Goal: Task Accomplishment & Management: Manage account settings

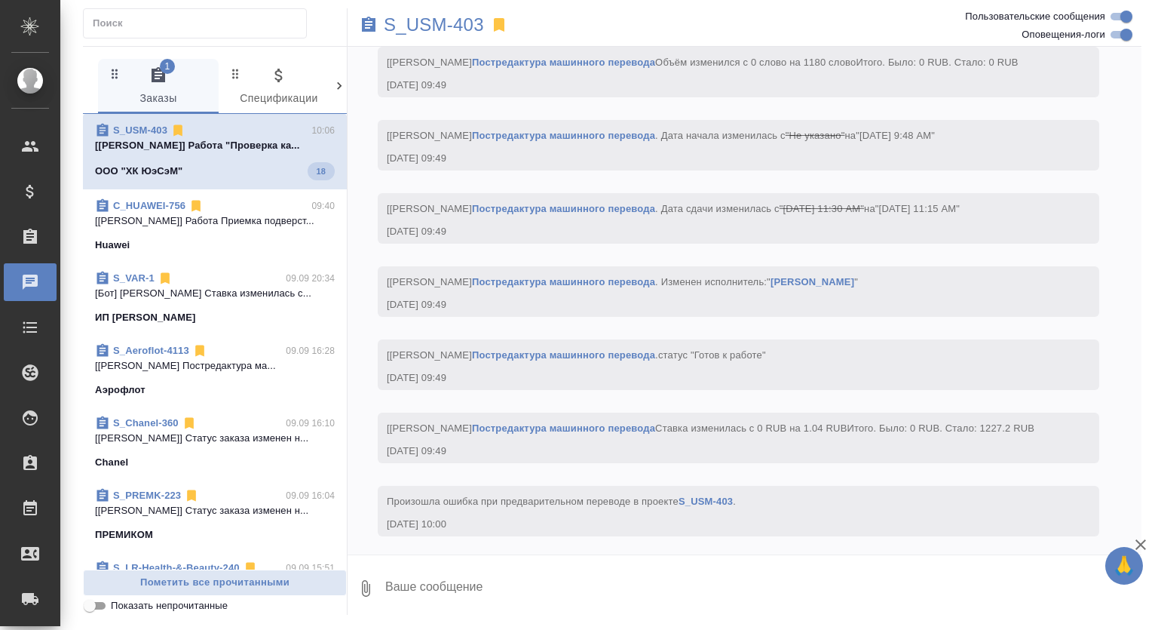
scroll to position [1169, 0]
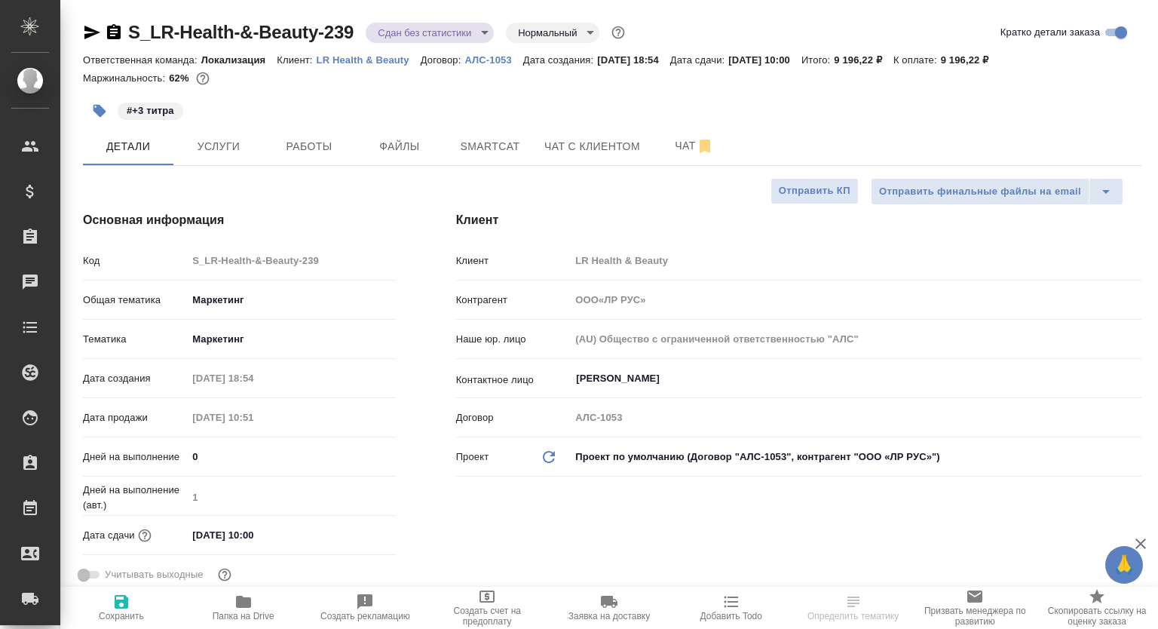
select select "RU"
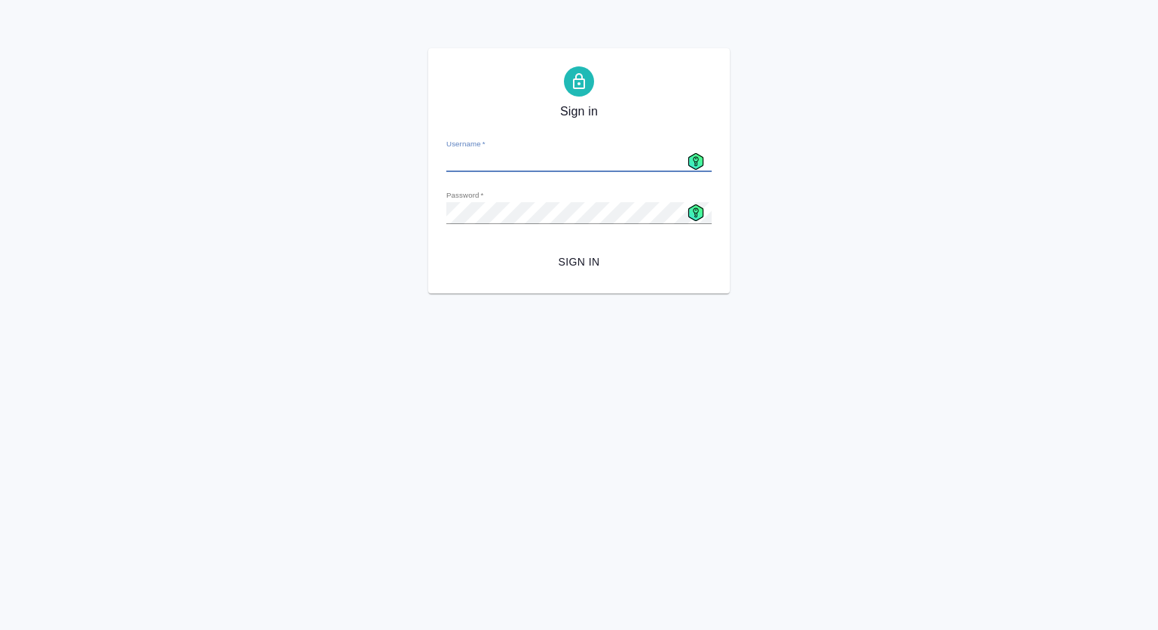
type input "m.mutalimov@awatera.com"
click at [573, 261] on span "Sign in" at bounding box center [578, 262] width 241 height 19
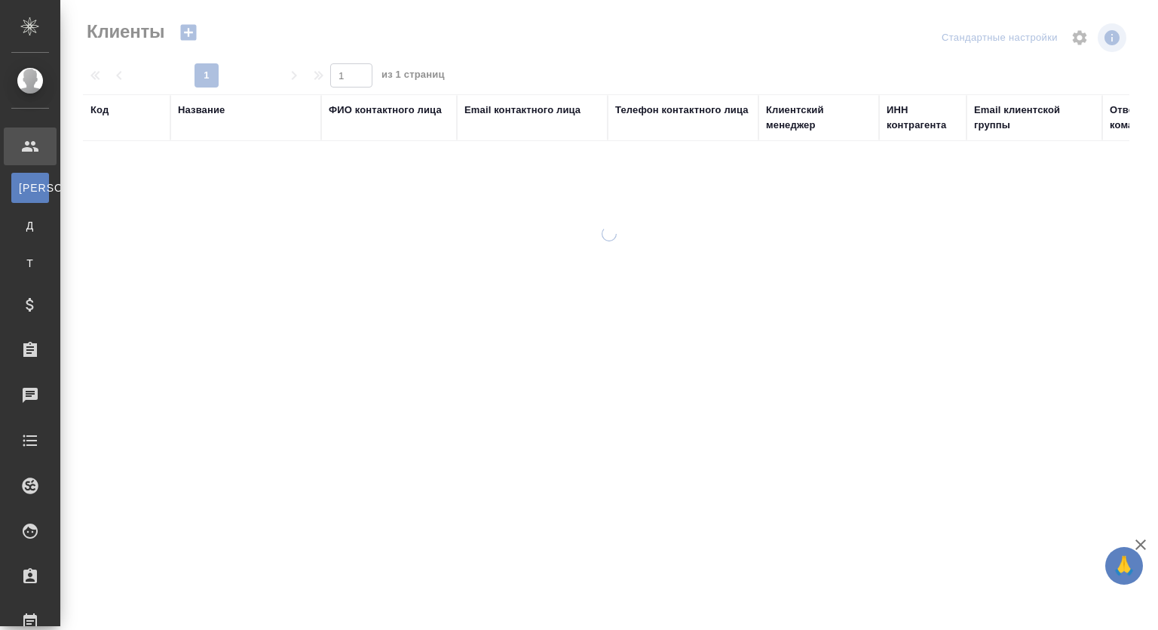
select select "RU"
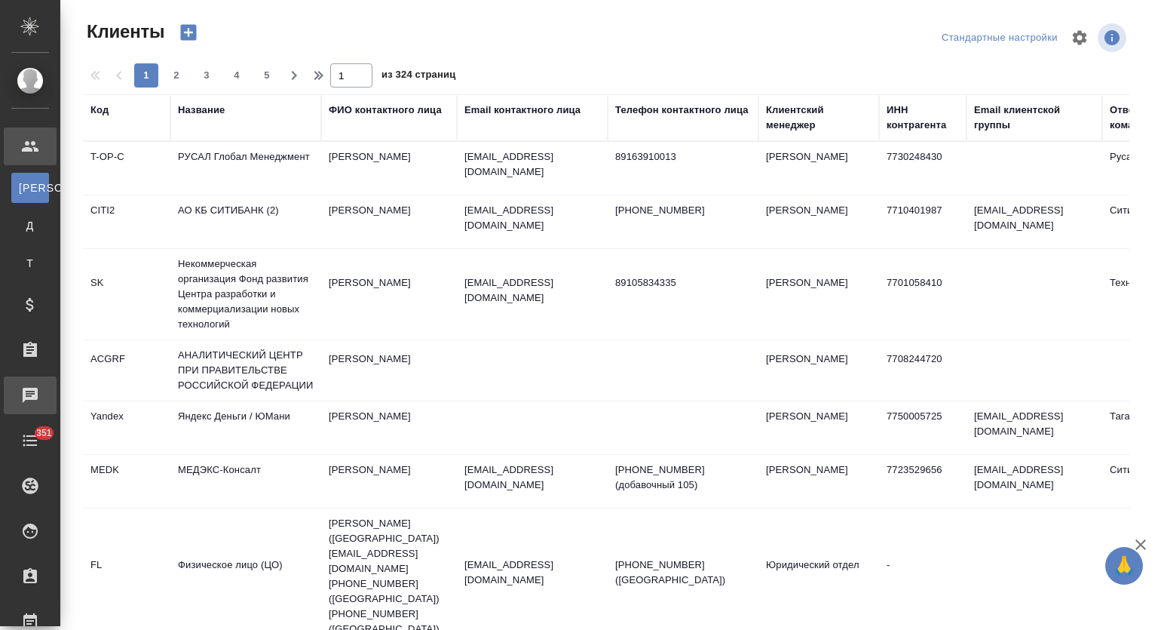
click at [30, 394] on div "Чаты" at bounding box center [11, 395] width 38 height 23
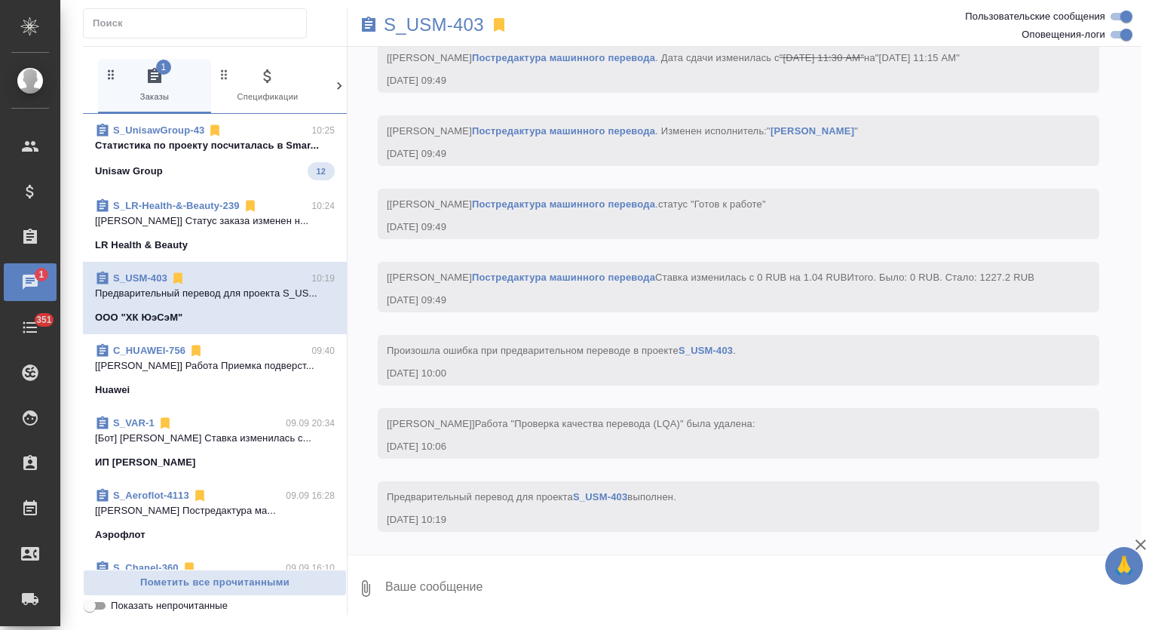
scroll to position [1242, 0]
click at [232, 180] on div "S_UnisawGroup-43 10:25 Cтатистика по проекту посчиталась в Smar... Unisaw Group…" at bounding box center [215, 151] width 264 height 75
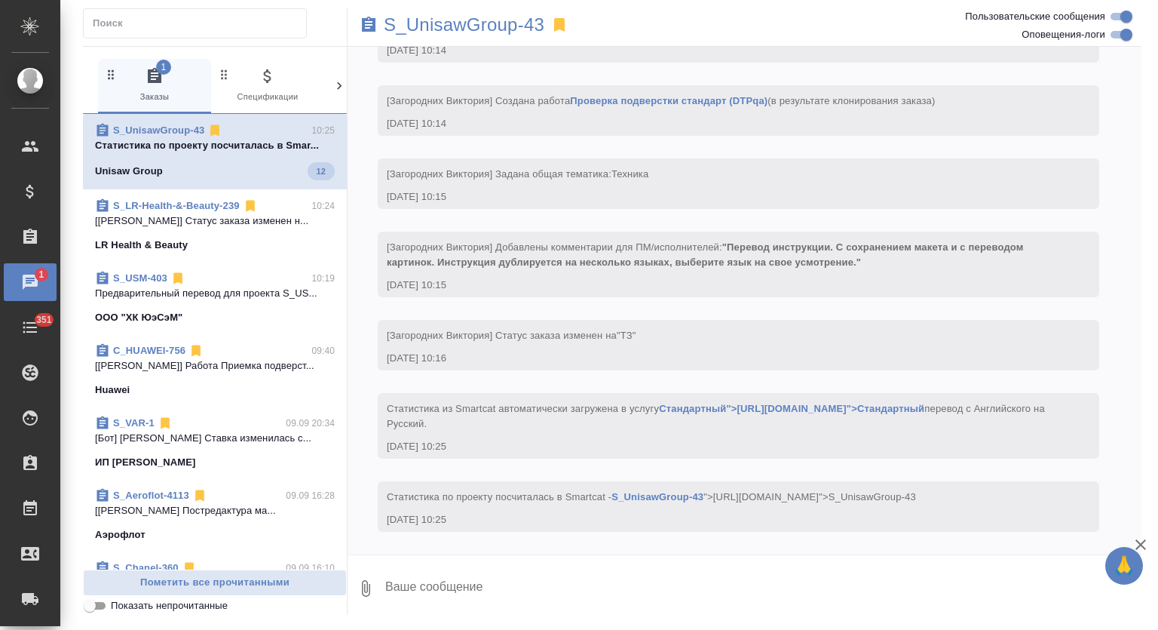
scroll to position [730, 0]
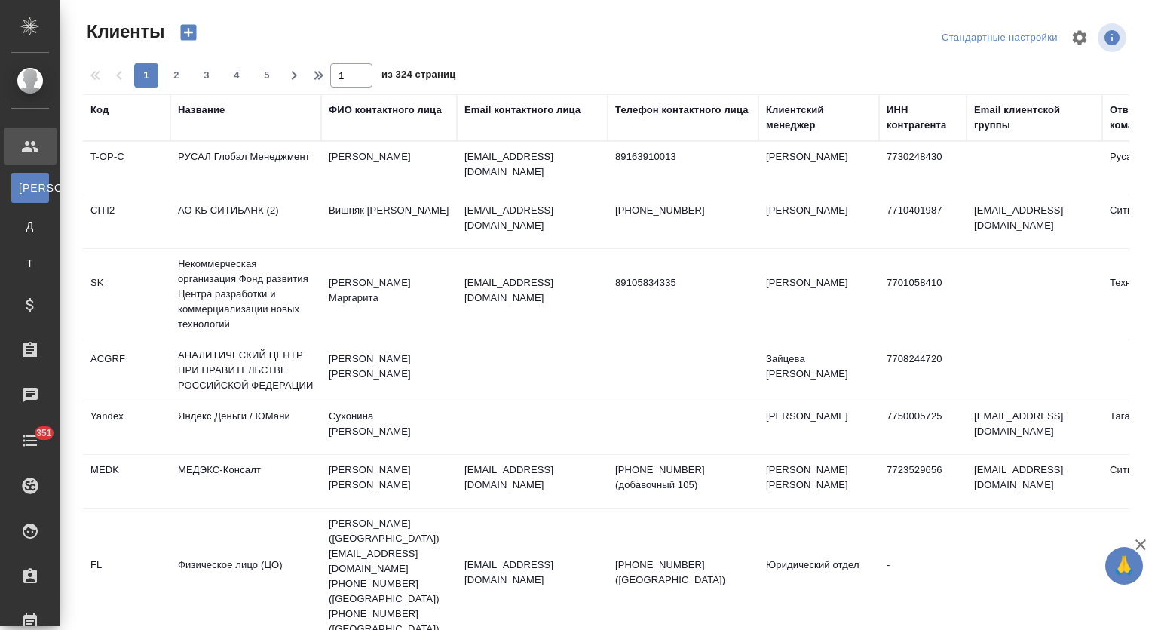
select select "RU"
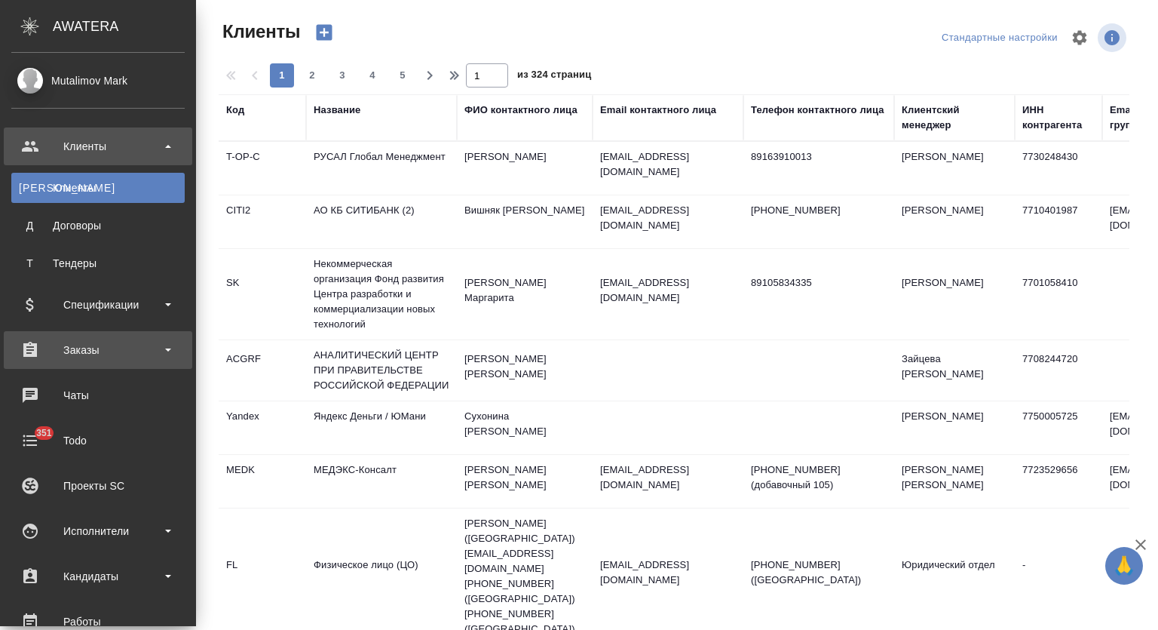
click at [102, 355] on div "Заказы" at bounding box center [97, 350] width 173 height 23
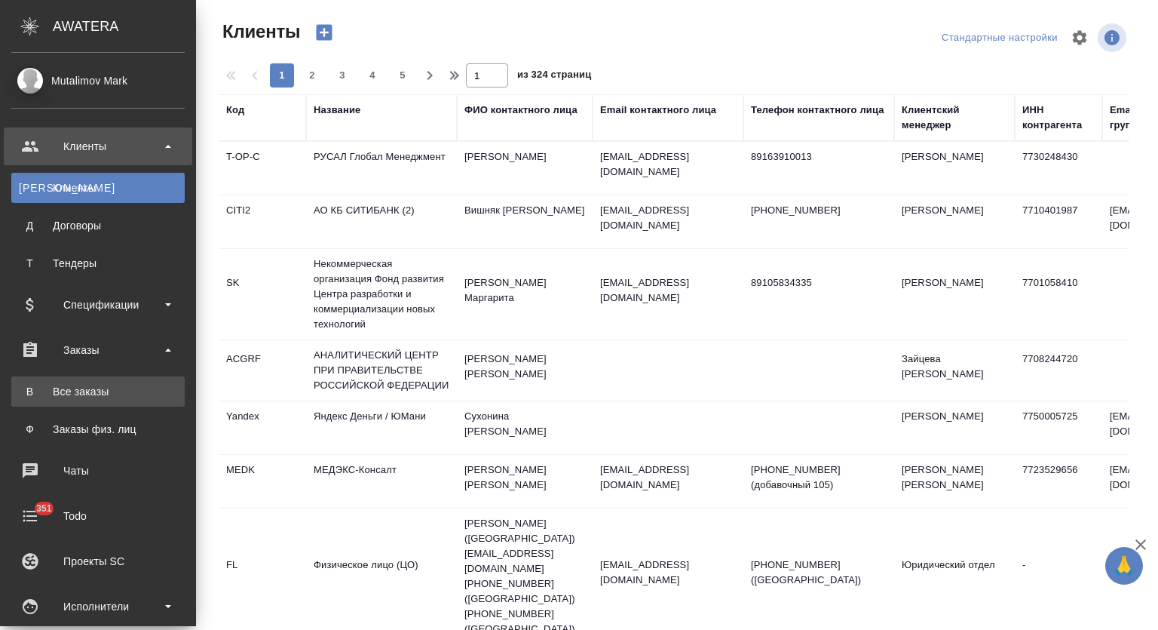
click at [100, 391] on div "Все заказы" at bounding box center [98, 391] width 158 height 15
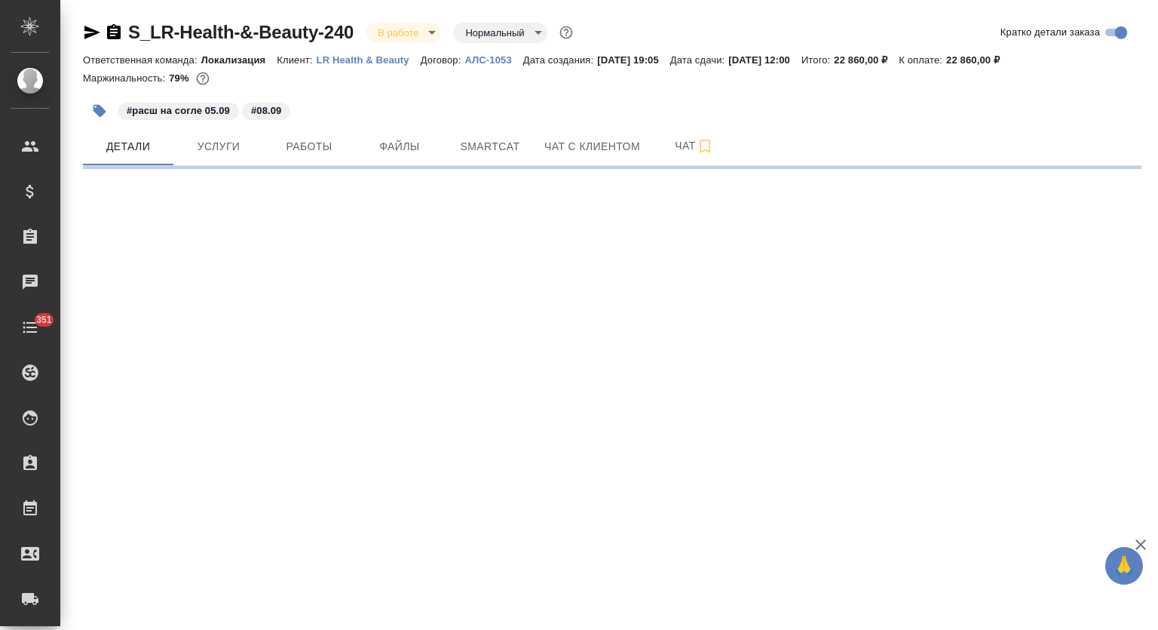
select select "RU"
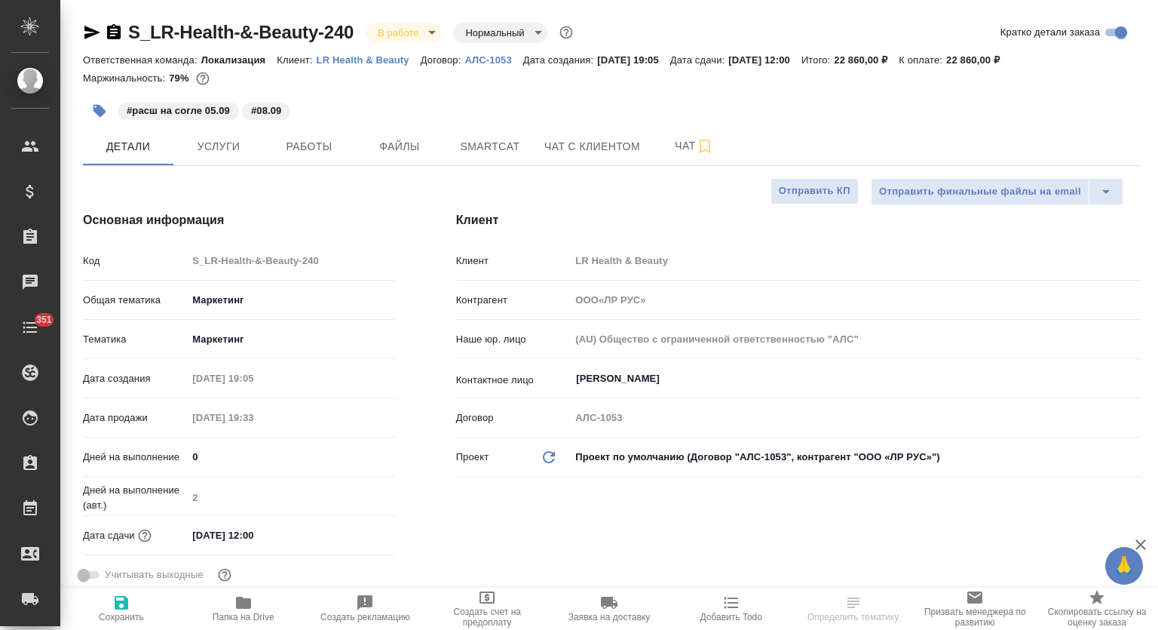
type input "ООО«ЛР РУС»"
type textarea "x"
type input "ООО«ЛР РУС»"
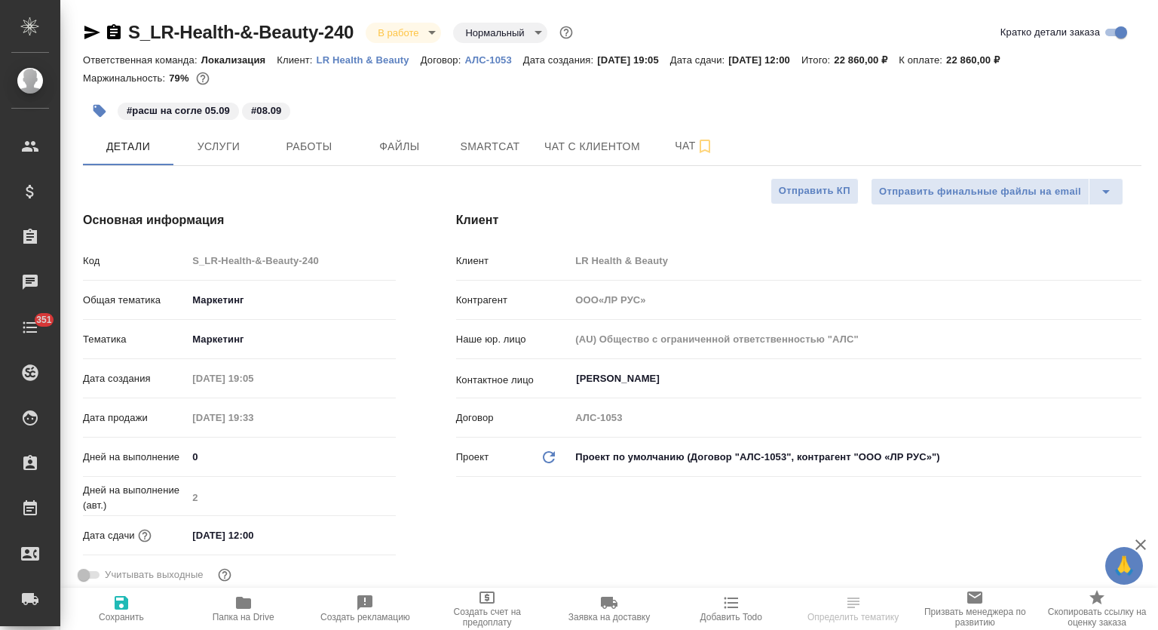
type textarea "x"
type input "ООО«ЛР РУС»"
type textarea "x"
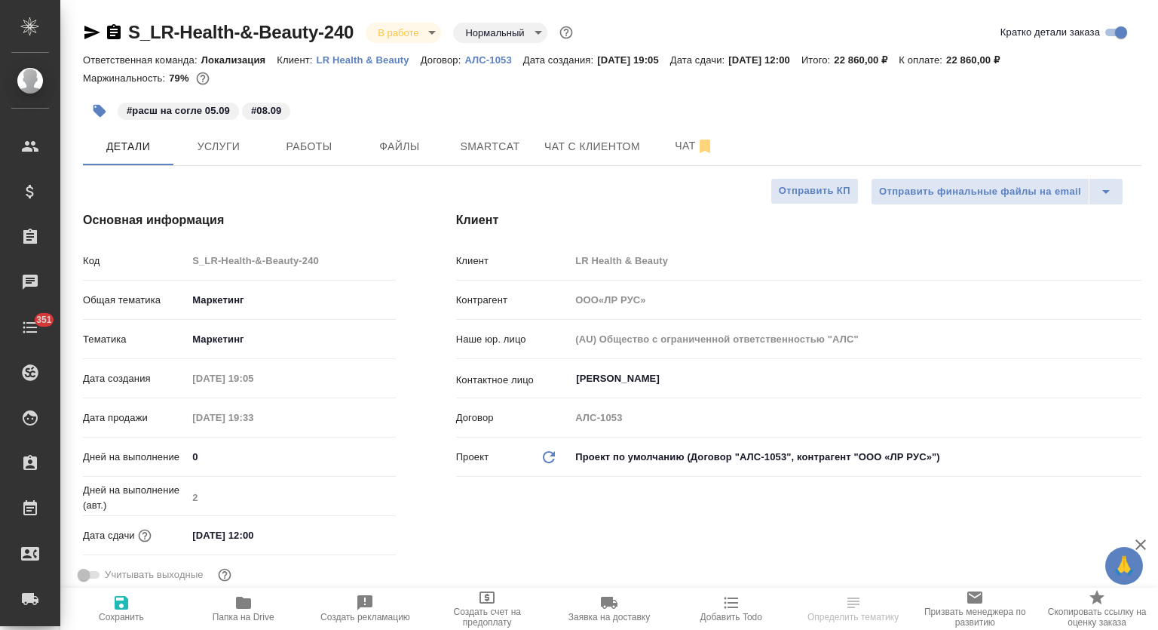
type textarea "x"
type input "ООО«ЛР РУС»"
type textarea "x"
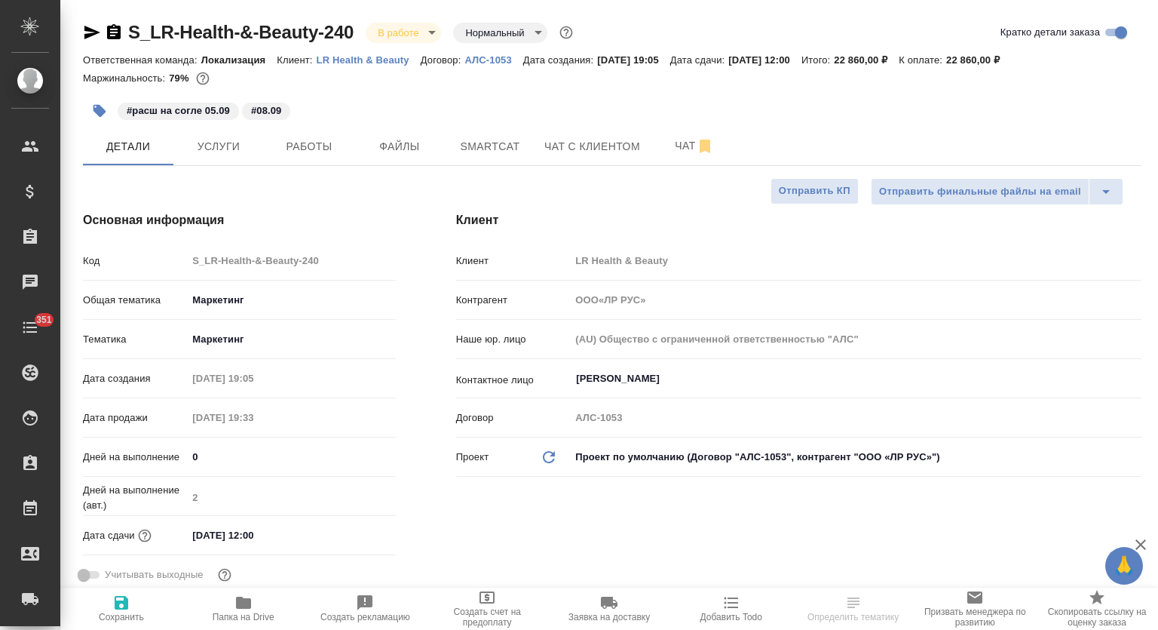
type textarea "x"
click at [293, 147] on span "Работы" at bounding box center [309, 146] width 72 height 19
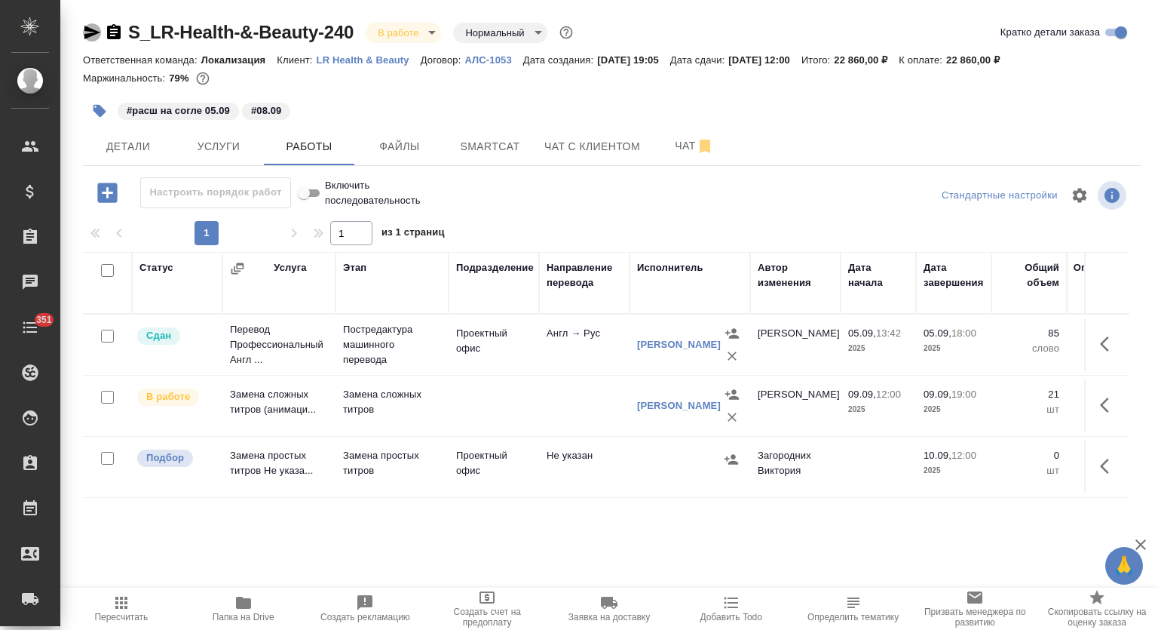
click at [87, 35] on icon "button" at bounding box center [92, 33] width 16 height 14
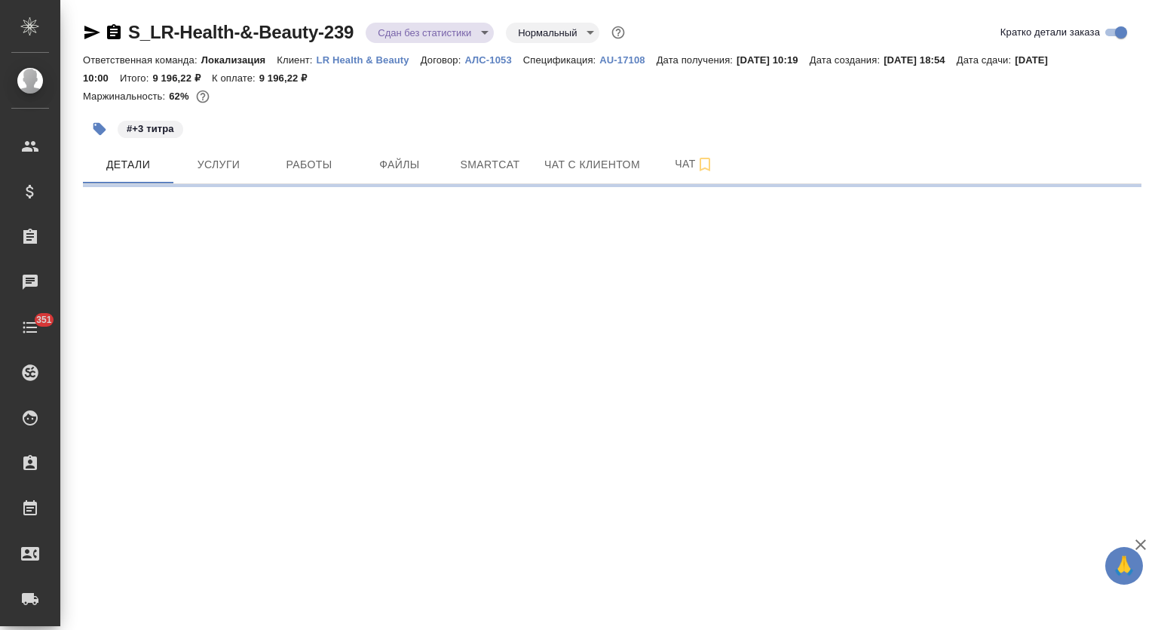
select select "RU"
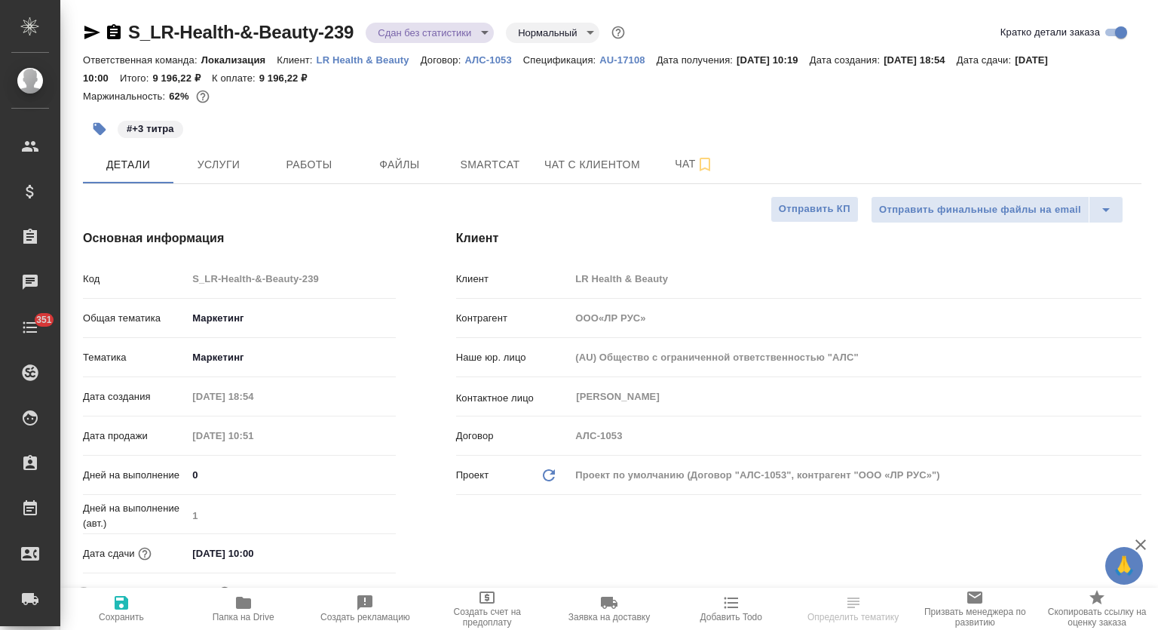
type input "ООО«ЛР РУС»"
type textarea "x"
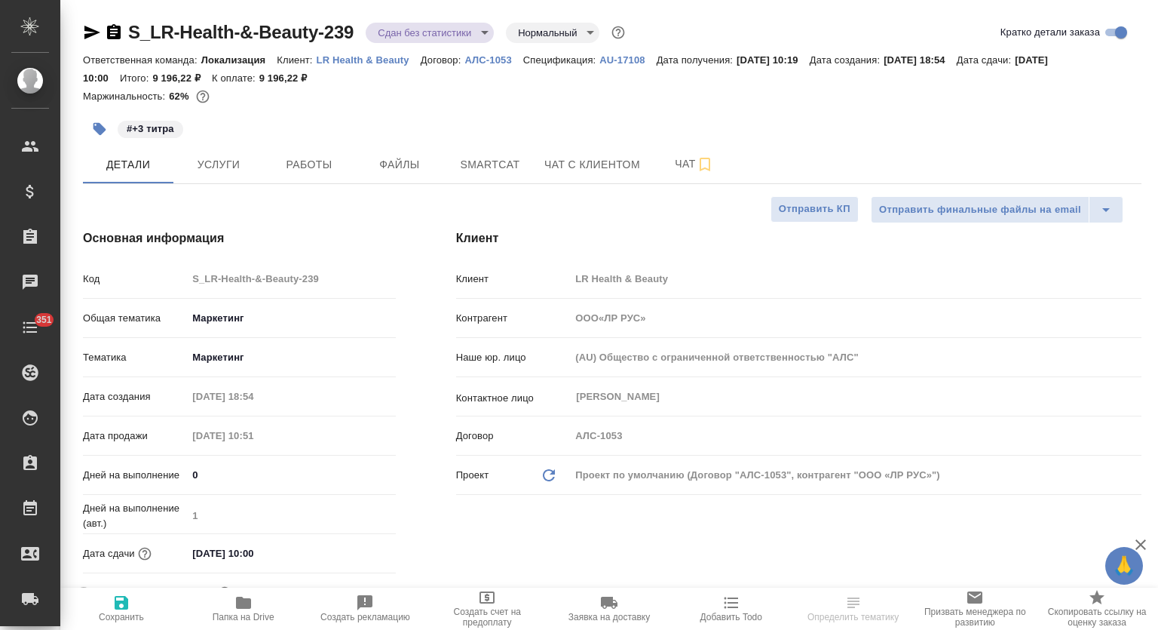
type textarea "x"
type input "ООО«ЛР РУС»"
type textarea "x"
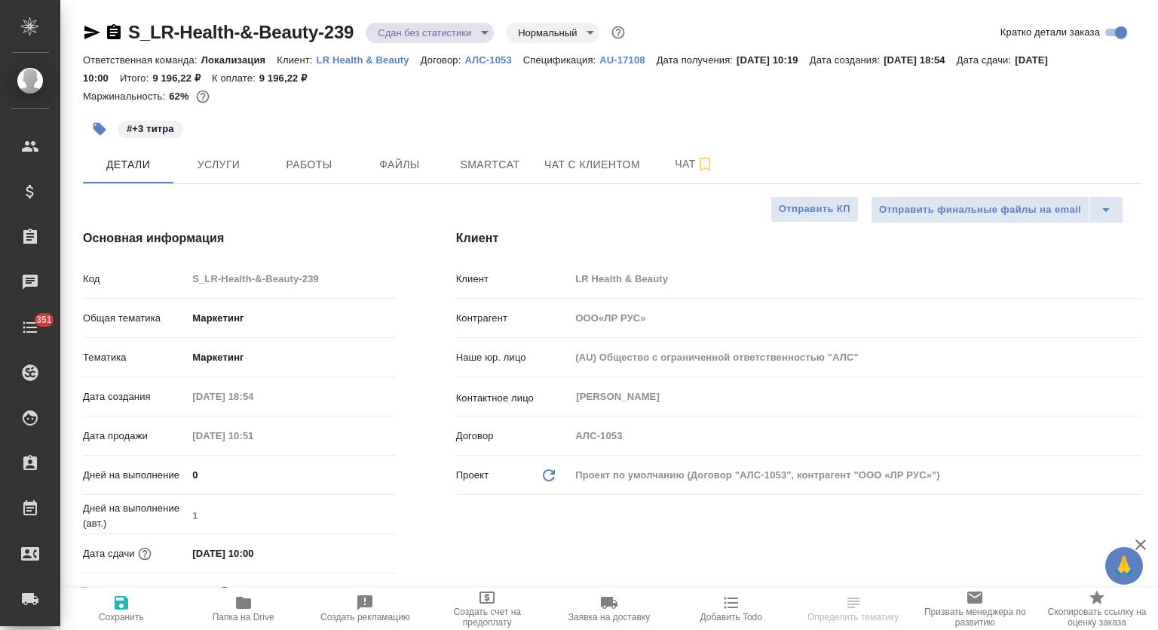
type textarea "x"
click at [287, 164] on span "Работы" at bounding box center [309, 164] width 72 height 19
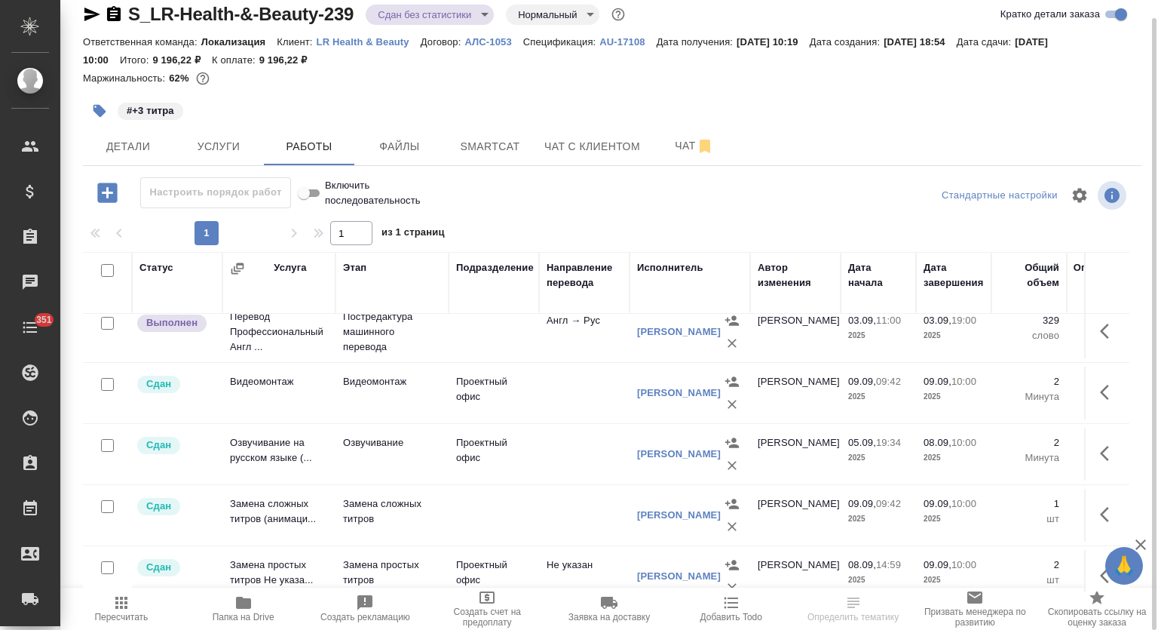
scroll to position [100, 0]
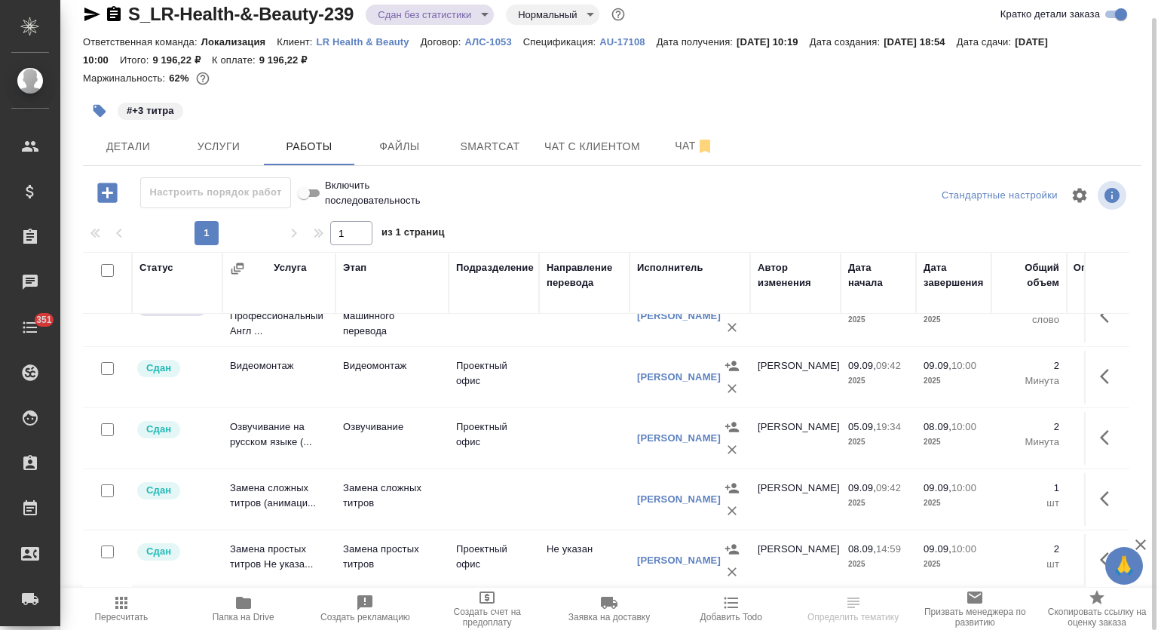
click at [486, 127] on div "S_LR-Health-&-Beauty-239 Сдан без статистики distributed Нормальный normal Крат…" at bounding box center [612, 306] width 1075 height 648
click at [504, 128] on button "Smartcat" at bounding box center [490, 146] width 90 height 38
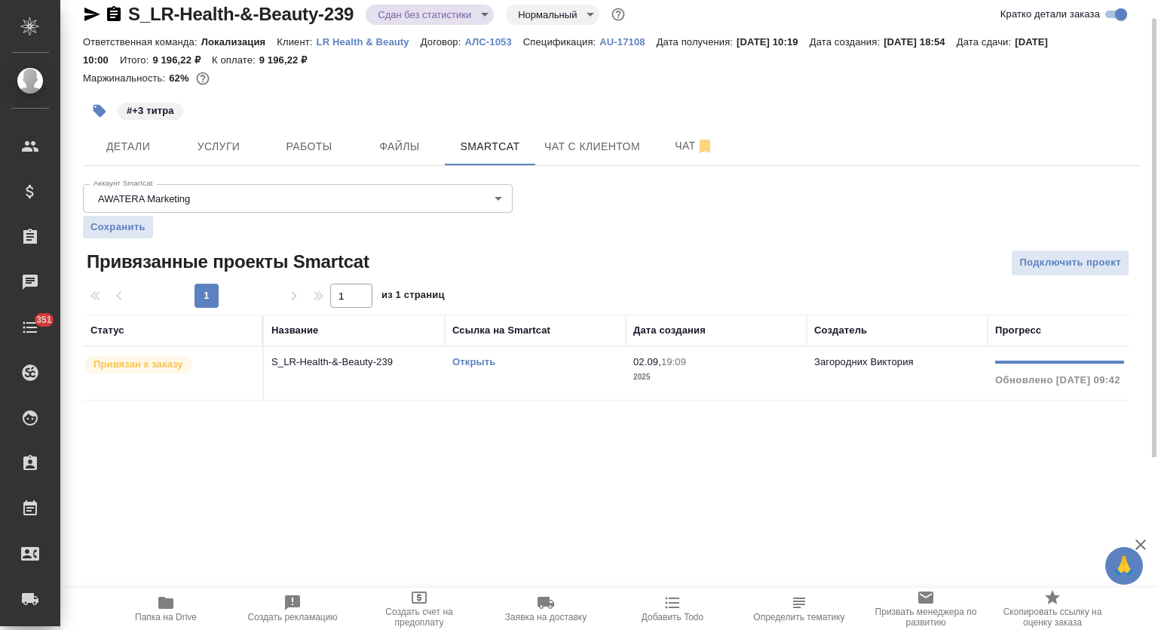
click at [385, 382] on td "S_LR-Health-&-Beauty-239" at bounding box center [354, 373] width 181 height 53
click at [385, 381] on td "S_LR-Health-&-Beauty-239" at bounding box center [354, 373] width 181 height 53
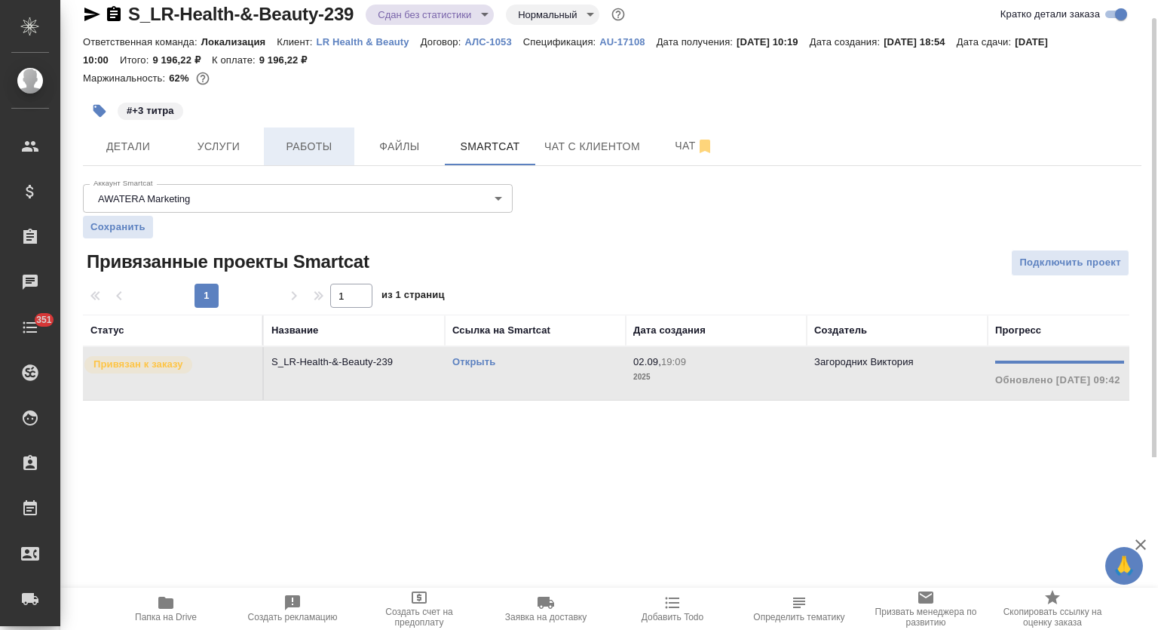
click at [324, 139] on span "Работы" at bounding box center [309, 146] width 72 height 19
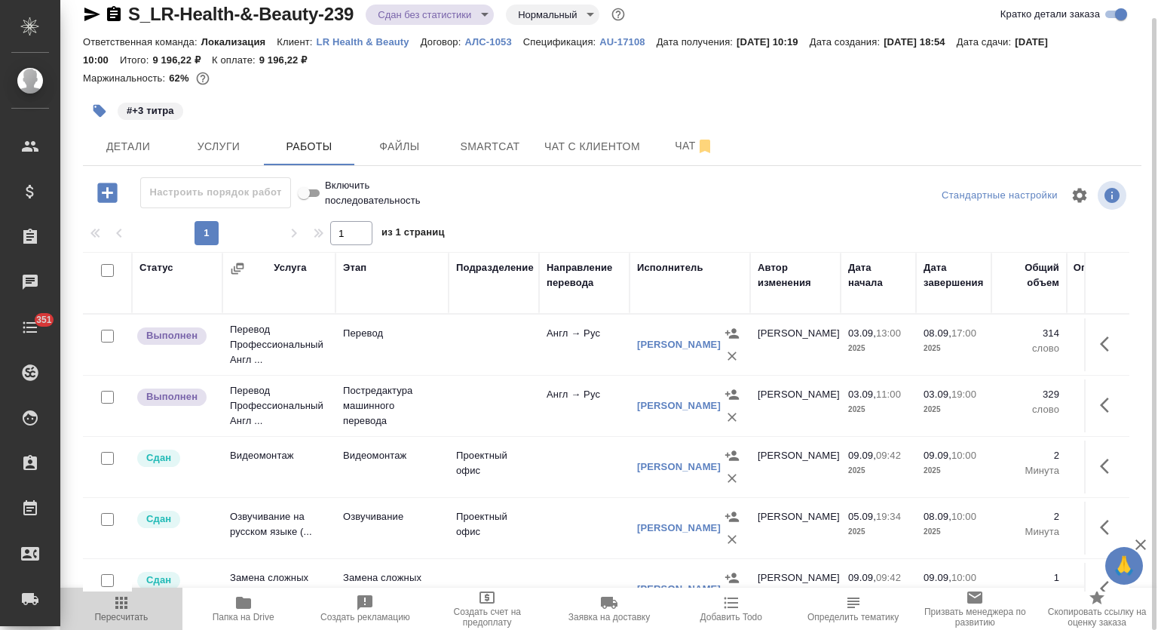
click at [133, 614] on span "Пересчитать" at bounding box center [121, 616] width 54 height 11
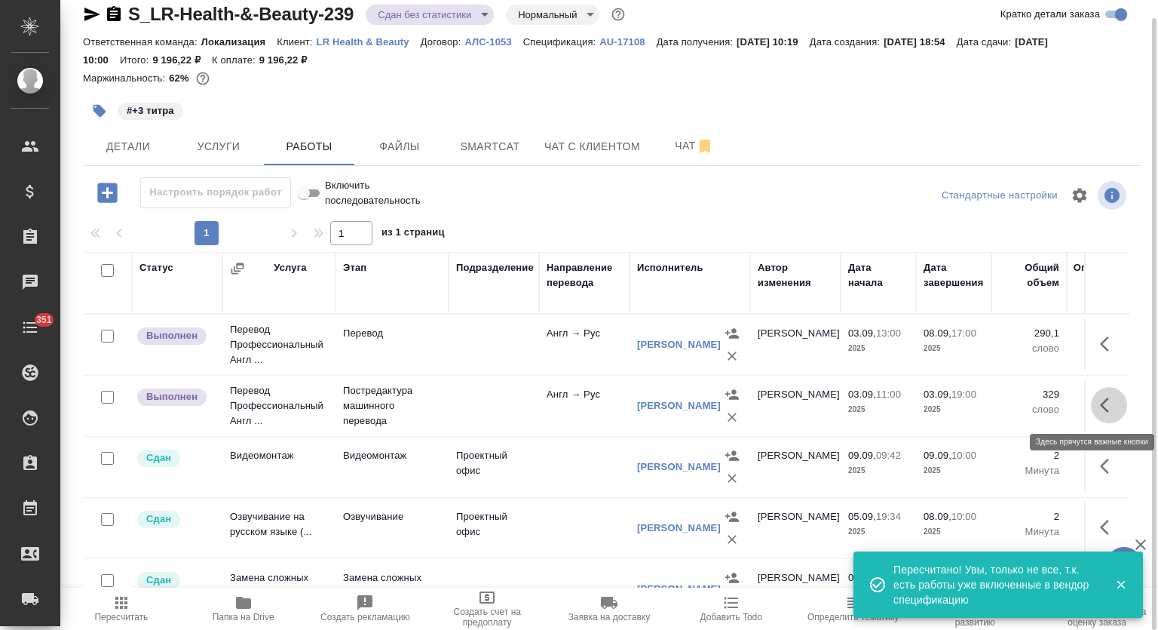
click at [1100, 404] on icon "button" at bounding box center [1109, 405] width 18 height 18
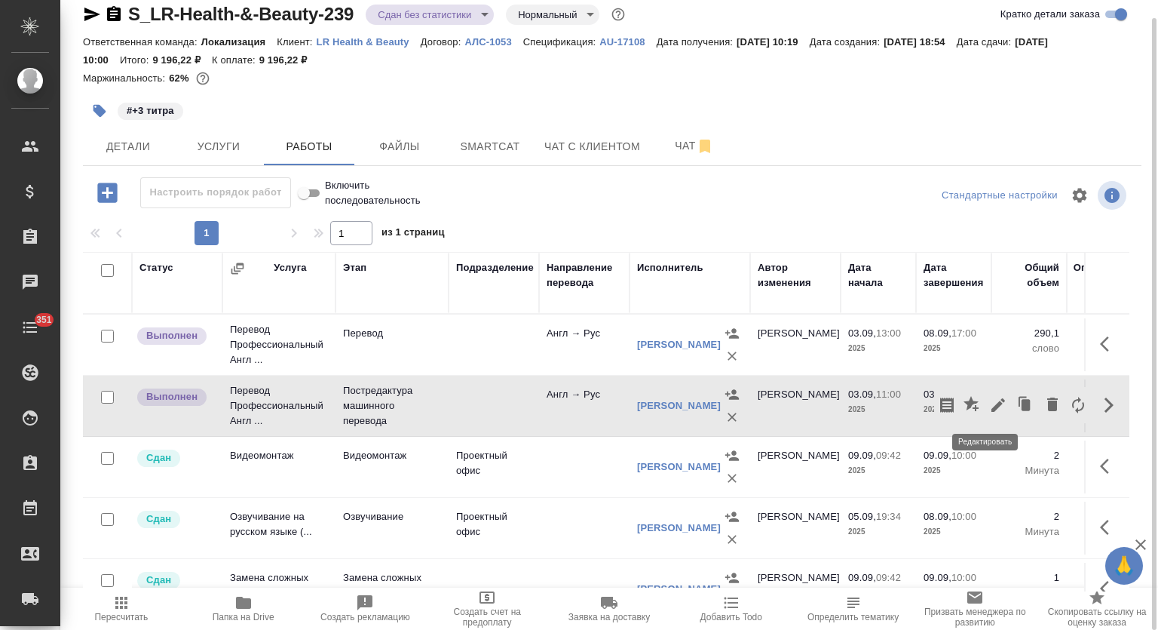
click at [989, 404] on icon "button" at bounding box center [998, 405] width 18 height 18
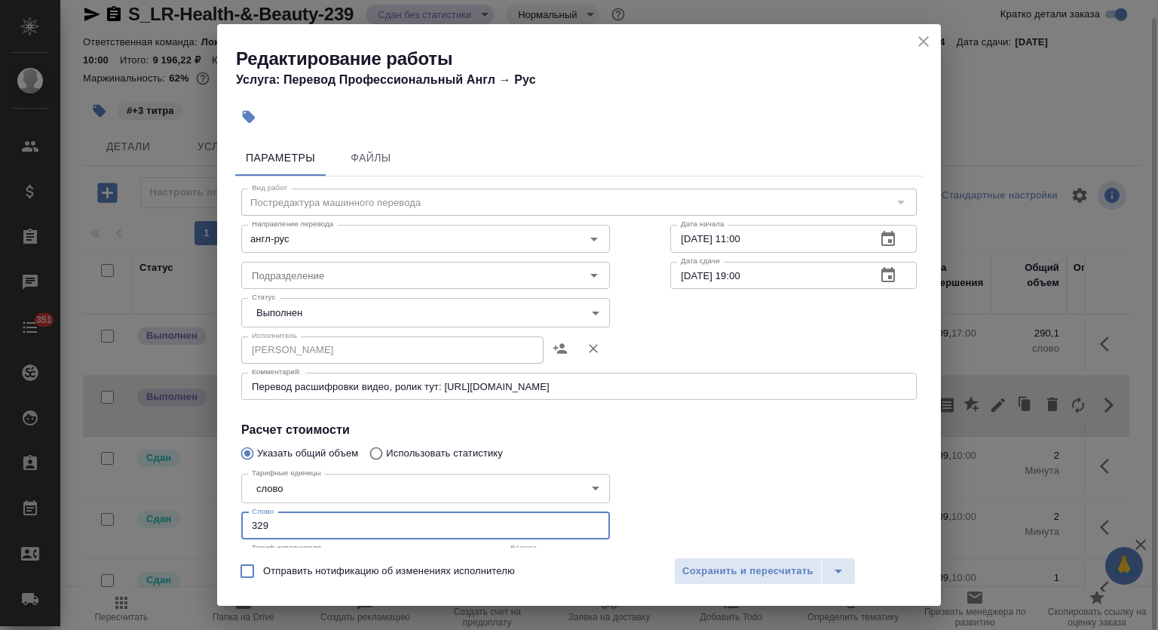
drag, startPoint x: 279, startPoint y: 516, endPoint x: 219, endPoint y: 504, distance: 60.9
click at [220, 504] on div "Параметры Файлы Вид работ Постредактура машинного перевода Вид работ Направлени…" at bounding box center [579, 340] width 724 height 414
type input "291"
click at [455, 318] on body "🙏 .cls-1 fill:#fff; AWATERA Mutalimov Mark Клиенты Спецификации Заказы 0 Чаты 3…" at bounding box center [579, 315] width 1158 height 630
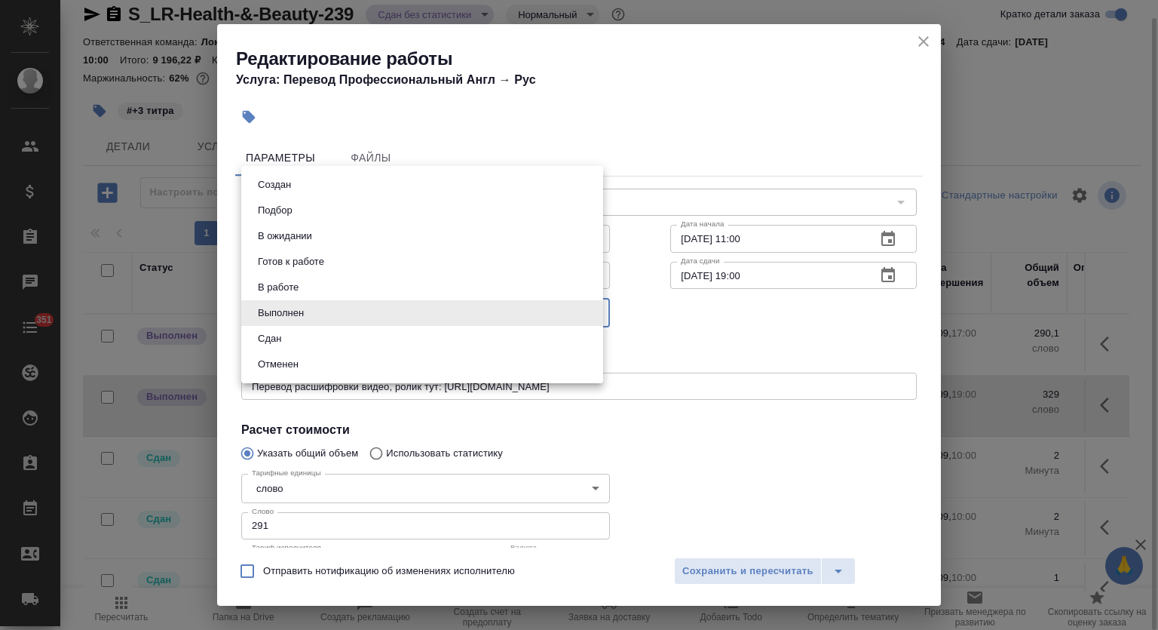
click at [384, 340] on li "Сдан" at bounding box center [422, 339] width 362 height 26
type input "closed"
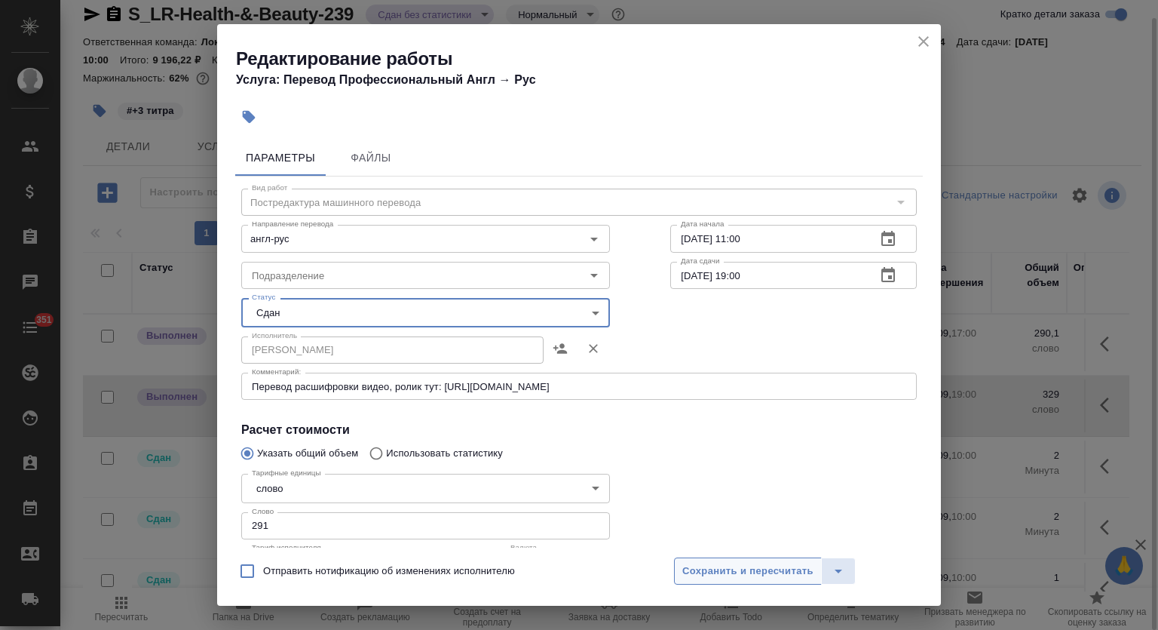
click at [726, 574] on span "Сохранить и пересчитать" at bounding box center [747, 570] width 131 height 17
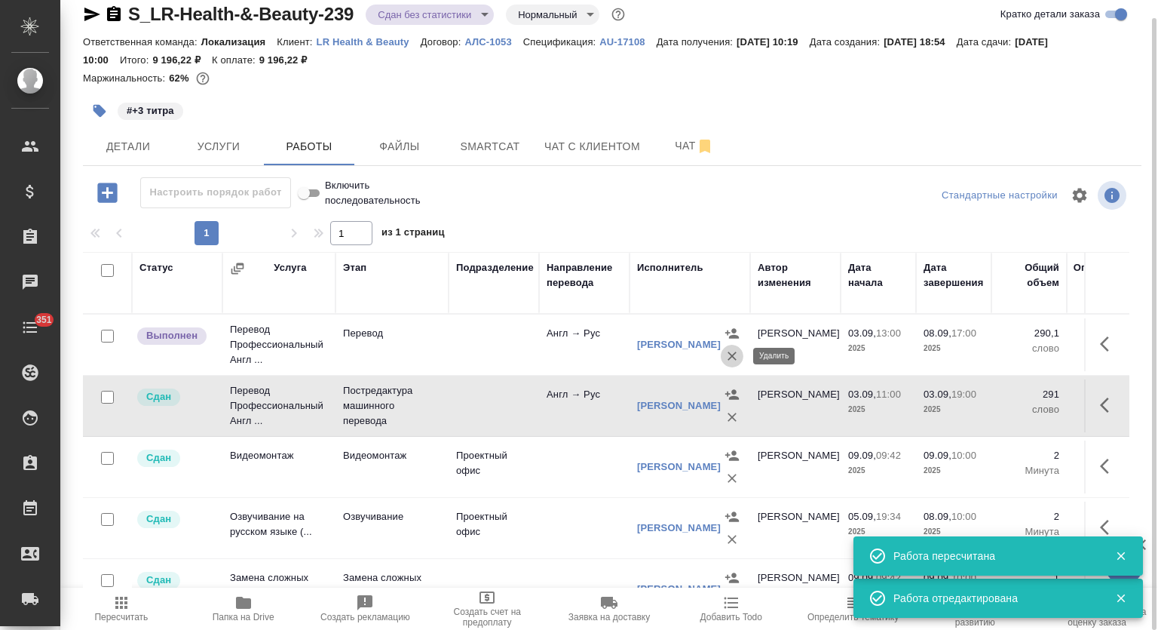
click at [727, 354] on icon "button" at bounding box center [732, 355] width 15 height 15
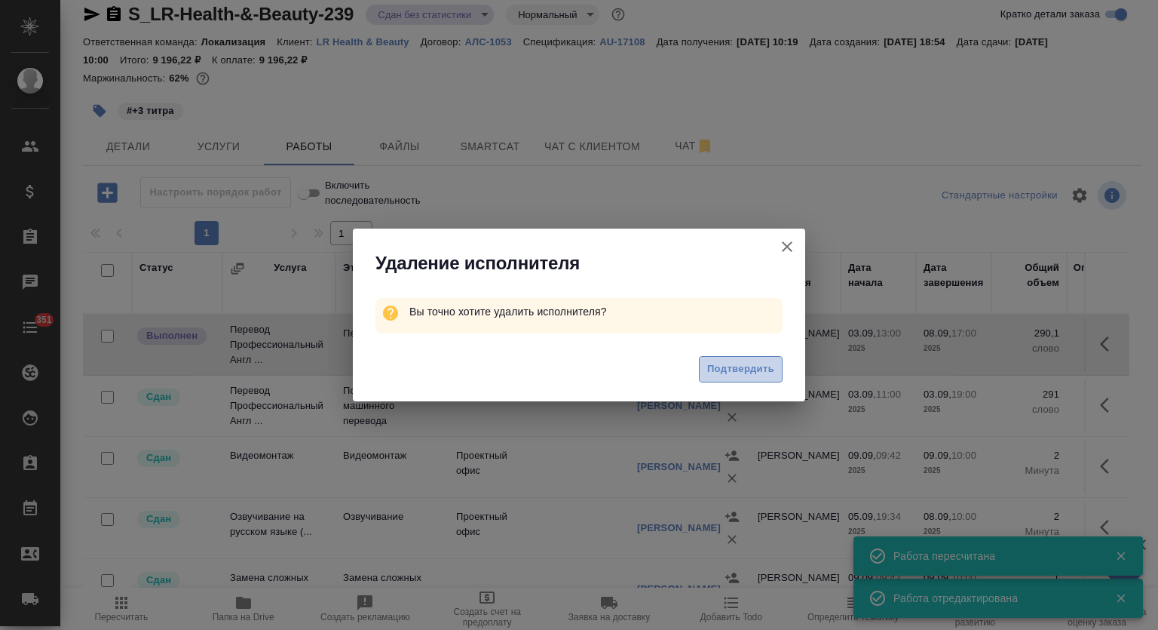
click at [730, 378] on button "Подтвердить" at bounding box center [741, 369] width 84 height 26
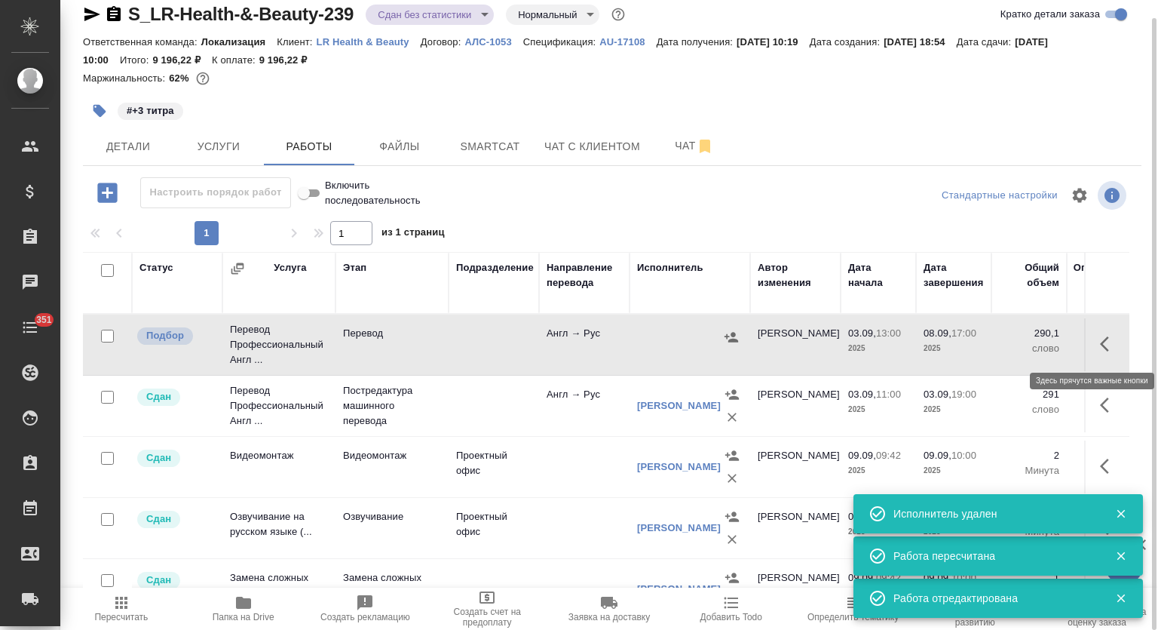
click at [1100, 347] on icon "button" at bounding box center [1109, 344] width 18 height 18
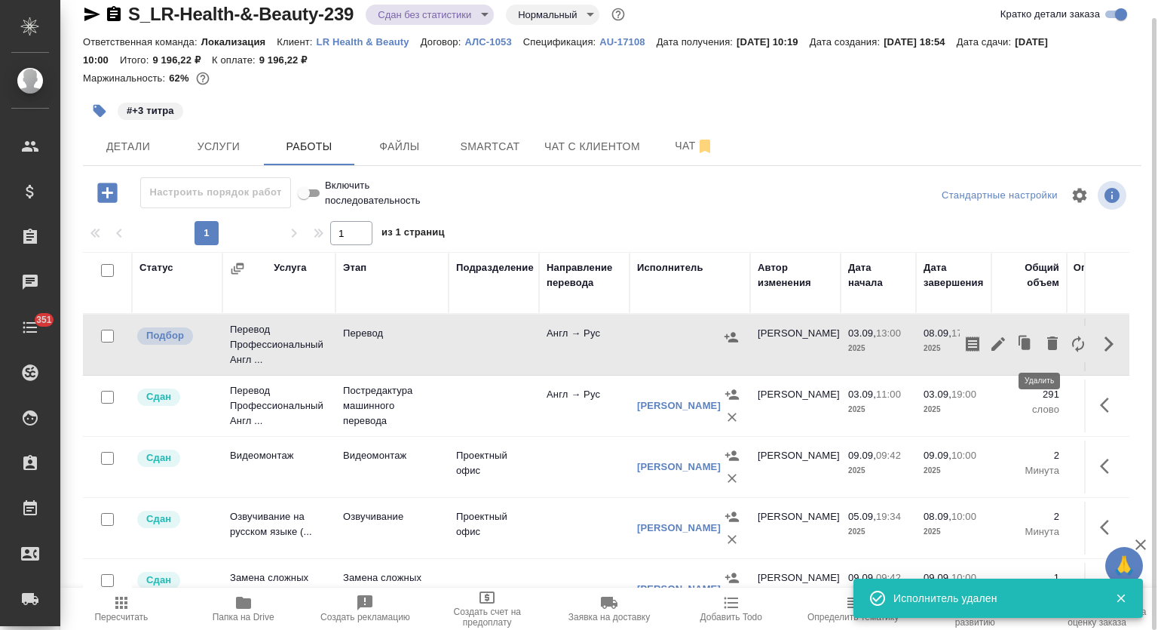
click at [1043, 338] on icon "button" at bounding box center [1052, 343] width 18 height 18
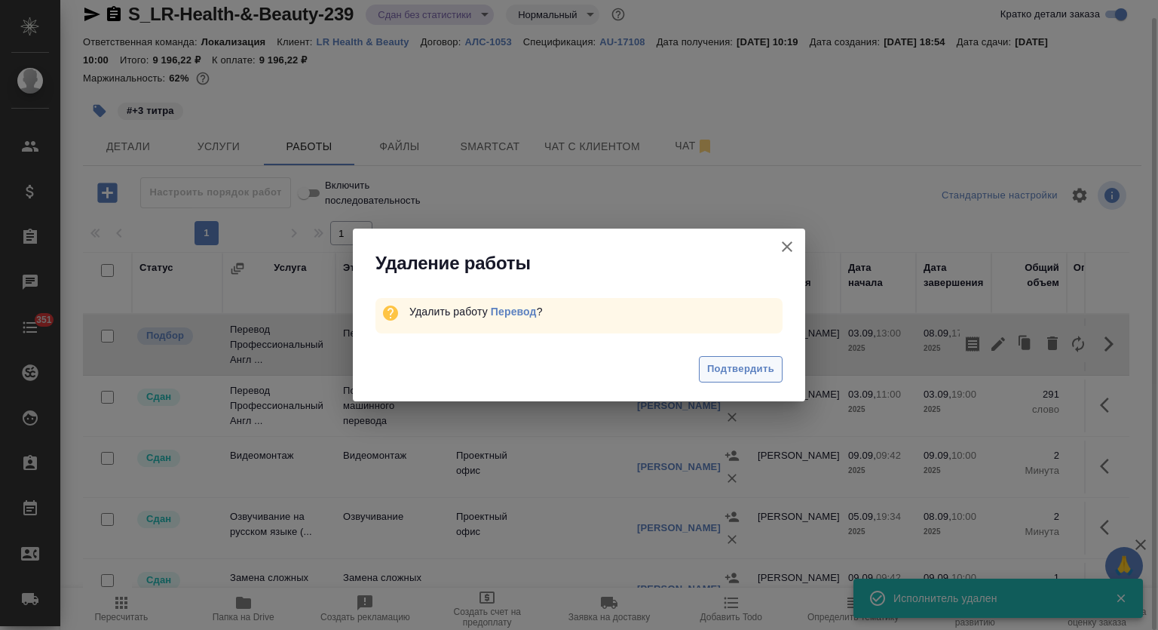
click at [726, 370] on span "Подтвердить" at bounding box center [740, 368] width 67 height 17
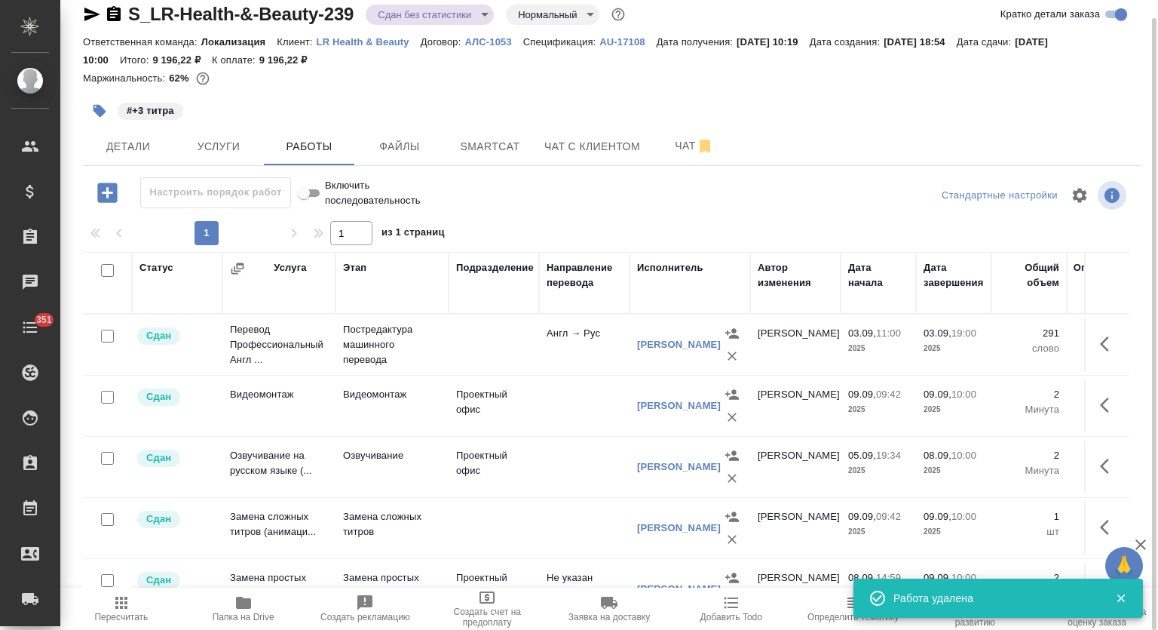
click at [127, 612] on span "Пересчитать" at bounding box center [121, 616] width 54 height 11
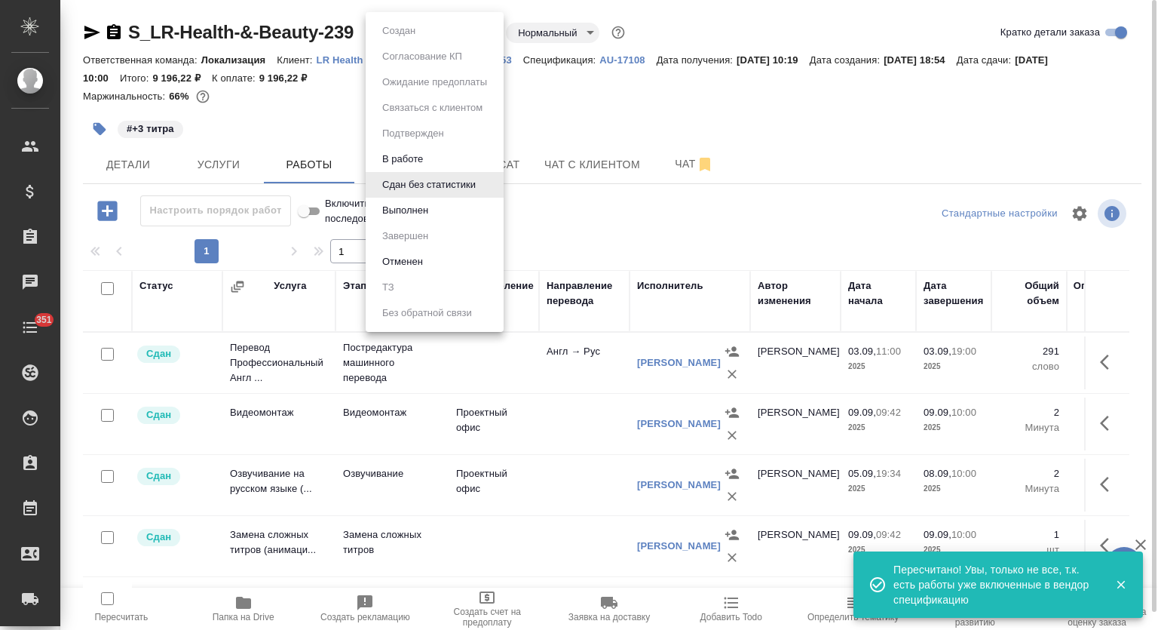
click at [404, 25] on body "🙏 .cls-1 fill:#fff; AWATERA Mutalimov Mark Клиенты Спецификации Заказы 0 Чаты 3…" at bounding box center [579, 315] width 1158 height 630
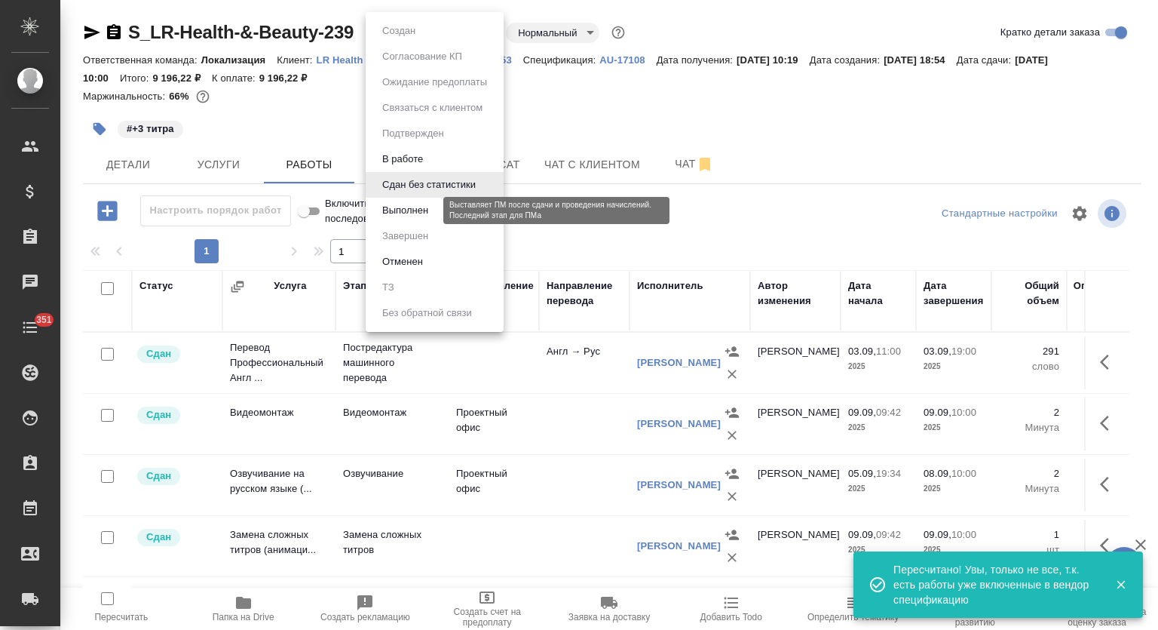
click at [398, 208] on button "Выполнен" at bounding box center [405, 210] width 55 height 17
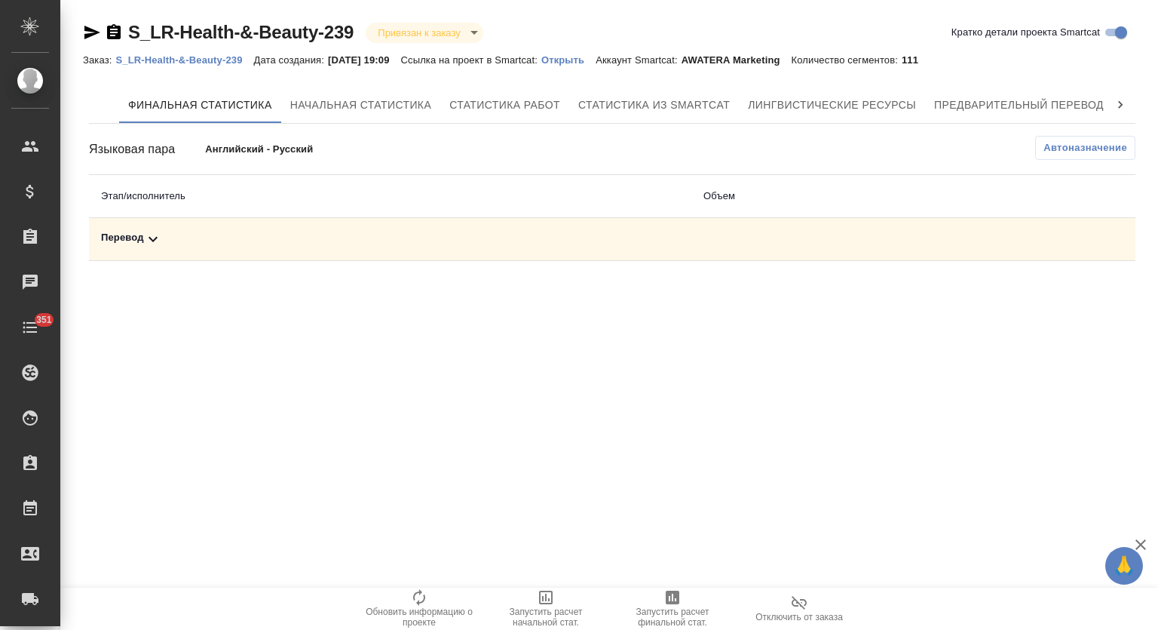
click at [375, 232] on div "Перевод" at bounding box center [390, 239] width 578 height 18
click at [1074, 289] on icon "button" at bounding box center [1069, 291] width 18 height 18
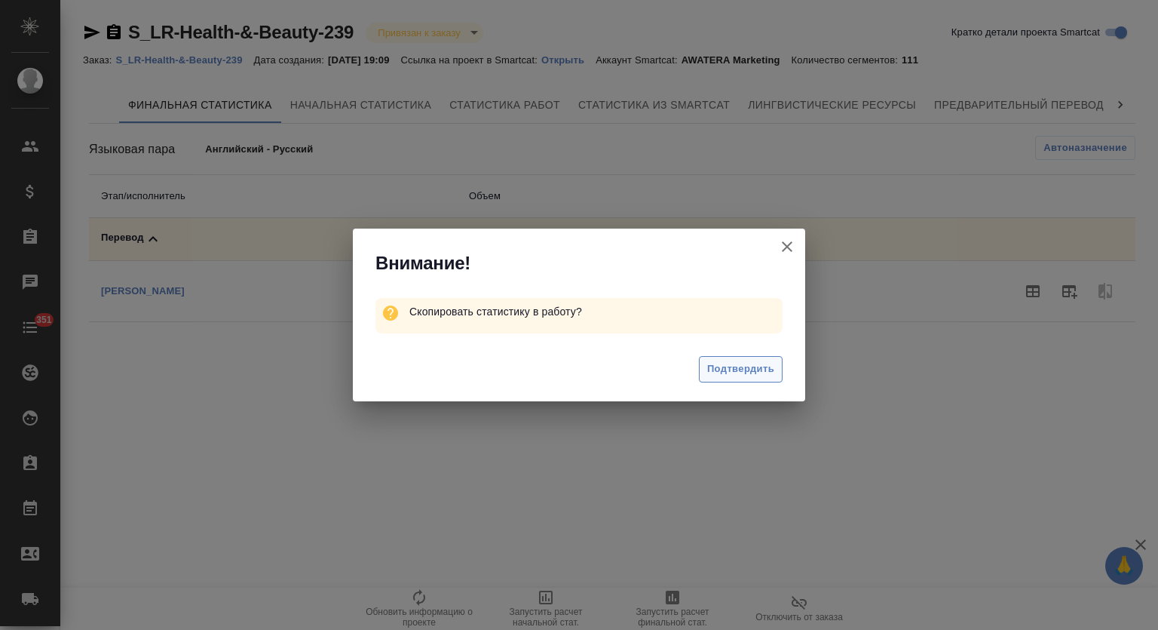
click at [715, 366] on span "Подтвердить" at bounding box center [740, 368] width 67 height 17
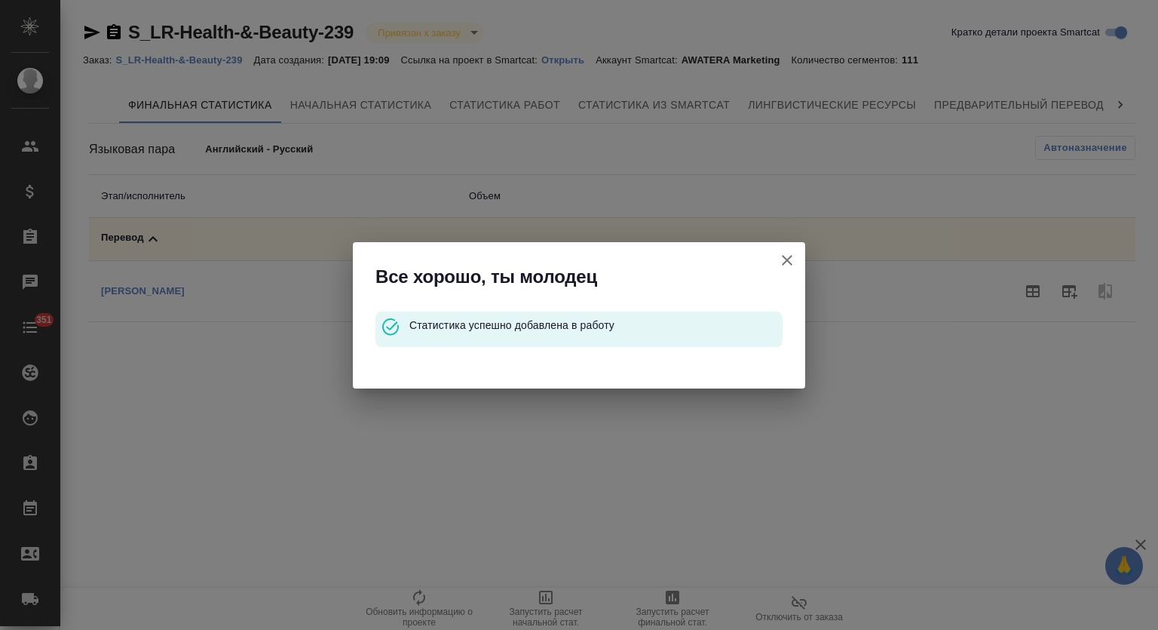
click at [784, 268] on icon "button" at bounding box center [787, 260] width 18 height 18
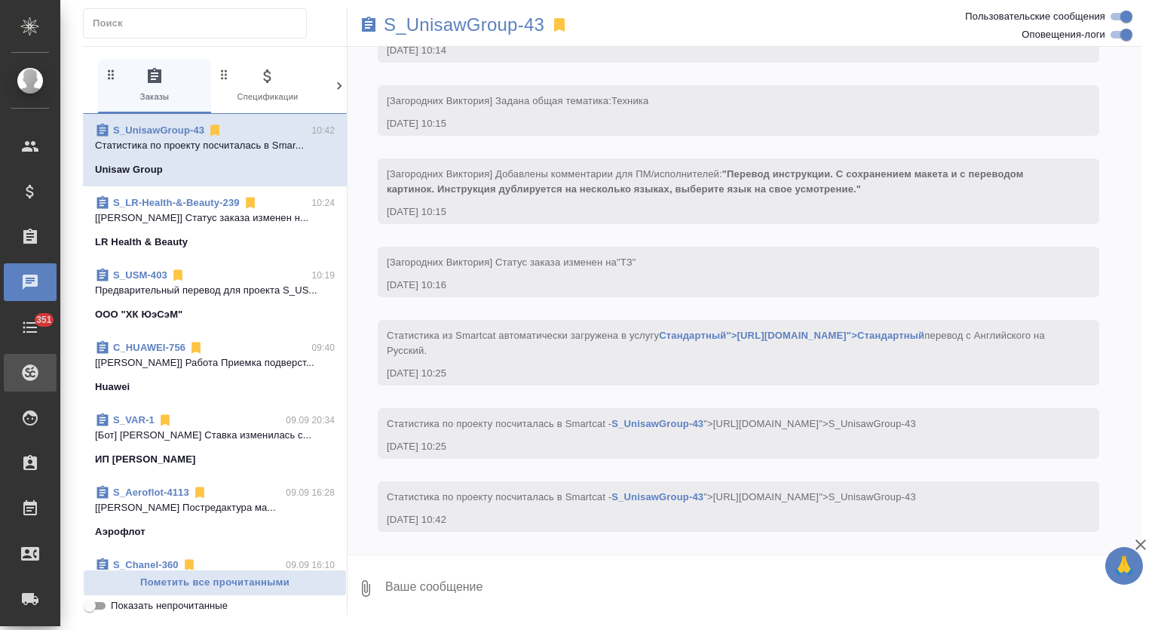
scroll to position [818, 0]
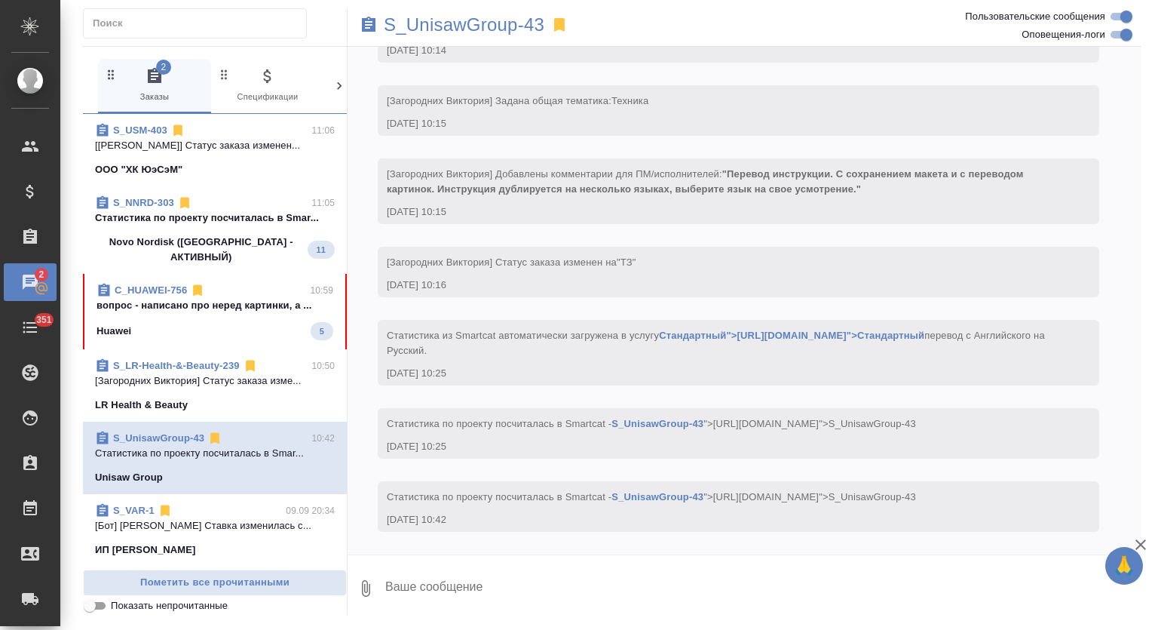
click at [262, 227] on span "S_NNRD-303 11:05 Cтатистика по проекту посчиталась в Smar... Novo Nordisk (РФ -…" at bounding box center [215, 229] width 240 height 69
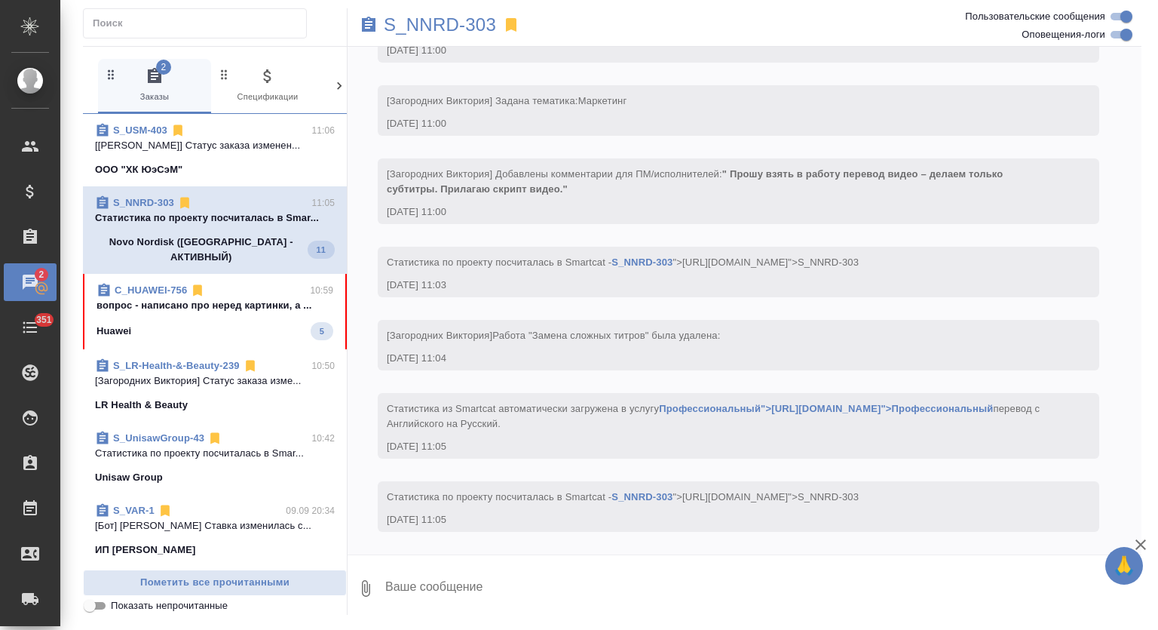
scroll to position [422, 0]
click at [256, 298] on p "вопрос - написано про неред картинки, а ..." at bounding box center [215, 305] width 237 height 15
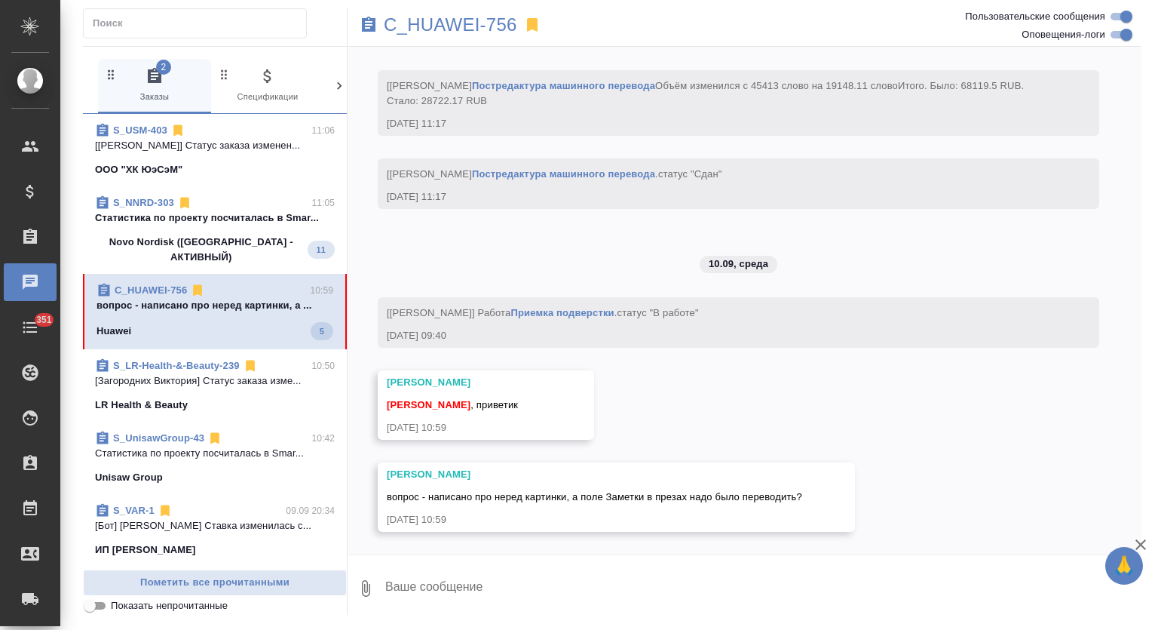
scroll to position [7153, 0]
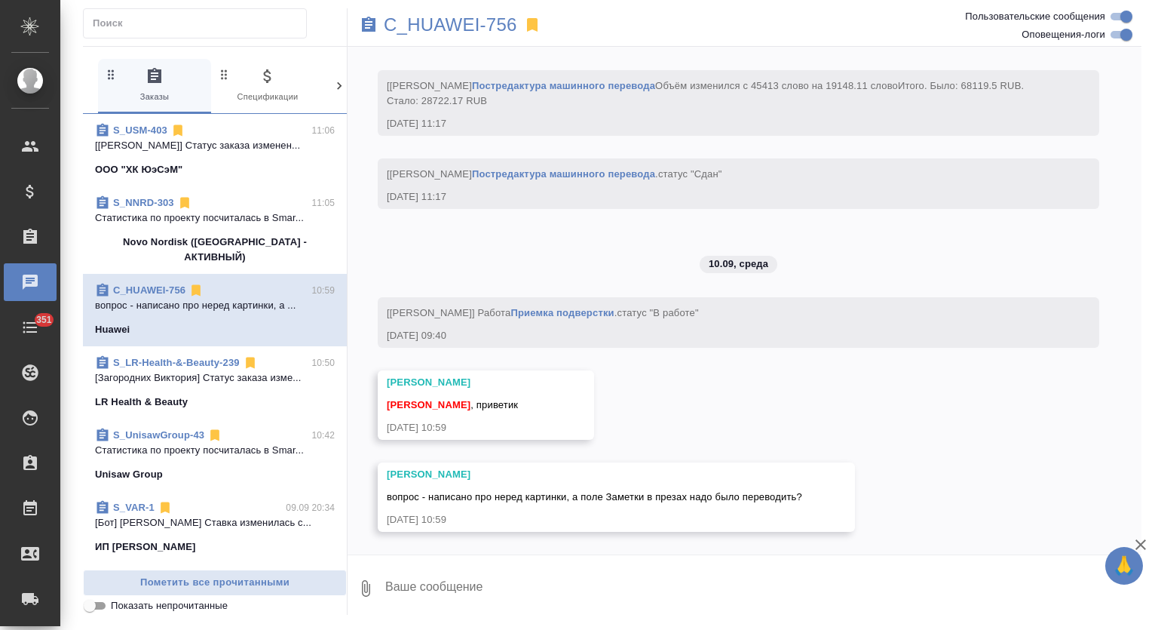
click at [569, 591] on textarea at bounding box center [763, 587] width 758 height 51
type textarea "Привет, да вроде не надо"
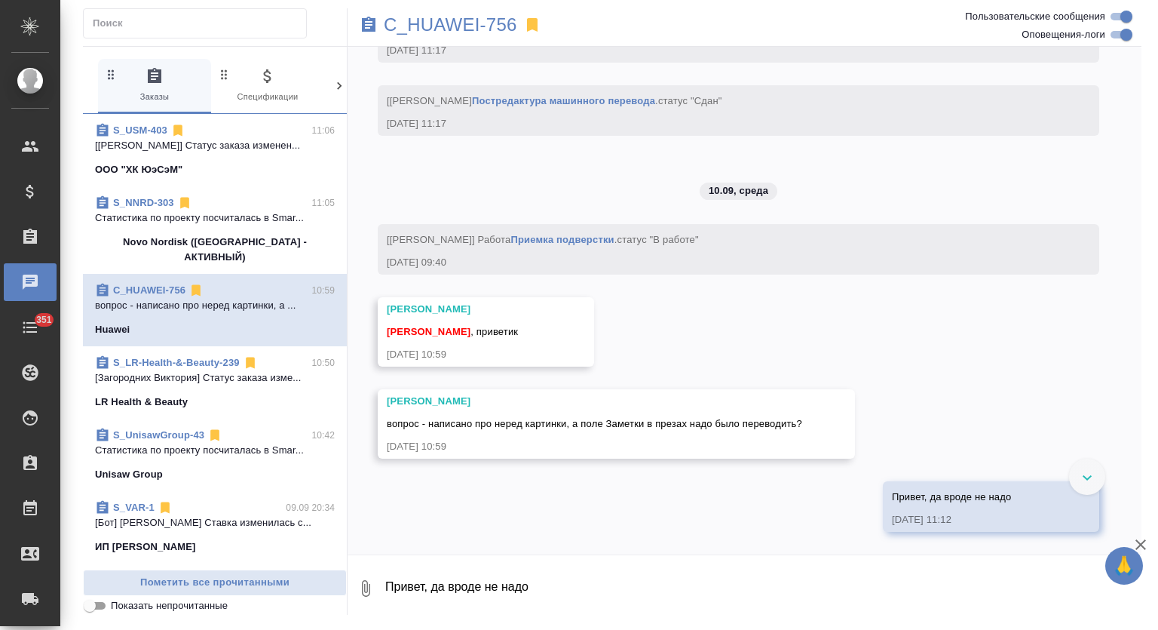
scroll to position [7226, 0]
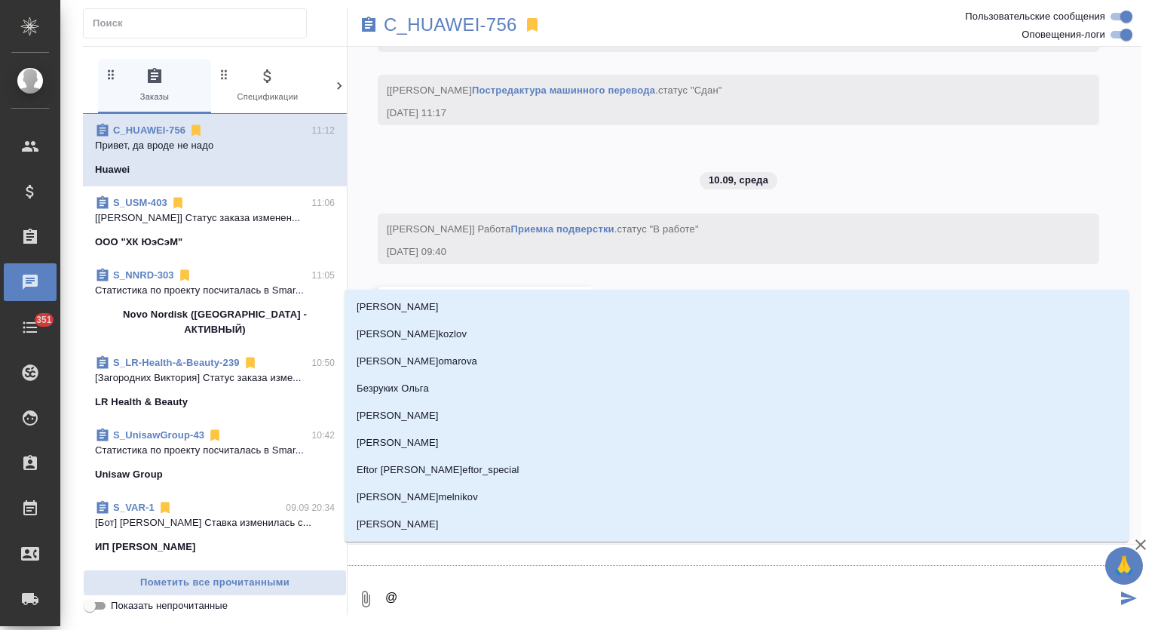
type textarea "@о"
type input "о"
type textarea "@ок"
type input "ок"
type textarea "@окс"
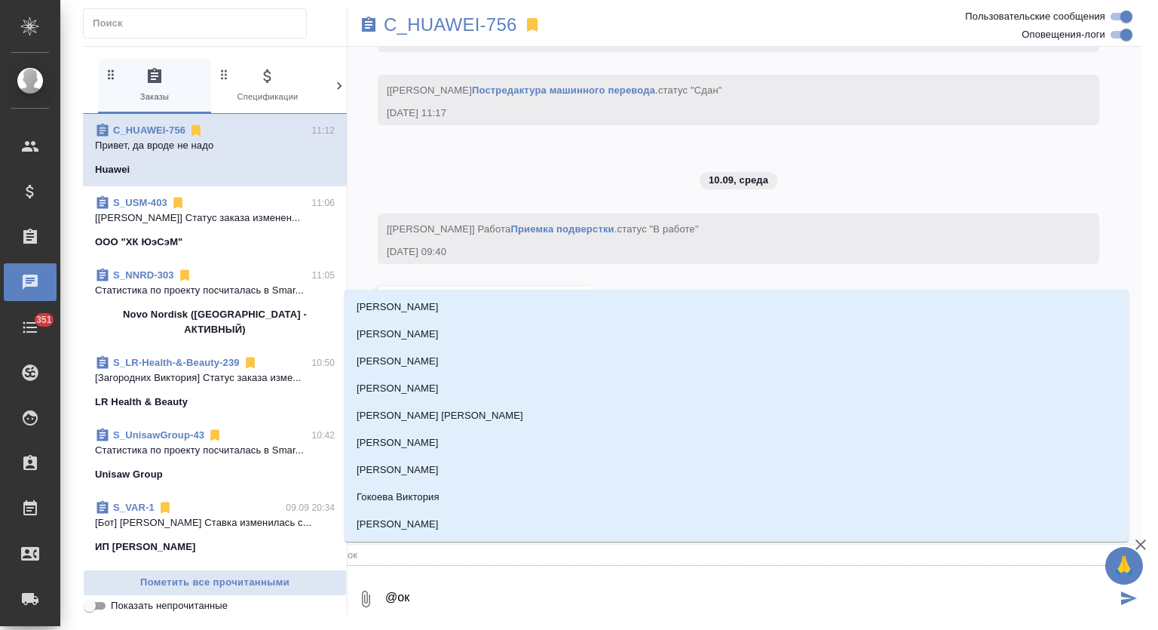
type input "окс"
type textarea "@оксю"
type input "оксю"
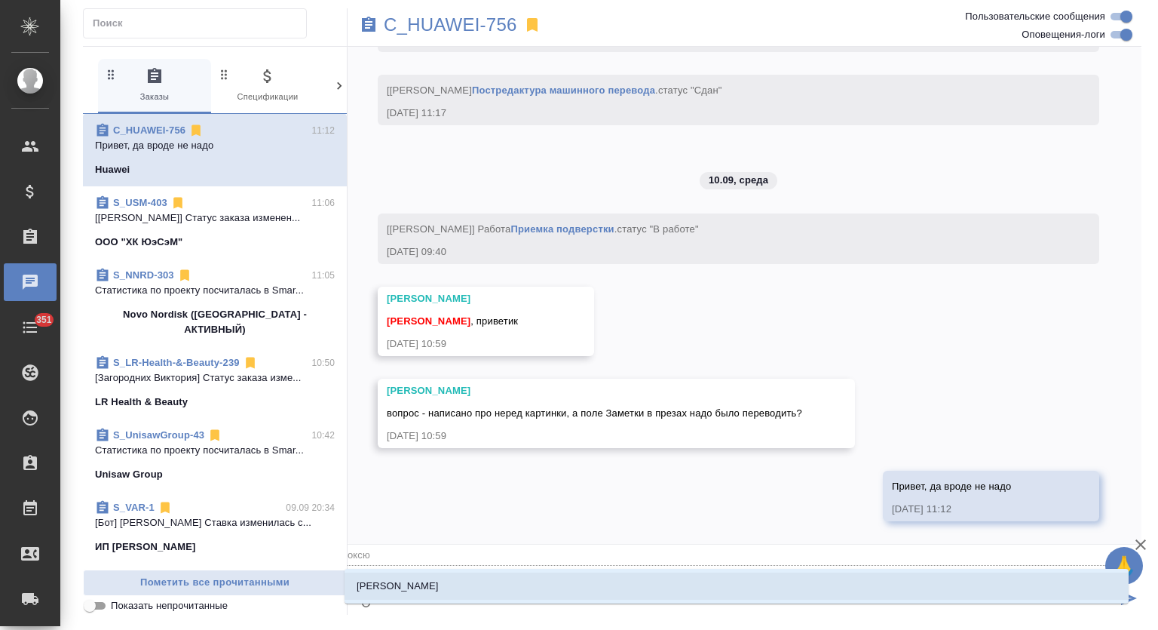
click at [537, 587] on li "[PERSON_NAME]" at bounding box center [737, 585] width 784 height 27
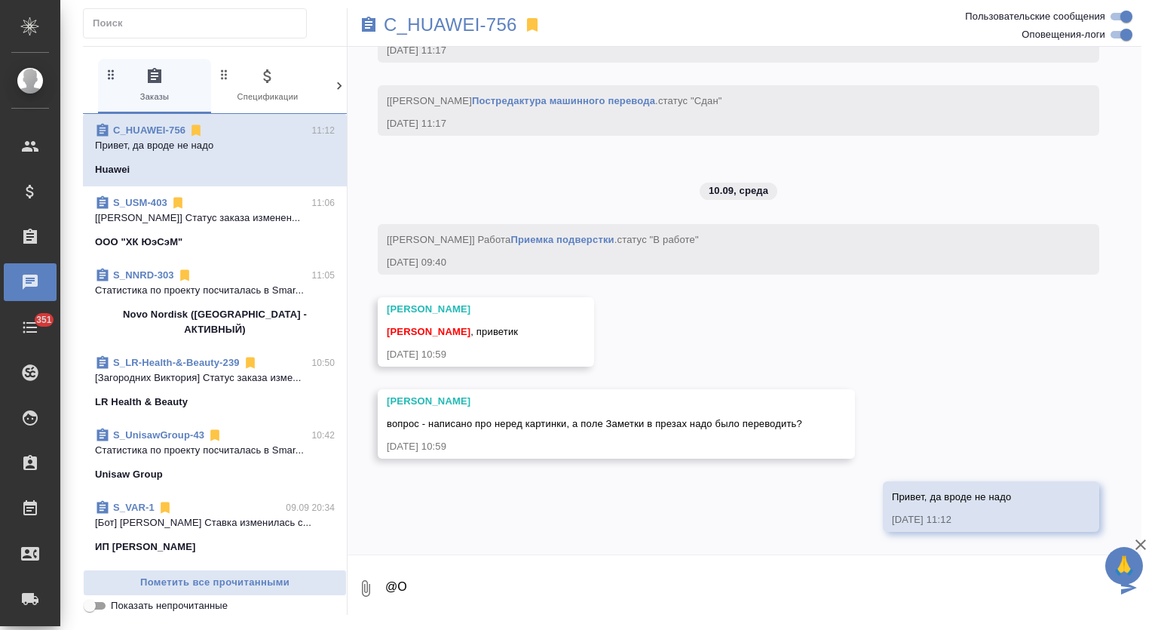
type textarea "@"
click at [486, 26] on p "C_HUAWEI-756" at bounding box center [450, 24] width 133 height 15
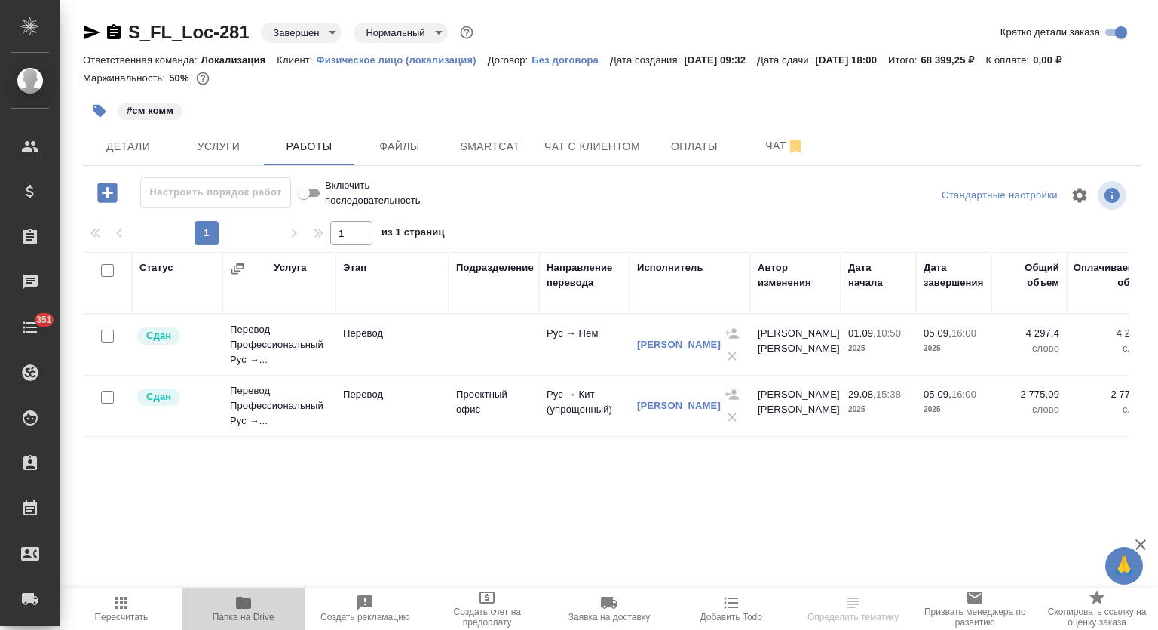
click at [250, 608] on icon "button" at bounding box center [243, 602] width 15 height 12
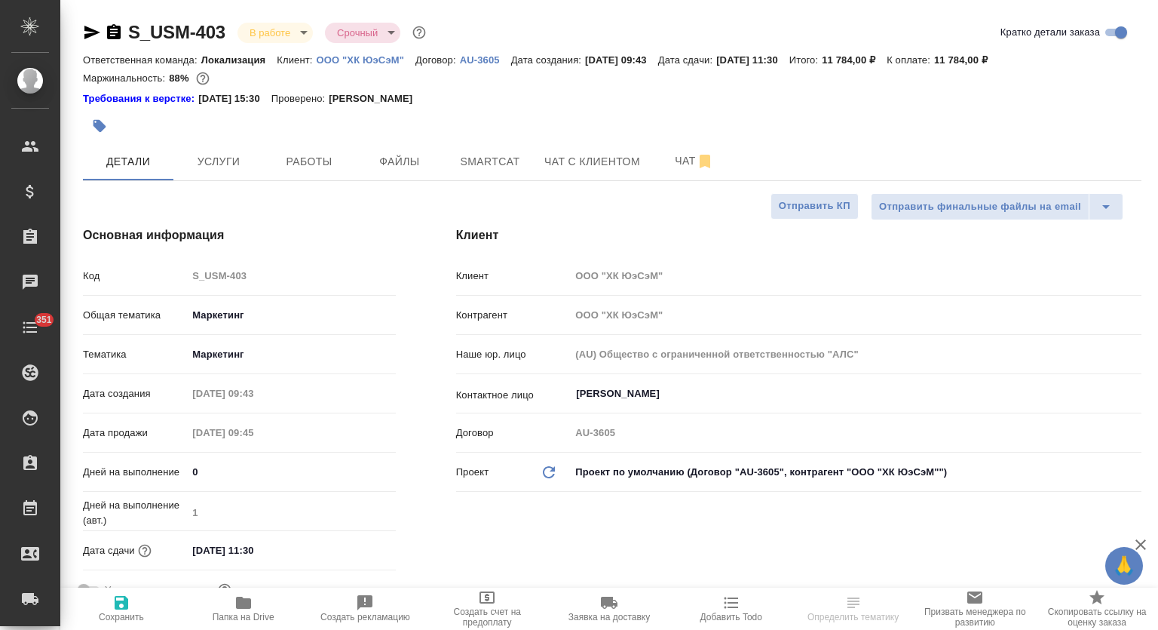
select select "RU"
click at [498, 153] on span "Smartcat" at bounding box center [490, 161] width 72 height 19
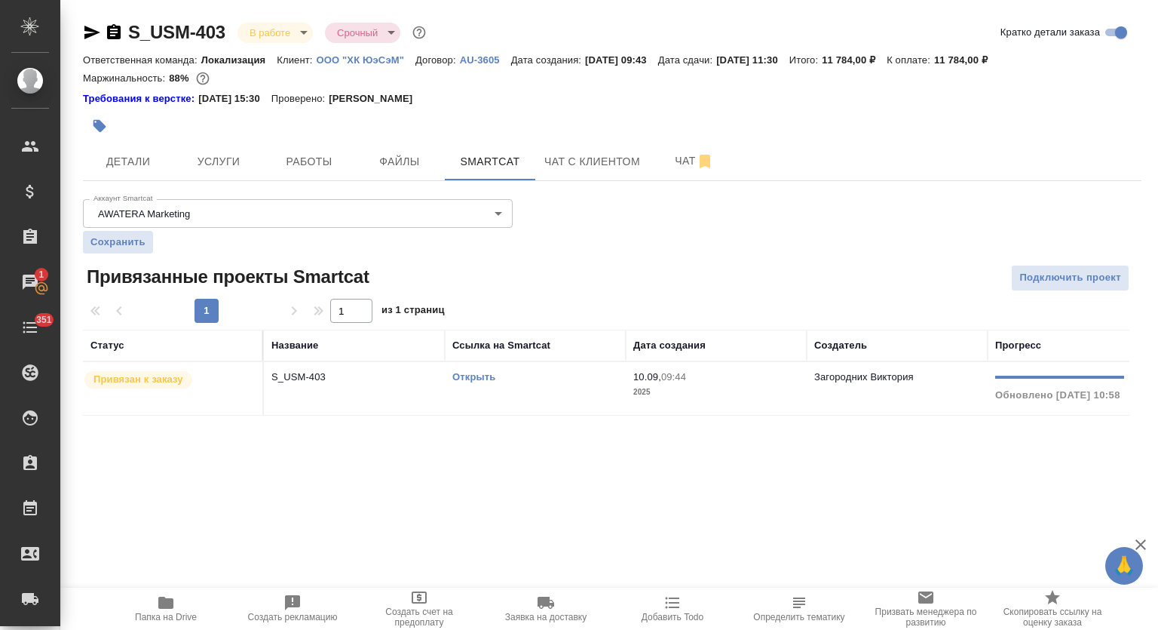
click at [480, 374] on link "Открыть" at bounding box center [473, 376] width 43 height 11
click at [282, 167] on span "Работы" at bounding box center [309, 161] width 72 height 19
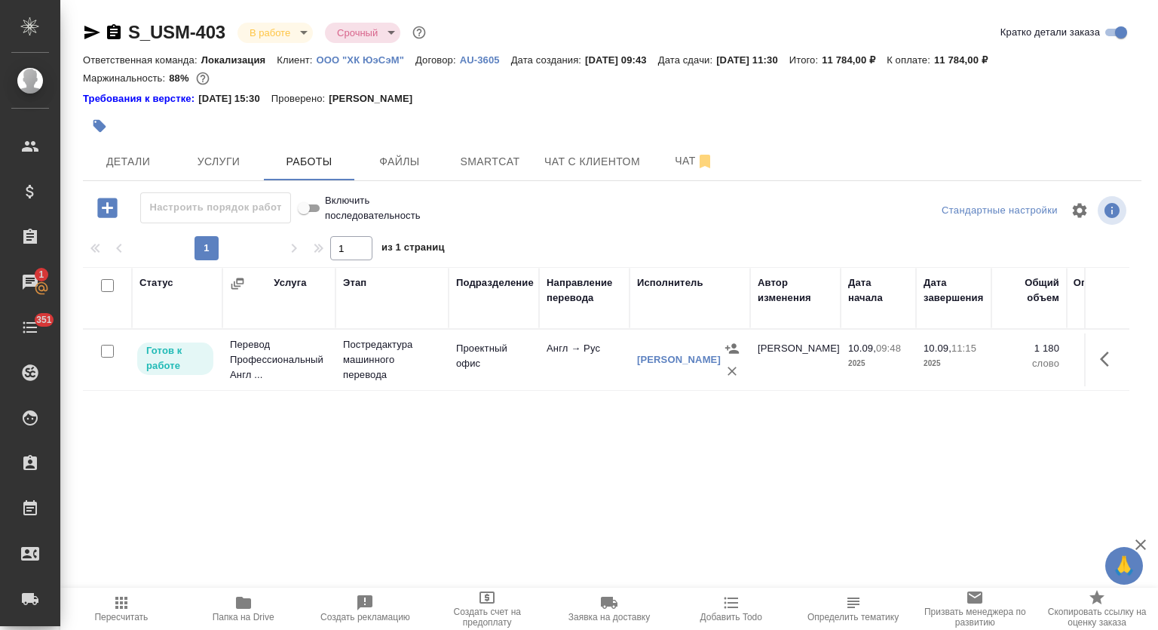
click at [227, 607] on span "Папка на Drive" at bounding box center [243, 607] width 104 height 29
click at [93, 28] on icon "button" at bounding box center [92, 32] width 18 height 18
click at [288, 29] on body "🙏 .cls-1 fill:#fff; AWATERA Mutalimov Mark Клиенты Спецификации Заказы 0 Чаты 3…" at bounding box center [579, 315] width 1158 height 630
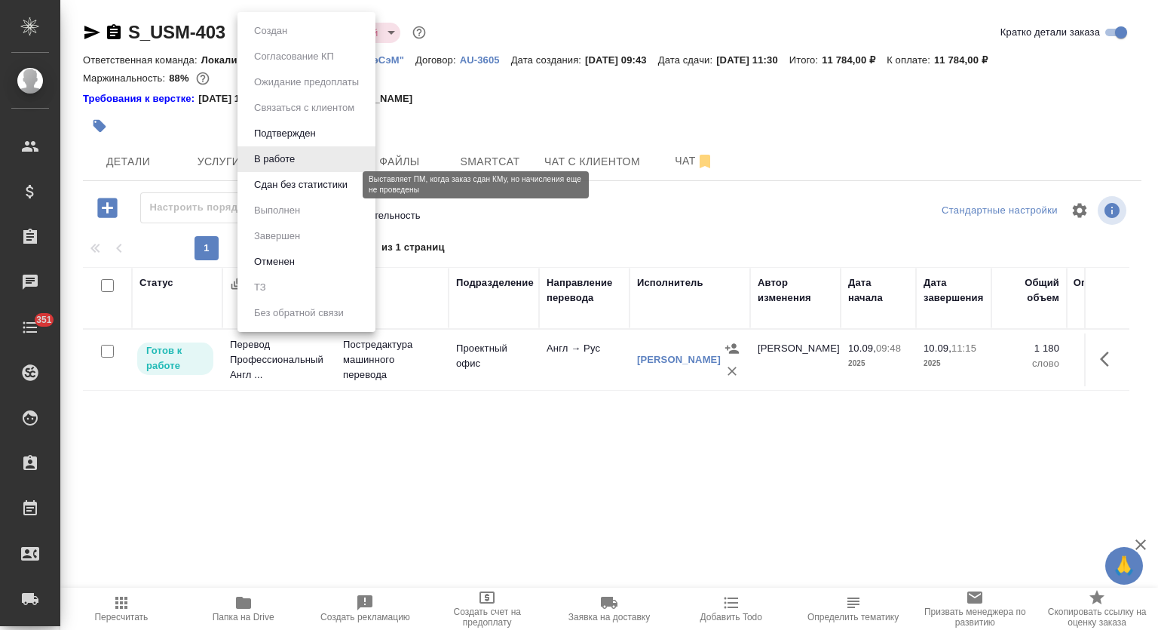
click at [289, 180] on button "Сдан без статистики" at bounding box center [301, 184] width 103 height 17
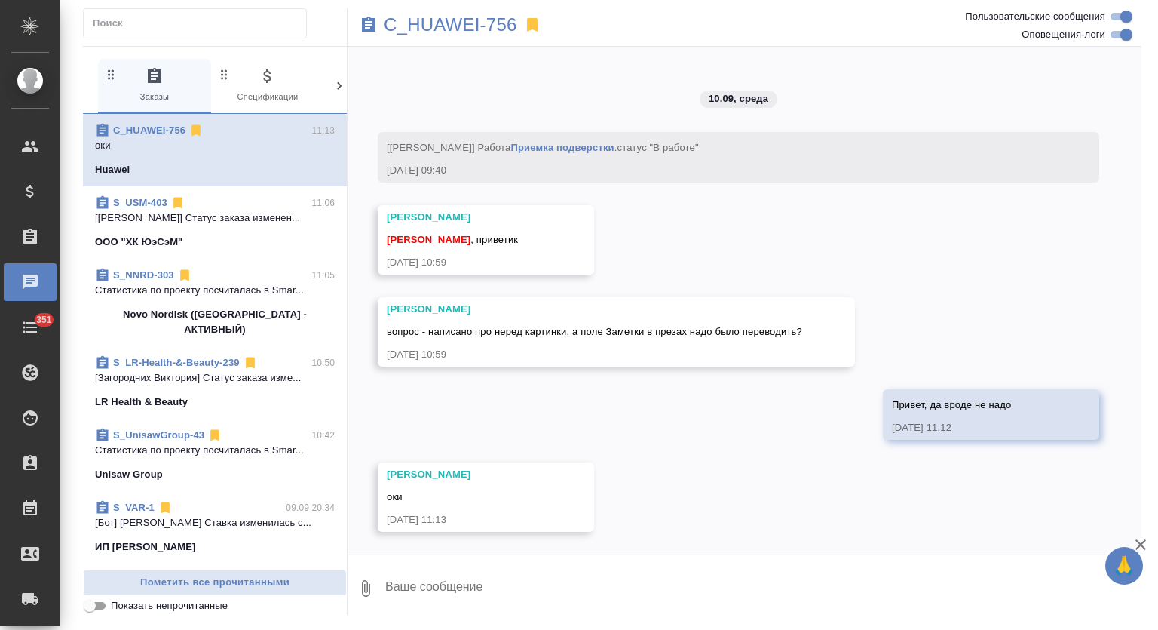
scroll to position [7318, 0]
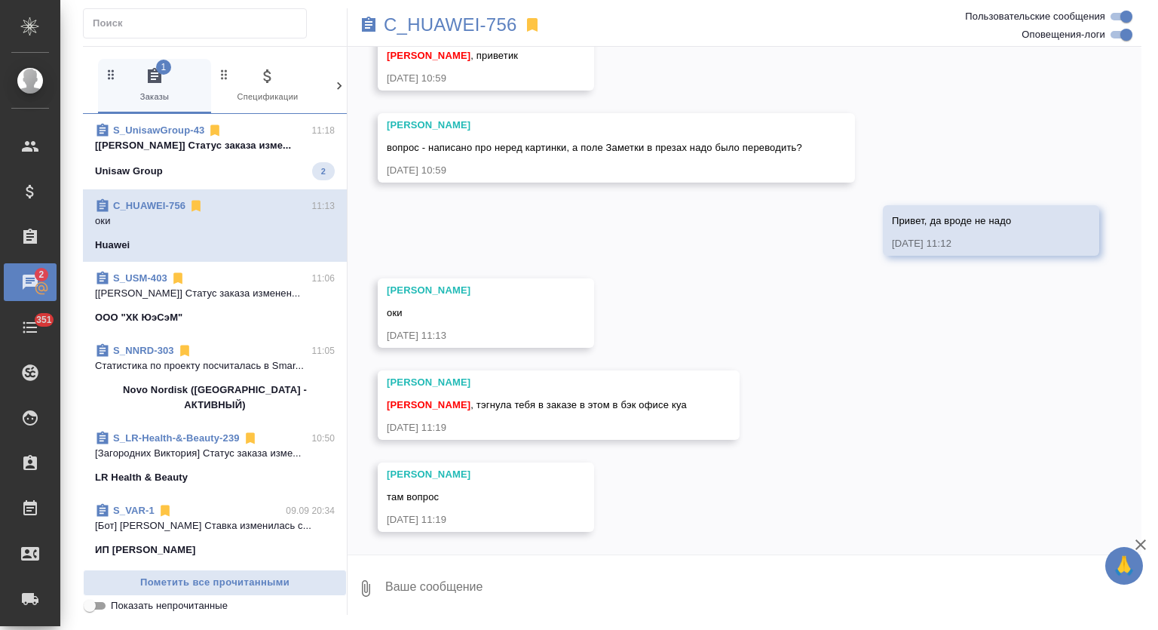
click at [244, 213] on p "оки" at bounding box center [215, 220] width 240 height 15
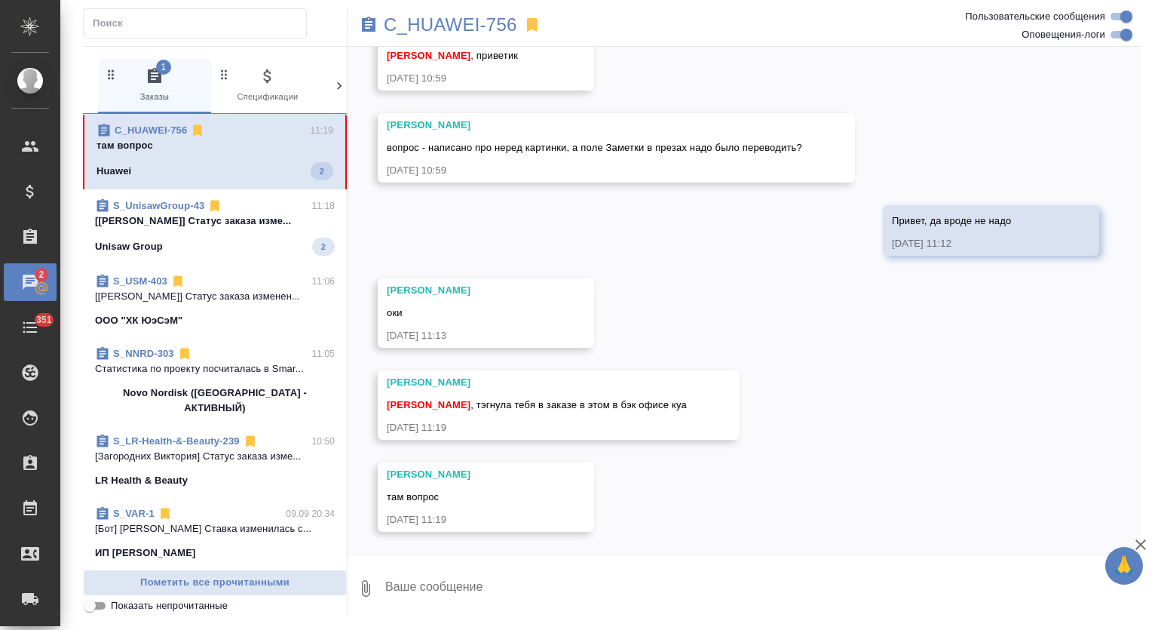
scroll to position [7502, 0]
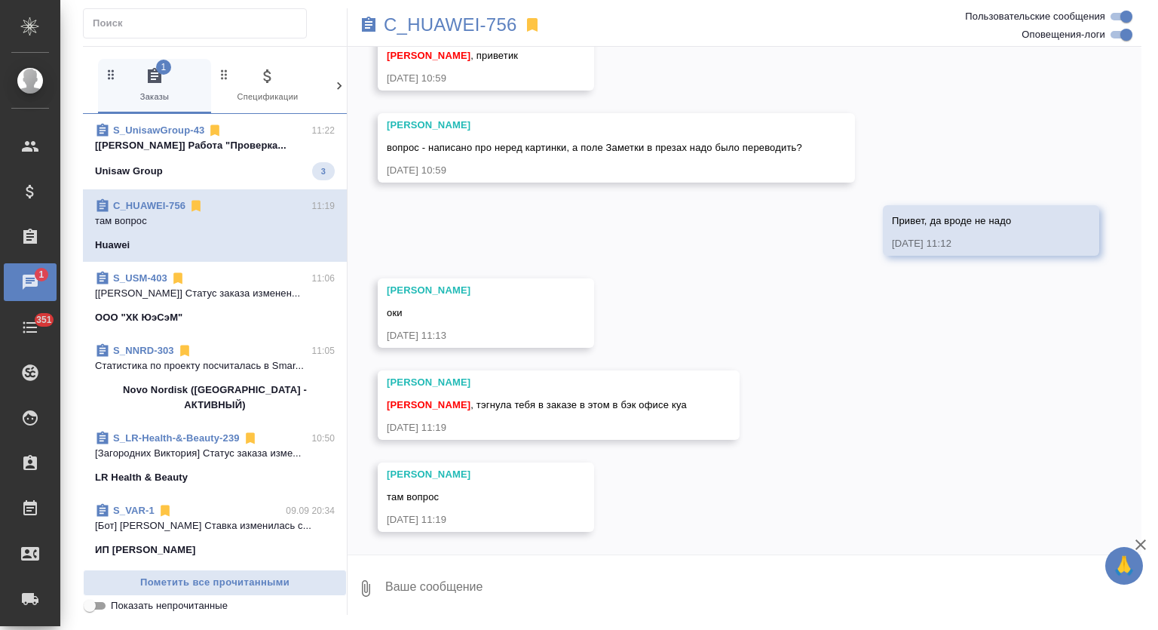
click at [249, 155] on span "S_UnisawGroup-43 11:22 [[PERSON_NAME]] Работа "Проверка... Unisaw Group 3" at bounding box center [215, 151] width 240 height 57
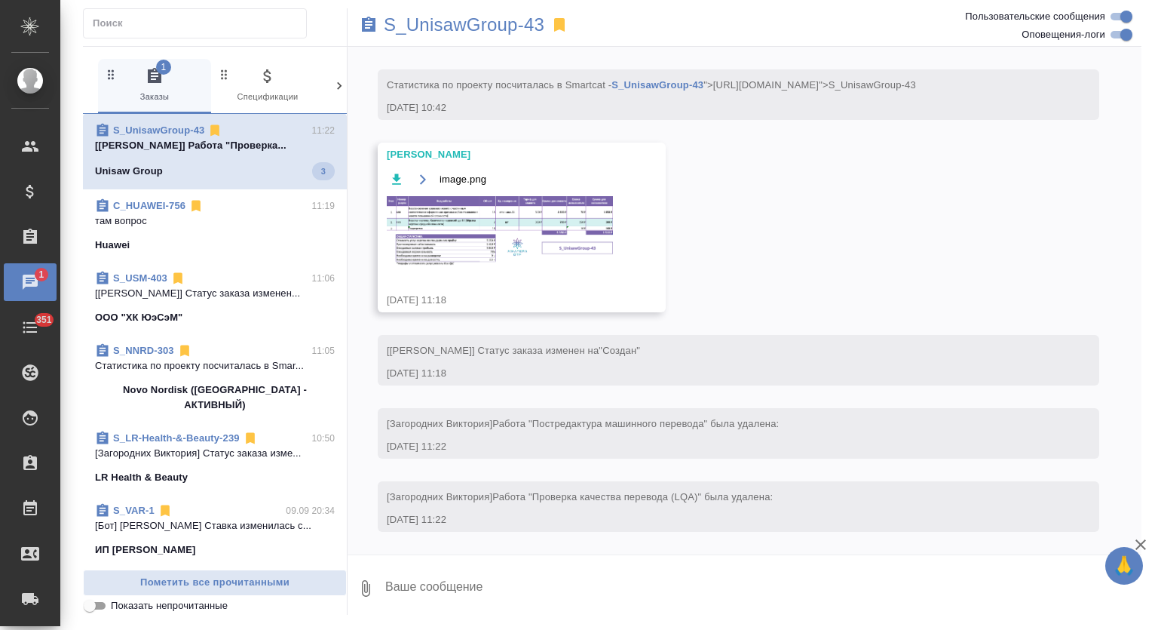
scroll to position [1160, 0]
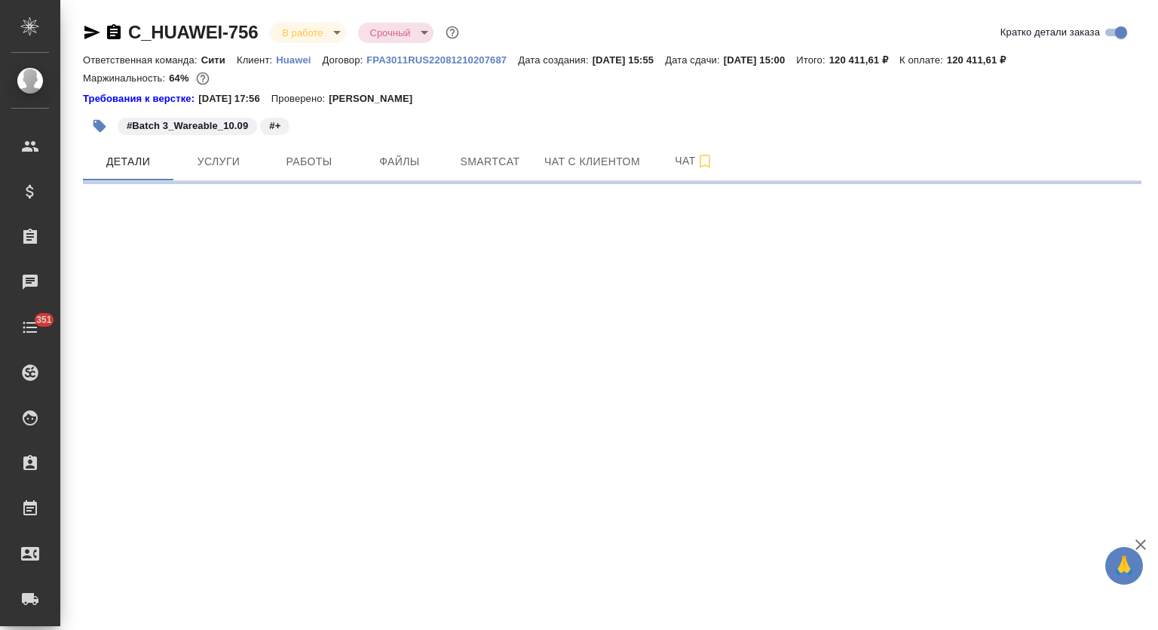
select select "RU"
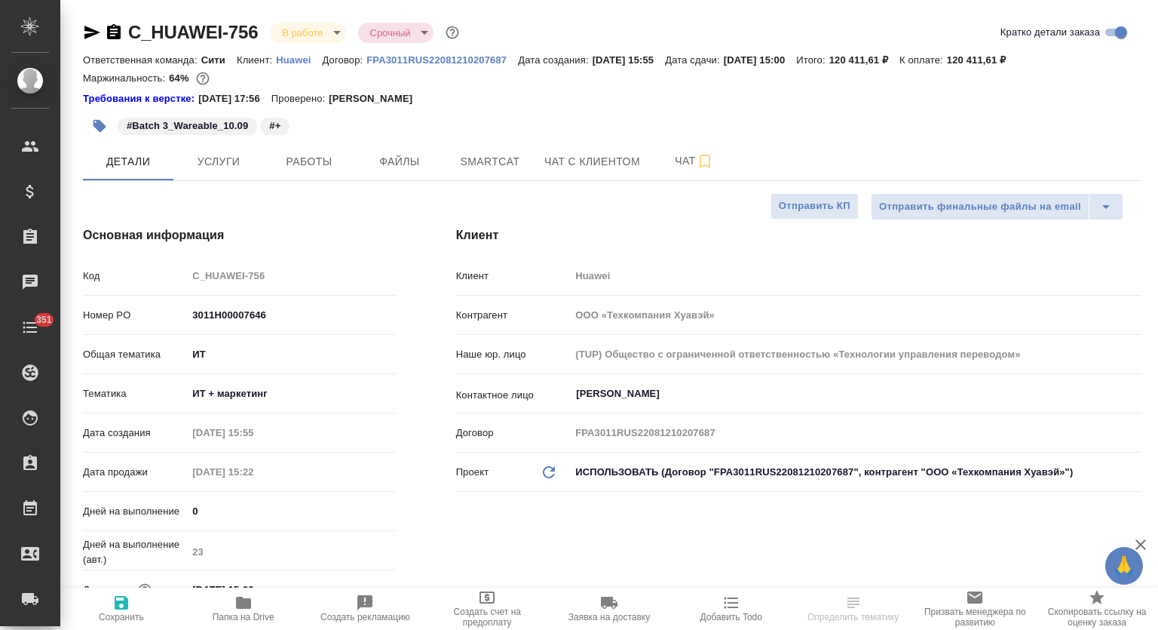
type textarea "x"
type input "[PERSON_NAME]"
type input "[PERSON_NAME]pavlova"
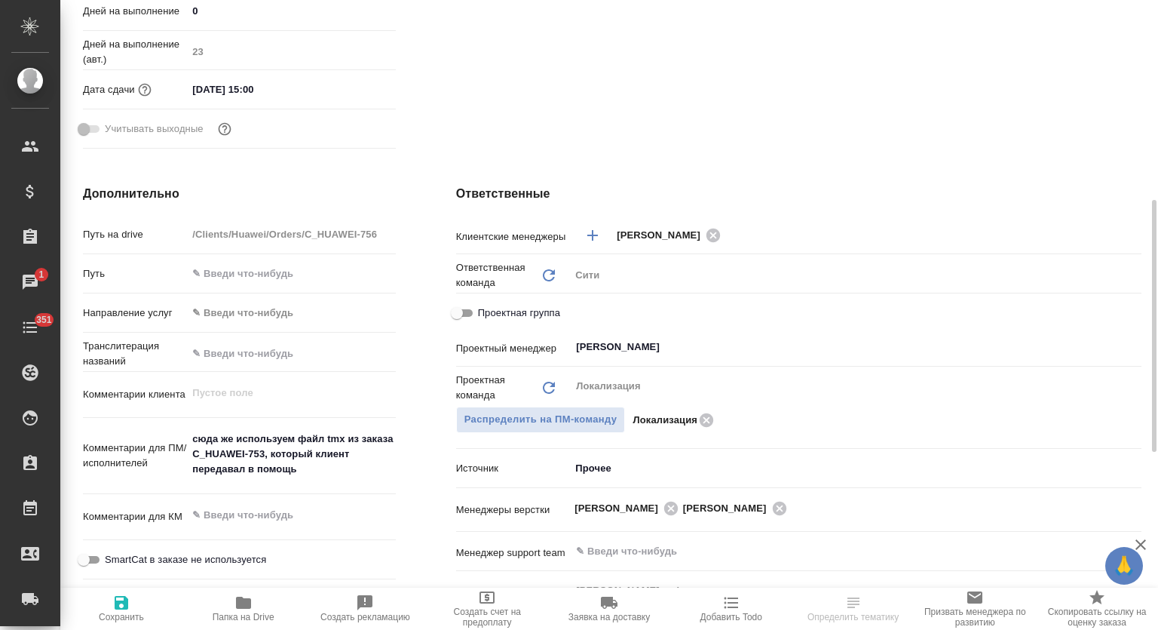
scroll to position [625, 0]
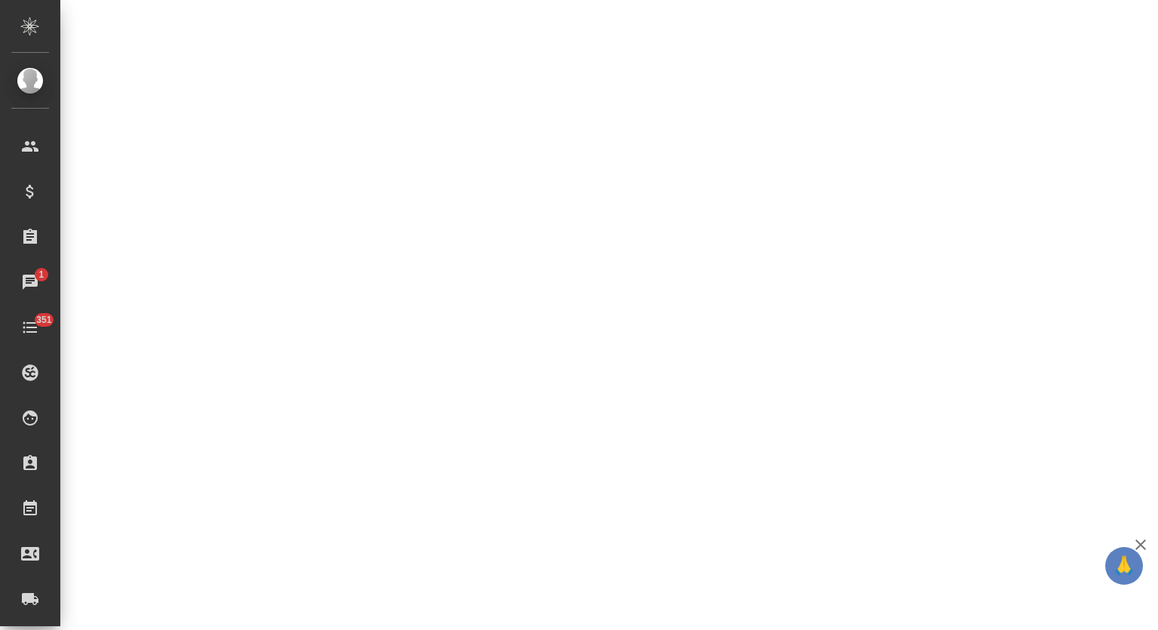
select select "RU"
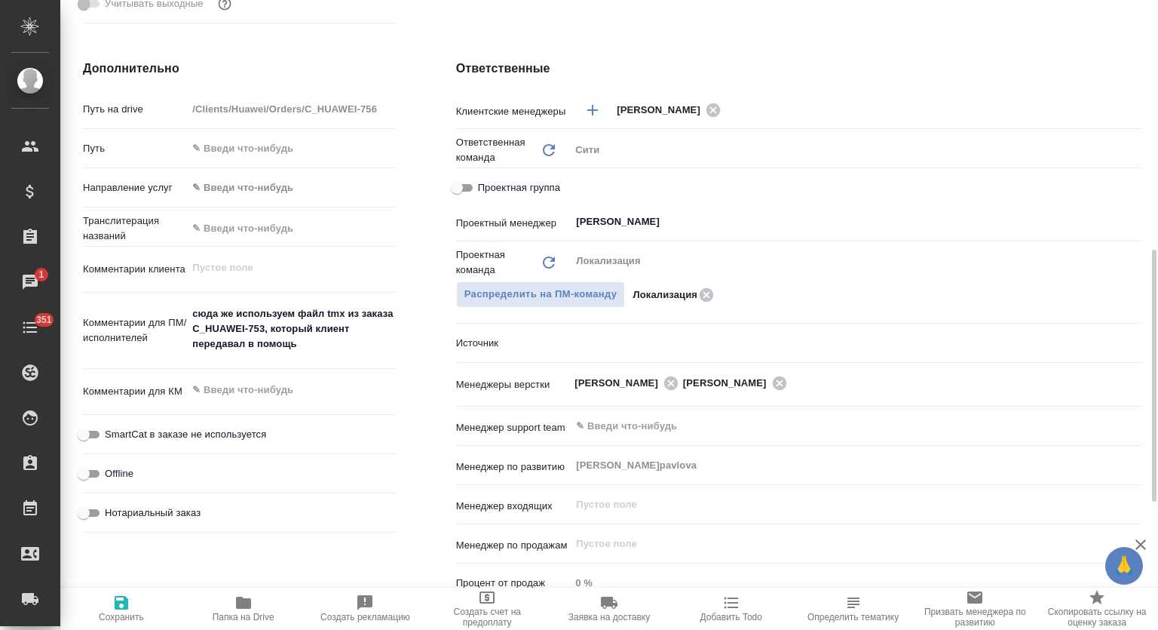
type textarea "x"
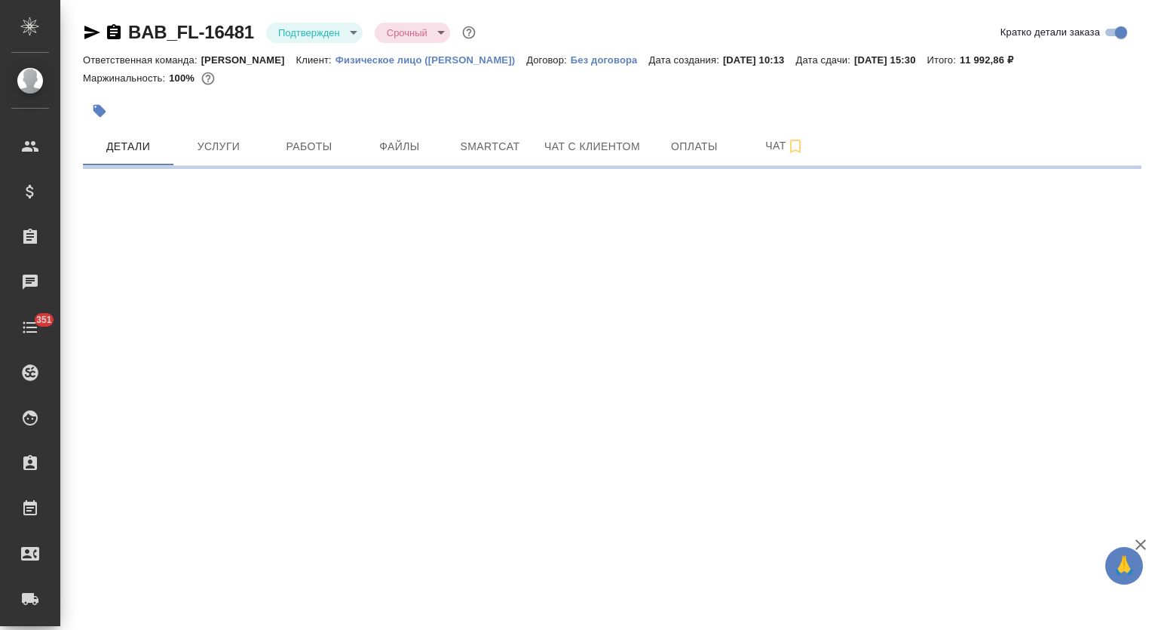
select select "RU"
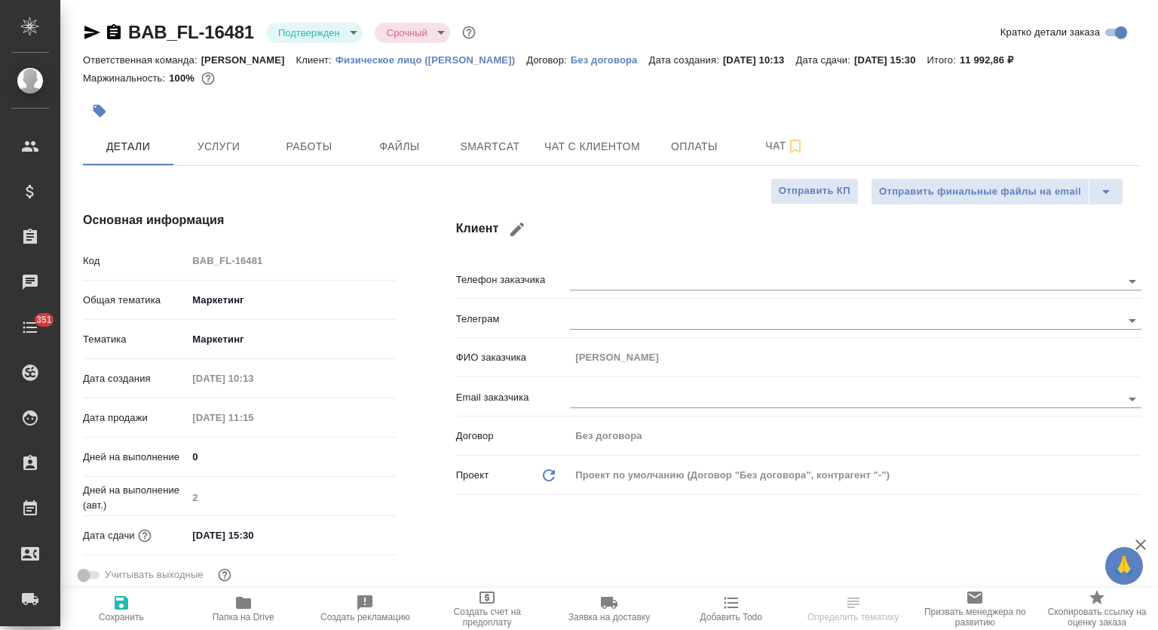
type textarea "x"
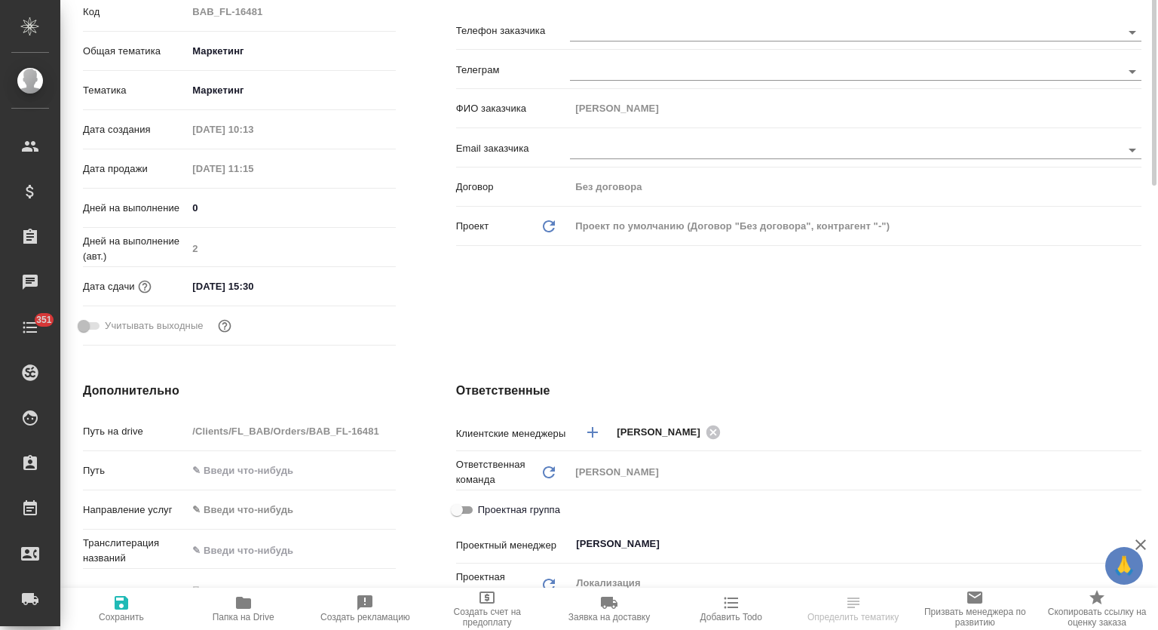
scroll to position [123, 0]
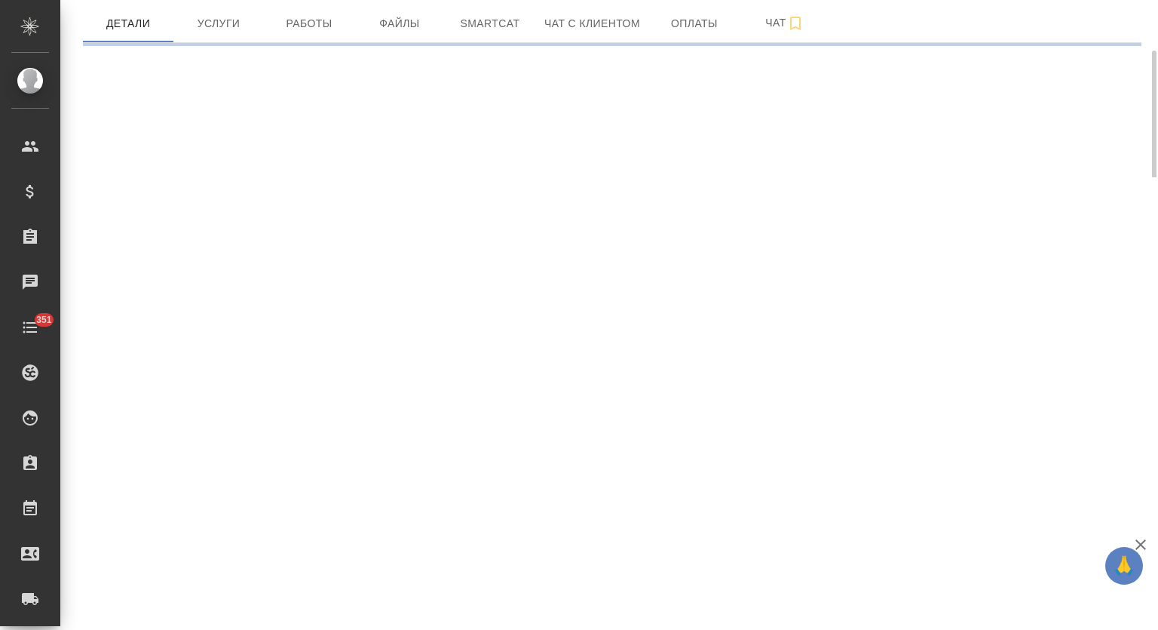
select select "RU"
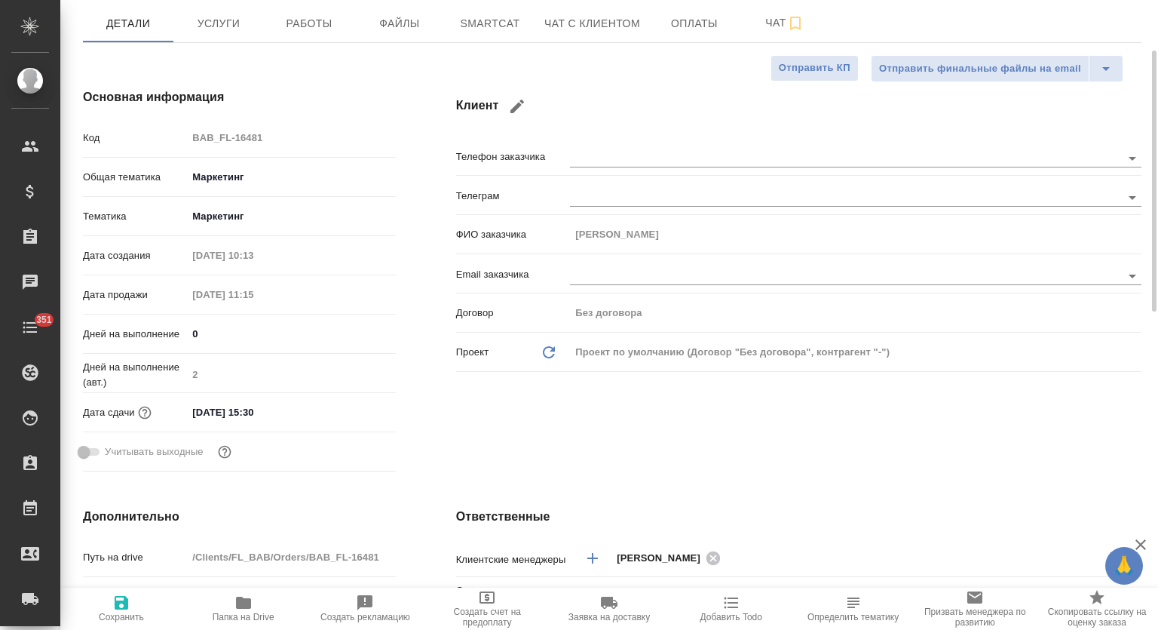
type textarea "x"
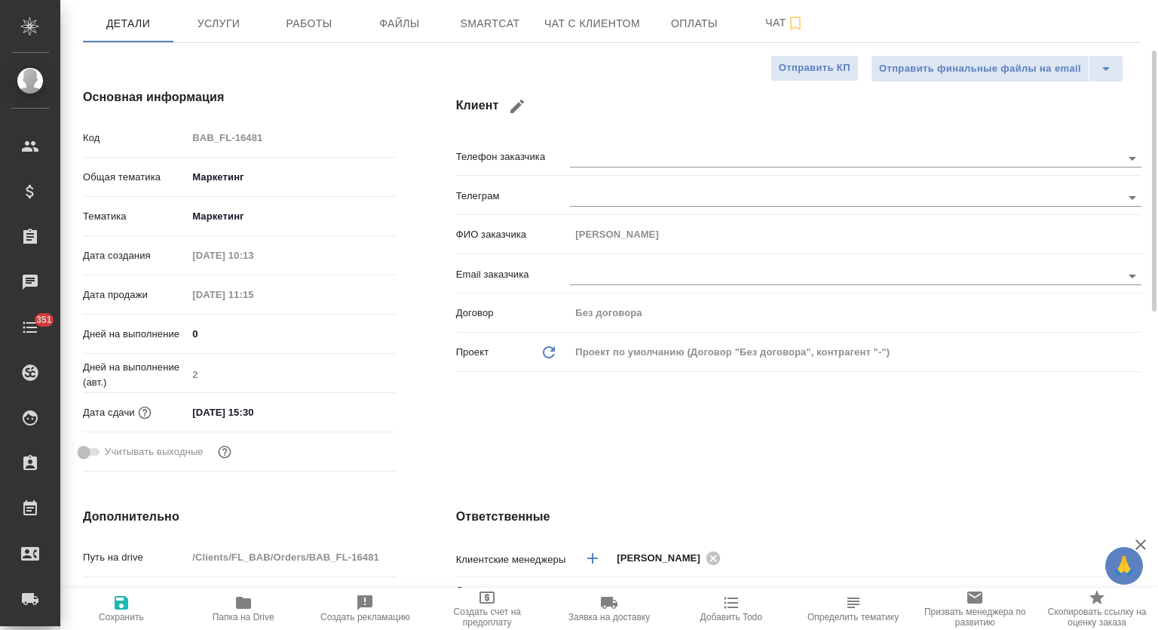
type textarea "x"
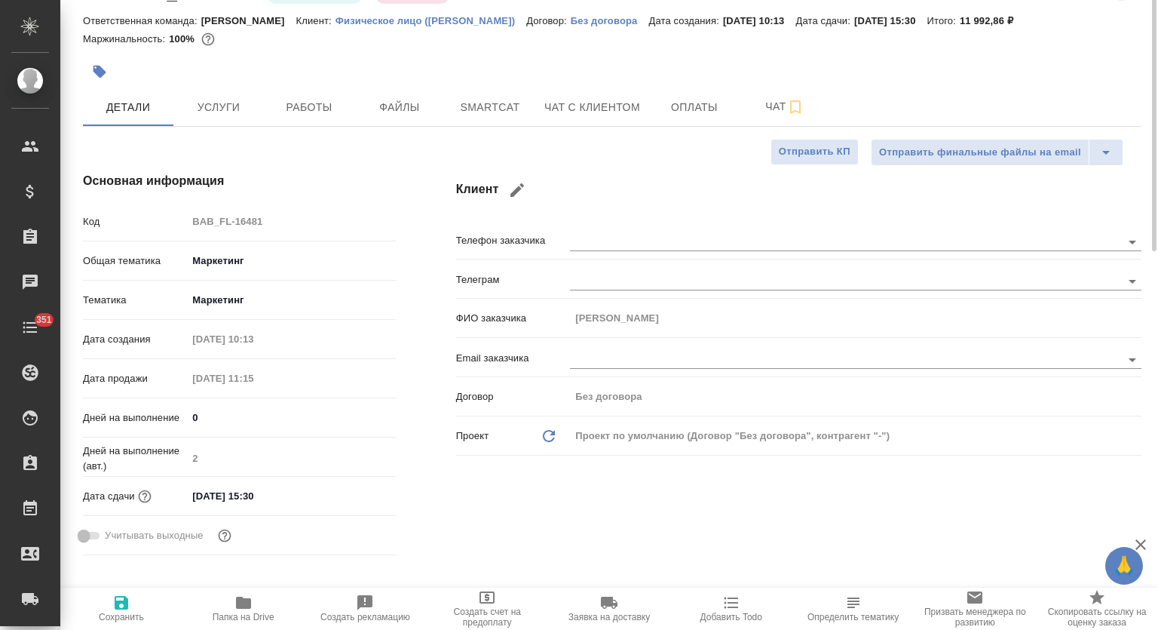
scroll to position [21, 0]
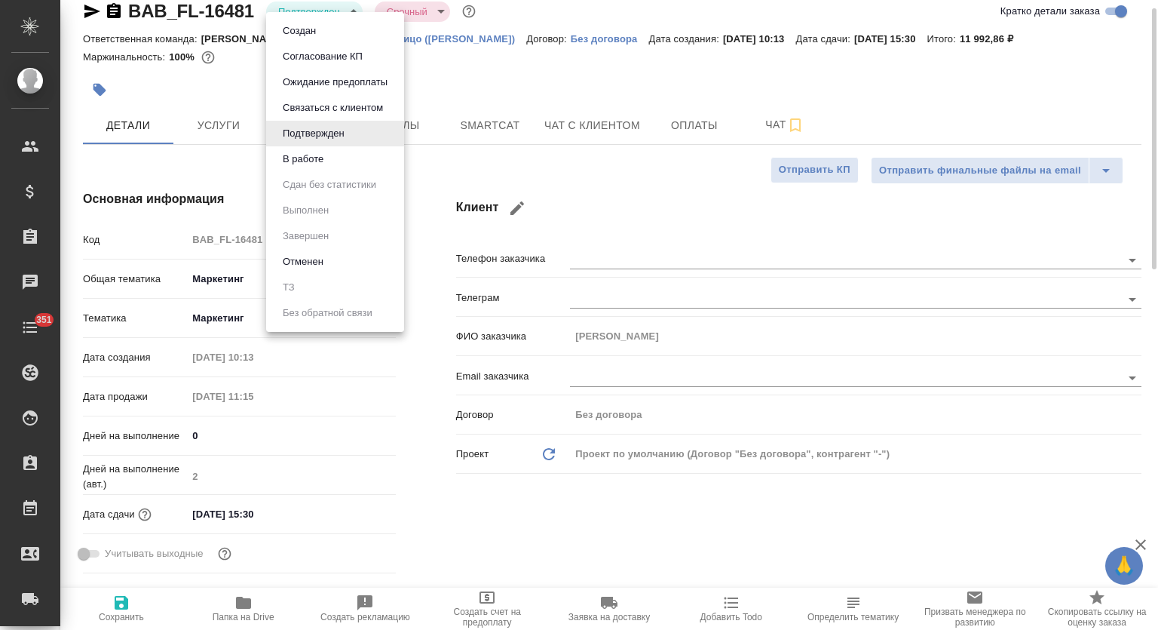
click at [332, 13] on body "🙏 .cls-1 fill:#fff; AWATERA Mutalimov Mark Клиенты Спецификации Заказы 0 Чаты 3…" at bounding box center [579, 315] width 1158 height 630
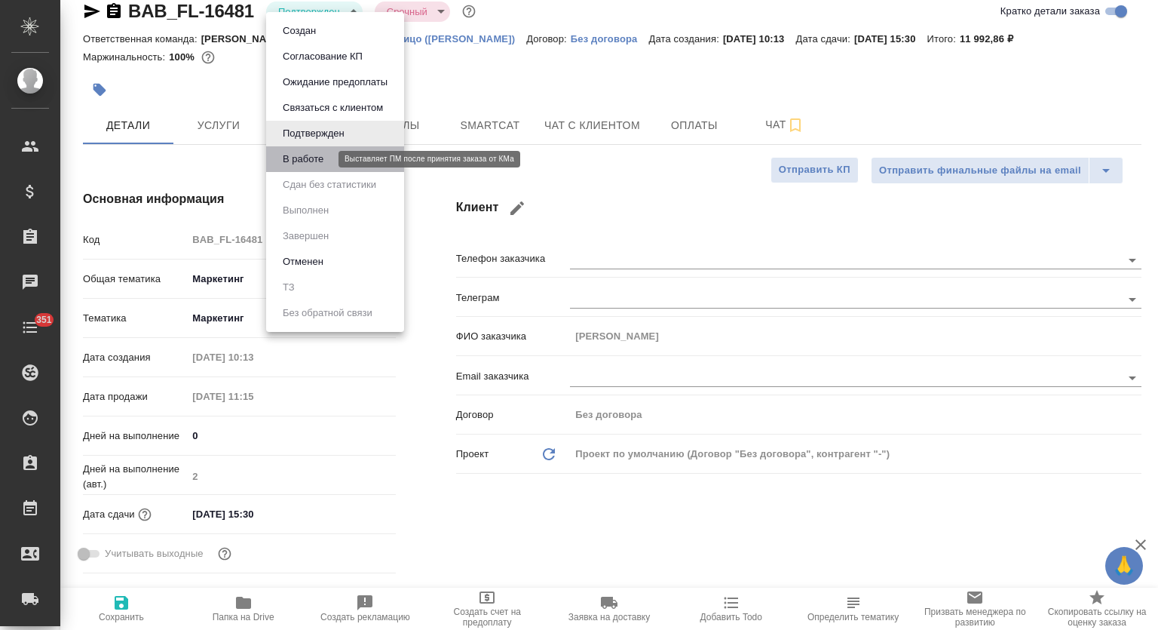
click at [317, 156] on button "В работе" at bounding box center [303, 159] width 50 height 17
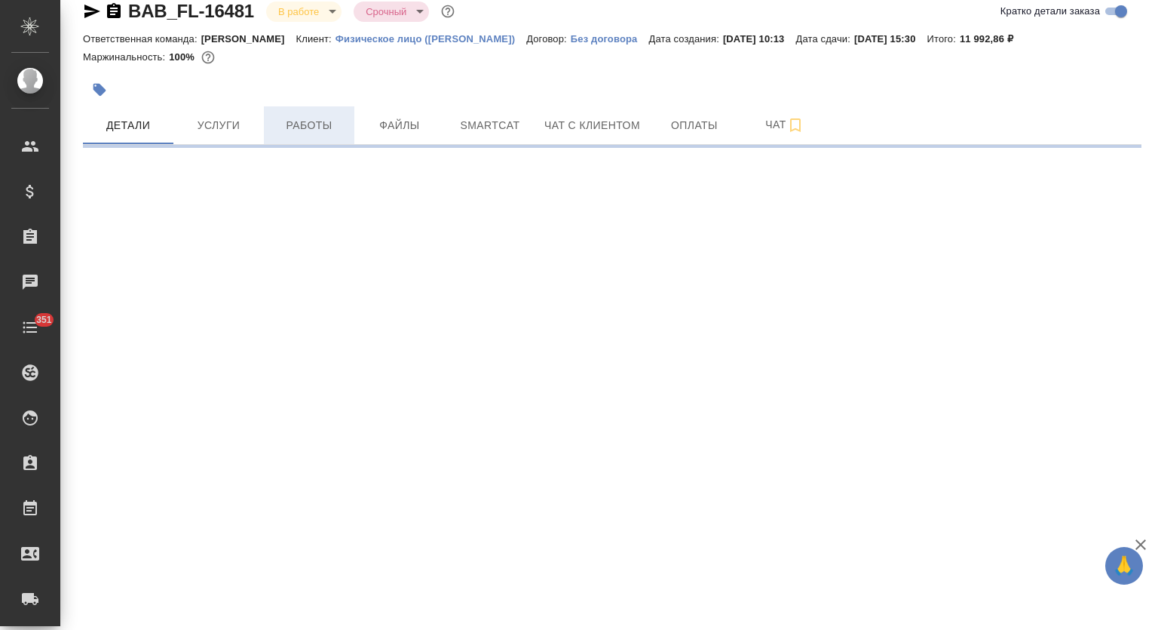
click at [314, 136] on button "Работы" at bounding box center [309, 125] width 90 height 38
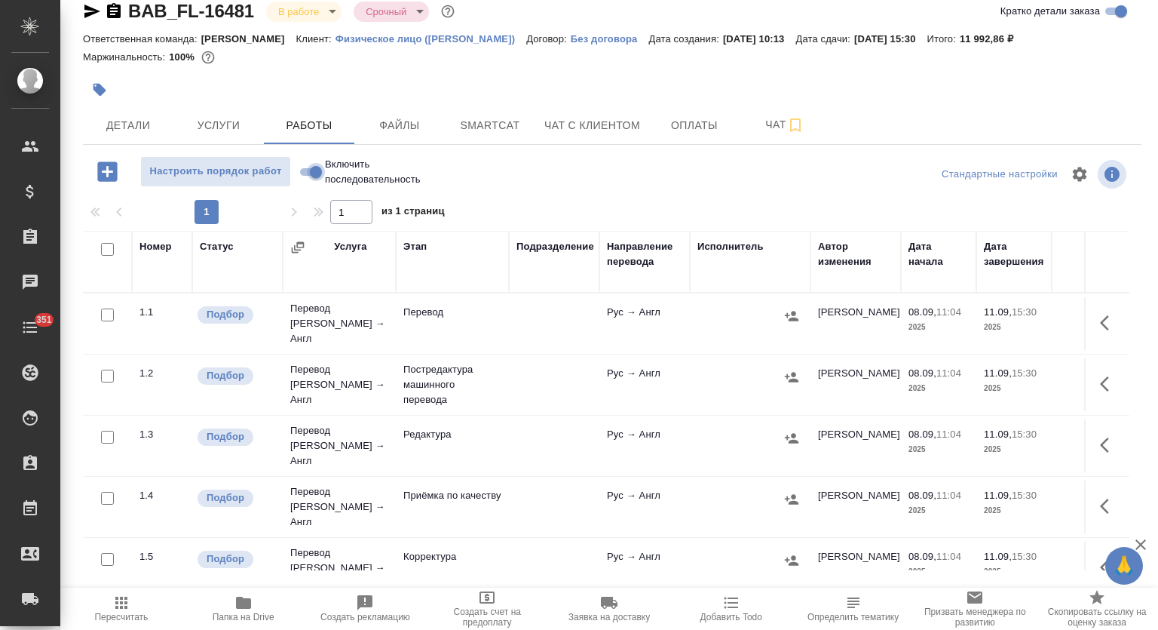
click at [318, 174] on input "Включить последовательность" at bounding box center [316, 172] width 54 height 18
checkbox input "true"
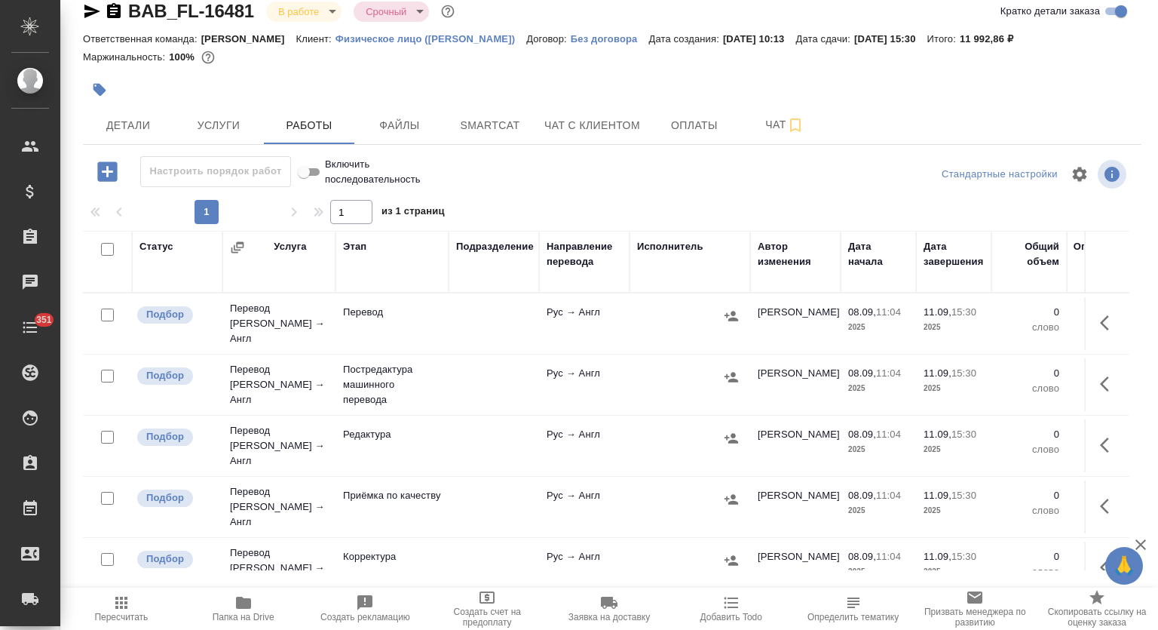
click at [108, 250] on input "checkbox" at bounding box center [107, 249] width 13 height 13
checkbox input "true"
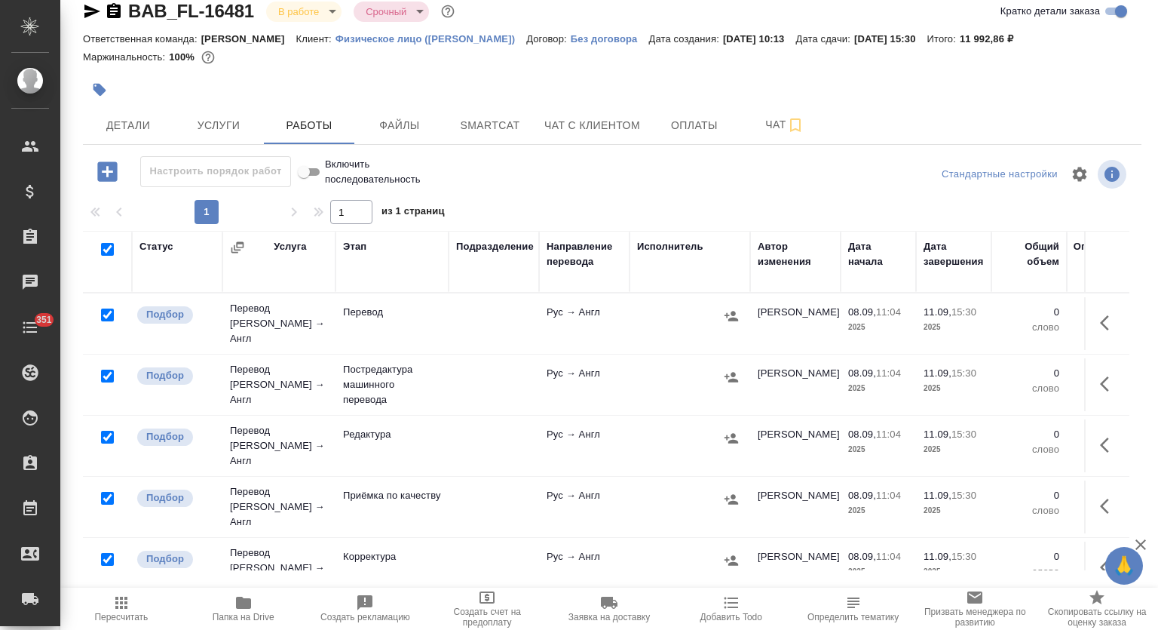
checkbox input "true"
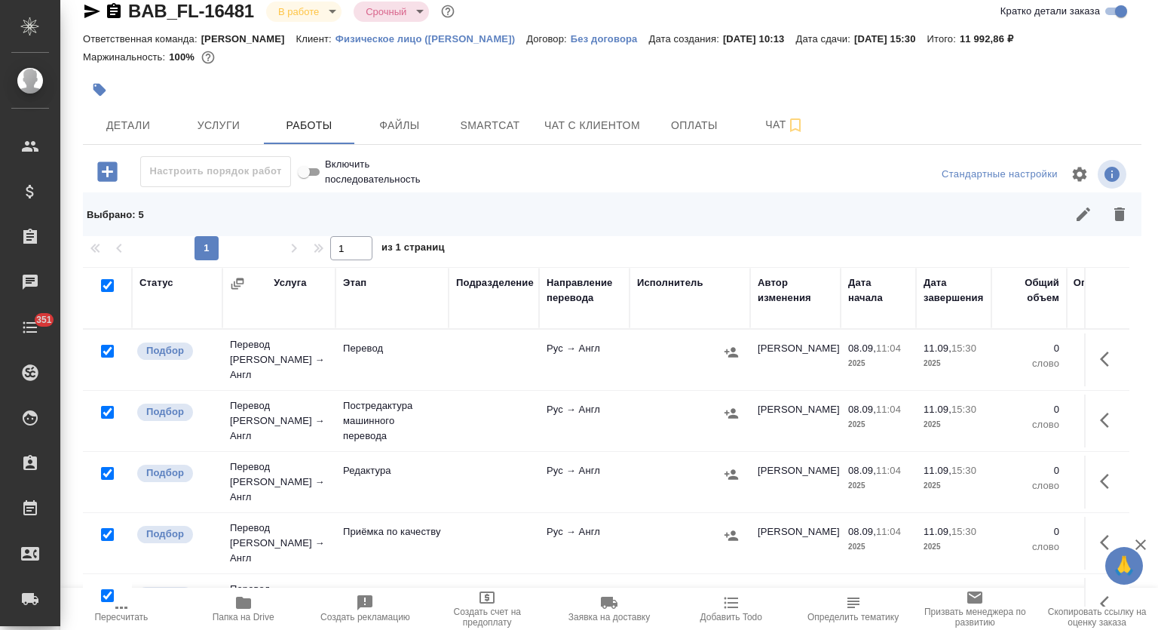
click at [108, 406] on input "checkbox" at bounding box center [107, 412] width 13 height 13
checkbox input "false"
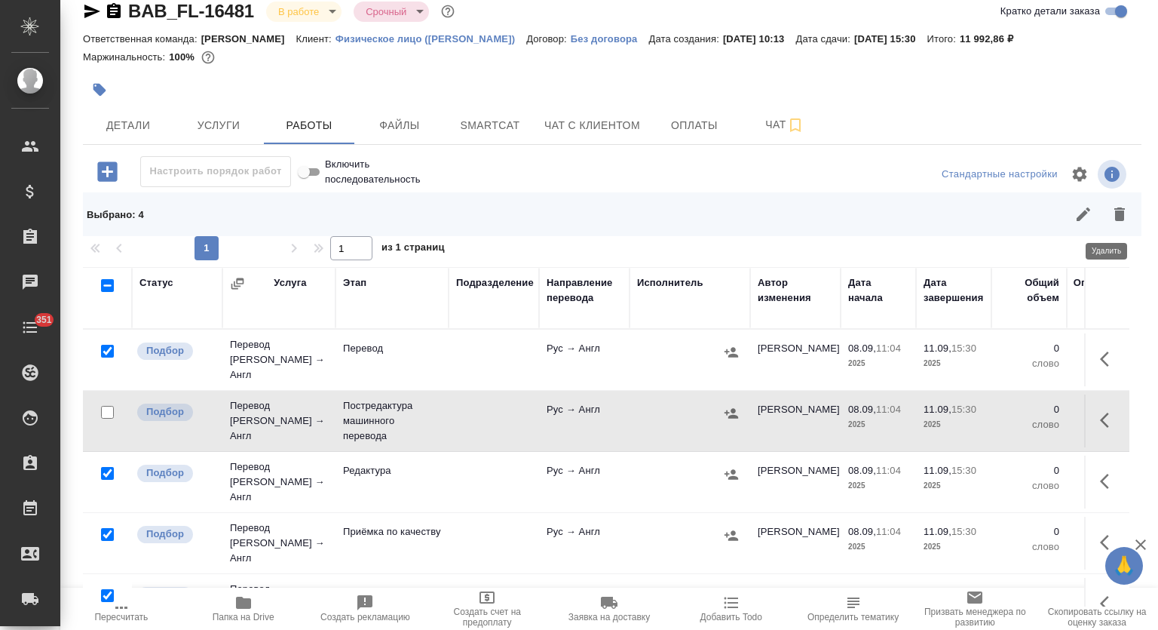
click at [1111, 210] on icon "button" at bounding box center [1120, 214] width 18 height 18
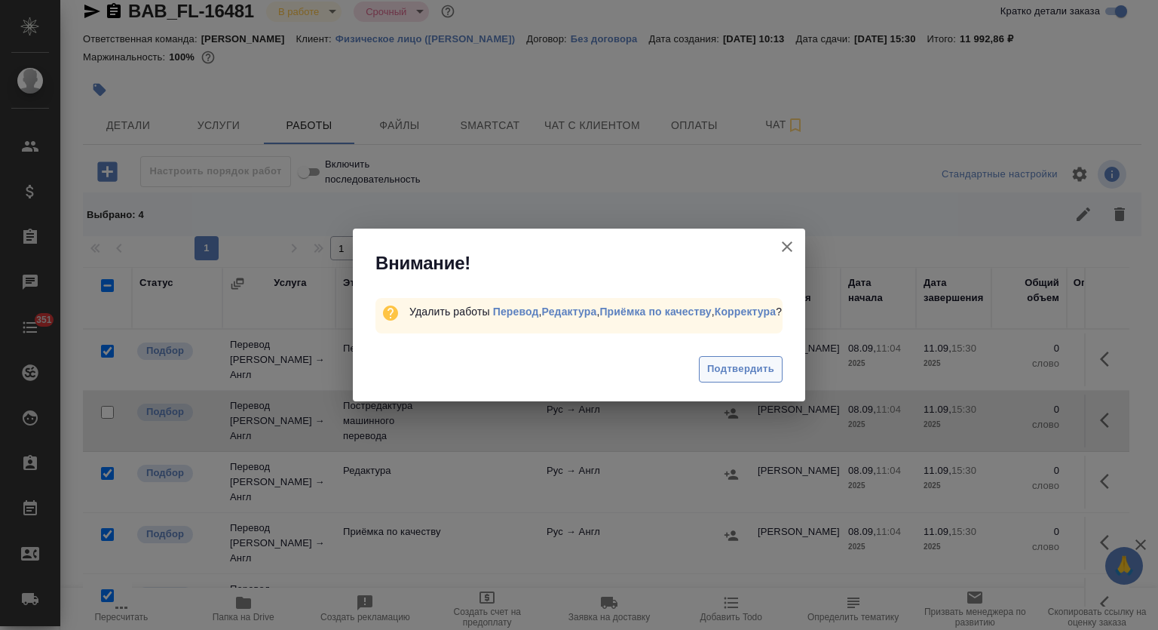
click at [735, 370] on span "Подтвердить" at bounding box center [740, 368] width 67 height 17
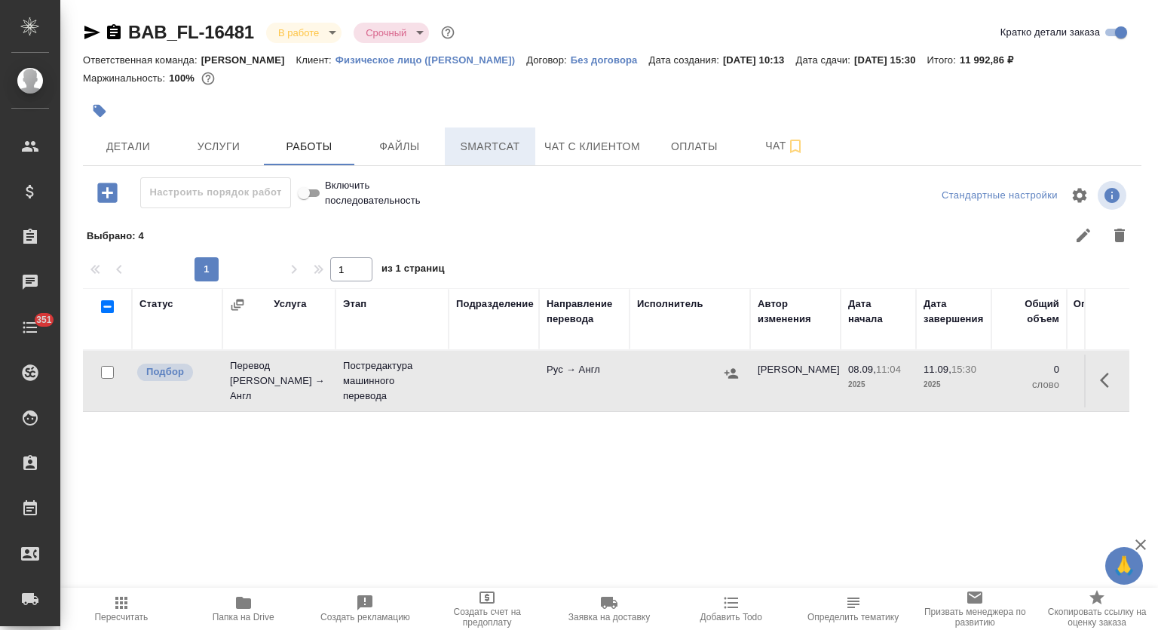
click at [511, 143] on span "Smartcat" at bounding box center [490, 146] width 72 height 19
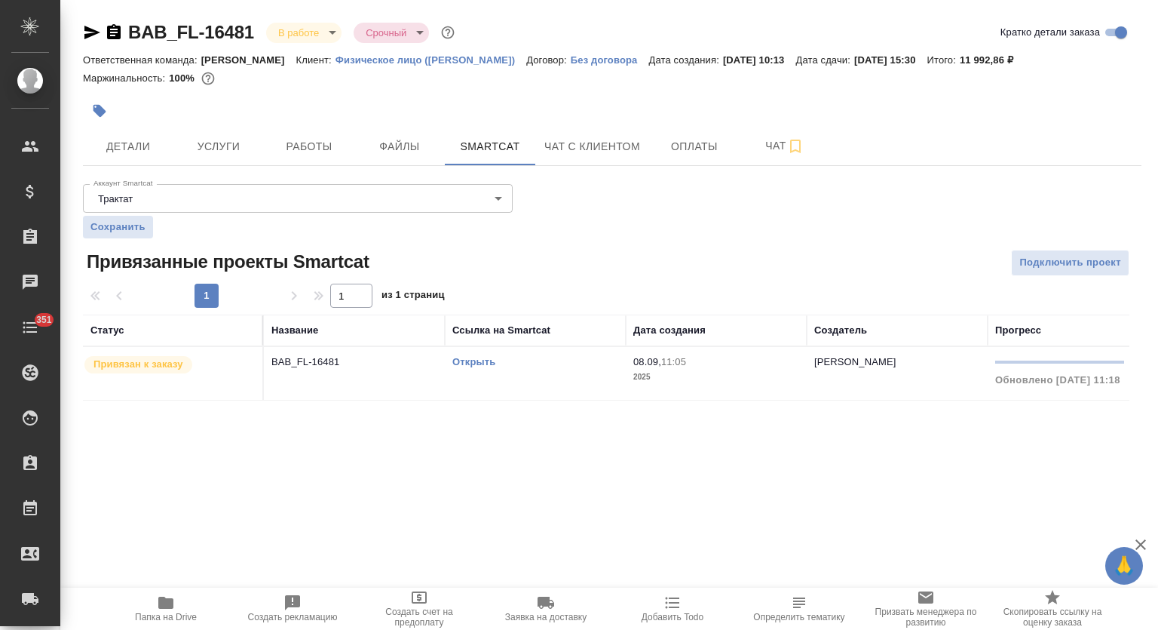
click at [472, 363] on link "Открыть" at bounding box center [473, 361] width 43 height 11
click at [303, 138] on span "Работы" at bounding box center [309, 146] width 72 height 19
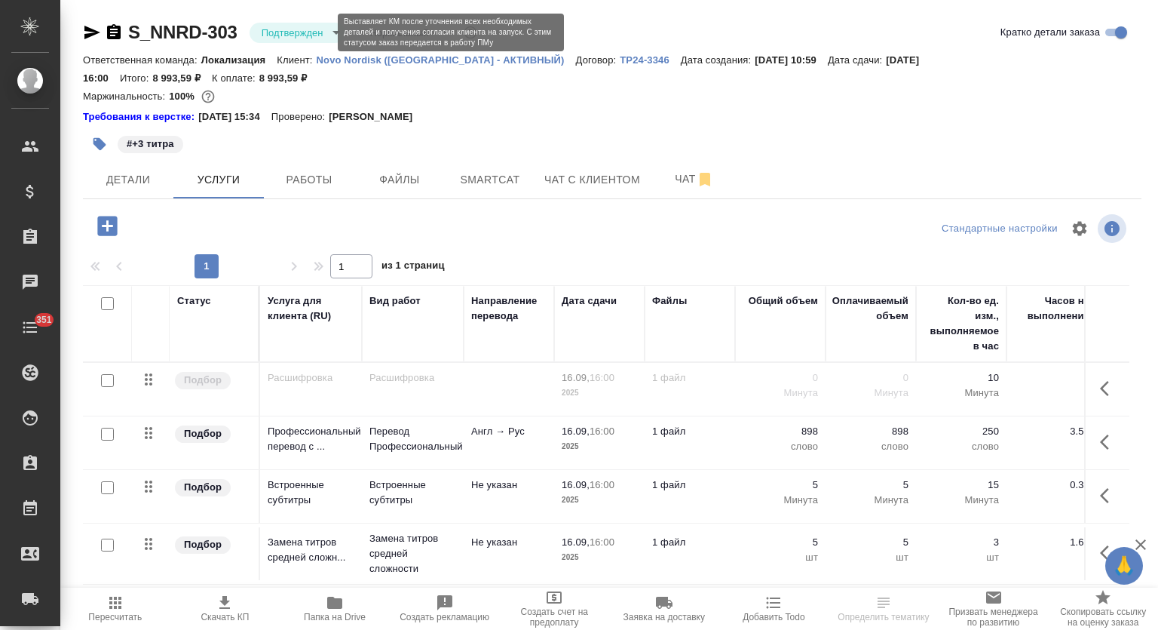
click at [320, 32] on body "🙏 .cls-1 fill:#fff; AWATERA Mutalimov Mark Клиенты Спецификации Заказы Чаты 351…" at bounding box center [579, 315] width 1158 height 630
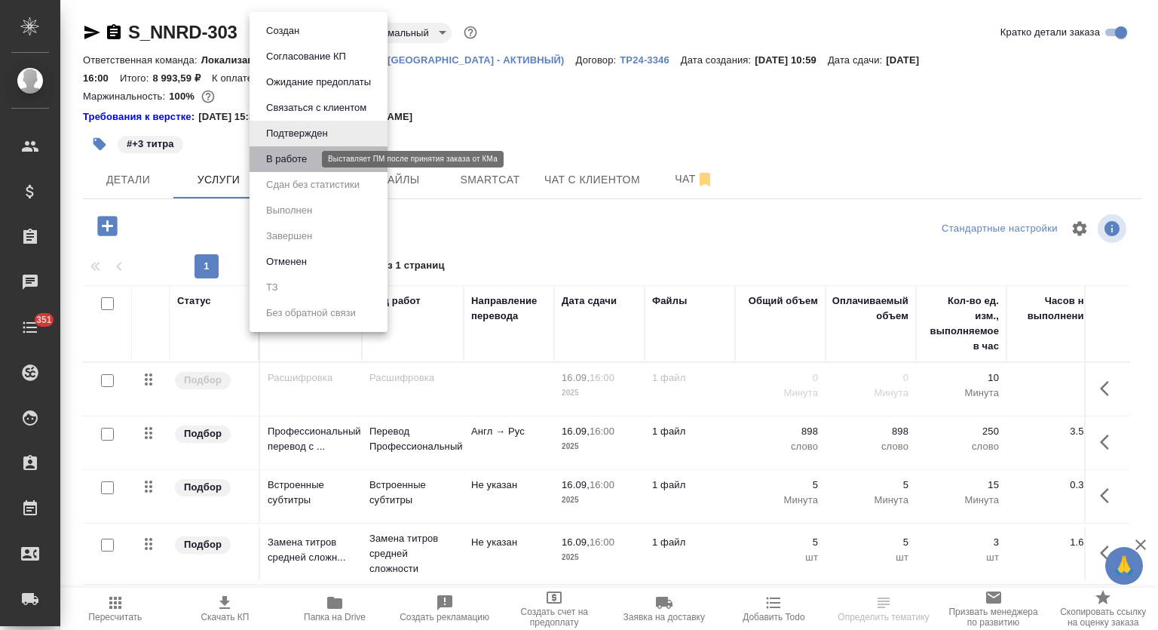
click at [283, 167] on button "В работе" at bounding box center [287, 159] width 50 height 17
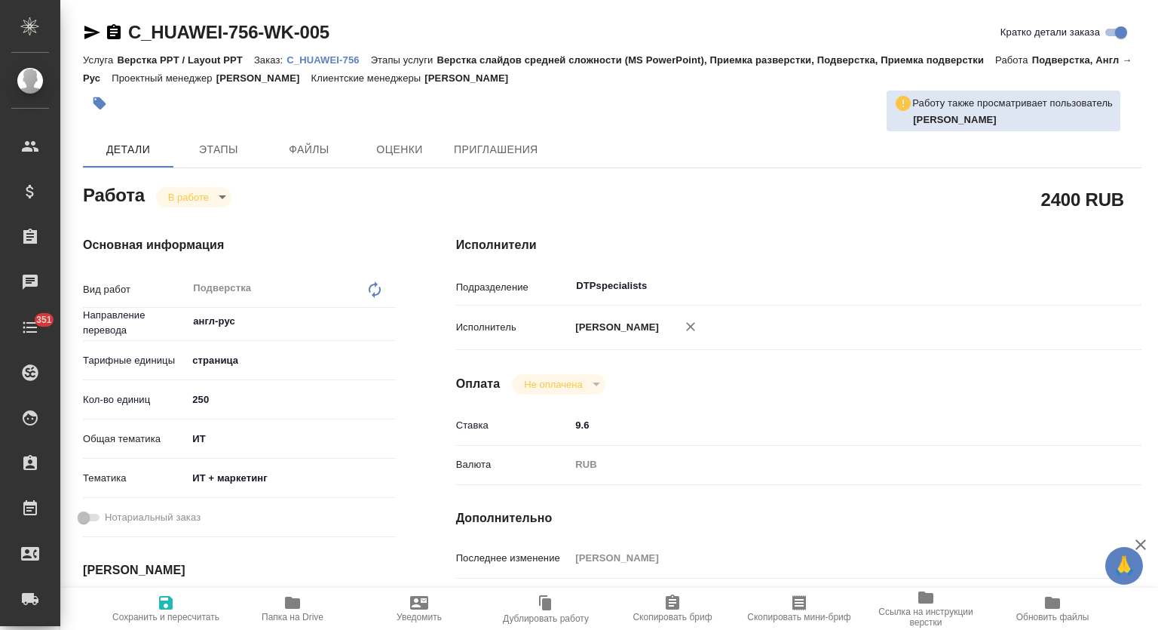
type textarea "x"
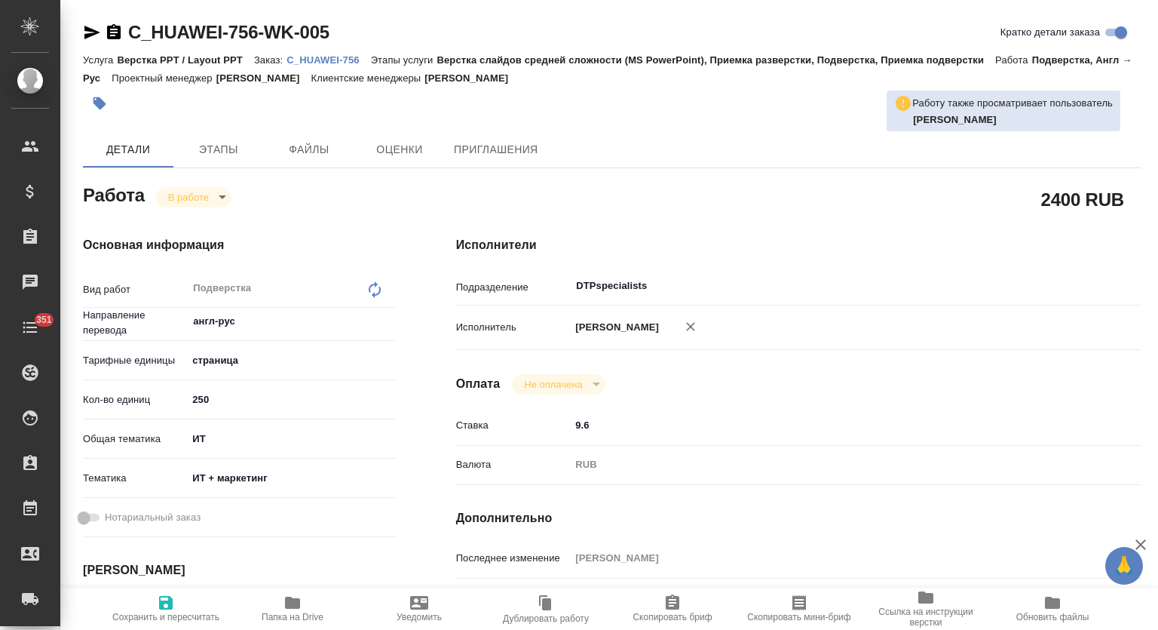
type textarea "x"
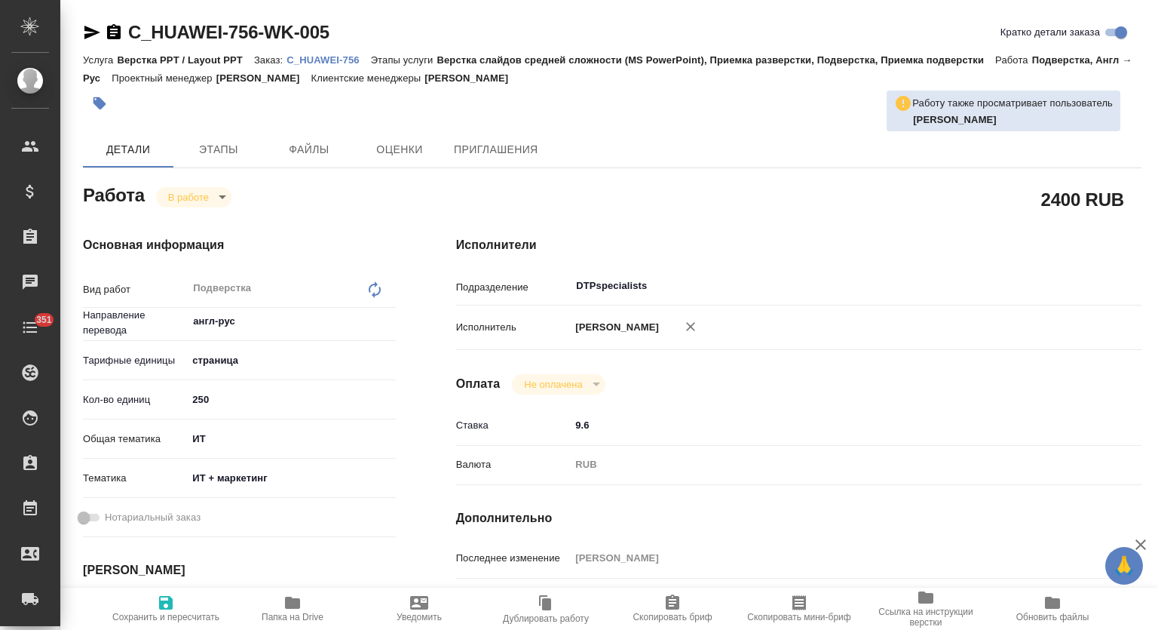
type textarea "x"
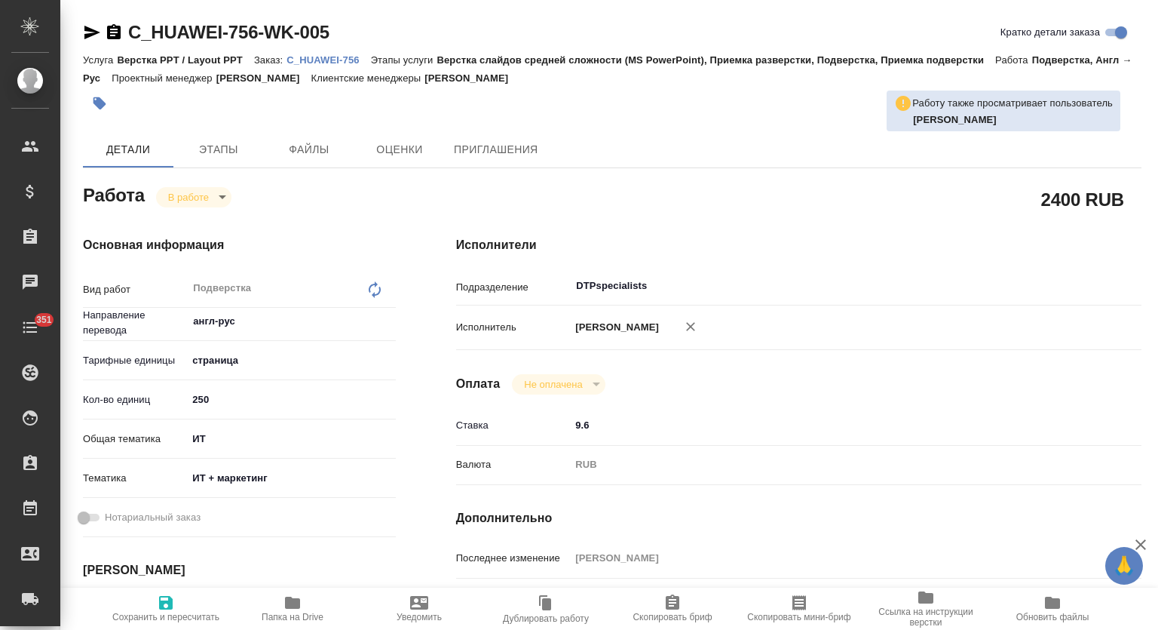
click at [323, 56] on p "C_HUAWEI-756" at bounding box center [328, 59] width 84 height 11
type textarea "x"
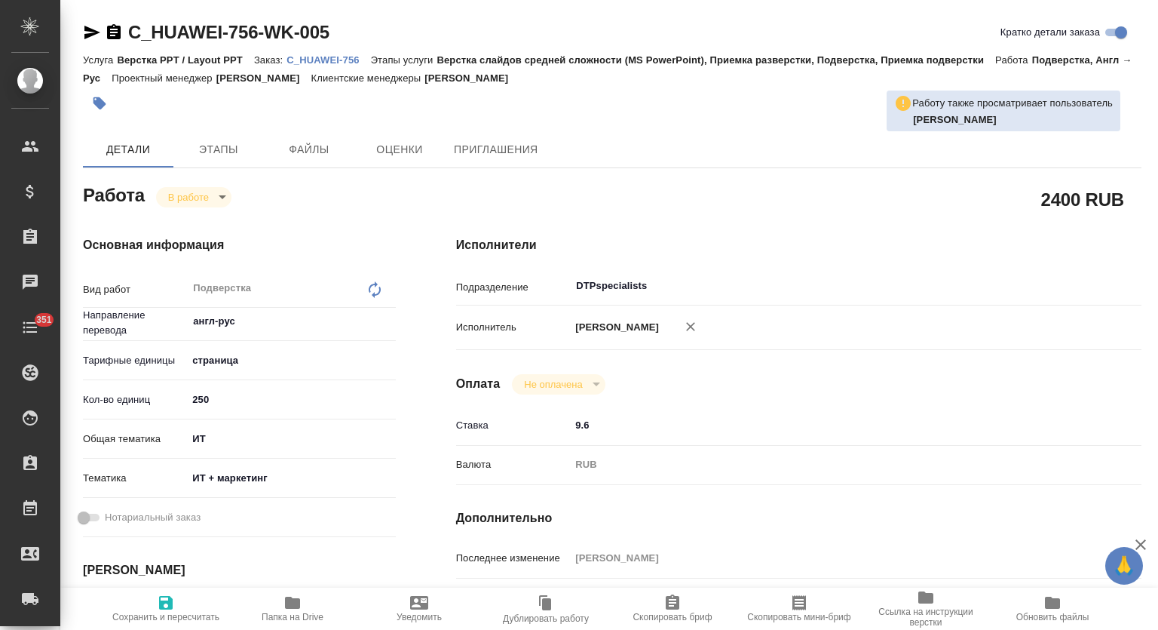
type textarea "x"
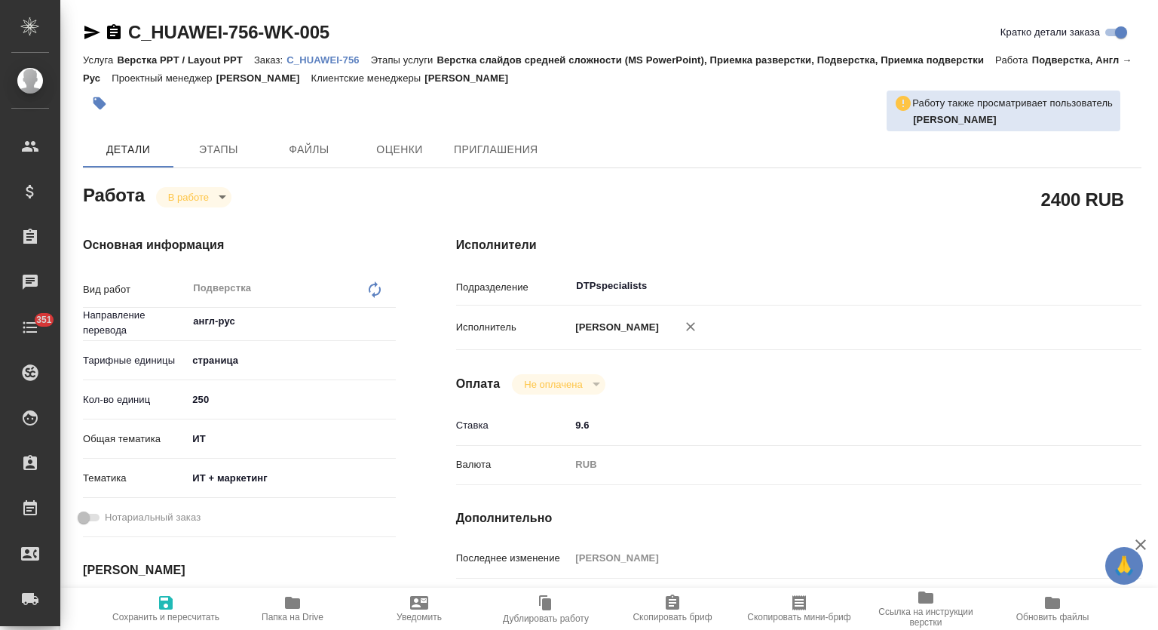
type textarea "x"
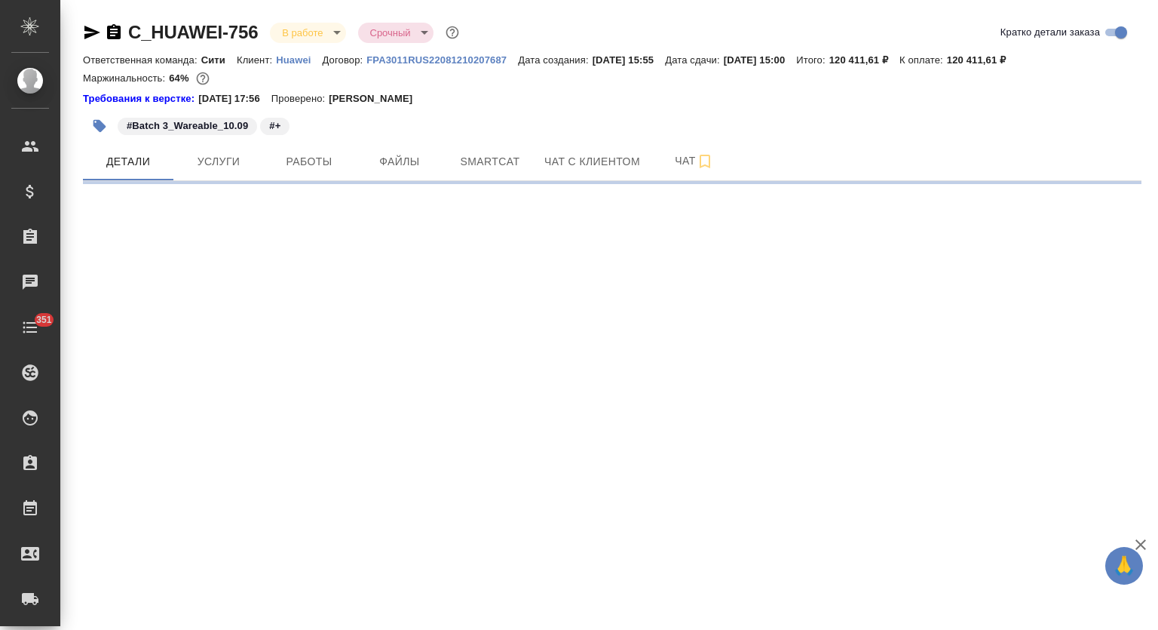
select select "RU"
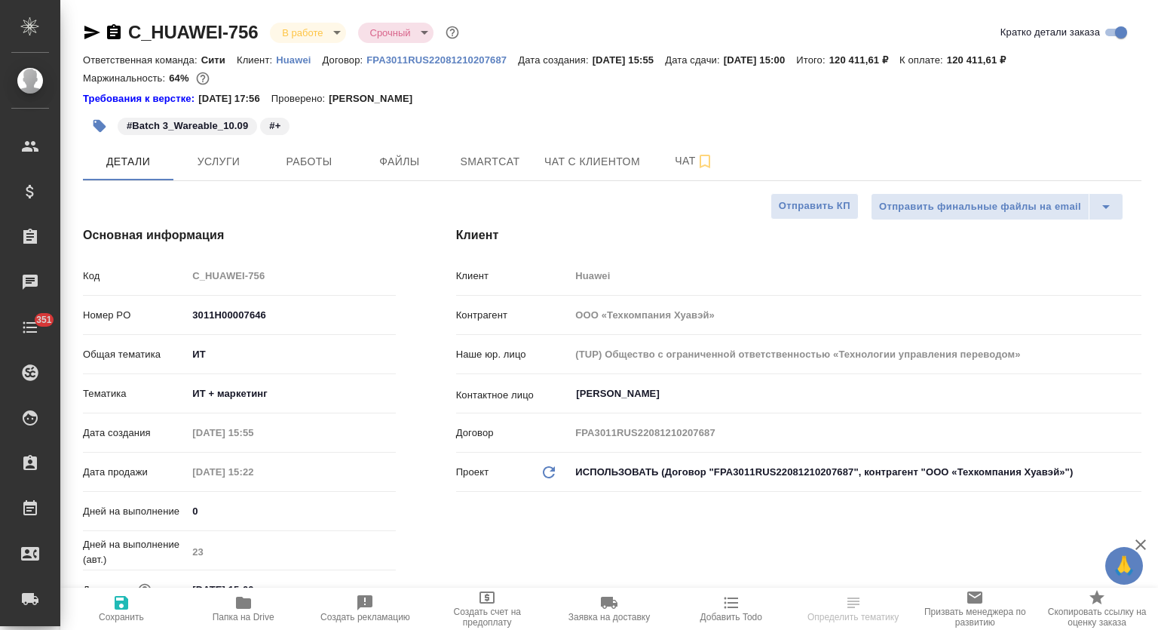
type textarea "x"
click at [317, 161] on span "Работы" at bounding box center [309, 161] width 72 height 19
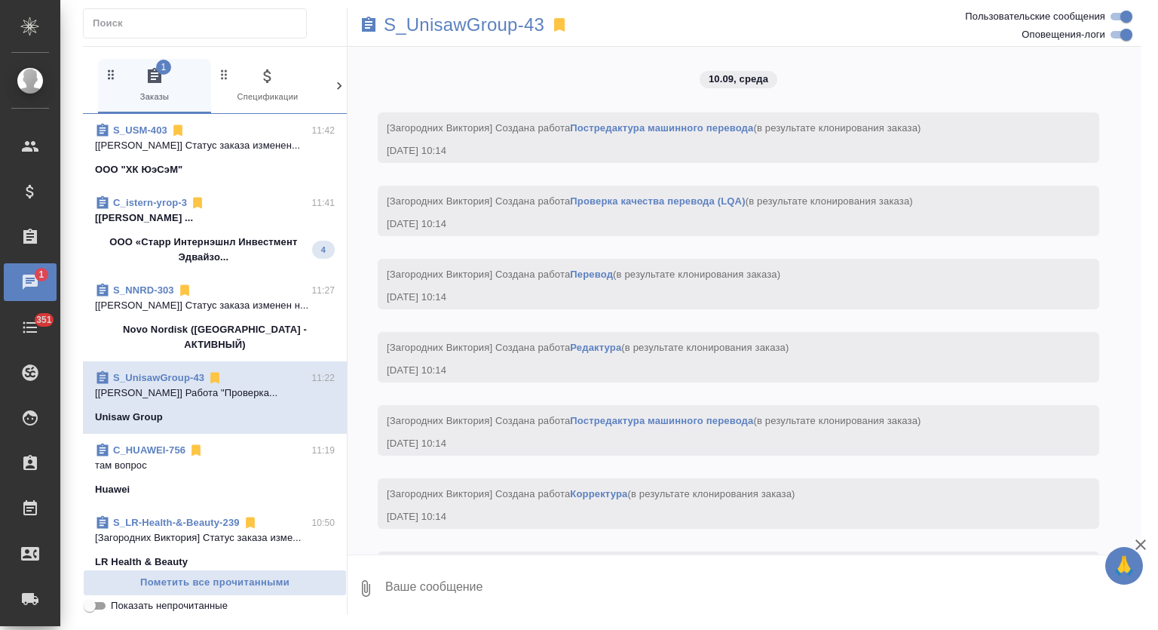
scroll to position [1160, 0]
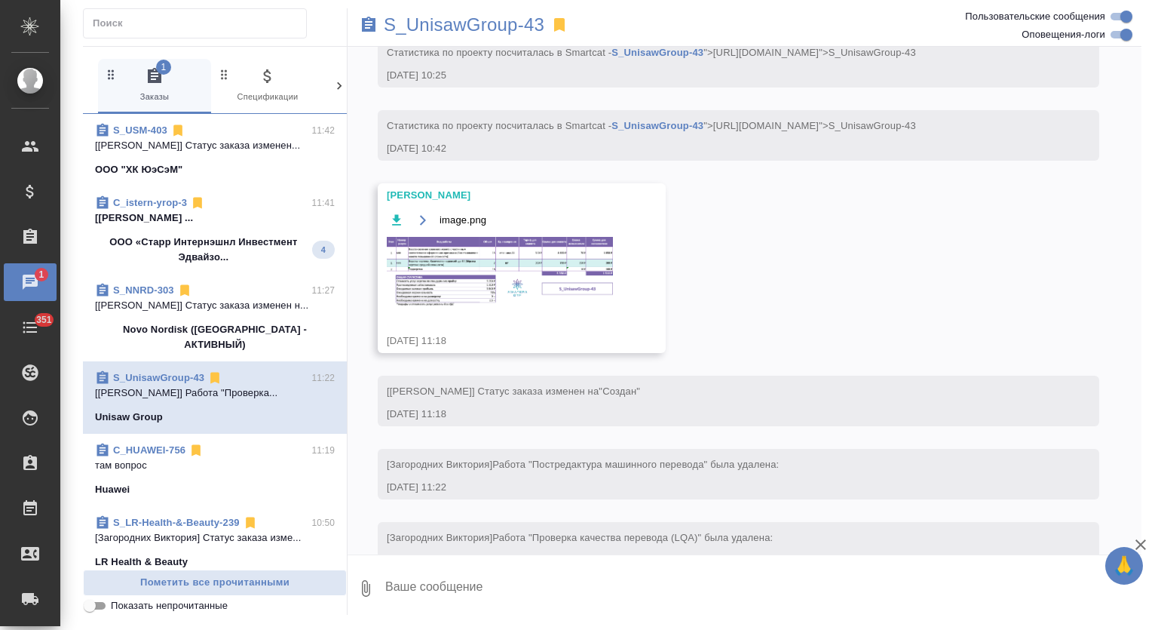
click at [269, 223] on p "[[PERSON_NAME] ..." at bounding box center [215, 217] width 240 height 15
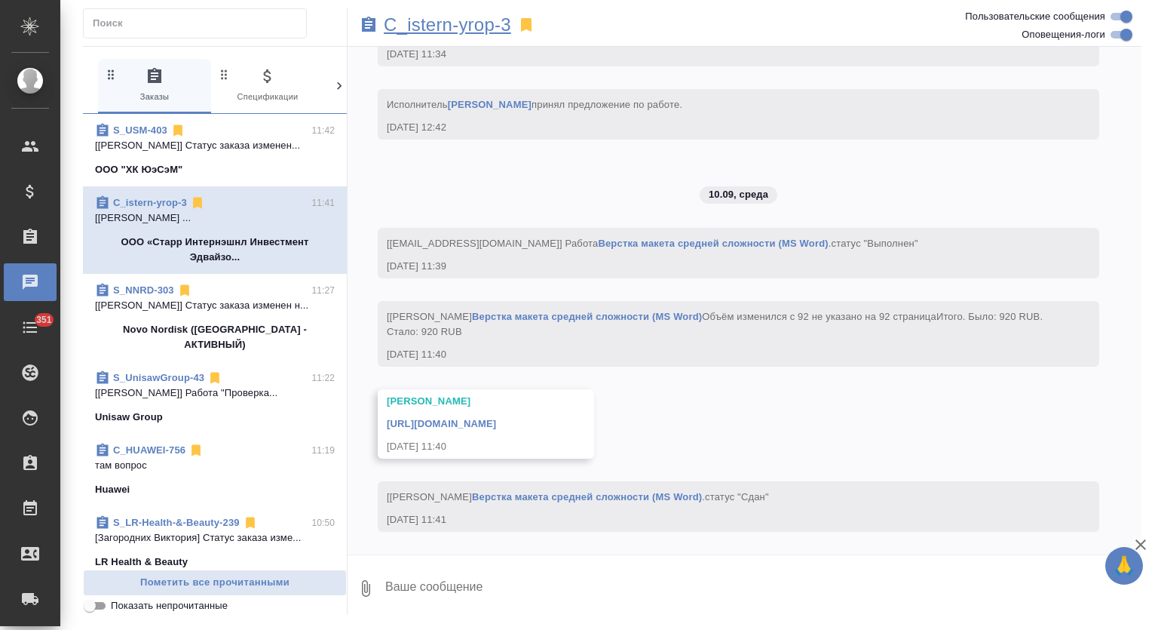
scroll to position [6859, 0]
click at [482, 22] on p "C_istern-yrop-3" at bounding box center [447, 24] width 127 height 15
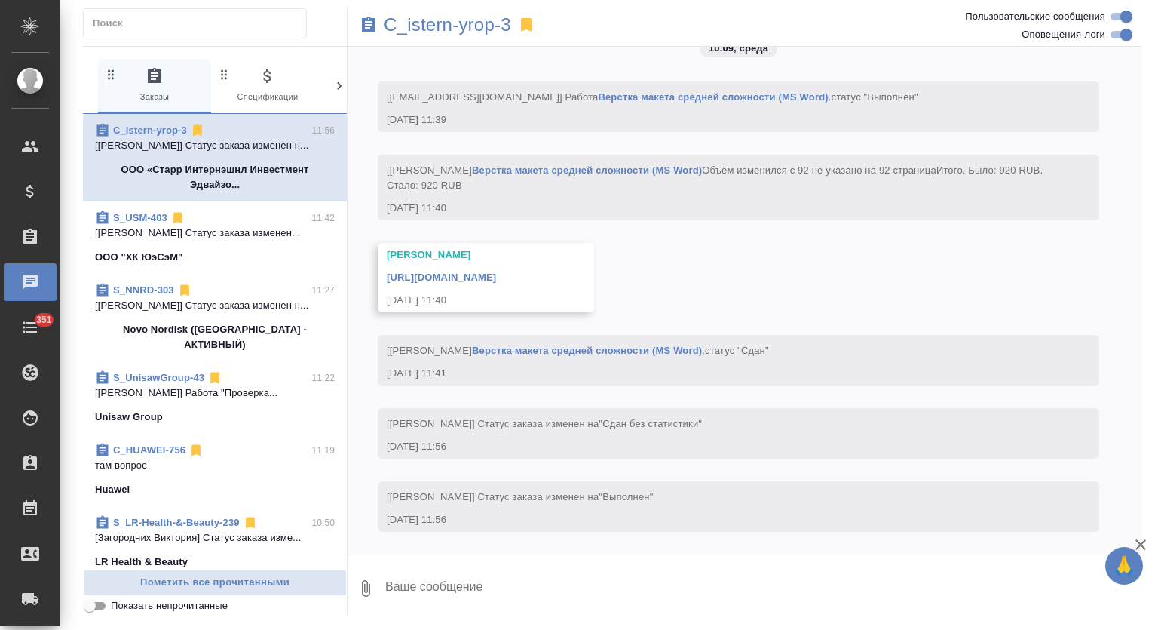
scroll to position [7006, 0]
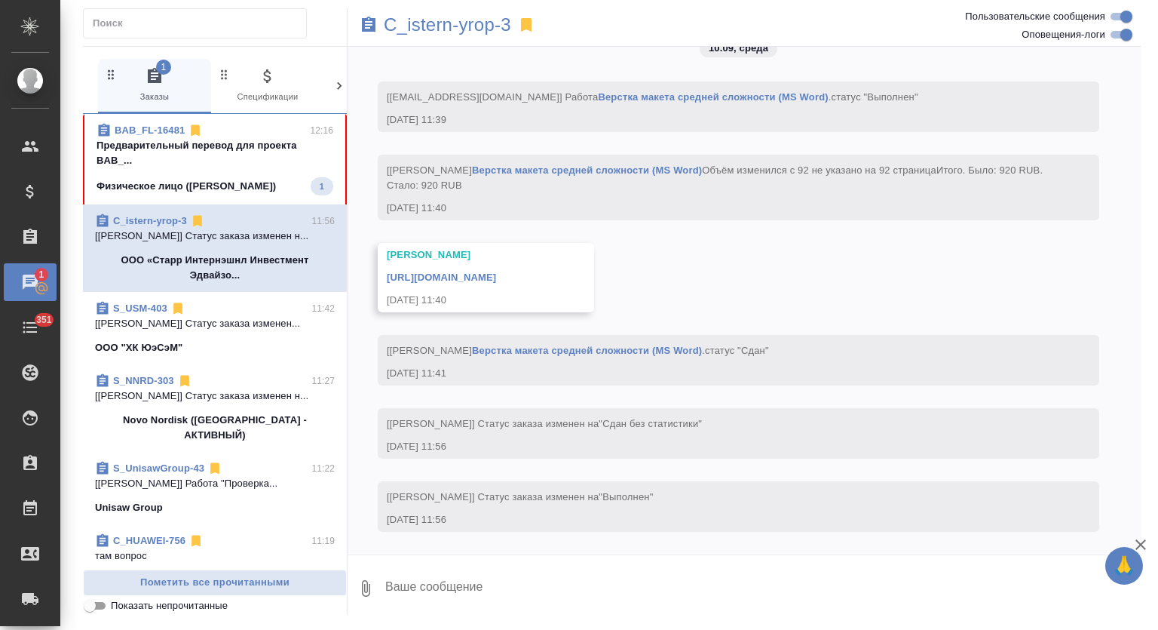
click at [255, 131] on div "BAB_FL-16481 12:16" at bounding box center [215, 130] width 237 height 15
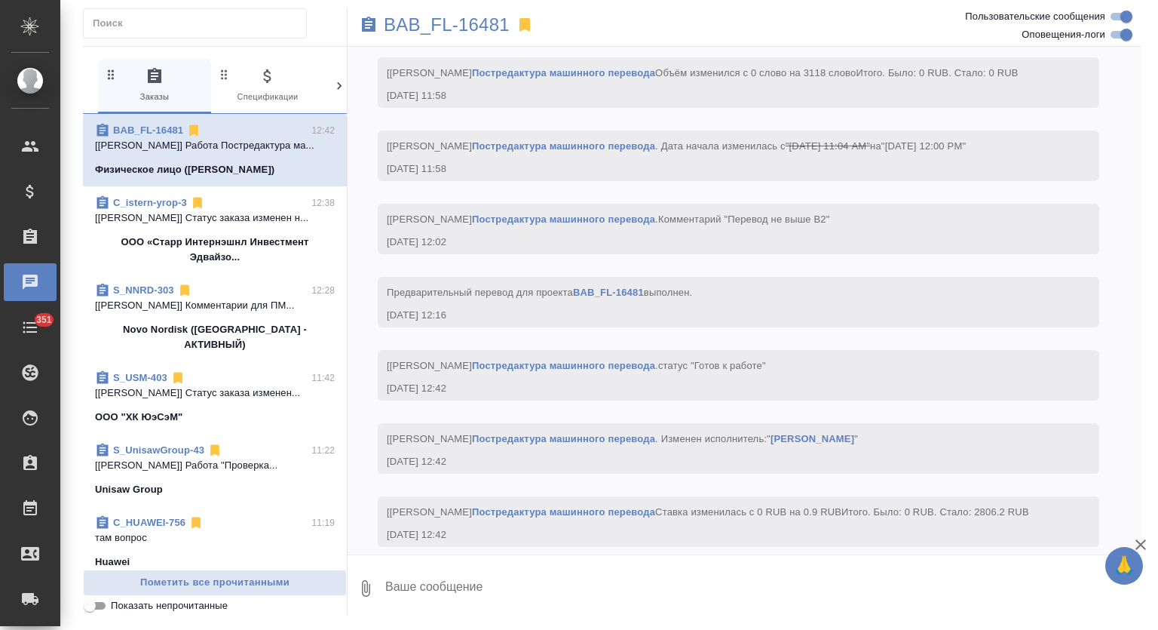
scroll to position [1365, 0]
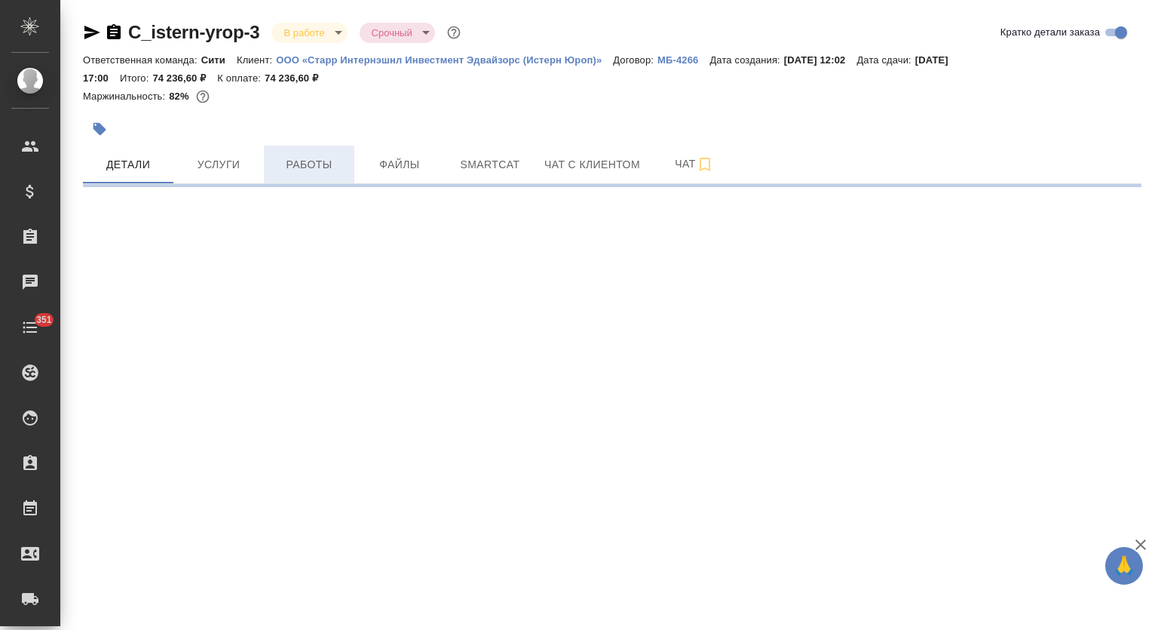
click at [305, 168] on span "Работы" at bounding box center [309, 164] width 72 height 19
select select "RU"
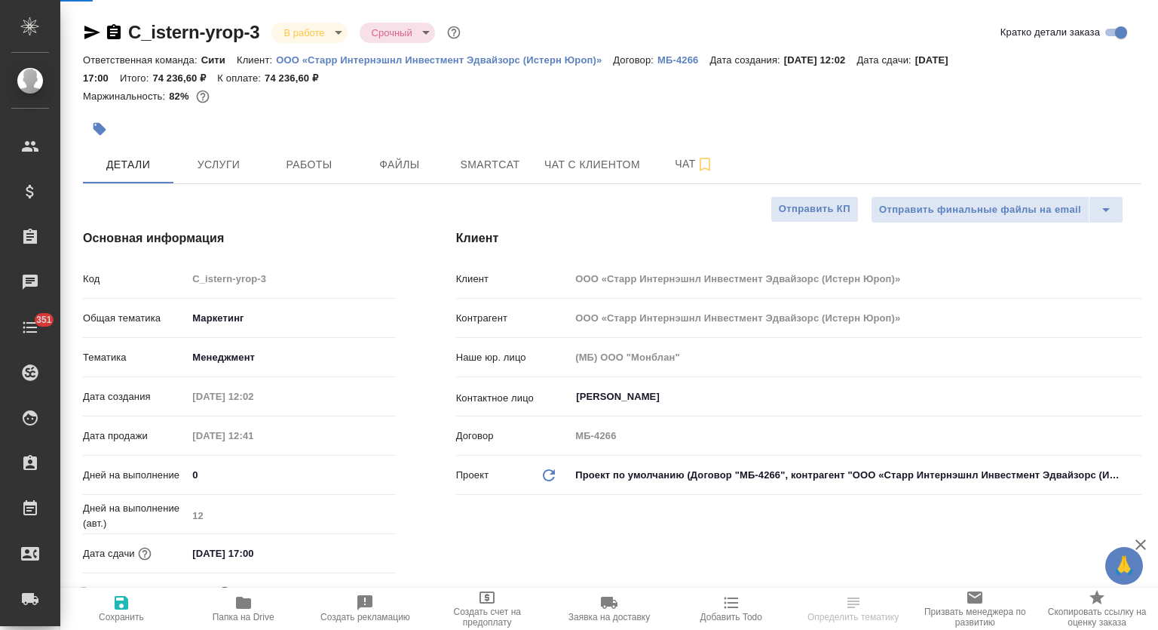
type textarea "x"
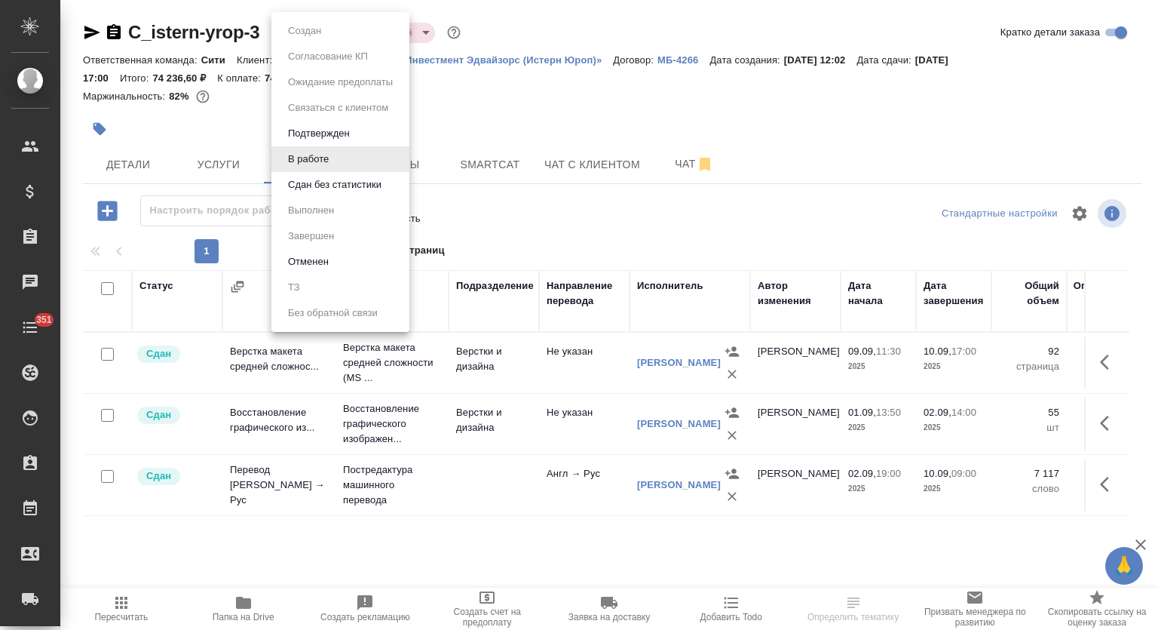
click at [334, 32] on body "🙏 .cls-1 fill:#fff; AWATERA Mutalimov Mark Клиенты Спецификации Заказы 0 Чаты 3…" at bounding box center [579, 315] width 1158 height 630
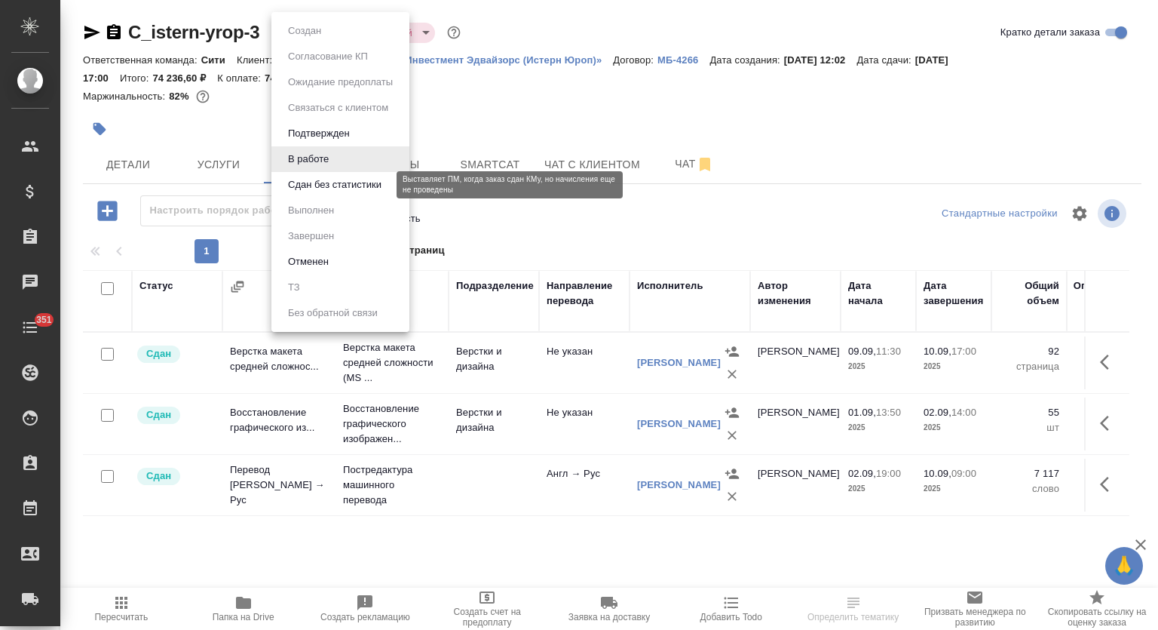
click at [332, 179] on button "Сдан без статистики" at bounding box center [334, 184] width 103 height 17
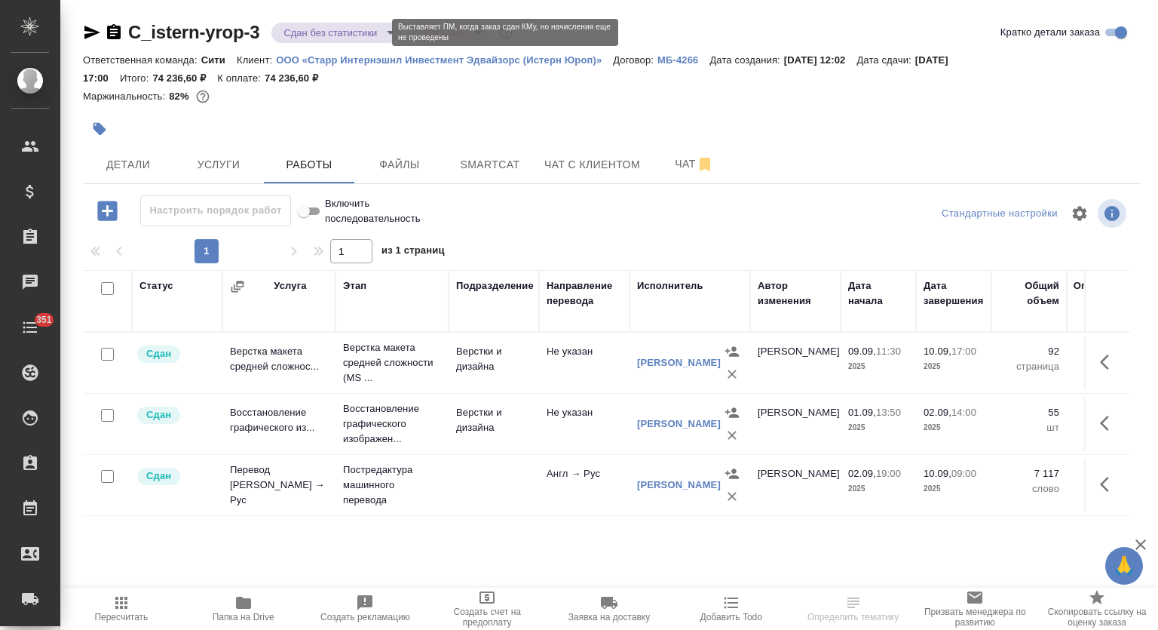
click at [345, 35] on body "🙏 .cls-1 fill:#fff; AWATERA Mutalimov Mark Клиенты Спецификации Заказы 0 Чаты 3…" at bounding box center [579, 315] width 1158 height 630
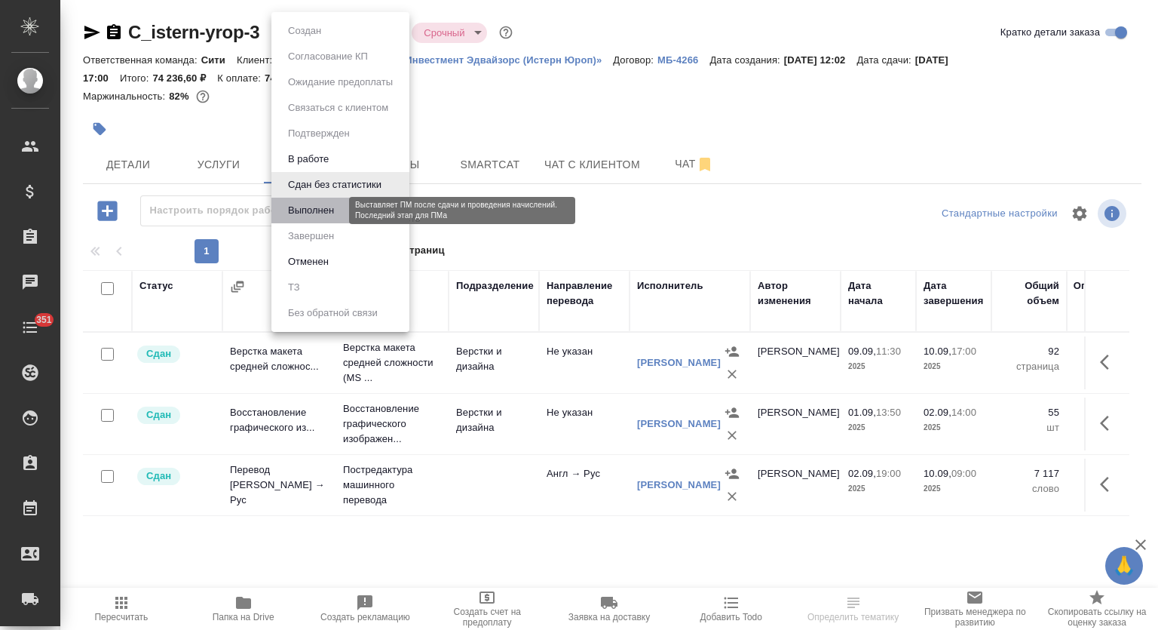
click at [335, 202] on button "Выполнен" at bounding box center [310, 210] width 55 height 17
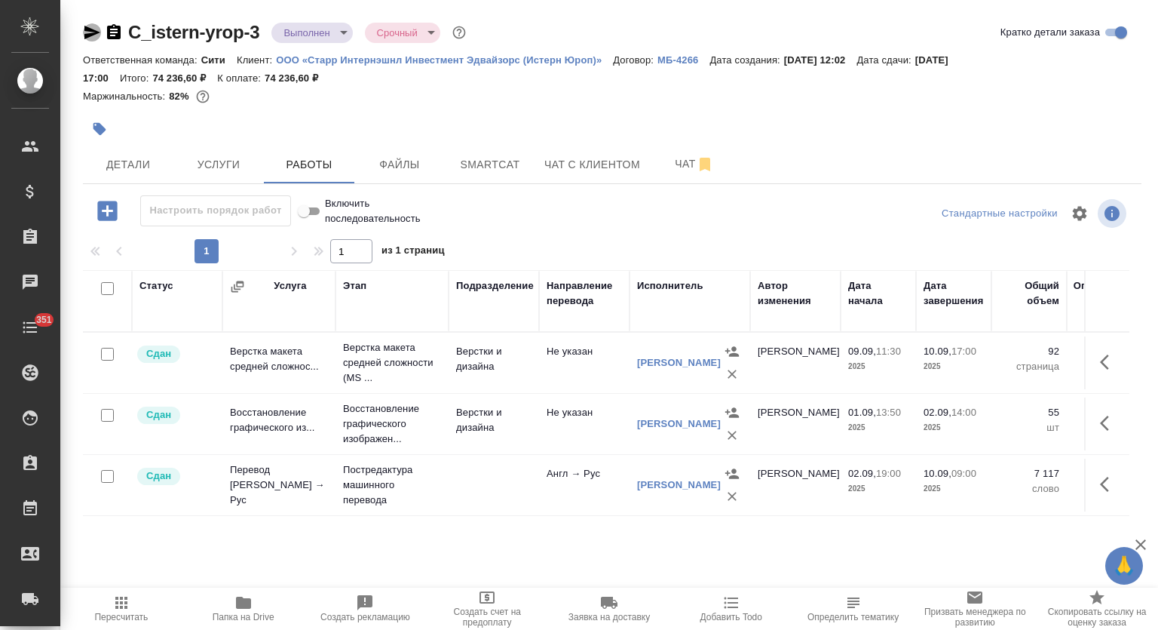
drag, startPoint x: 96, startPoint y: 28, endPoint x: 88, endPoint y: 81, distance: 53.3
click at [96, 30] on icon "button" at bounding box center [92, 32] width 18 height 18
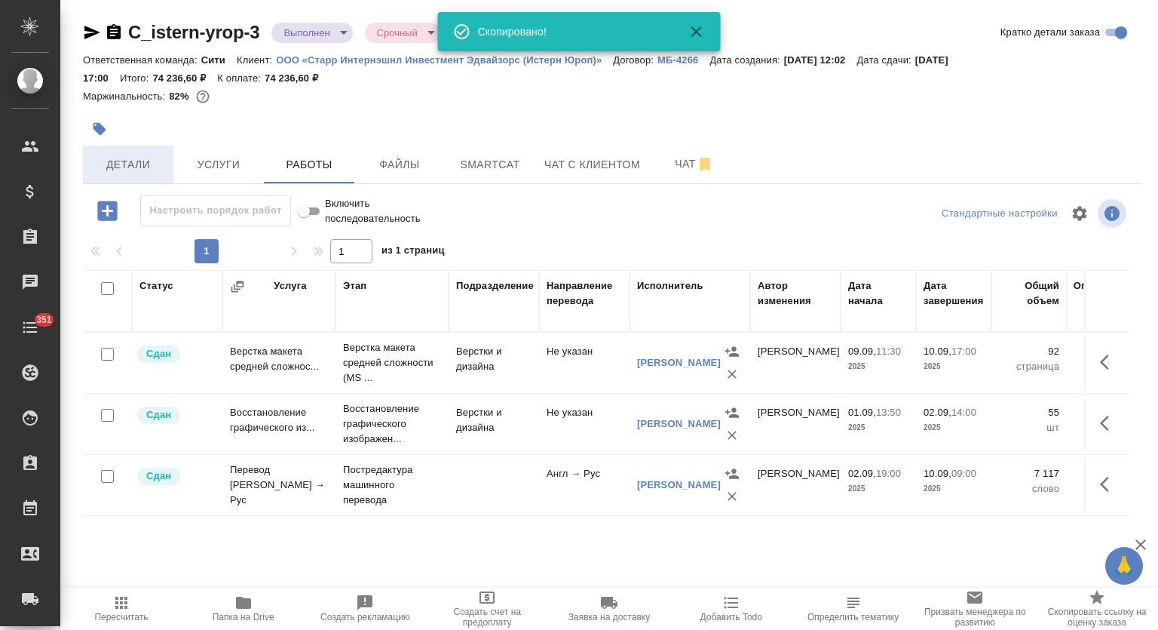
click at [114, 152] on button "Детали" at bounding box center [128, 165] width 90 height 38
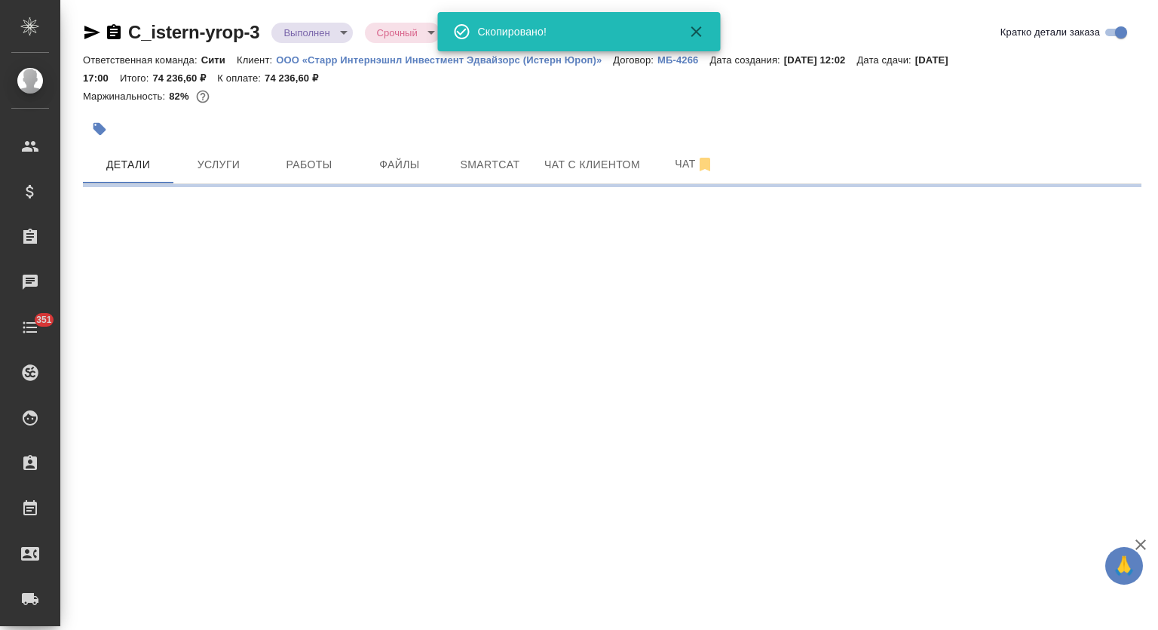
select select "RU"
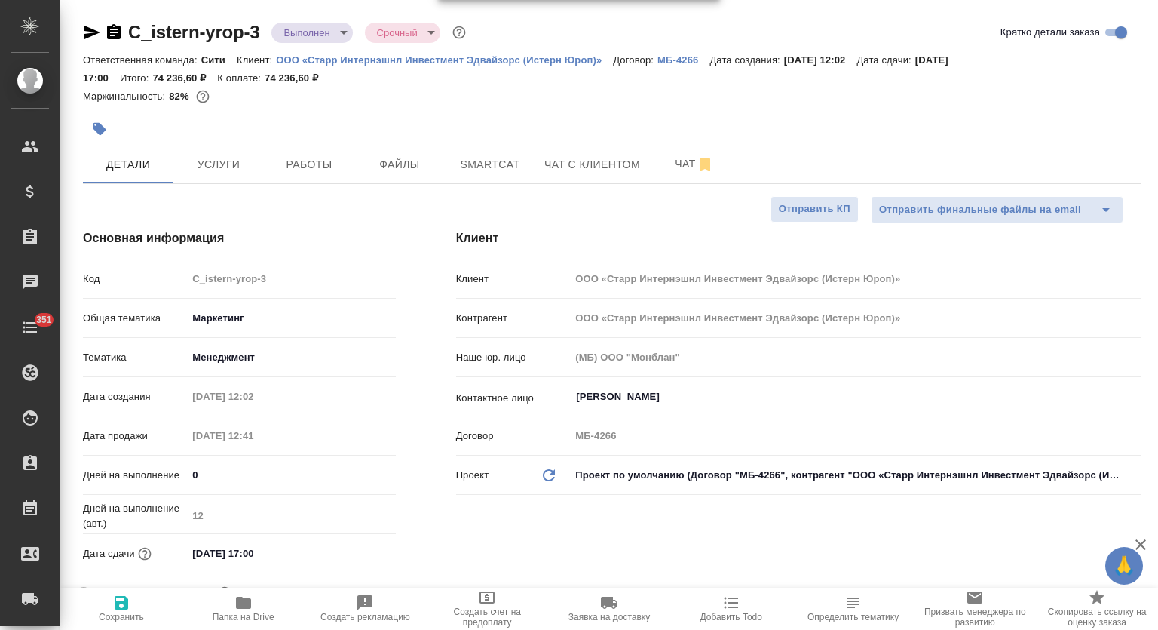
type textarea "x"
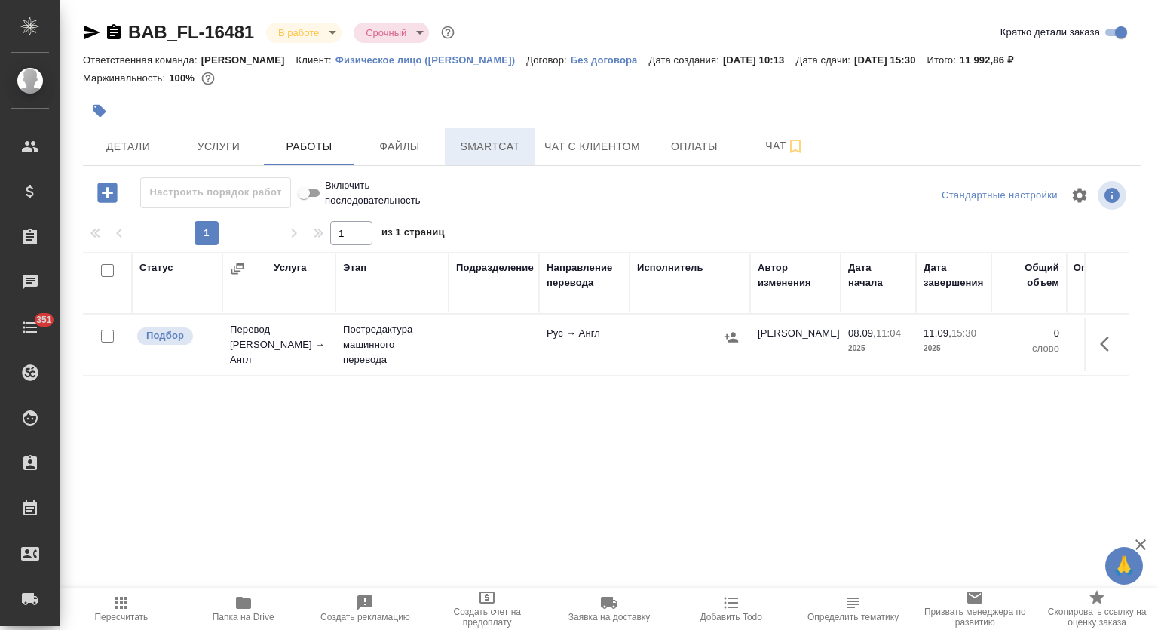
click at [489, 146] on span "Smartcat" at bounding box center [490, 146] width 72 height 19
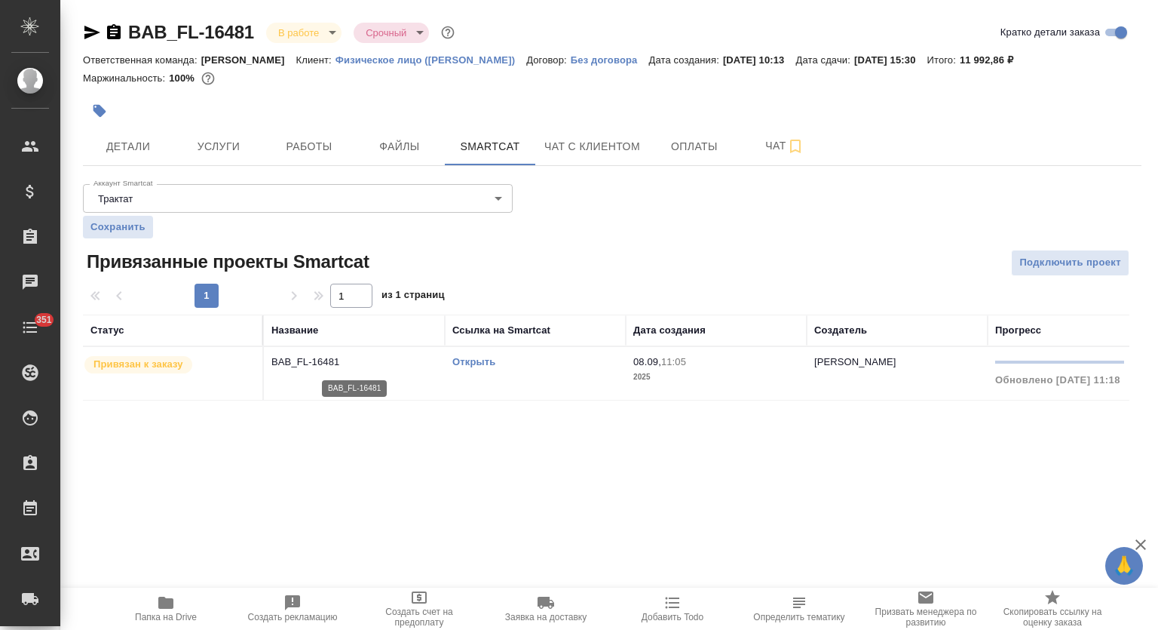
click at [344, 358] on p "BAB_FL-16481" at bounding box center [354, 361] width 166 height 15
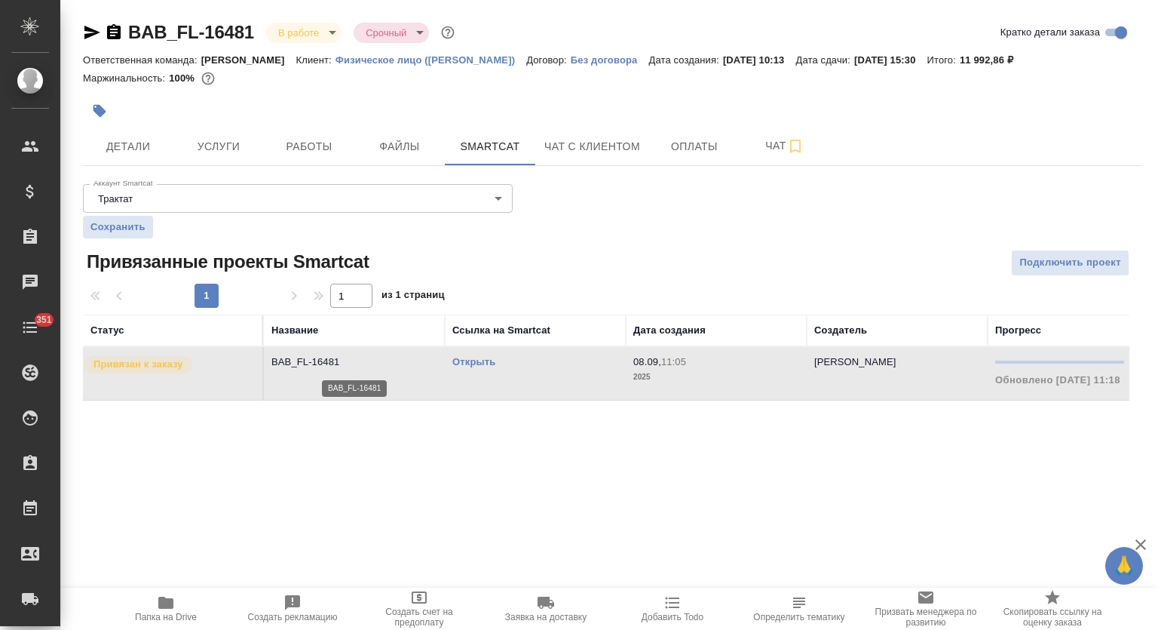
click at [344, 358] on p "BAB_FL-16481" at bounding box center [354, 361] width 166 height 15
click at [336, 141] on span "Работы" at bounding box center [309, 146] width 72 height 19
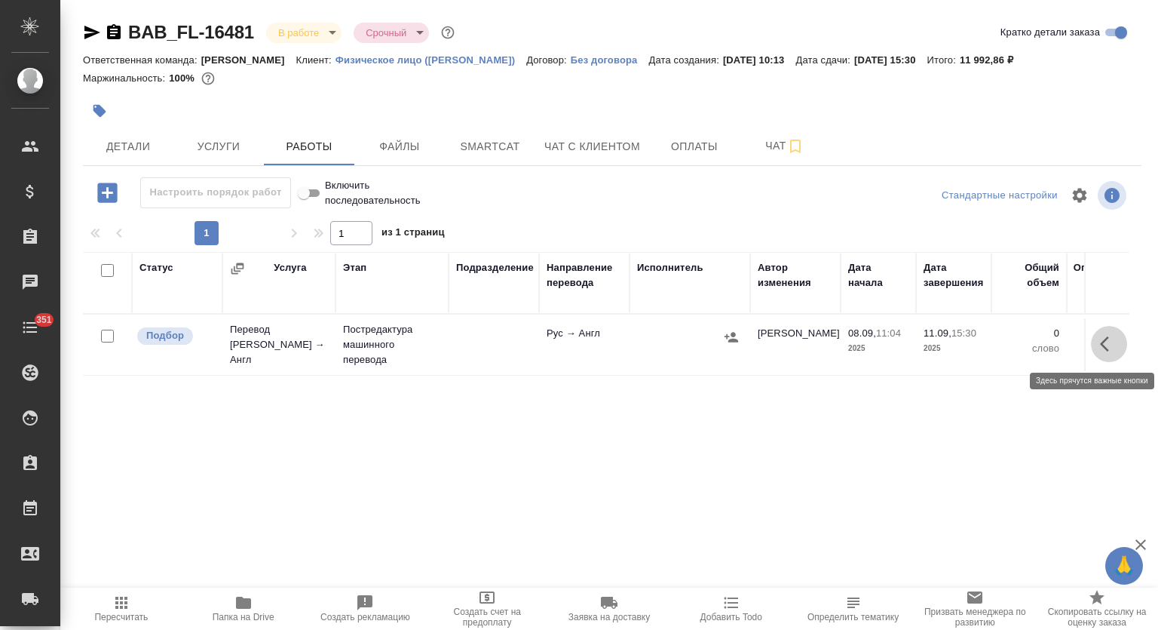
click at [1117, 342] on icon "button" at bounding box center [1109, 344] width 18 height 18
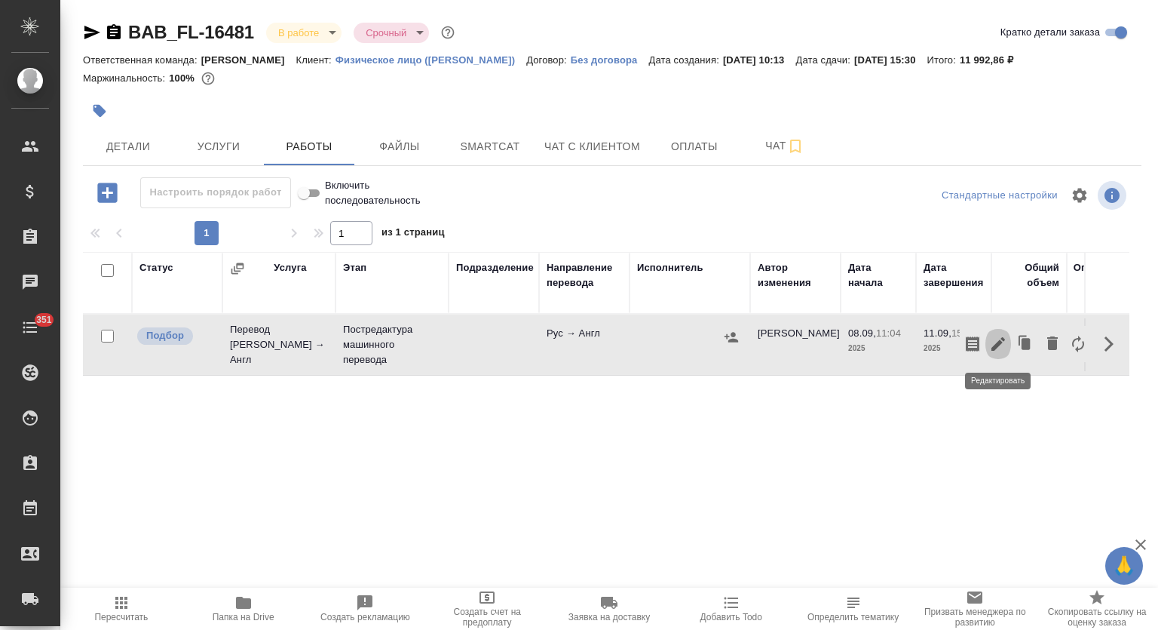
click at [998, 345] on icon "button" at bounding box center [998, 344] width 14 height 14
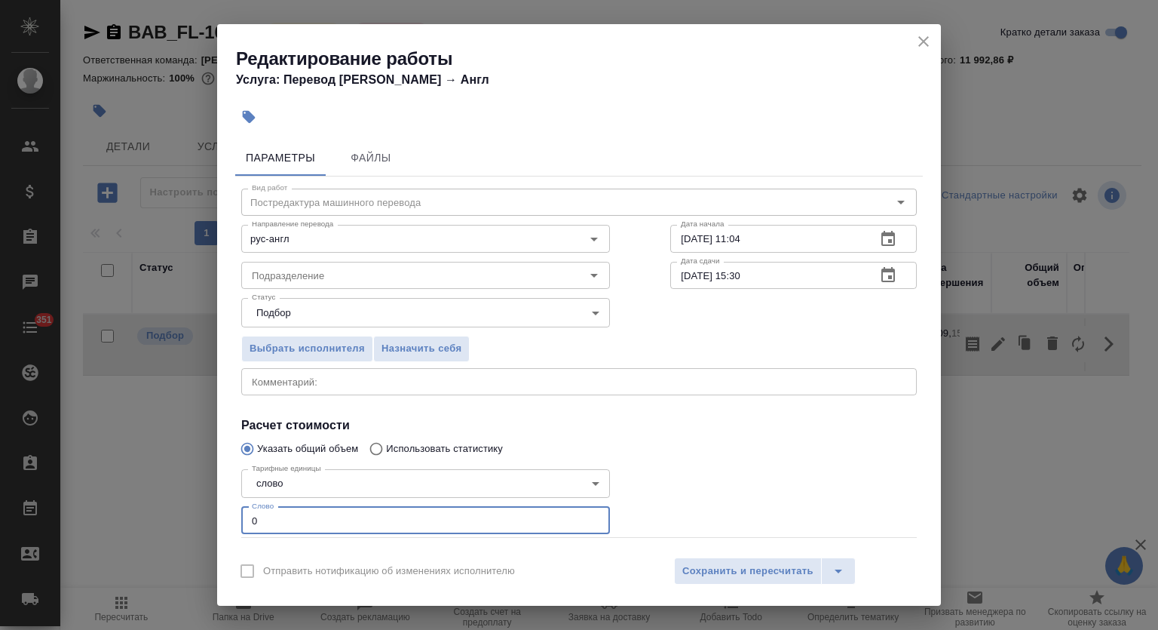
drag, startPoint x: 264, startPoint y: 514, endPoint x: 237, endPoint y: 510, distance: 27.5
click at [237, 510] on div "Тарифные единицы слово 5a8b1489cc6b4906c91bfd90 Тарифные единицы Слово 0 Слово" at bounding box center [425, 500] width 429 height 135
type input "3118"
click at [767, 565] on span "Сохранить и пересчитать" at bounding box center [747, 570] width 131 height 17
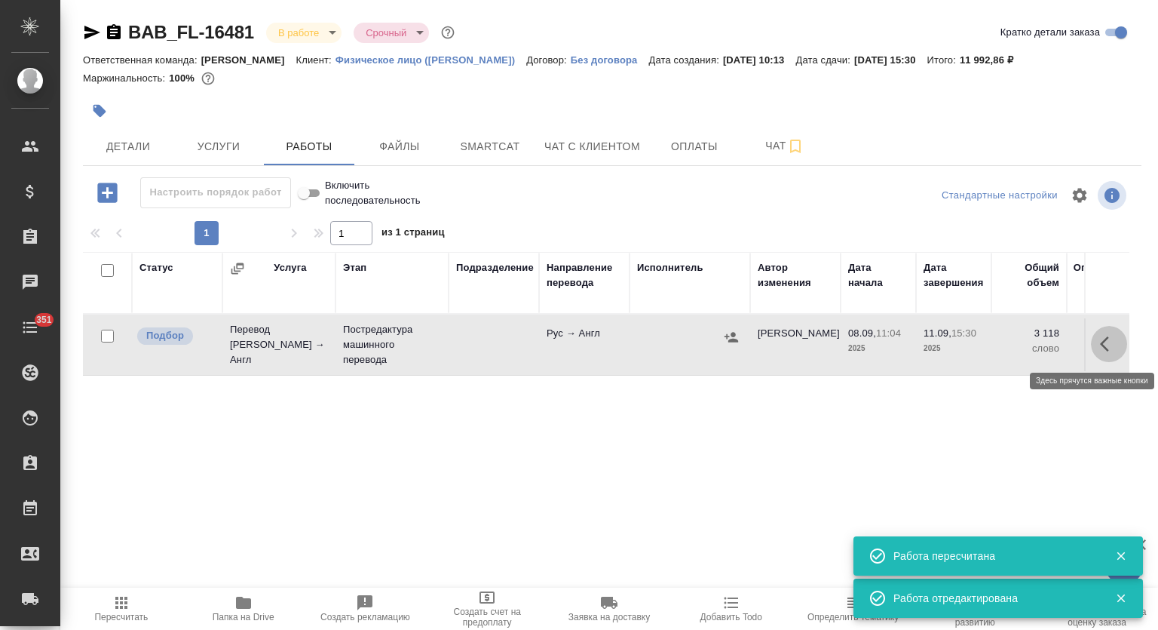
click at [1102, 347] on icon "button" at bounding box center [1109, 344] width 18 height 18
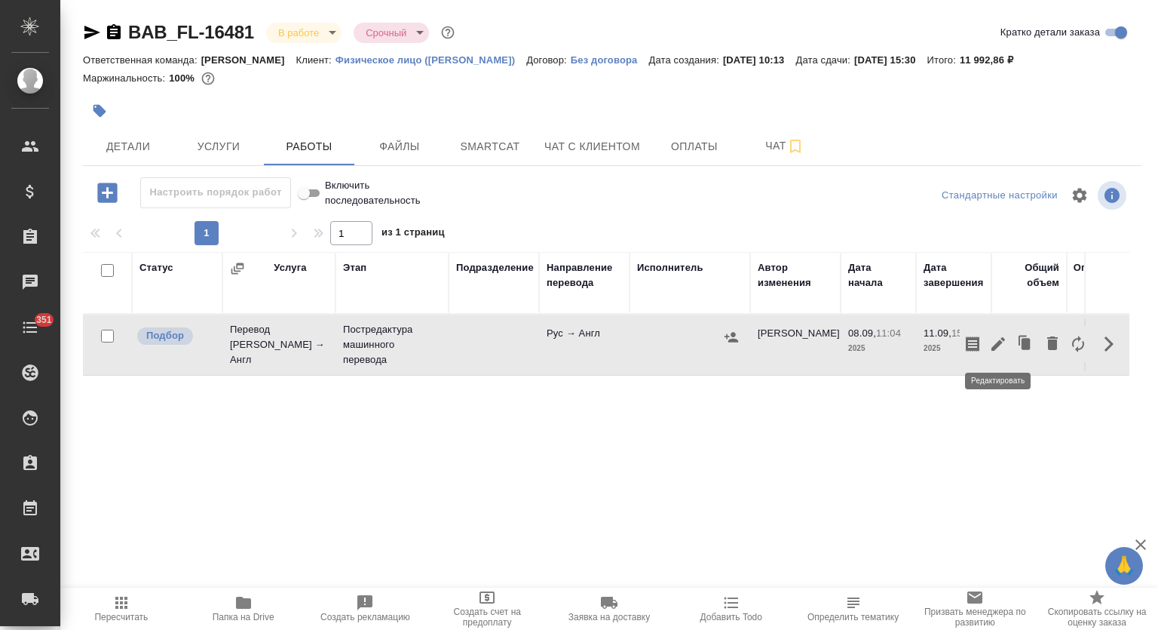
click at [1000, 335] on icon "button" at bounding box center [998, 344] width 18 height 18
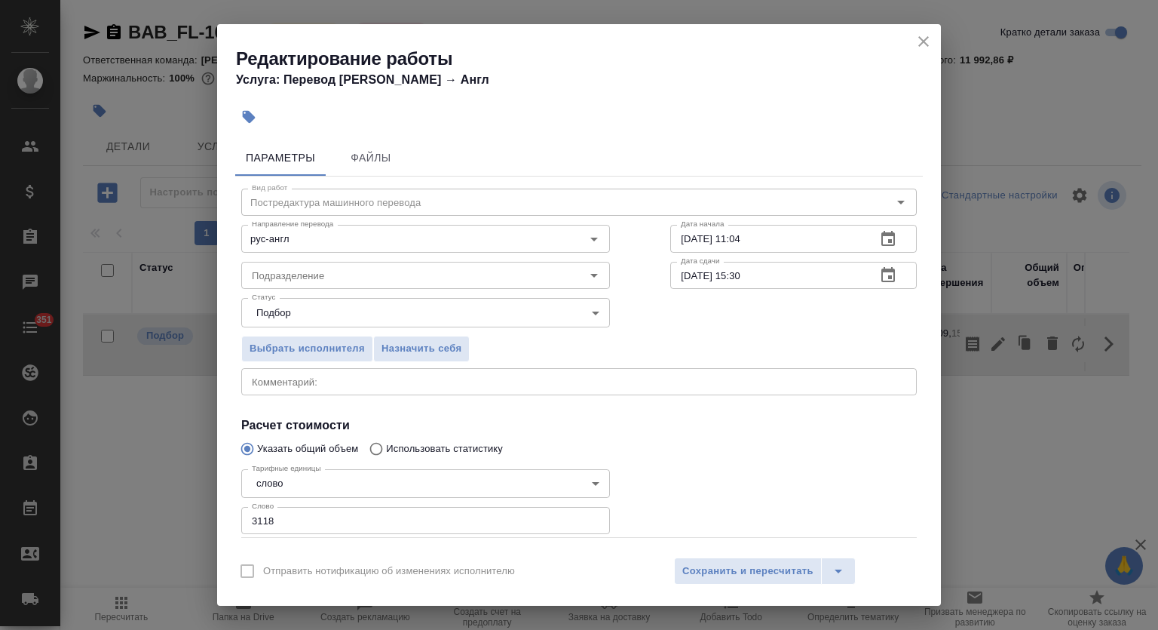
click at [884, 241] on button "button" at bounding box center [888, 239] width 36 height 36
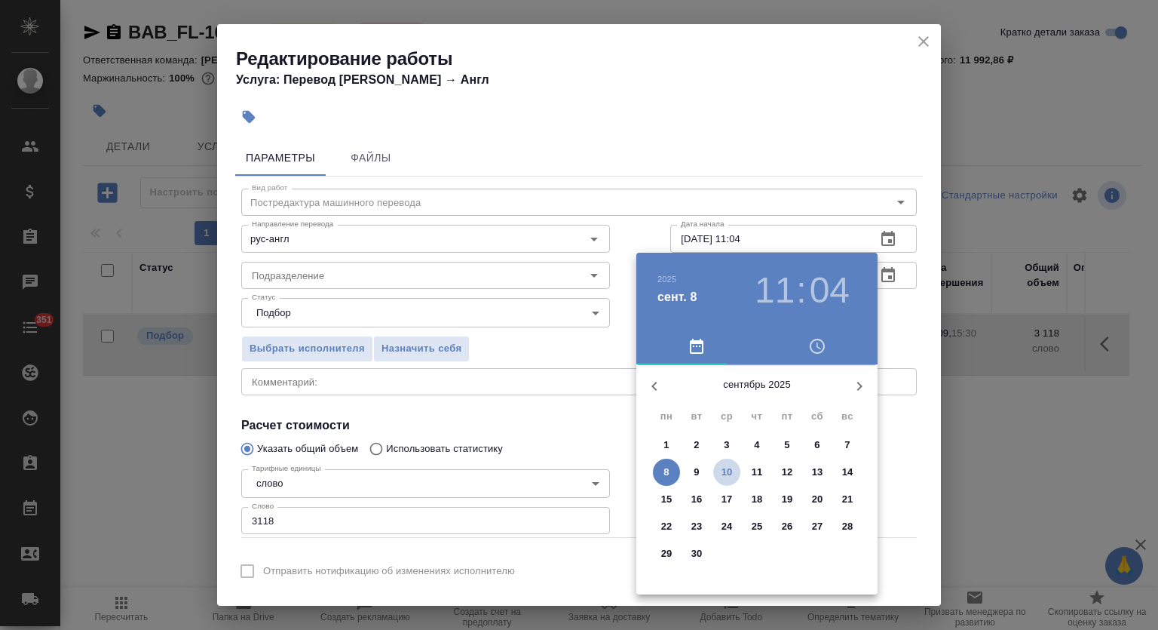
click at [729, 466] on p "10" at bounding box center [727, 471] width 11 height 15
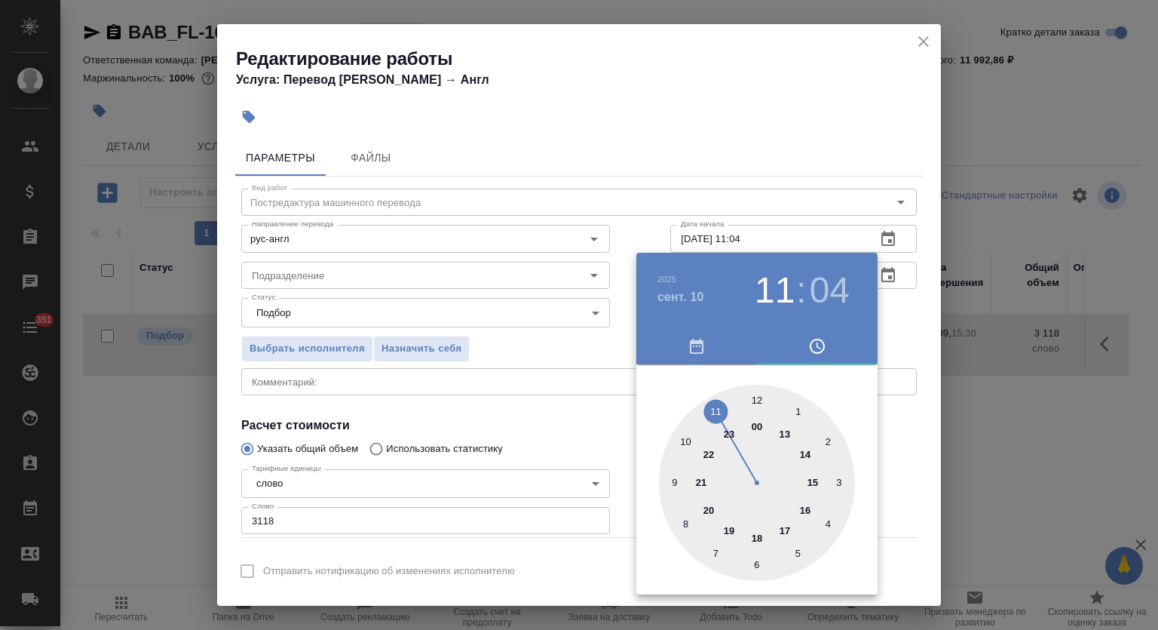
click at [756, 396] on div at bounding box center [757, 483] width 196 height 196
type input "[DATE] 12:00"
click at [844, 96] on div at bounding box center [579, 315] width 1158 height 630
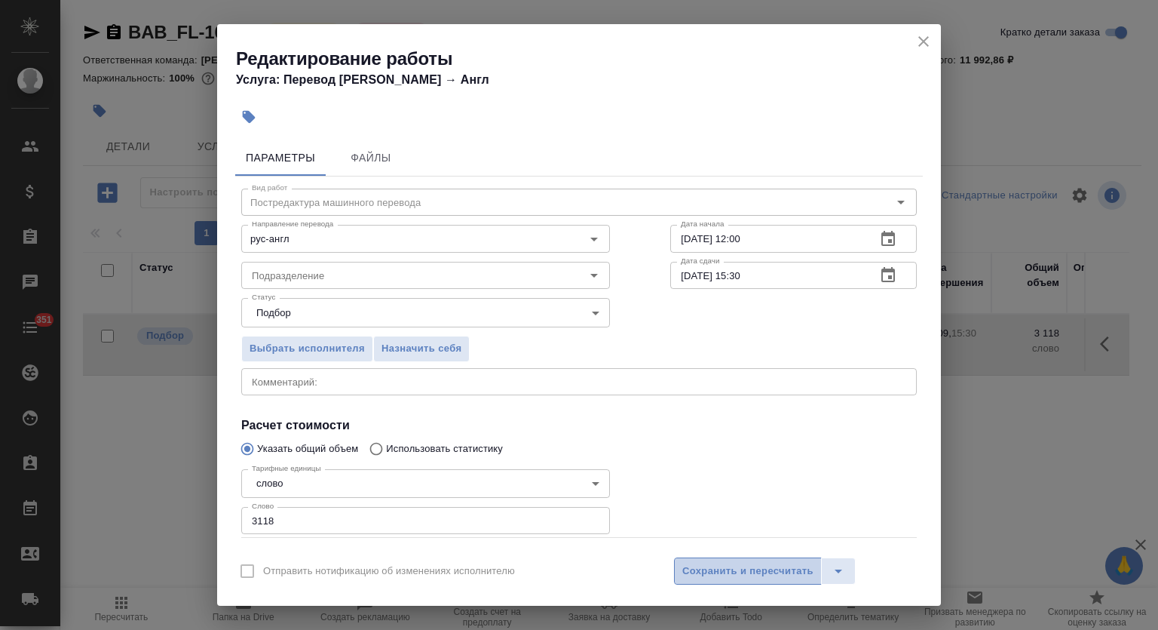
click at [755, 576] on span "Сохранить и пересчитать" at bounding box center [747, 570] width 131 height 17
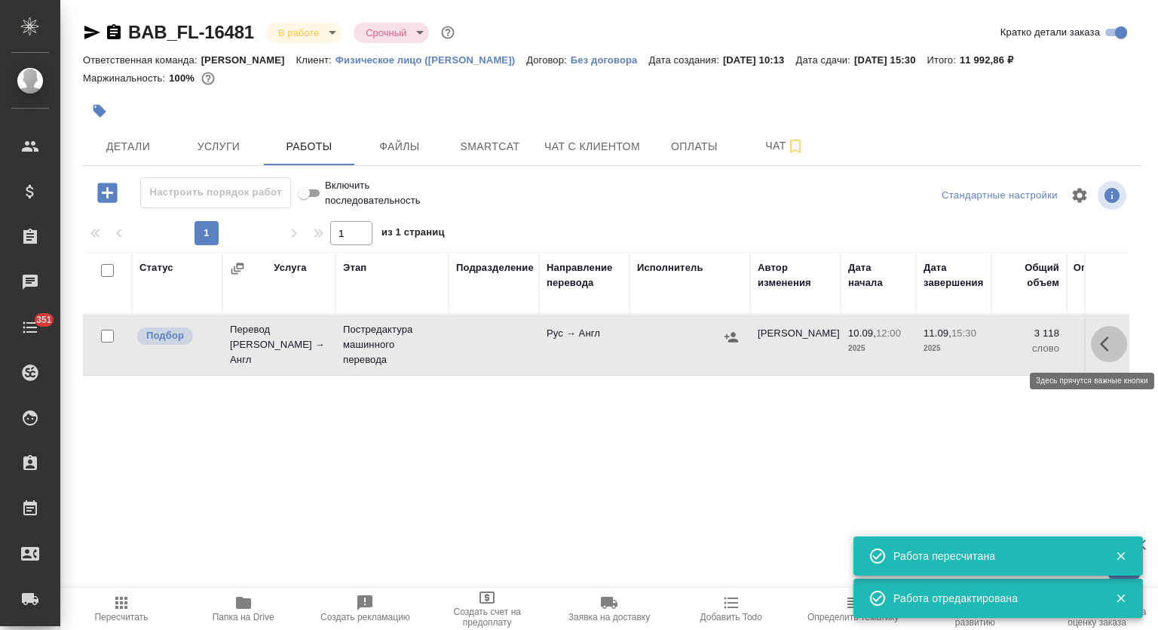
click at [1103, 343] on icon "button" at bounding box center [1109, 344] width 18 height 18
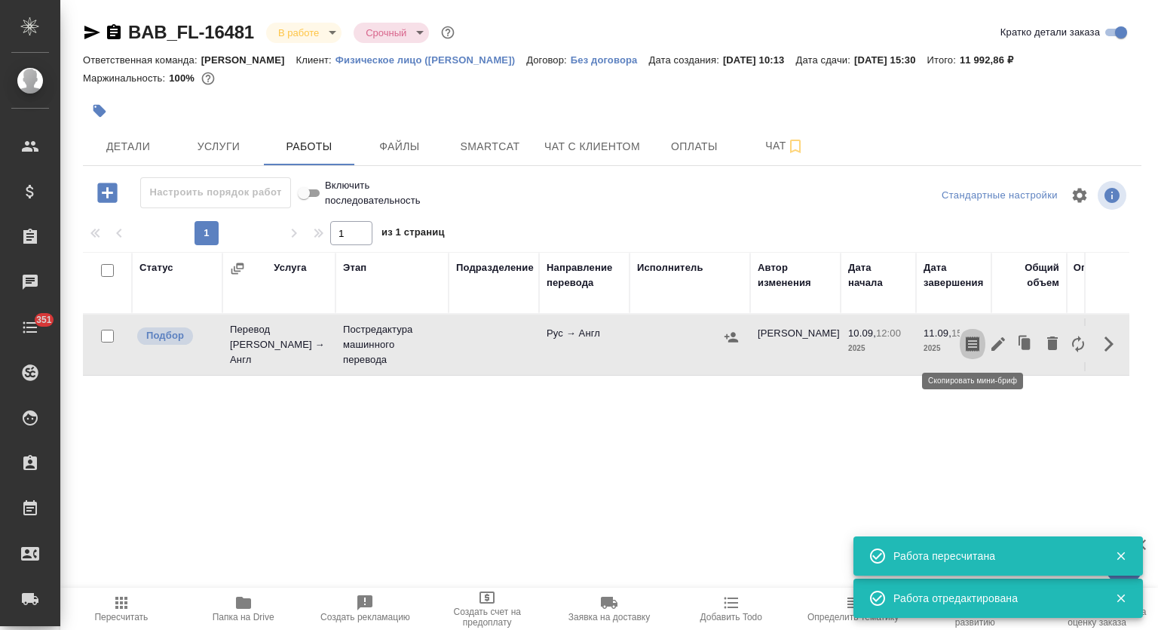
click at [973, 339] on icon "button" at bounding box center [973, 343] width 14 height 15
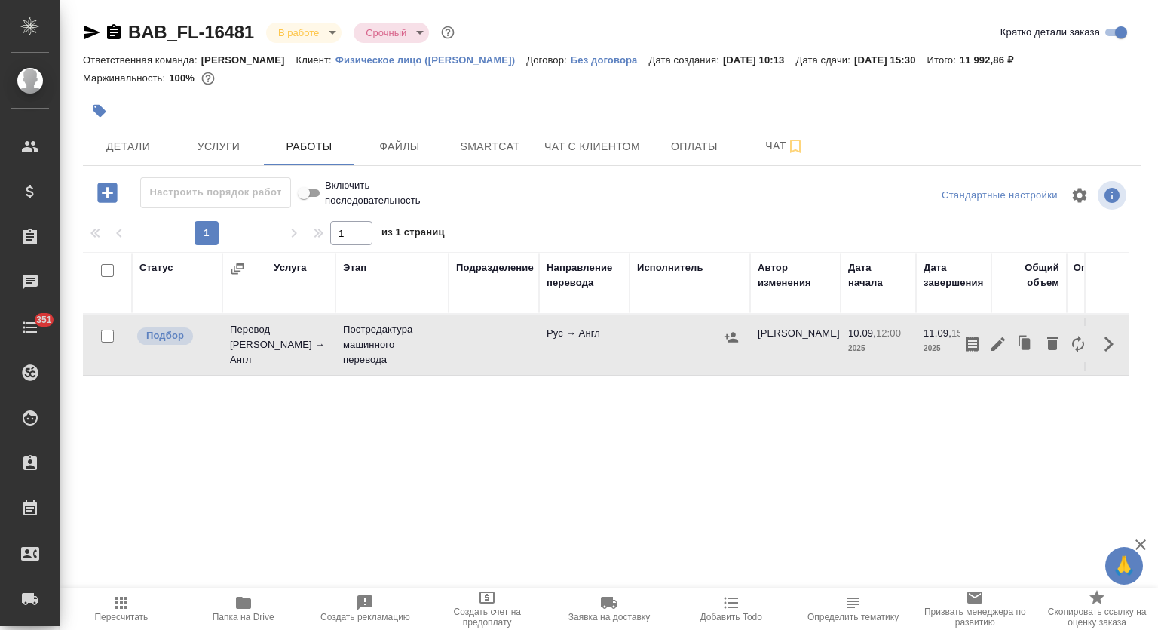
click at [783, 456] on div "Статус Услуга Этап Подразделение Направление перевода Исполнитель Автор изменен…" at bounding box center [606, 421] width 1046 height 339
click at [378, 329] on p "Постредактура машинного перевода" at bounding box center [392, 344] width 98 height 45
click at [112, 145] on span "Детали" at bounding box center [128, 146] width 72 height 19
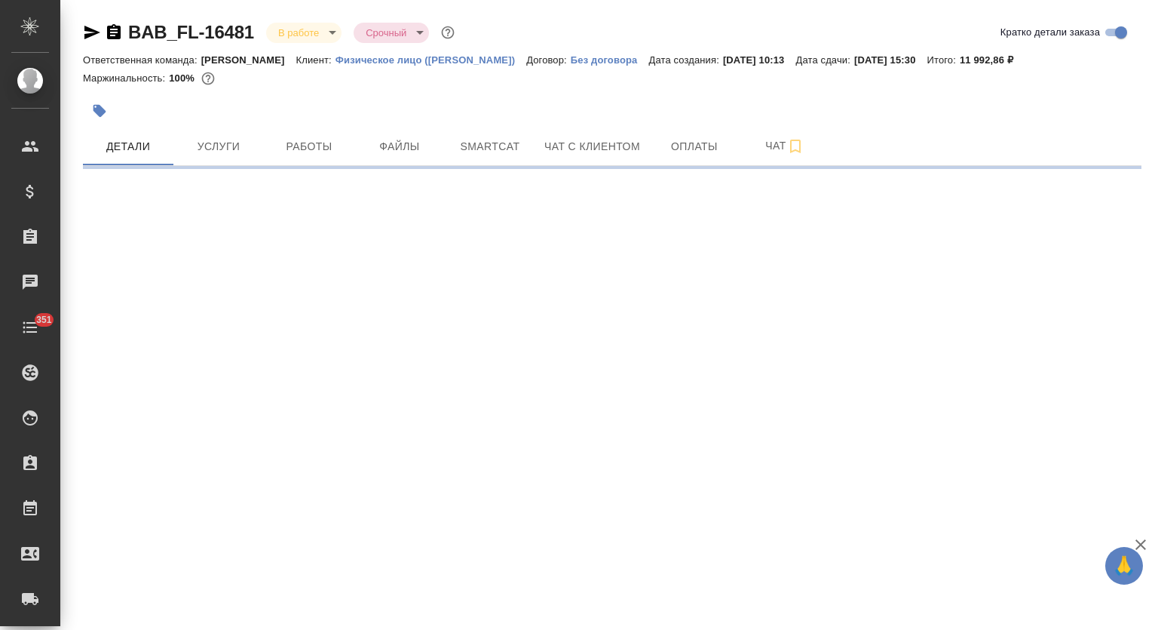
select select "RU"
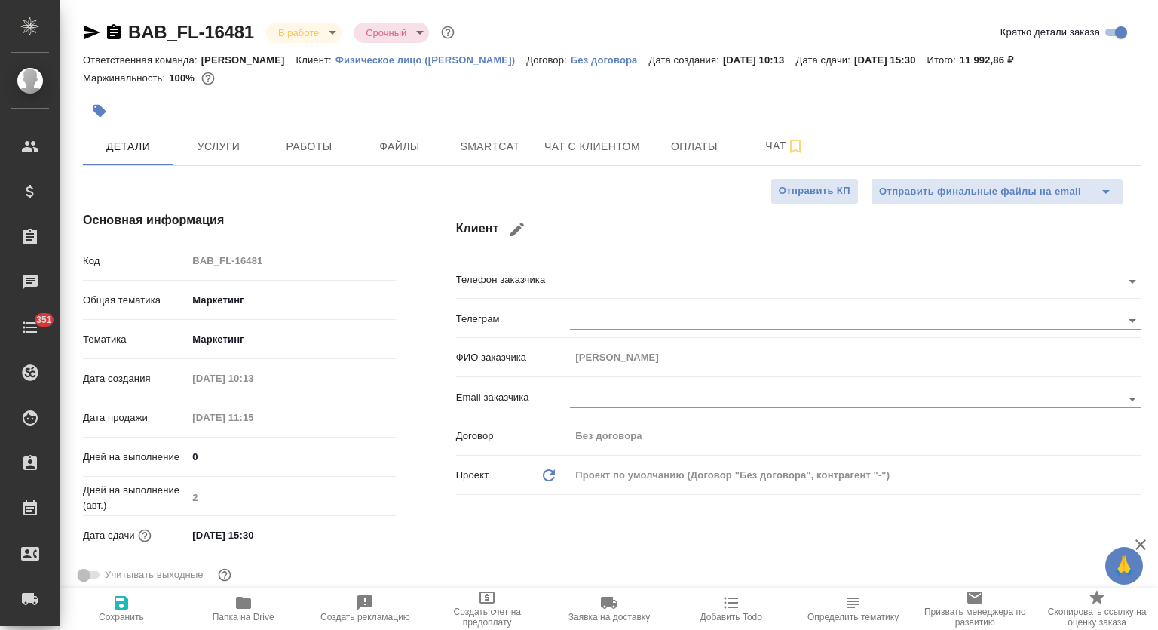
type textarea "x"
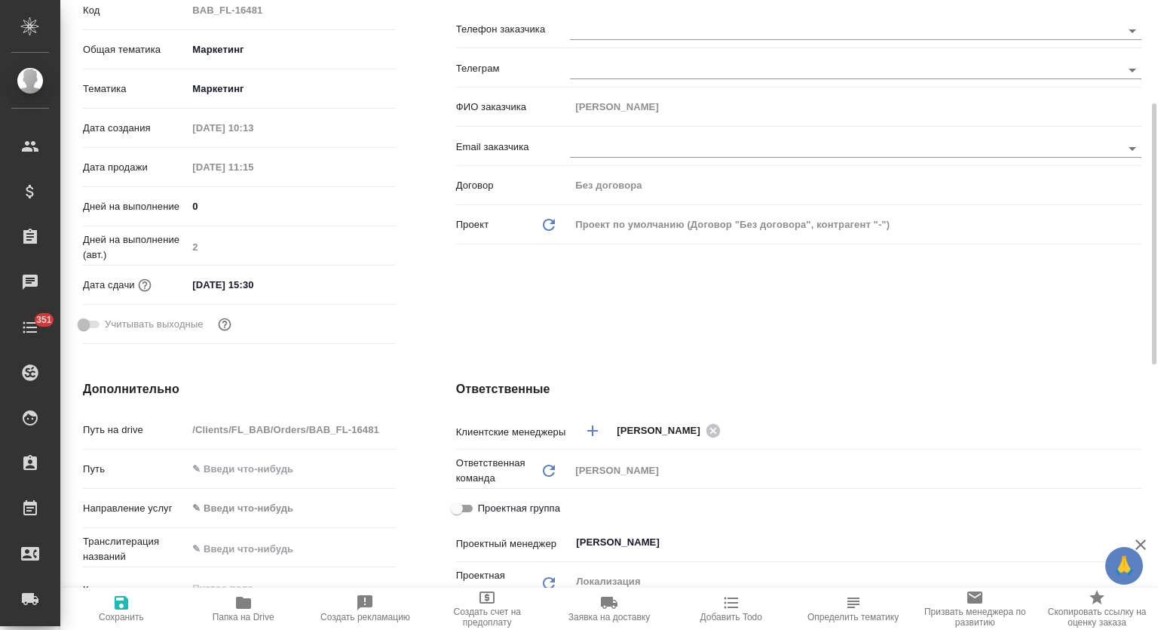
click at [305, 283] on input "11.09.2025 15:30" at bounding box center [253, 285] width 132 height 22
click at [349, 277] on icon "button" at bounding box center [352, 284] width 18 height 18
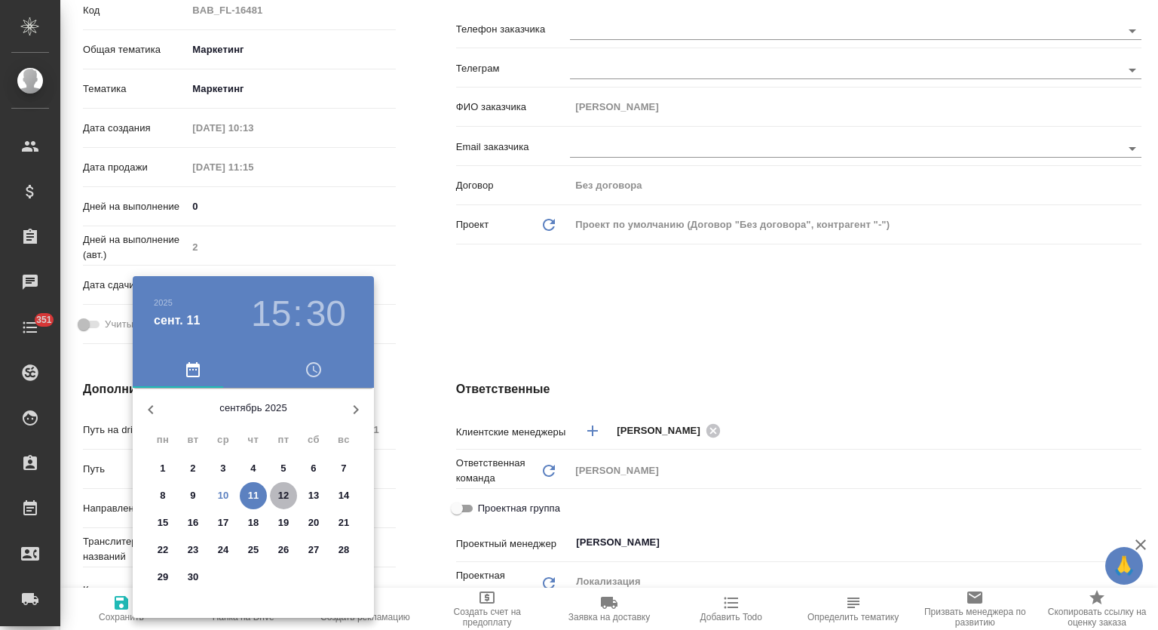
click at [283, 488] on p "12" at bounding box center [283, 495] width 11 height 15
type input "12.09.2025 15:30"
type textarea "x"
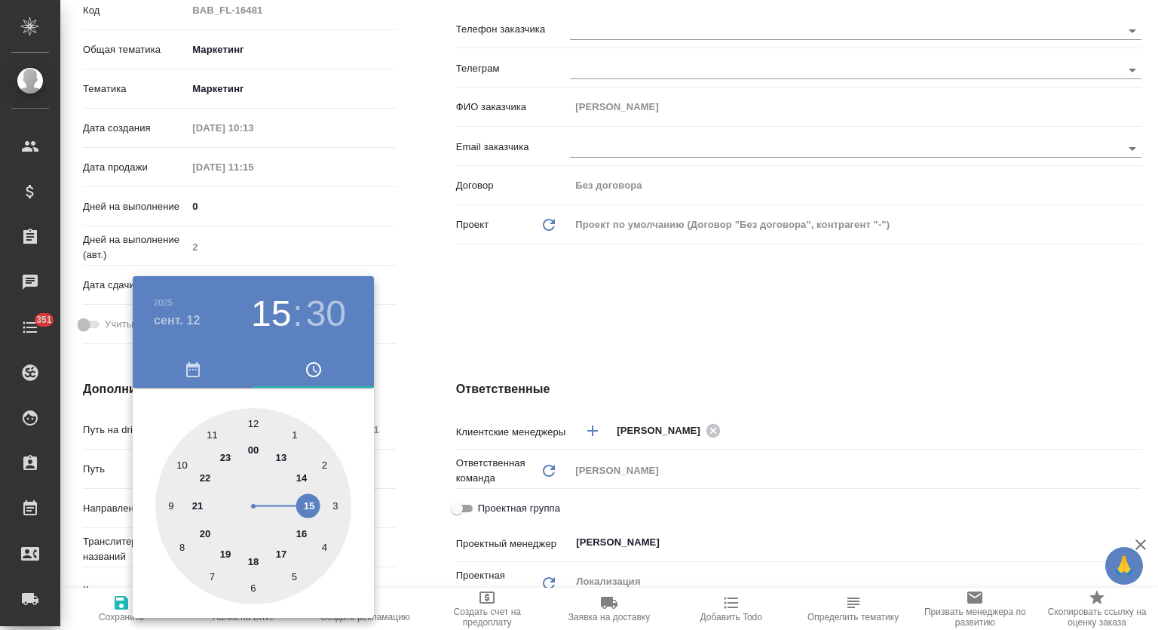
click at [433, 379] on div at bounding box center [579, 315] width 1158 height 630
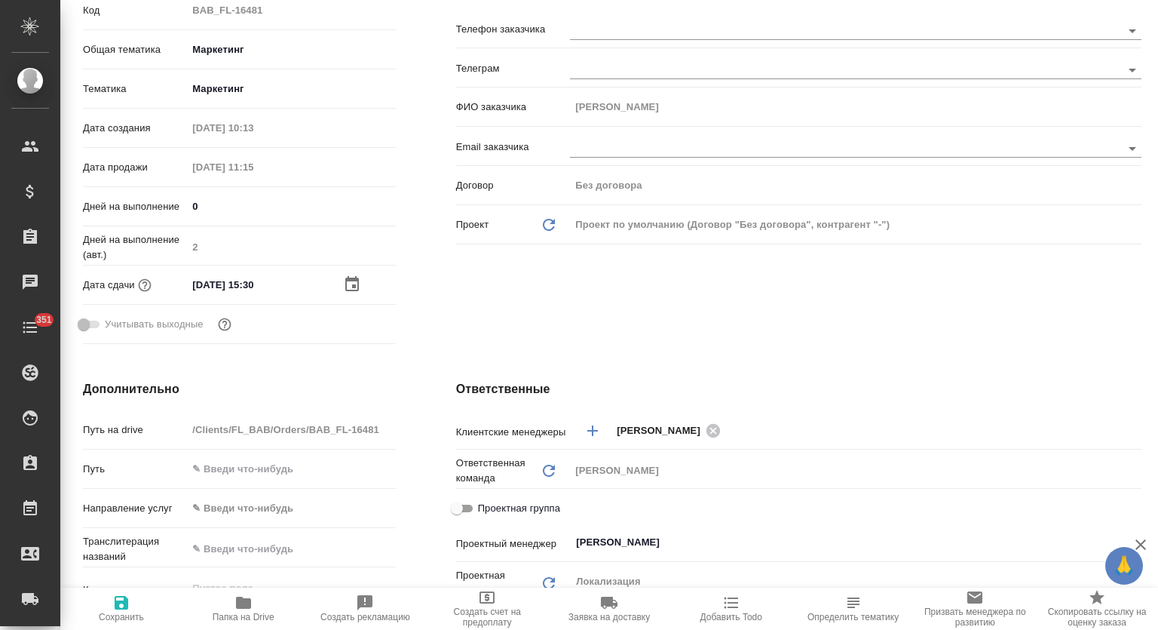
click at [127, 617] on span "Сохранить" at bounding box center [121, 616] width 45 height 11
type textarea "x"
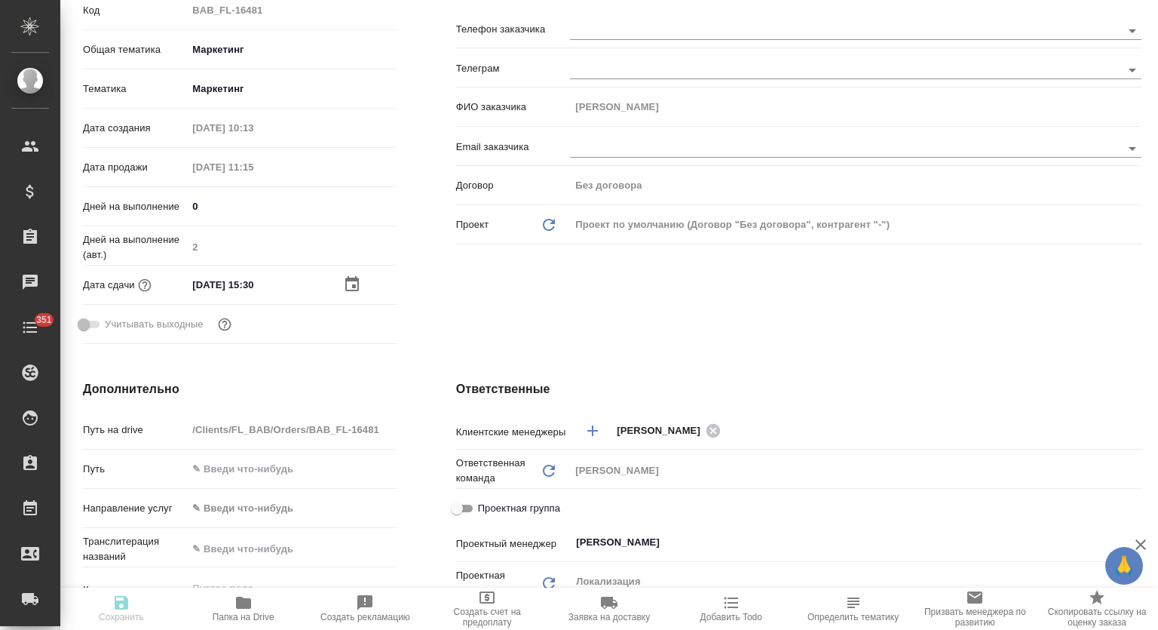
type textarea "x"
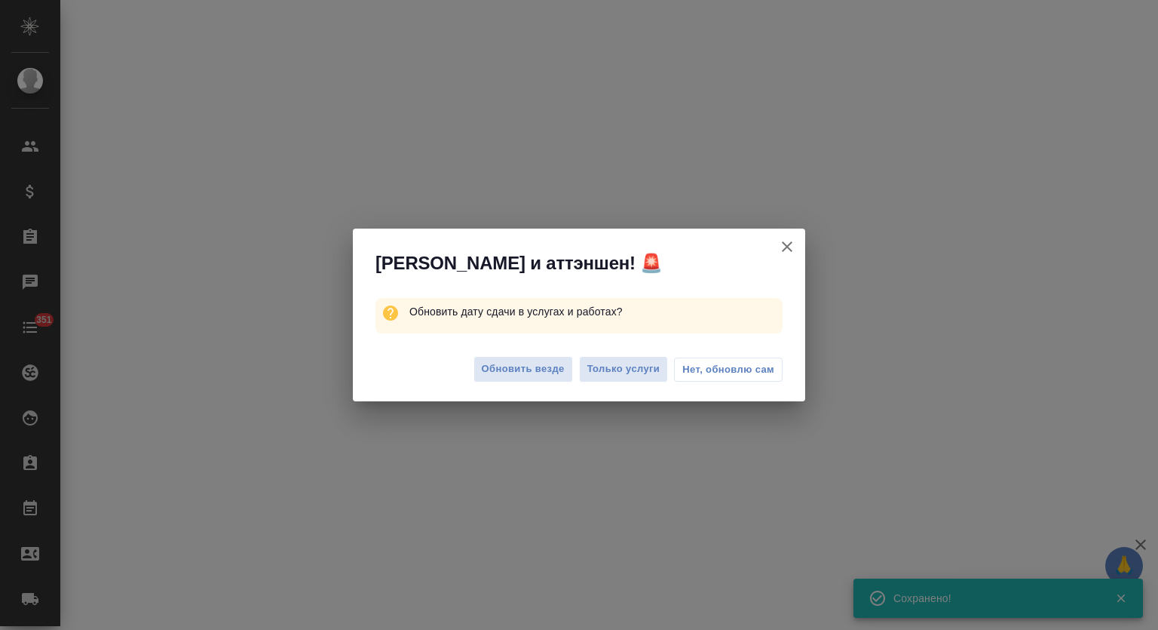
scroll to position [238, 0]
select select "RU"
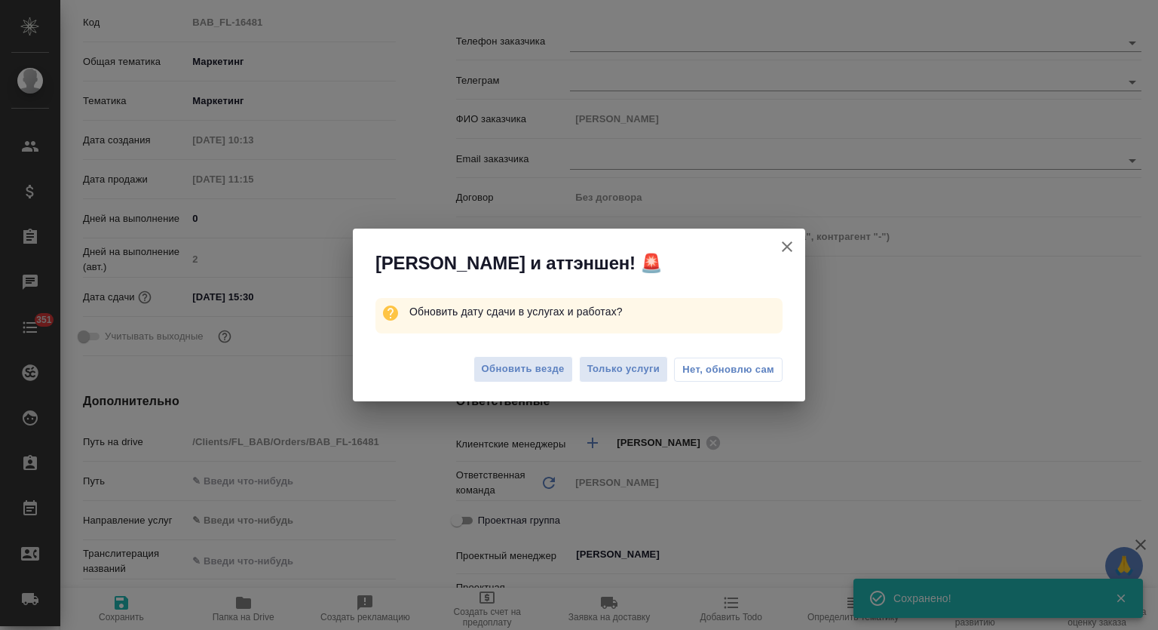
type textarea "x"
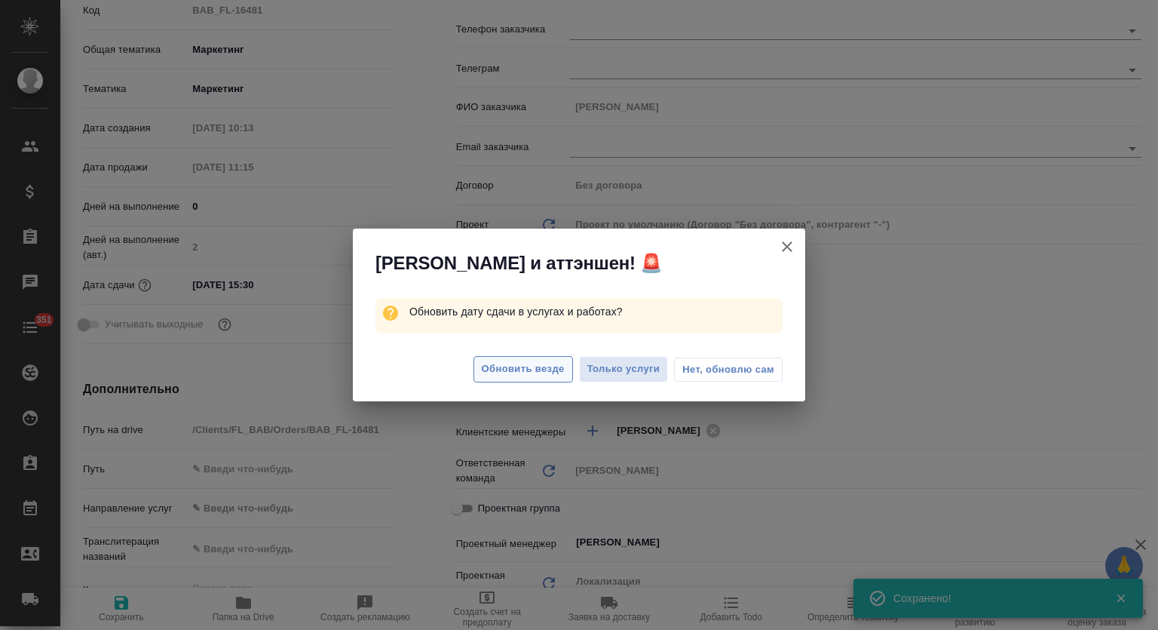
click at [537, 376] on span "Обновить везде" at bounding box center [523, 368] width 83 height 17
type textarea "x"
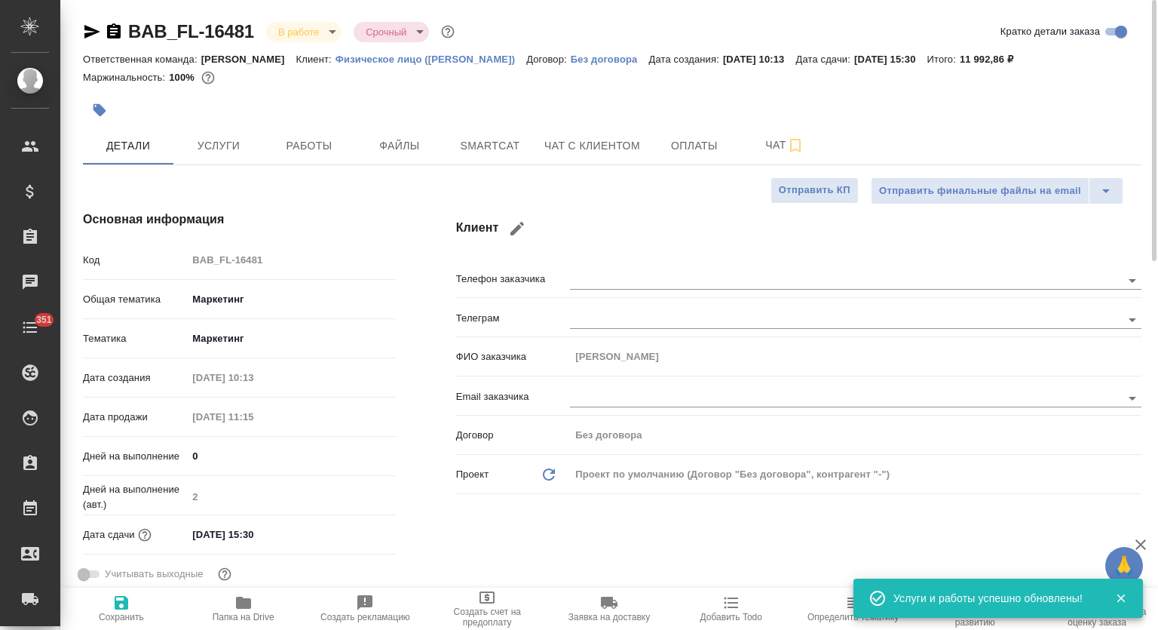
scroll to position [0, 0]
click at [304, 153] on span "Работы" at bounding box center [309, 146] width 72 height 19
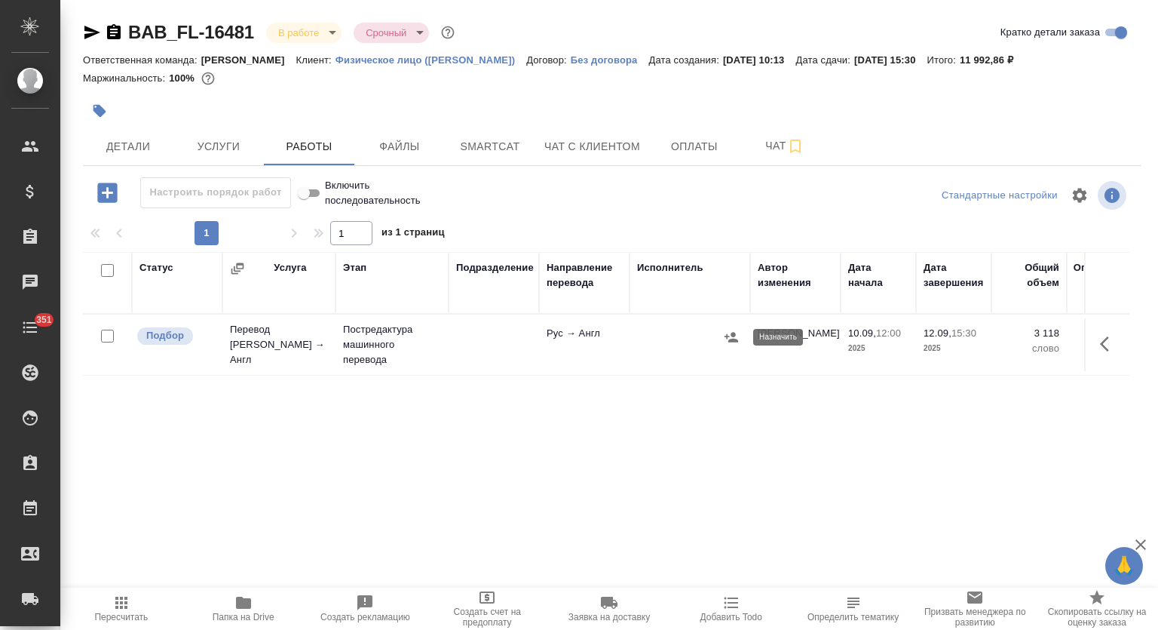
click at [735, 336] on icon "button" at bounding box center [731, 336] width 15 height 15
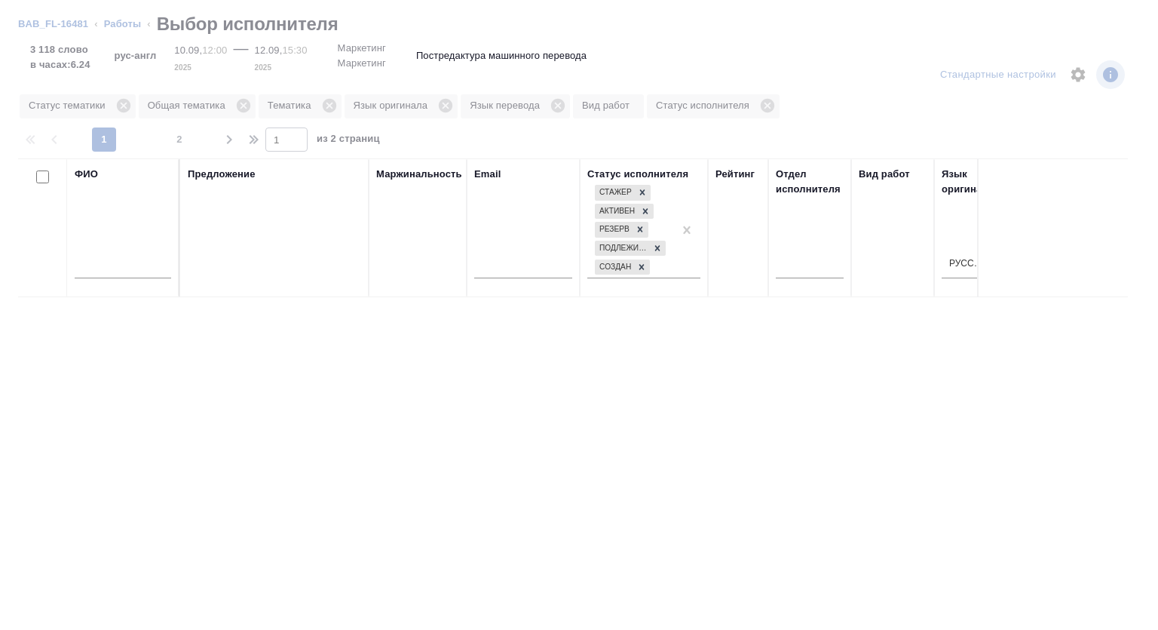
drag, startPoint x: 124, startPoint y: 268, endPoint x: 131, endPoint y: 241, distance: 27.4
click at [124, 268] on input "text" at bounding box center [123, 268] width 97 height 19
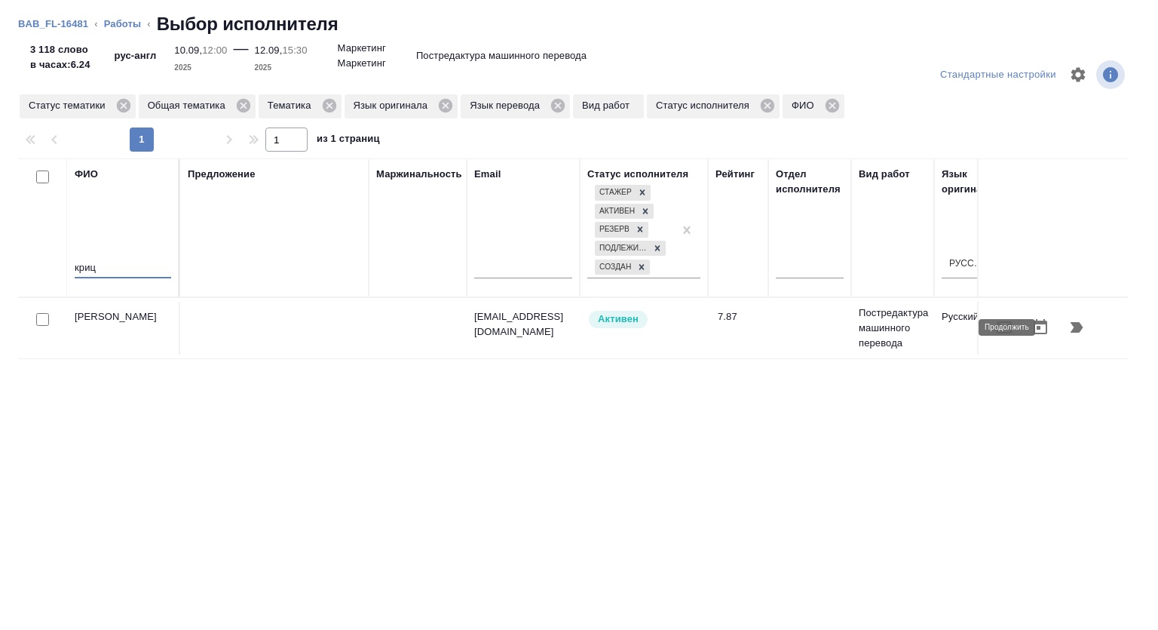
type input "криц"
click at [1069, 324] on icon "button" at bounding box center [1077, 327] width 18 height 18
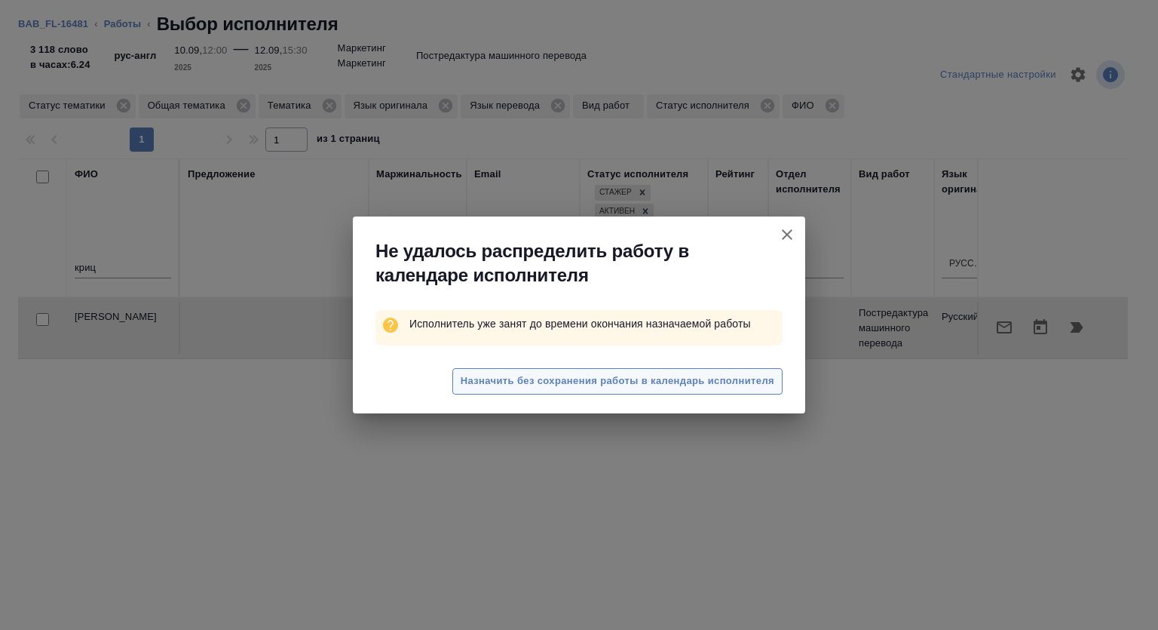
click at [568, 382] on span "Назначить без сохранения работы в календарь исполнителя" at bounding box center [618, 380] width 314 height 17
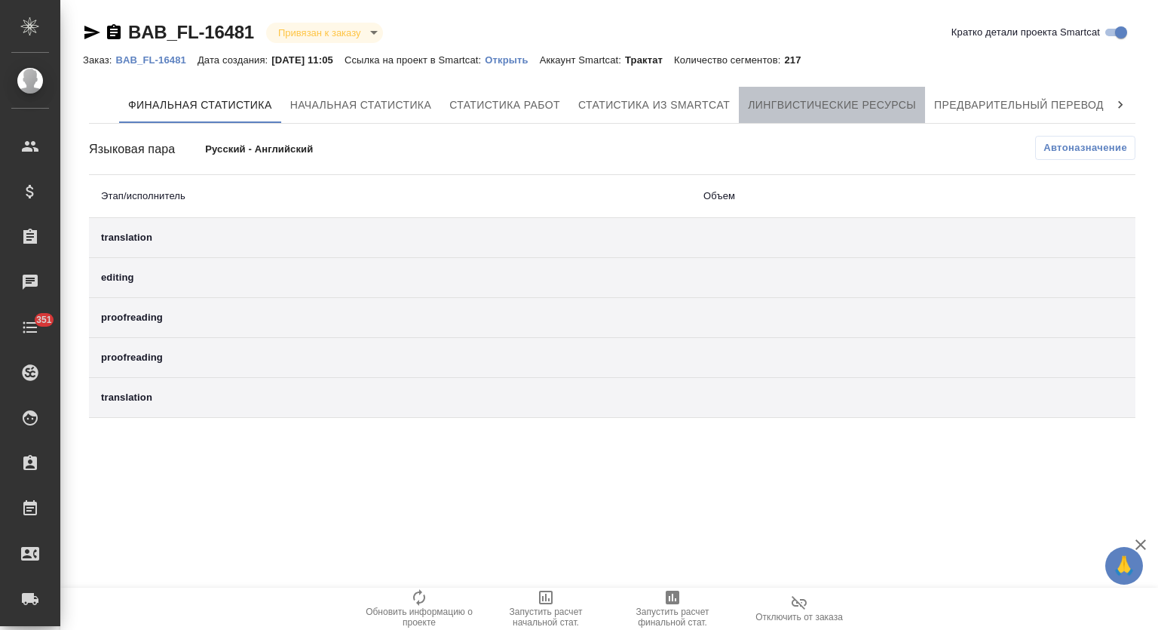
click at [854, 101] on span "Лингвистические ресурсы" at bounding box center [832, 105] width 168 height 19
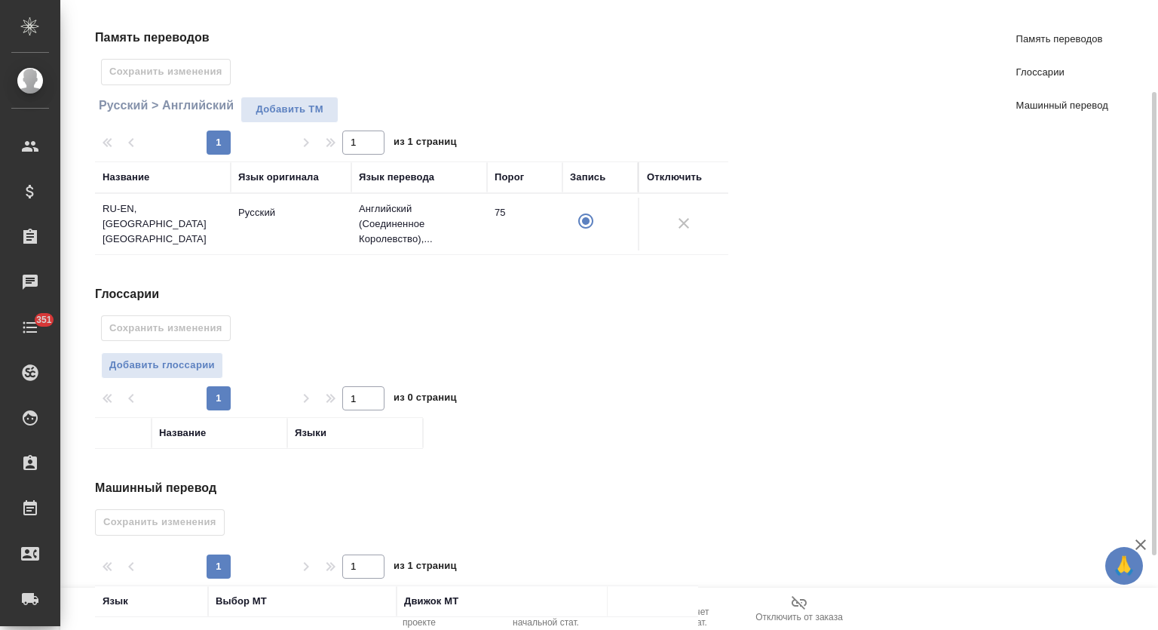
scroll to position [225, 0]
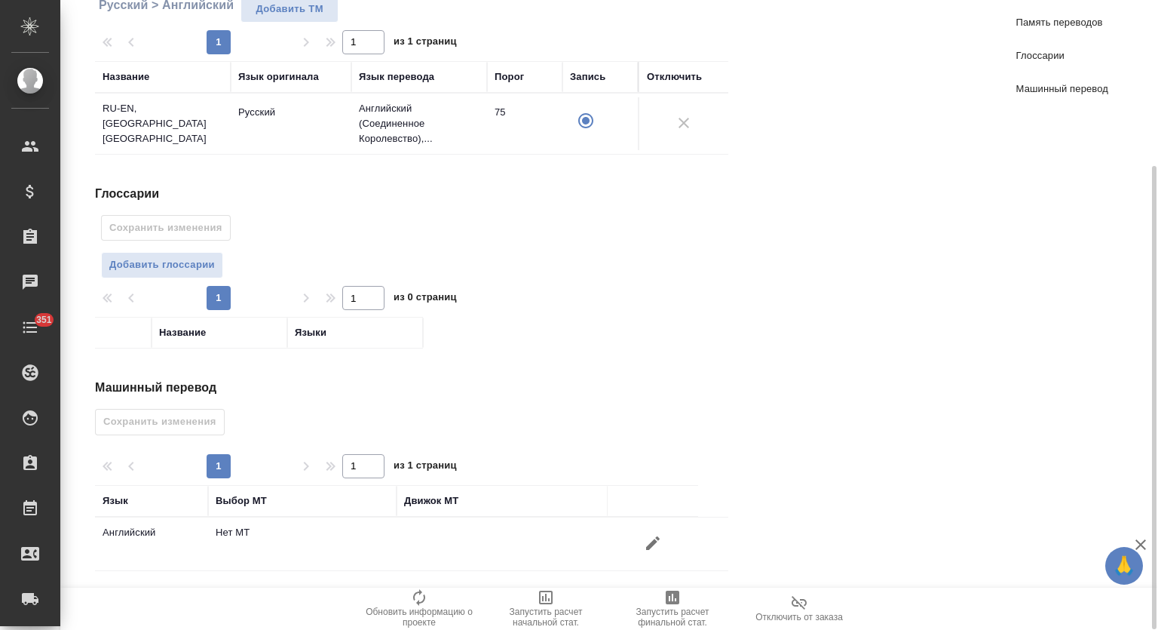
click at [656, 540] on icon "button" at bounding box center [653, 543] width 18 height 18
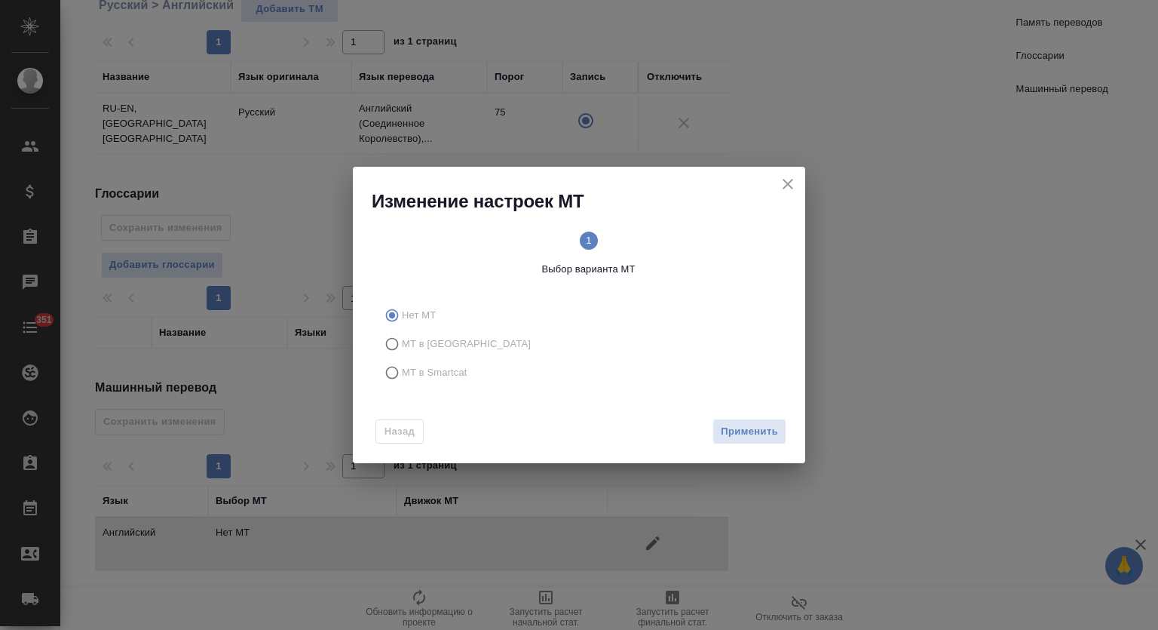
click at [434, 376] on span "МТ в Smartcat" at bounding box center [435, 372] width 66 height 15
click at [402, 376] on input "МТ в Smartcat" at bounding box center [390, 372] width 24 height 29
radio input "true"
click at [758, 424] on span "Вперед" at bounding box center [759, 431] width 38 height 17
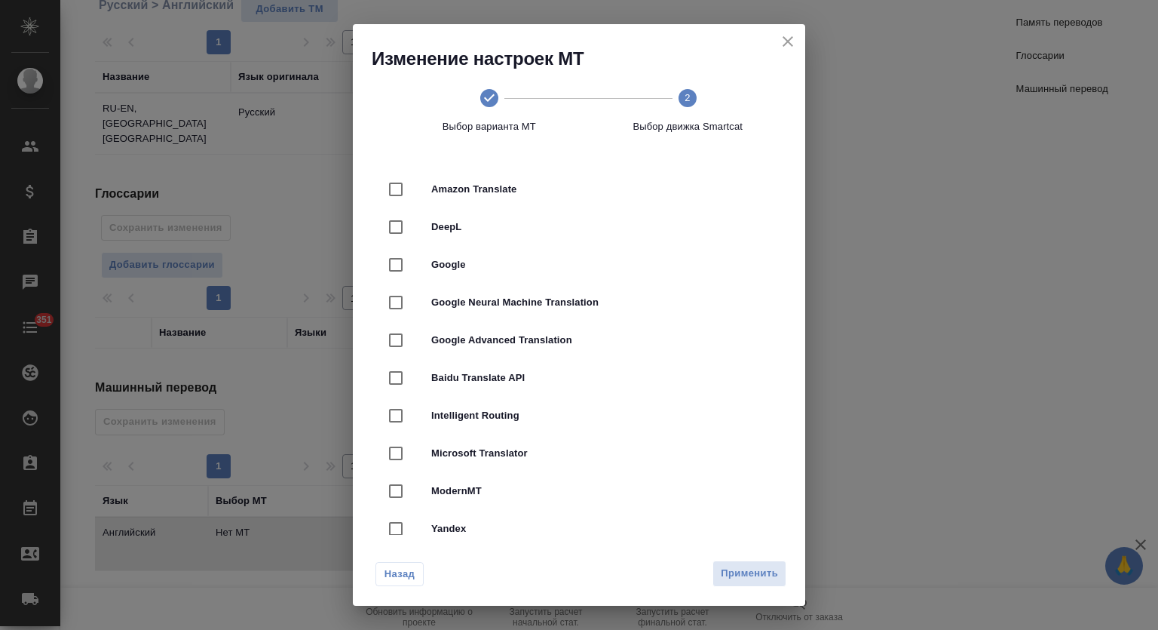
click at [628, 237] on div "DeepL" at bounding box center [579, 227] width 404 height 38
checkbox input "true"
click at [727, 560] on div "Назад Применить" at bounding box center [579, 570] width 452 height 71
click at [730, 571] on span "Применить" at bounding box center [749, 573] width 57 height 17
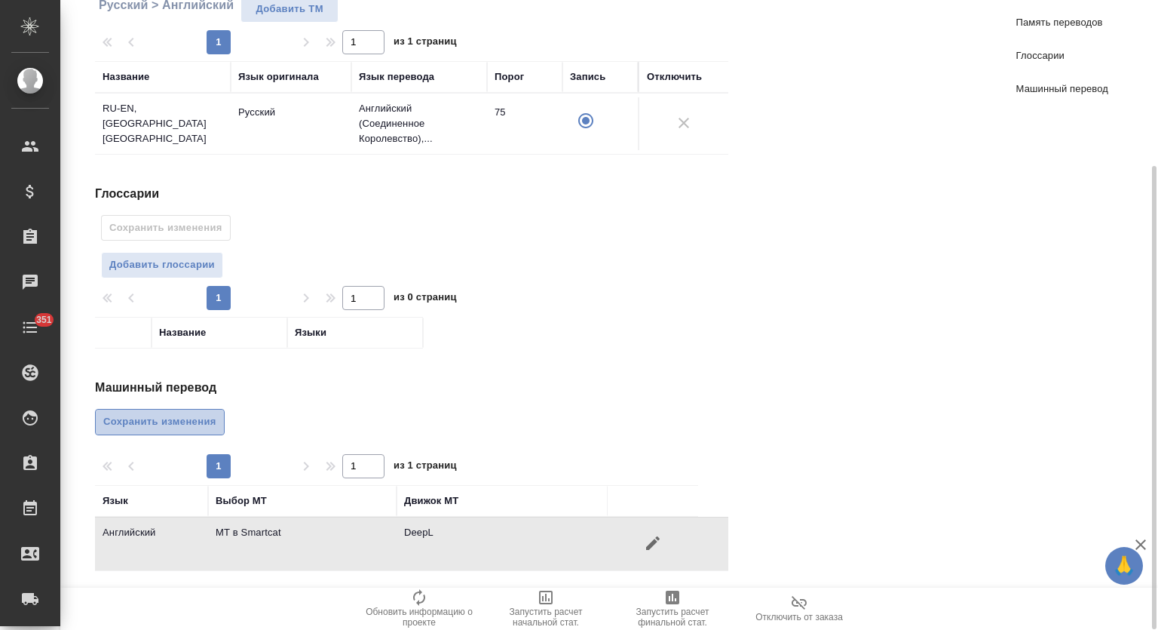
click at [205, 418] on span "Сохранить изменения" at bounding box center [159, 421] width 113 height 17
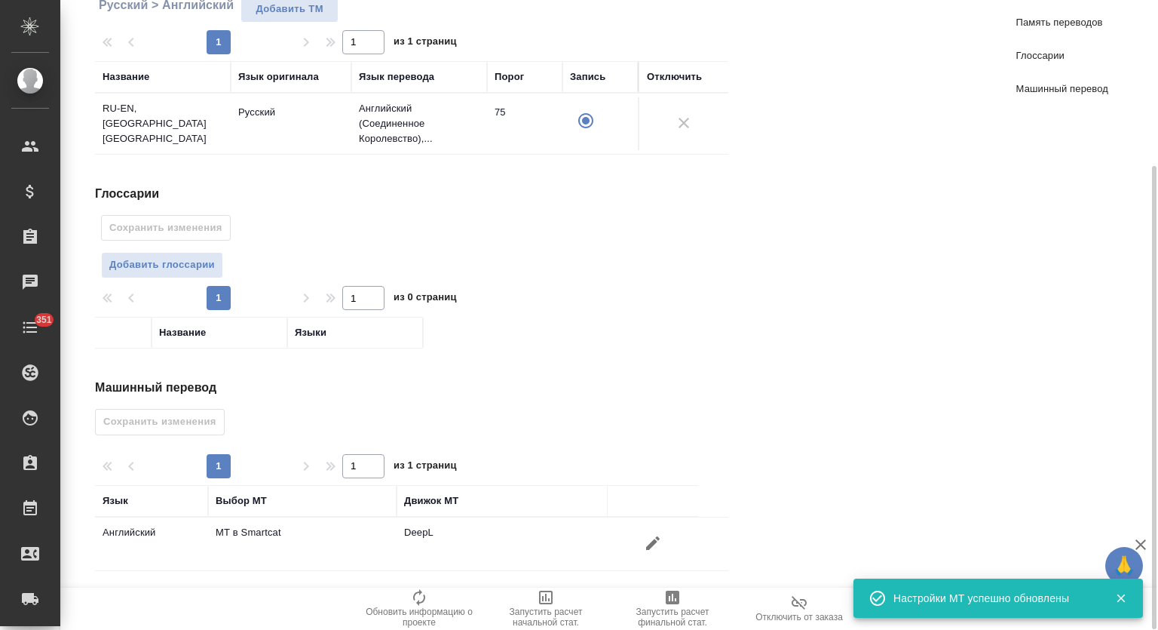
scroll to position [0, 0]
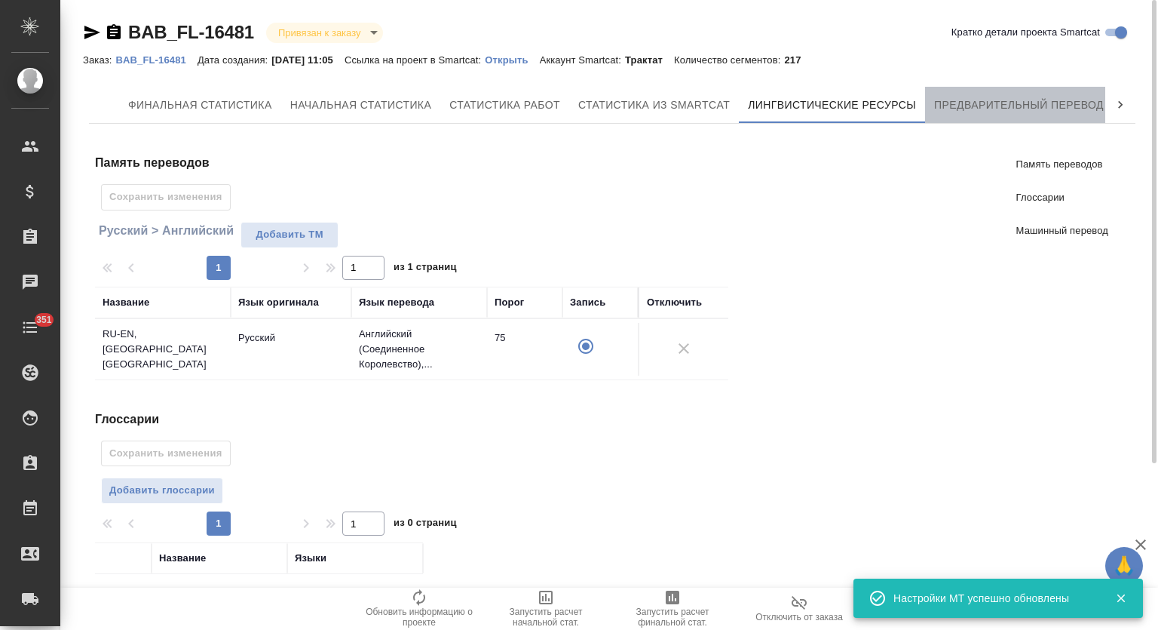
click at [983, 99] on span "Предварительный перевод" at bounding box center [1019, 105] width 170 height 19
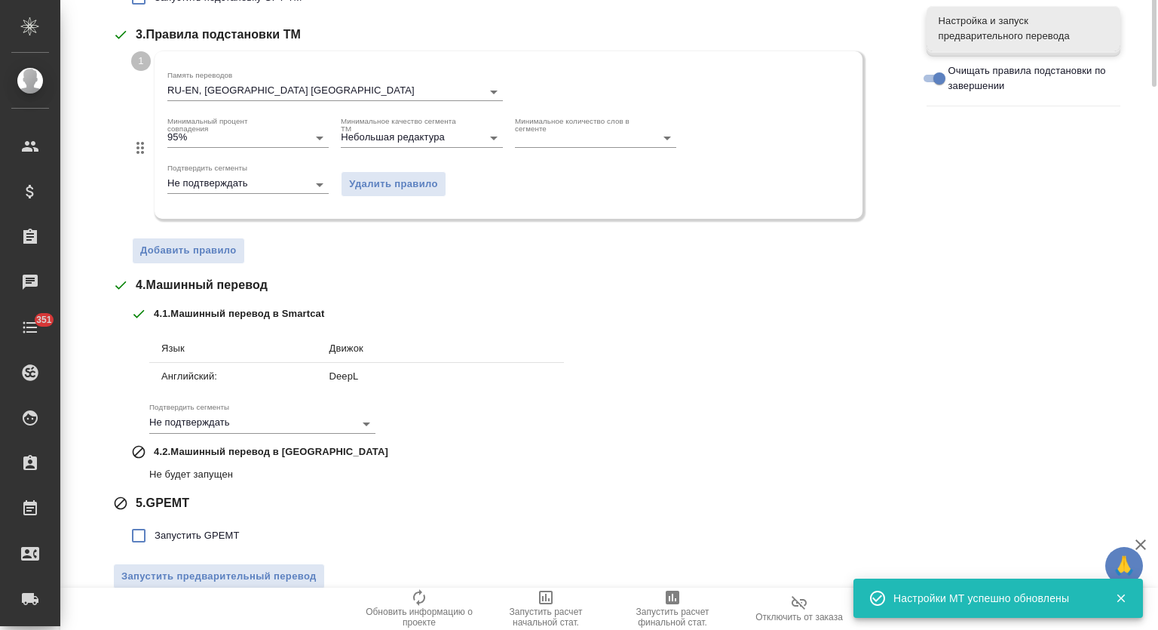
scroll to position [397, 0]
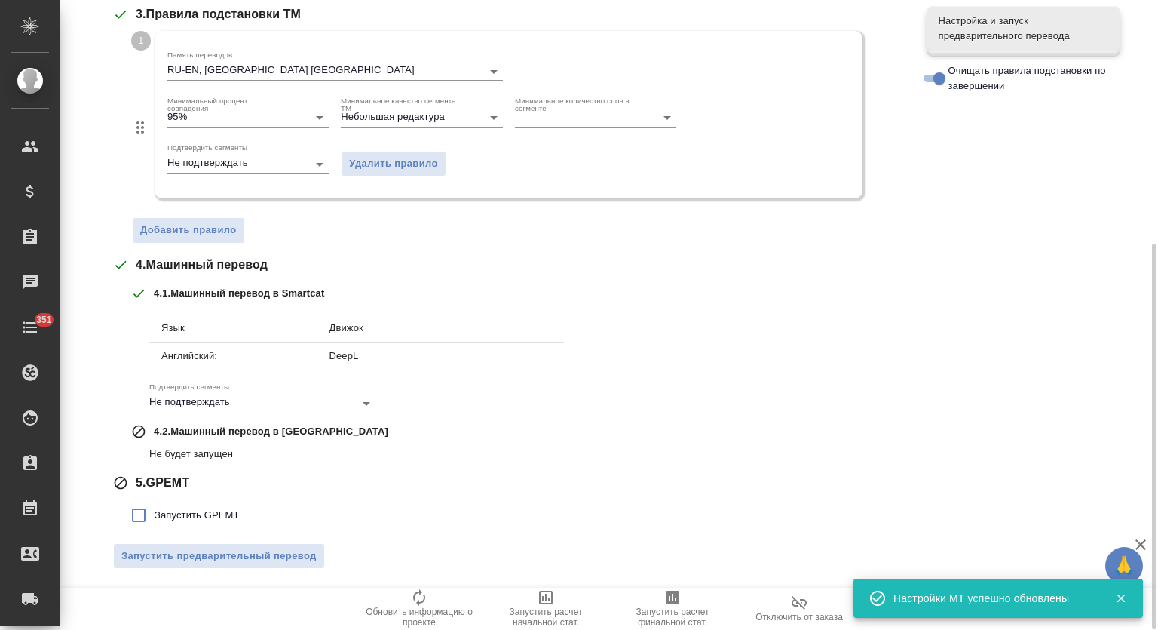
click at [211, 521] on label "Запустить GPEMT" at bounding box center [181, 515] width 117 height 32
click at [155, 521] on input "Запустить GPEMT" at bounding box center [139, 515] width 32 height 32
checkbox input "true"
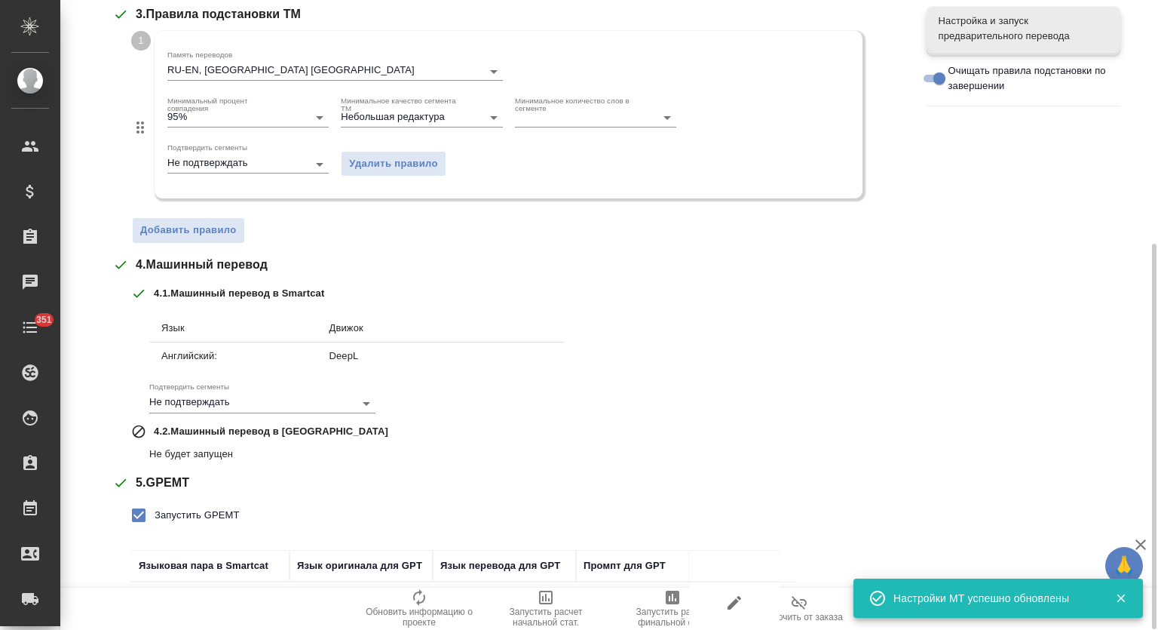
scroll to position [501, 0]
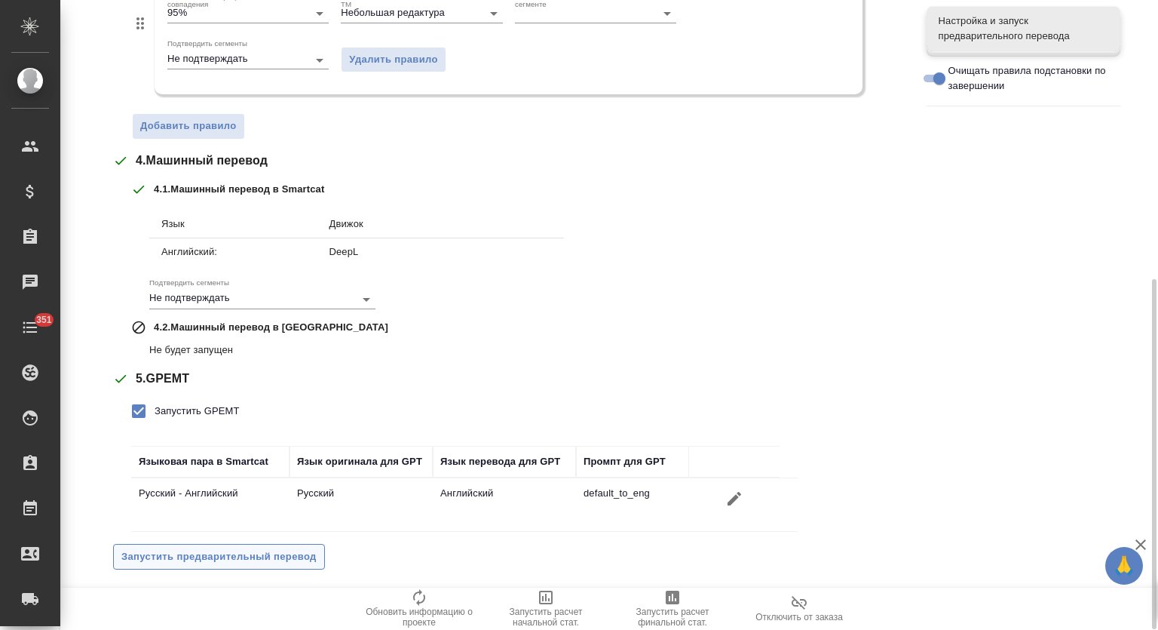
click at [215, 554] on span "Запустить предварительный перевод" at bounding box center [218, 556] width 195 height 17
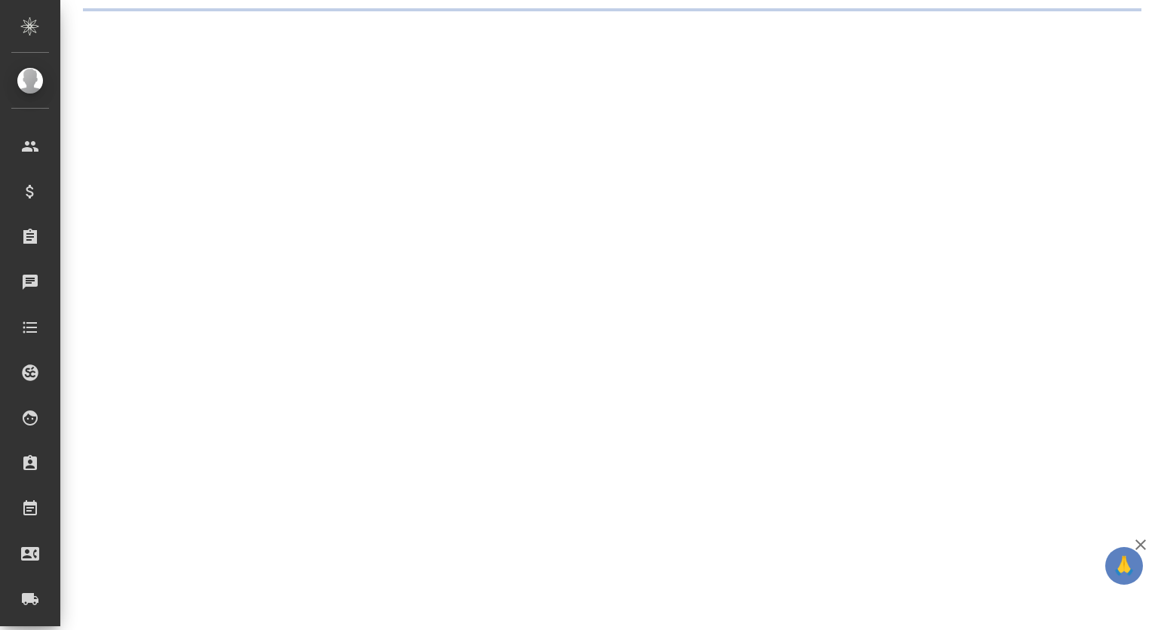
select select "RU"
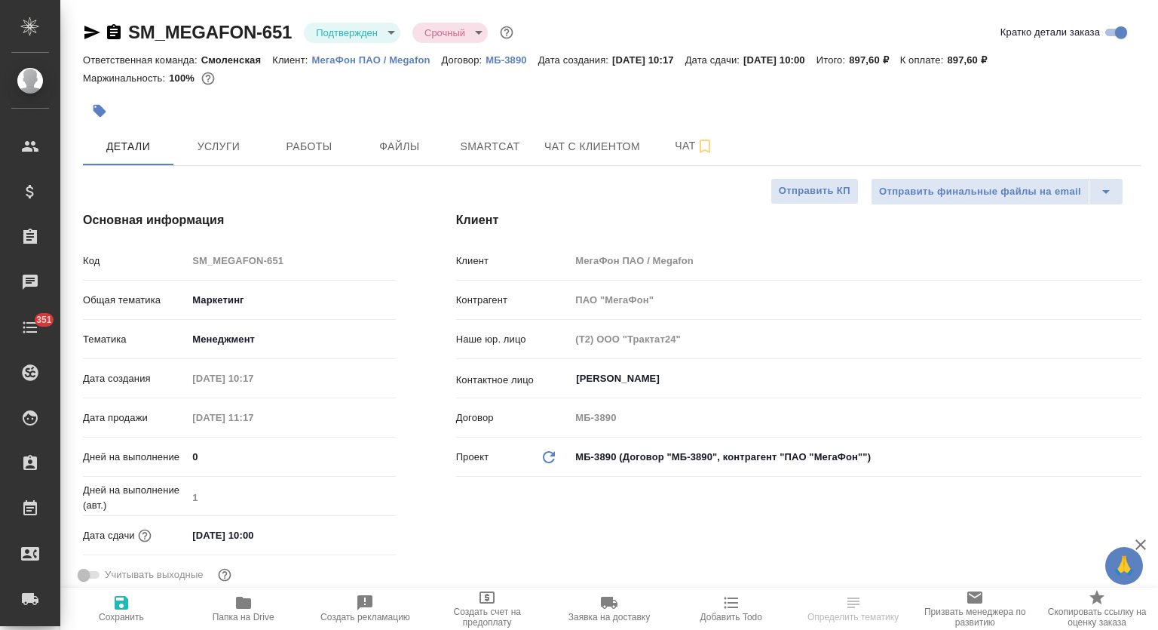
type textarea "x"
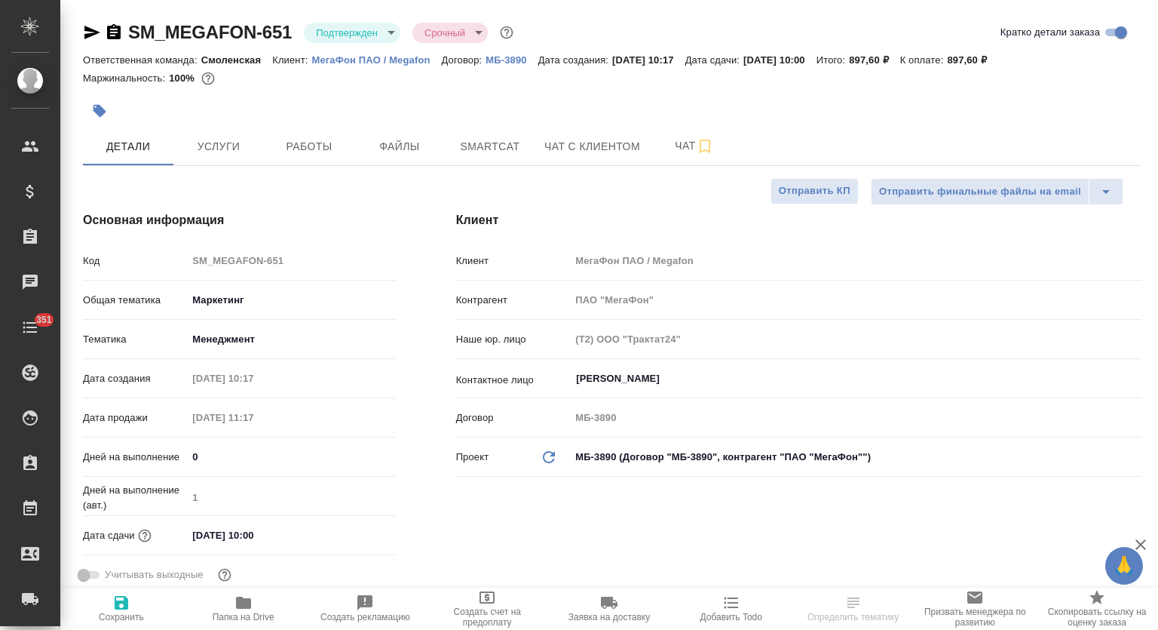
type textarea "x"
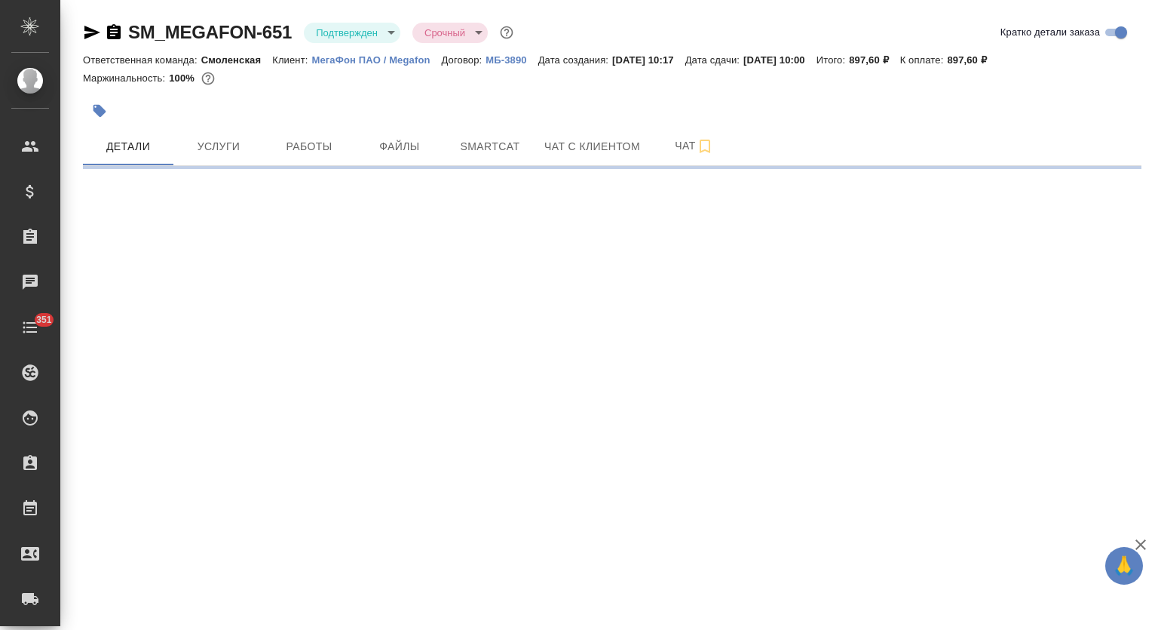
select select "RU"
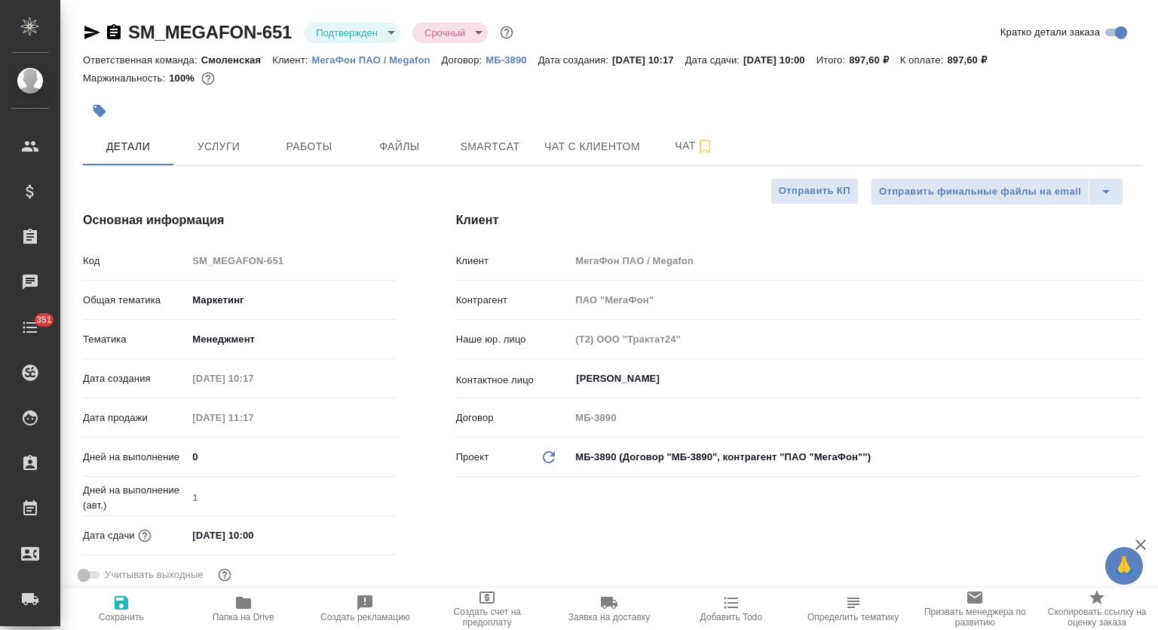
type textarea "x"
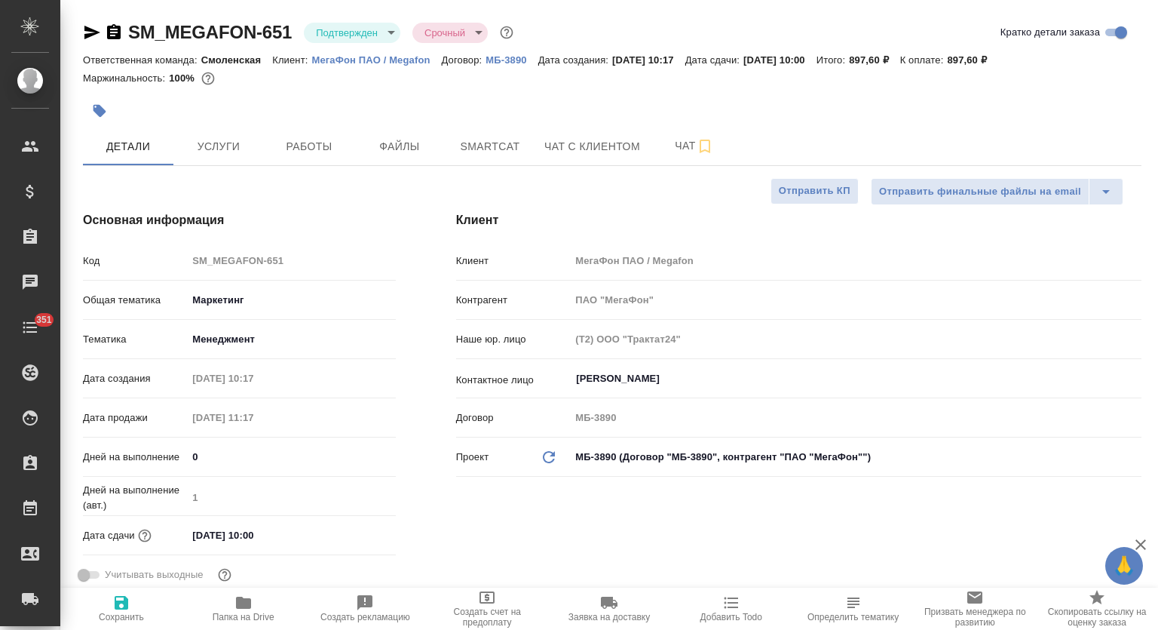
type textarea "x"
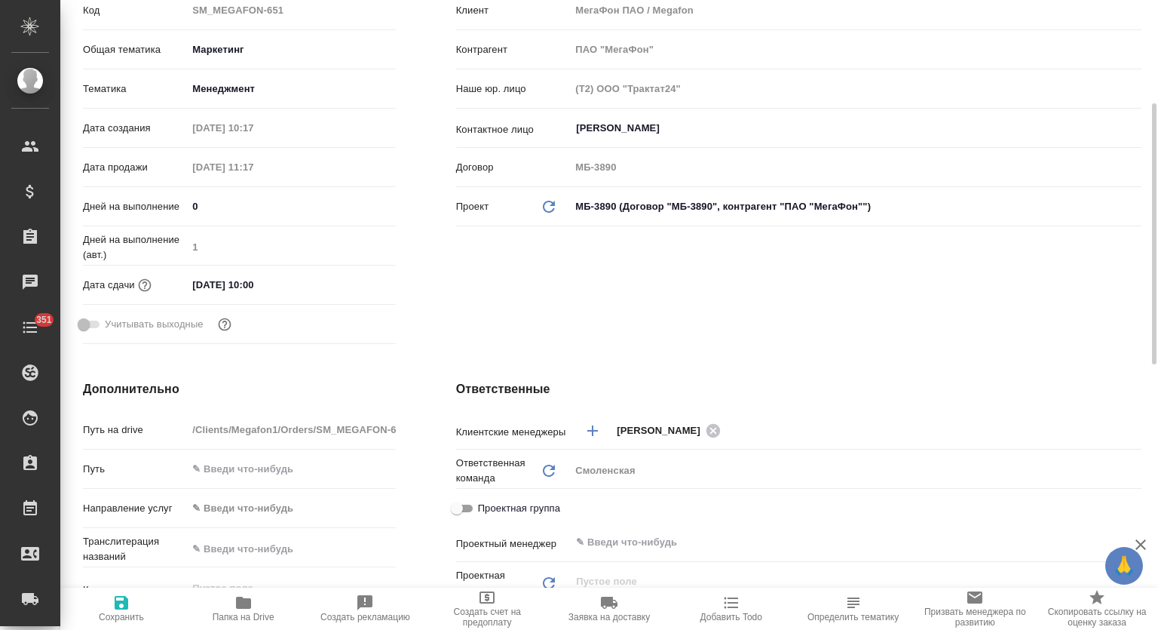
scroll to position [501, 0]
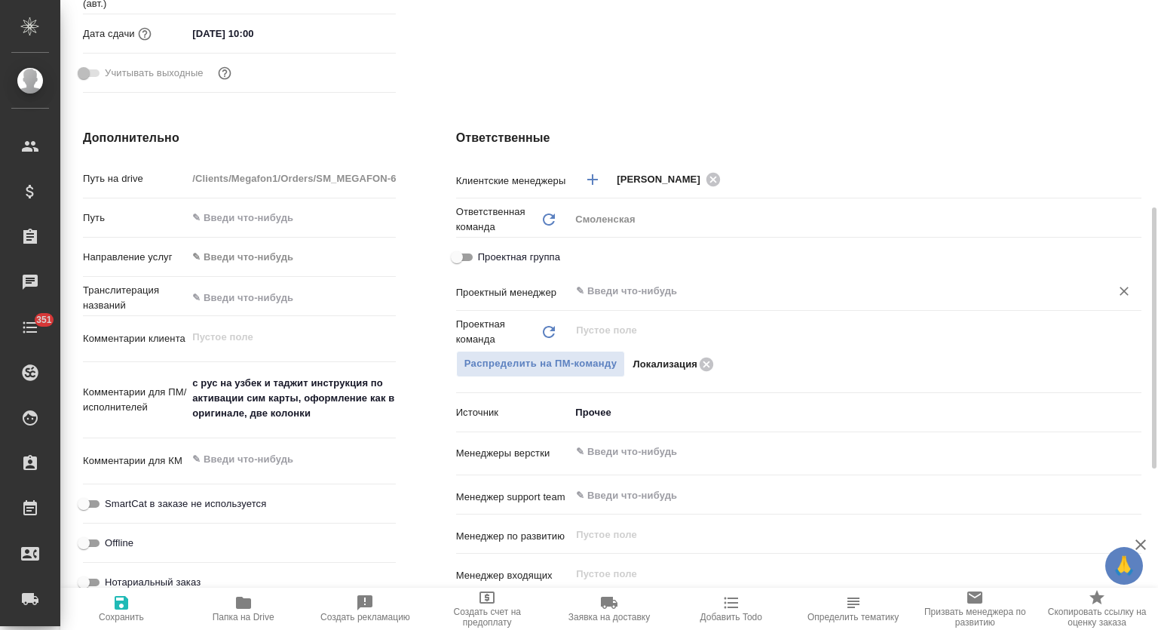
click at [712, 297] on input "text" at bounding box center [830, 291] width 512 height 18
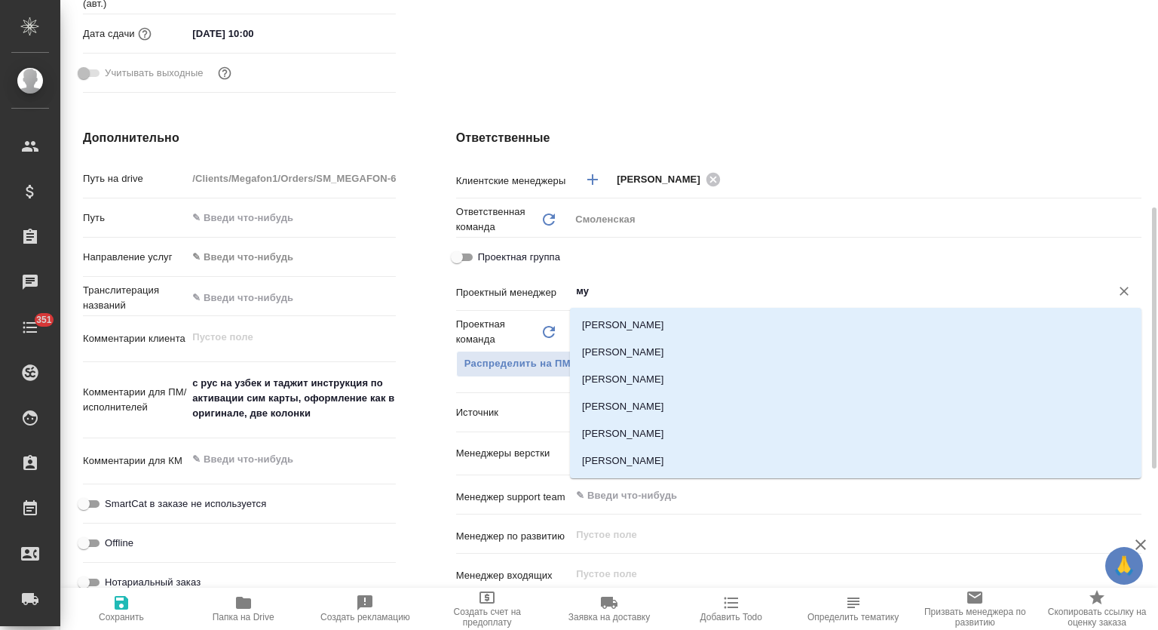
type input "мут"
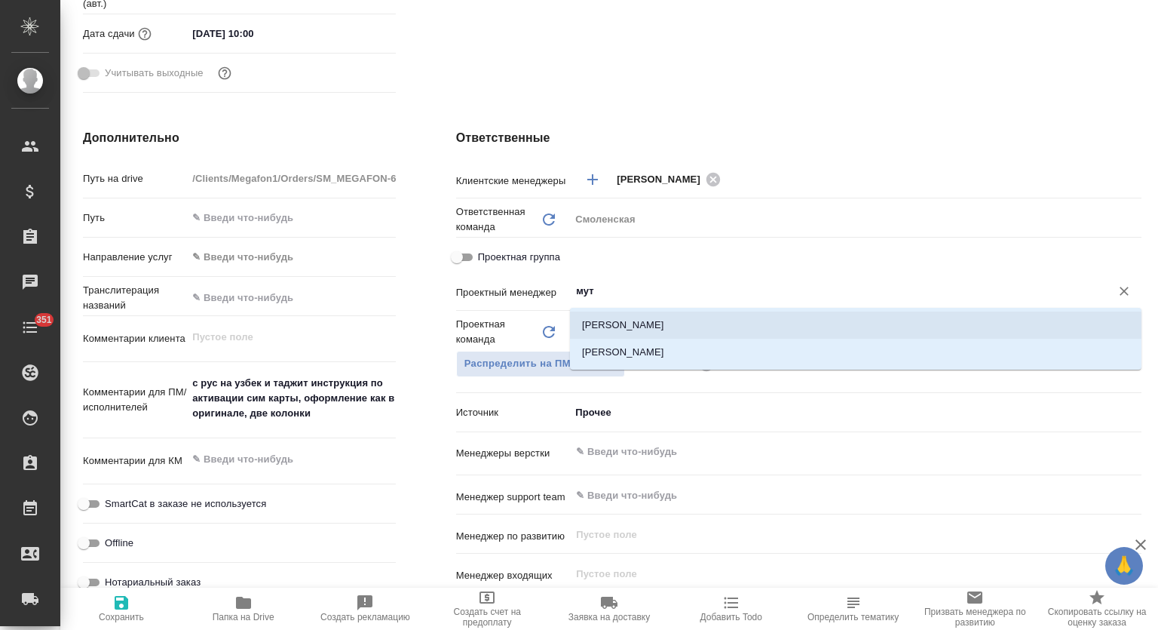
click at [709, 331] on li "[PERSON_NAME]" at bounding box center [855, 324] width 571 height 27
type textarea "x"
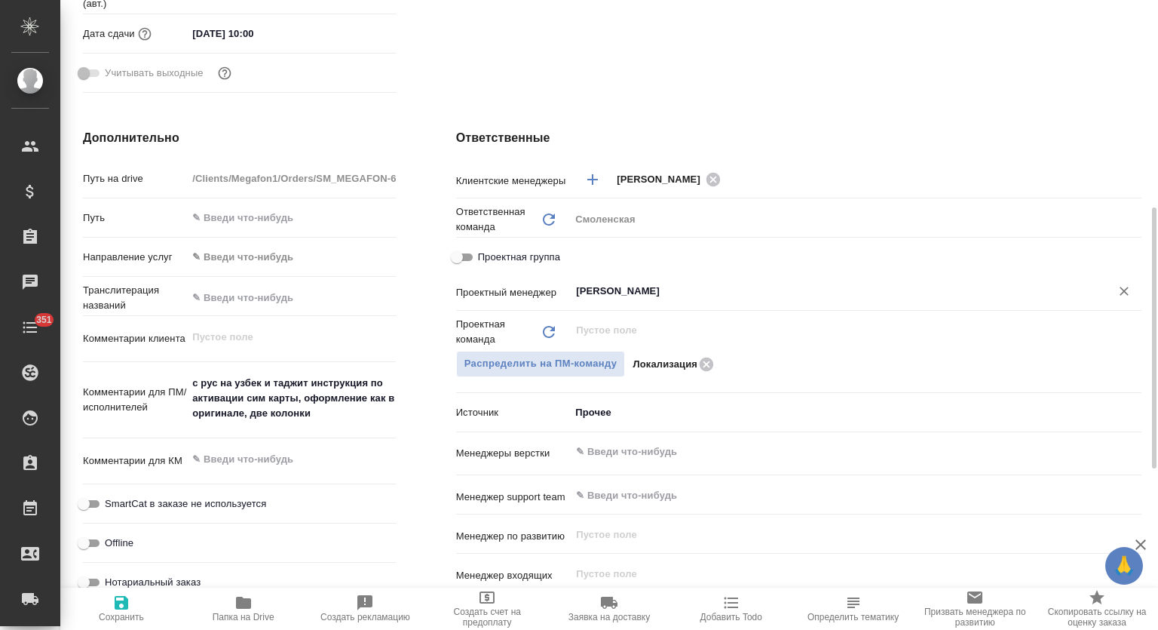
type input "[PERSON_NAME]"
click at [120, 608] on icon "button" at bounding box center [122, 603] width 14 height 14
type textarea "x"
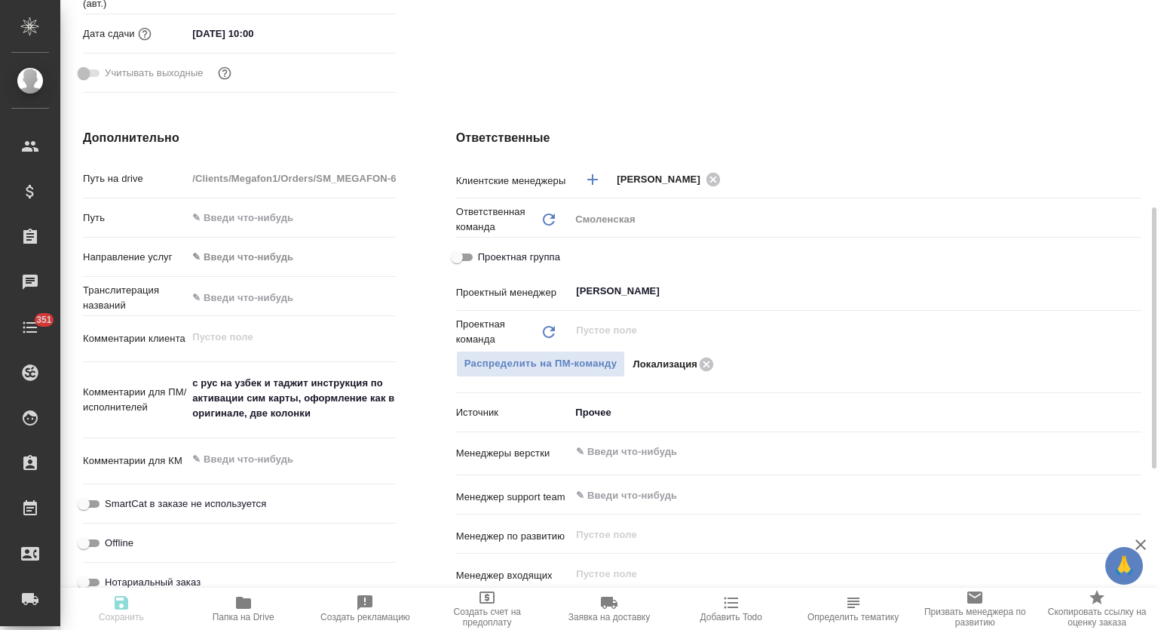
type textarea "x"
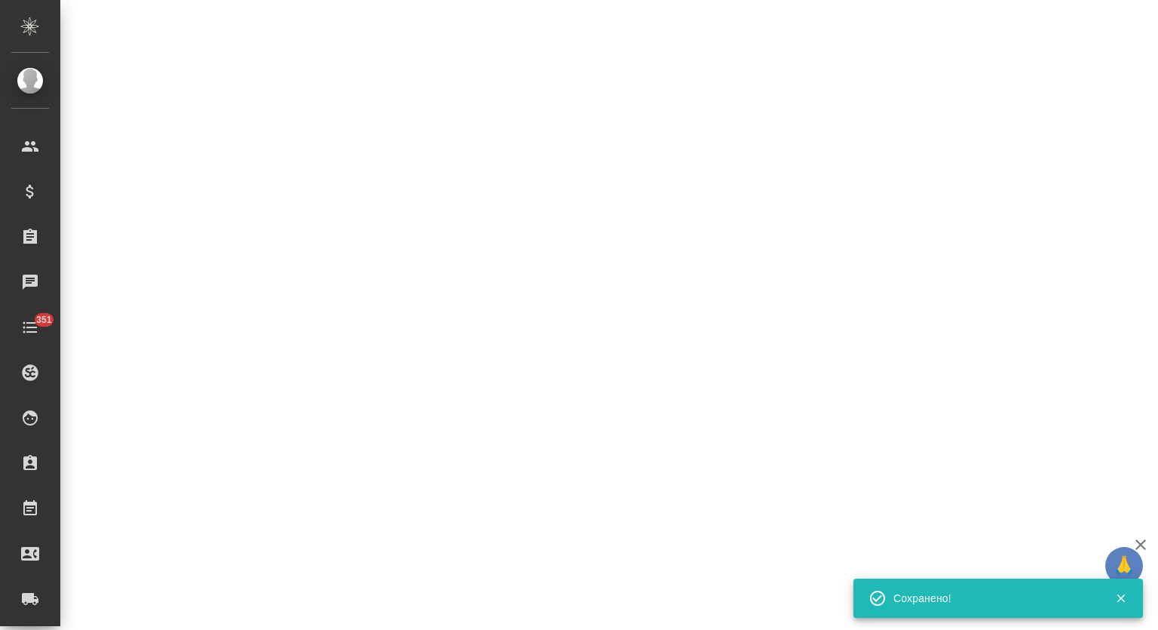
select select "RU"
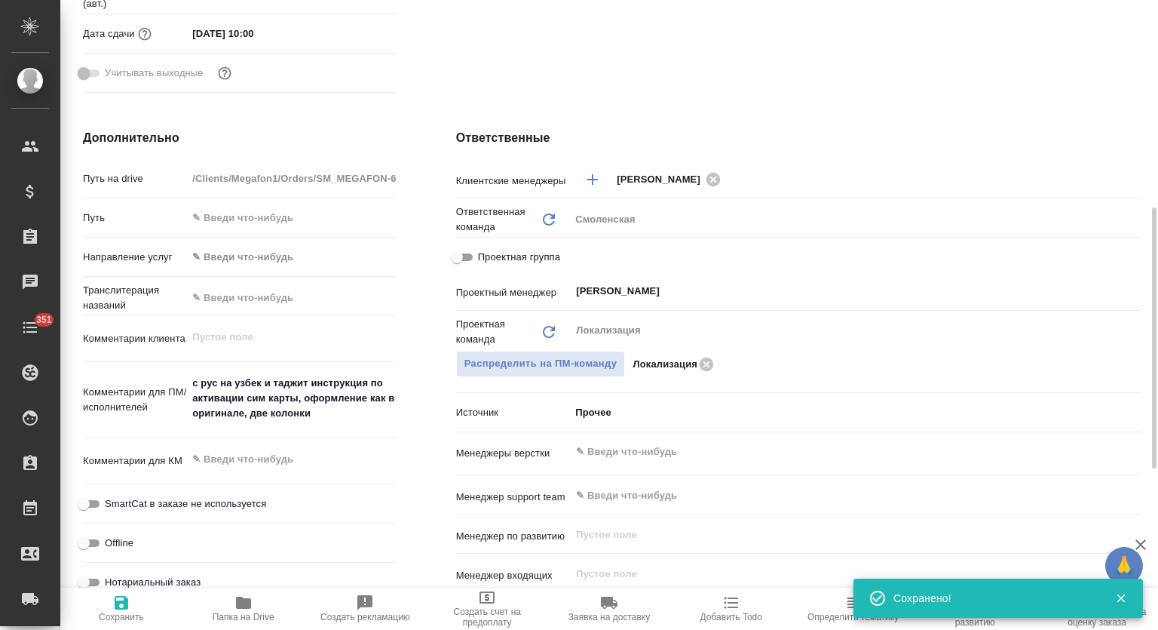
type textarea "x"
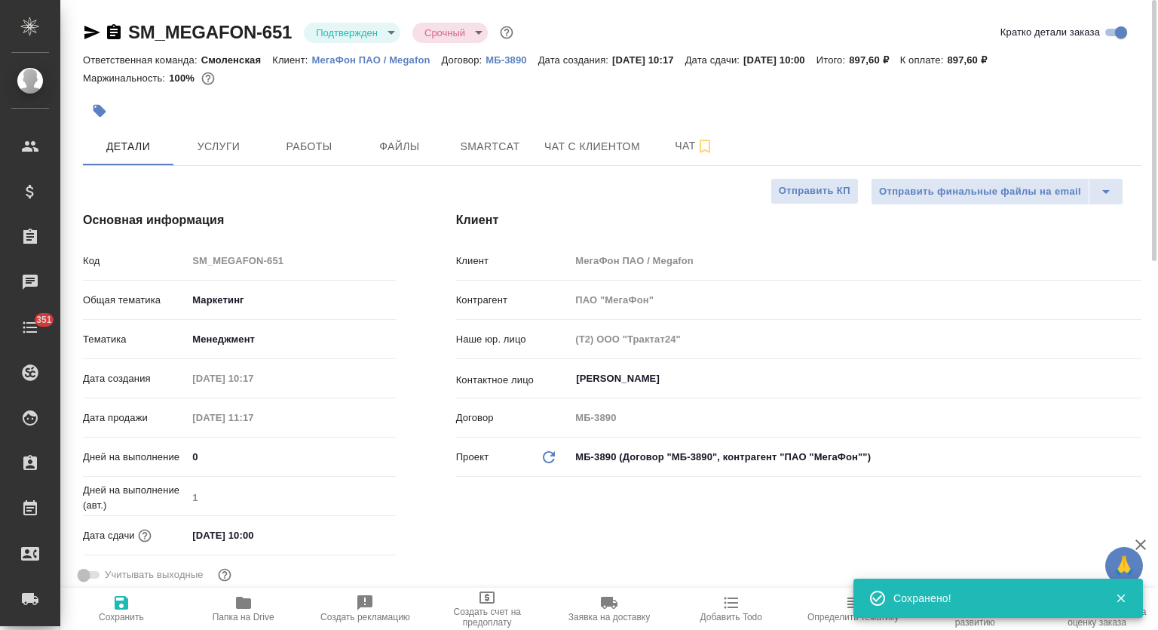
click at [354, 20] on div "SM_MEGAFON-651 Подтвержден confirmed Срочный urgent" at bounding box center [300, 32] width 434 height 24
click at [359, 35] on body "🙏 .cls-1 fill:#fff; AWATERA Mutalimov Mark Клиенты Спецификации Заказы 0 Чаты 3…" at bounding box center [579, 315] width 1158 height 630
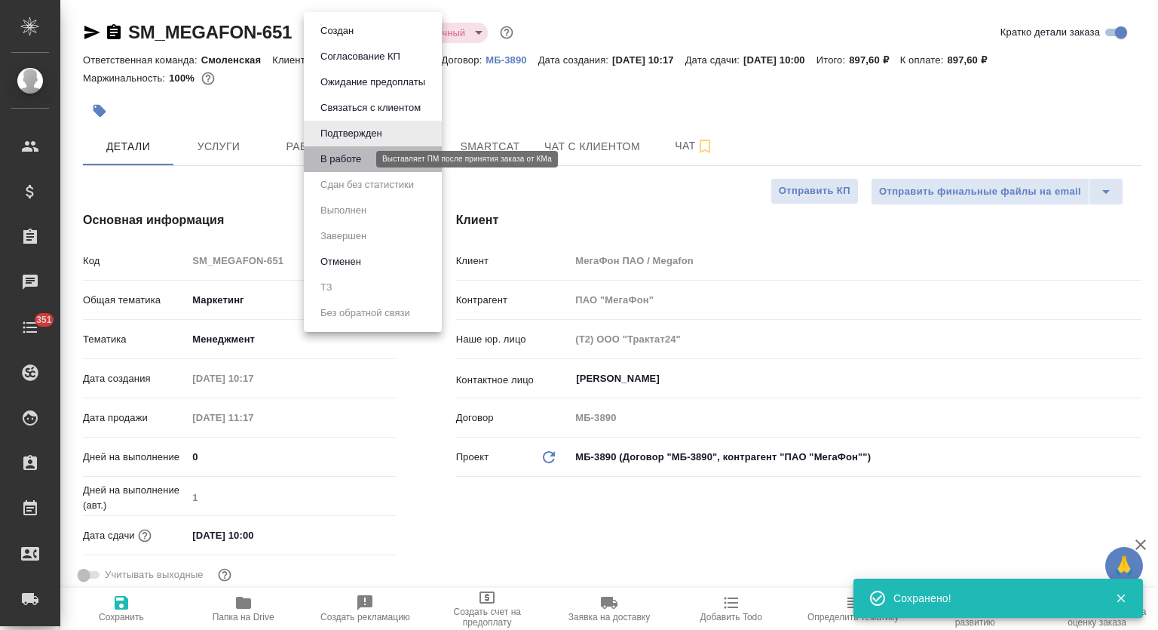
click at [352, 159] on button "В работе" at bounding box center [341, 159] width 50 height 17
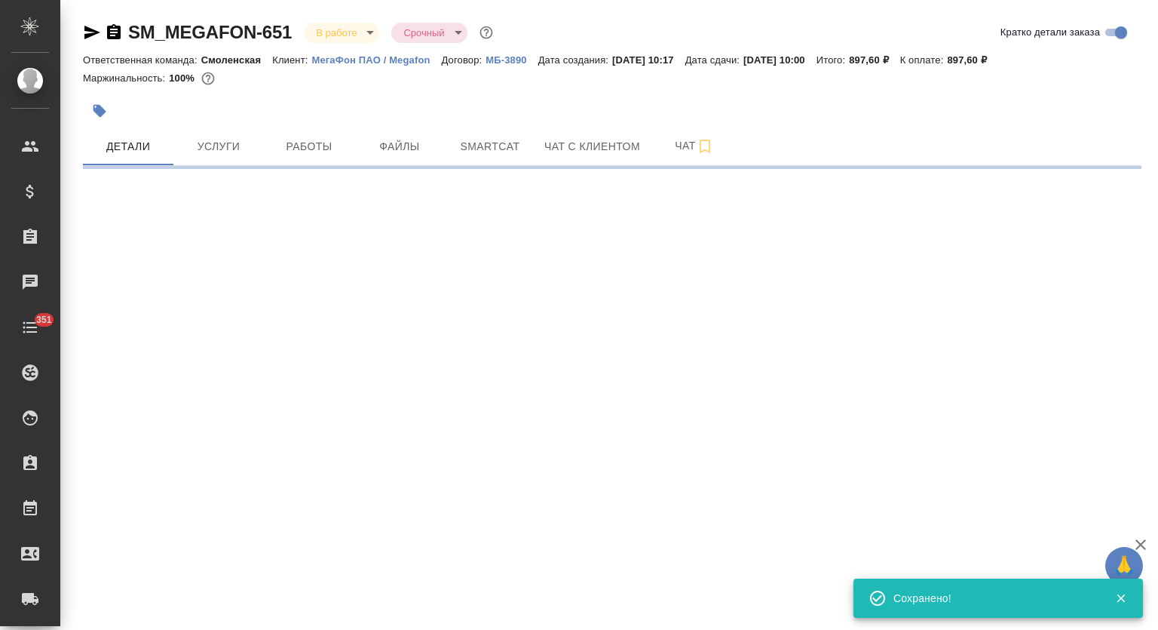
select select "RU"
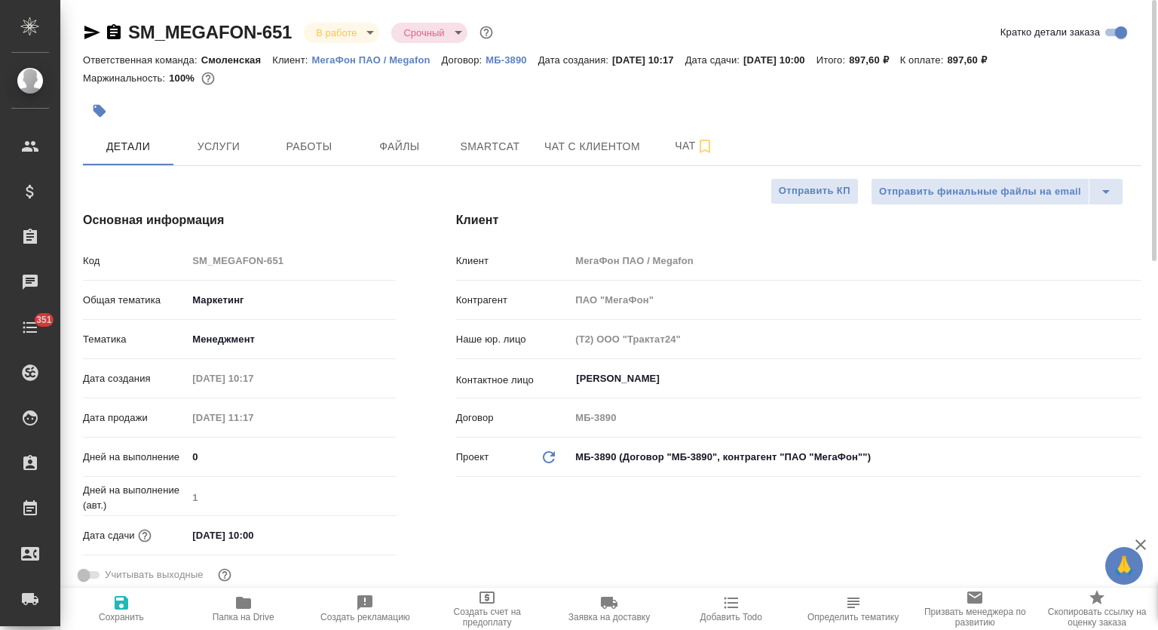
type textarea "x"
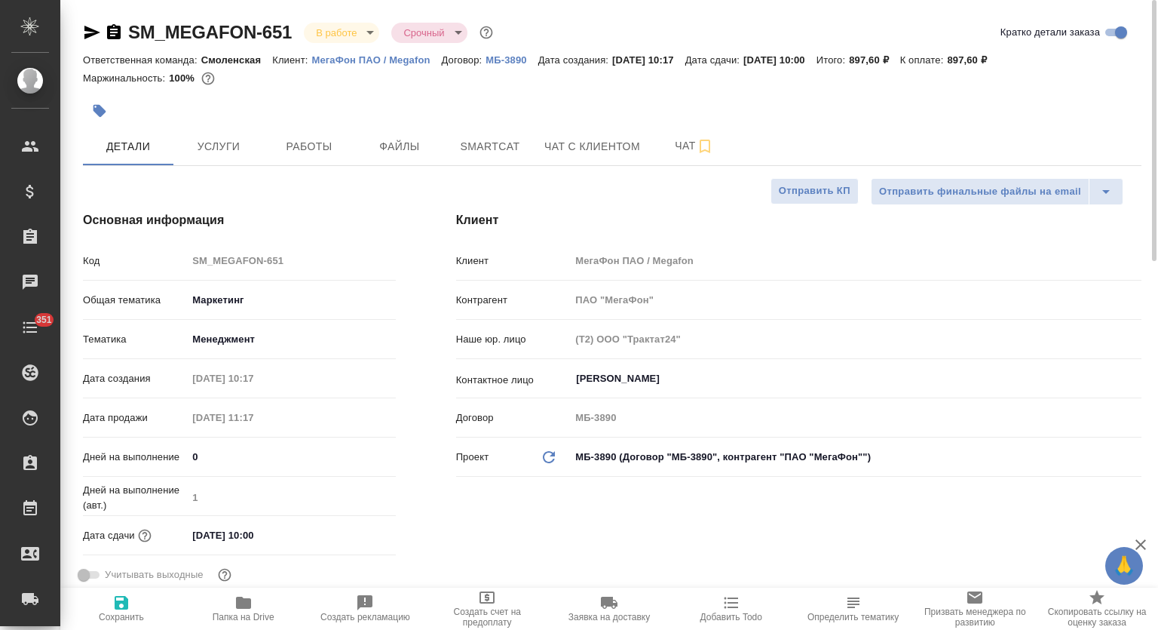
type textarea "x"
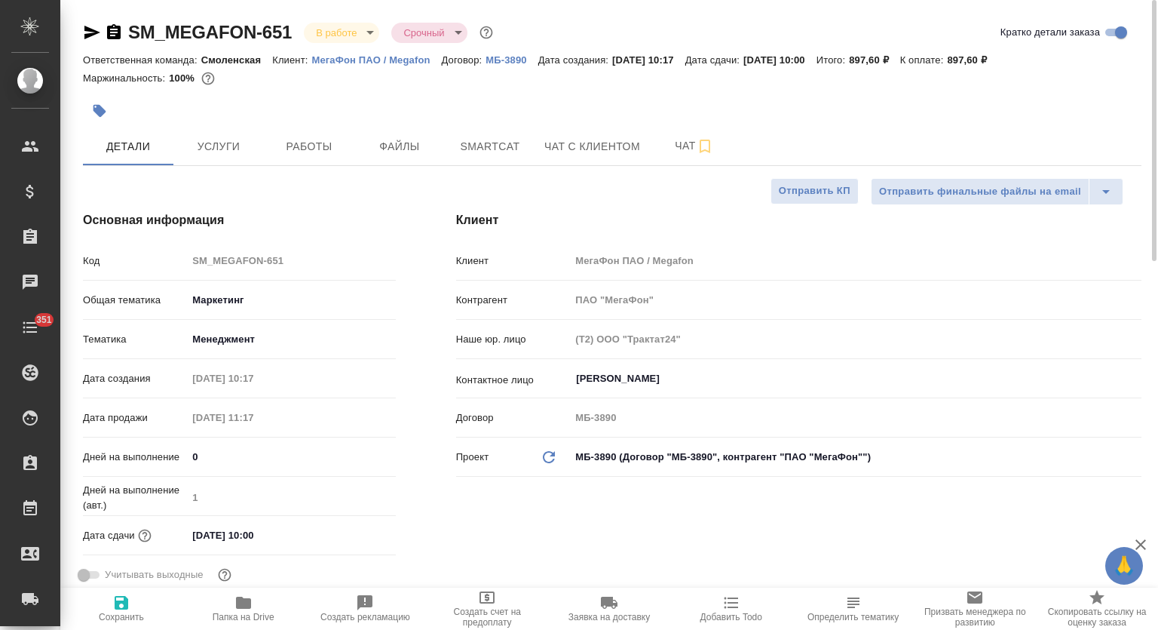
type textarea "x"
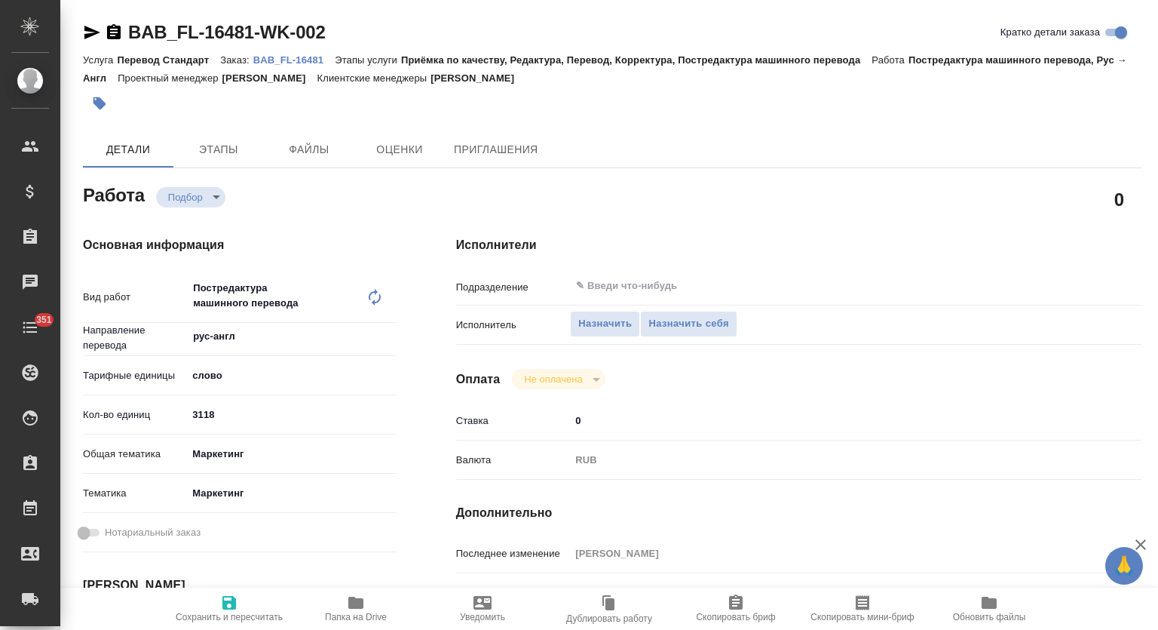
type textarea "x"
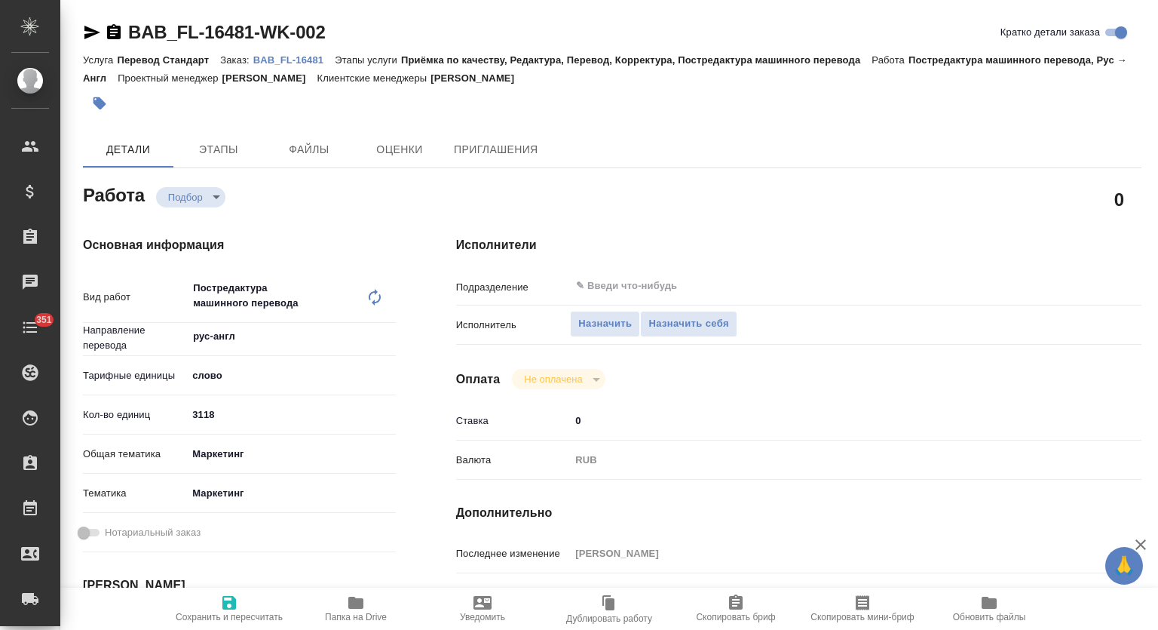
type textarea "x"
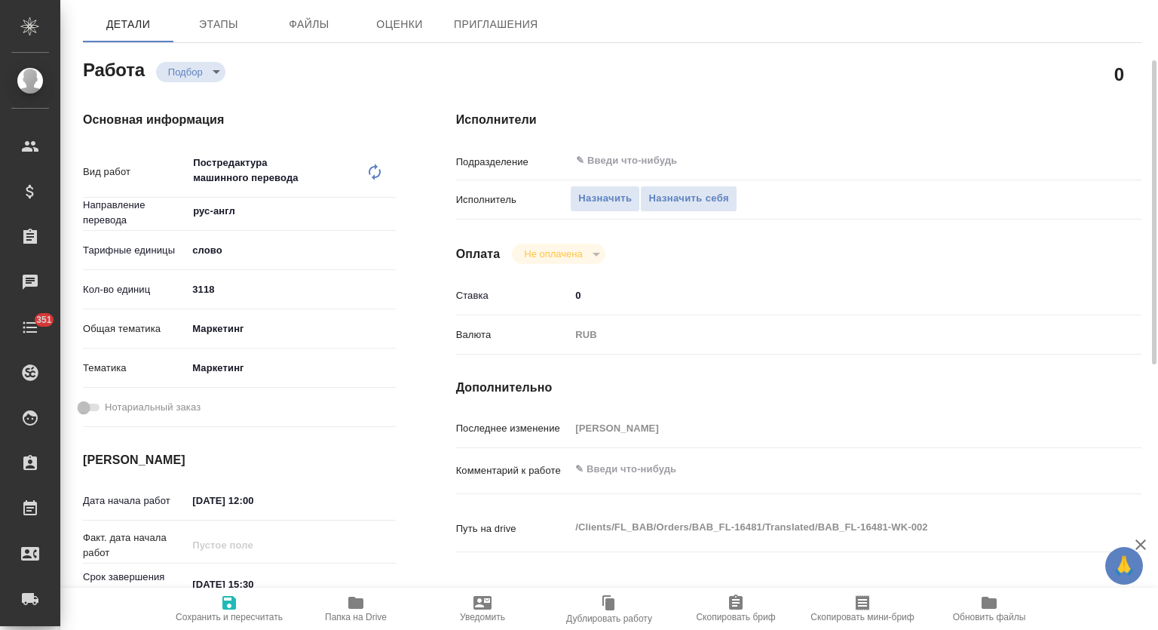
type textarea "x"
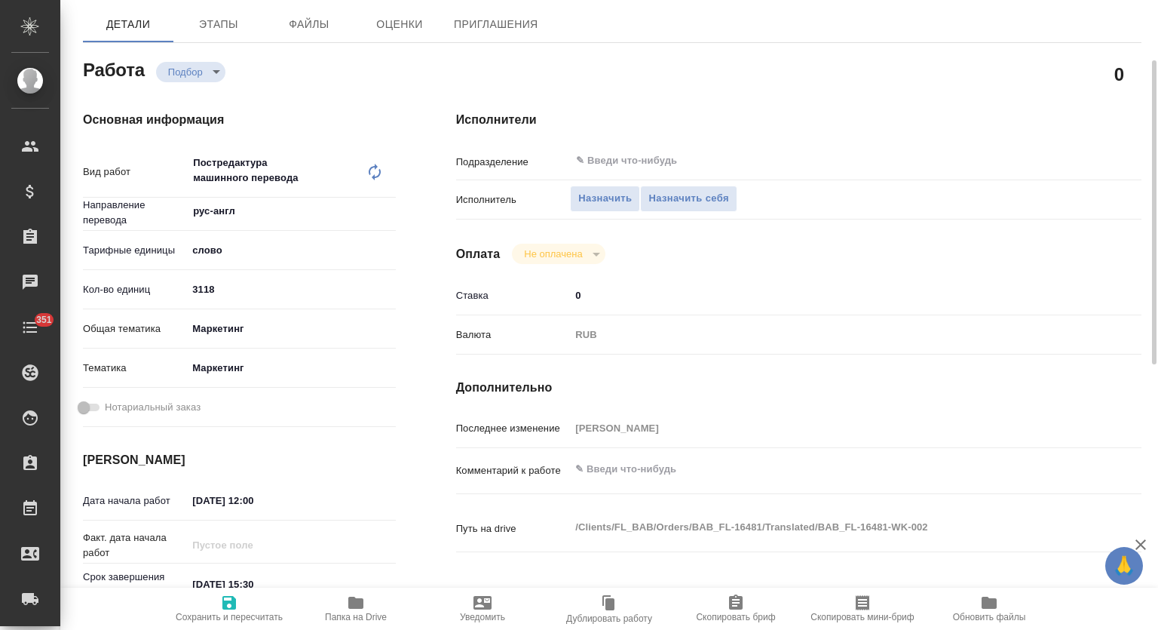
scroll to position [250, 0]
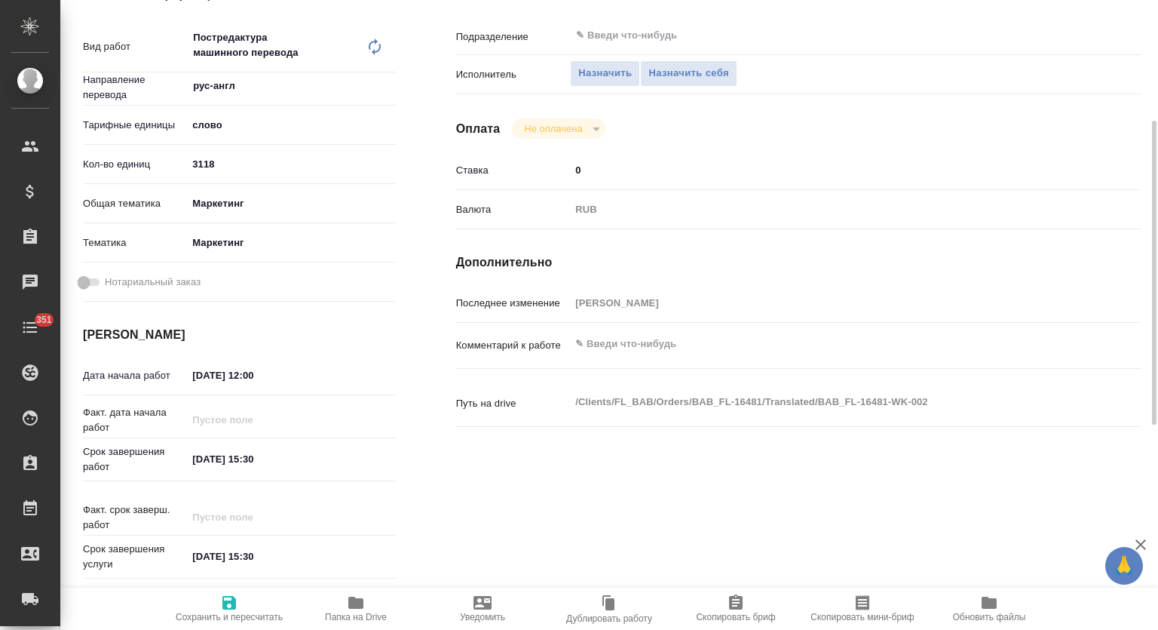
type textarea "x"
click at [685, 340] on textarea at bounding box center [827, 345] width 513 height 26
type textarea "x"
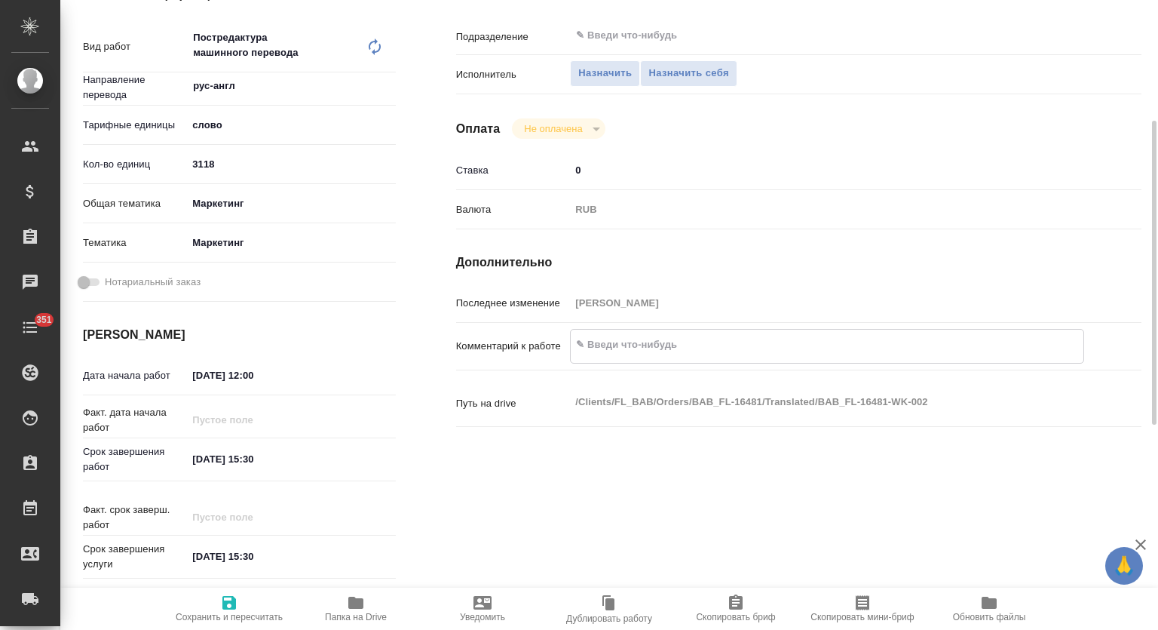
type textarea "x"
type textarea "П"
type textarea "x"
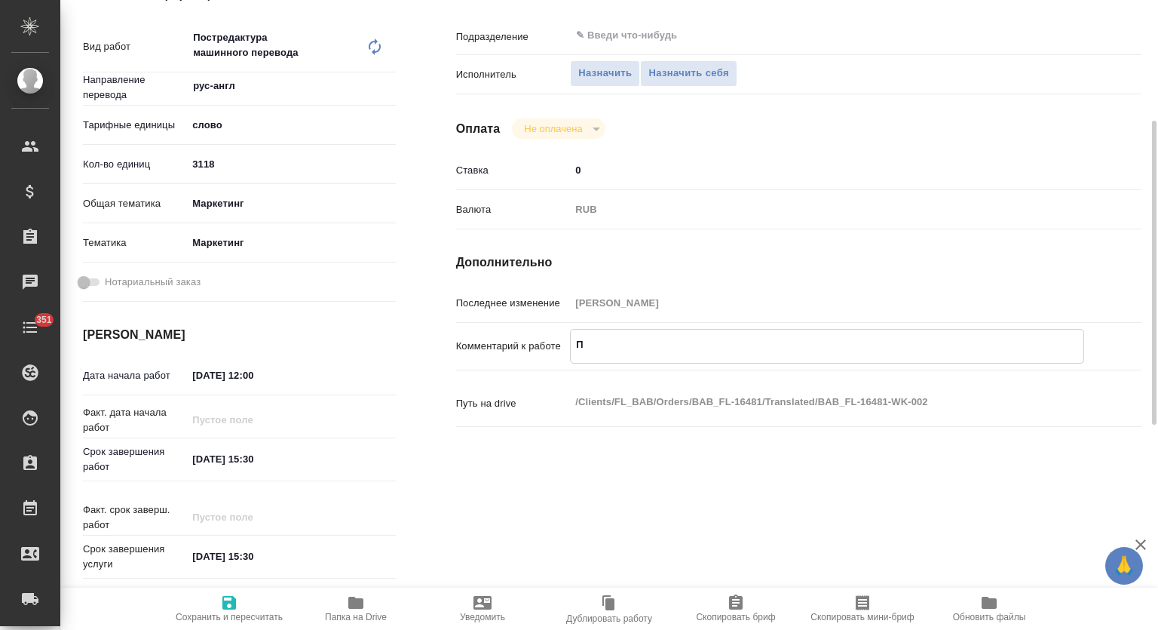
type textarea "x"
type textarea "Пе"
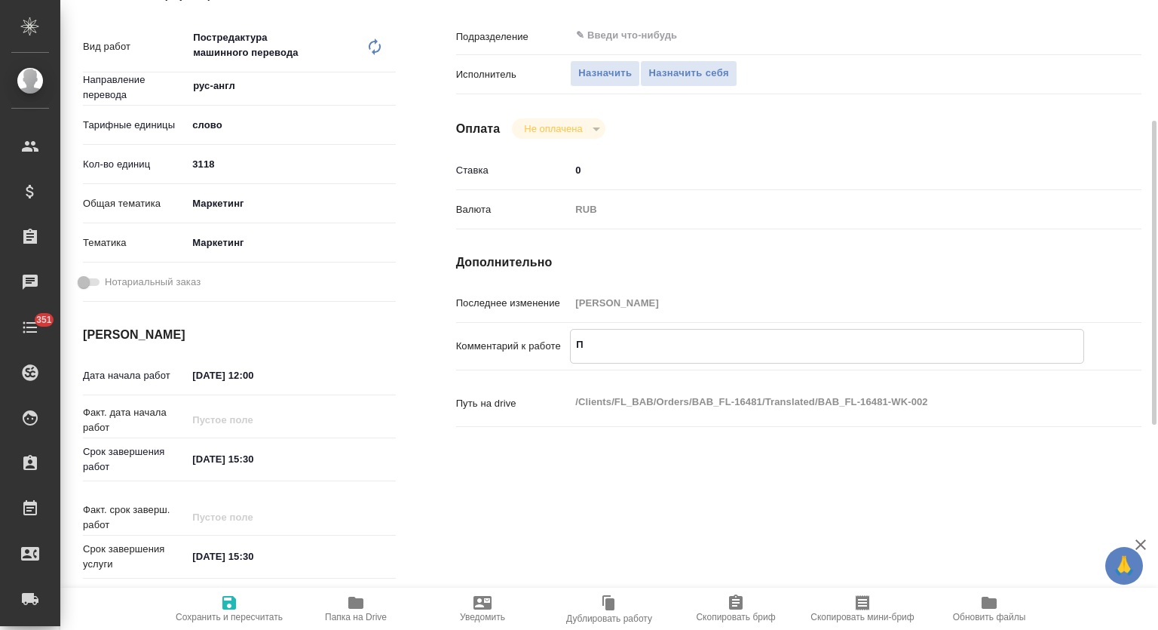
type textarea "x"
type textarea "Пер"
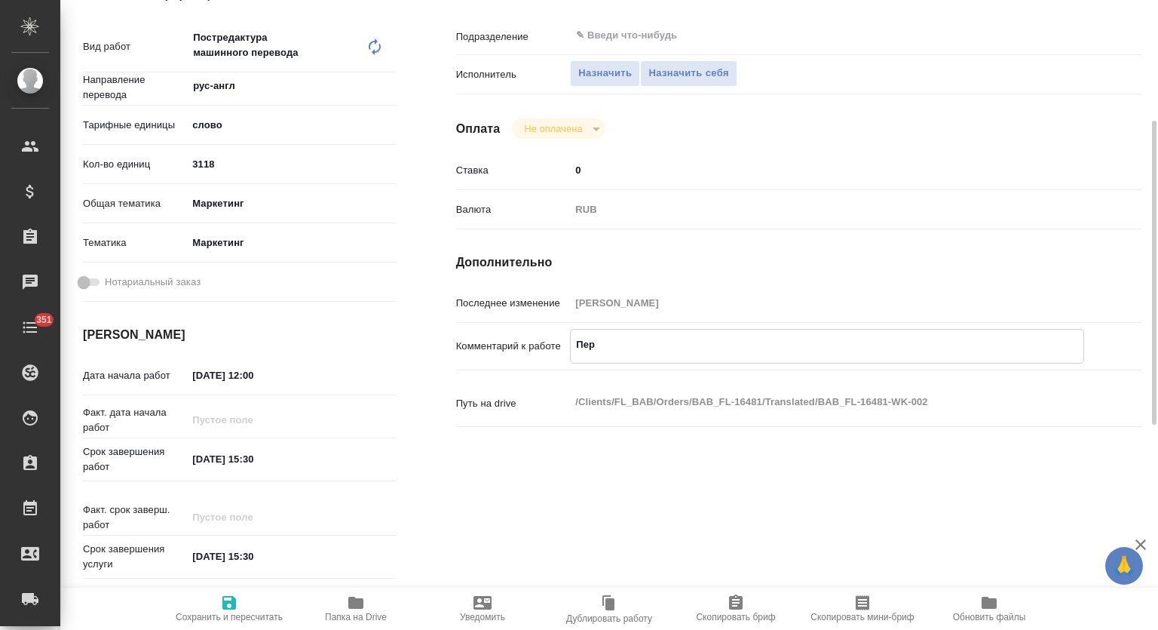
type textarea "x"
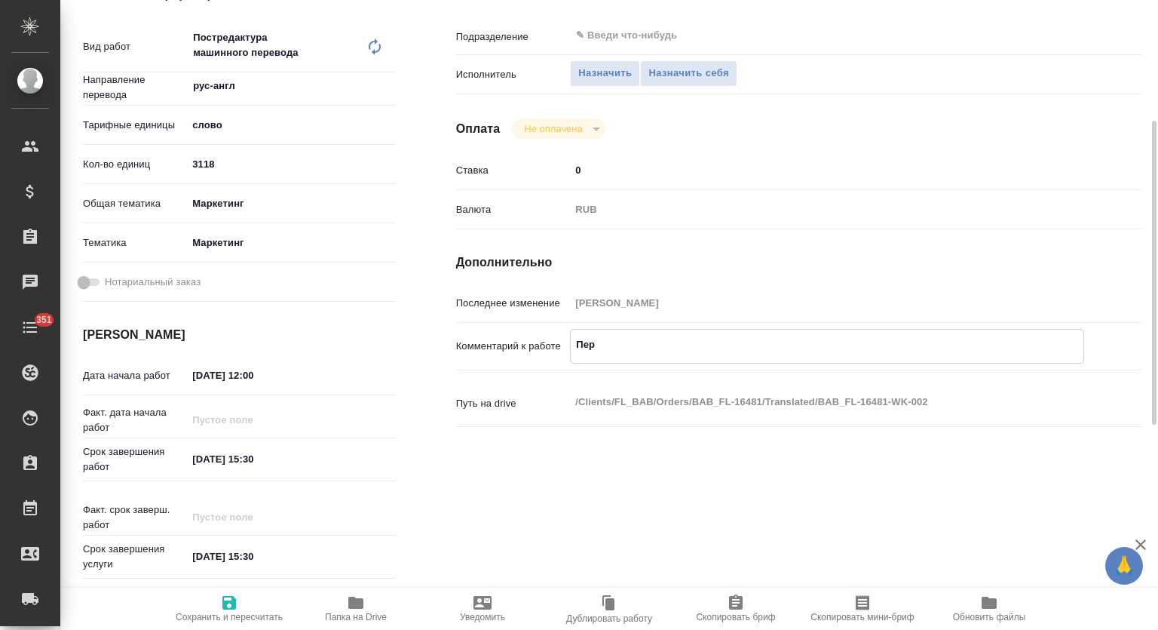
type textarea "x"
type textarea "Пере"
type textarea "x"
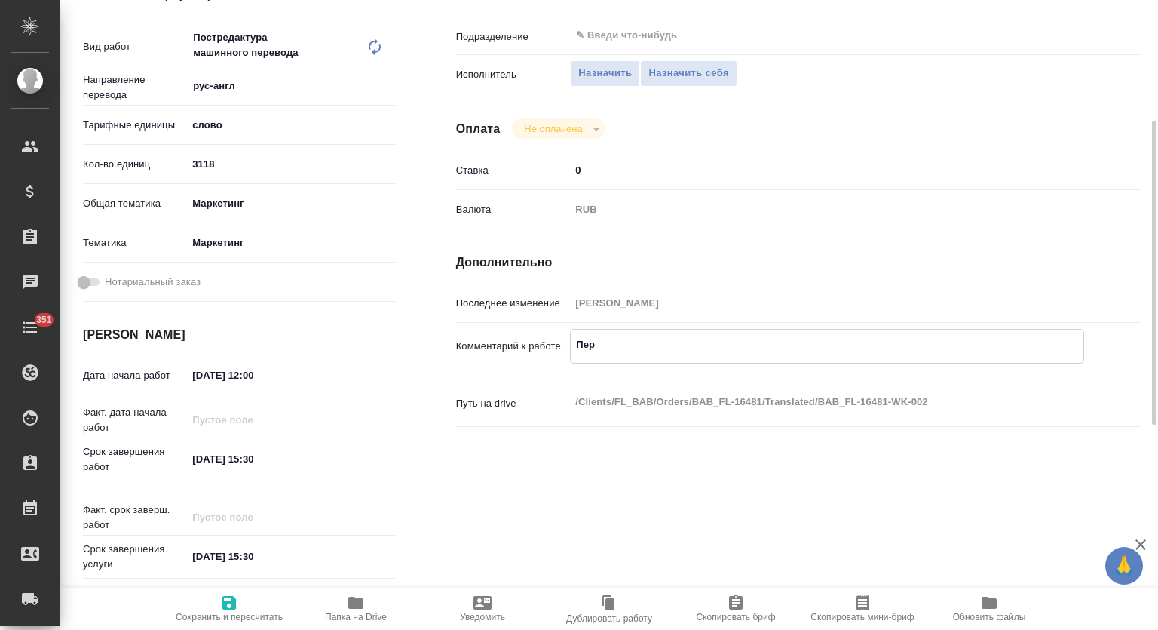
type textarea "x"
type textarea "Перев"
type textarea "x"
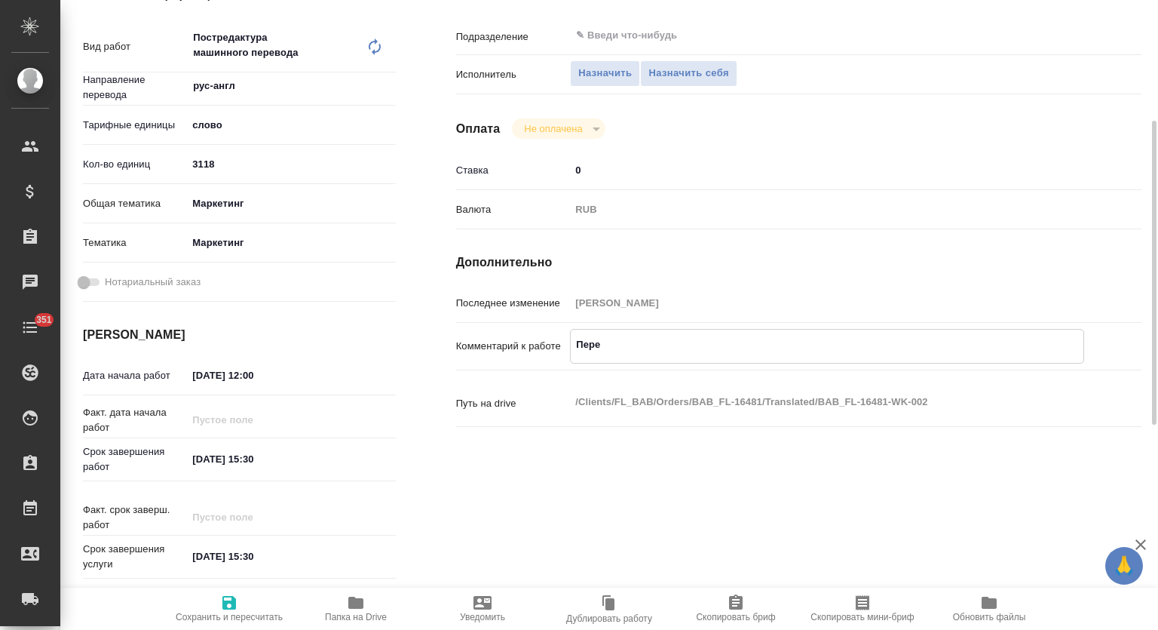
type textarea "x"
type textarea "Перево"
type textarea "x"
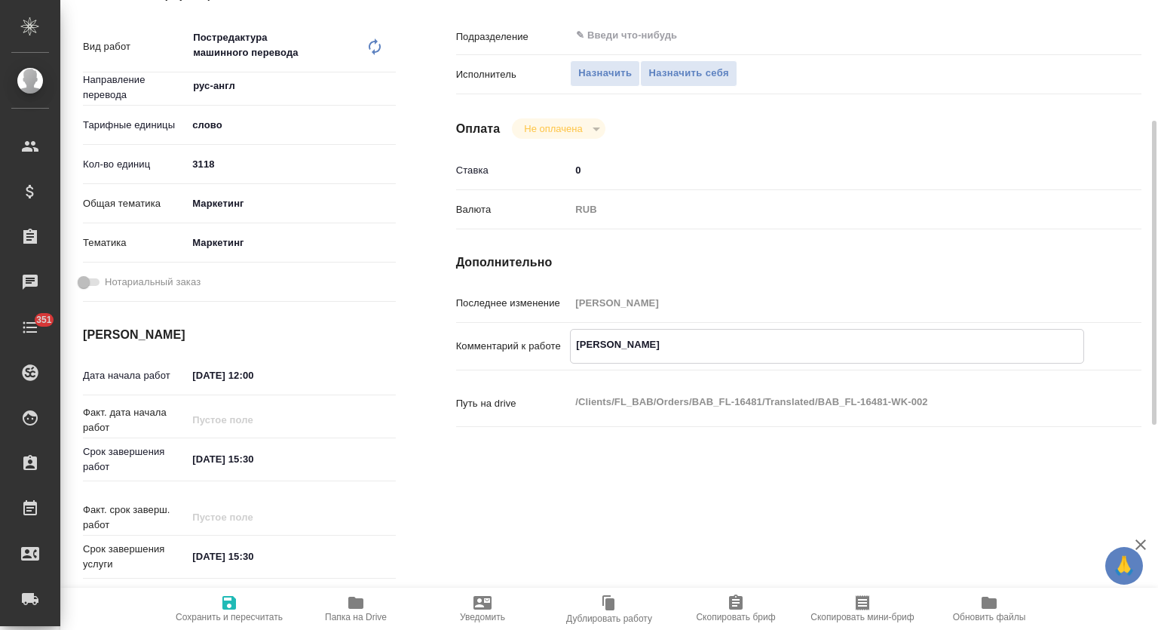
type textarea "x"
type textarea "Перевод"
type textarea "x"
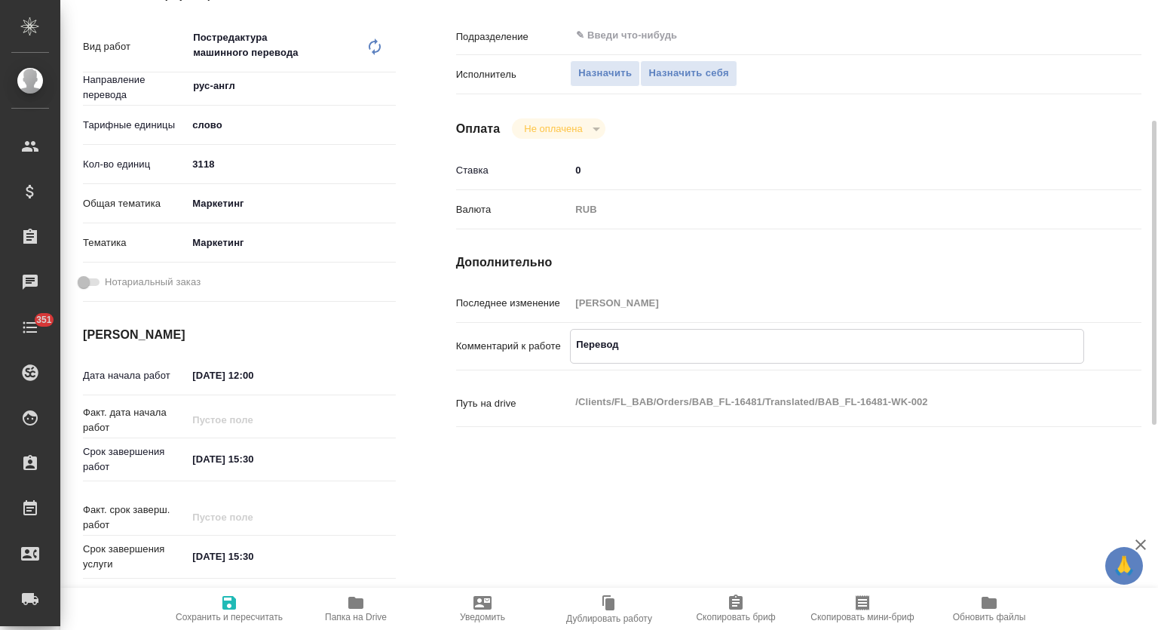
type textarea "x"
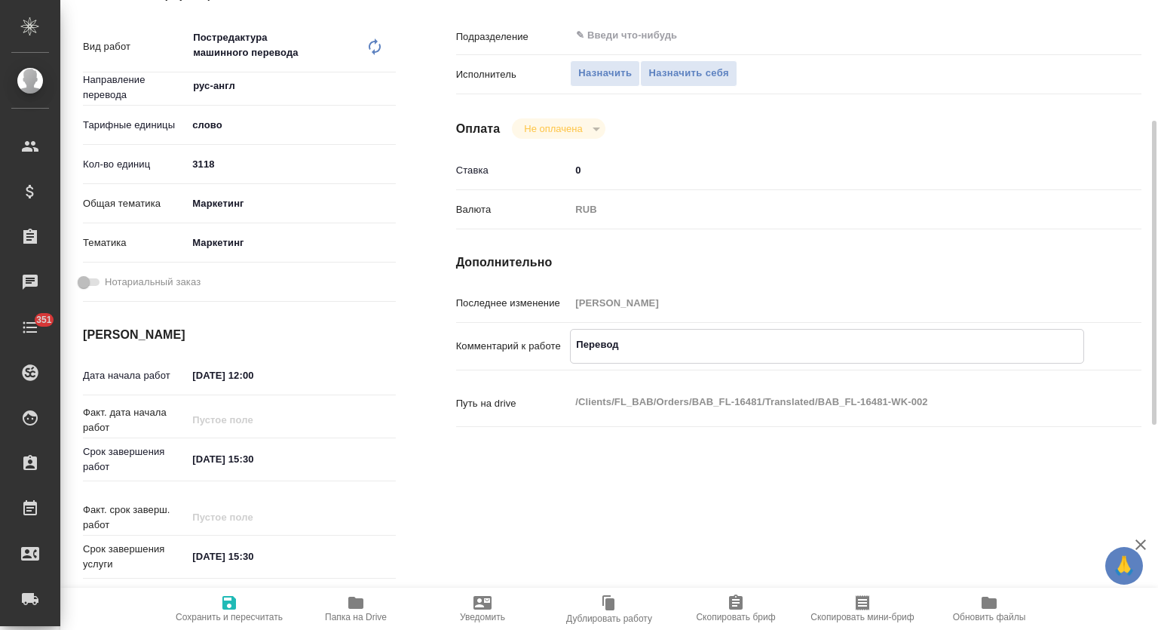
type textarea "Перевод"
type textarea "x"
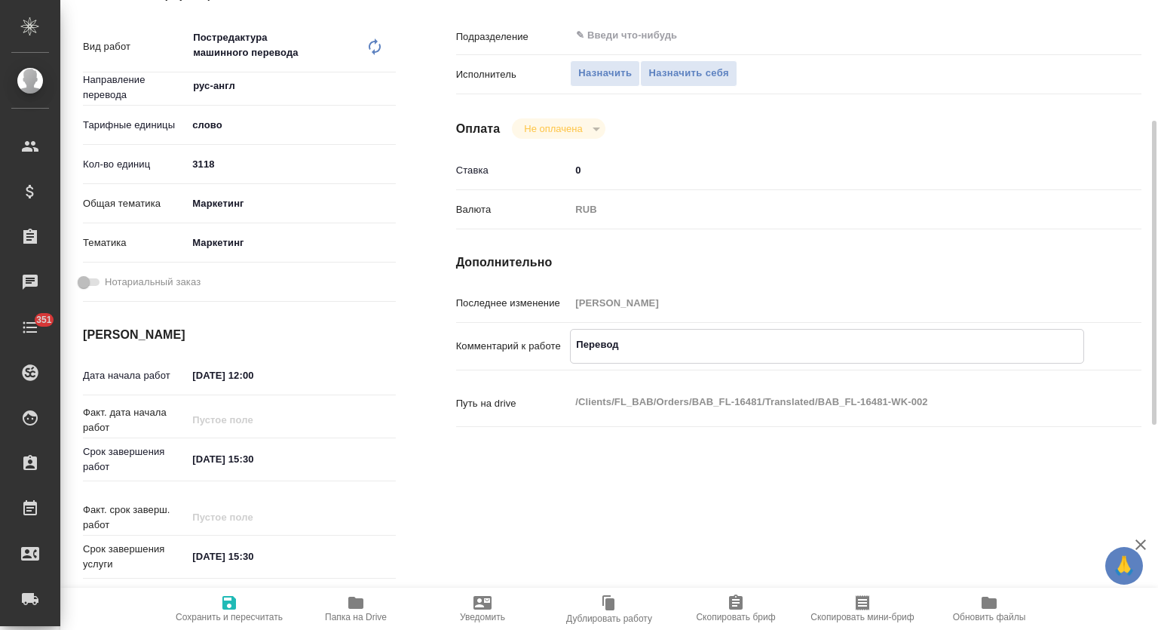
type textarea "x"
type textarea "Перевод н"
type textarea "x"
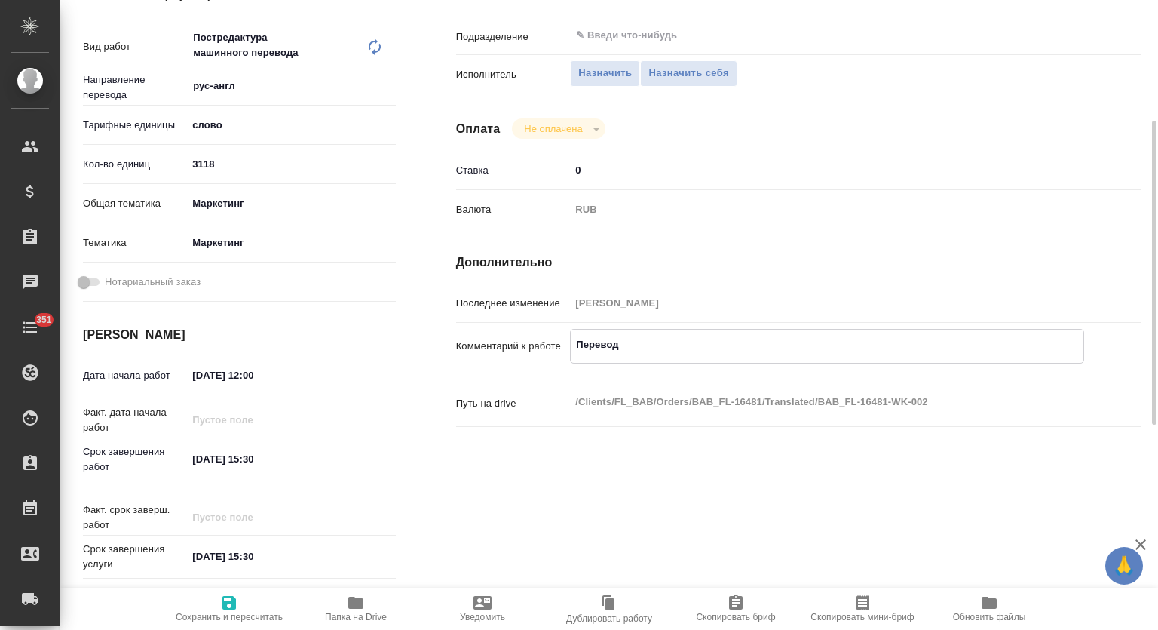
type textarea "x"
type textarea "Перевод не"
type textarea "x"
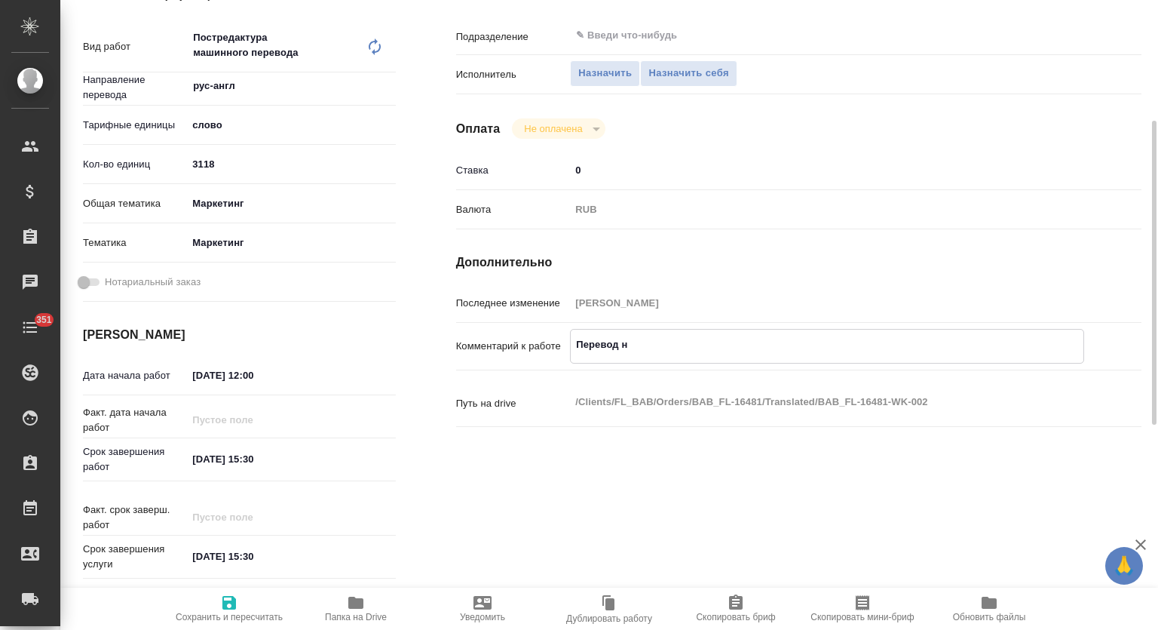
type textarea "x"
type textarea "Перевод не"
type textarea "x"
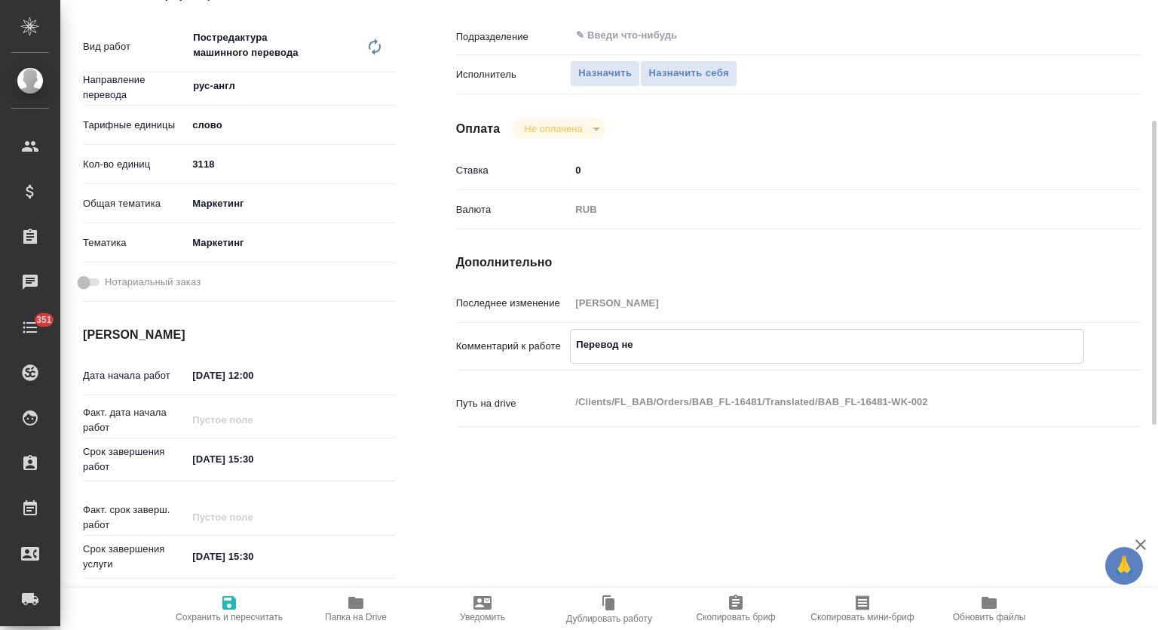
type textarea "x"
type textarea "Перевод не в"
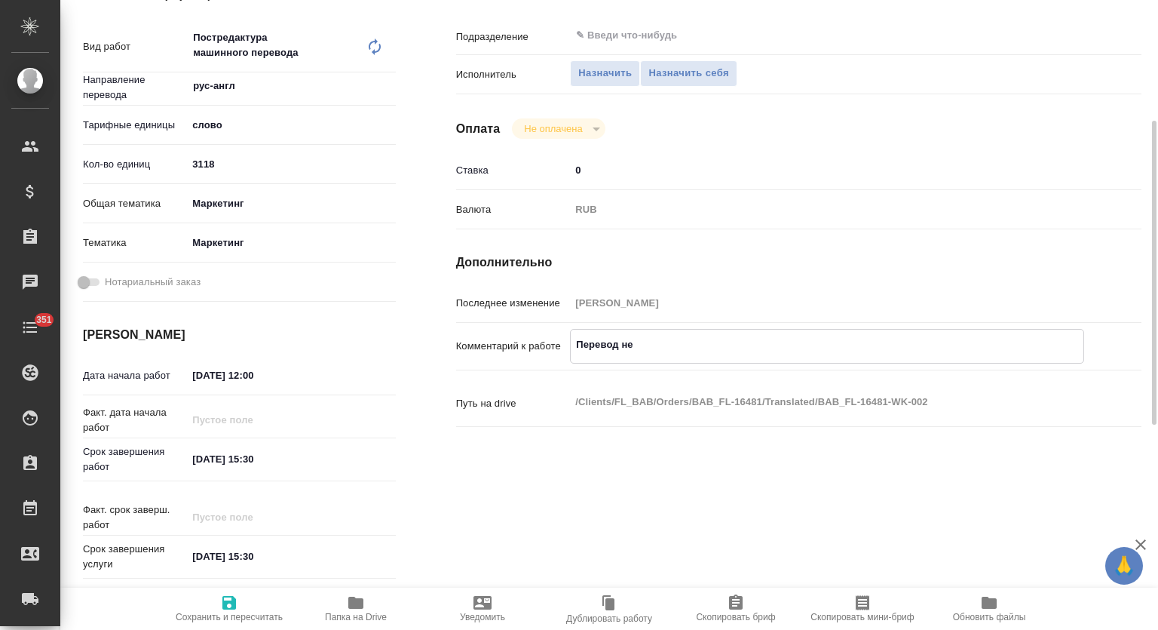
type textarea "x"
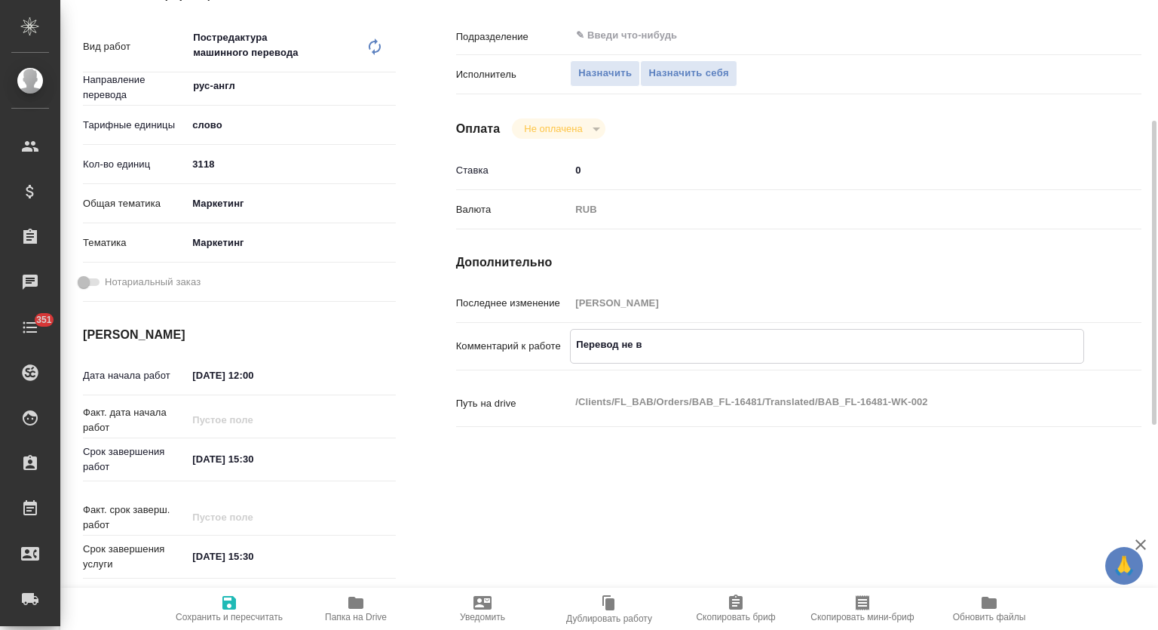
type textarea "Перевод не вы"
type textarea "x"
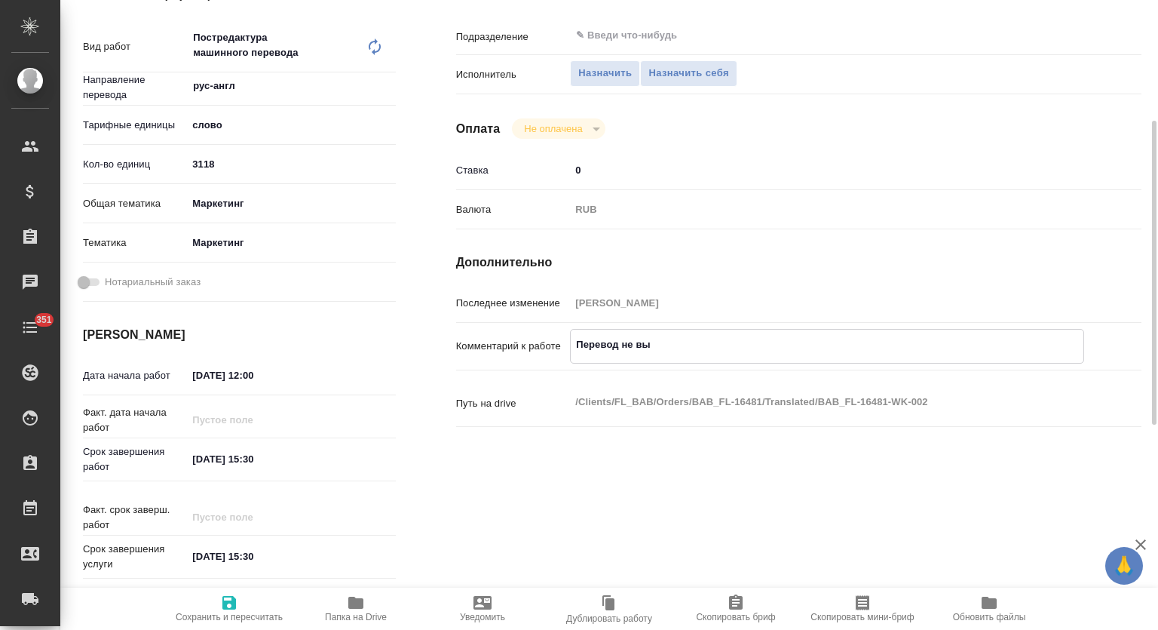
type textarea "x"
type textarea "Перевод не выш"
type textarea "x"
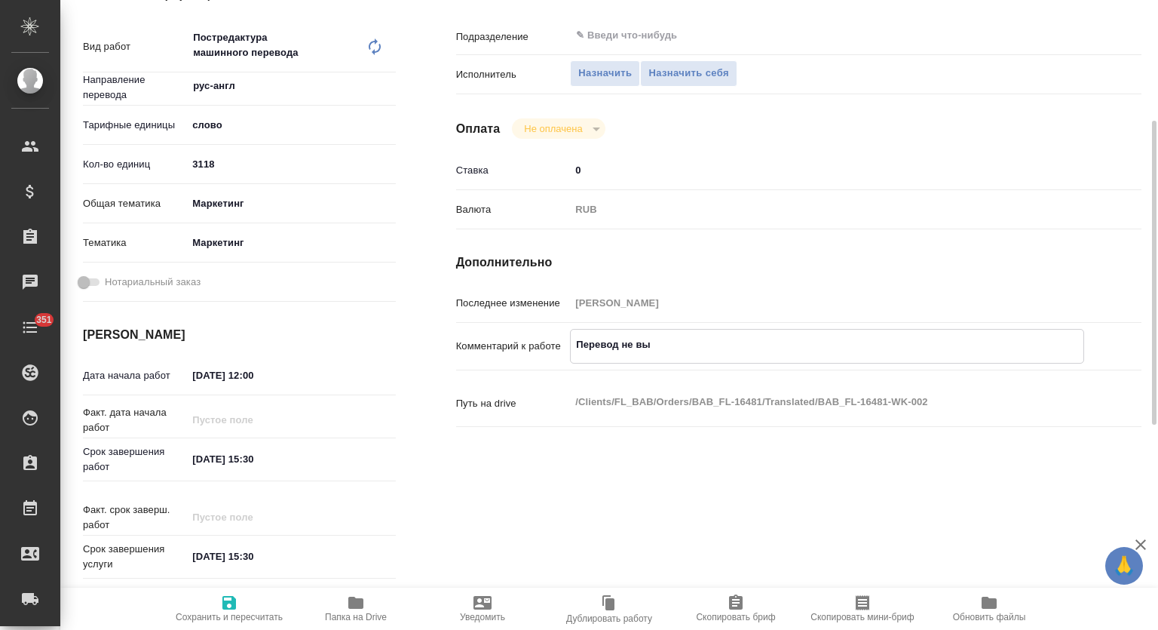
type textarea "x"
type textarea "Перевод не выше"
type textarea "x"
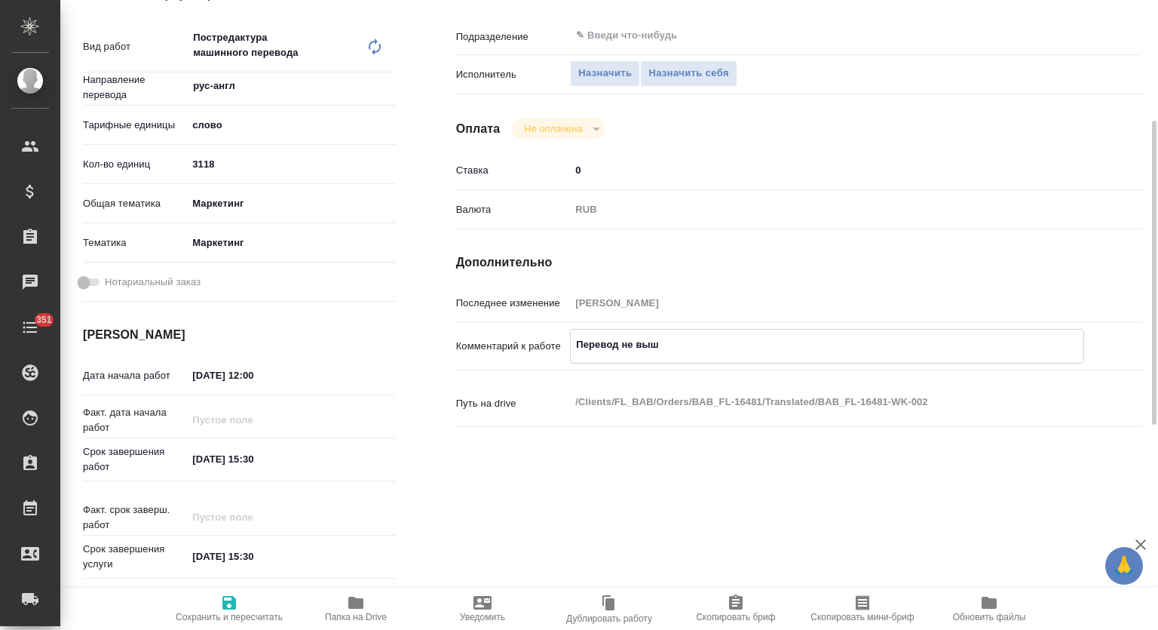
type textarea "x"
type textarea "Перевод не выше"
type textarea "x"
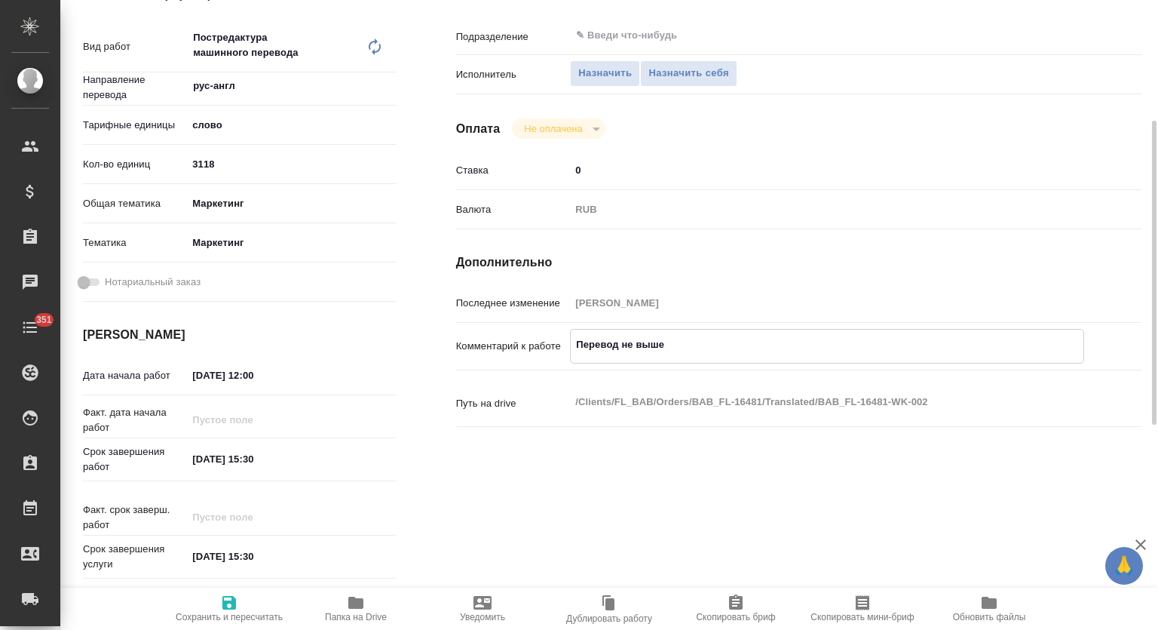
type textarea "x"
type textarea "Перевод не выше B"
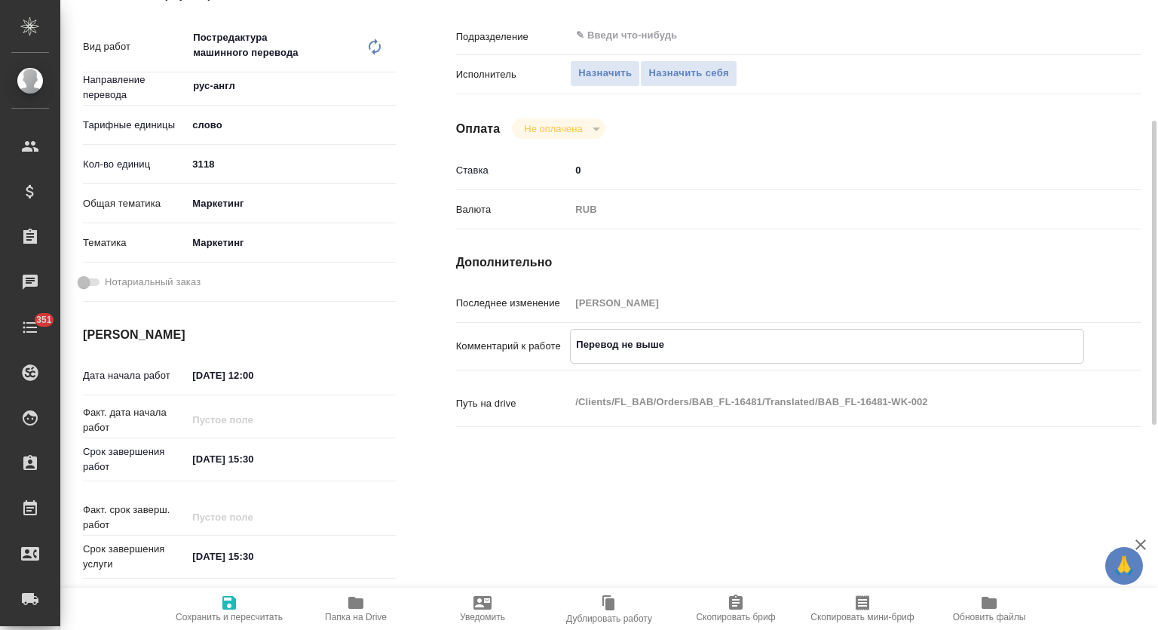
type textarea "x"
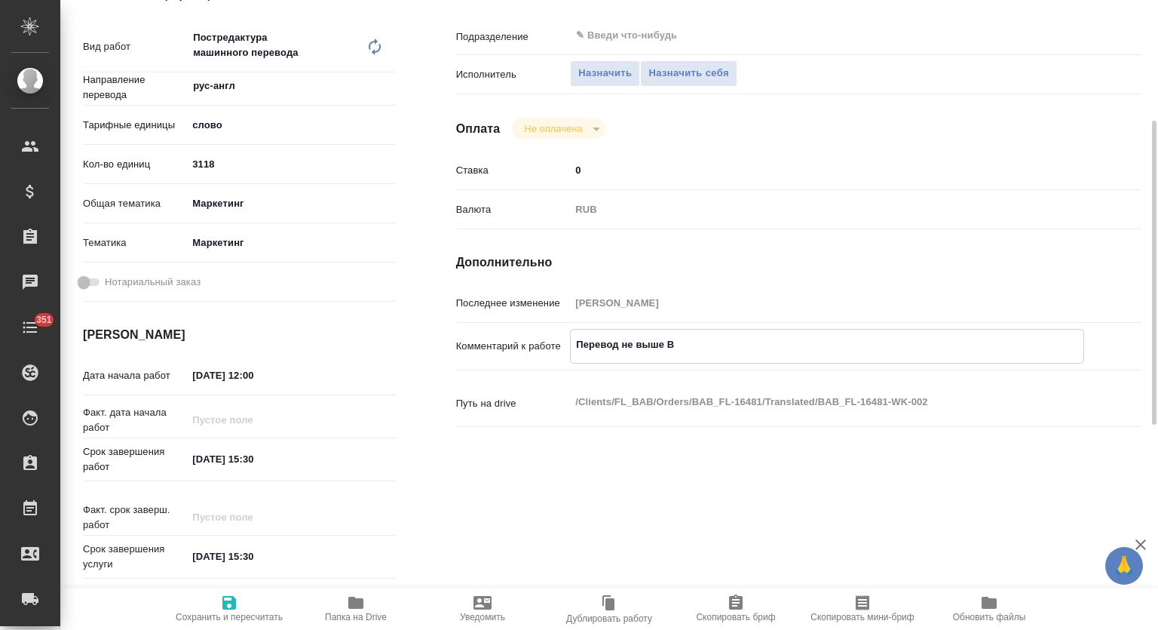
type textarea "Перевод не выше B2"
type textarea "x"
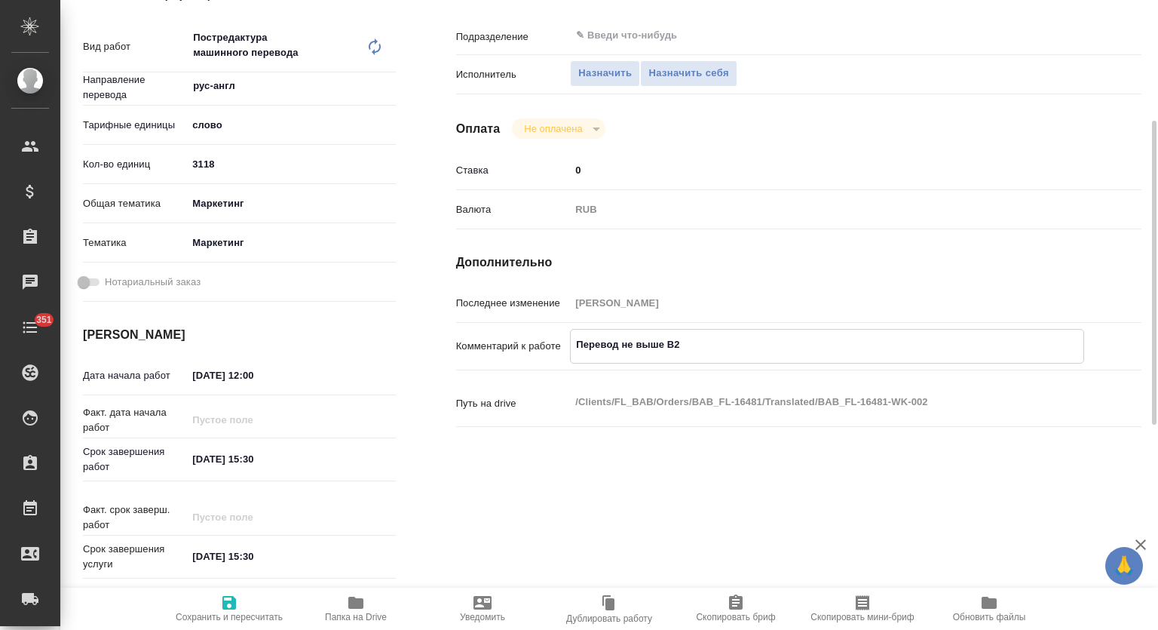
type textarea "Перевод не выше B2"
type textarea "x"
click at [241, 605] on span "Сохранить и пересчитать" at bounding box center [229, 607] width 109 height 29
type textarea "x"
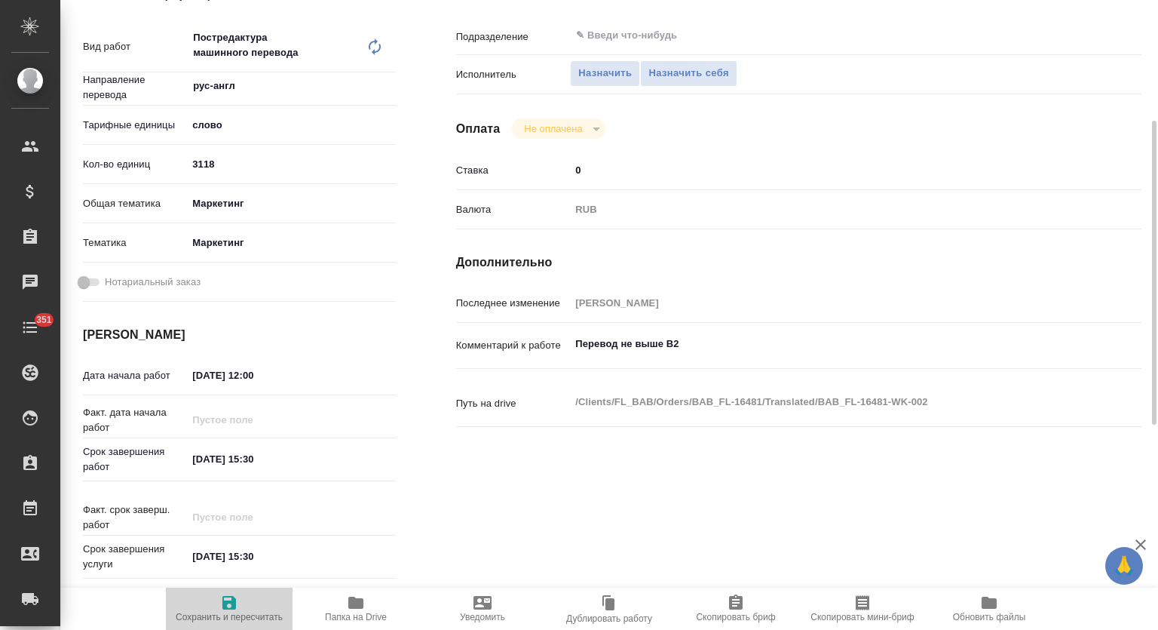
type textarea "x"
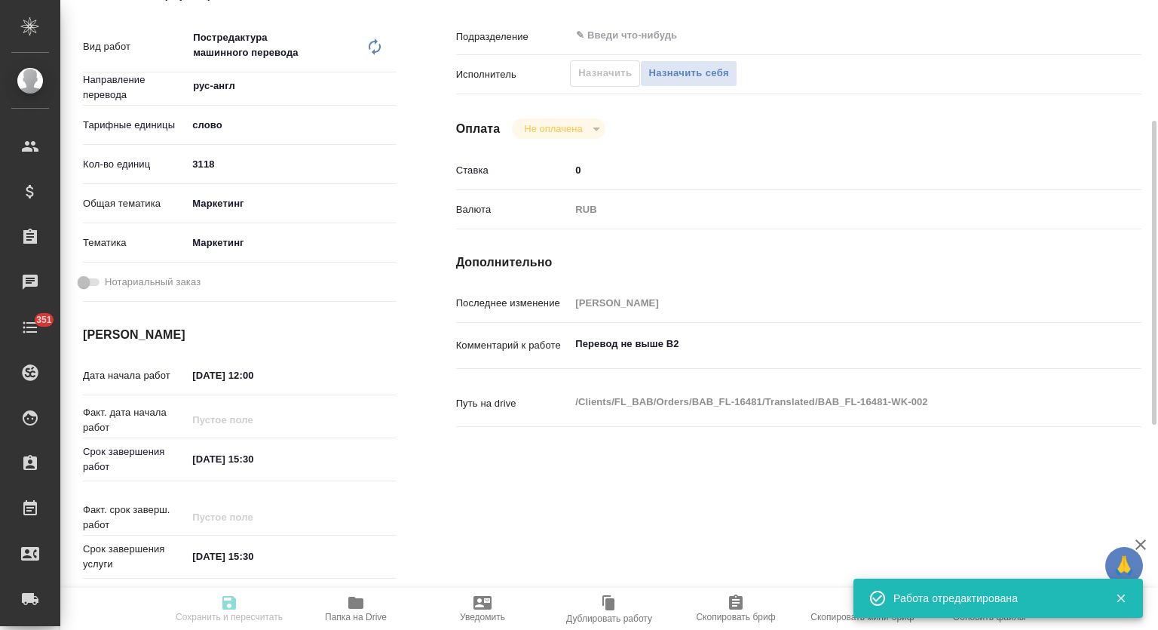
type input "recruiting"
type textarea "Постредактура машинного перевода"
type textarea "x"
type input "рус-англ"
type input "5a8b1489cc6b4906c91bfd90"
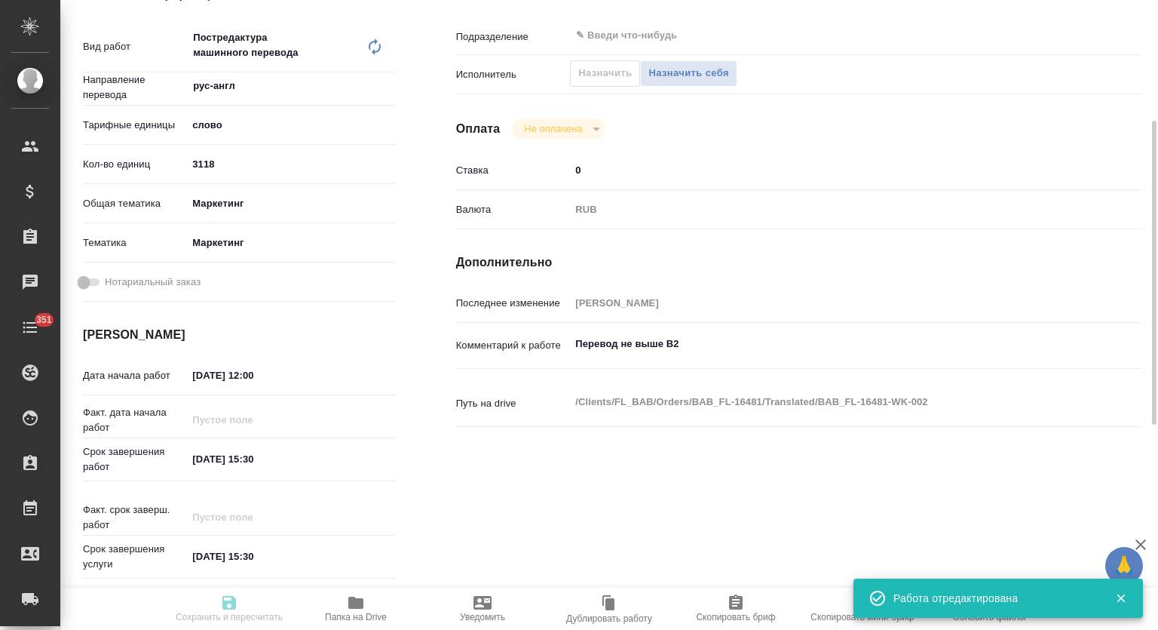
type input "3118"
type input "marketing"
type input "5a8b8b956a9677013d343d63"
type input "10.09.2025 12:00"
type input "11.09.2025 15:30"
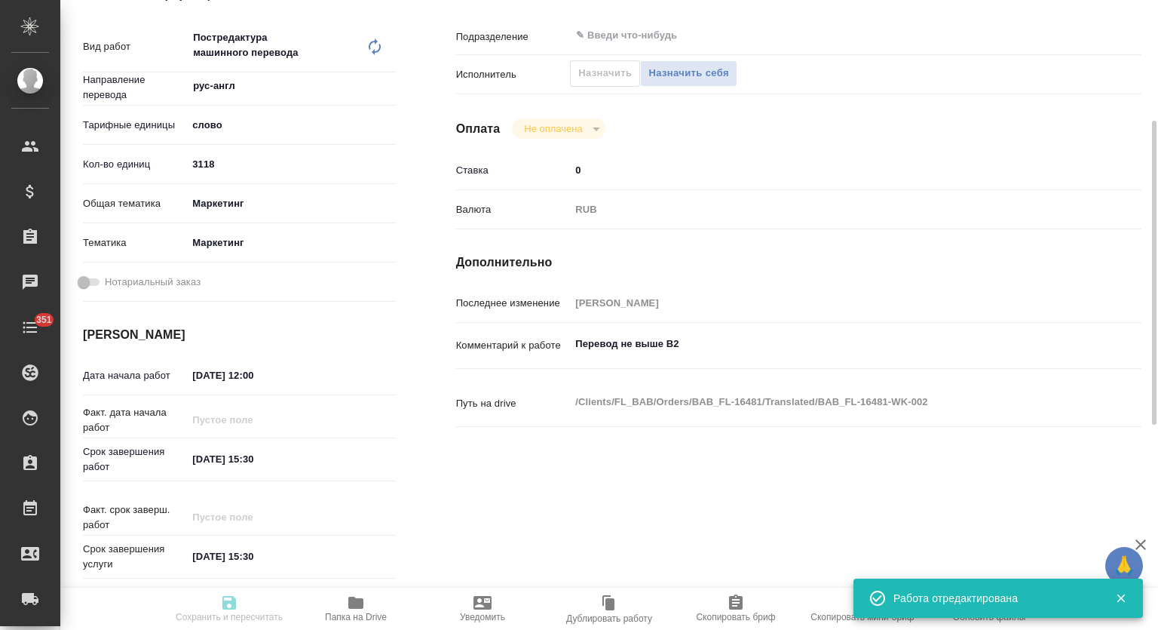
type input "11.09.2025 15:30"
type input "notPayed"
type input "0"
type input "RUB"
type input "[PERSON_NAME]"
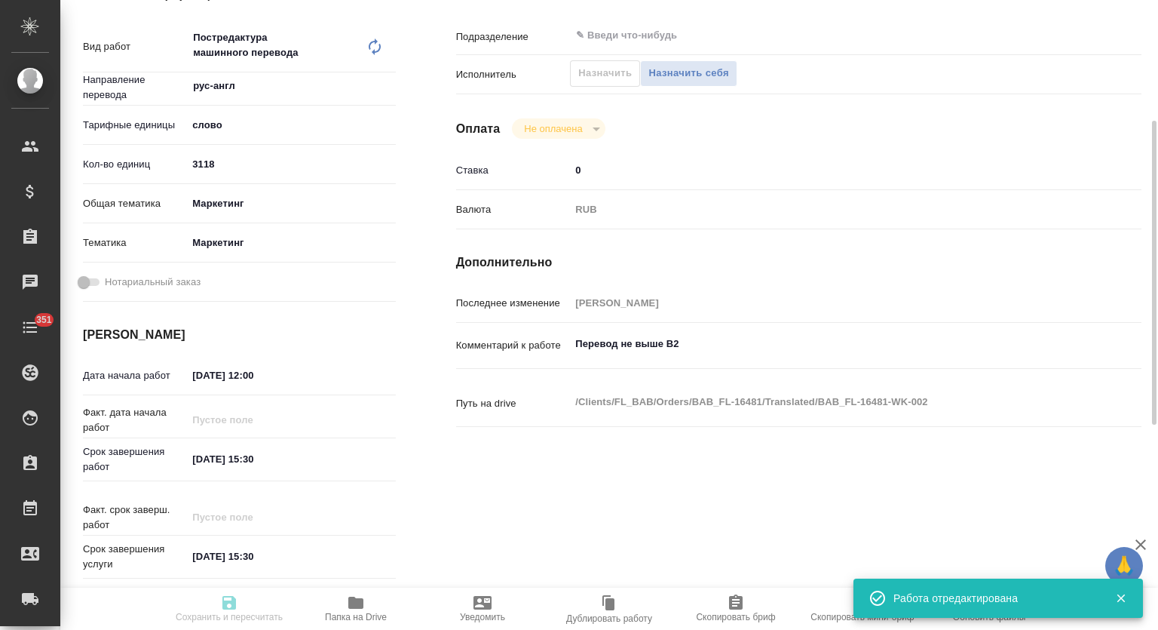
type textarea "Перевод не выше B2"
type textarea "x"
type textarea "/Clients/FL_BAB/Orders/BAB_FL-16481/Translated/BAB_FL-16481-WK-002"
type textarea "x"
type input "BAB_FL-16481"
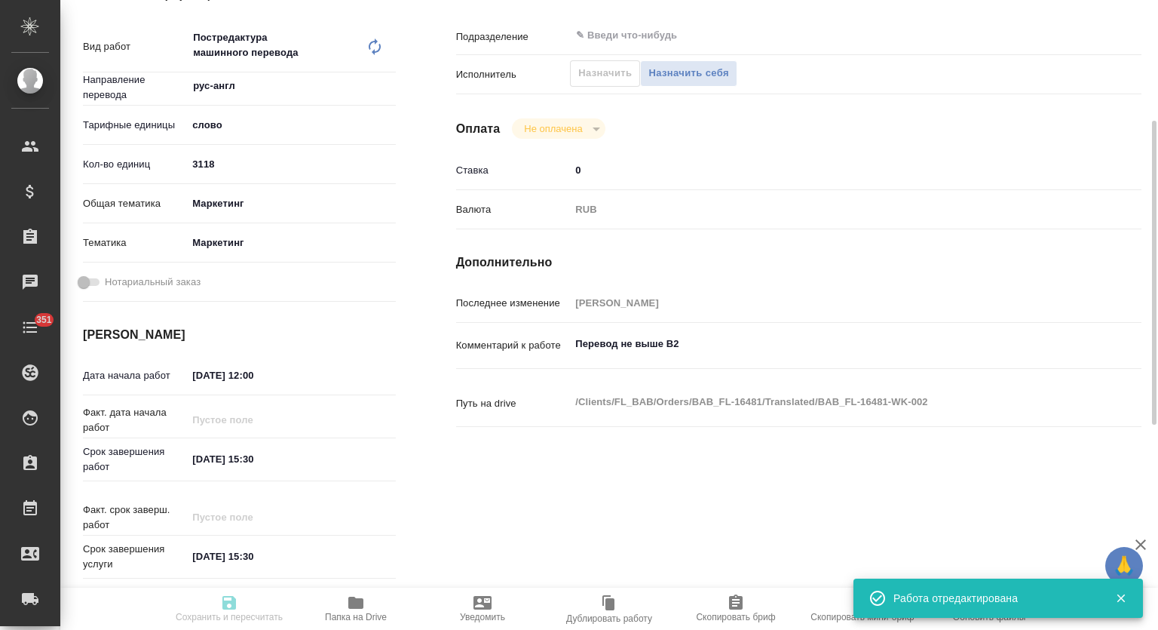
type input "Перевод Стандарт"
type input "Приёмка по качеству, Редактура, Перевод, Корректура, Постредактура машинного пе…"
type input "Голубев Дмитрий"
type input "/Clients/FL_BAB/Orders/BAB_FL-16481"
type textarea "x"
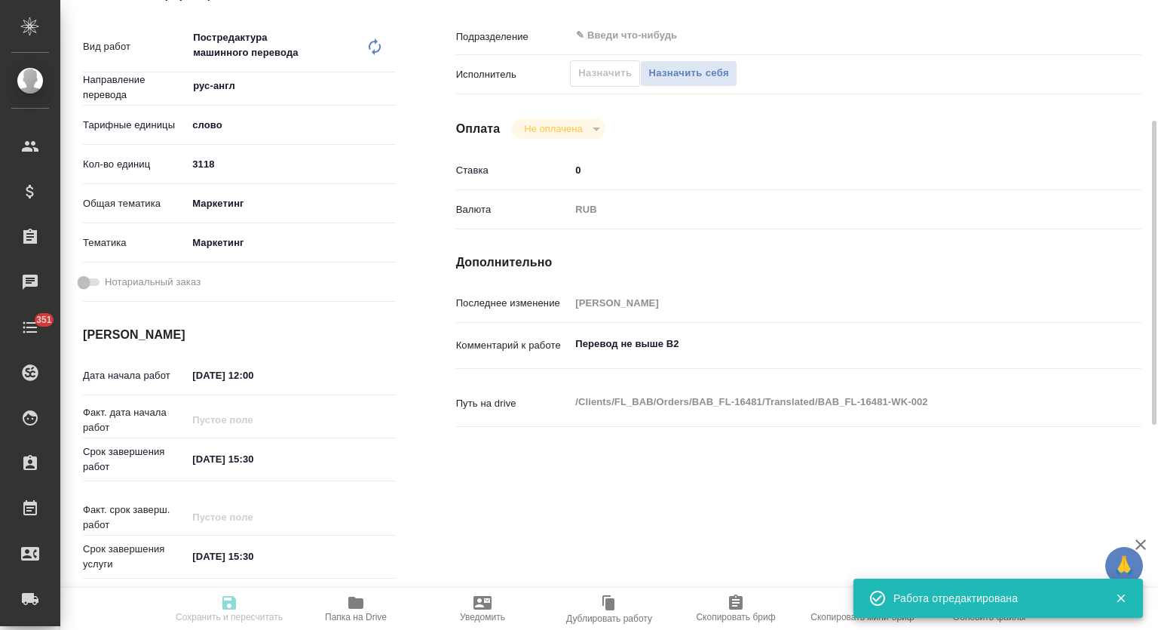
type textarea "не выше Б2"
type textarea "x"
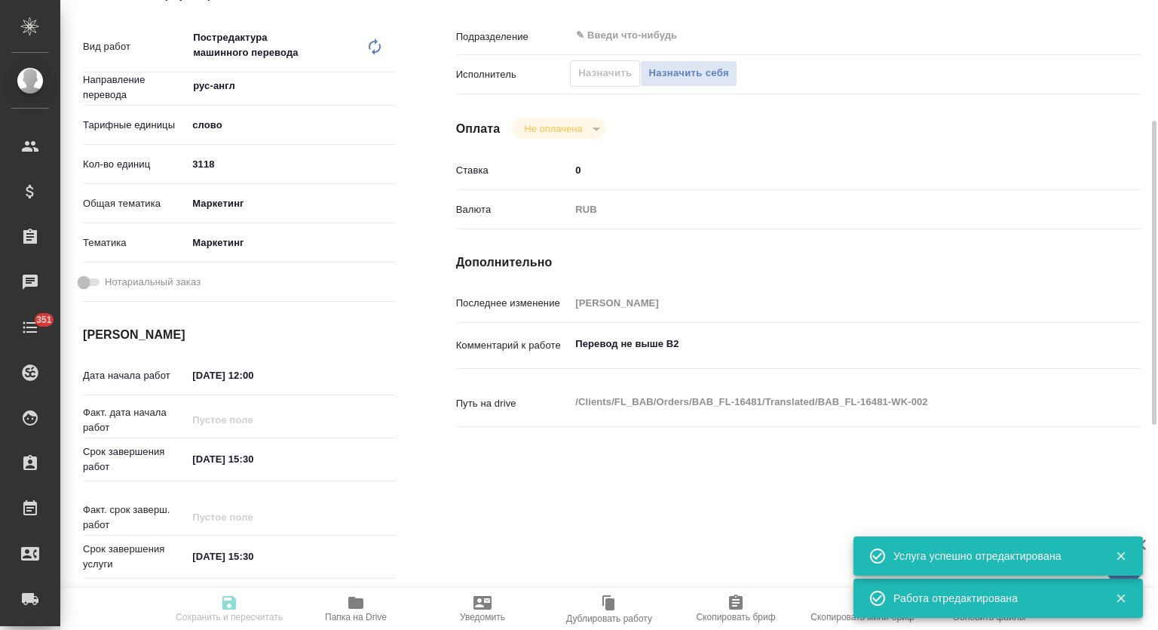
type textarea "x"
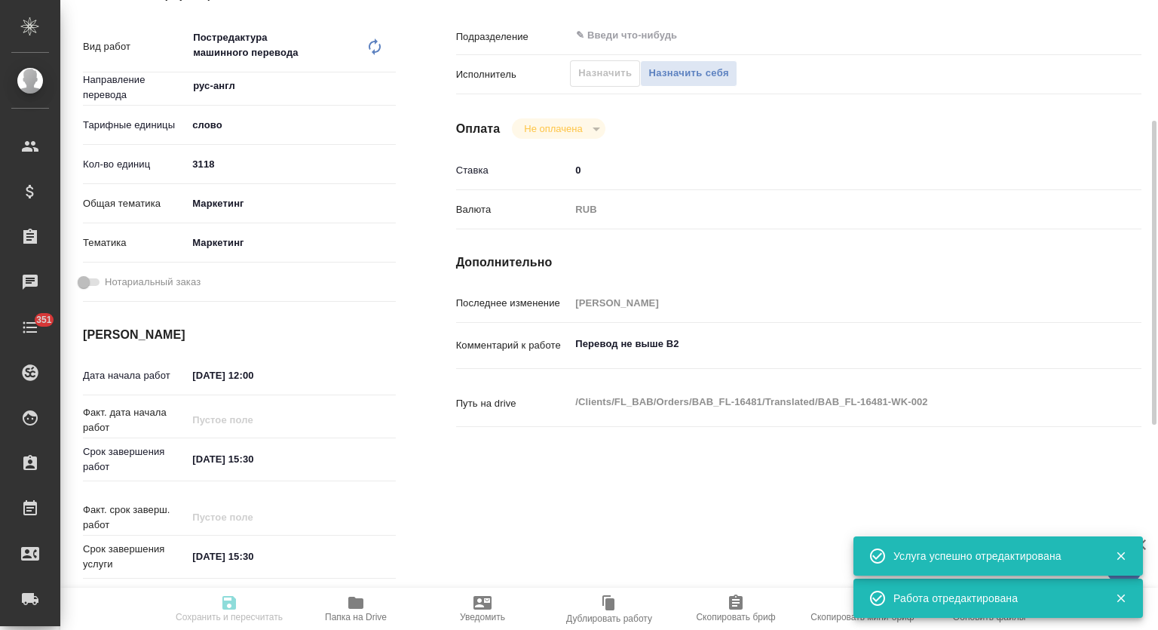
type textarea "x"
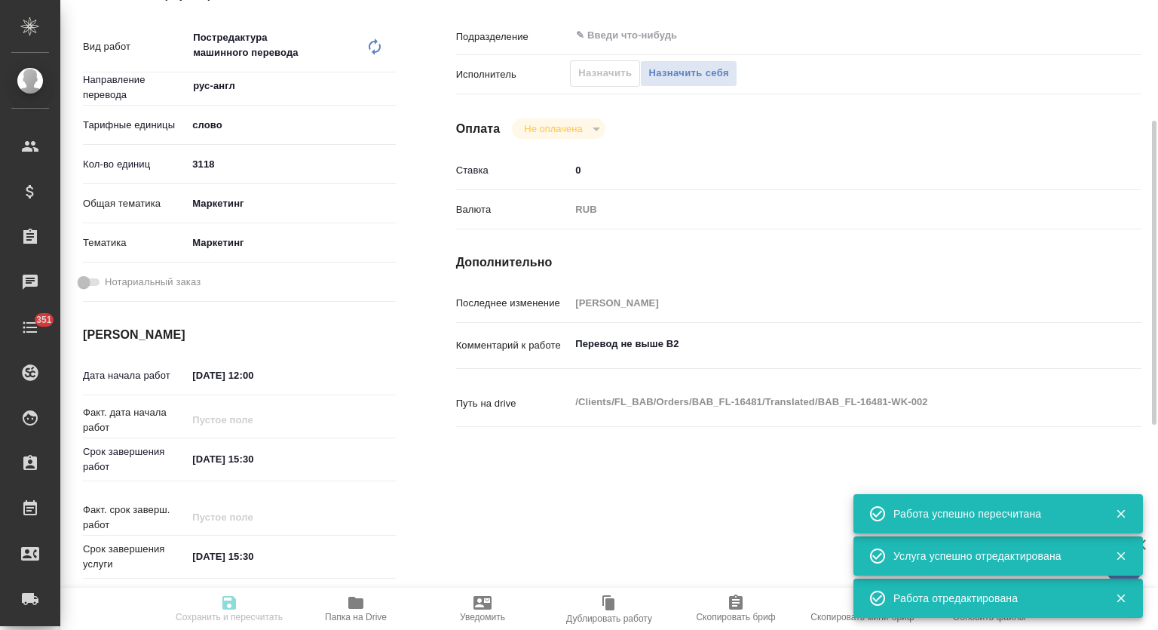
type textarea "x"
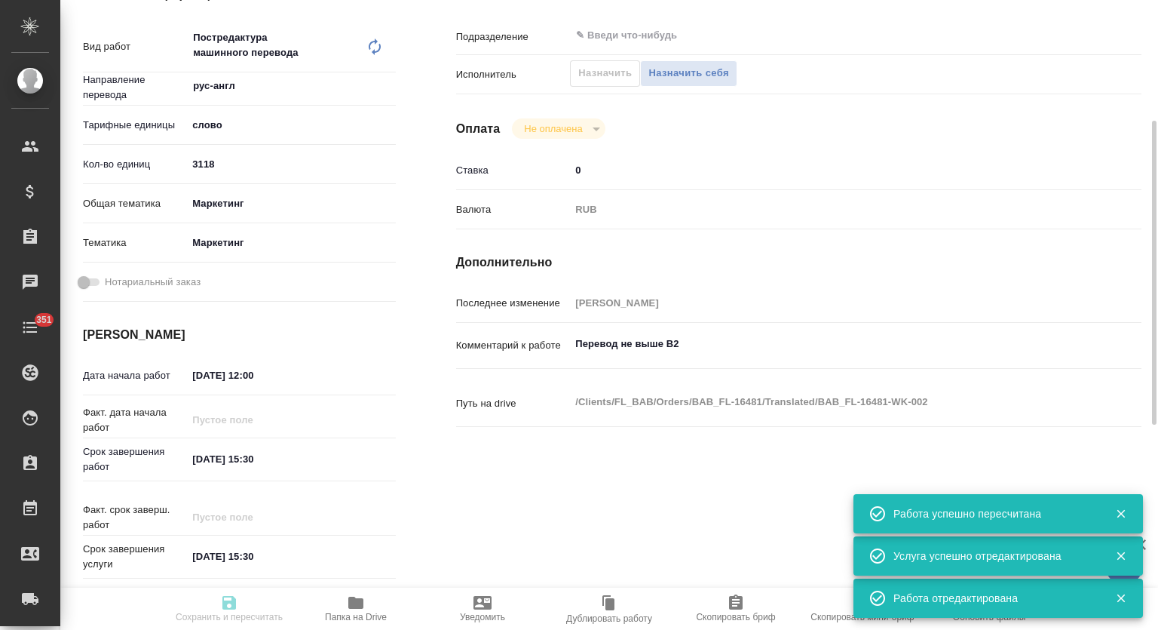
type input "recruiting"
type textarea "Постредактура машинного перевода"
type textarea "x"
type input "рус-англ"
type input "5a8b1489cc6b4906c91bfd90"
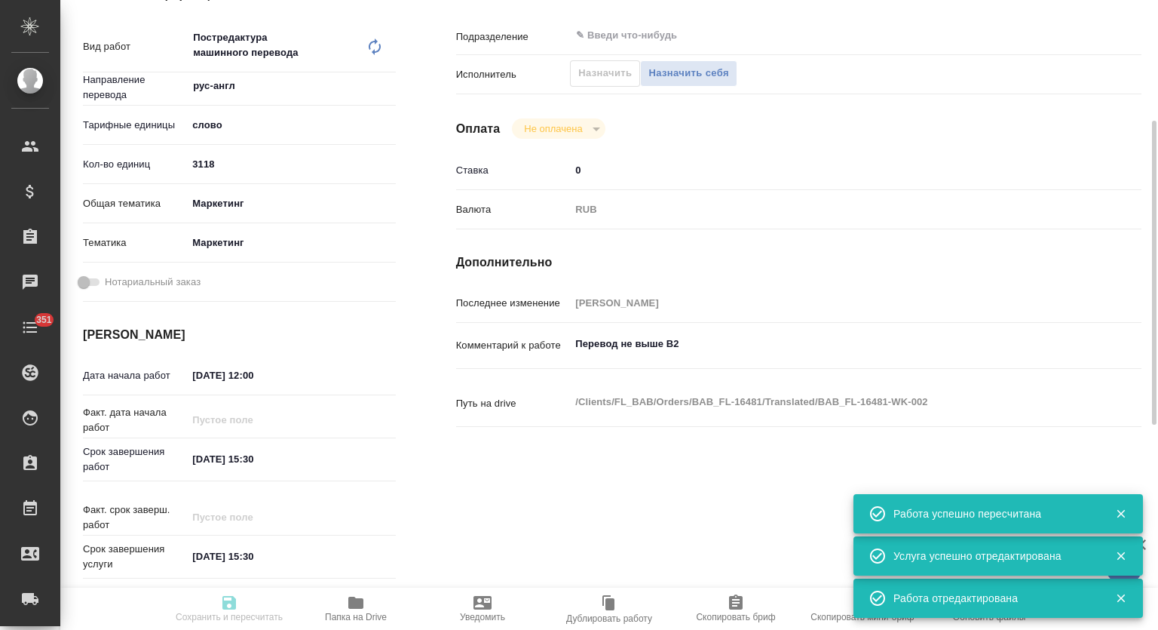
type input "3118"
type input "marketing"
type input "5a8b8b956a9677013d343d63"
type input "10.09.2025 12:00"
type input "11.09.2025 15:30"
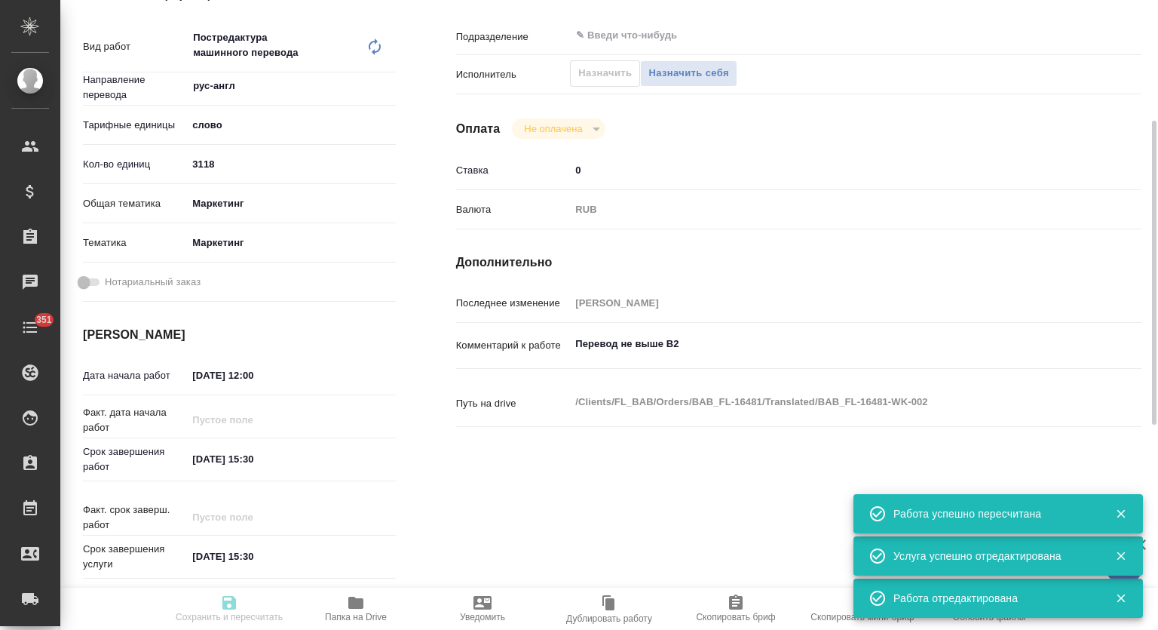
type input "11.09.2025 15:30"
type input "notPayed"
type input "0"
type input "RUB"
type input "[PERSON_NAME]"
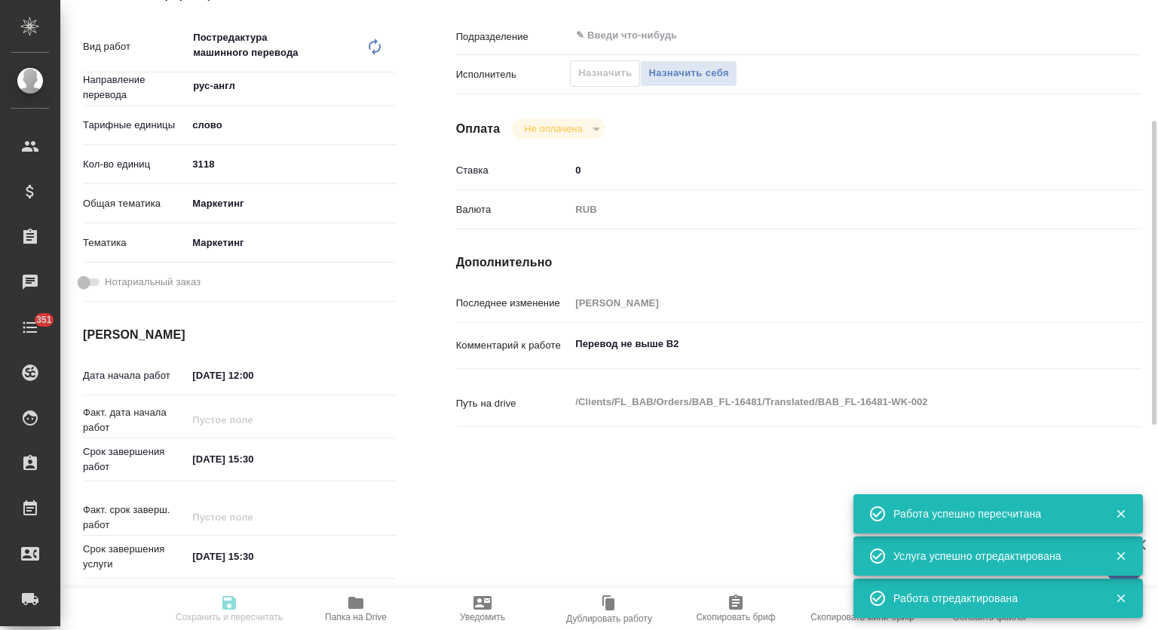
type textarea "Перевод не выше B2"
type textarea "x"
type textarea "/Clients/FL_BAB/Orders/BAB_FL-16481/Translated/BAB_FL-16481-WK-002"
type textarea "x"
type input "BAB_FL-16481"
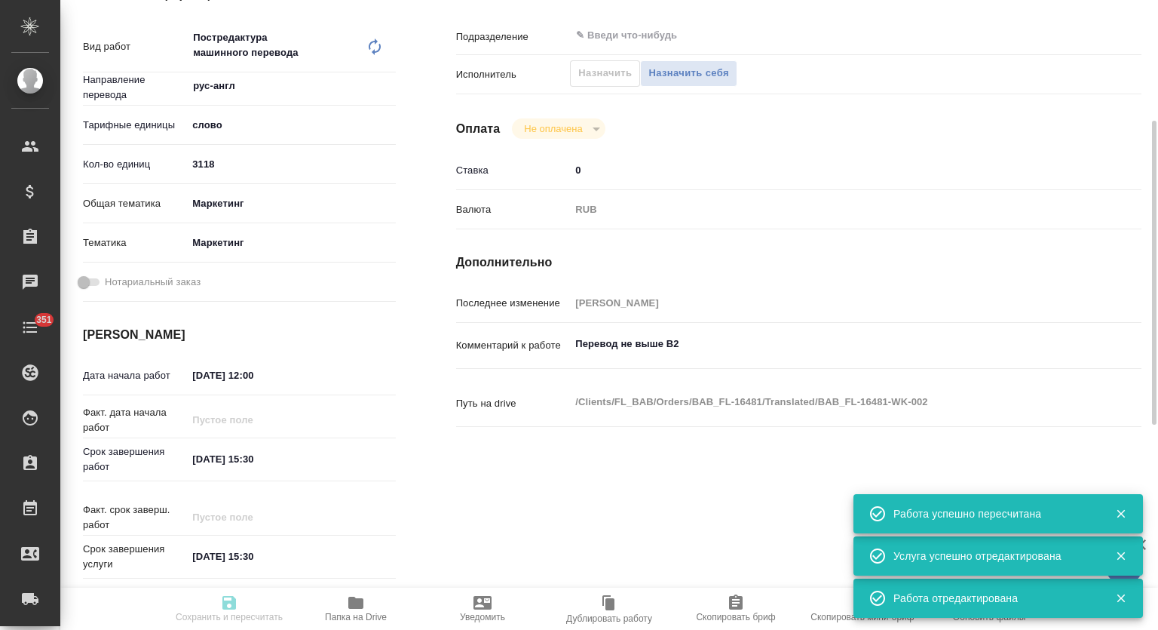
type input "Перевод Стандарт"
type input "Приёмка по качеству, Редактура, Перевод, Корректура, Постредактура машинного пе…"
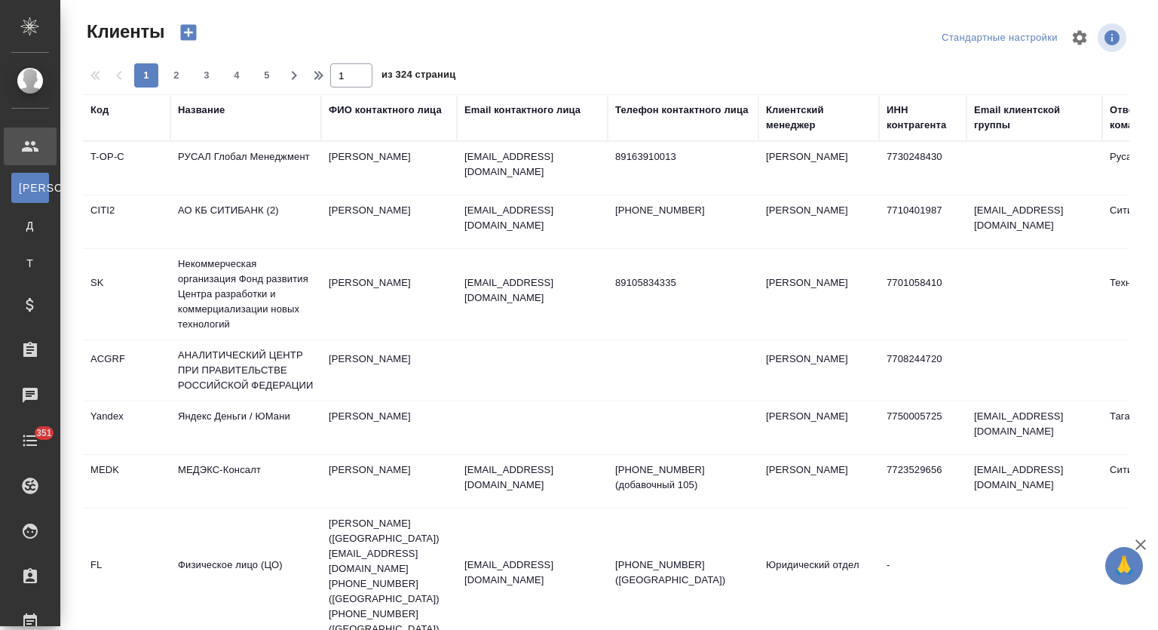
select select "RU"
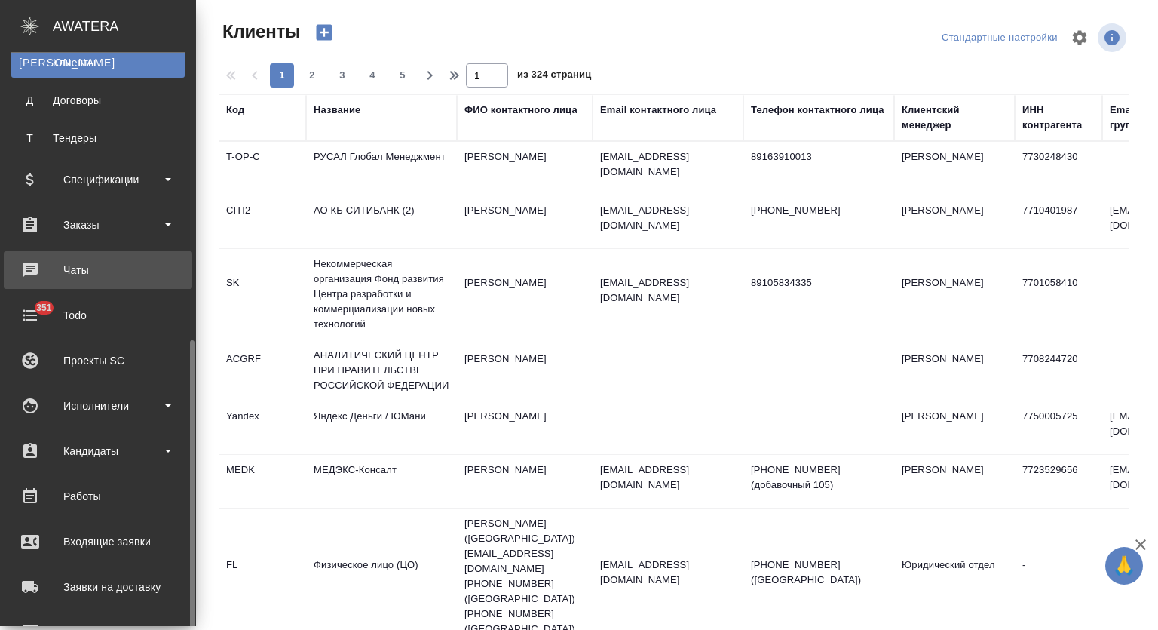
scroll to position [250, 0]
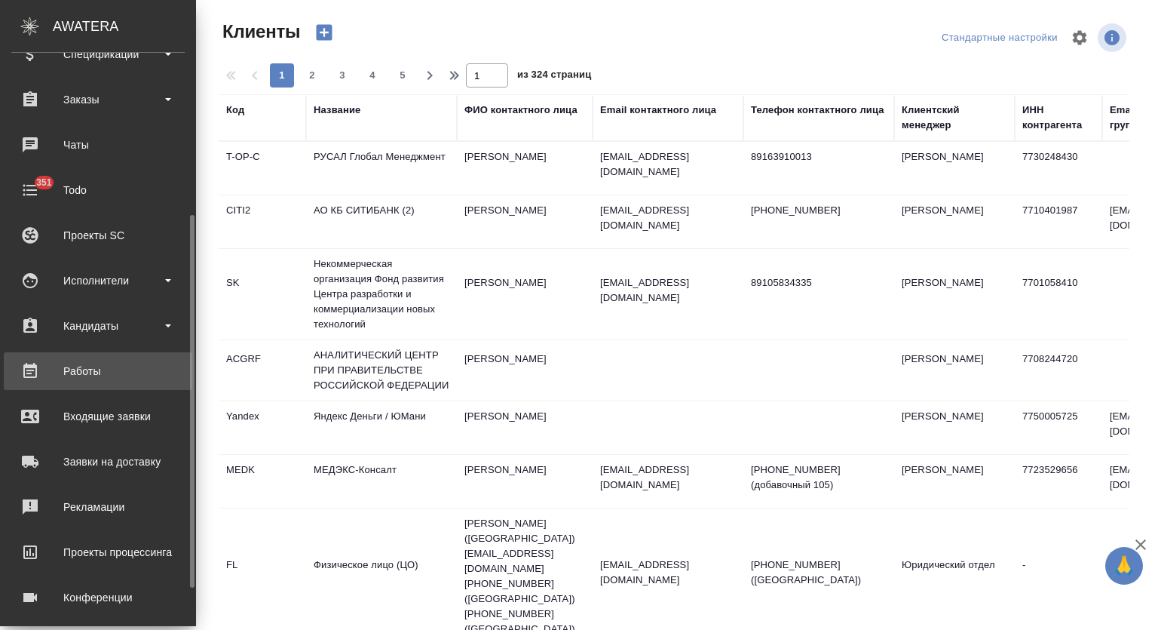
click at [106, 367] on div "Работы" at bounding box center [97, 371] width 173 height 23
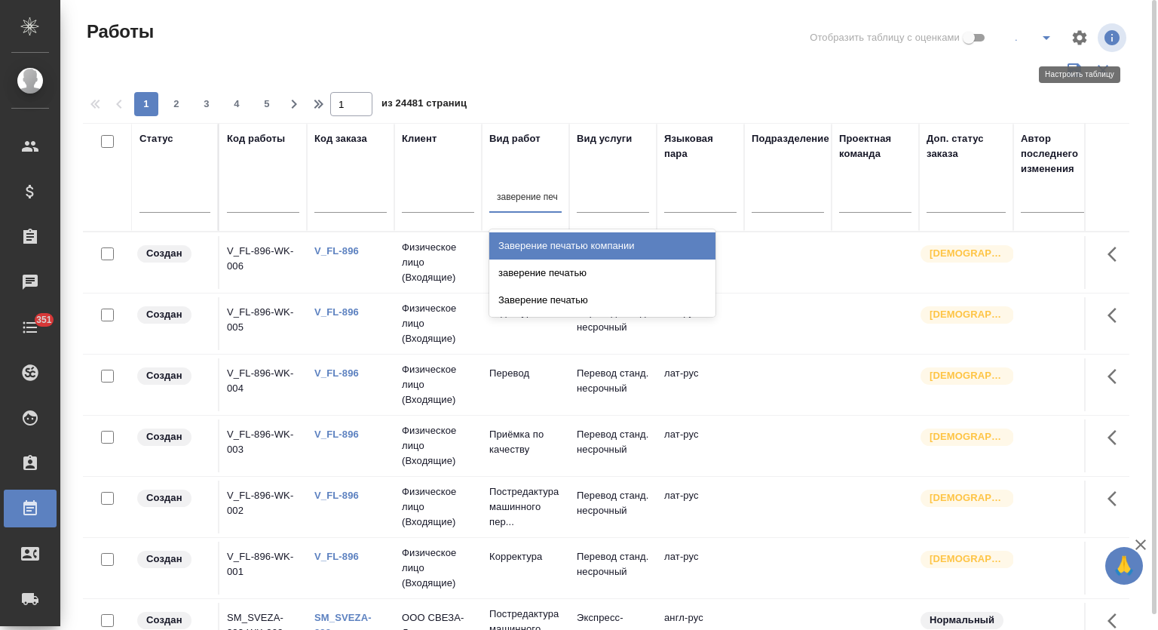
type input "заверение печа"
click at [636, 247] on div "Заверение печатью компании" at bounding box center [602, 245] width 226 height 27
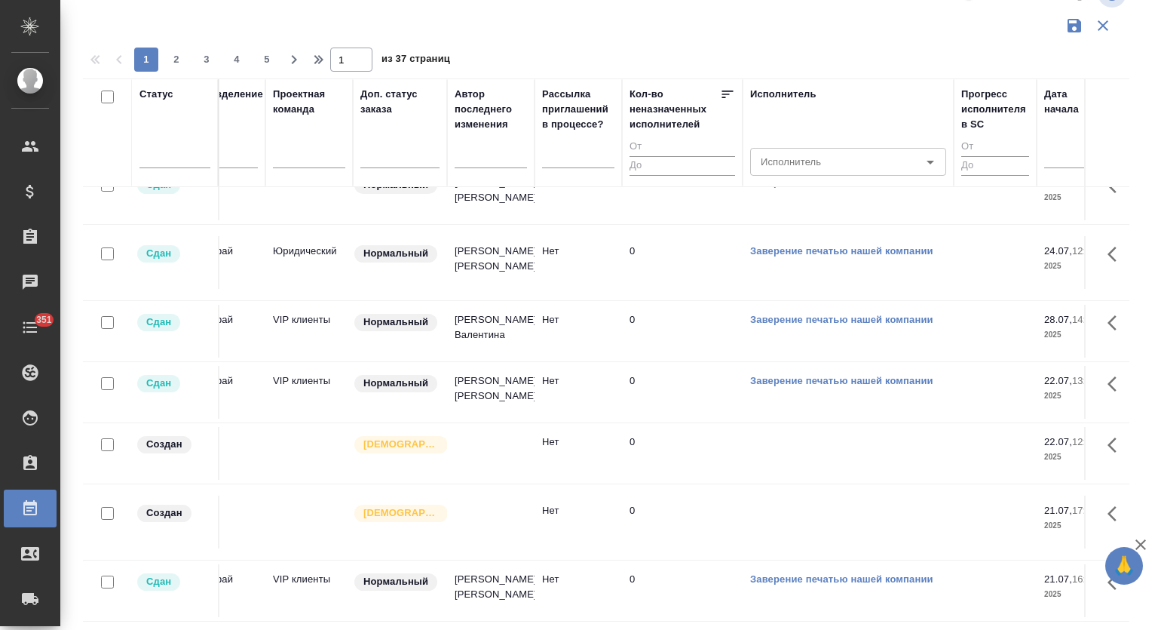
scroll to position [1363, 566]
click at [823, 375] on link "Заверение печатью нашей компании" at bounding box center [841, 380] width 183 height 11
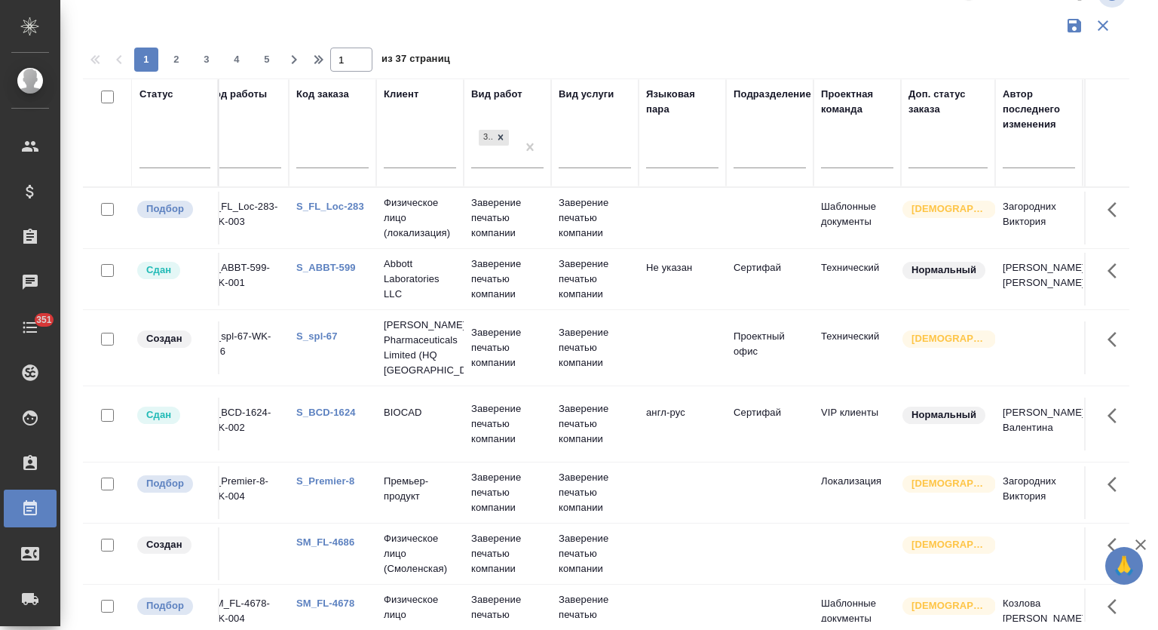
scroll to position [0, 0]
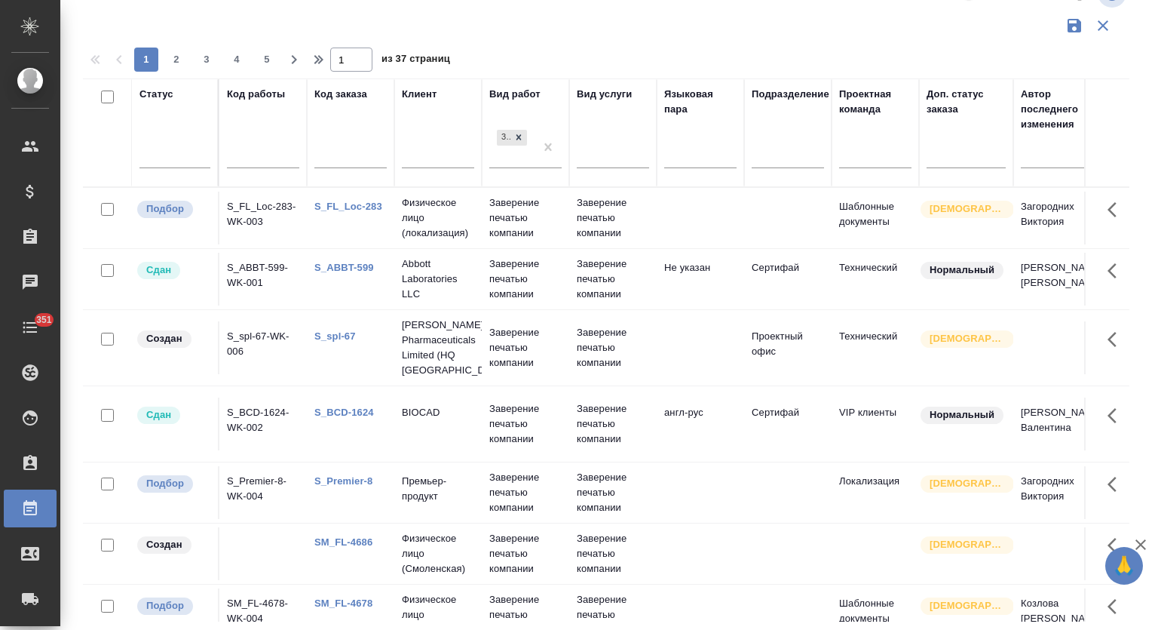
click at [345, 268] on link "S_ABBT-599" at bounding box center [344, 267] width 60 height 11
click at [342, 409] on link "S_BCD-1624" at bounding box center [344, 411] width 60 height 11
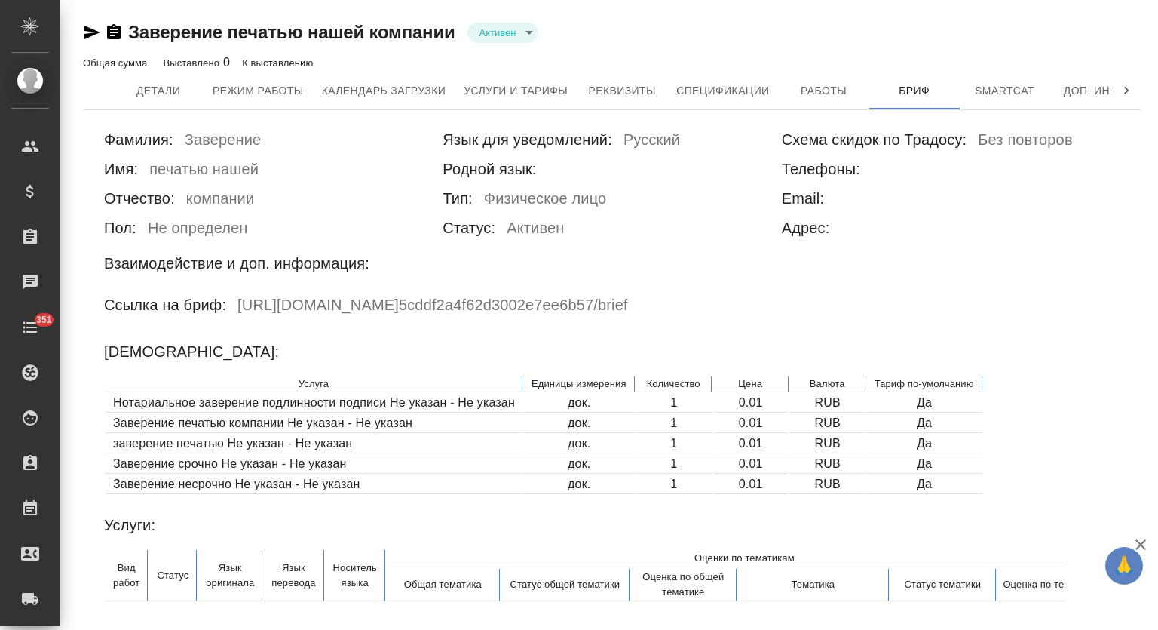
click at [89, 35] on icon "button" at bounding box center [92, 33] width 16 height 14
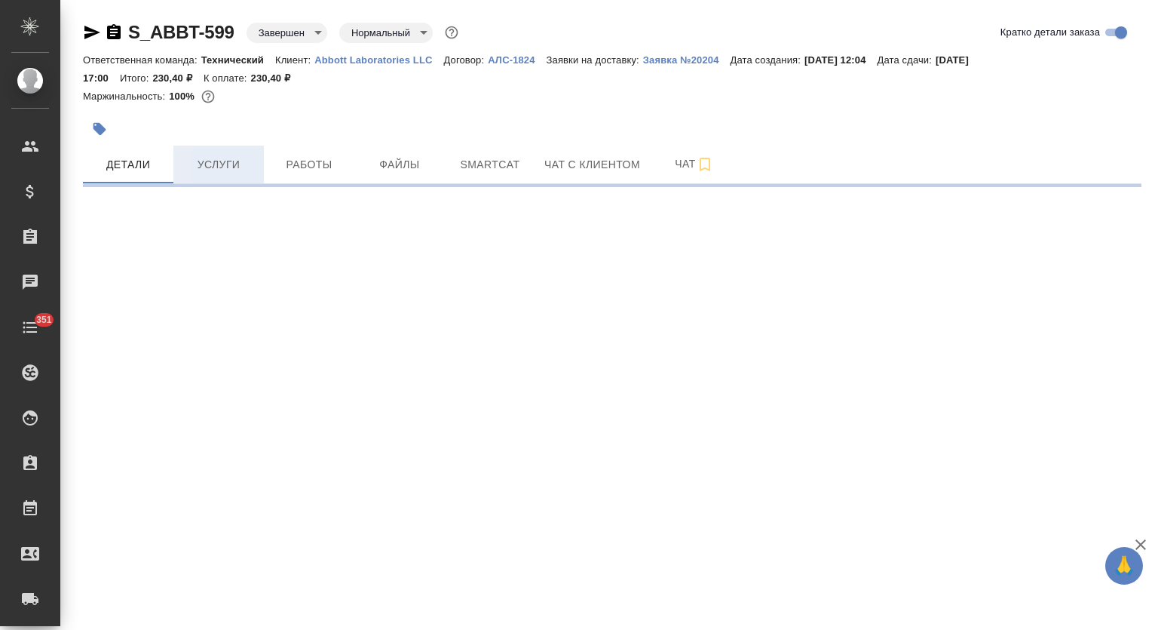
select select "RU"
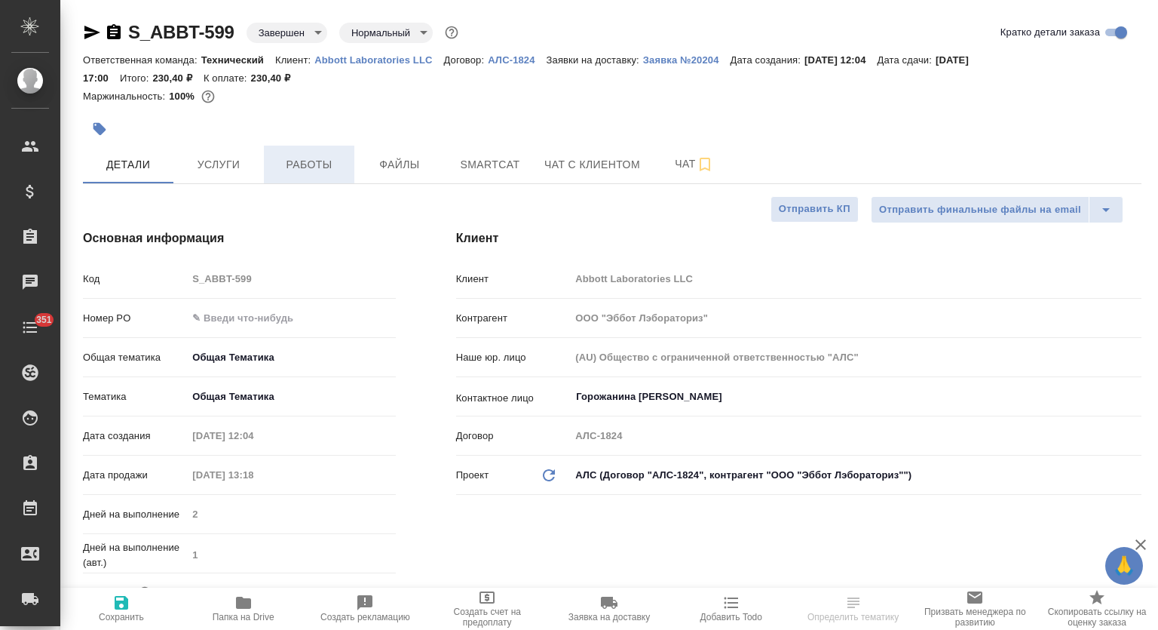
type textarea "x"
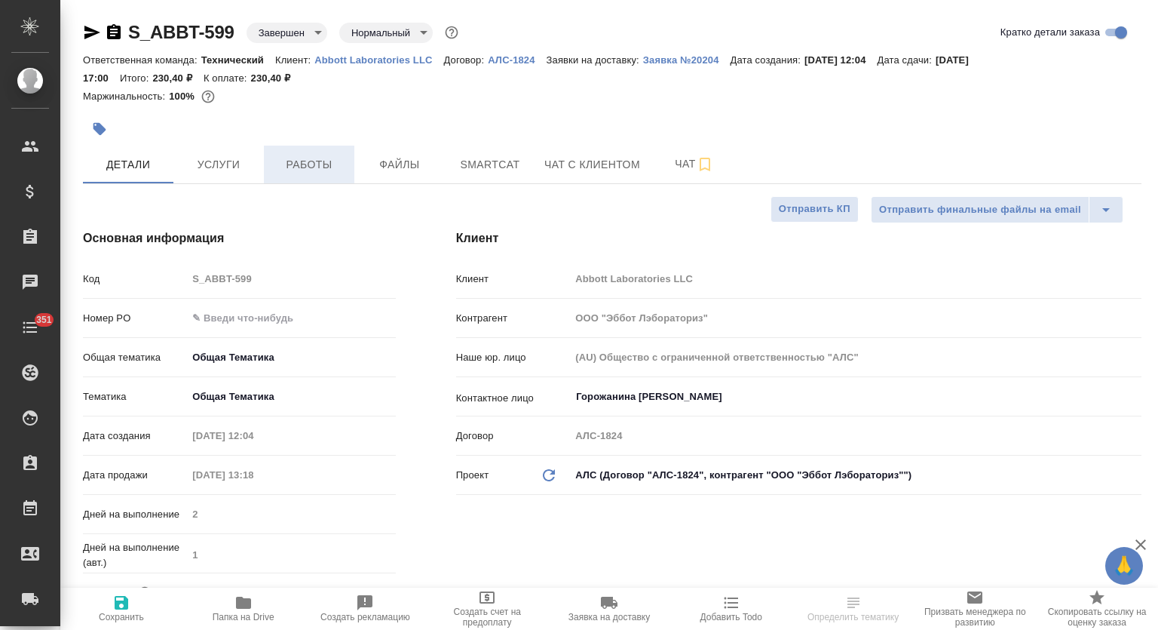
type textarea "x"
click at [300, 162] on span "Работы" at bounding box center [309, 164] width 72 height 19
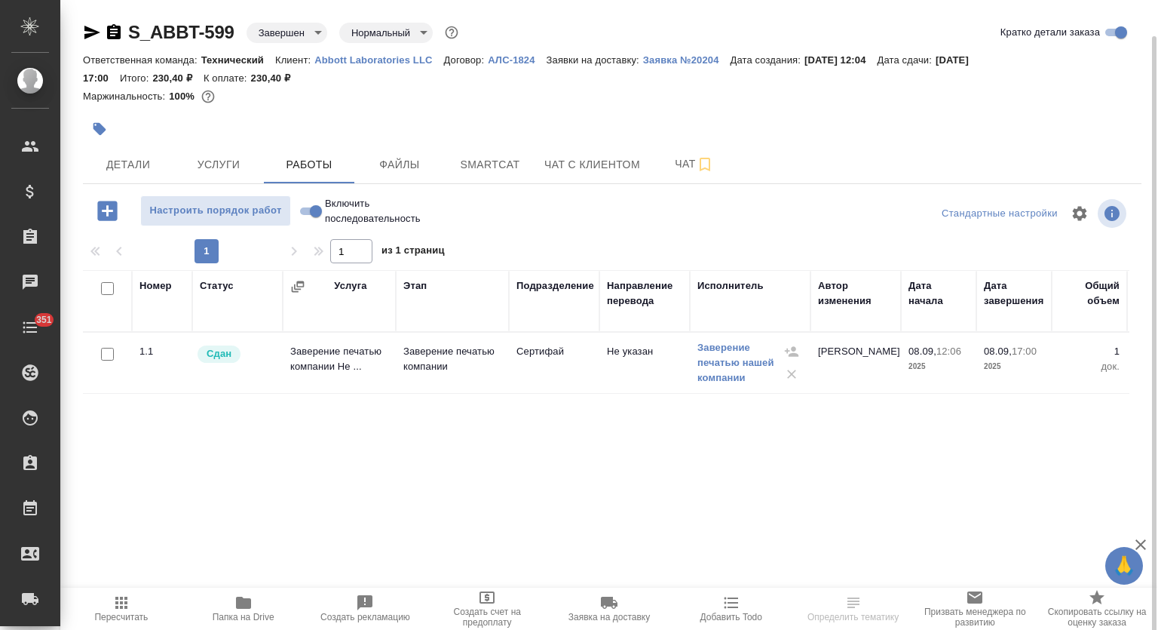
scroll to position [18, 0]
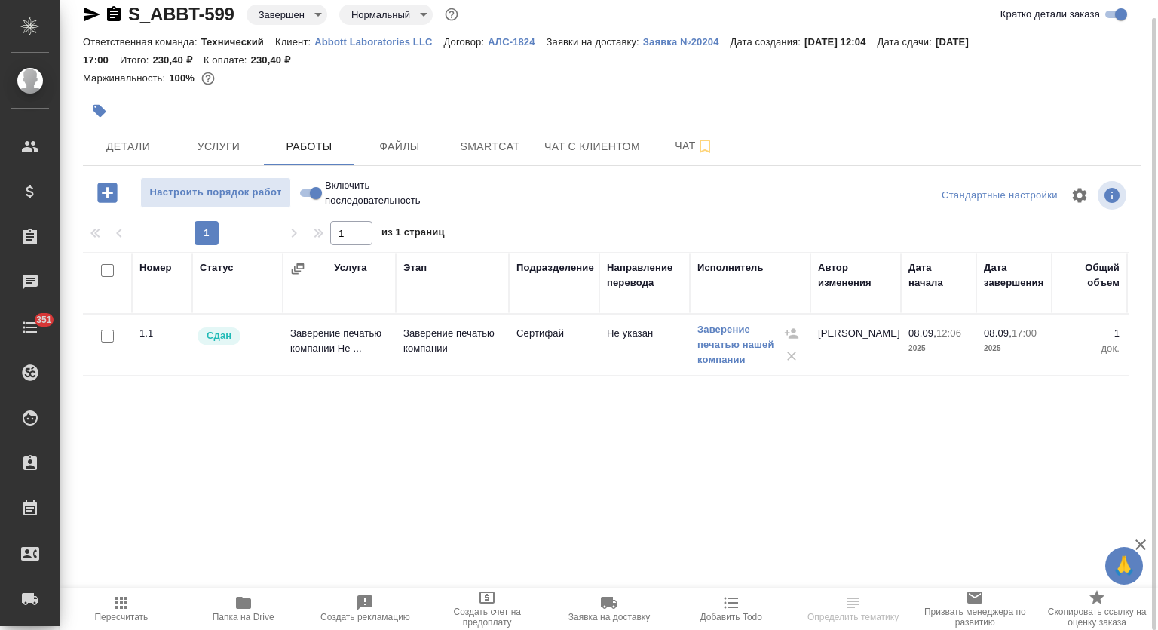
drag, startPoint x: 646, startPoint y: 578, endPoint x: 882, endPoint y: 584, distance: 236.1
click at [882, 584] on div "Номер Статус Услуга Этап Подразделение Направление перевода Исполнитель Автор и…" at bounding box center [606, 421] width 1046 height 339
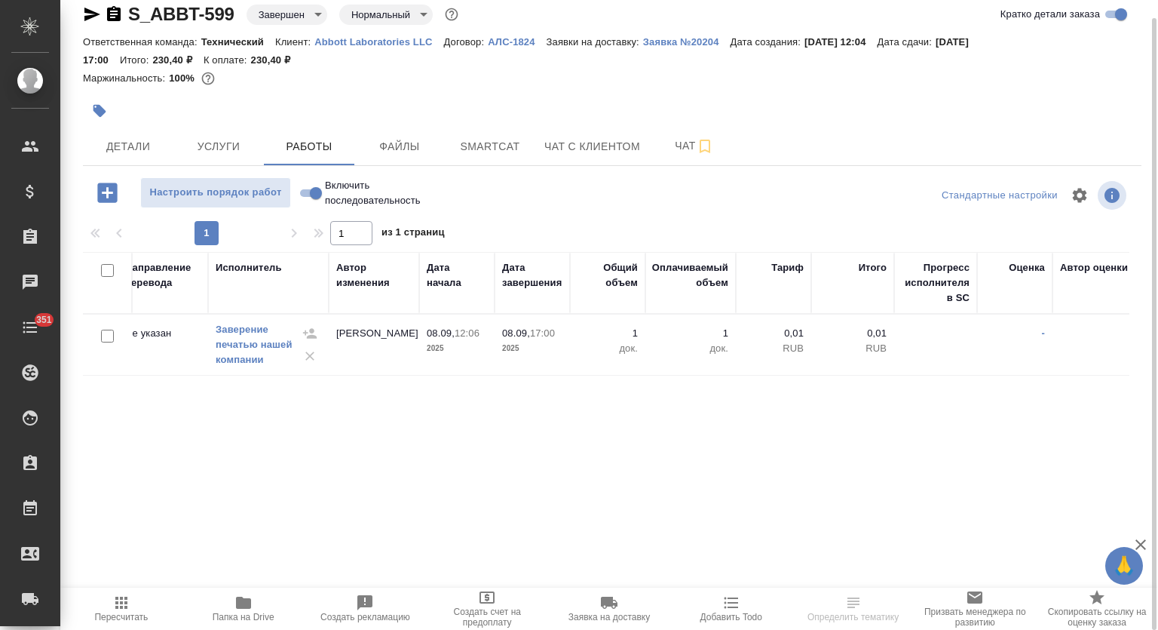
scroll to position [0, 483]
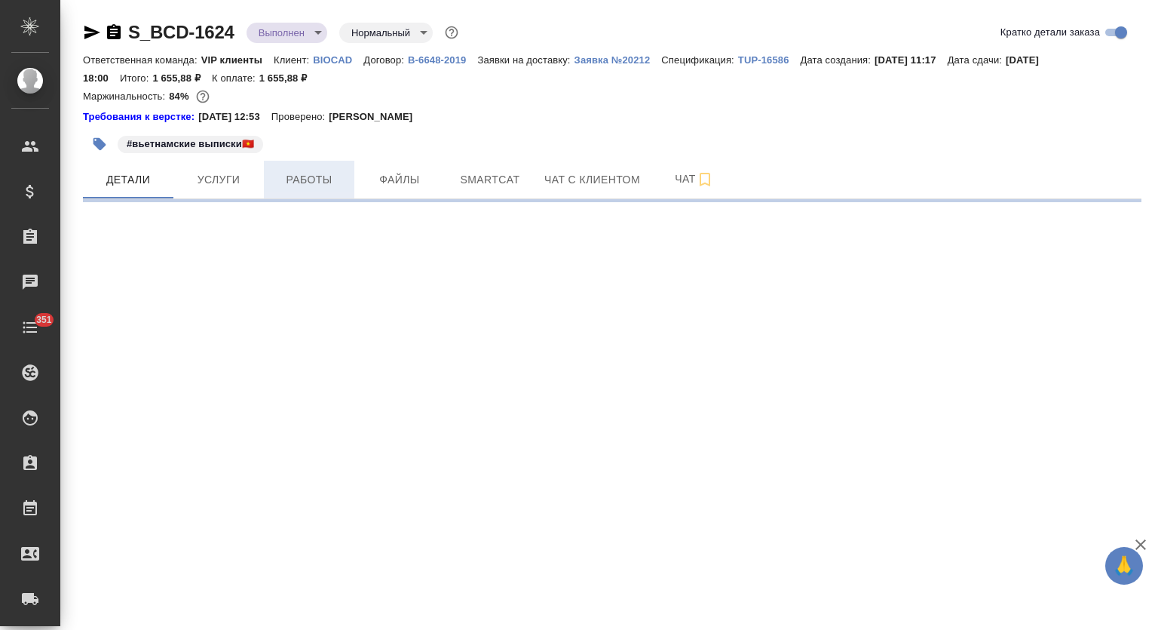
select select "RU"
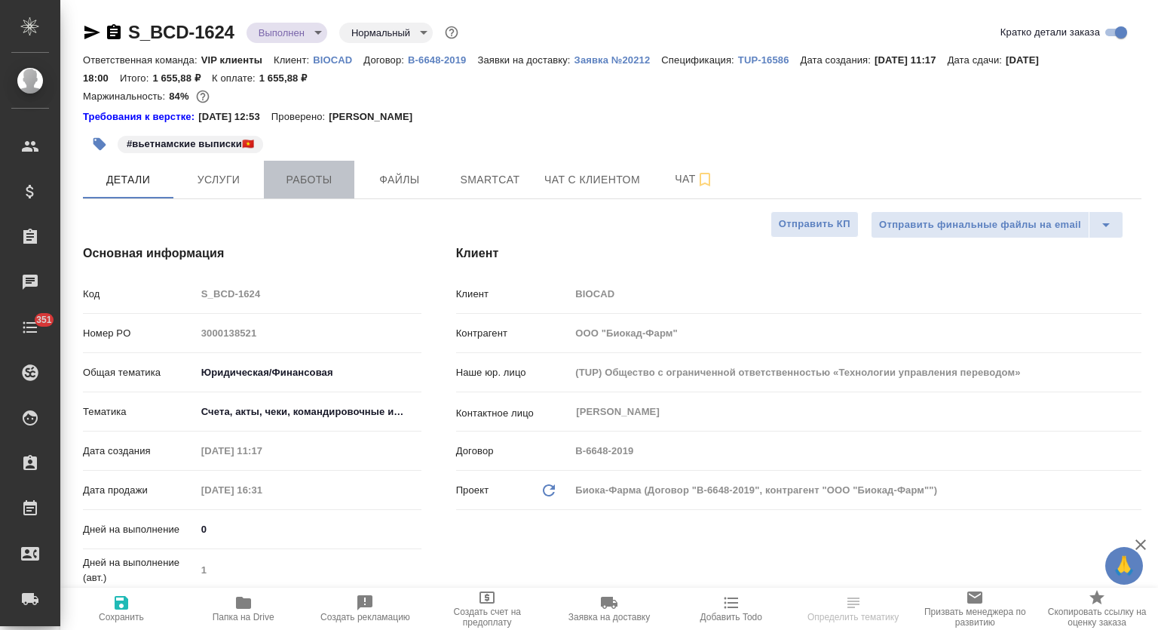
click at [336, 184] on span "Работы" at bounding box center [309, 179] width 72 height 19
type textarea "x"
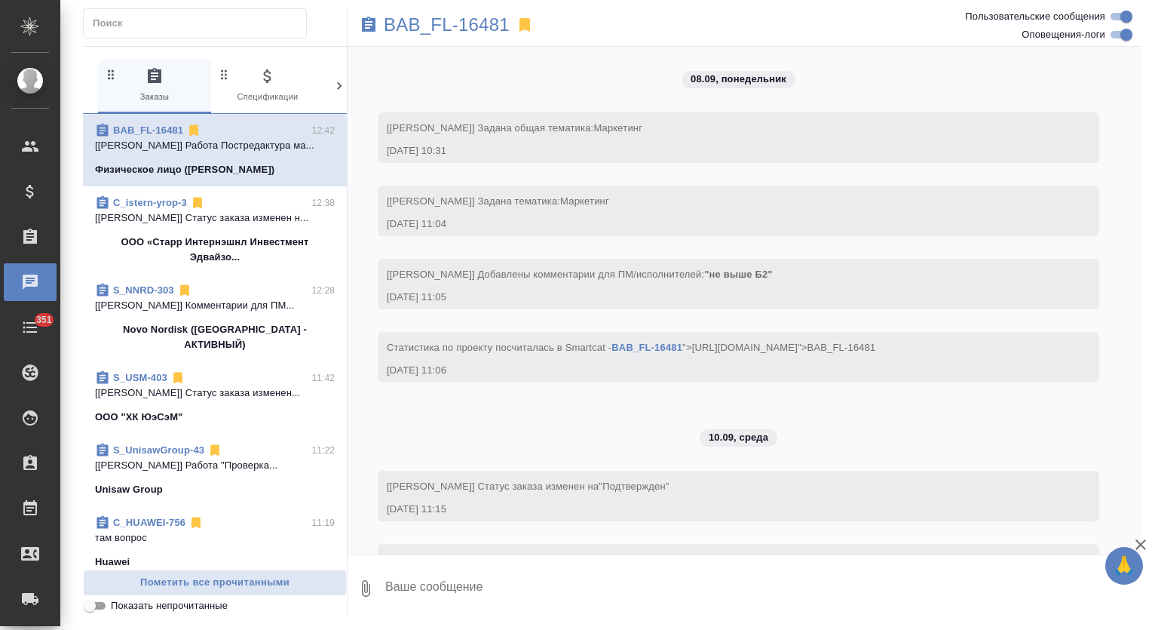
scroll to position [1365, 0]
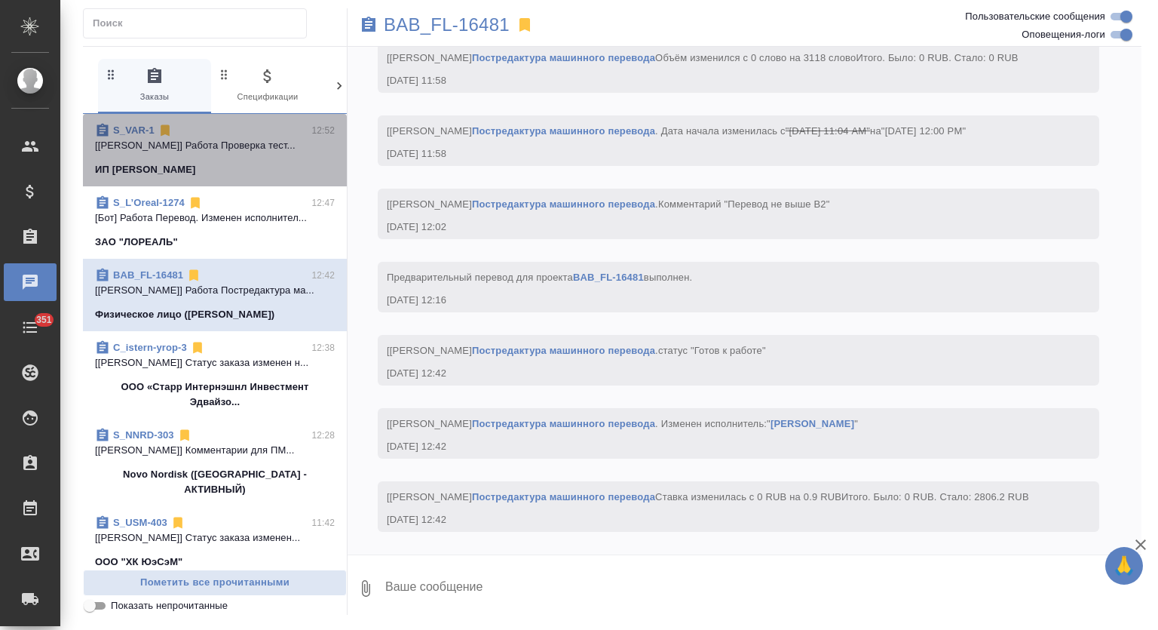
click at [244, 154] on span "S_VAR-1 12:52 [[PERSON_NAME]] Работа Проверка тест... [PERSON_NAME] [PERSON_NAM…" at bounding box center [215, 150] width 240 height 54
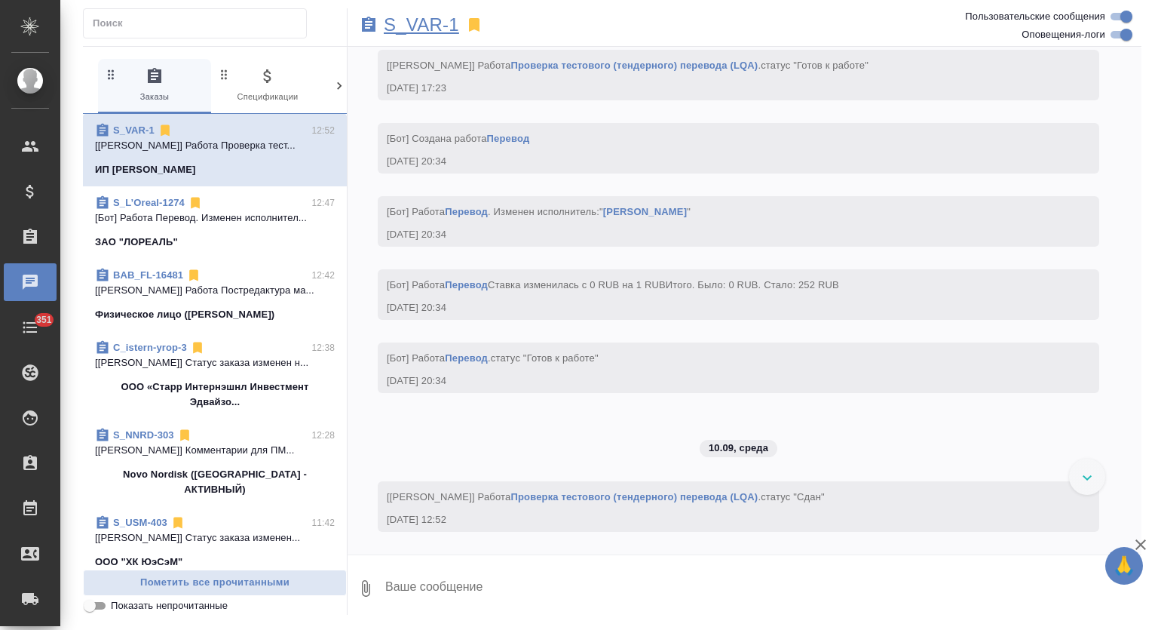
scroll to position [3828, 0]
click at [420, 26] on p "S_VAR-1" at bounding box center [421, 24] width 75 height 15
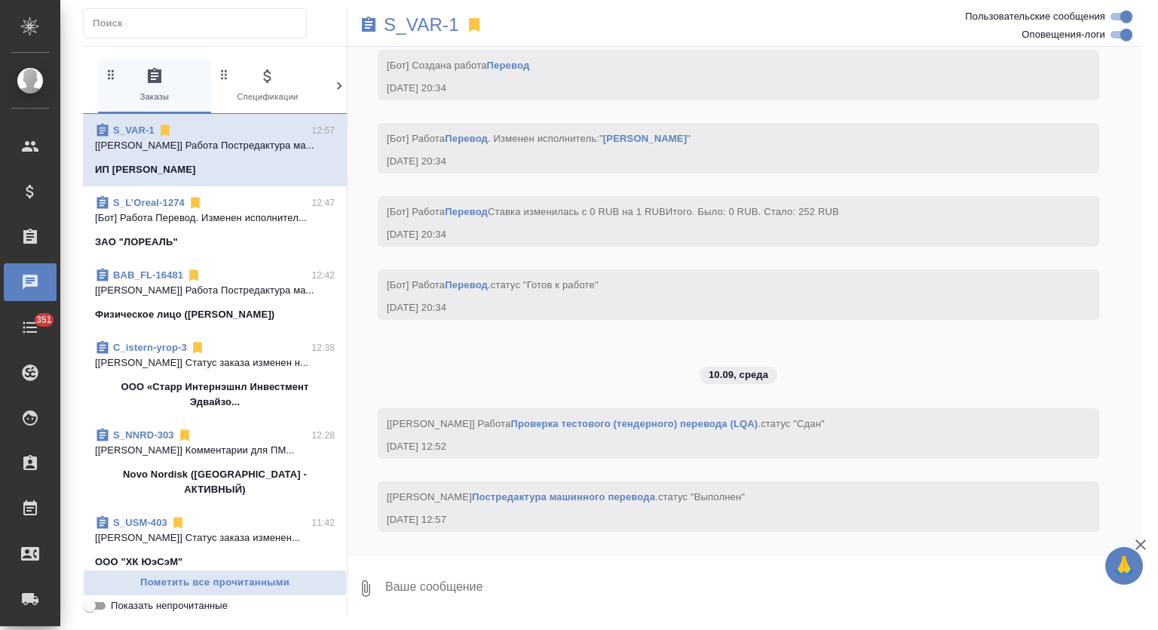
scroll to position [3902, 0]
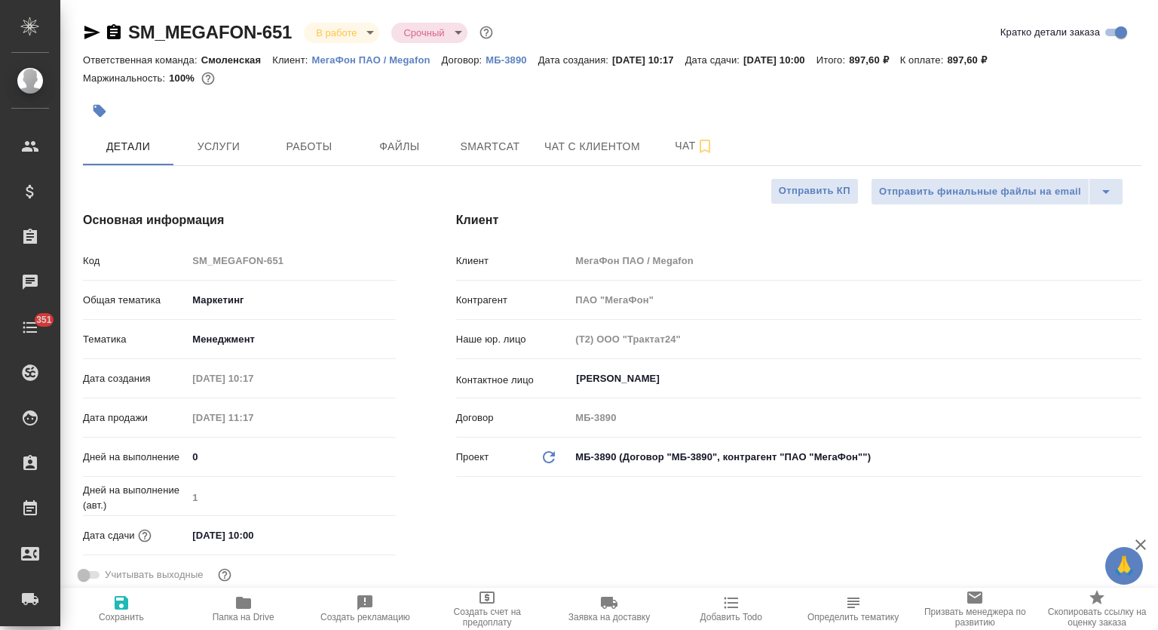
select select "RU"
click at [338, 126] on div at bounding box center [436, 110] width 706 height 33
click at [295, 130] on button "Работы" at bounding box center [309, 146] width 90 height 38
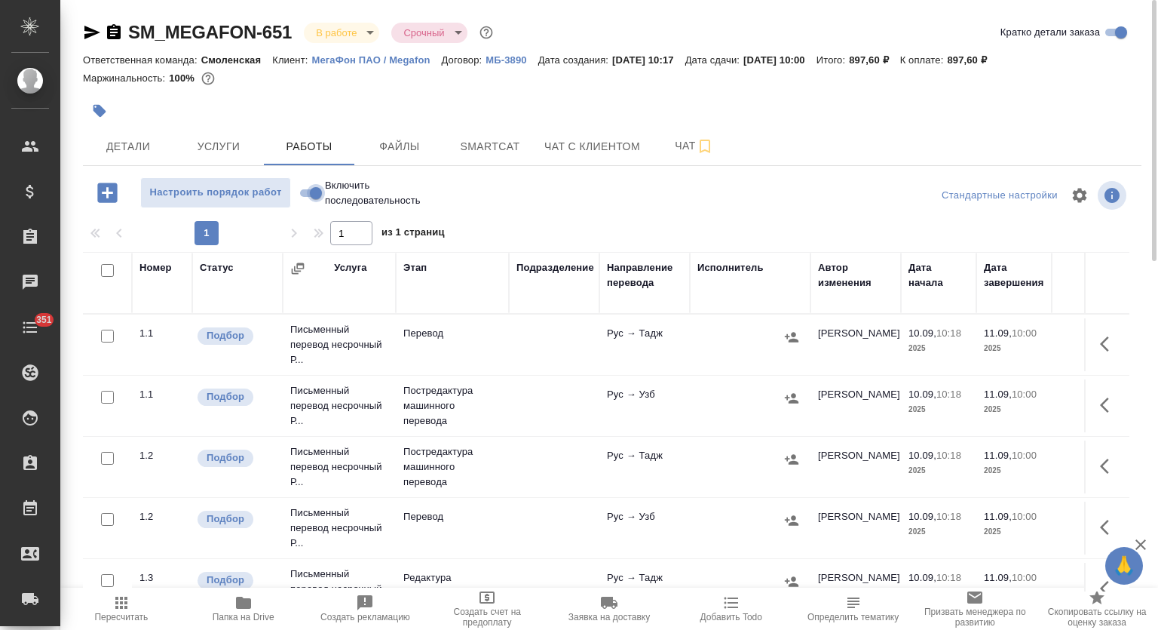
click at [311, 191] on input "Включить последовательность" at bounding box center [316, 193] width 54 height 18
checkbox input "true"
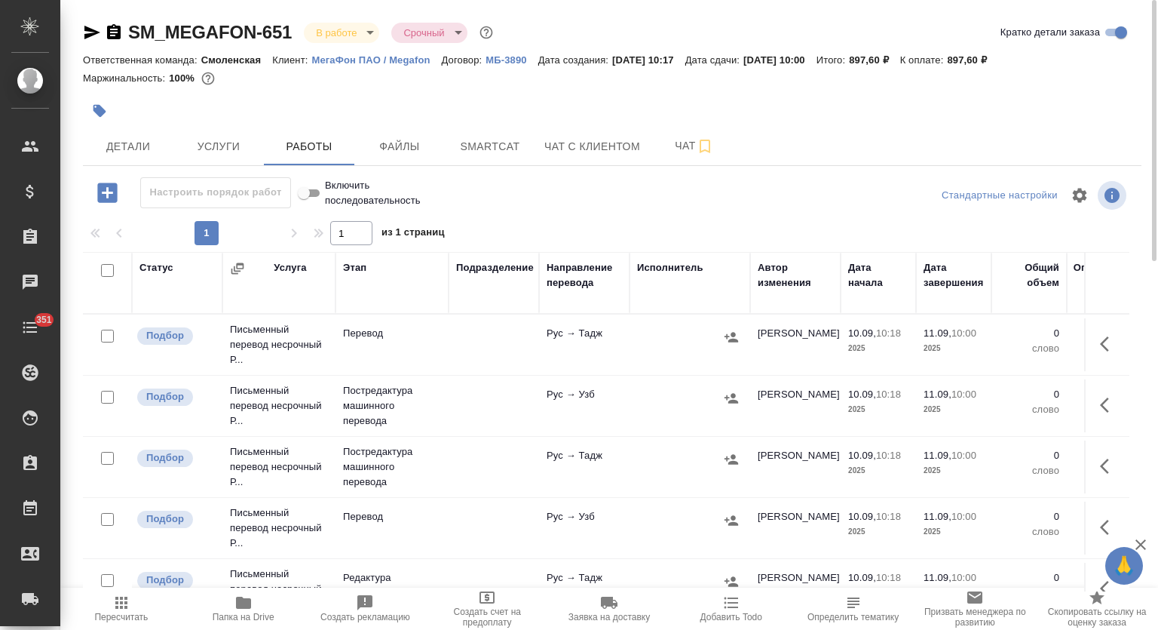
click at [106, 270] on input "checkbox" at bounding box center [107, 270] width 13 height 13
checkbox input "true"
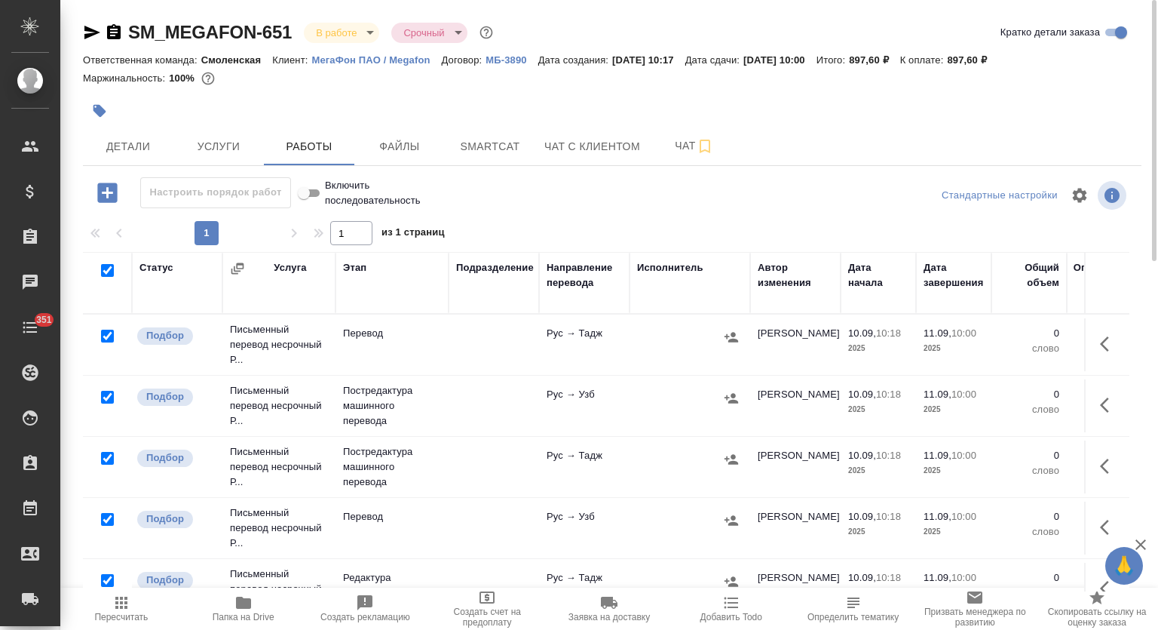
checkbox input "true"
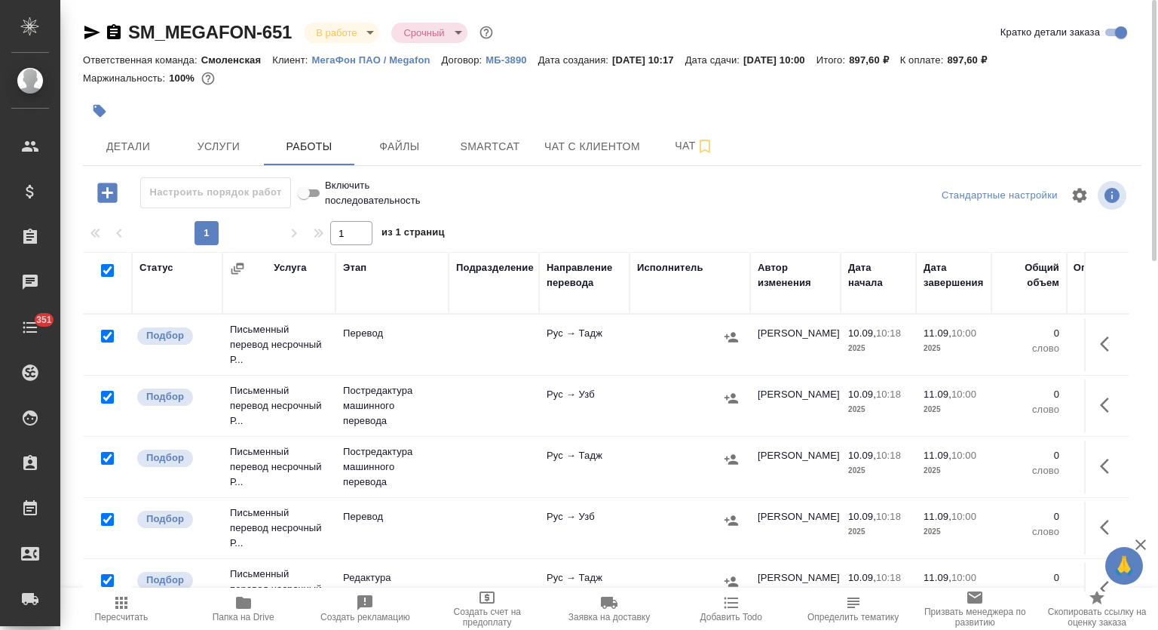
checkbox input "true"
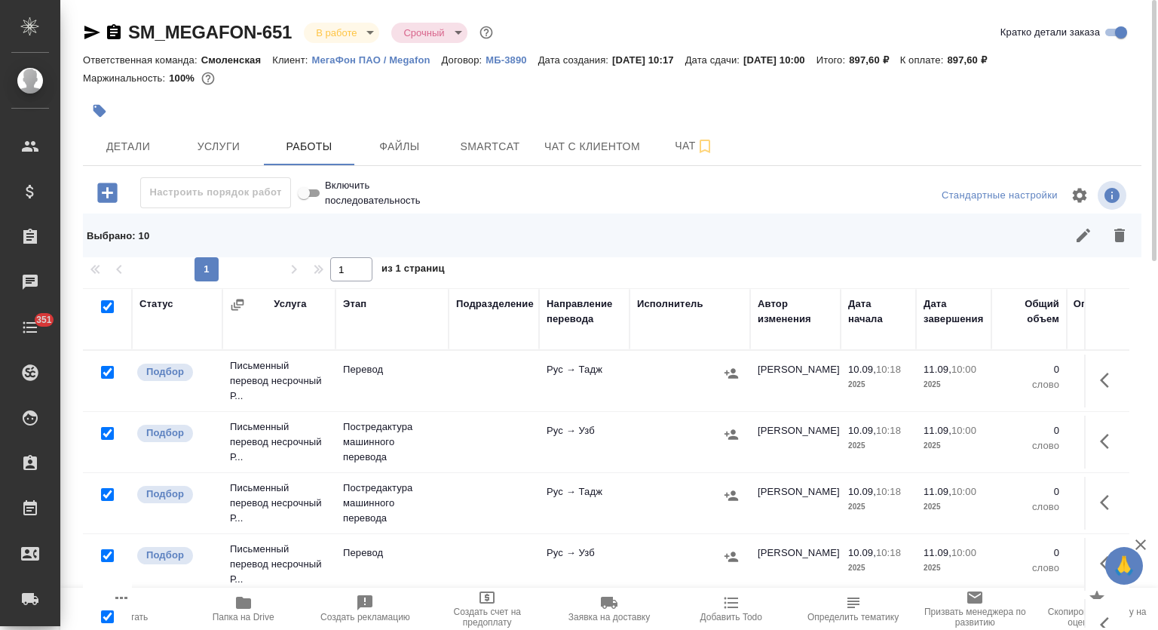
click at [108, 491] on input "checkbox" at bounding box center [107, 494] width 13 height 13
checkbox input "false"
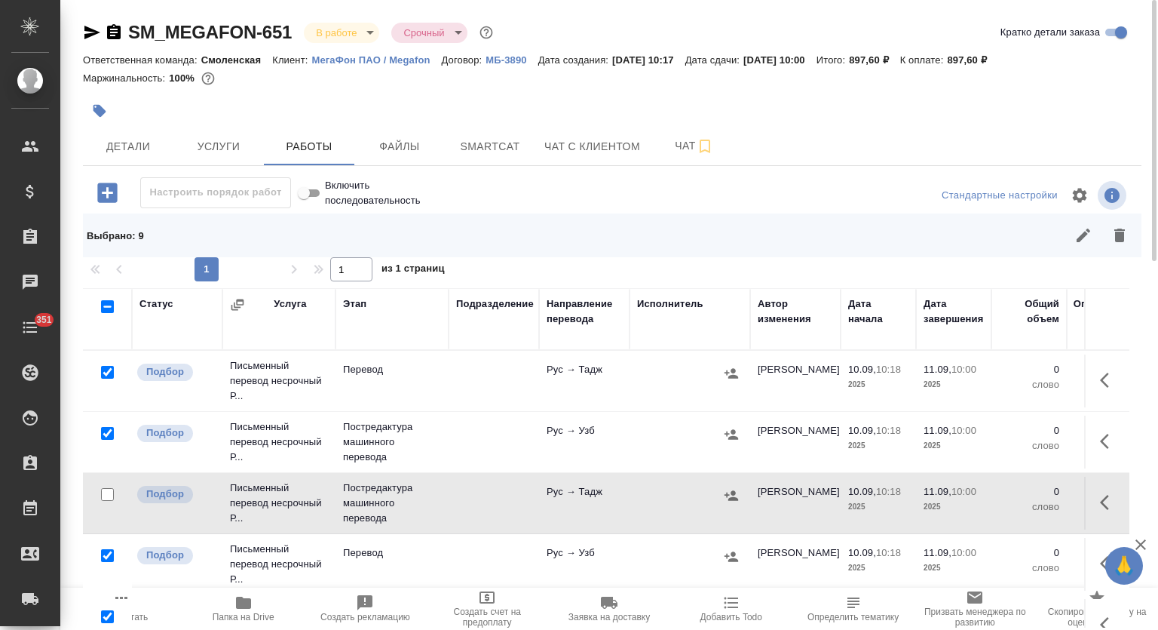
click at [109, 434] on input "checkbox" at bounding box center [107, 433] width 13 height 13
checkbox input "false"
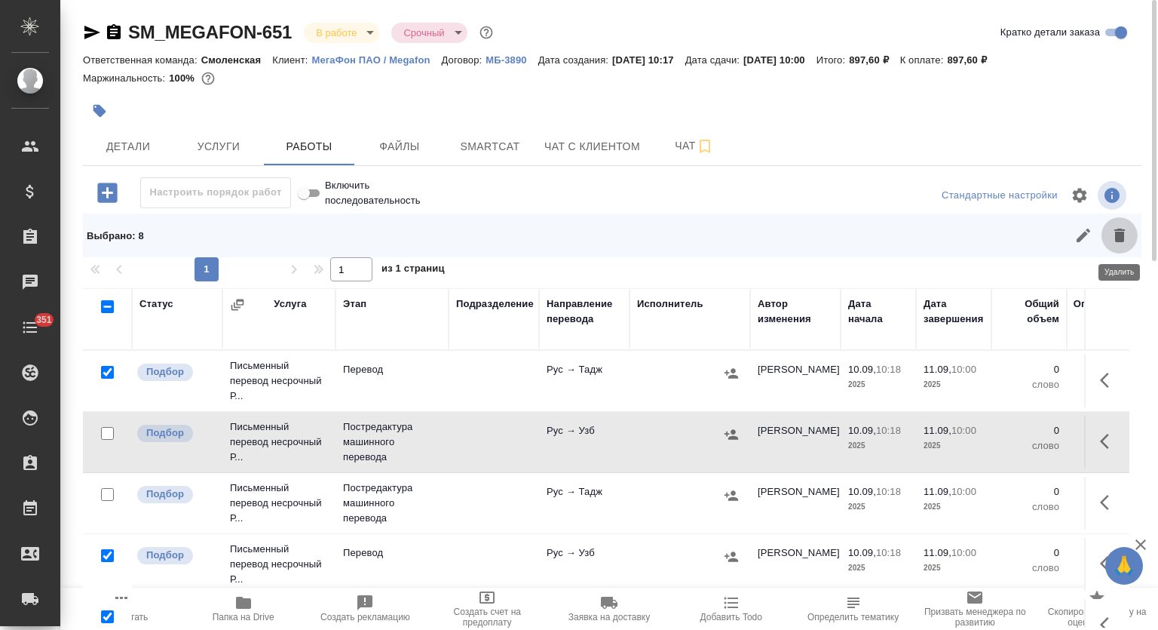
click at [1124, 230] on icon "button" at bounding box center [1119, 235] width 11 height 14
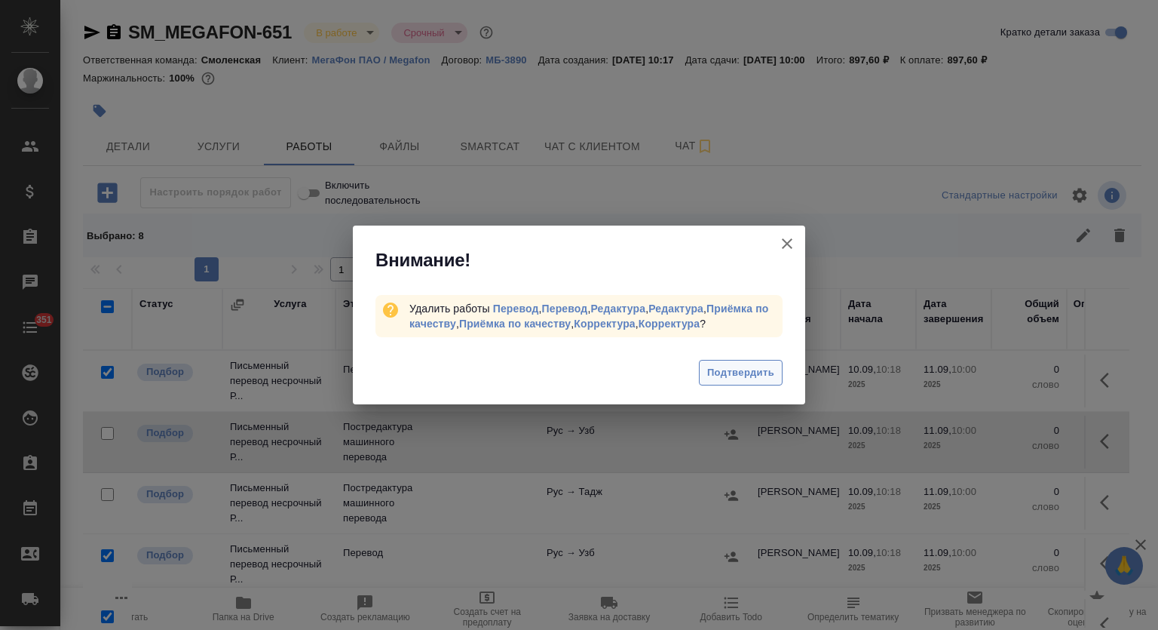
click at [733, 367] on span "Подтвердить" at bounding box center [740, 372] width 67 height 17
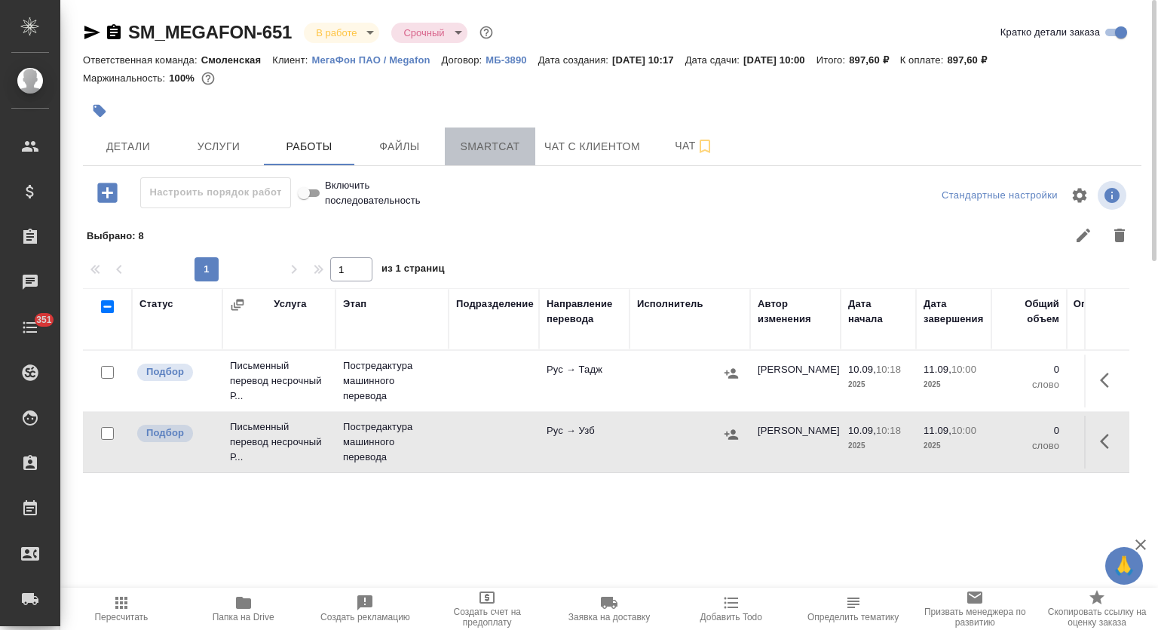
click at [458, 136] on button "Smartcat" at bounding box center [490, 146] width 90 height 38
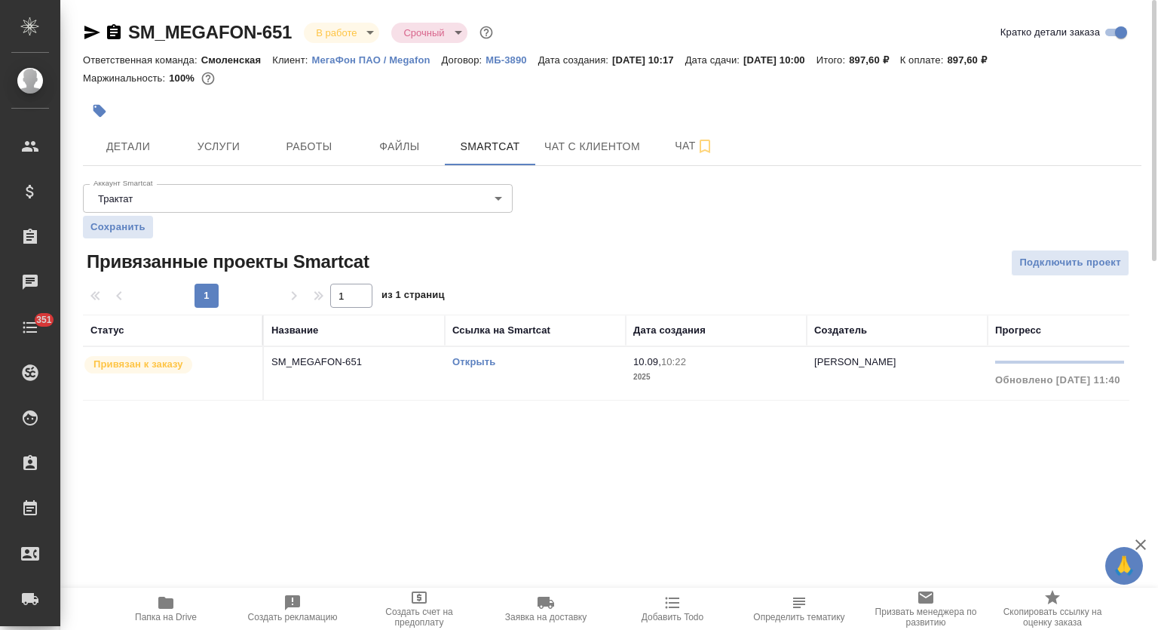
click at [472, 357] on link "Открыть" at bounding box center [473, 361] width 43 height 11
click at [343, 147] on span "Работы" at bounding box center [309, 146] width 72 height 19
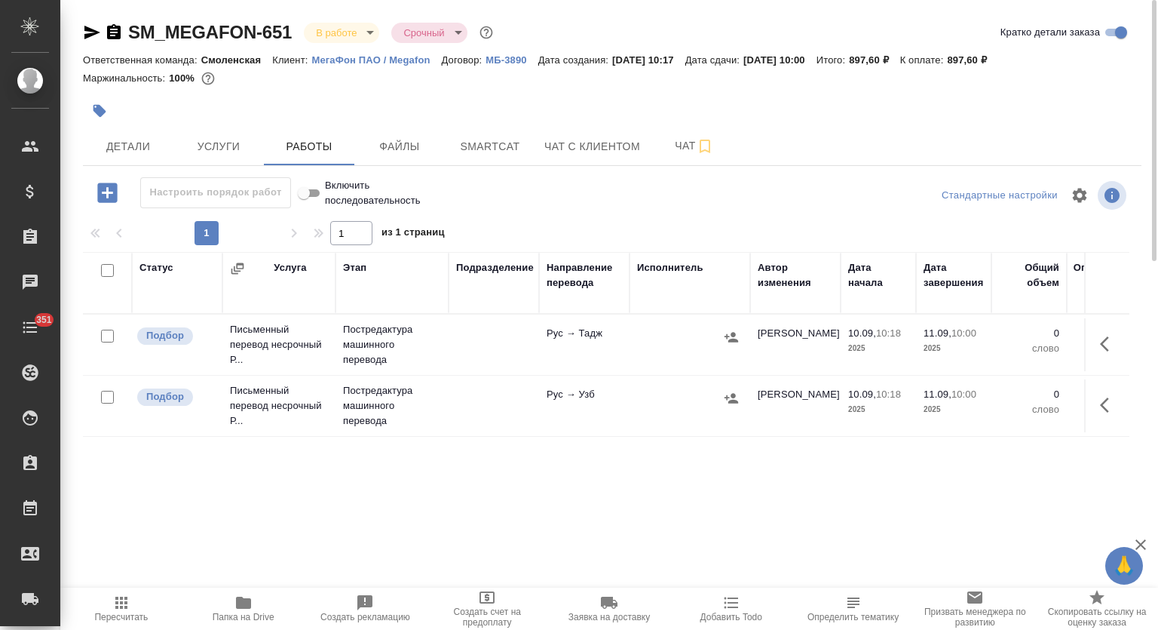
click at [106, 271] on input "checkbox" at bounding box center [107, 270] width 13 height 13
checkbox input "true"
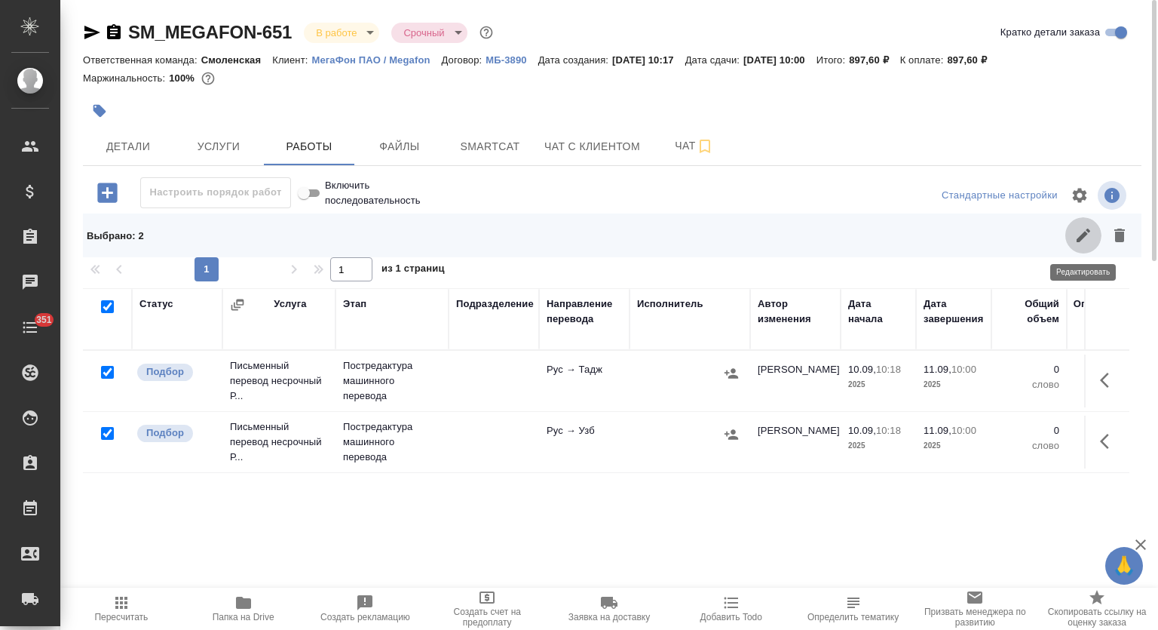
click at [1077, 228] on icon "button" at bounding box center [1083, 235] width 18 height 18
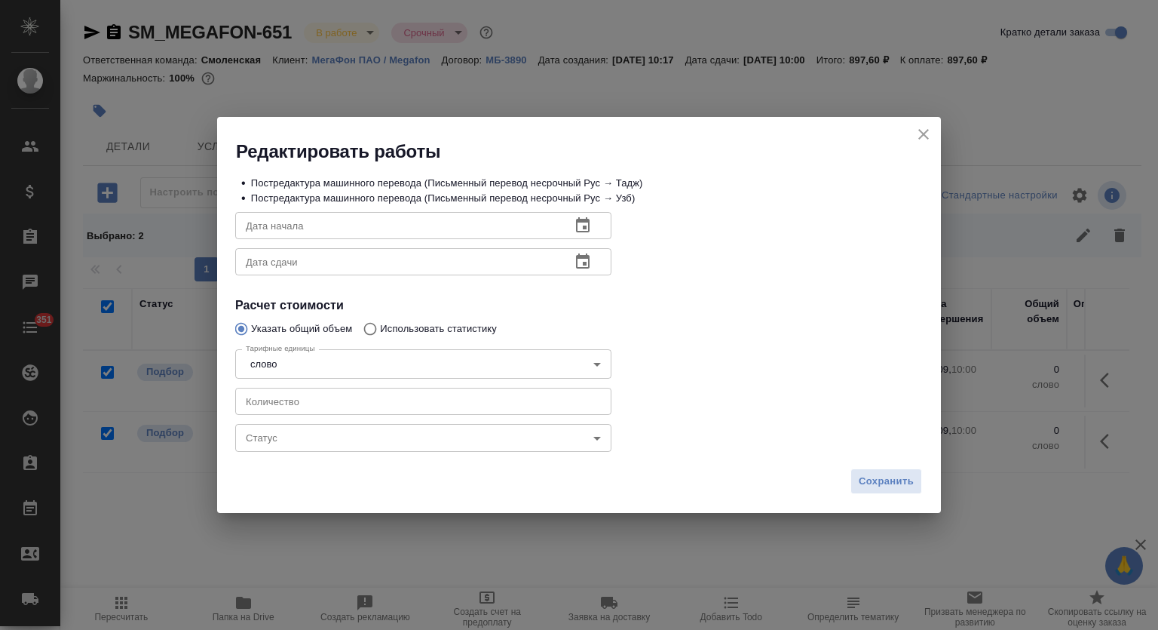
click at [431, 390] on input "number" at bounding box center [423, 401] width 376 height 27
type input "254"
click at [593, 251] on button "button" at bounding box center [583, 262] width 36 height 36
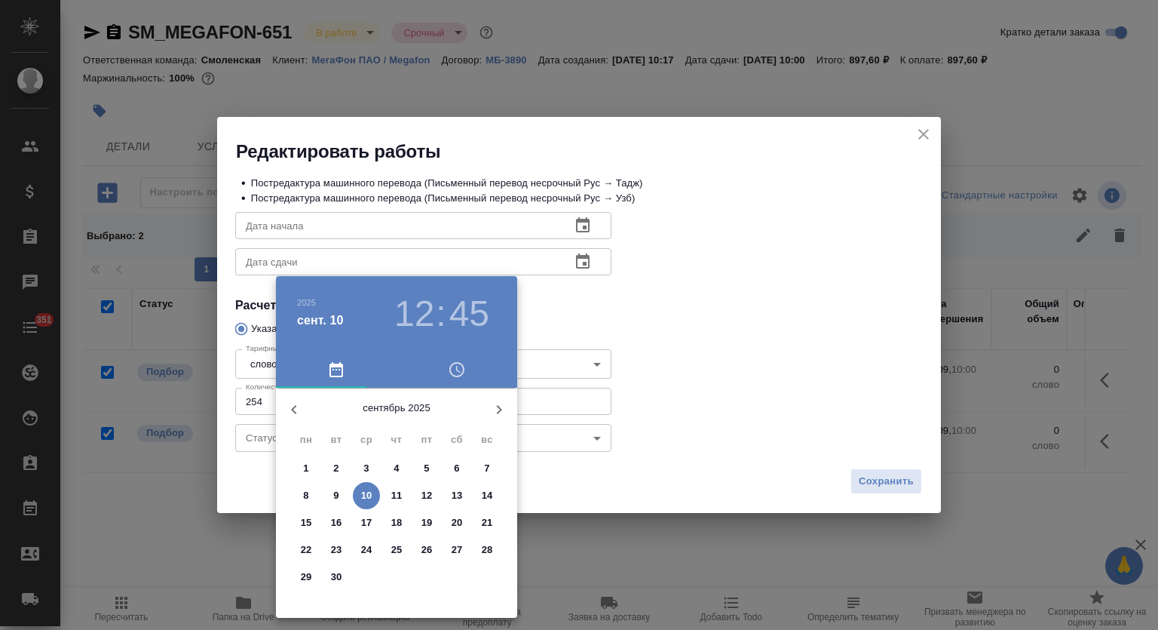
click at [388, 496] on span "11" at bounding box center [396, 495] width 27 height 15
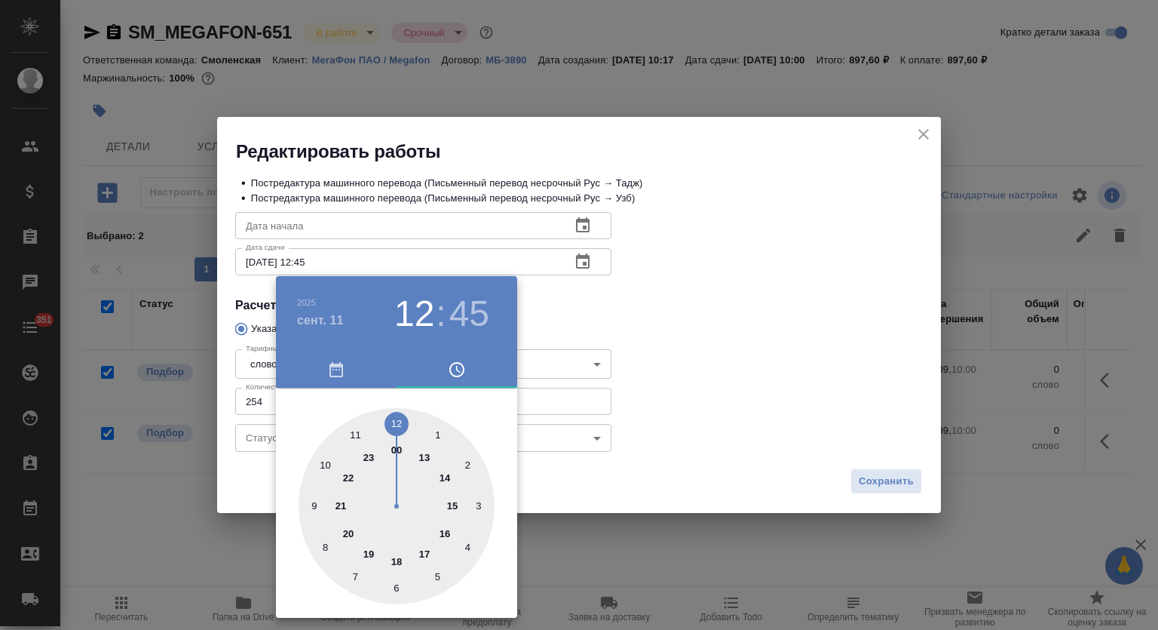
click at [325, 542] on div at bounding box center [397, 506] width 196 height 196
click at [396, 418] on div at bounding box center [397, 506] width 196 height 196
type input "11.09.2025 08:00"
click at [697, 304] on div at bounding box center [579, 315] width 1158 height 630
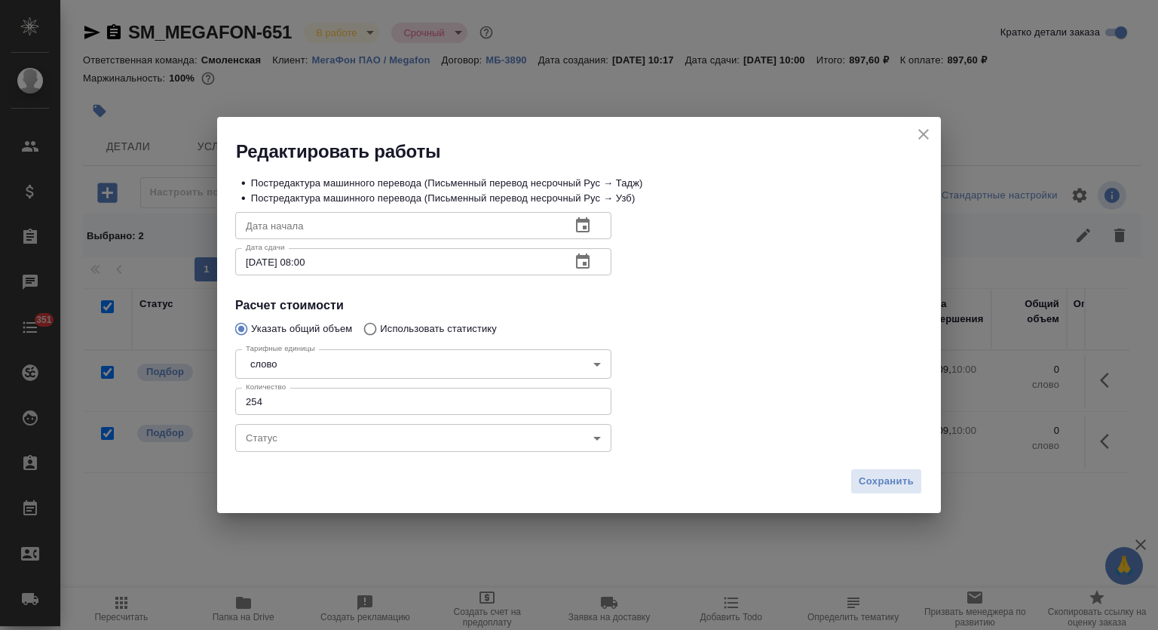
click at [576, 225] on icon "button" at bounding box center [583, 224] width 14 height 15
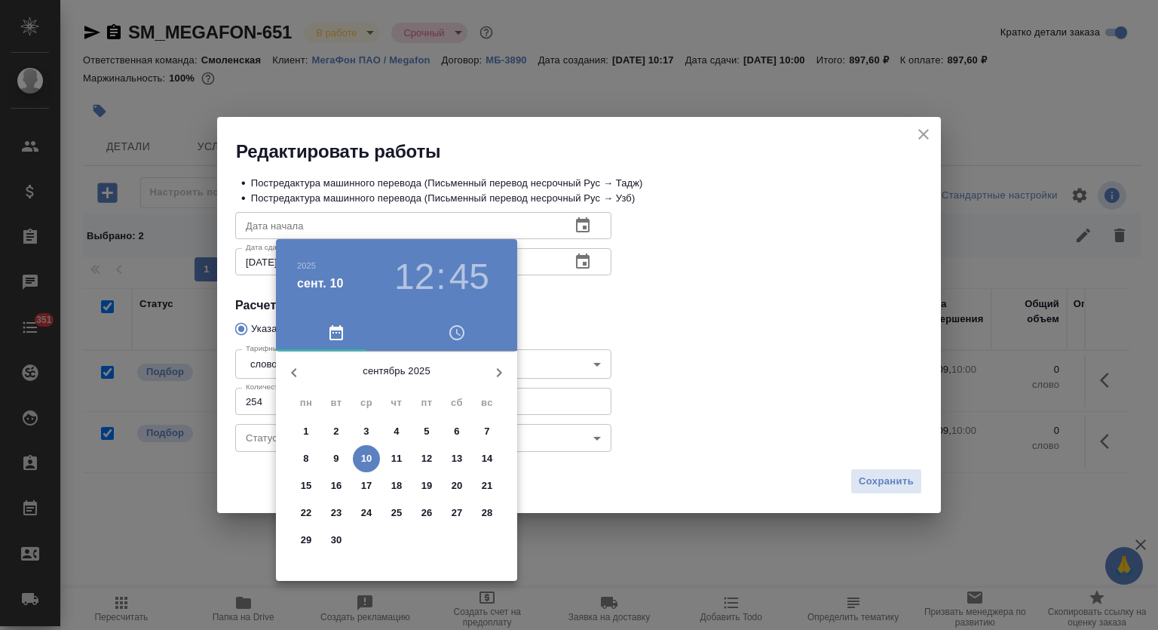
click at [367, 454] on p "10" at bounding box center [366, 458] width 11 height 15
type input "10.09.2025 12:45"
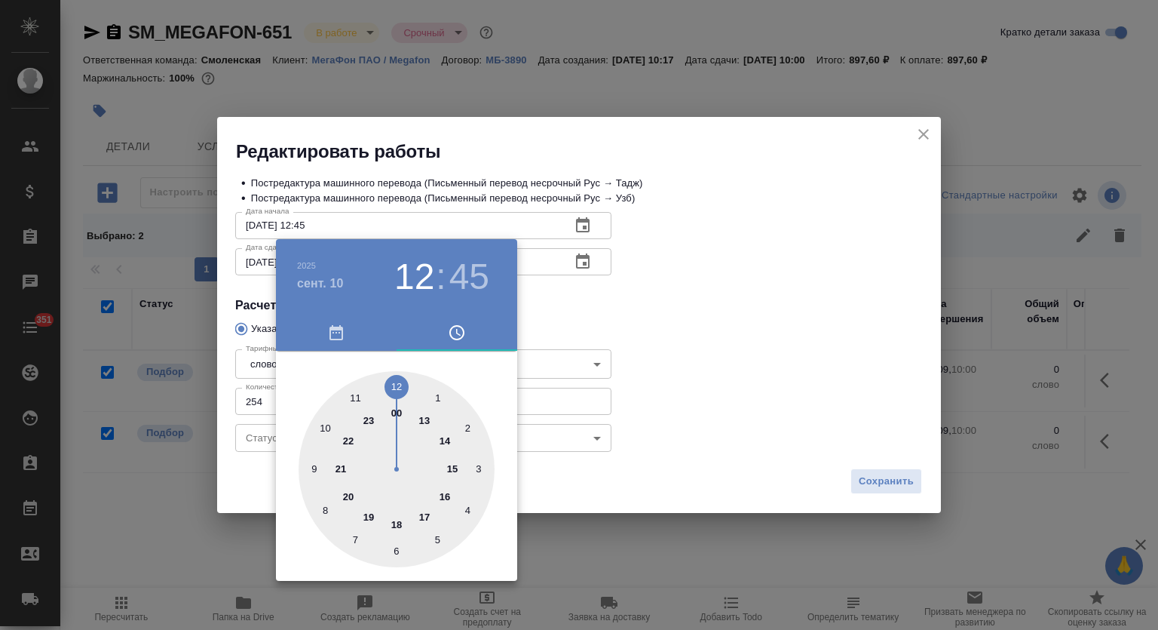
click at [639, 368] on div at bounding box center [579, 315] width 1158 height 630
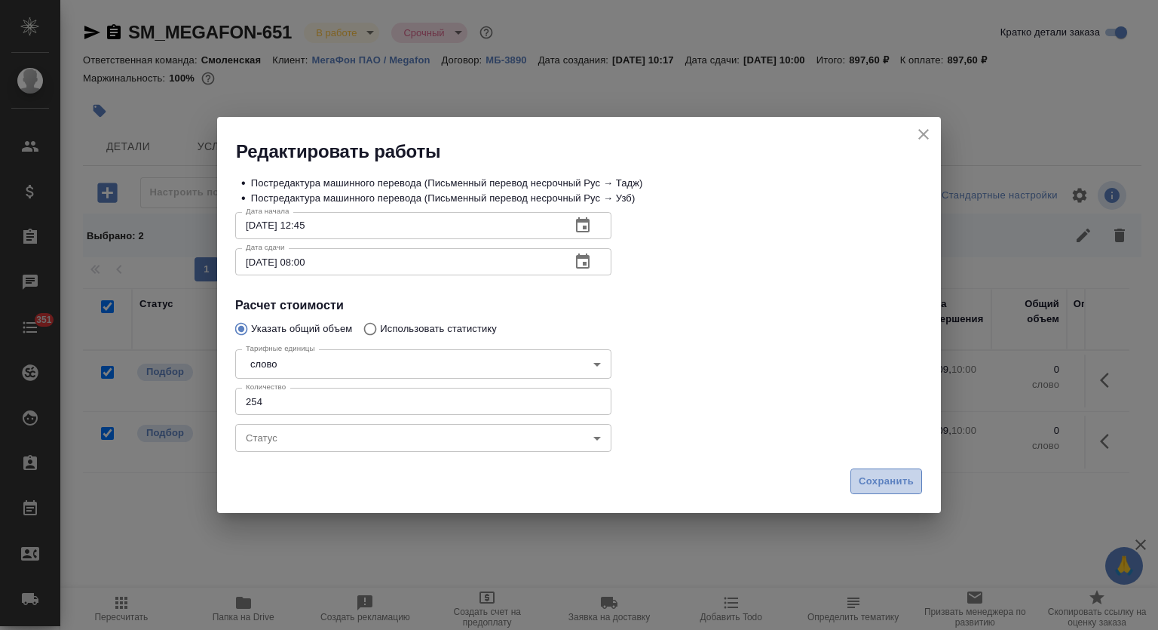
click at [865, 476] on span "Сохранить" at bounding box center [886, 481] width 55 height 17
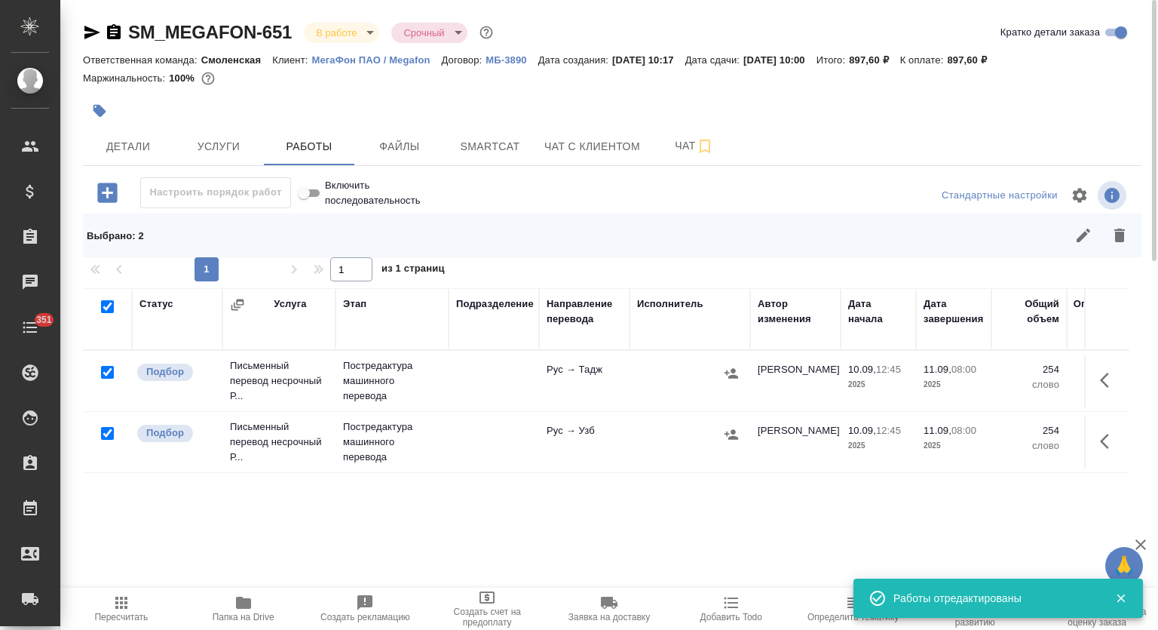
click at [128, 612] on span "Пересчитать" at bounding box center [121, 616] width 54 height 11
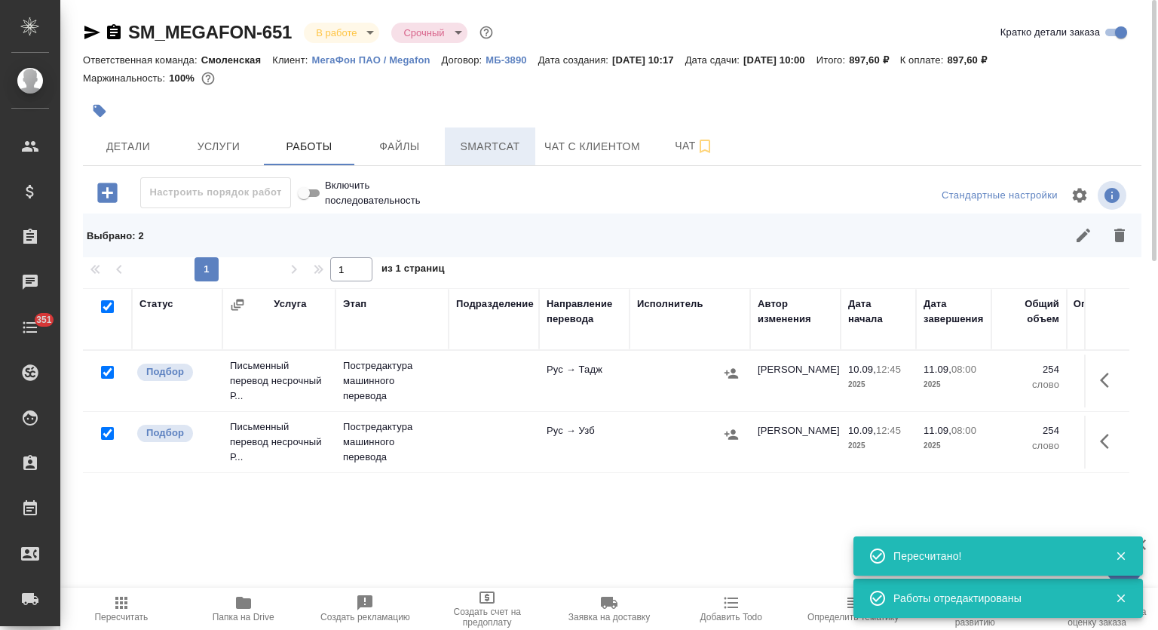
click at [483, 142] on span "Smartcat" at bounding box center [490, 146] width 72 height 19
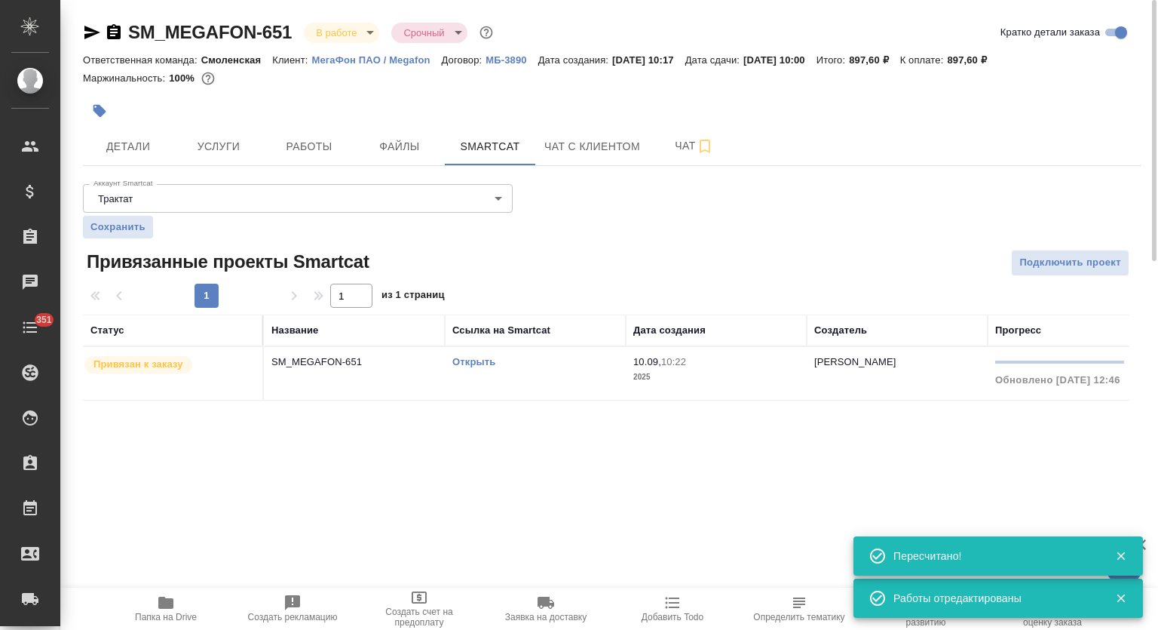
click at [343, 370] on td "SM_MEGAFON-651" at bounding box center [354, 373] width 181 height 53
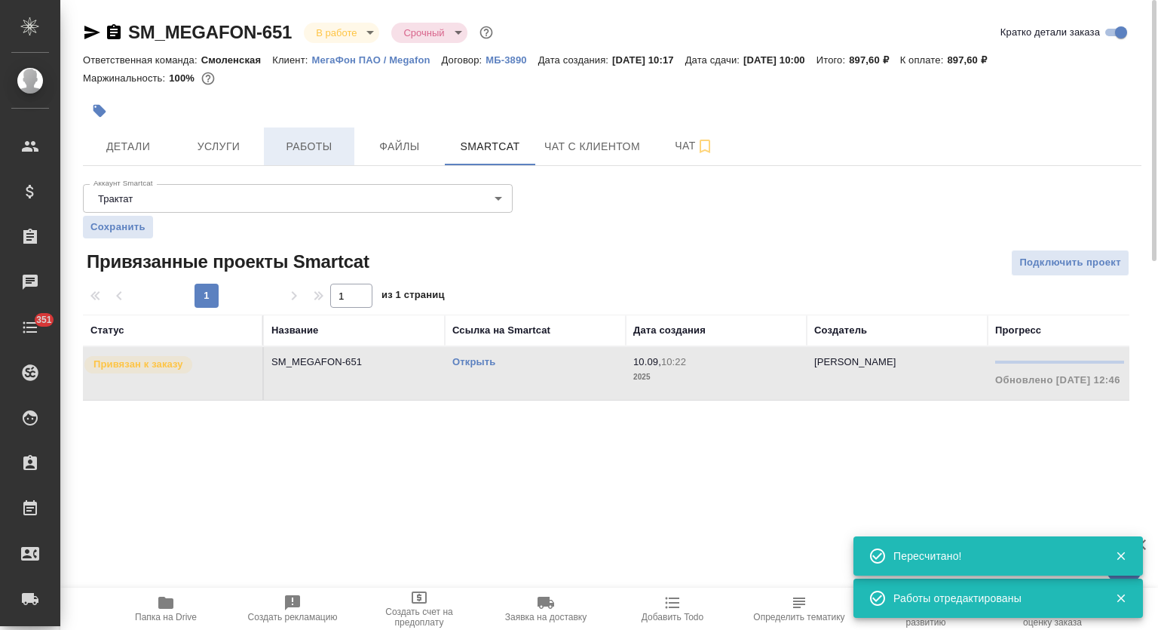
click at [338, 138] on span "Работы" at bounding box center [309, 146] width 72 height 19
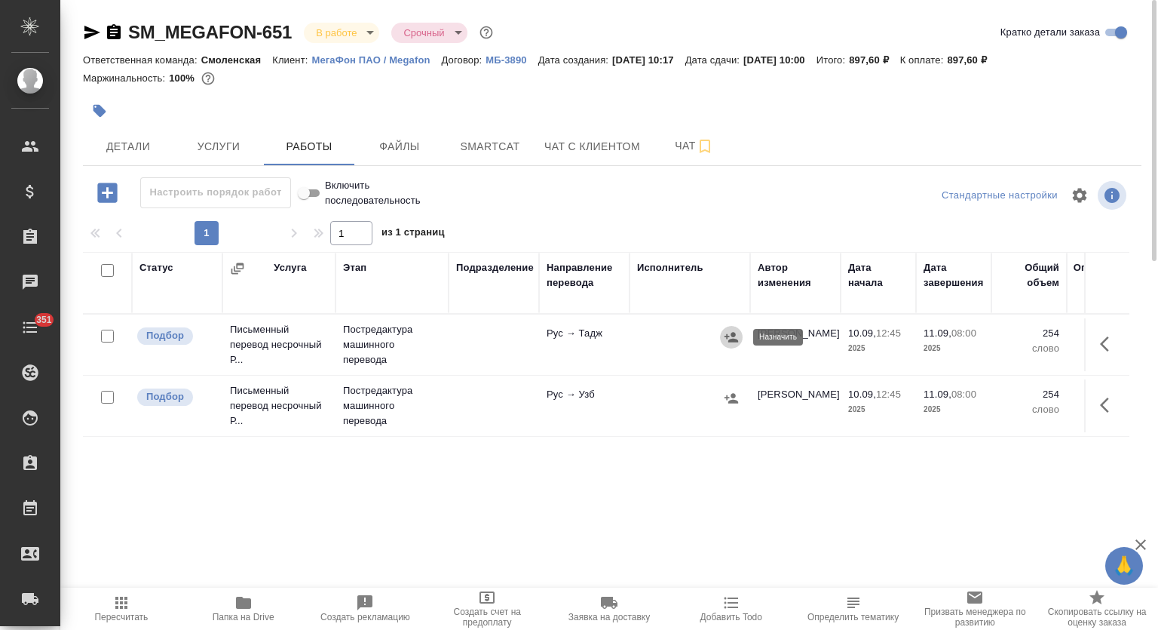
click at [732, 340] on icon "button" at bounding box center [732, 337] width 14 height 10
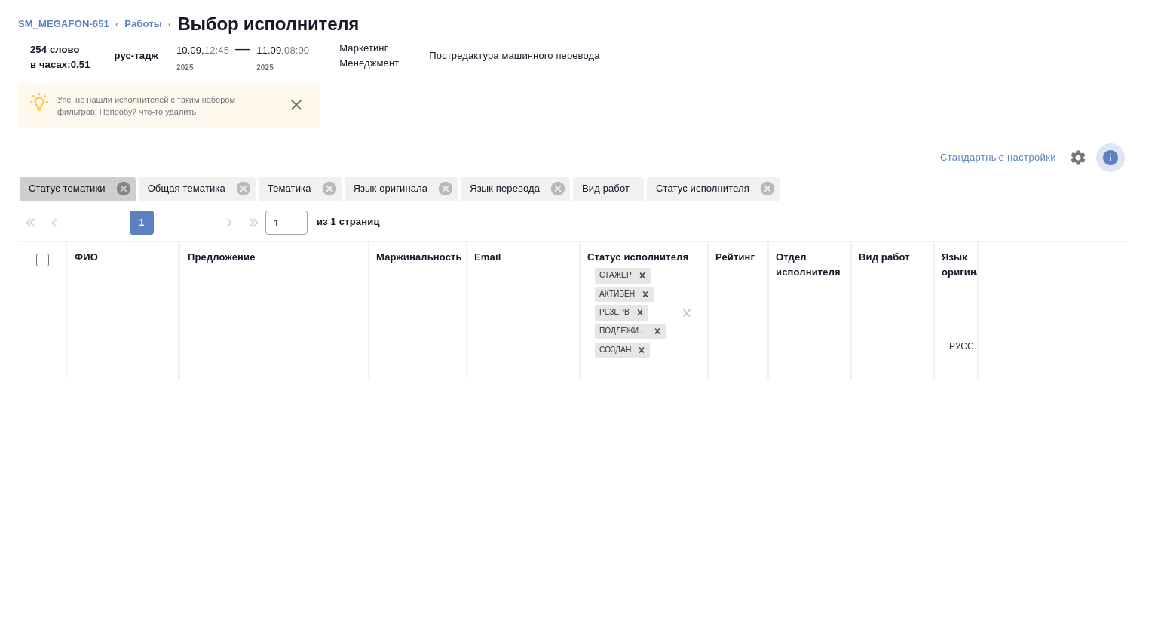
click at [124, 186] on icon at bounding box center [123, 189] width 14 height 14
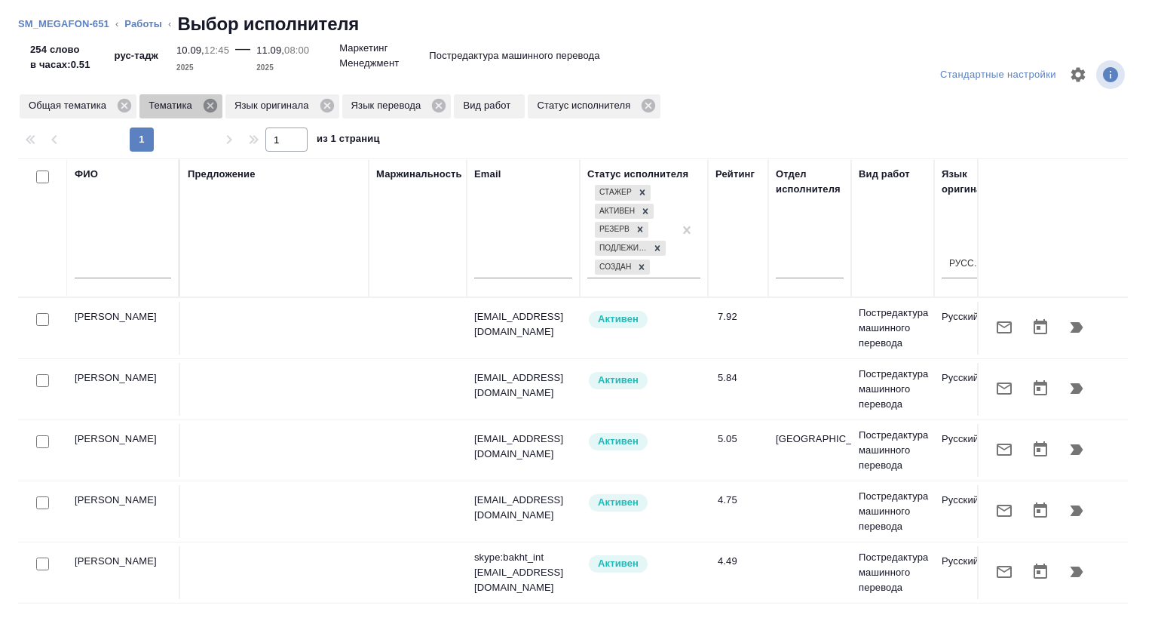
click at [212, 107] on icon at bounding box center [210, 105] width 17 height 17
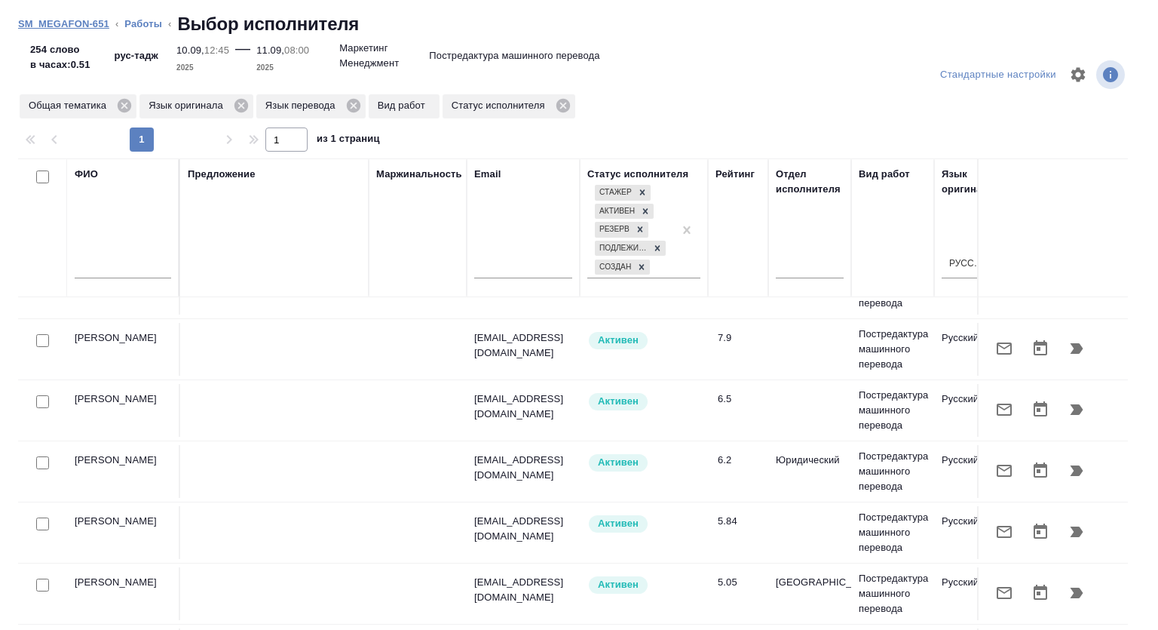
scroll to position [201, 0]
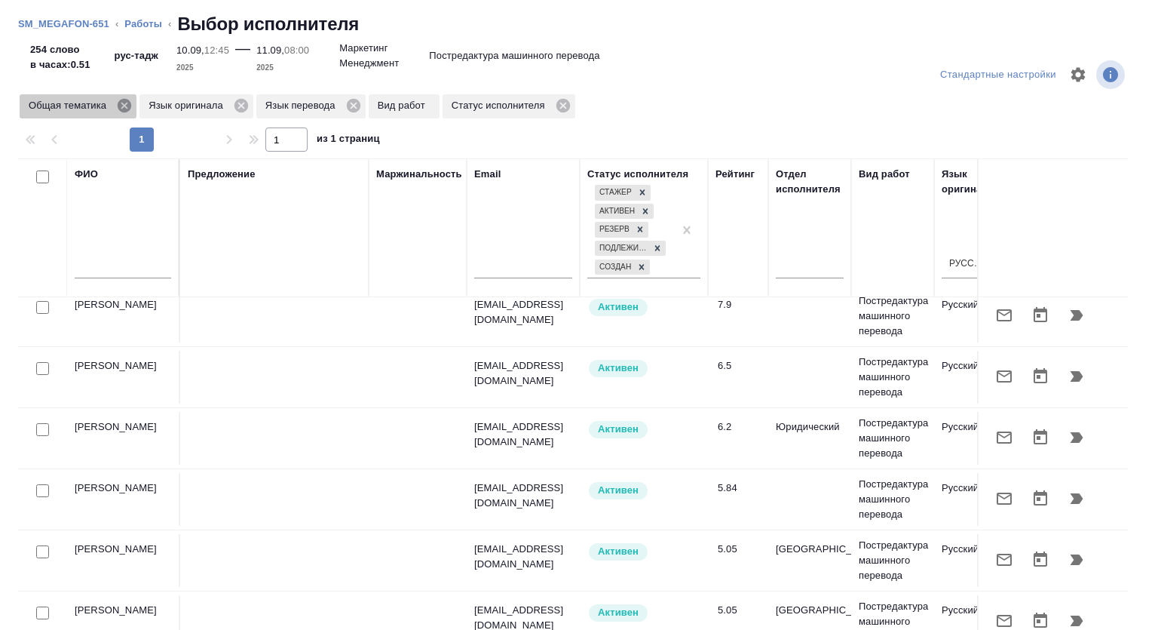
click at [122, 106] on icon at bounding box center [125, 106] width 14 height 14
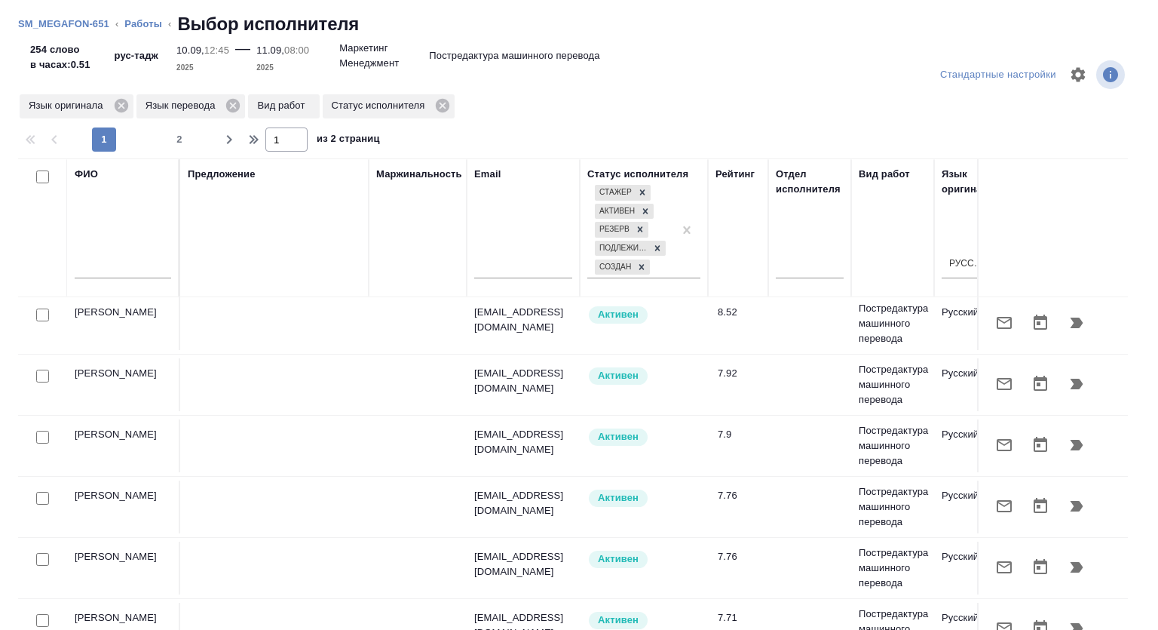
scroll to position [0, 0]
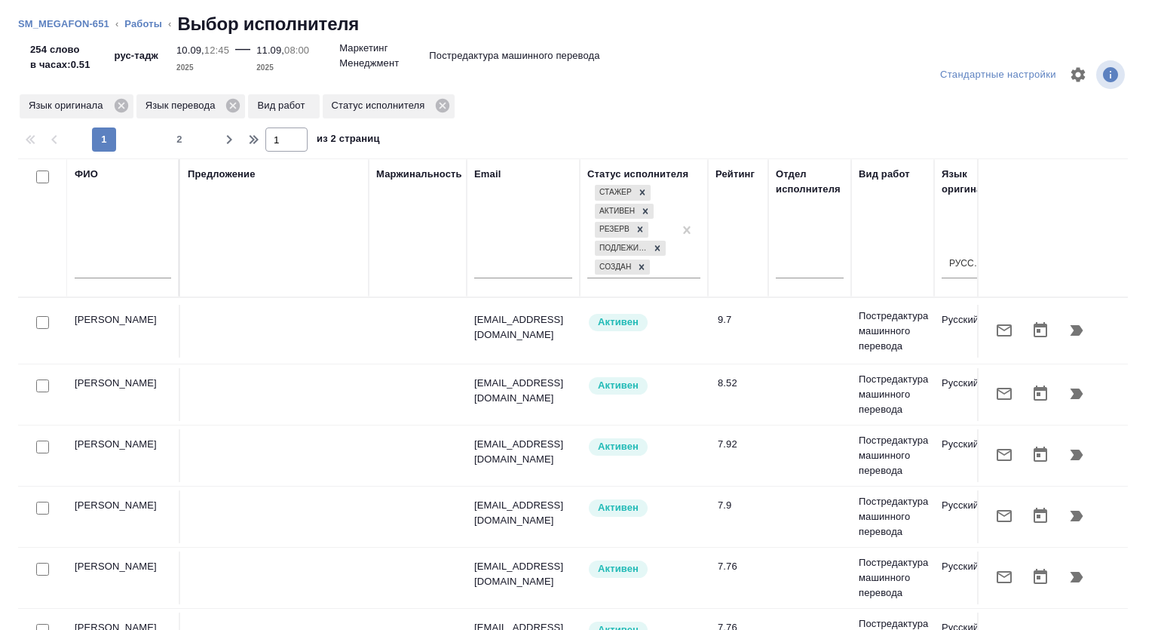
click at [145, 270] on input "text" at bounding box center [123, 268] width 97 height 19
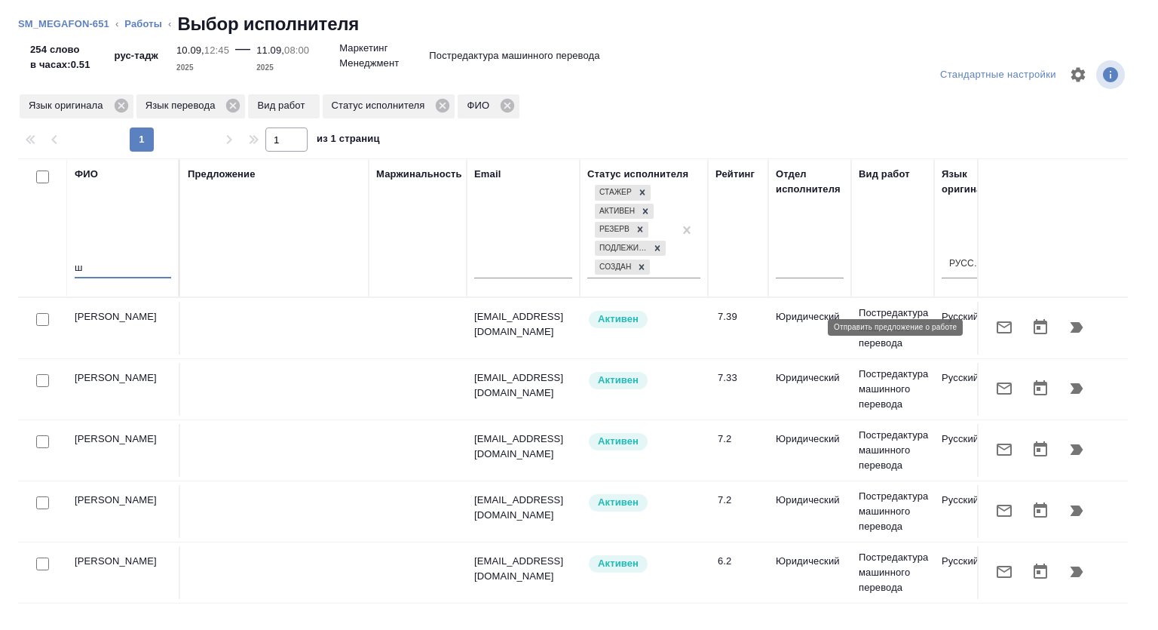
type input "ш"
click at [997, 324] on icon "button" at bounding box center [1004, 327] width 15 height 12
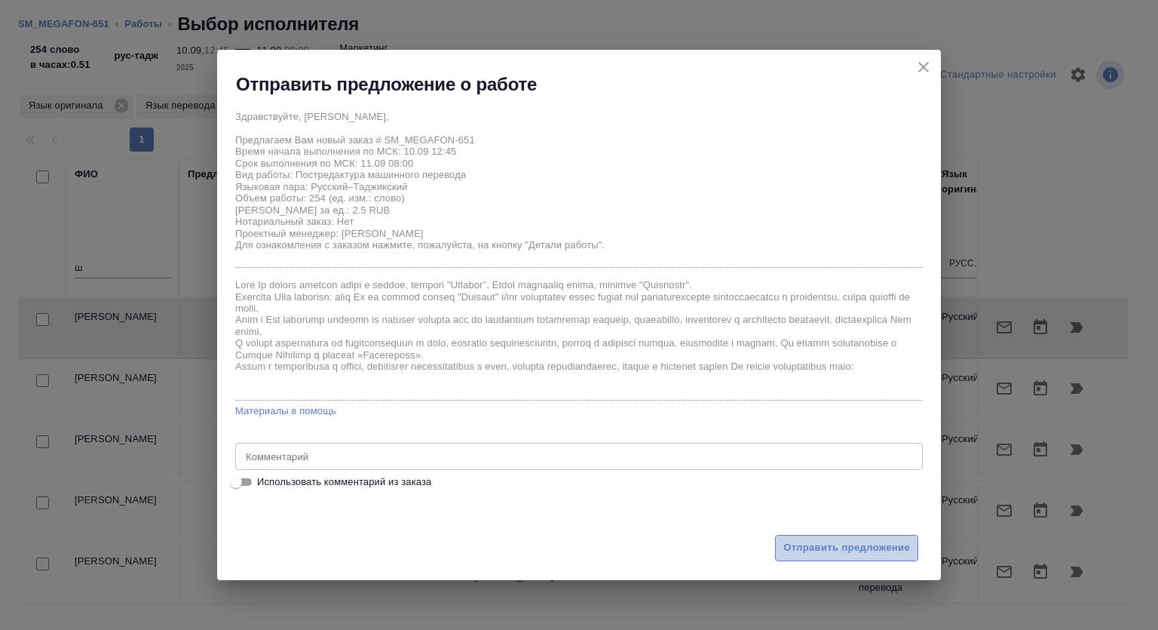
click at [813, 548] on span "Отправить предложение" at bounding box center [846, 547] width 127 height 17
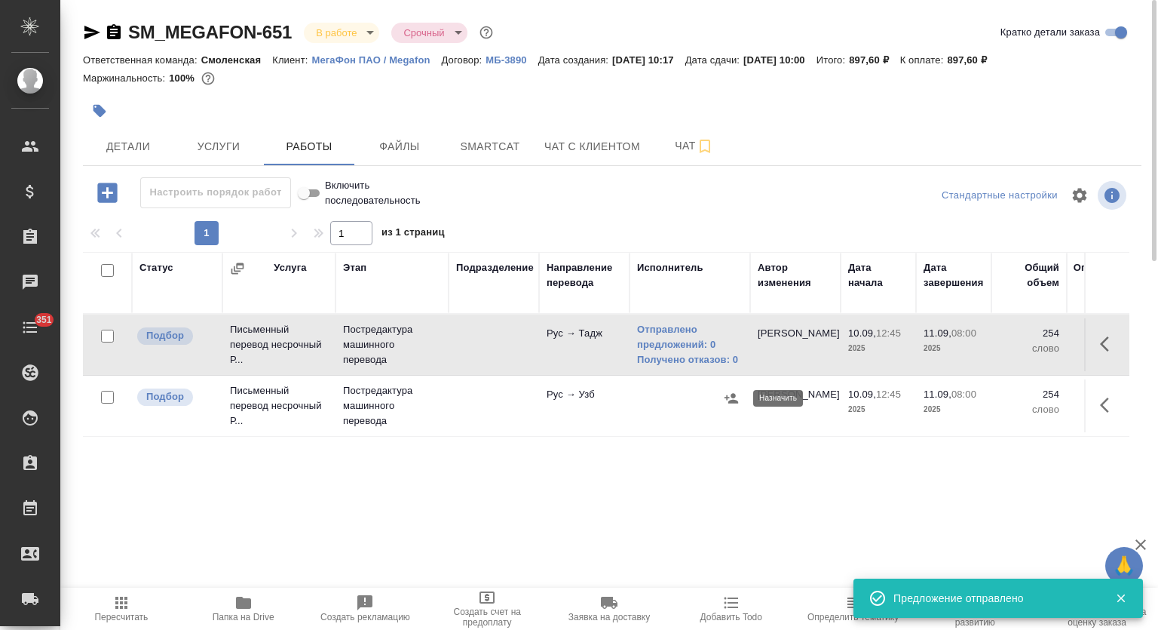
click at [734, 397] on icon "button" at bounding box center [732, 398] width 14 height 10
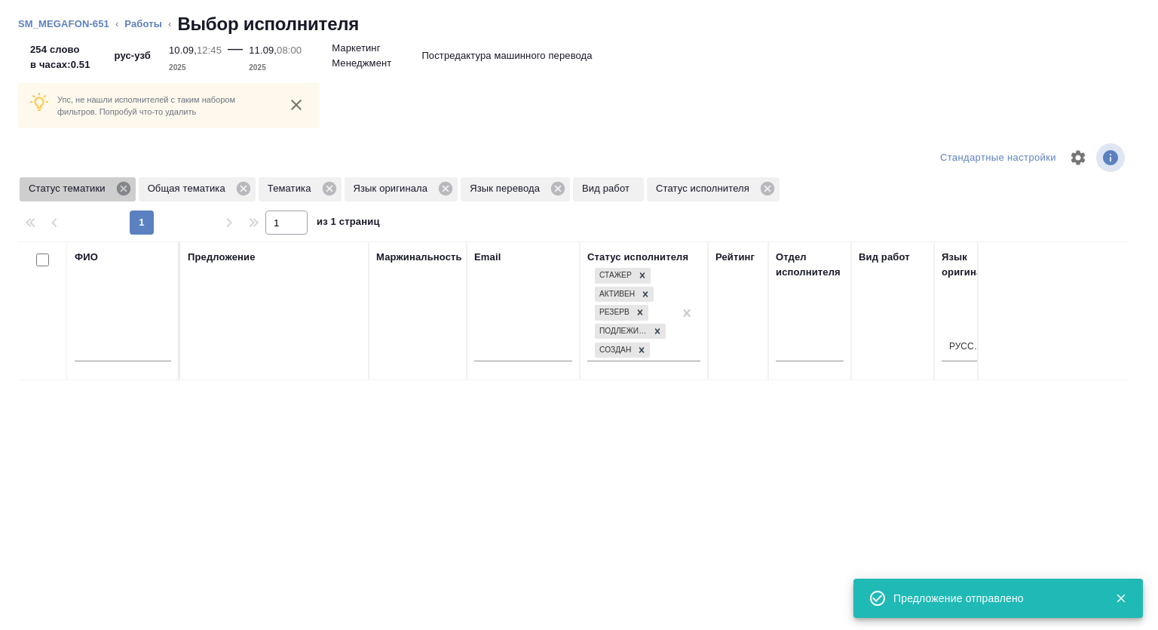
click at [118, 190] on icon at bounding box center [123, 189] width 14 height 14
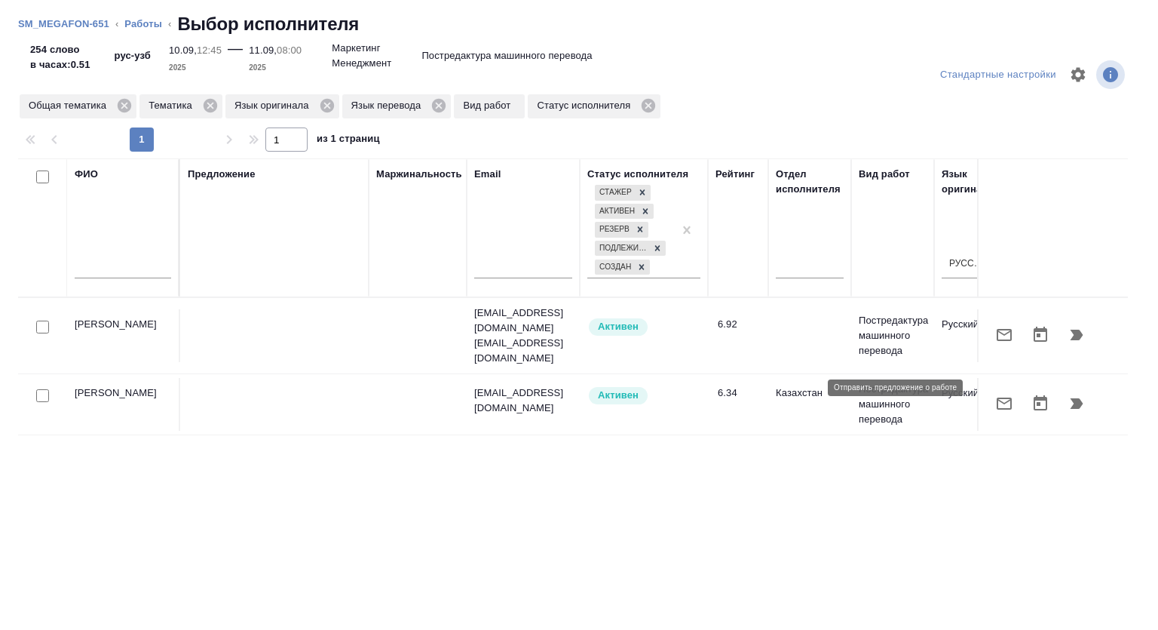
click at [995, 394] on icon "button" at bounding box center [1004, 403] width 18 height 18
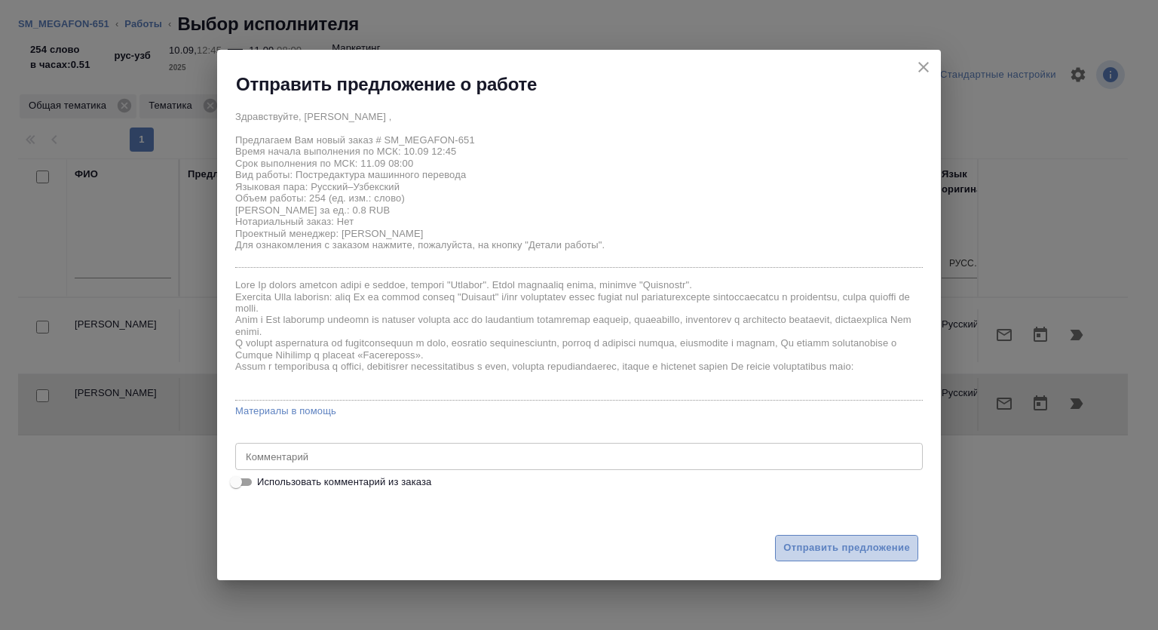
click at [869, 542] on span "Отправить предложение" at bounding box center [846, 547] width 127 height 17
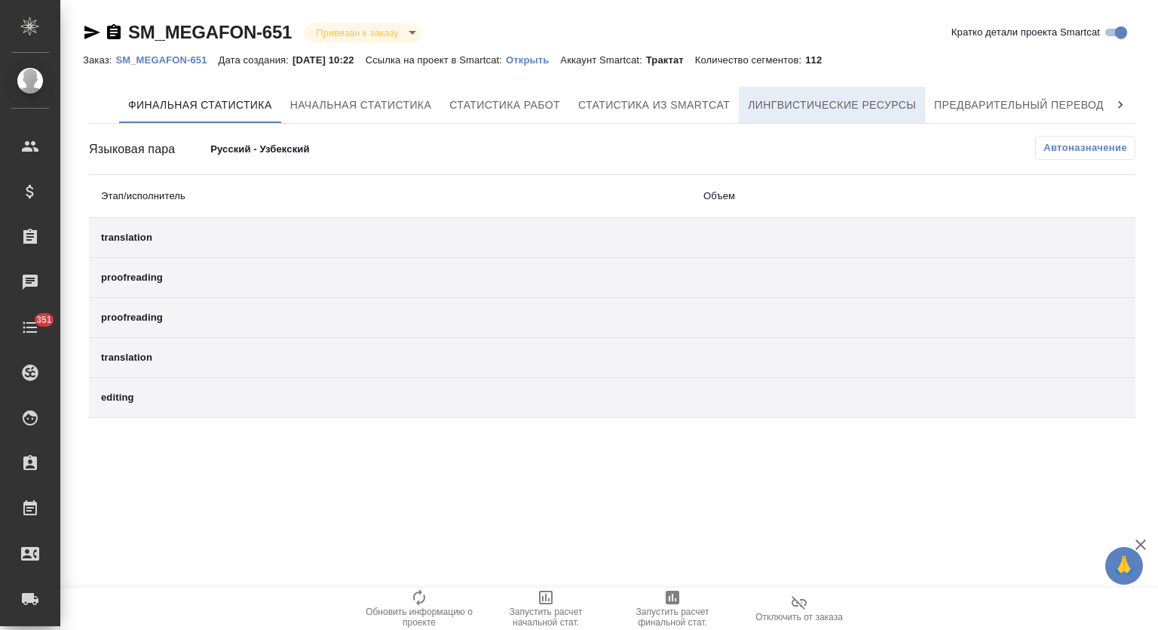
click at [859, 97] on span "Лингвистические ресурсы" at bounding box center [832, 105] width 168 height 19
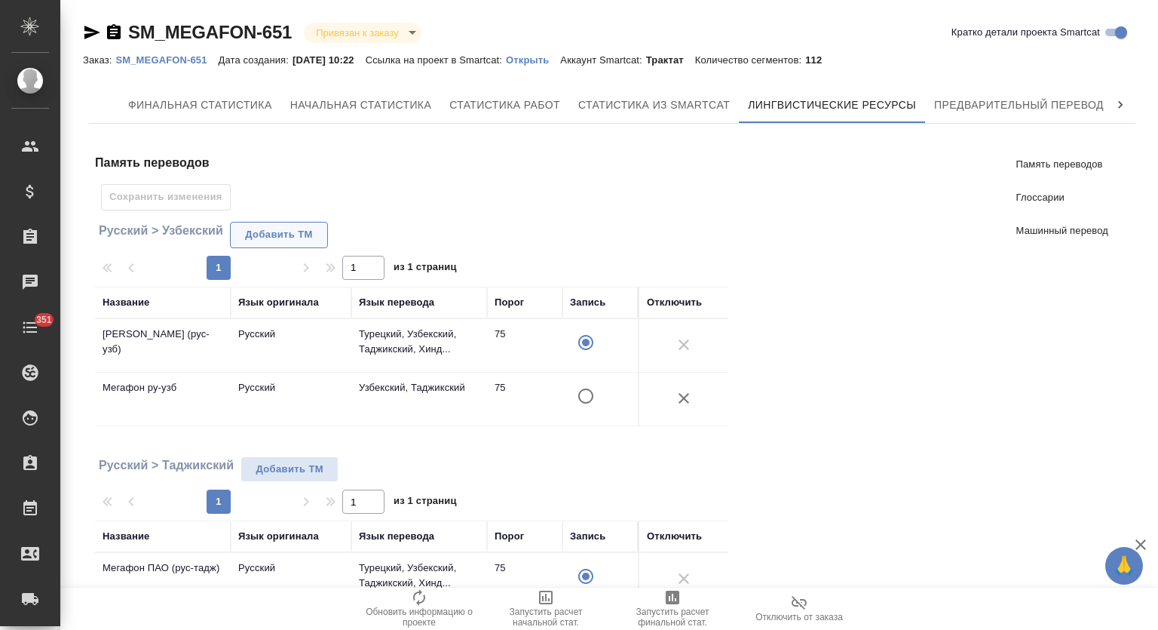
click at [296, 229] on span "Добавить TM" at bounding box center [278, 234] width 81 height 17
radio input "true"
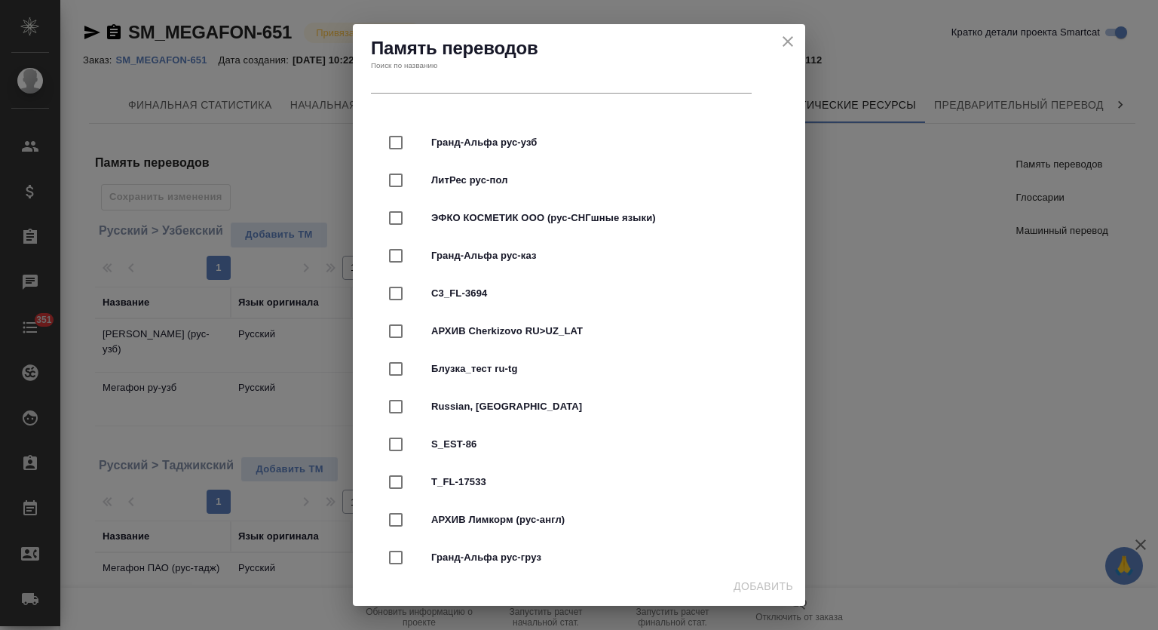
click at [495, 69] on div "Поиск по названию" at bounding box center [561, 76] width 381 height 33
click at [495, 84] on input "text" at bounding box center [561, 82] width 381 height 21
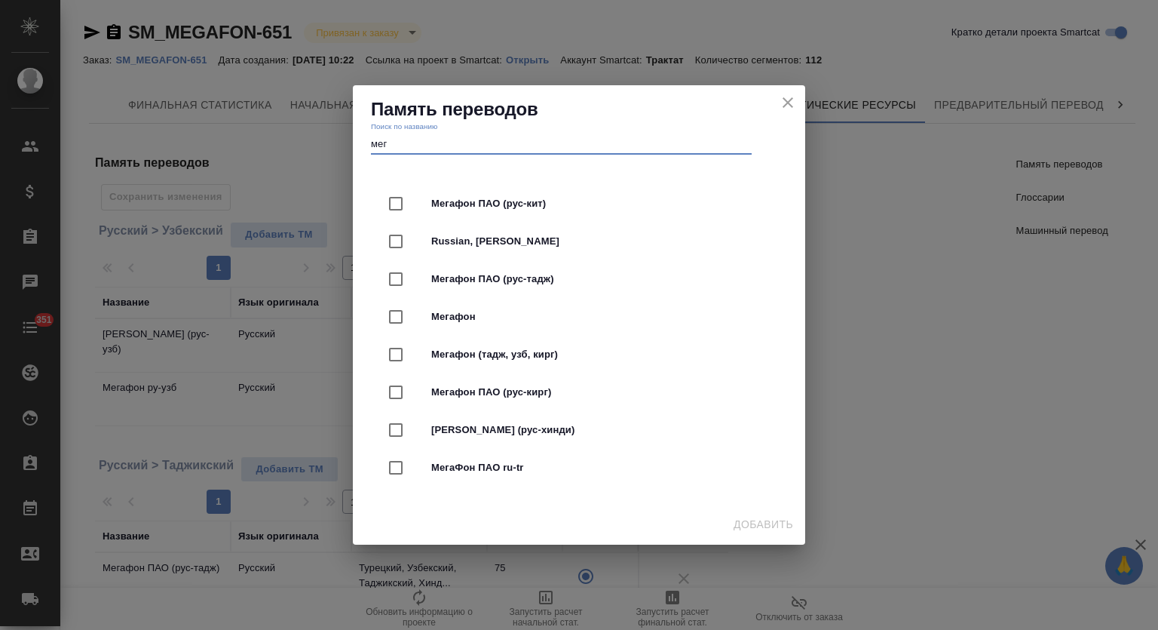
type input "мег"
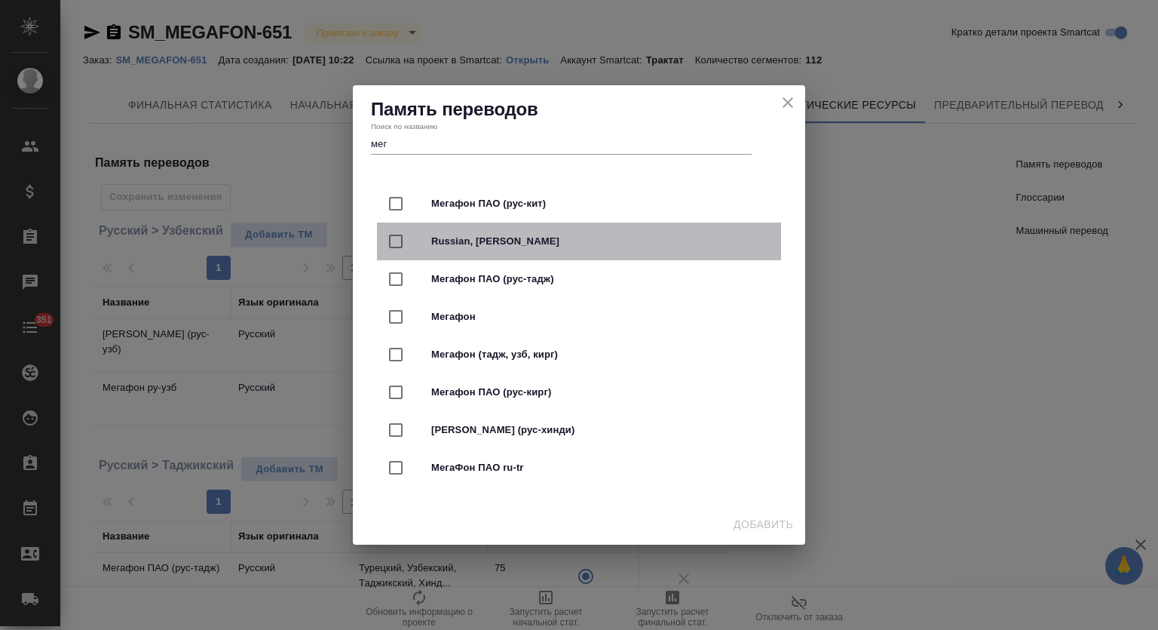
click at [521, 237] on span "Russian, [PERSON_NAME]" at bounding box center [600, 241] width 338 height 15
checkbox input "true"
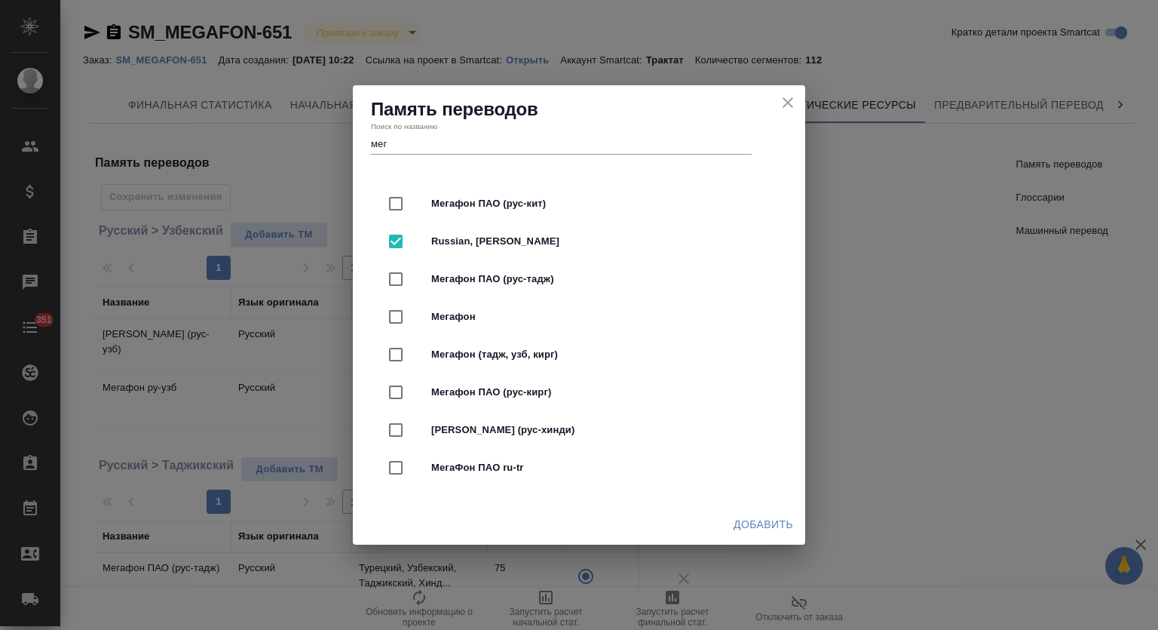
click at [490, 320] on span "Мегафон" at bounding box center [600, 316] width 338 height 15
checkbox input "true"
click at [506, 360] on span "Мегафон (тадж, узб, кирг)" at bounding box center [600, 354] width 338 height 15
checkbox input "true"
click at [780, 524] on span "Добавить" at bounding box center [764, 524] width 60 height 19
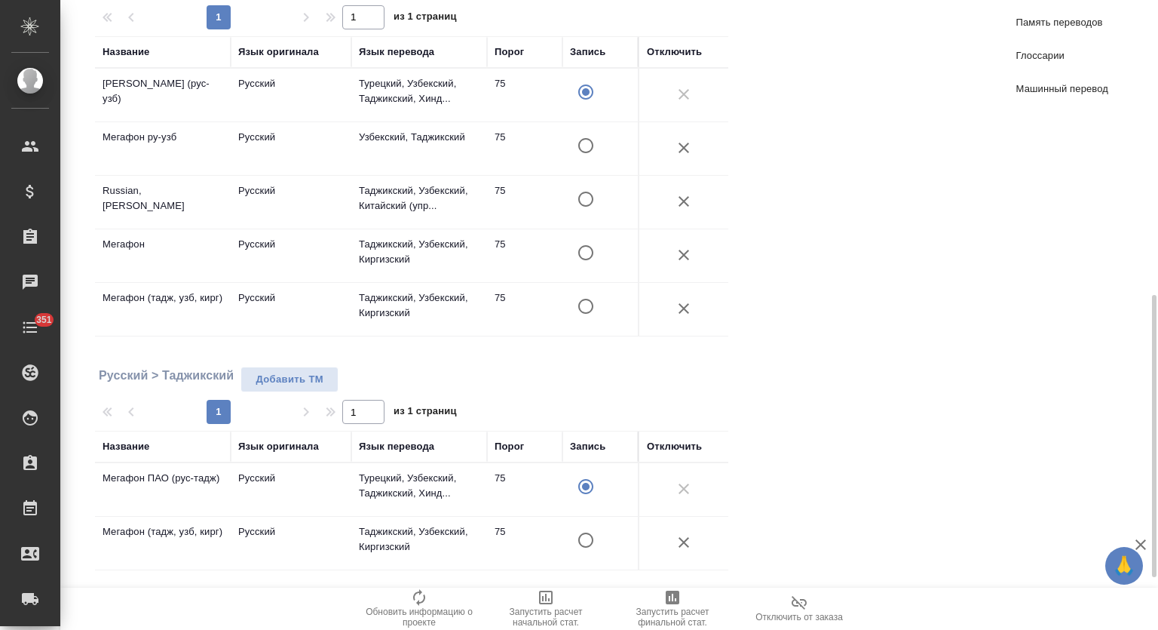
scroll to position [501, 0]
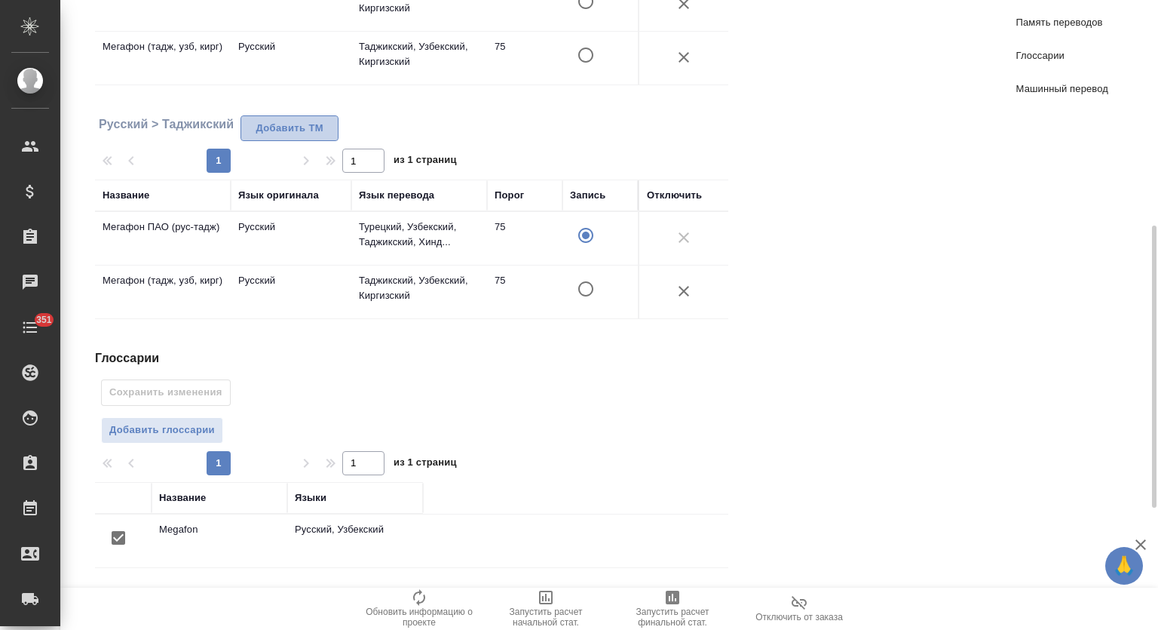
click at [297, 133] on span "Добавить TM" at bounding box center [289, 128] width 81 height 17
radio input "true"
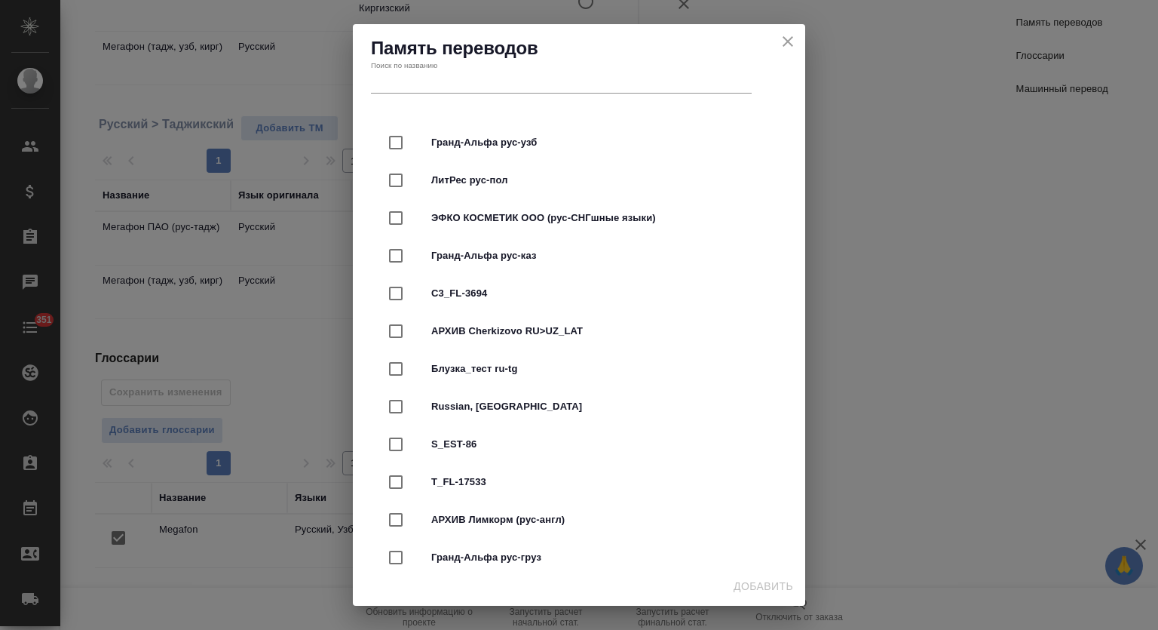
click at [514, 84] on input "text" at bounding box center [561, 82] width 381 height 21
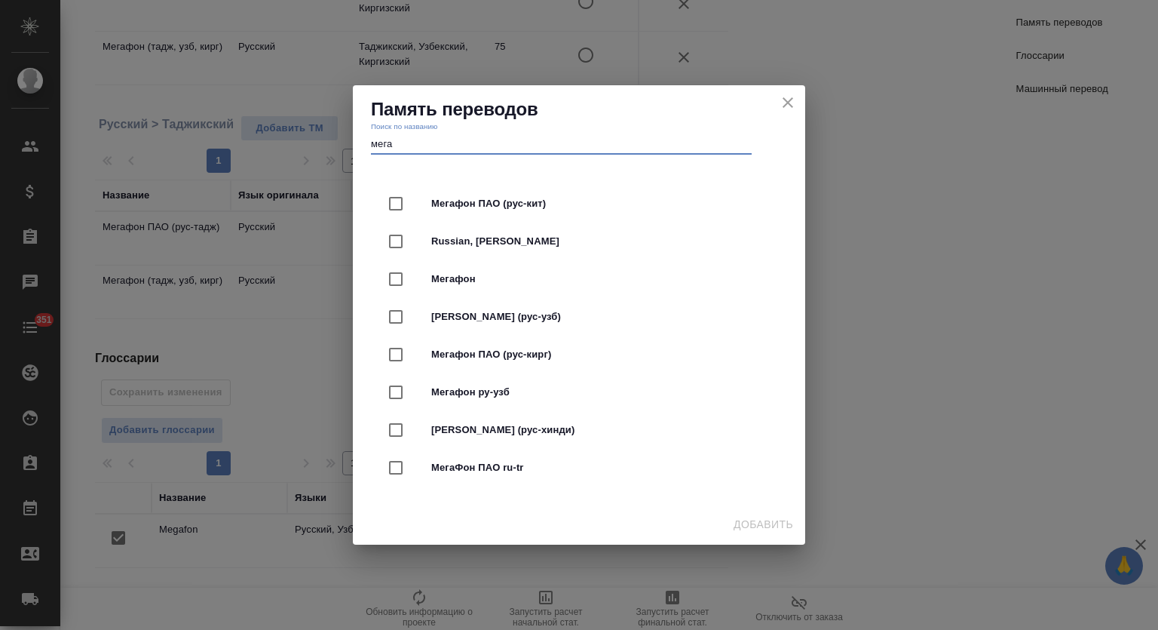
type input "мега"
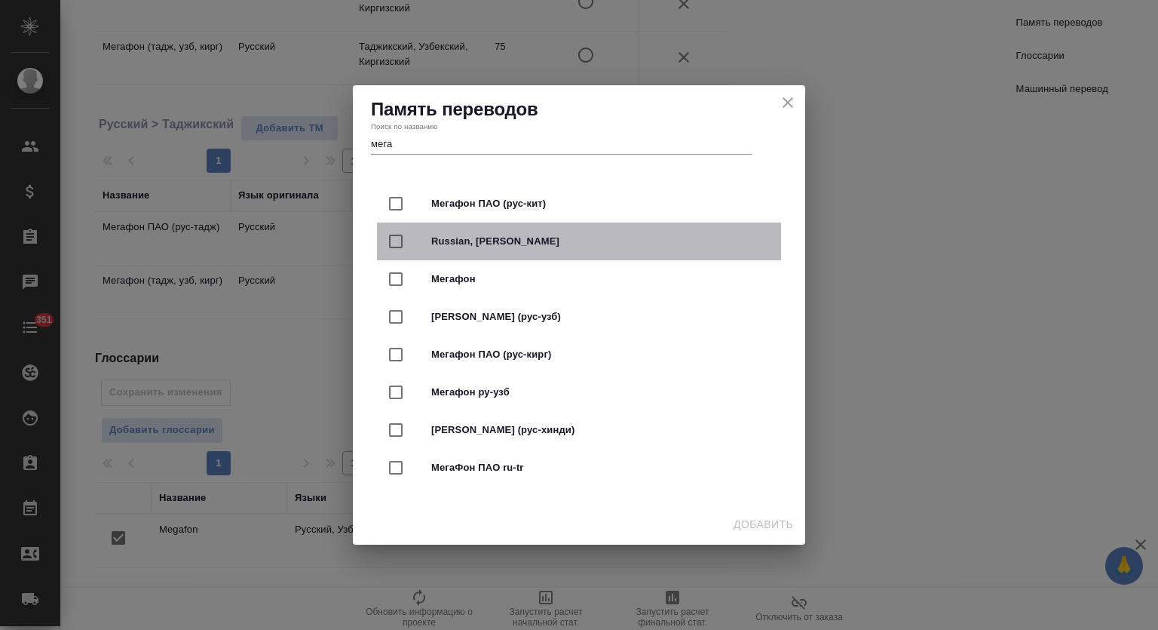
click at [522, 250] on div "Russian, [PERSON_NAME]" at bounding box center [579, 241] width 404 height 38
checkbox input "true"
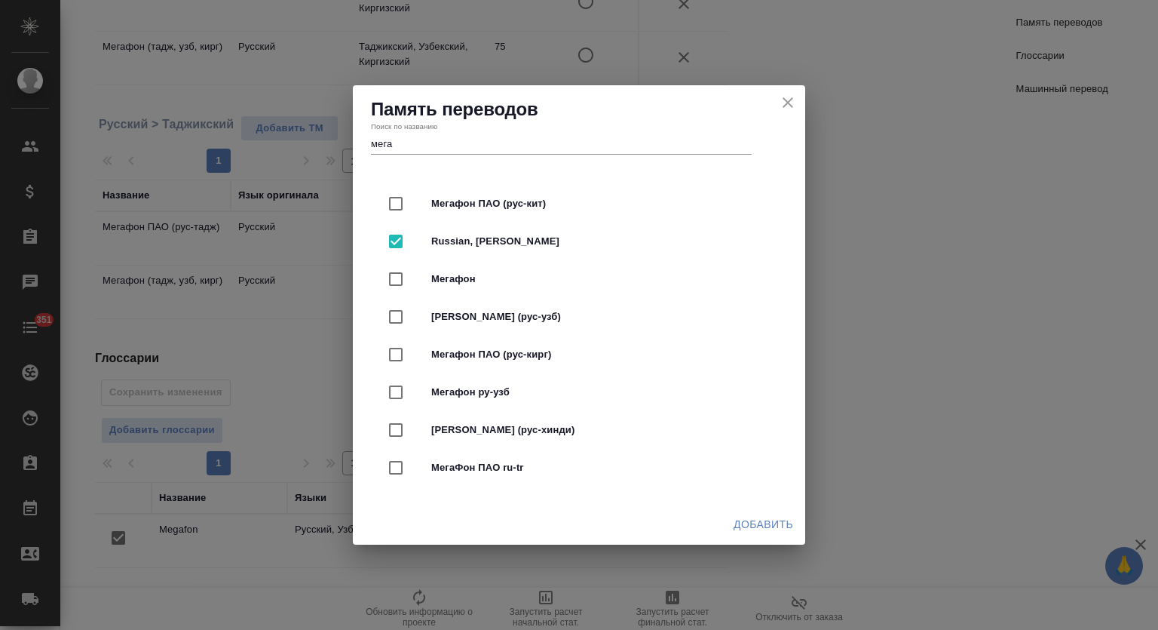
click at [515, 274] on span "Мегафон" at bounding box center [600, 278] width 338 height 15
checkbox input "true"
click at [779, 528] on span "Добавить" at bounding box center [764, 524] width 60 height 19
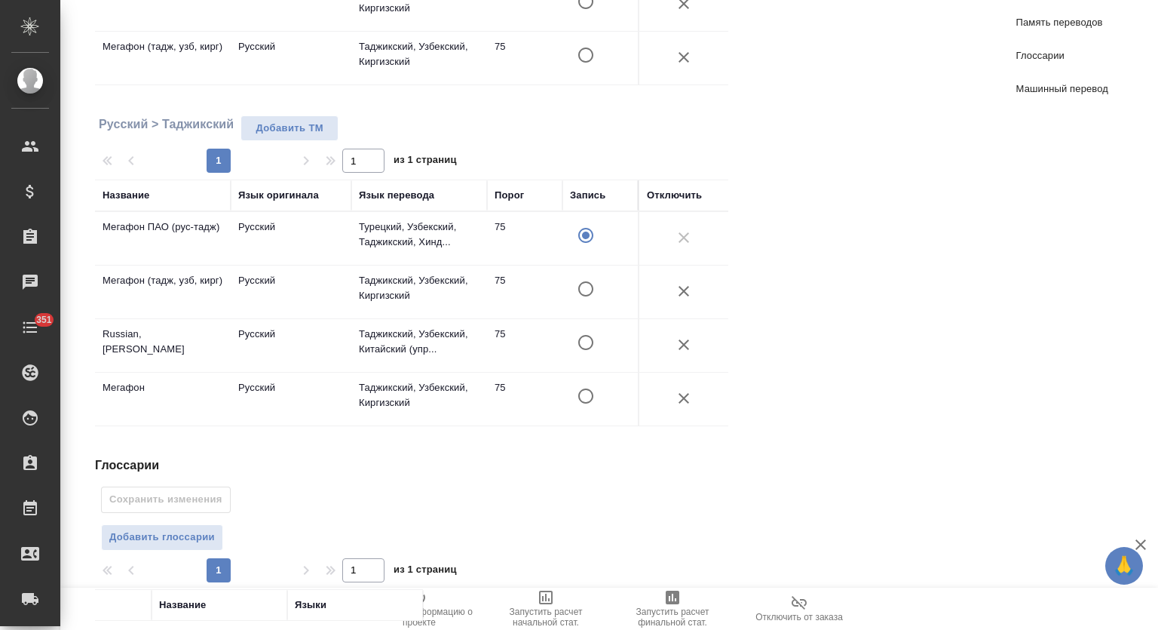
scroll to position [124, 0]
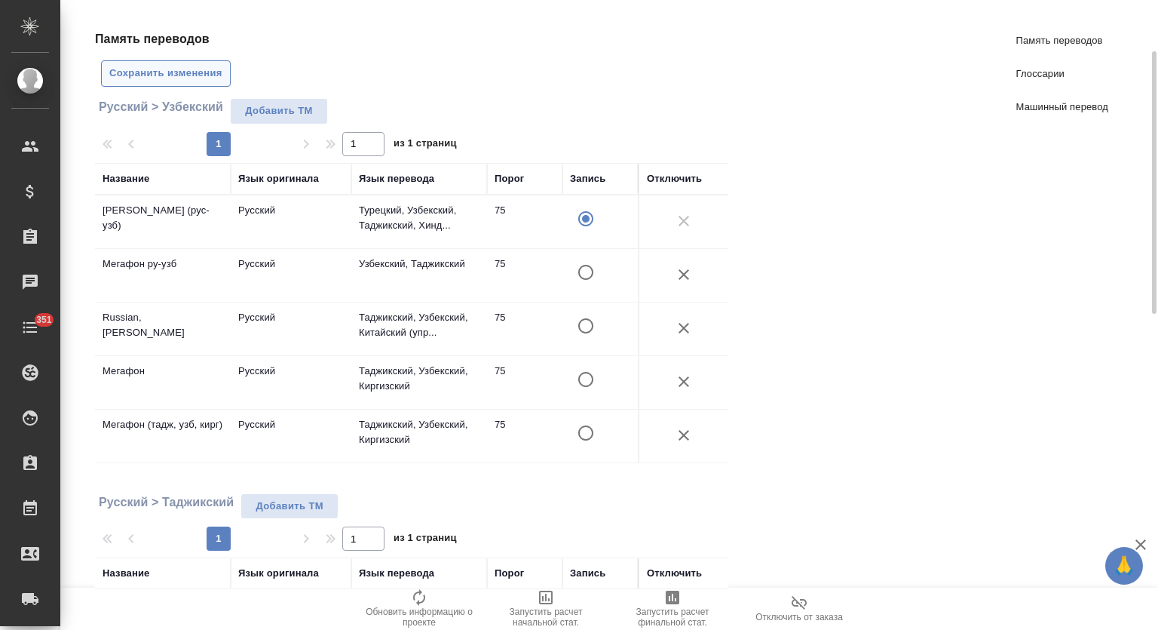
click at [185, 68] on span "Сохранить изменения" at bounding box center [165, 73] width 113 height 17
radio input "false"
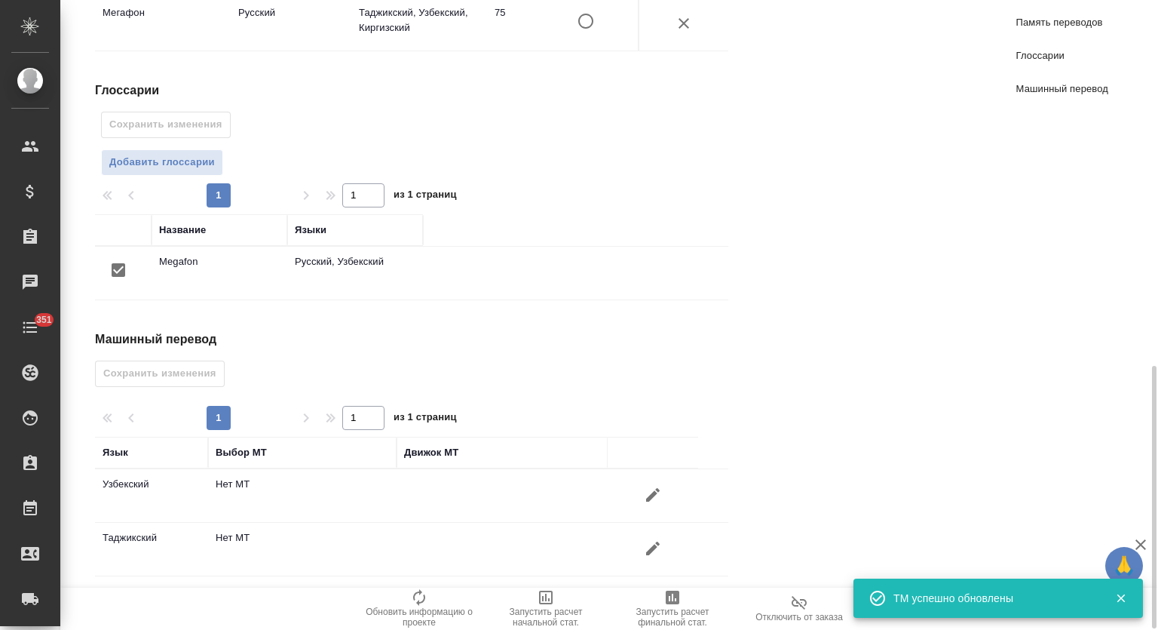
scroll to position [879, 0]
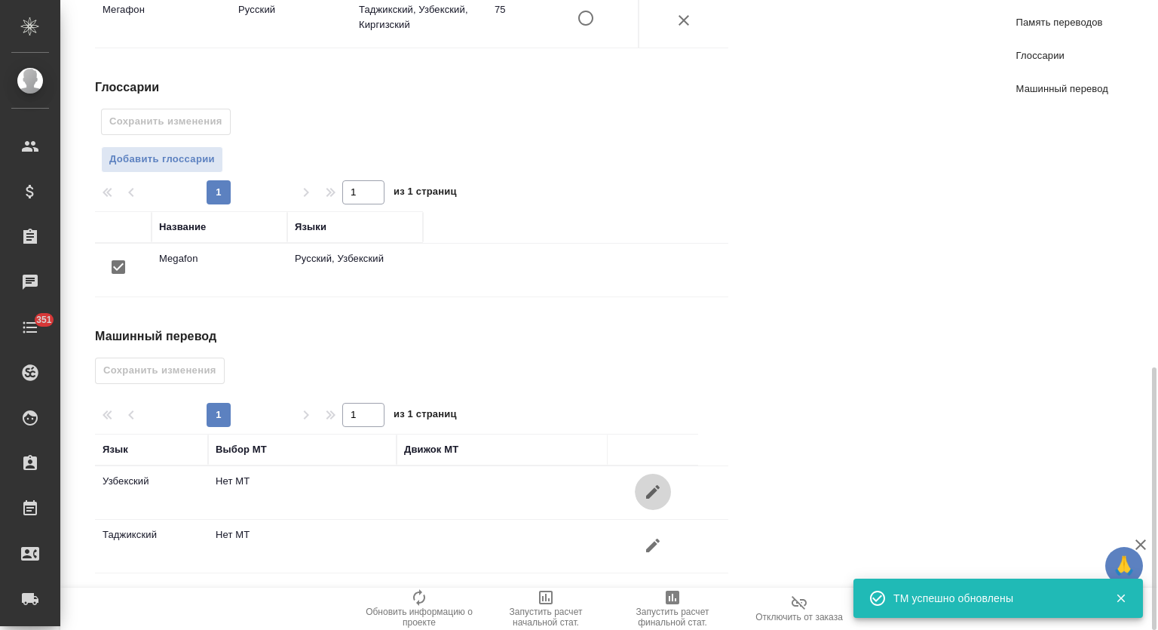
click at [654, 491] on icon "button" at bounding box center [653, 492] width 18 height 18
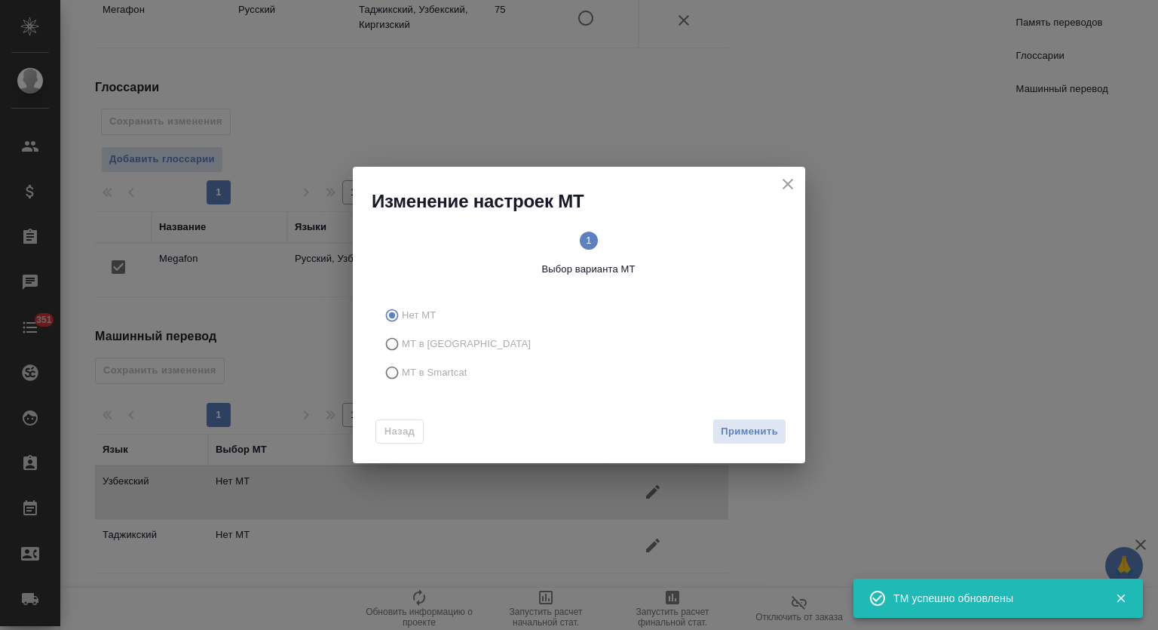
click at [448, 384] on label "МТ в Smartcat" at bounding box center [576, 372] width 397 height 29
click at [402, 384] on input "МТ в Smartcat" at bounding box center [390, 372] width 24 height 29
radio input "true"
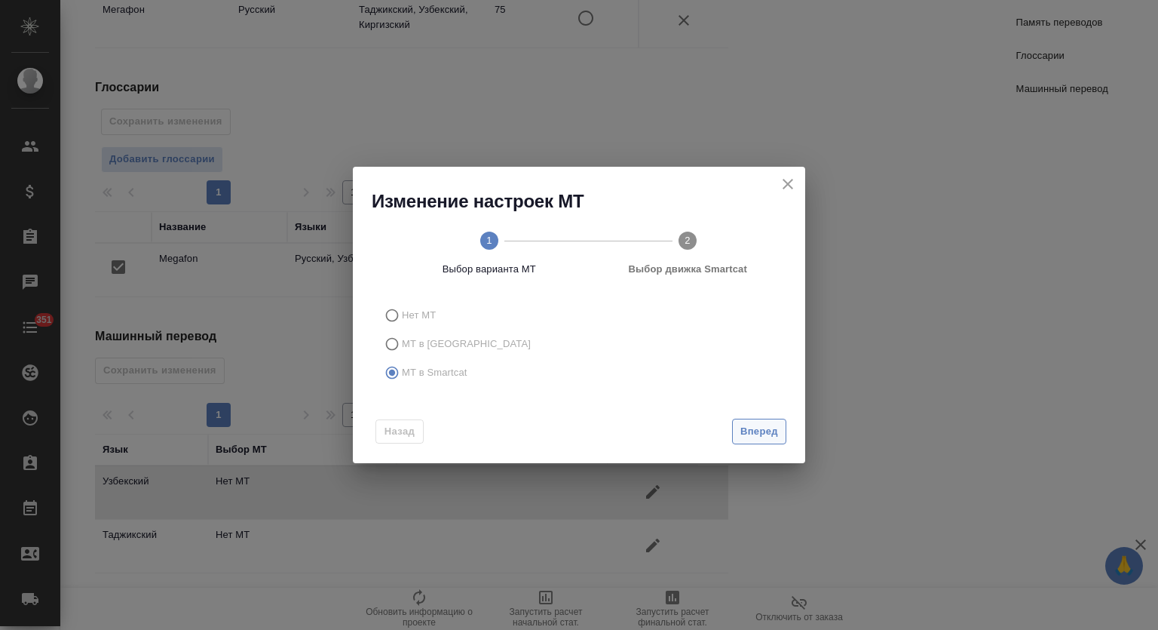
click at [752, 429] on span "Вперед" at bounding box center [759, 431] width 38 height 17
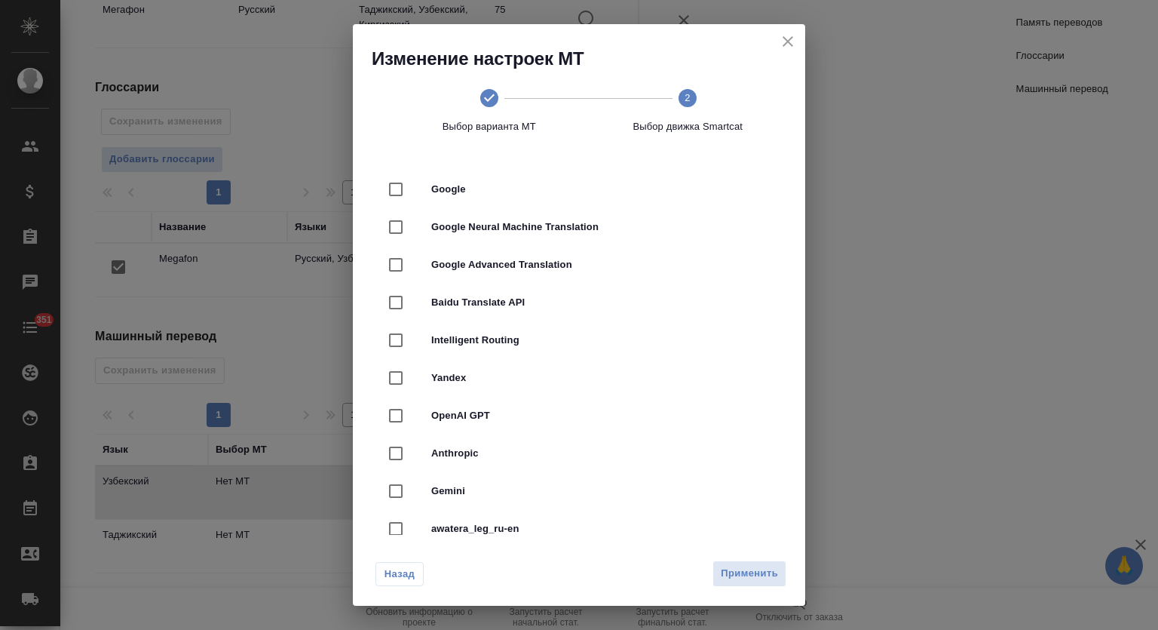
click at [467, 187] on span "Google" at bounding box center [600, 189] width 338 height 15
checkbox input "true"
click at [742, 569] on span "Применить" at bounding box center [749, 573] width 57 height 17
radio input "false"
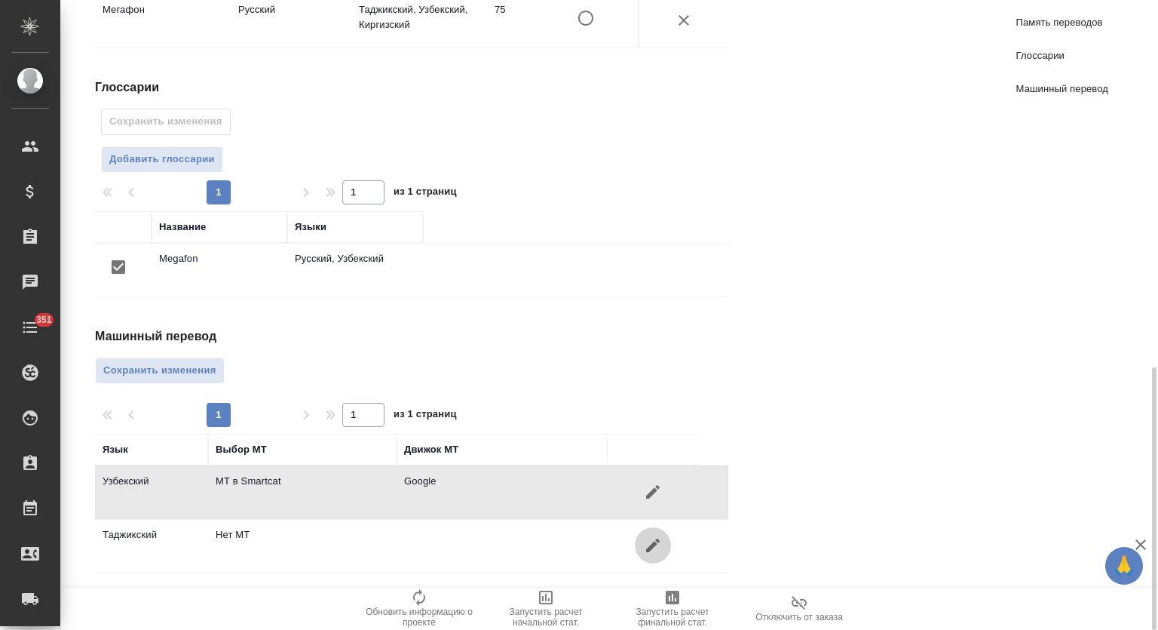
click at [653, 538] on icon "button" at bounding box center [653, 545] width 14 height 14
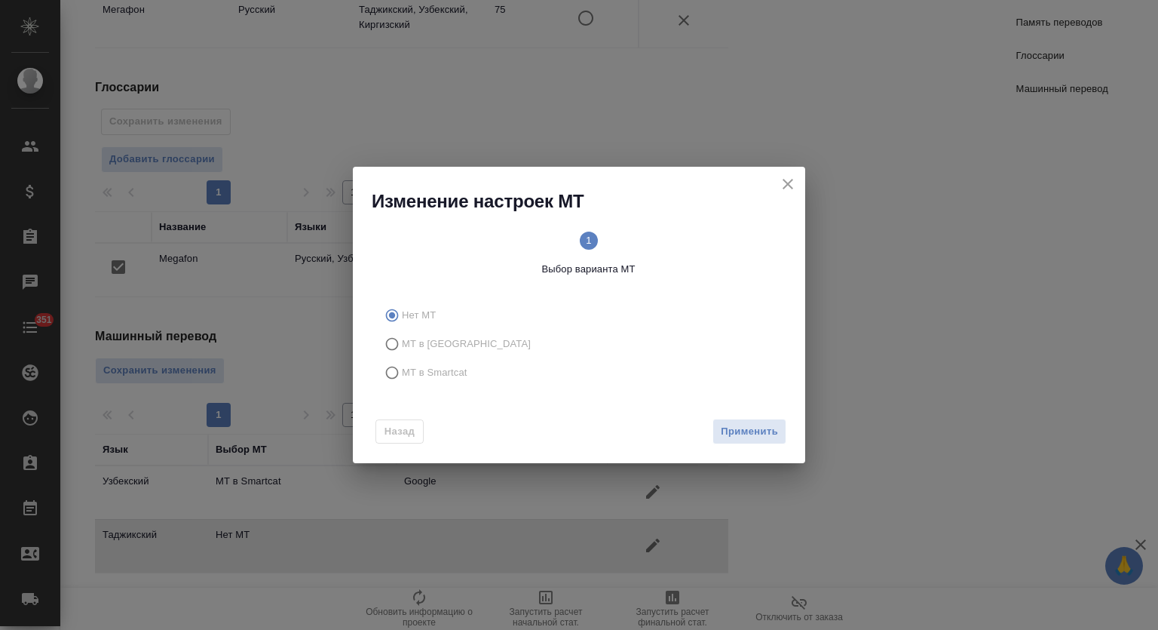
click at [446, 372] on span "МТ в Smartcat" at bounding box center [435, 372] width 66 height 15
click at [402, 372] on input "МТ в Smartcat" at bounding box center [390, 372] width 24 height 29
radio input "true"
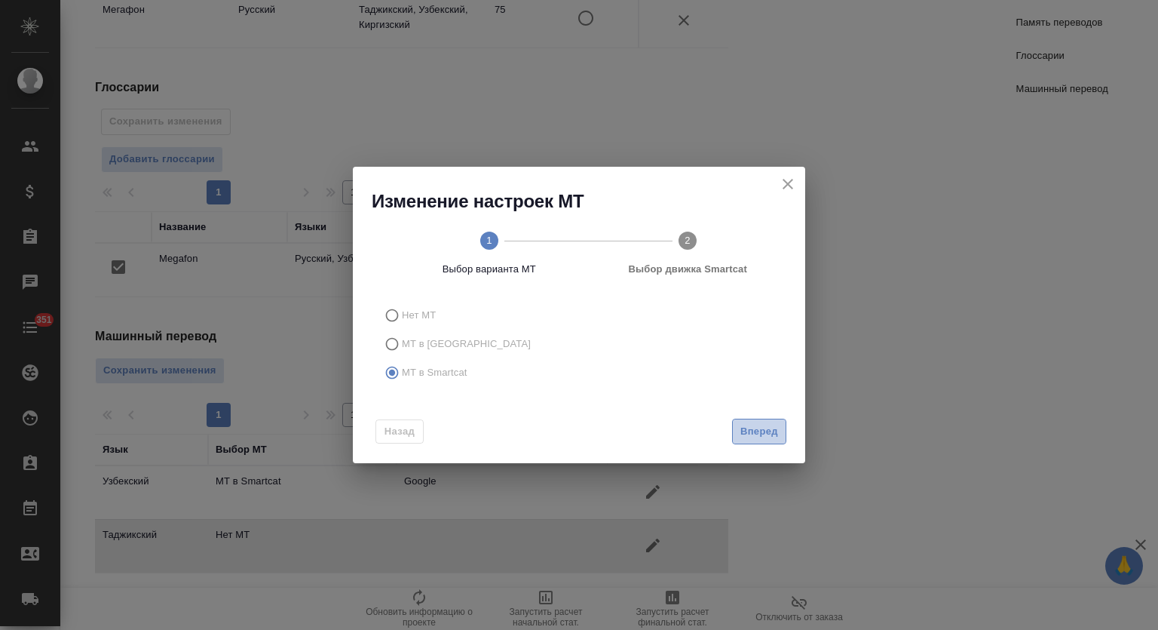
click at [745, 431] on span "Вперед" at bounding box center [759, 431] width 38 height 17
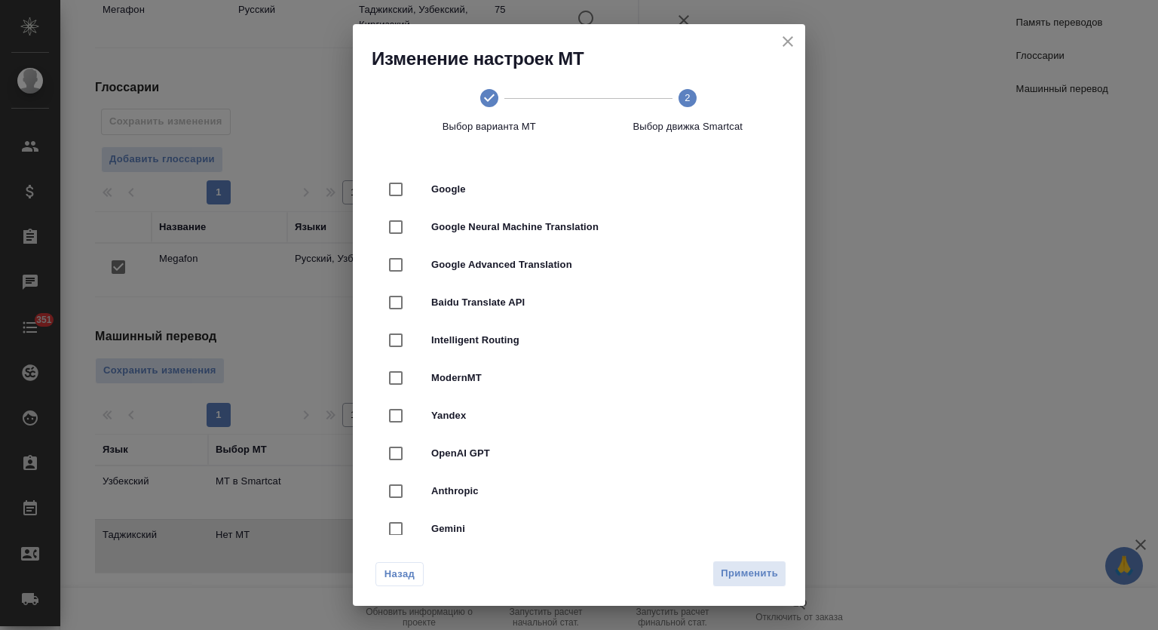
click at [483, 195] on span "Google" at bounding box center [600, 189] width 338 height 15
checkbox input "true"
click at [734, 584] on button "Применить" at bounding box center [749, 573] width 74 height 26
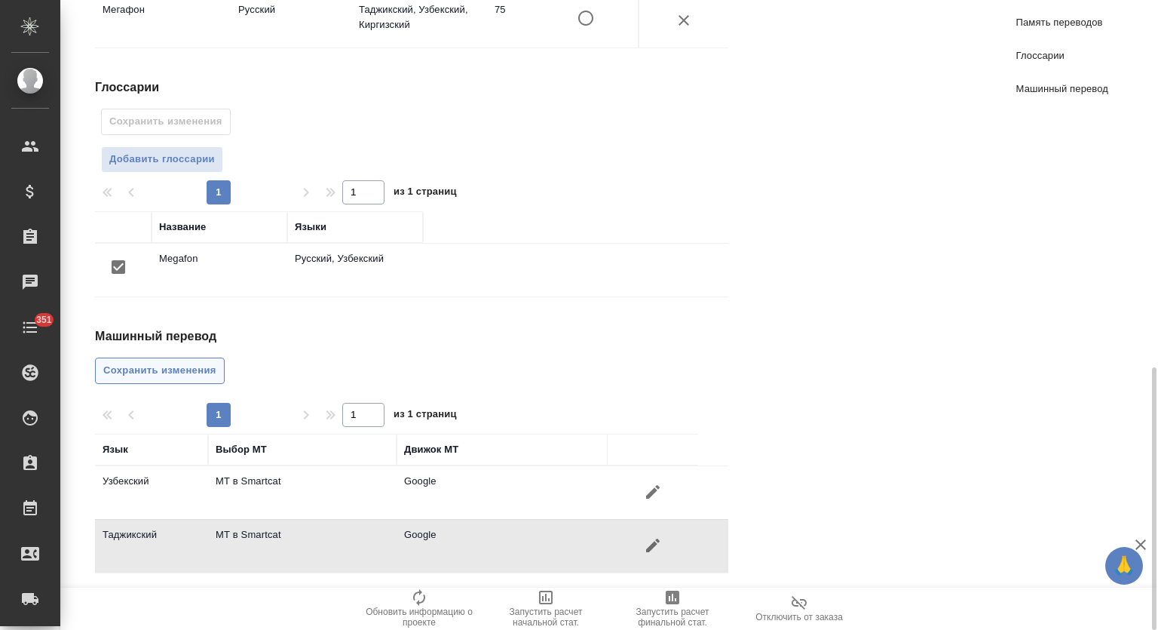
click at [155, 362] on span "Сохранить изменения" at bounding box center [159, 370] width 113 height 17
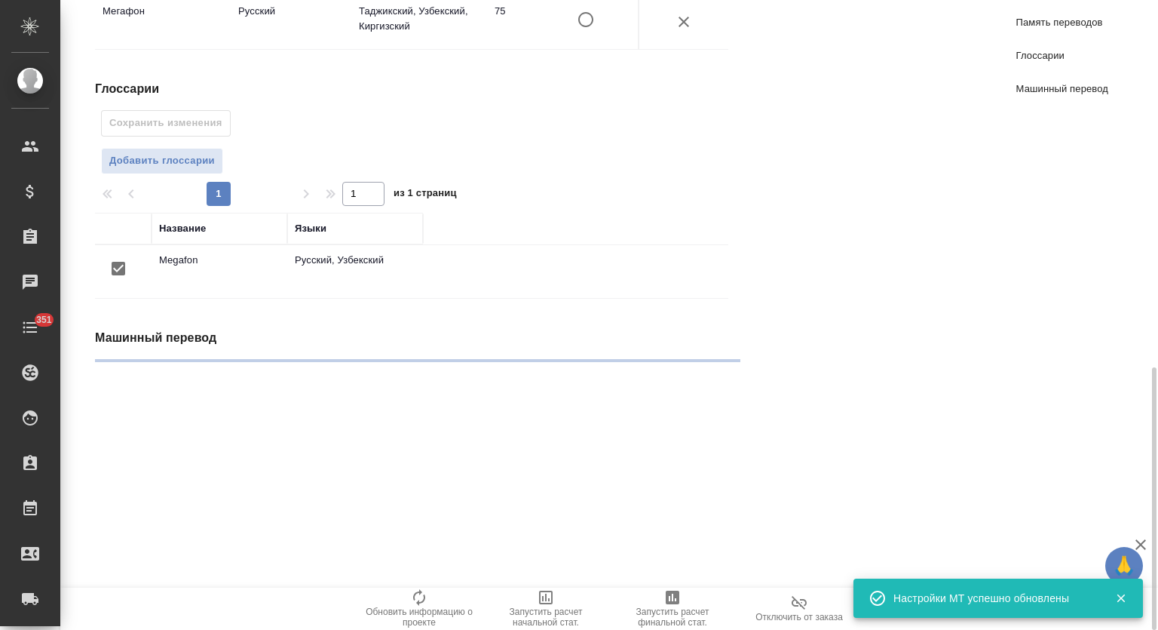
radio input "false"
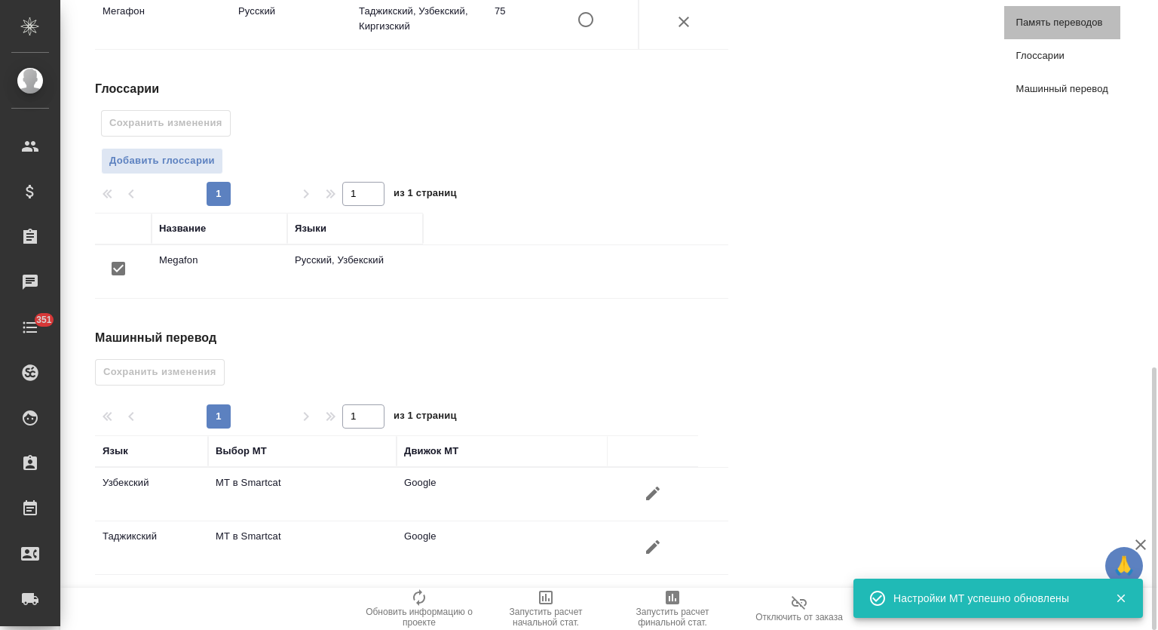
click at [1065, 31] on link "Память переводов" at bounding box center [1062, 22] width 116 height 33
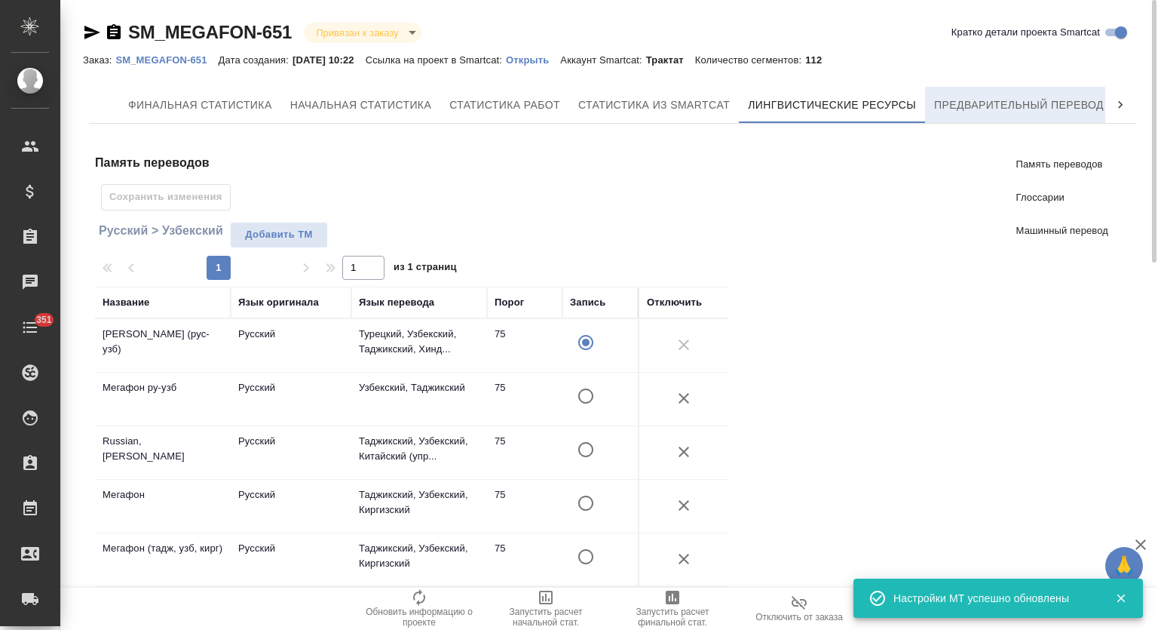
click at [969, 87] on button "Предварительный перевод" at bounding box center [1019, 105] width 188 height 36
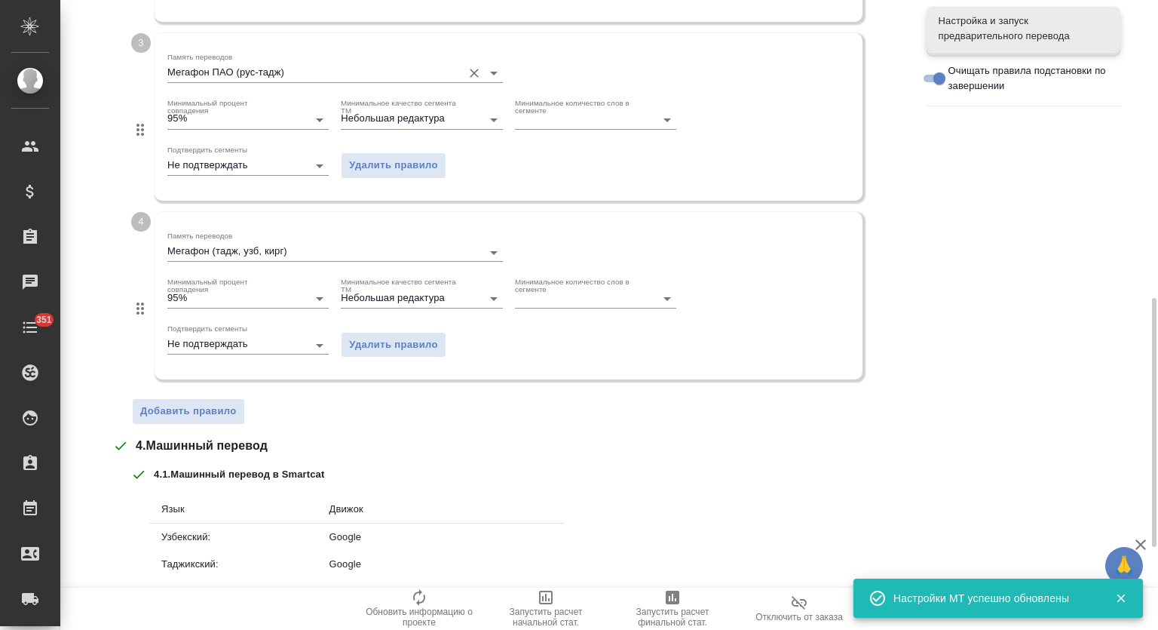
scroll to position [960, 0]
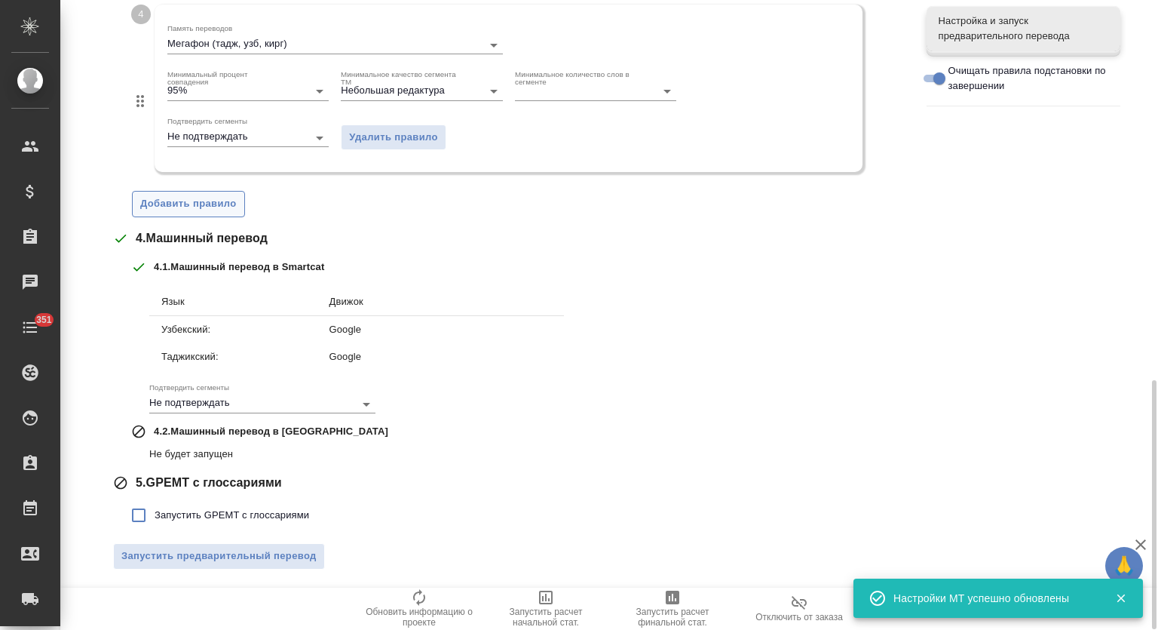
click at [222, 205] on span "Добавить правило" at bounding box center [188, 203] width 97 height 17
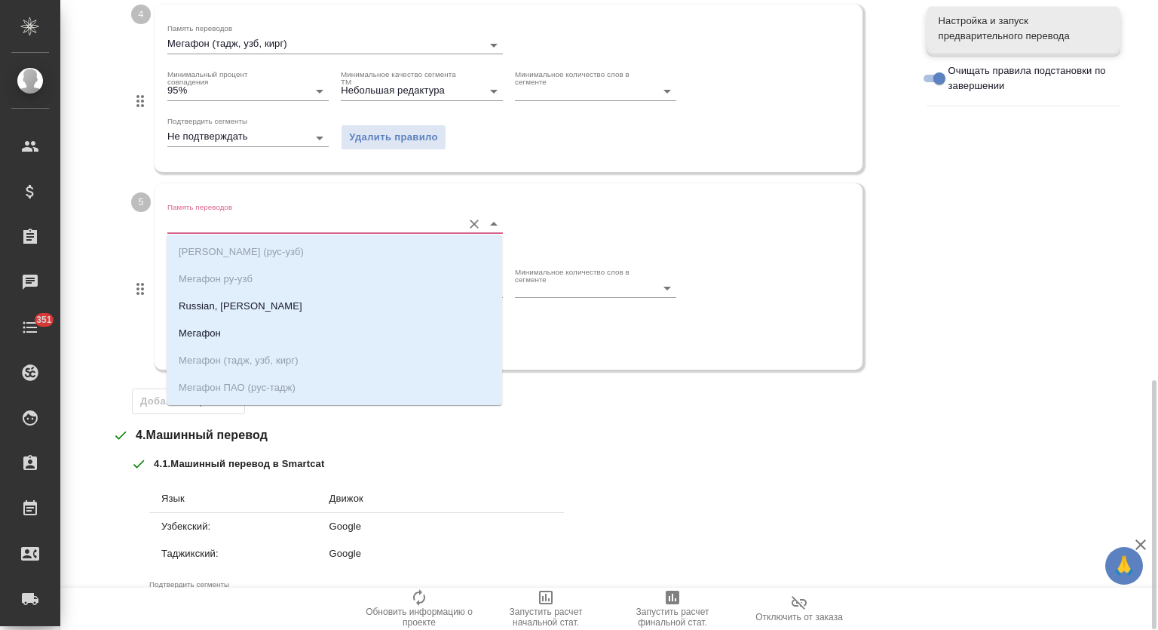
click at [257, 219] on input "Память переводов" at bounding box center [310, 223] width 287 height 18
click at [317, 290] on ul "МегаФон ПАО (рус-узб) Мегафон ру-узб Russian, МегаФон ПАО Мегафон Мегафон (тадж…" at bounding box center [334, 331] width 335 height 163
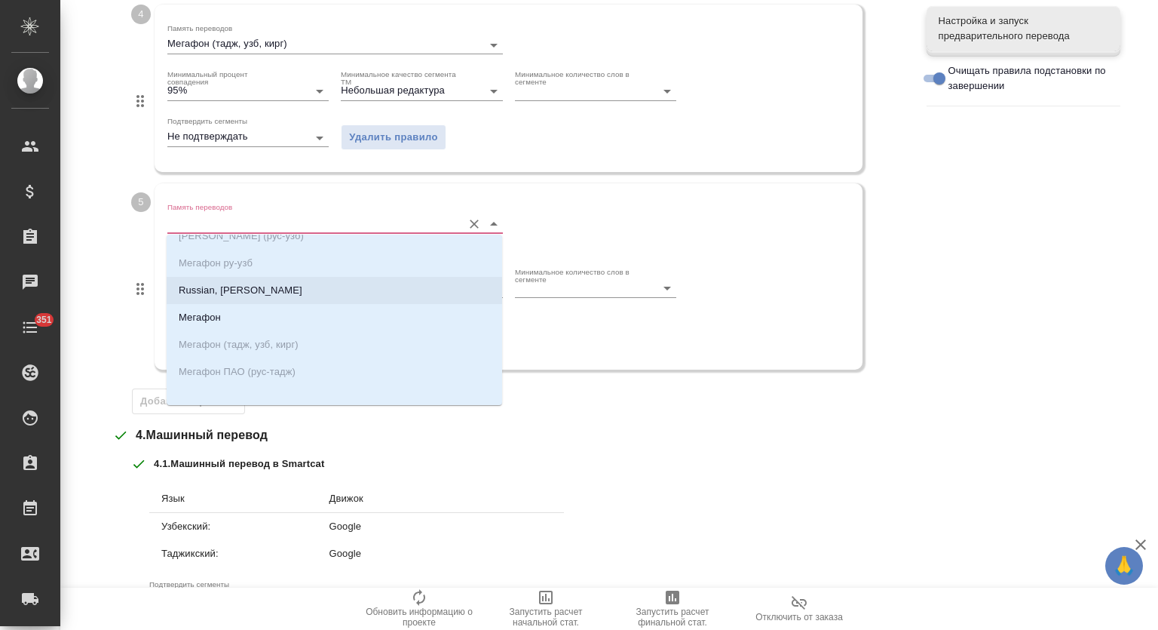
scroll to position [24, 0]
click at [288, 283] on li "Russian, [PERSON_NAME]" at bounding box center [334, 281] width 335 height 27
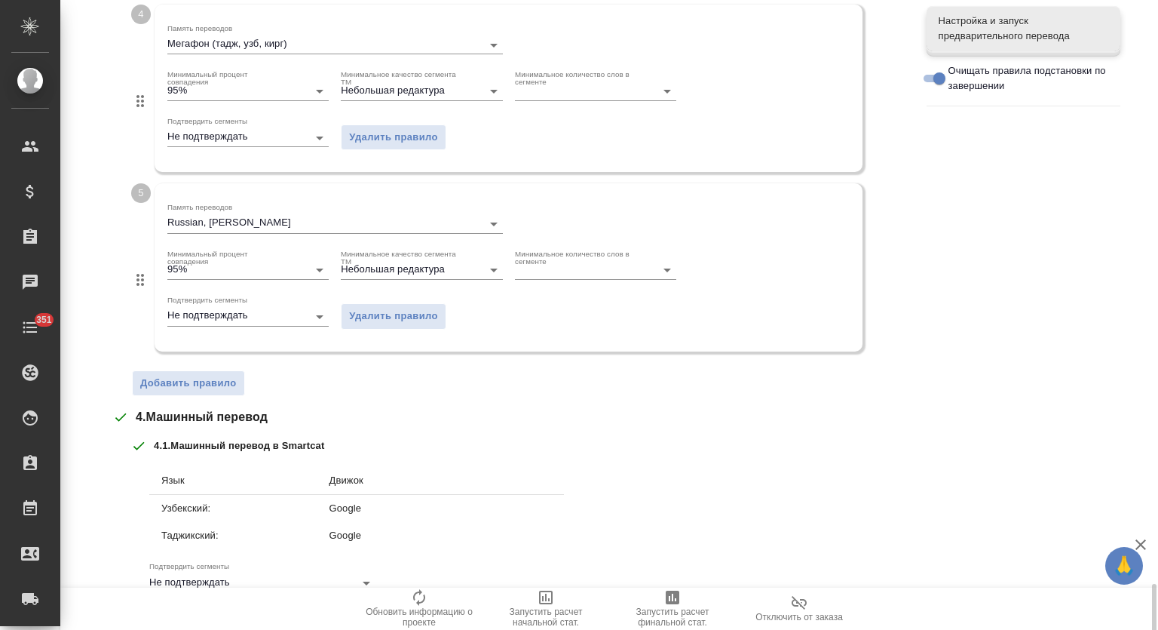
scroll to position [1138, 0]
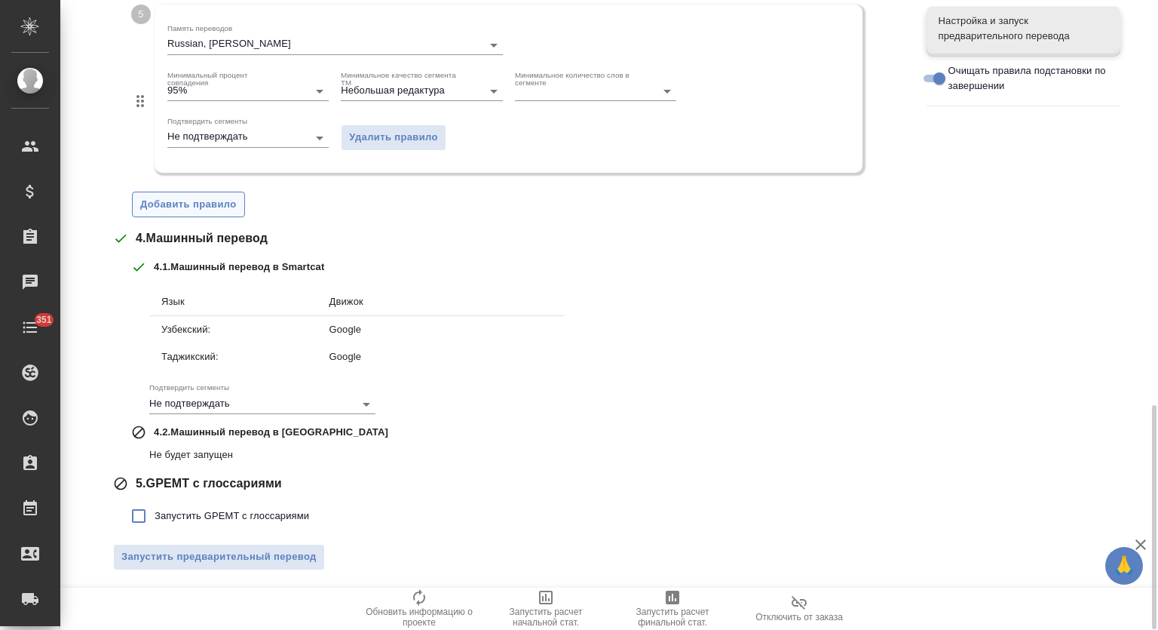
click at [212, 207] on span "Добавить правило" at bounding box center [188, 204] width 97 height 17
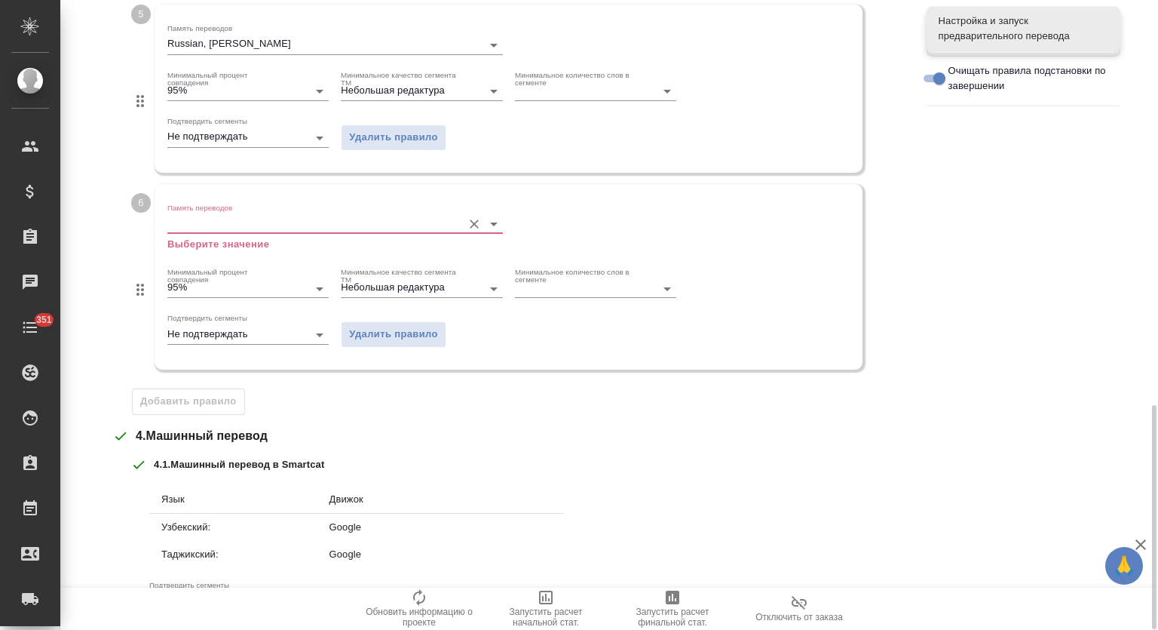
click at [274, 234] on div "Память переводов Выберите значение" at bounding box center [334, 227] width 335 height 49
click at [283, 230] on div at bounding box center [334, 224] width 335 height 19
click at [283, 224] on input "Память переводов" at bounding box center [310, 224] width 287 height 18
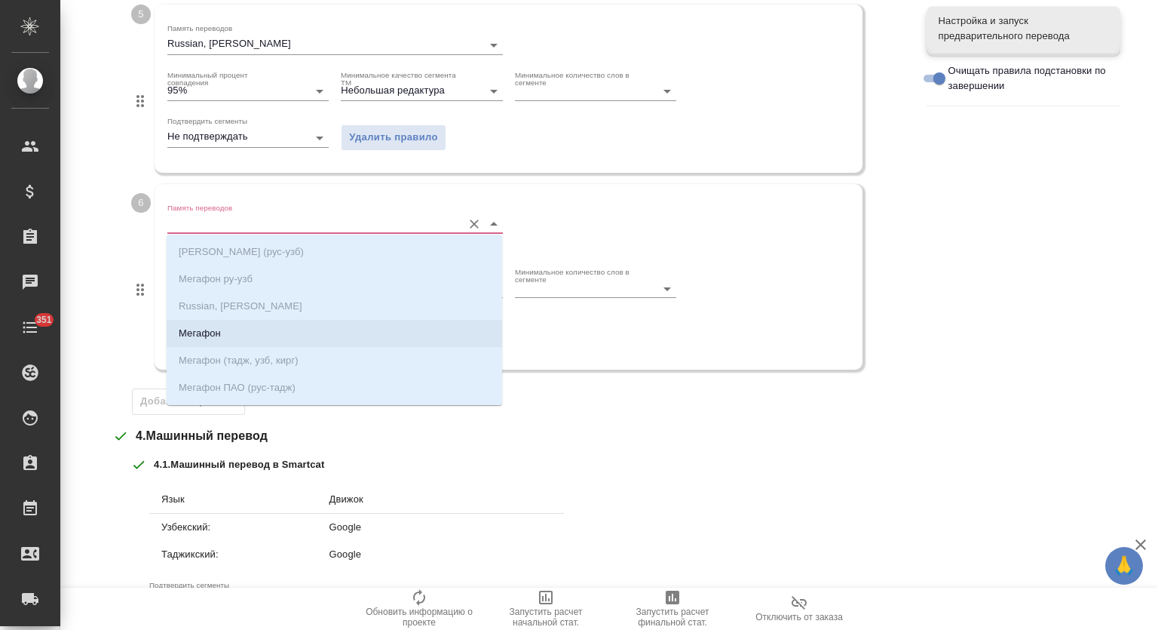
click at [293, 334] on li "Мегафон" at bounding box center [334, 333] width 335 height 27
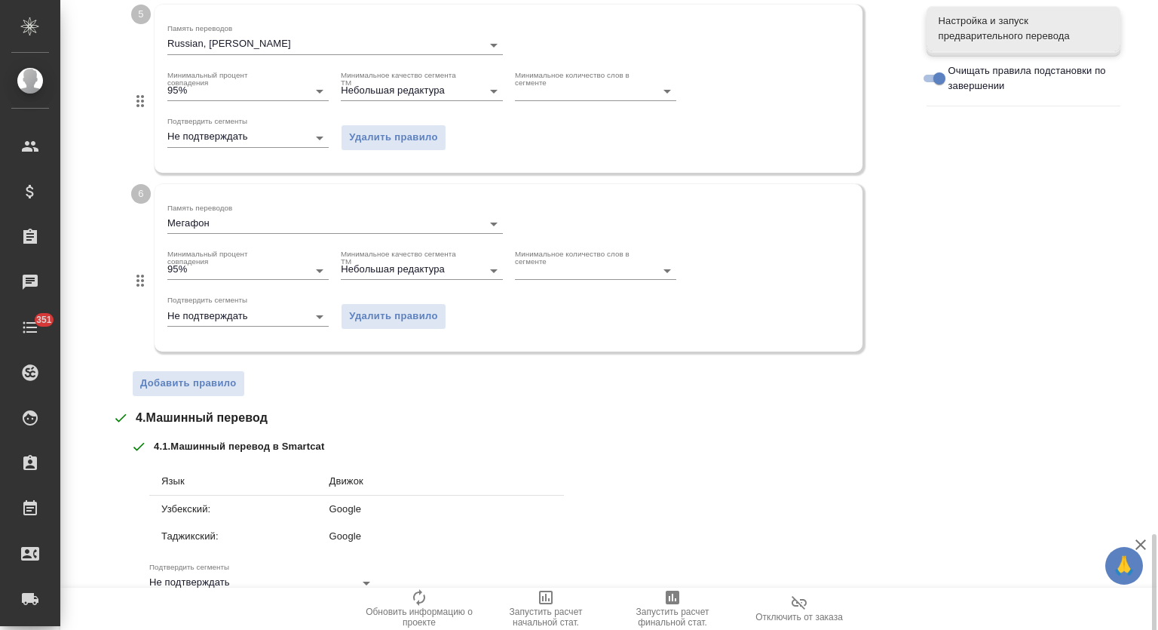
scroll to position [1317, 0]
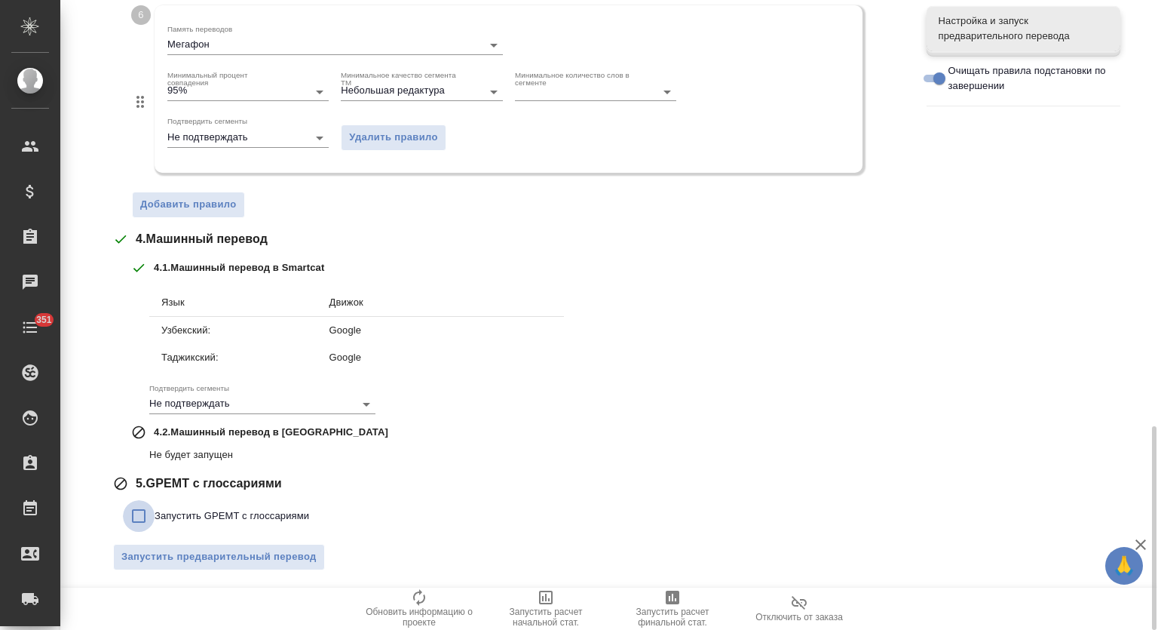
click at [149, 516] on input "Запустить GPEMT с глоссариями" at bounding box center [139, 516] width 32 height 32
checkbox input "true"
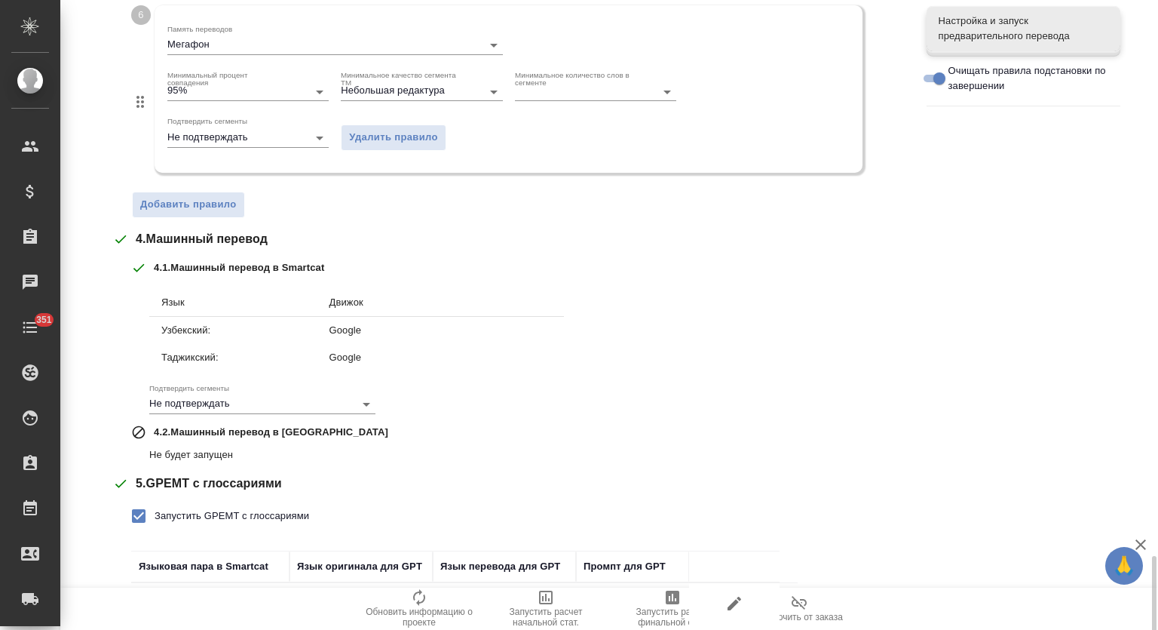
scroll to position [1482, 0]
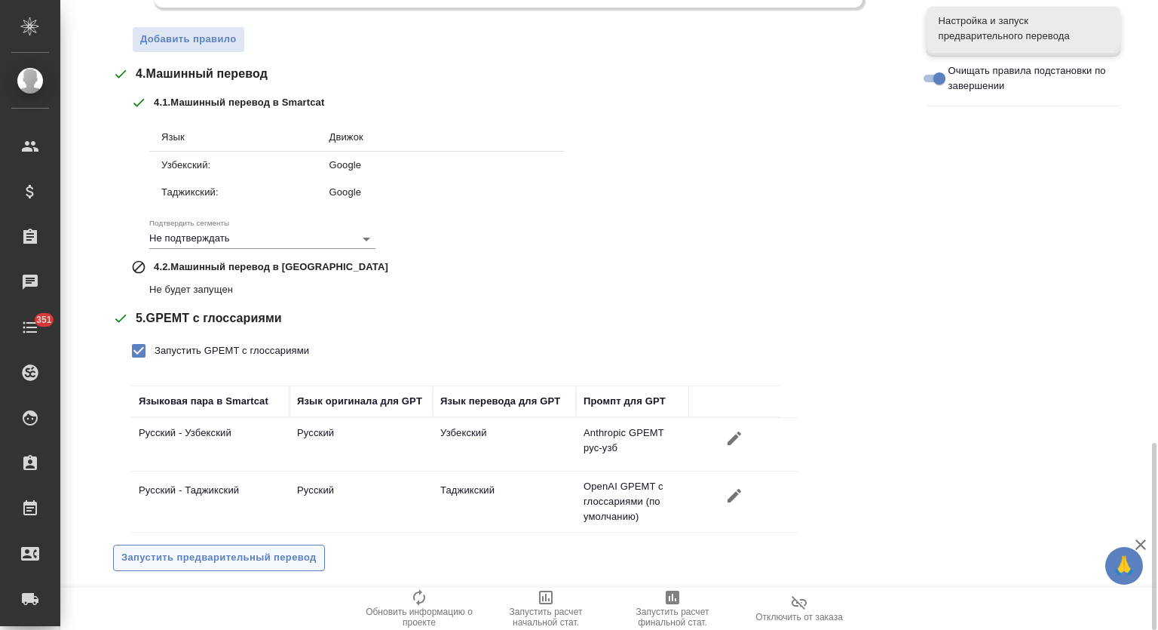
click at [193, 553] on span "Запустить предварительный перевод" at bounding box center [218, 557] width 195 height 17
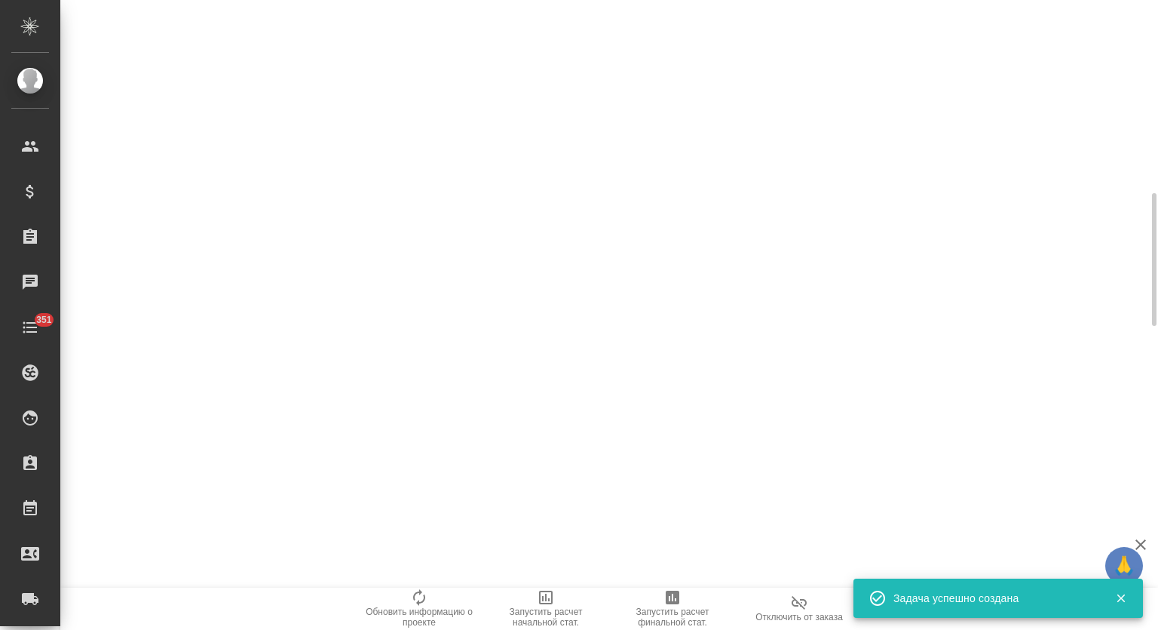
scroll to position [0, 0]
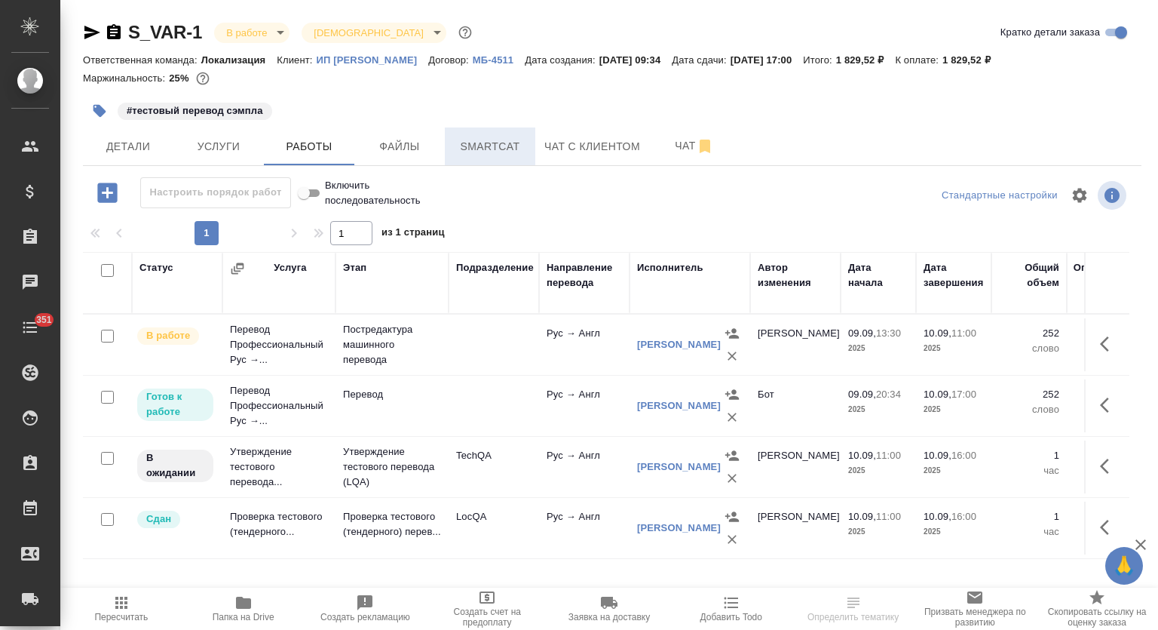
click at [486, 141] on span "Smartcat" at bounding box center [490, 146] width 72 height 19
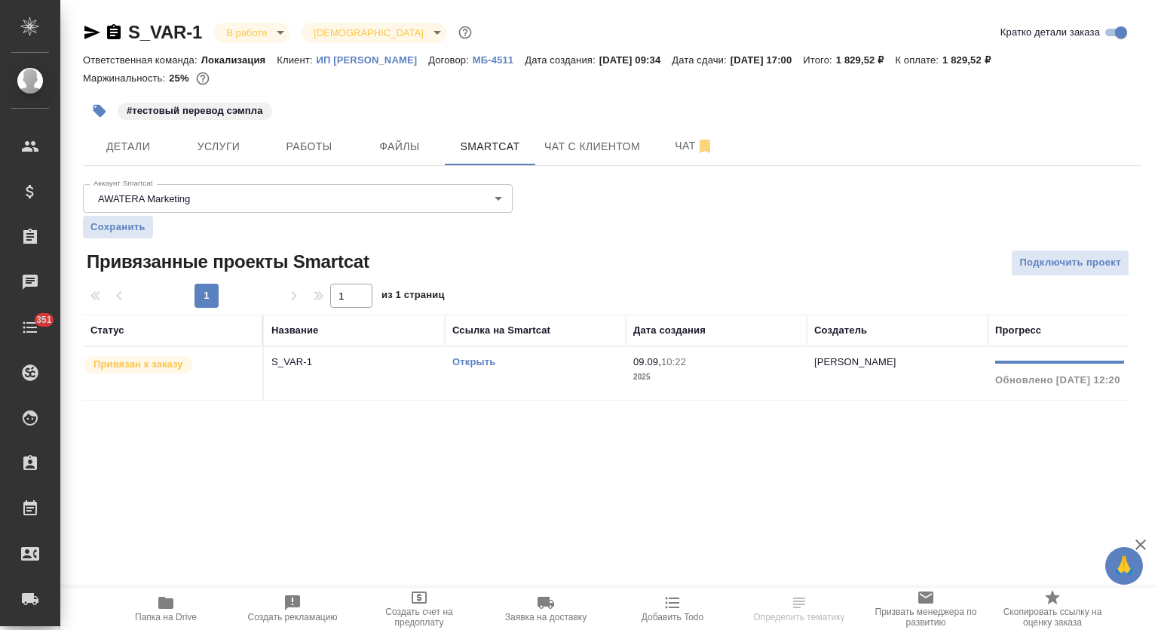
click at [462, 366] on link "Открыть" at bounding box center [473, 361] width 43 height 11
click at [347, 159] on button "Работы" at bounding box center [309, 146] width 90 height 38
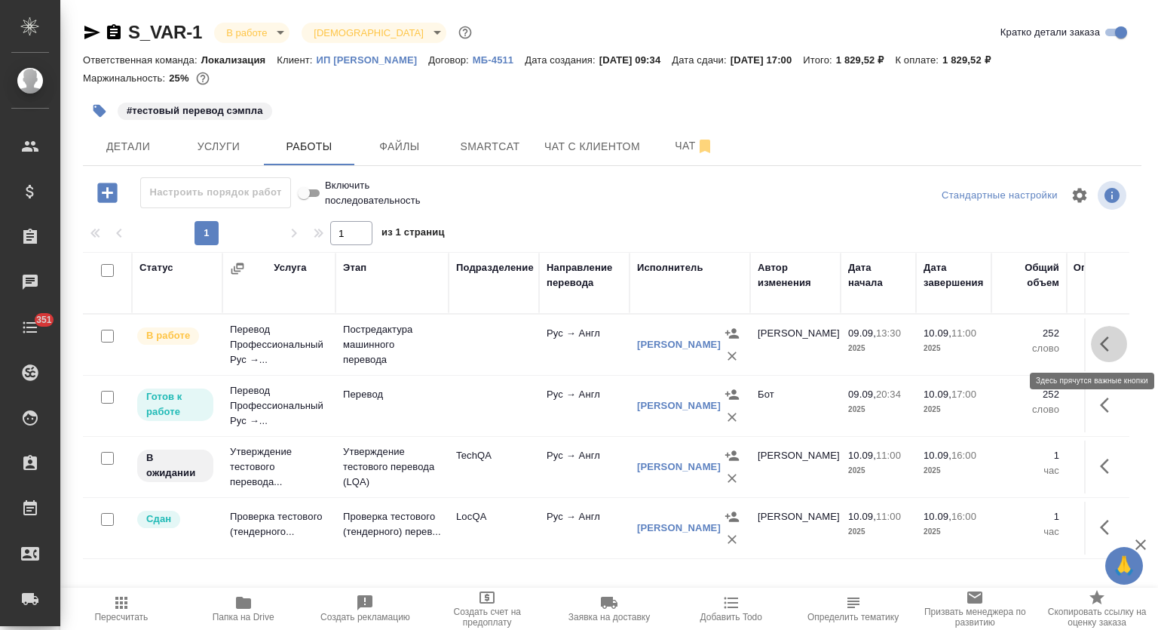
click at [1096, 345] on button "button" at bounding box center [1109, 344] width 36 height 36
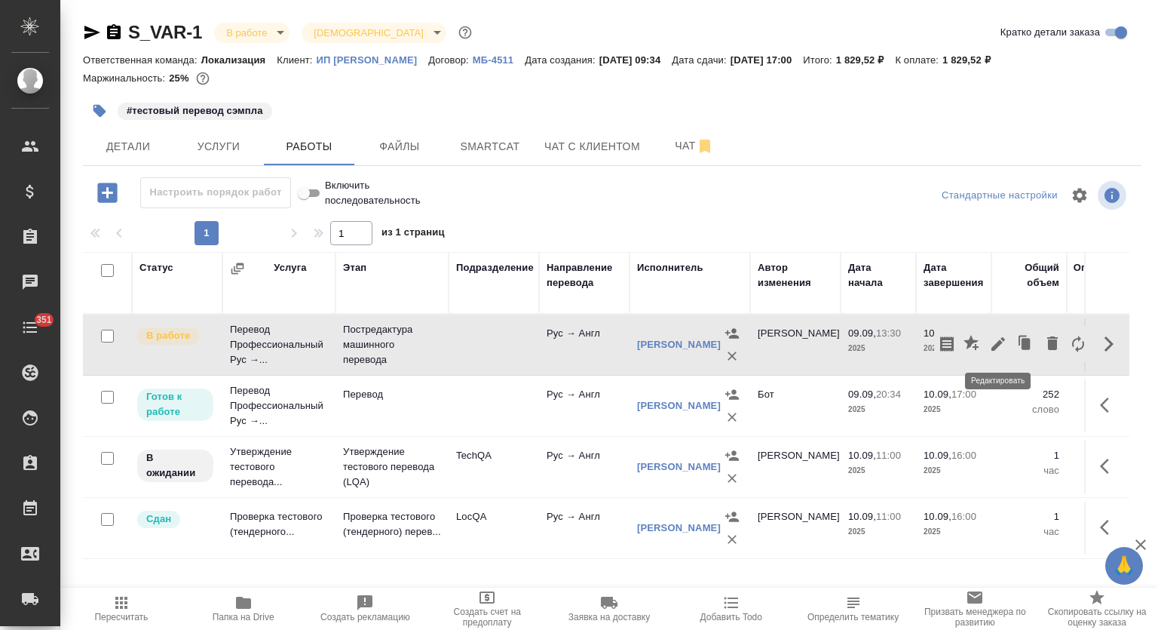
click at [1000, 344] on icon "button" at bounding box center [998, 344] width 18 height 18
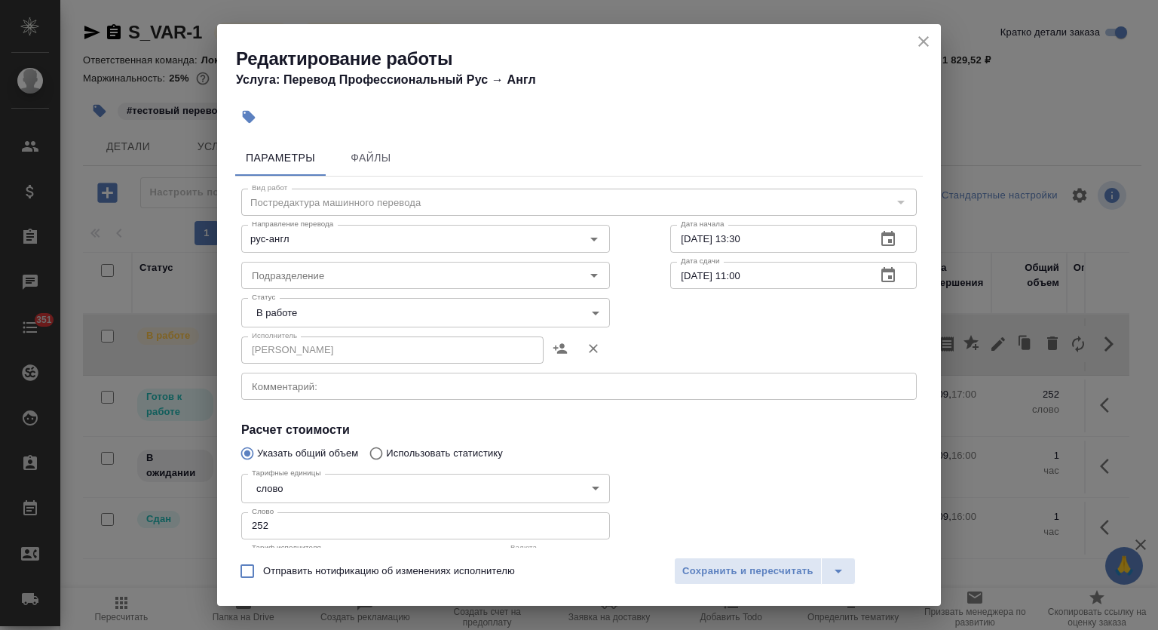
click at [418, 303] on body "🙏 .cls-1 fill:#fff; AWATERA Mutalimov [PERSON_NAME] Спецификации Заказы 0 Чаты …" at bounding box center [579, 315] width 1158 height 630
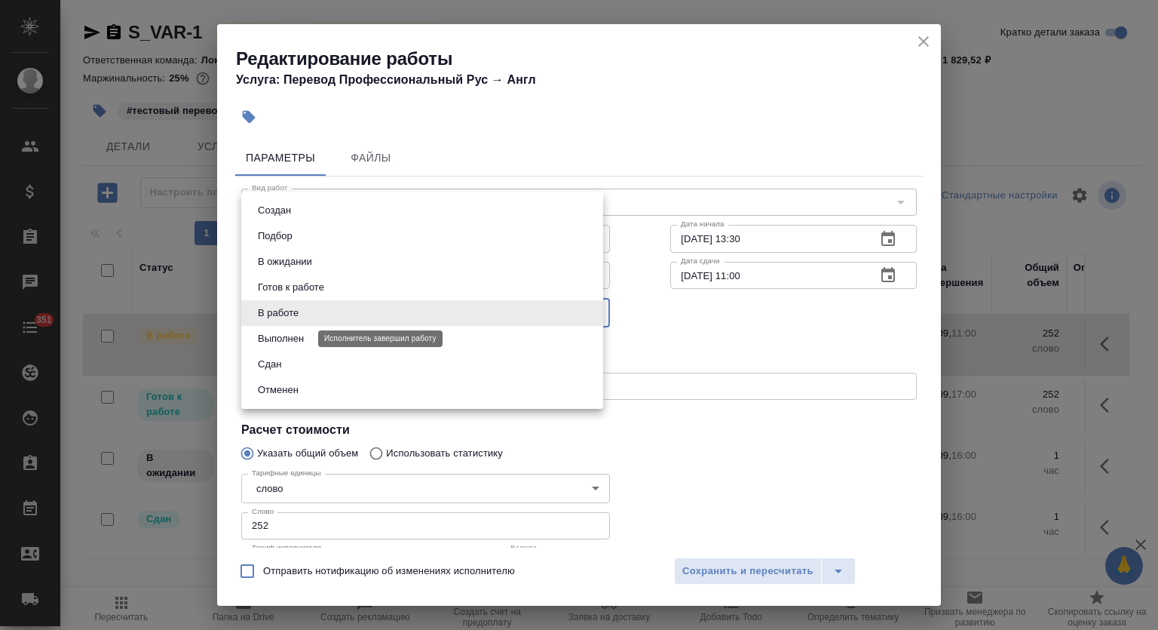
click at [305, 345] on button "Выполнен" at bounding box center [280, 338] width 55 height 17
type input "completed"
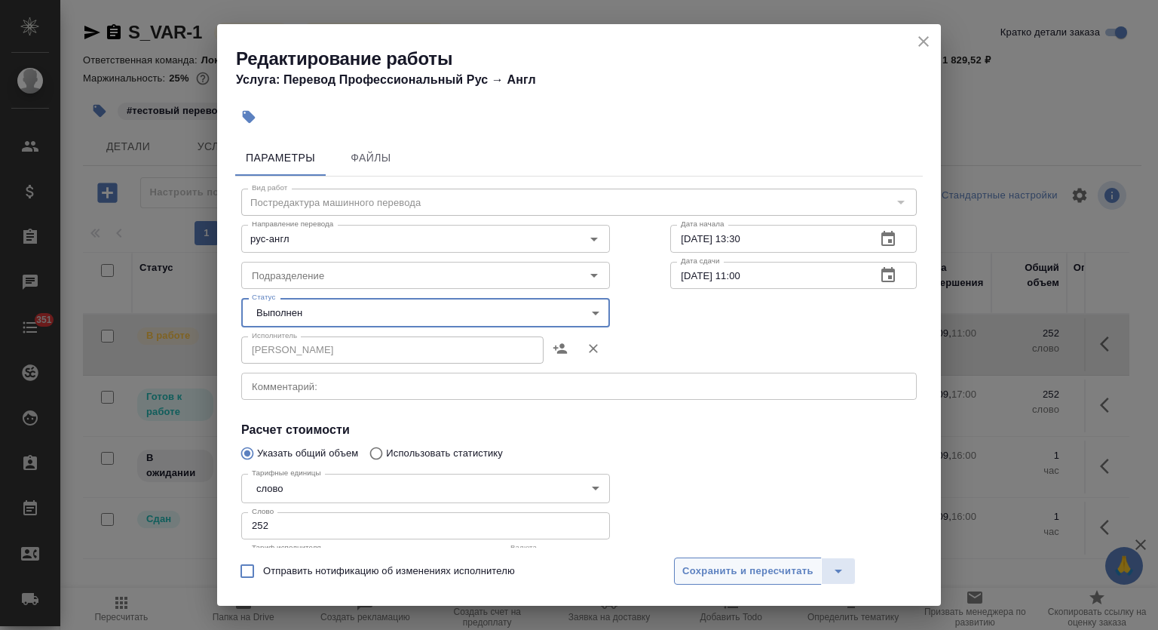
click at [685, 560] on button "Сохранить и пересчитать" at bounding box center [748, 570] width 148 height 27
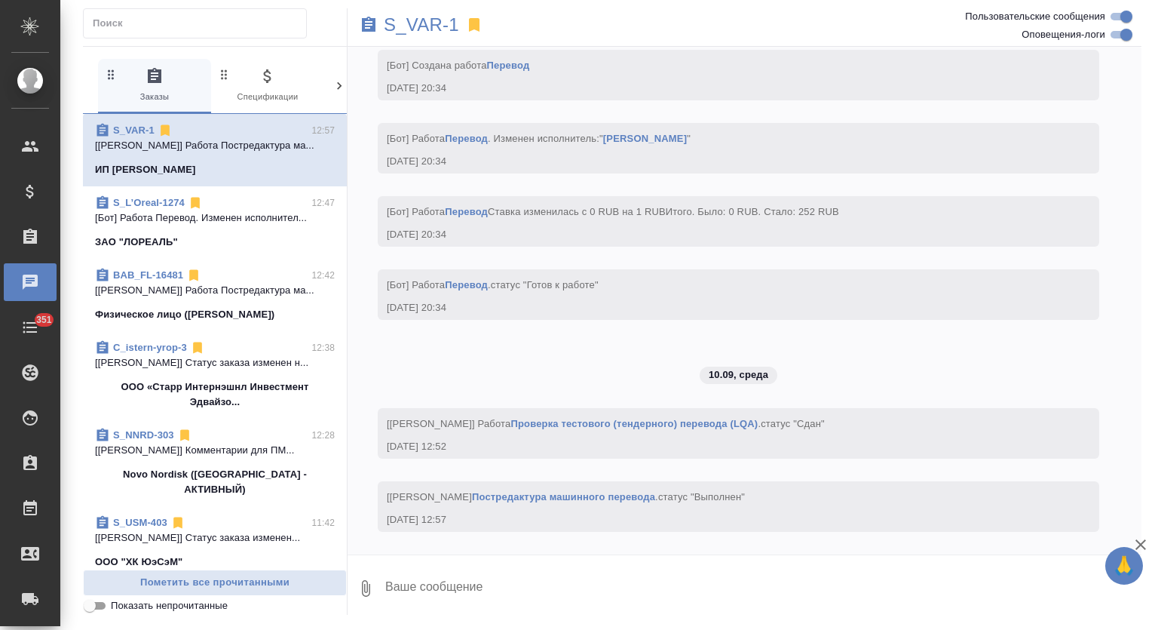
scroll to position [3902, 0]
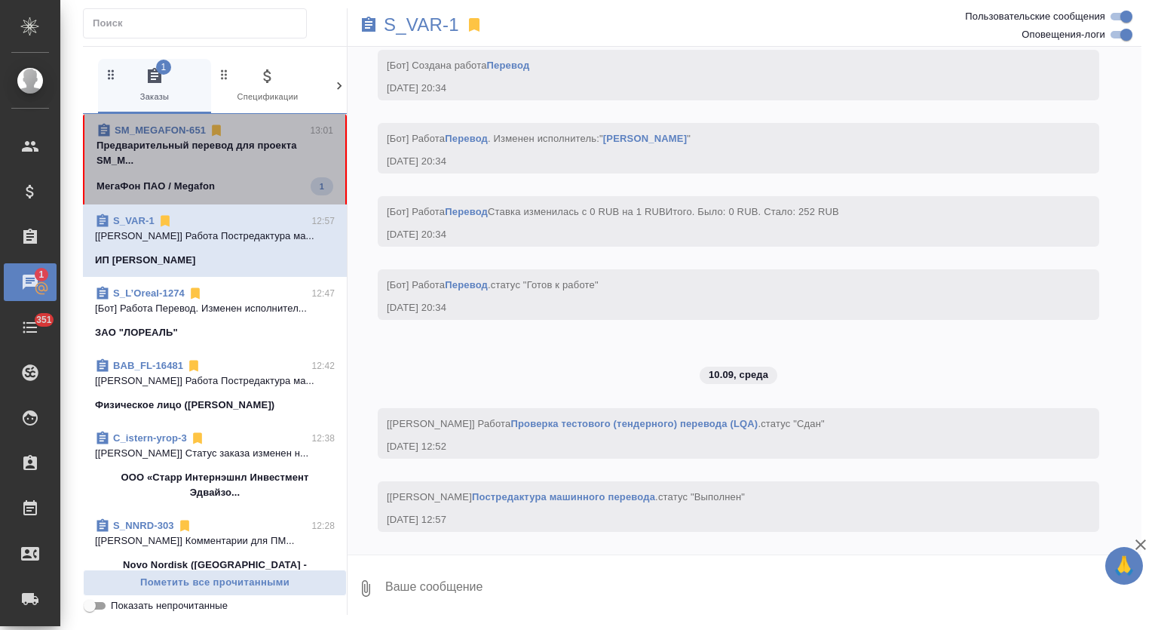
click at [268, 150] on p "Предварительный перевод для проекта SM_M..." at bounding box center [215, 153] width 237 height 30
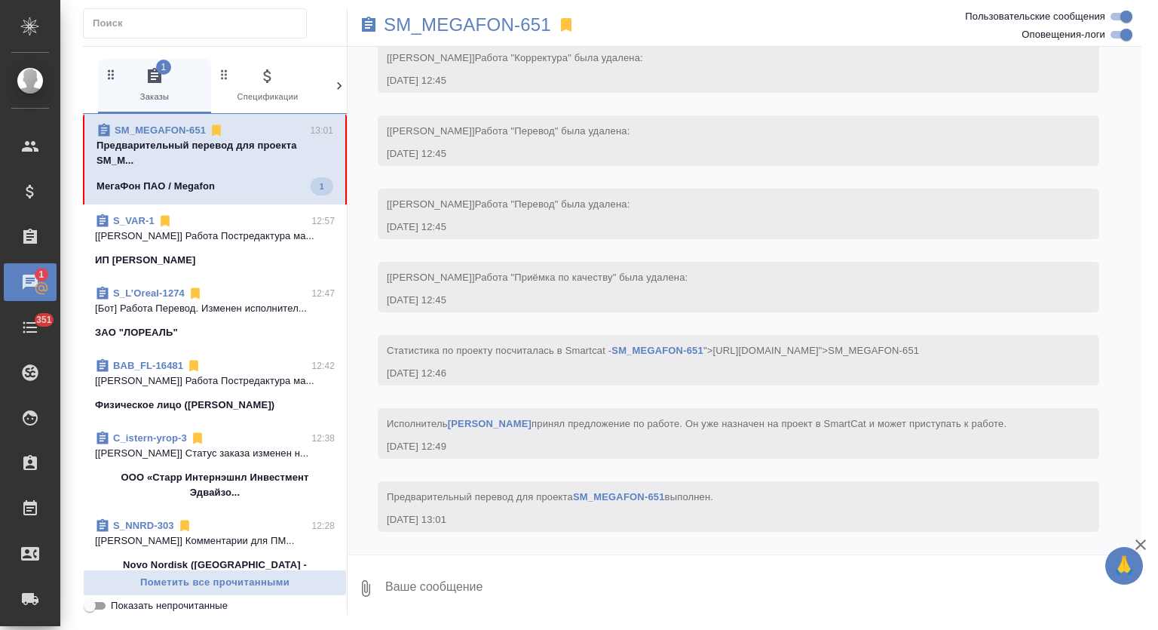
scroll to position [1930, 0]
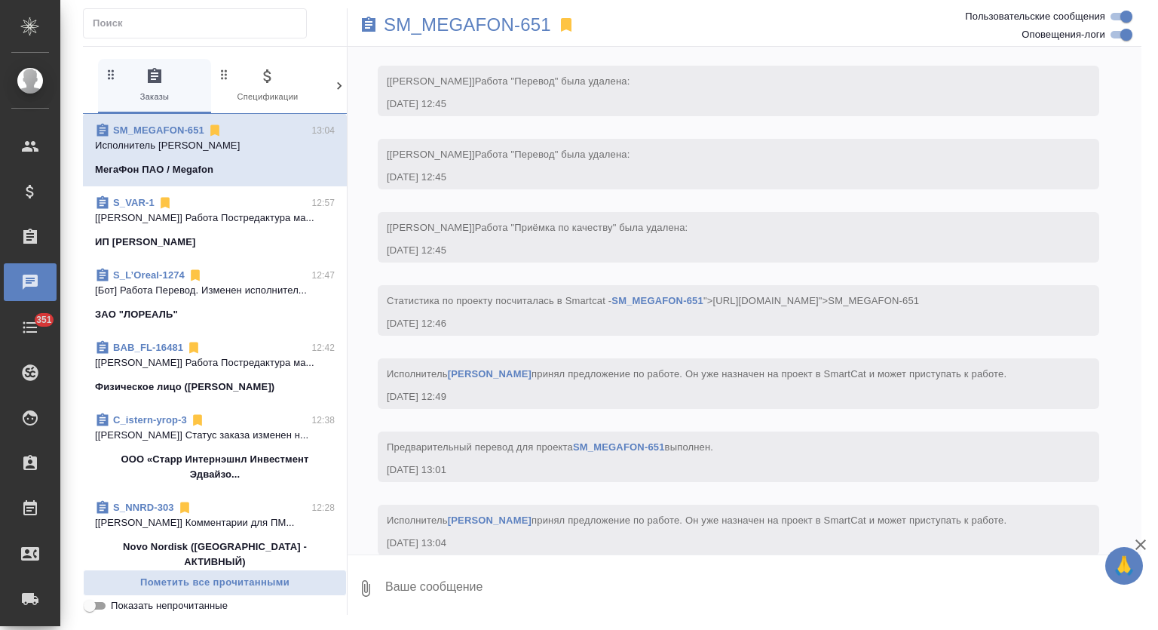
scroll to position [2018, 0]
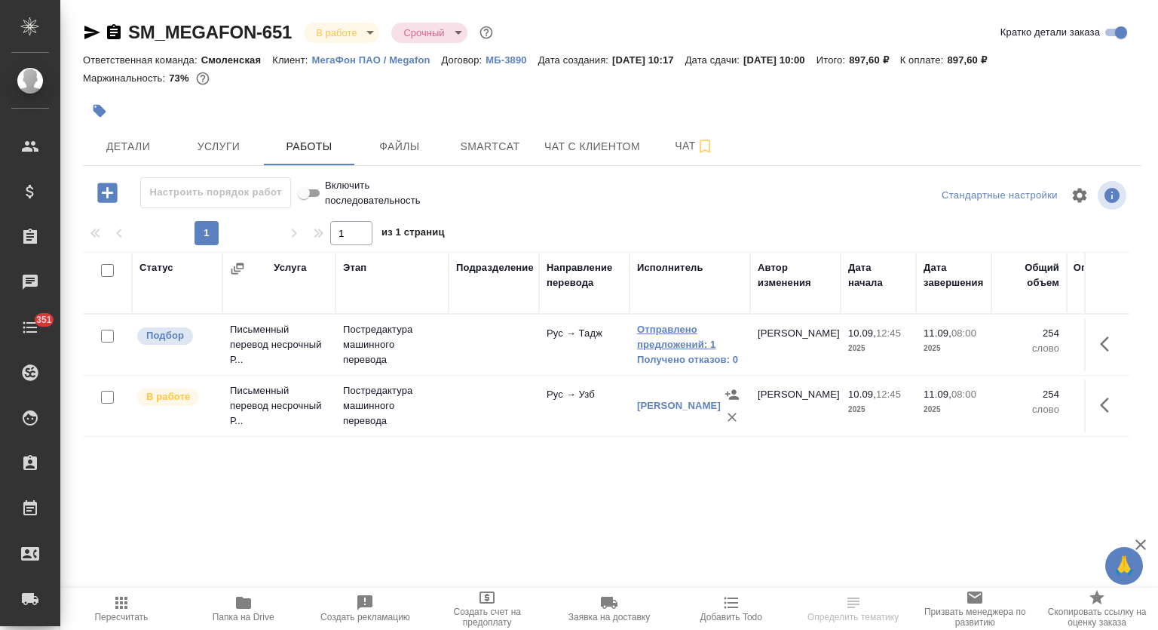
click at [667, 334] on link "Отправлено предложений: 1" at bounding box center [690, 337] width 106 height 30
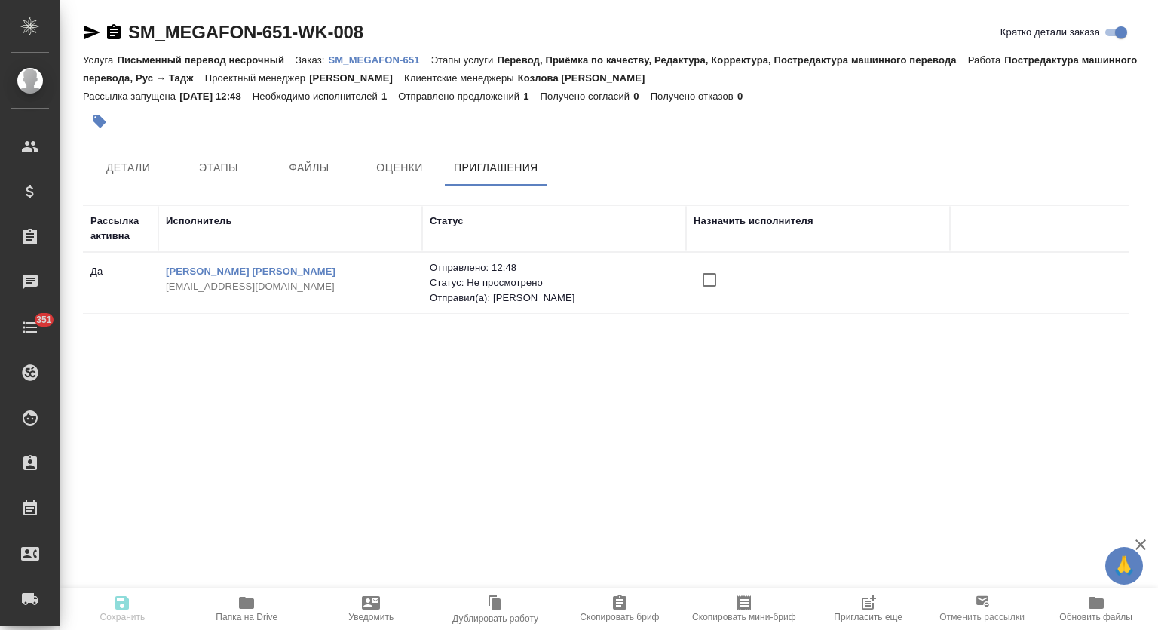
click at [706, 283] on input "checkbox" at bounding box center [710, 280] width 32 height 32
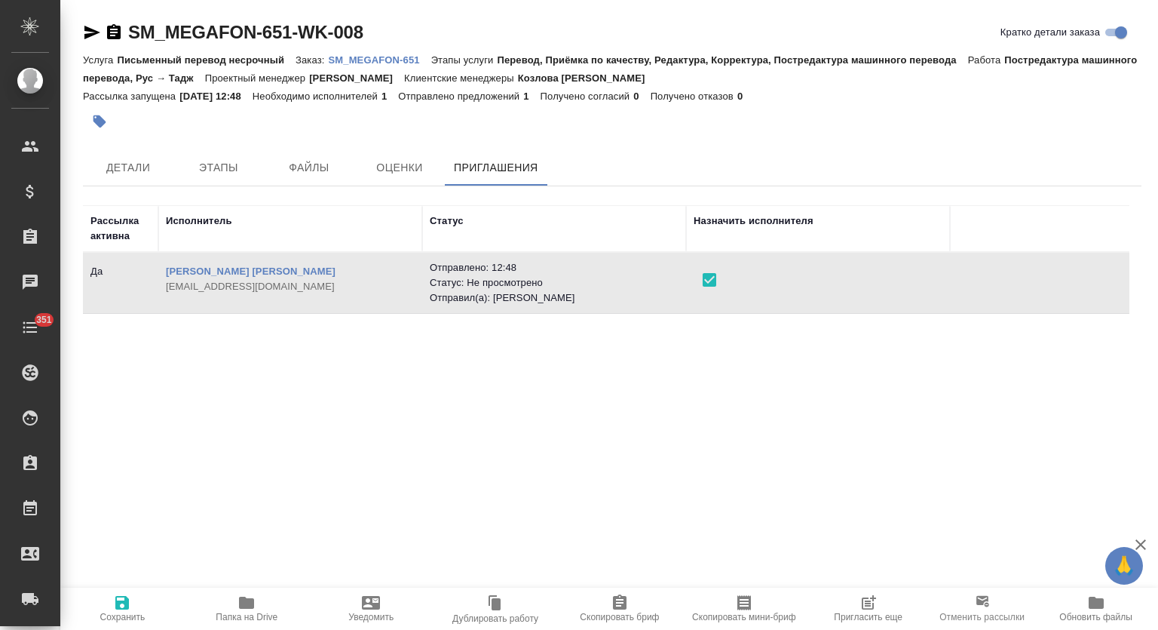
click at [115, 601] on icon "button" at bounding box center [122, 602] width 18 height 18
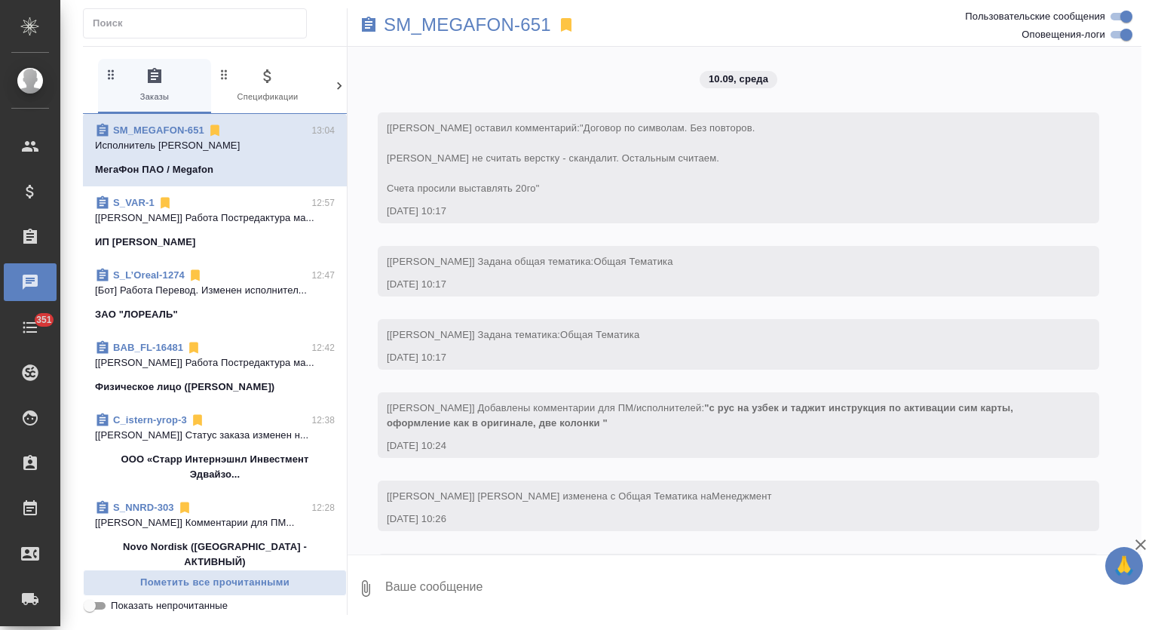
scroll to position [2018, 0]
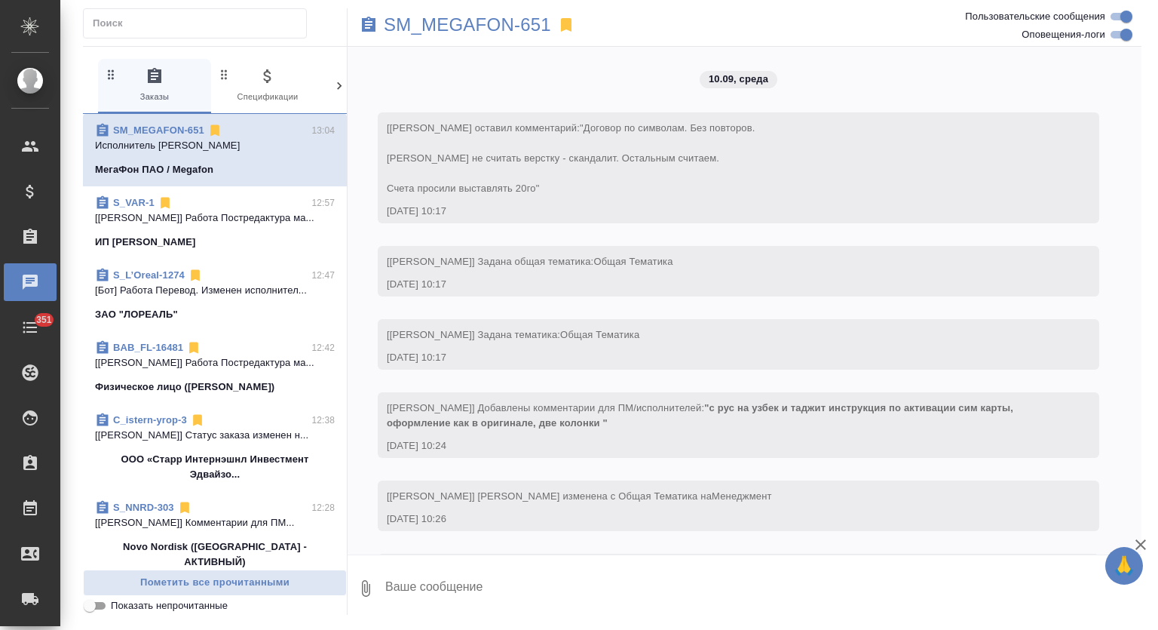
scroll to position [2018, 0]
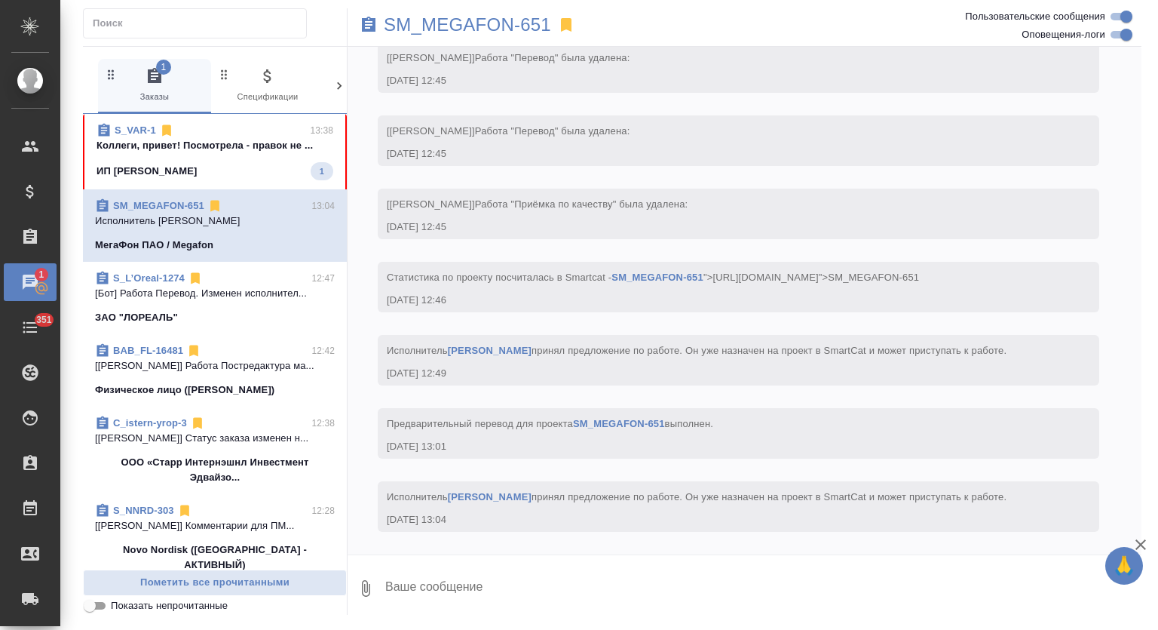
click at [249, 155] on span "S_VAR-1 13:38 Коллеги, привет! Посмотрела - правок не ... [PERSON_NAME] [PERSON…" at bounding box center [215, 151] width 237 height 57
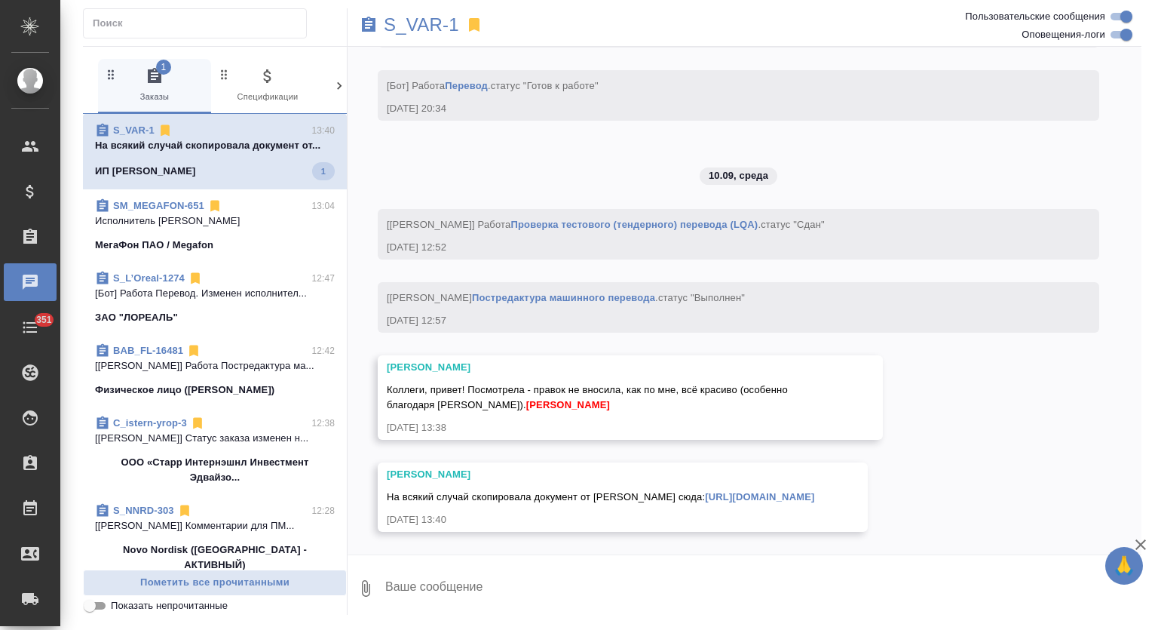
scroll to position [4176, 0]
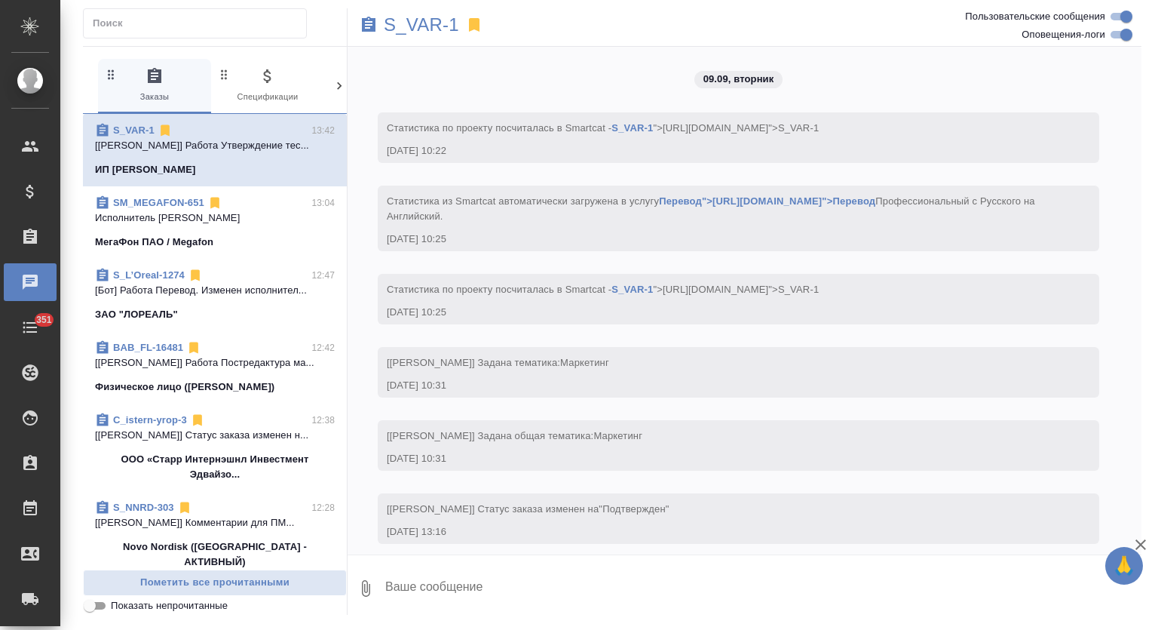
scroll to position [4337, 0]
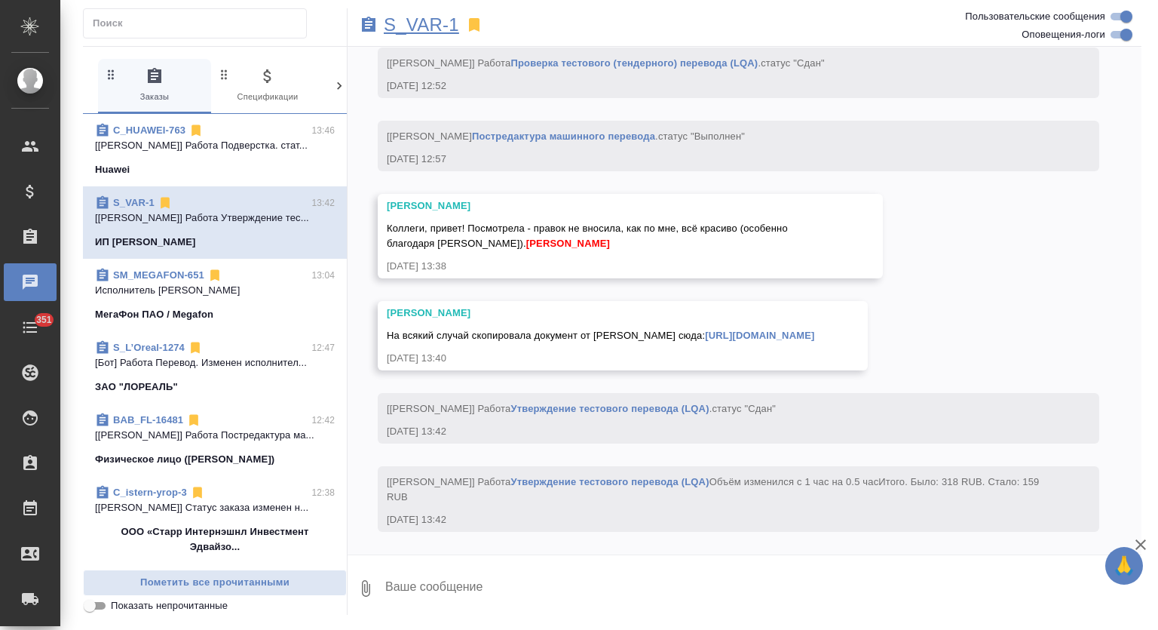
click at [415, 29] on p "S_VAR-1" at bounding box center [421, 24] width 75 height 15
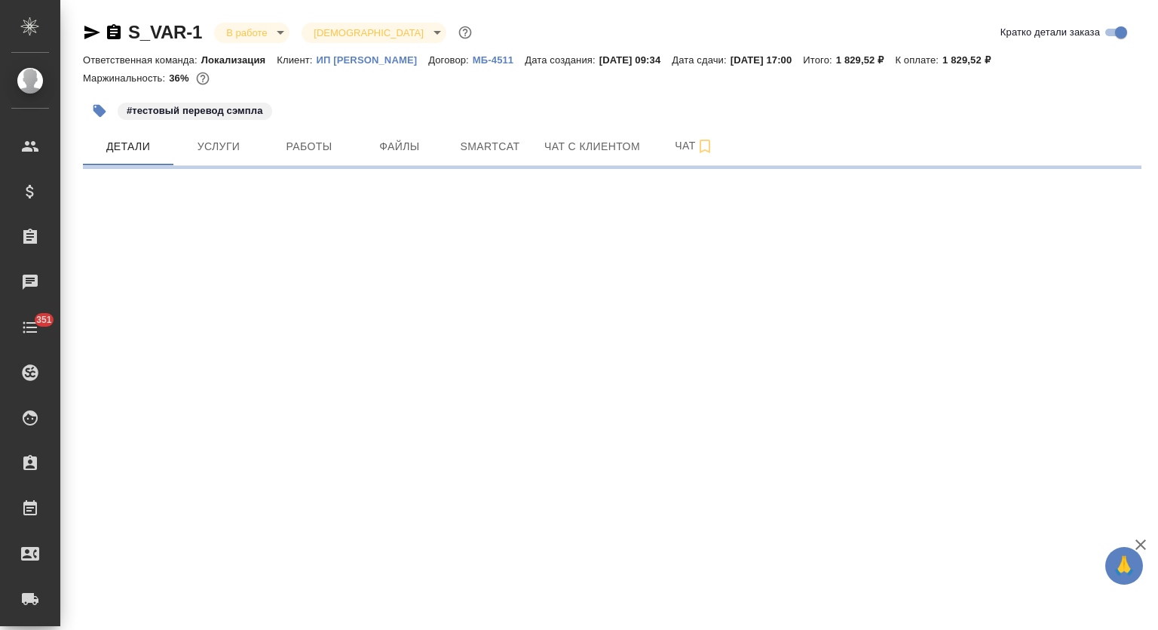
select select "RU"
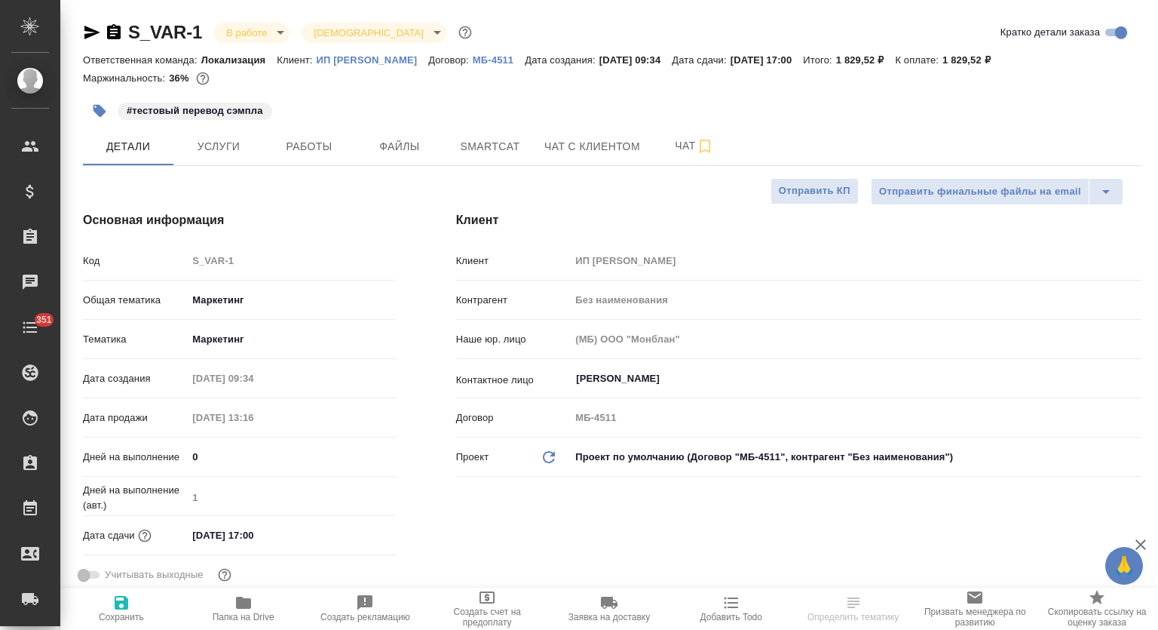
type textarea "x"
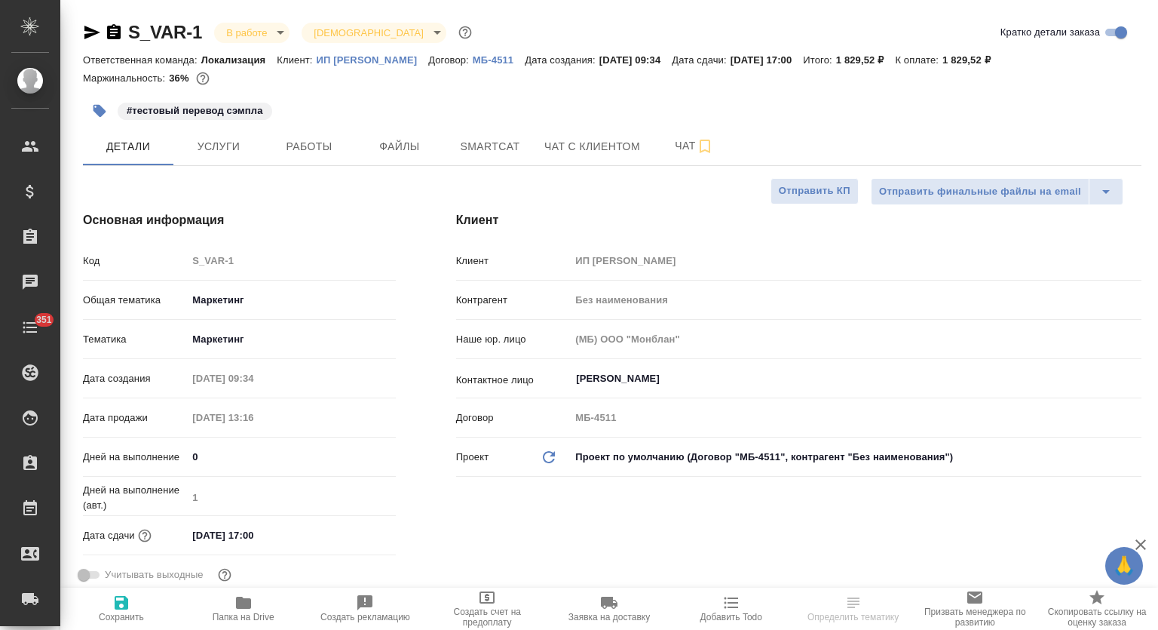
type textarea "x"
select select "RU"
type textarea "x"
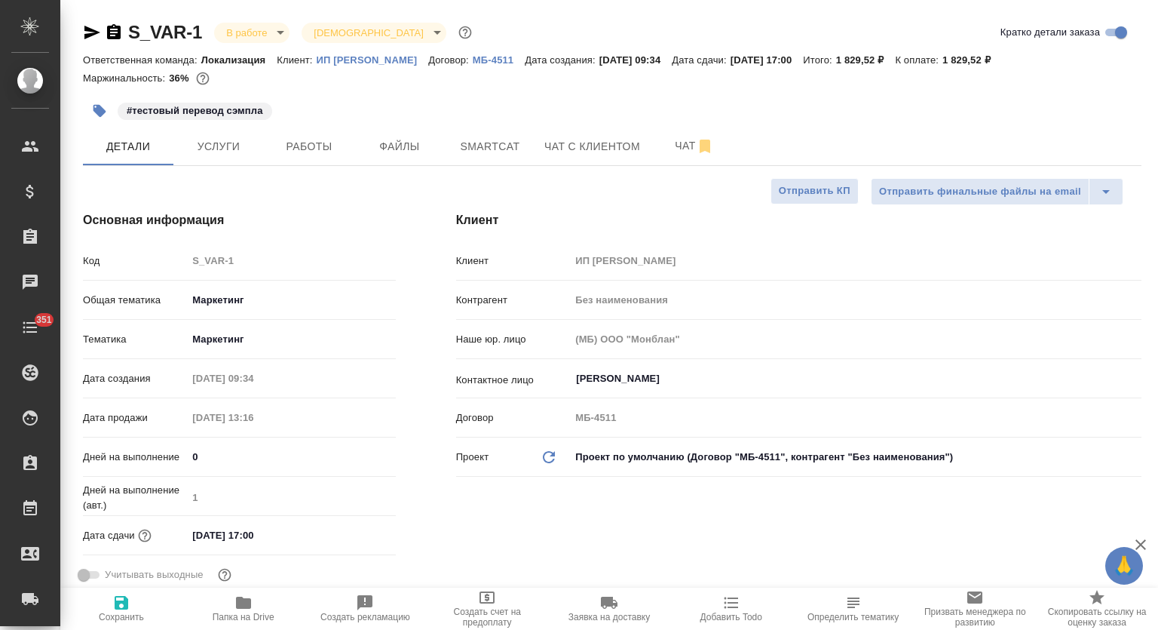
type textarea "x"
click at [313, 148] on span "Работы" at bounding box center [309, 146] width 72 height 19
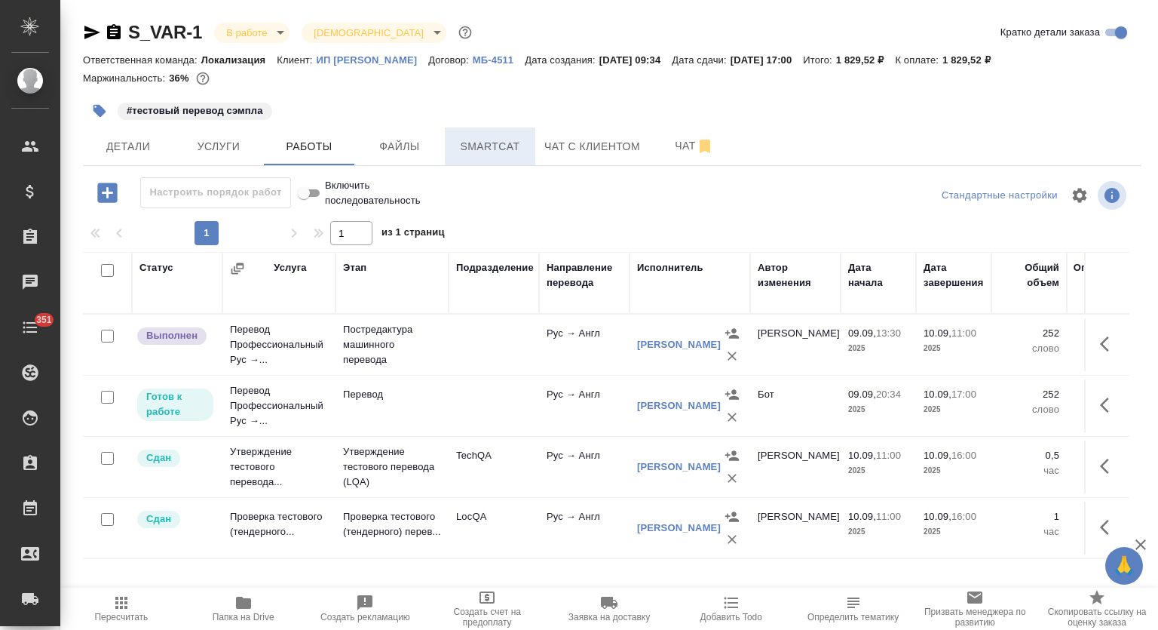
click at [486, 155] on span "Smartcat" at bounding box center [490, 146] width 72 height 19
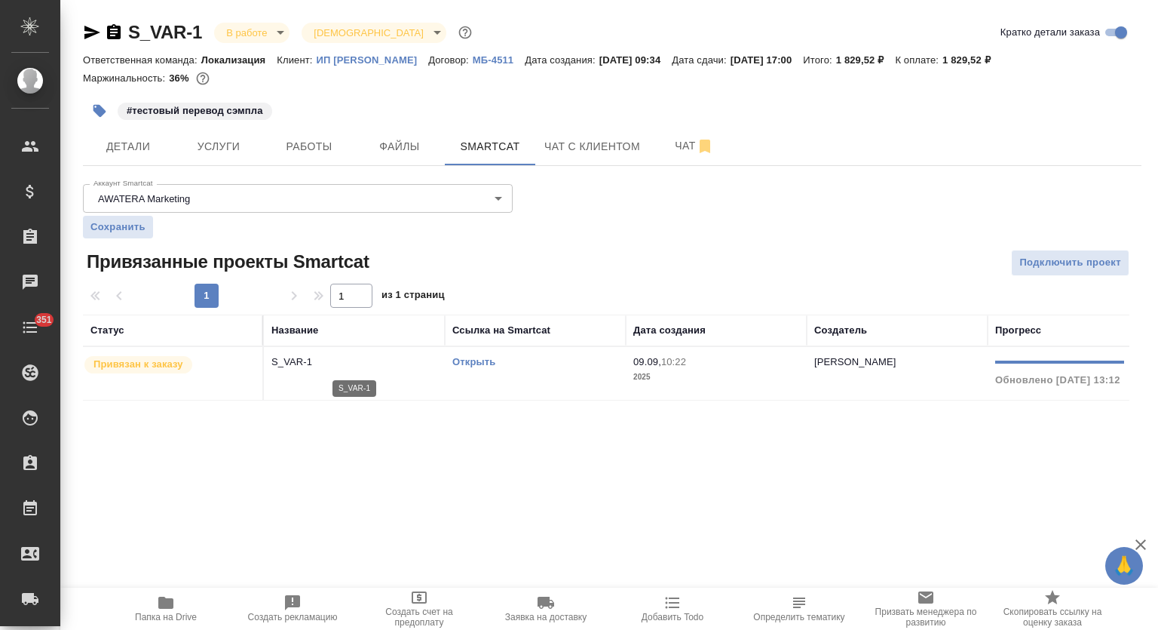
click at [290, 363] on p "S_VAR-1" at bounding box center [354, 361] width 166 height 15
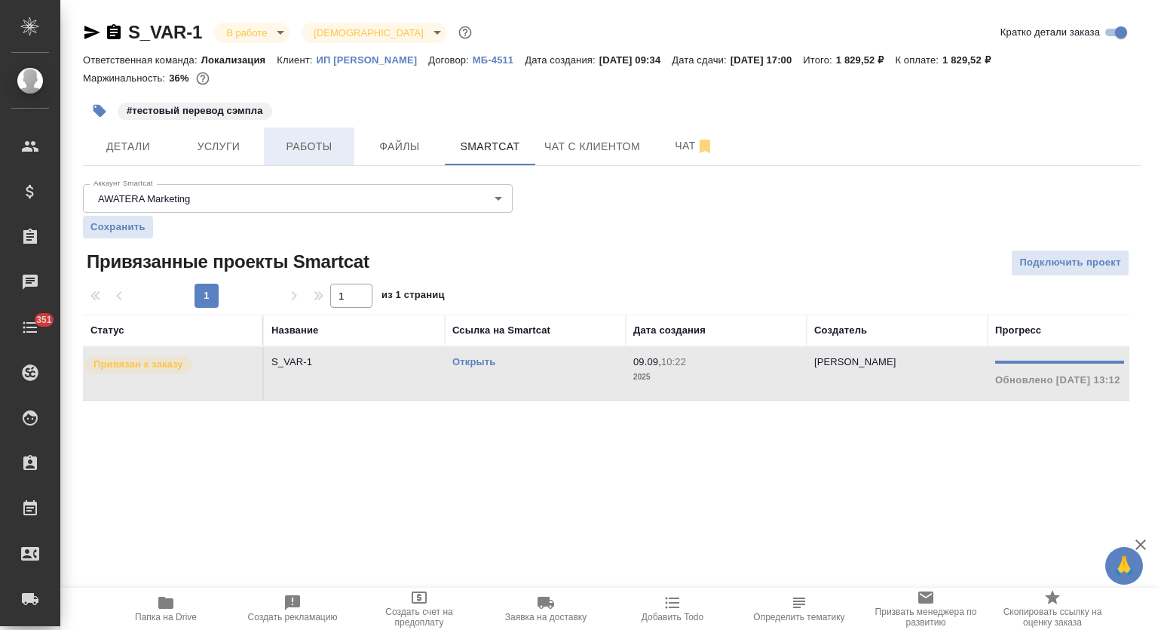
click at [344, 132] on button "Работы" at bounding box center [309, 146] width 90 height 38
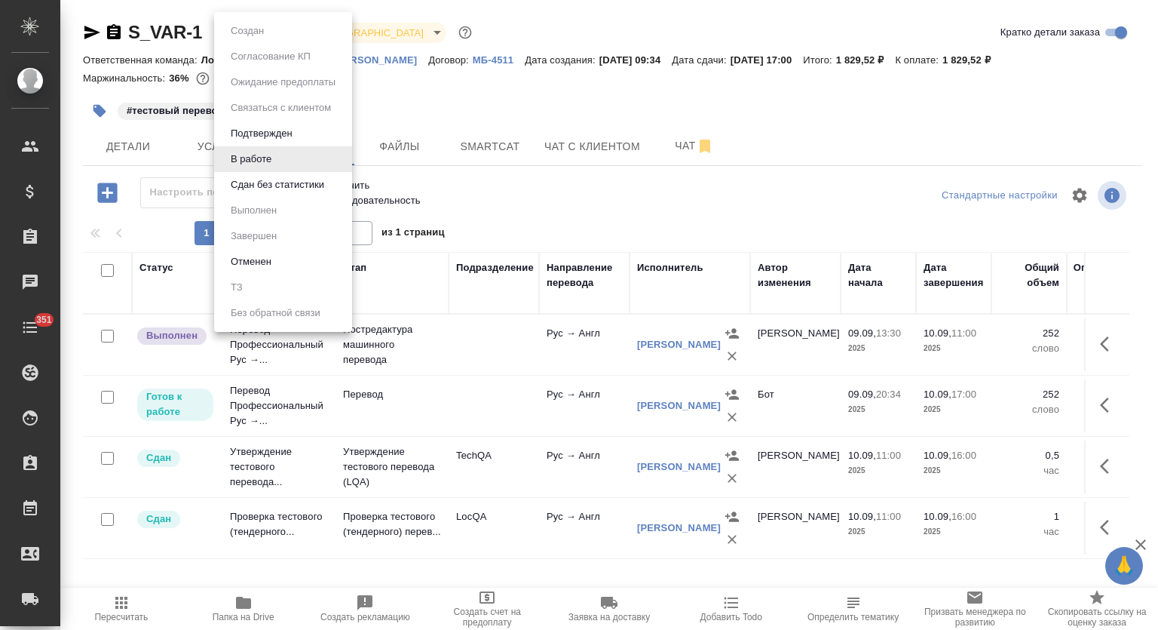
click at [279, 31] on body "🙏 .cls-1 fill:#fff; AWATERA Mutalimov Mark Клиенты Спецификации Заказы 0 Чаты 3…" at bounding box center [579, 315] width 1158 height 630
click at [270, 188] on button "Сдан без статистики" at bounding box center [277, 184] width 103 height 17
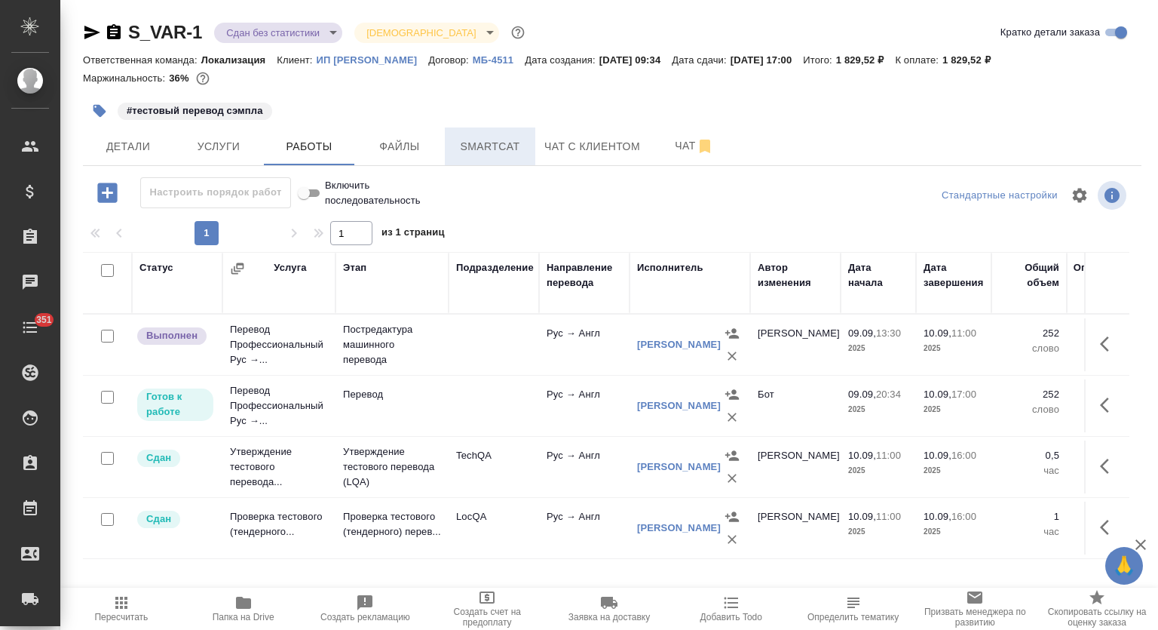
click at [486, 147] on span "Smartcat" at bounding box center [490, 146] width 72 height 19
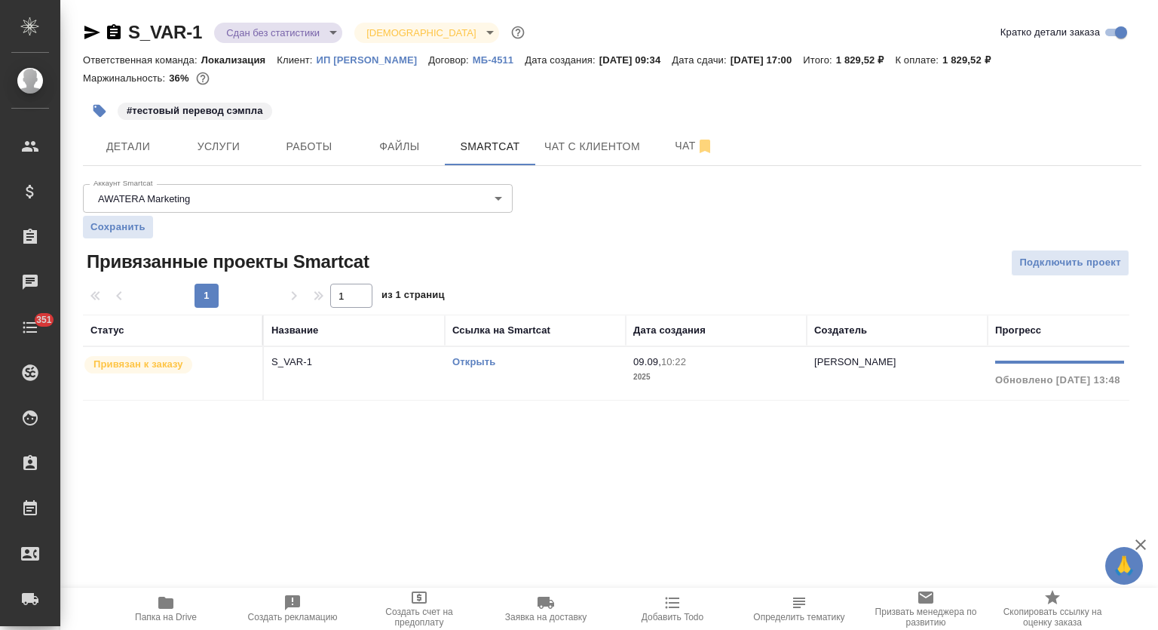
click at [349, 355] on p "S_VAR-1" at bounding box center [354, 361] width 166 height 15
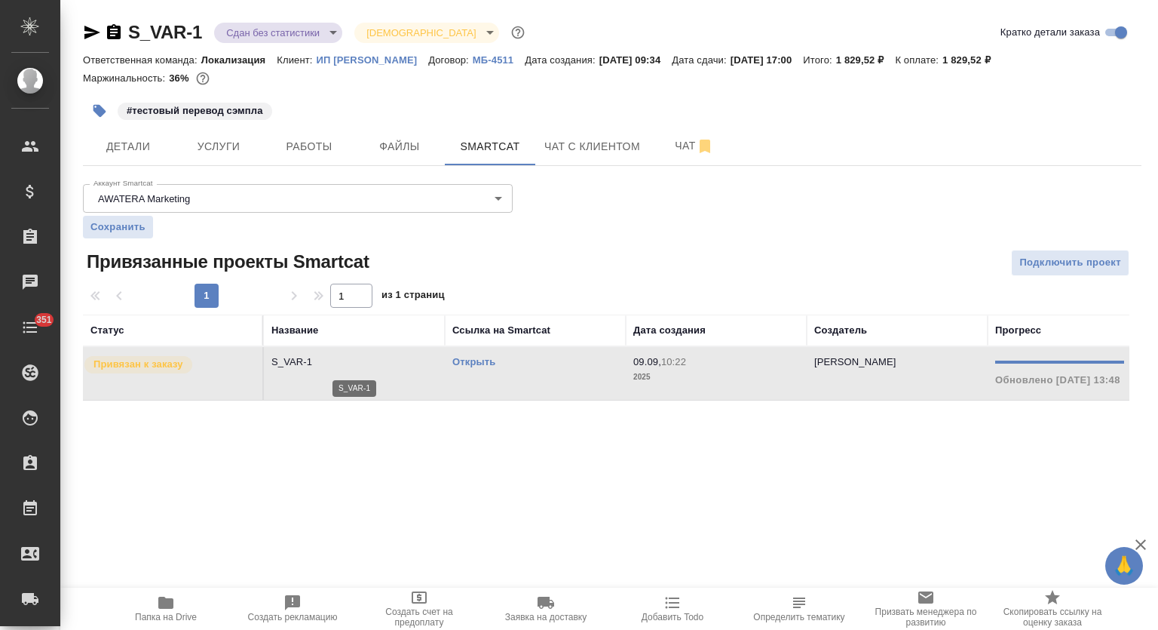
click at [349, 355] on p "S_VAR-1" at bounding box center [354, 361] width 166 height 15
click at [342, 148] on span "Работы" at bounding box center [309, 146] width 72 height 19
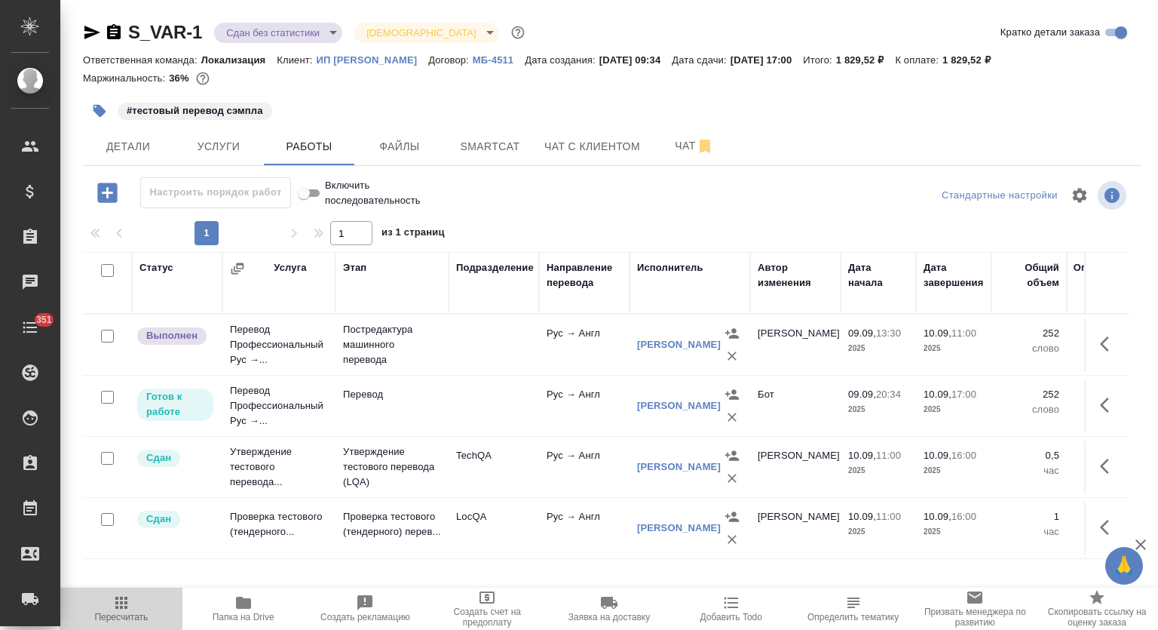
click at [122, 603] on icon "button" at bounding box center [121, 602] width 12 height 12
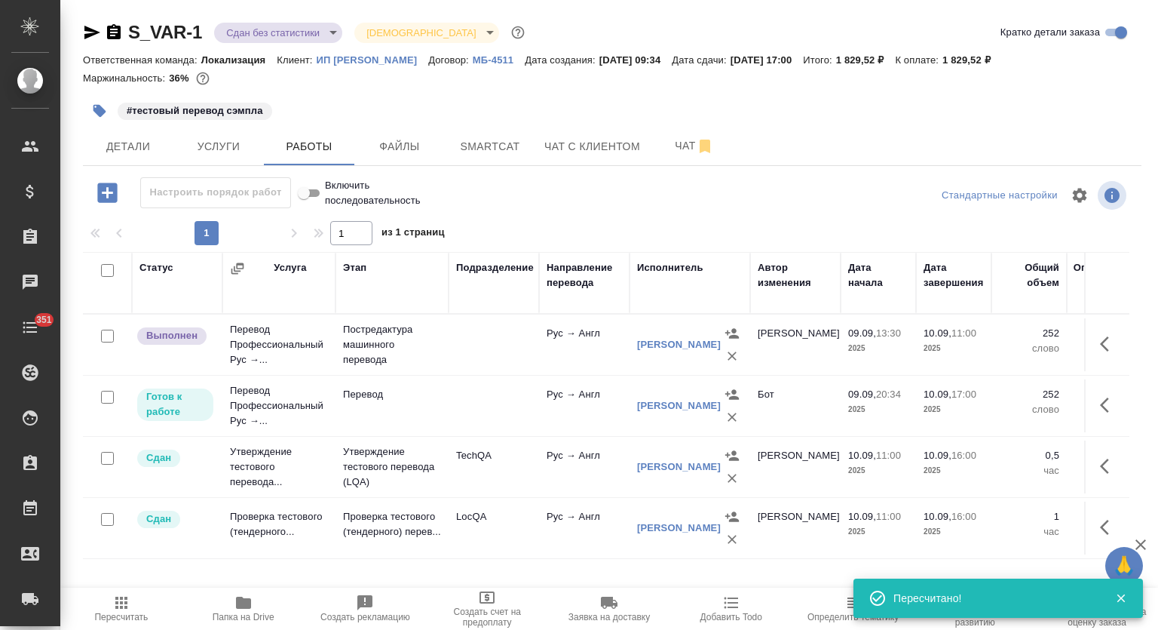
click at [736, 418] on icon "button" at bounding box center [732, 416] width 15 height 15
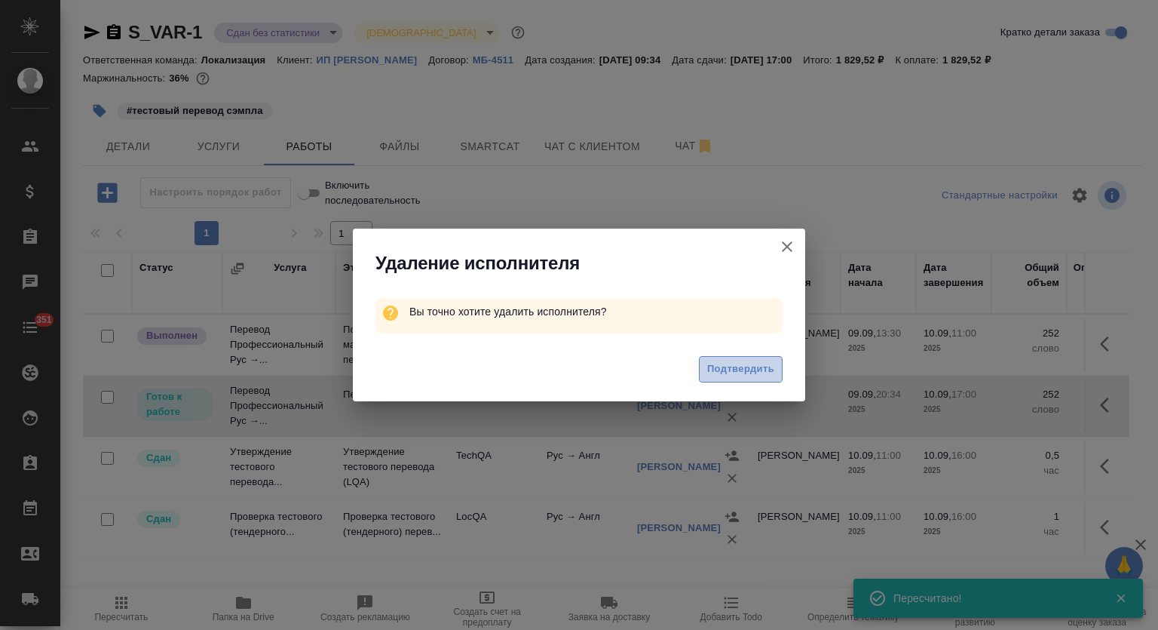
click at [743, 366] on span "Подтвердить" at bounding box center [740, 368] width 67 height 17
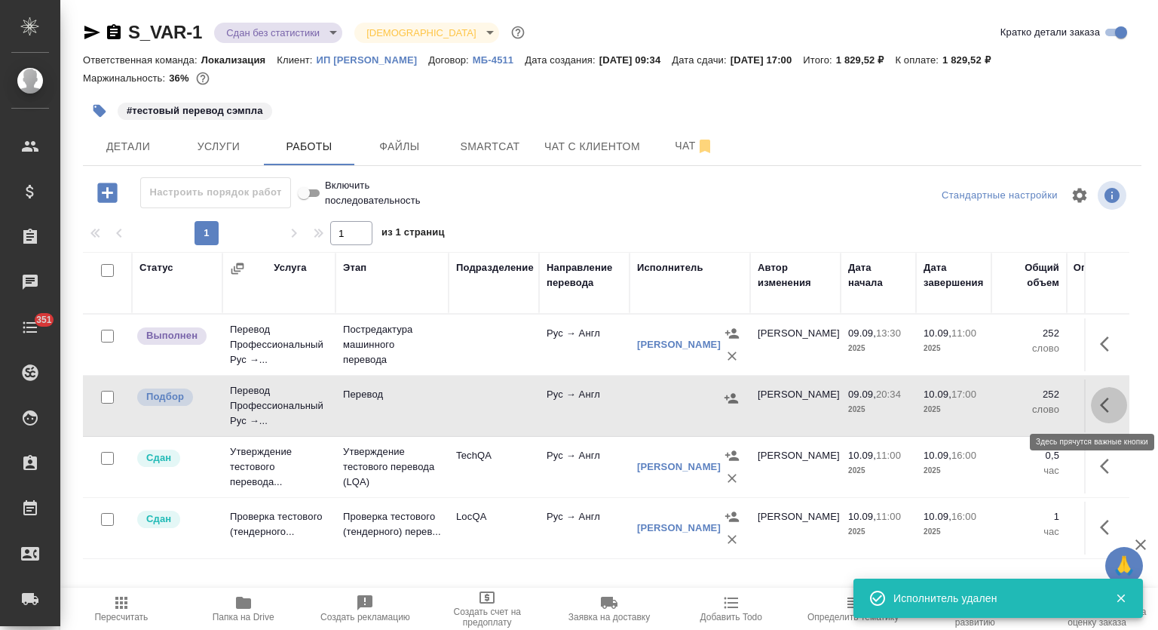
click at [1104, 406] on icon "button" at bounding box center [1109, 405] width 18 height 18
click at [1077, 403] on icon "button" at bounding box center [1078, 405] width 18 height 18
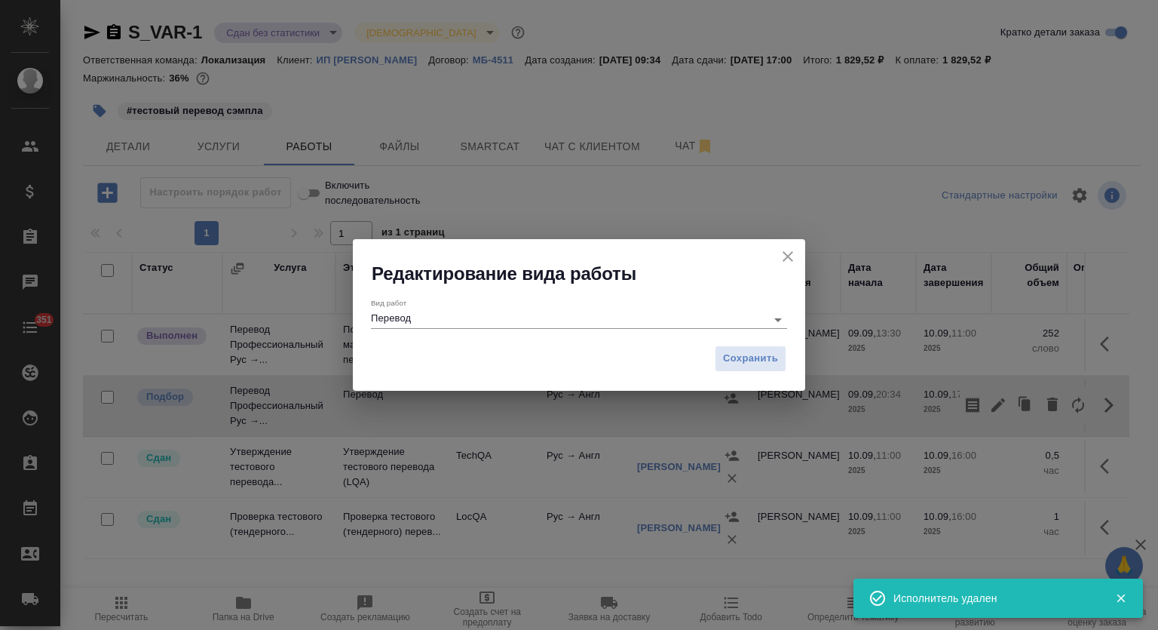
click at [790, 259] on icon "close" at bounding box center [788, 256] width 11 height 11
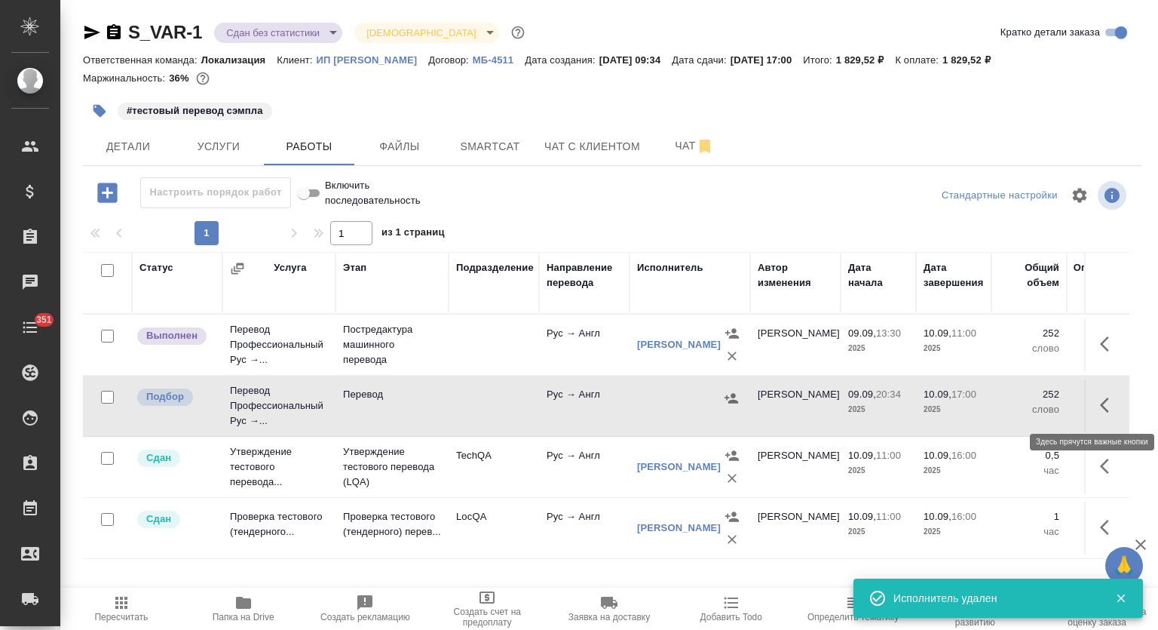
click at [1107, 412] on icon "button" at bounding box center [1109, 405] width 18 height 18
click at [1049, 404] on icon "button" at bounding box center [1052, 404] width 11 height 14
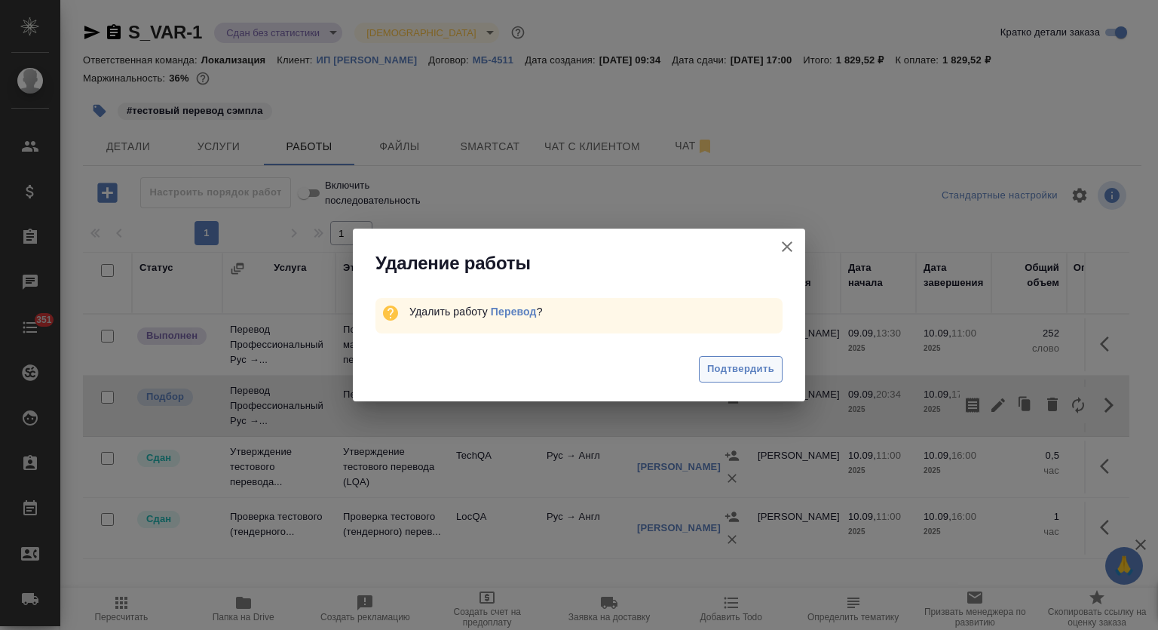
click at [761, 370] on span "Подтвердить" at bounding box center [740, 368] width 67 height 17
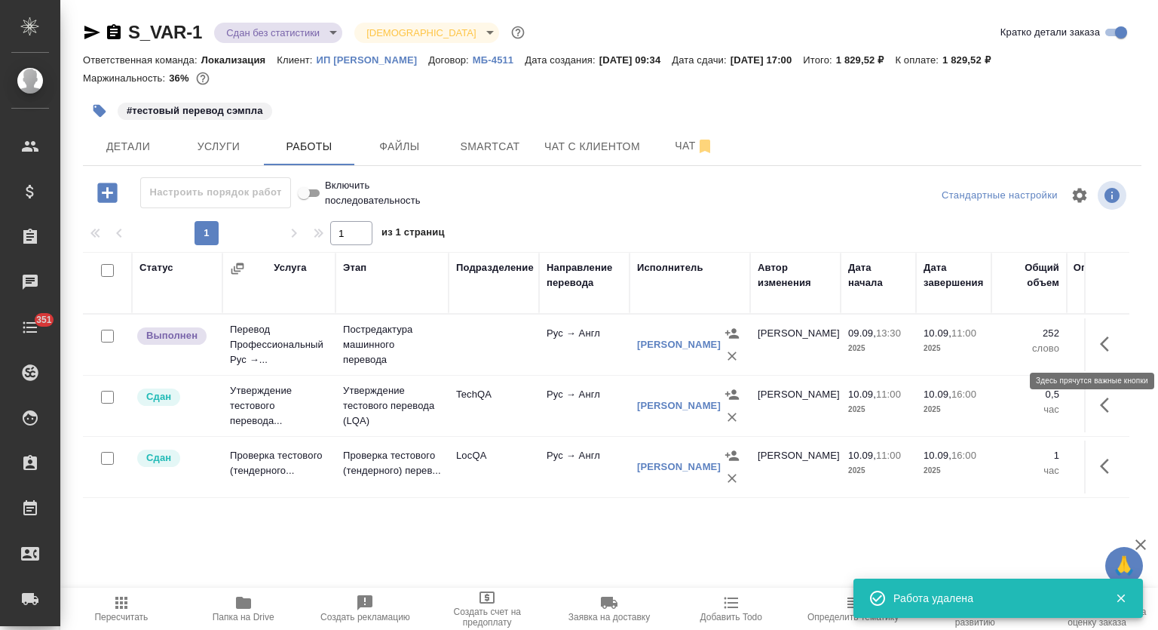
click at [1104, 353] on button "button" at bounding box center [1109, 344] width 36 height 36
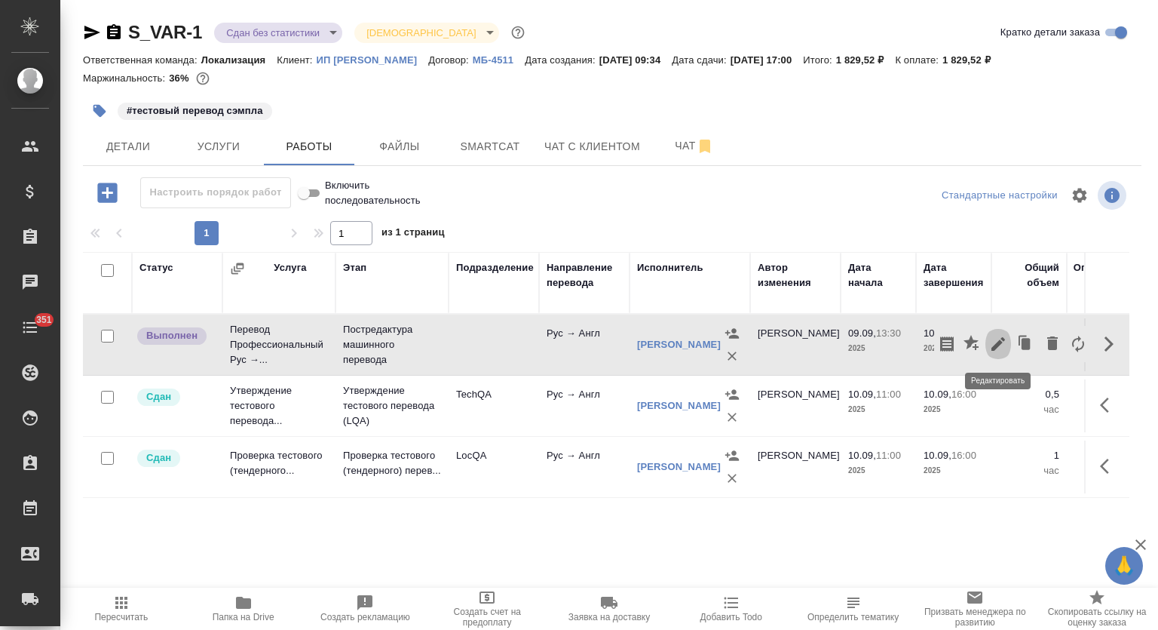
click at [1006, 342] on icon "button" at bounding box center [998, 344] width 18 height 18
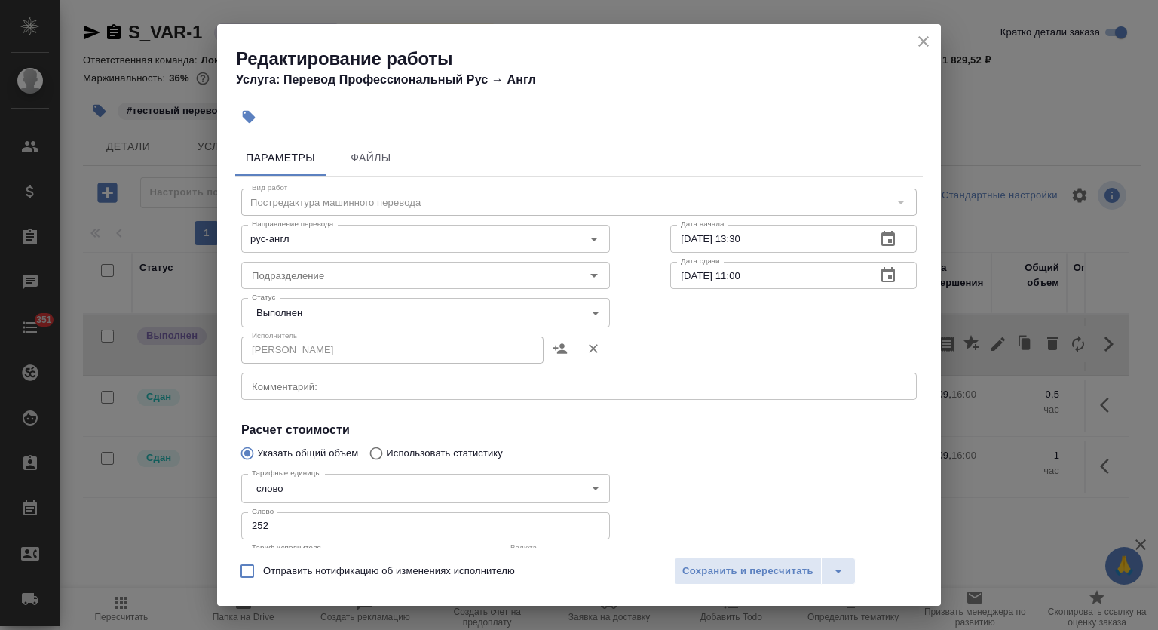
click at [283, 323] on body "🙏 .cls-1 fill:#fff; AWATERA Mutalimov Mark Клиенты Спецификации Заказы 0 Чаты 3…" at bounding box center [579, 315] width 1158 height 630
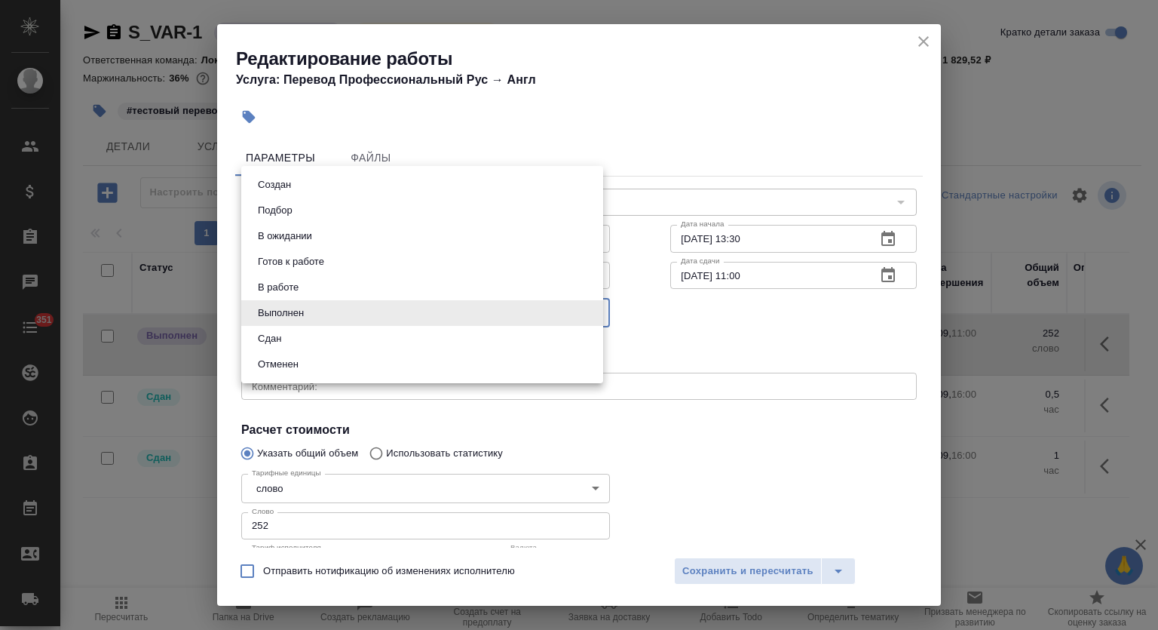
click at [284, 334] on button "Сдан" at bounding box center [269, 338] width 32 height 17
type input "closed"
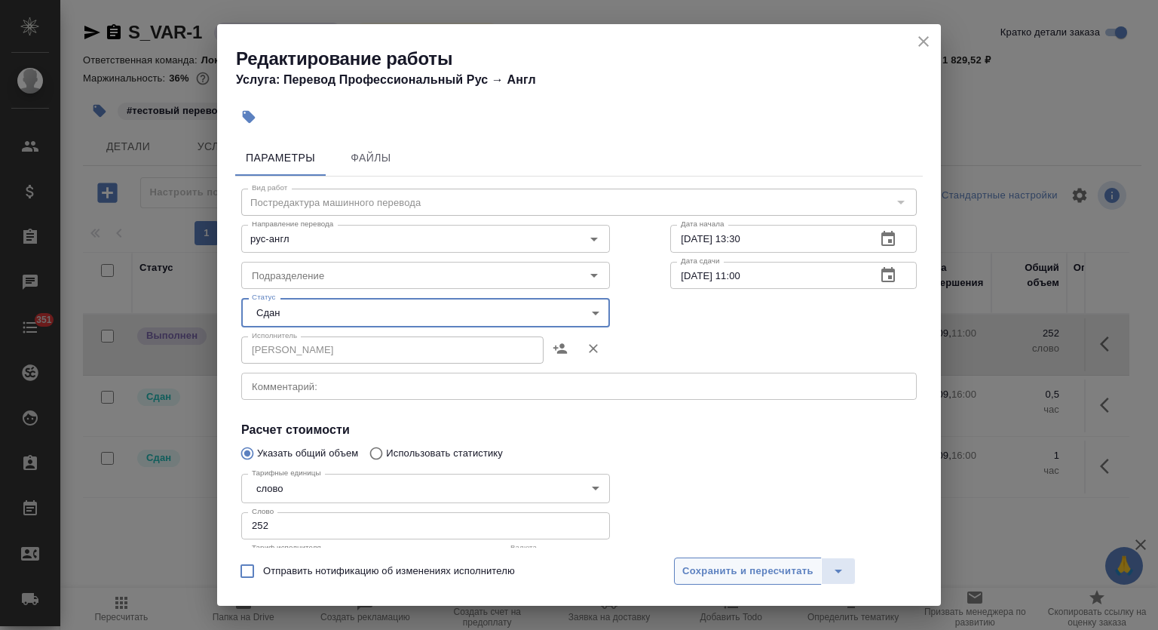
click at [743, 563] on span "Сохранить и пересчитать" at bounding box center [747, 570] width 131 height 17
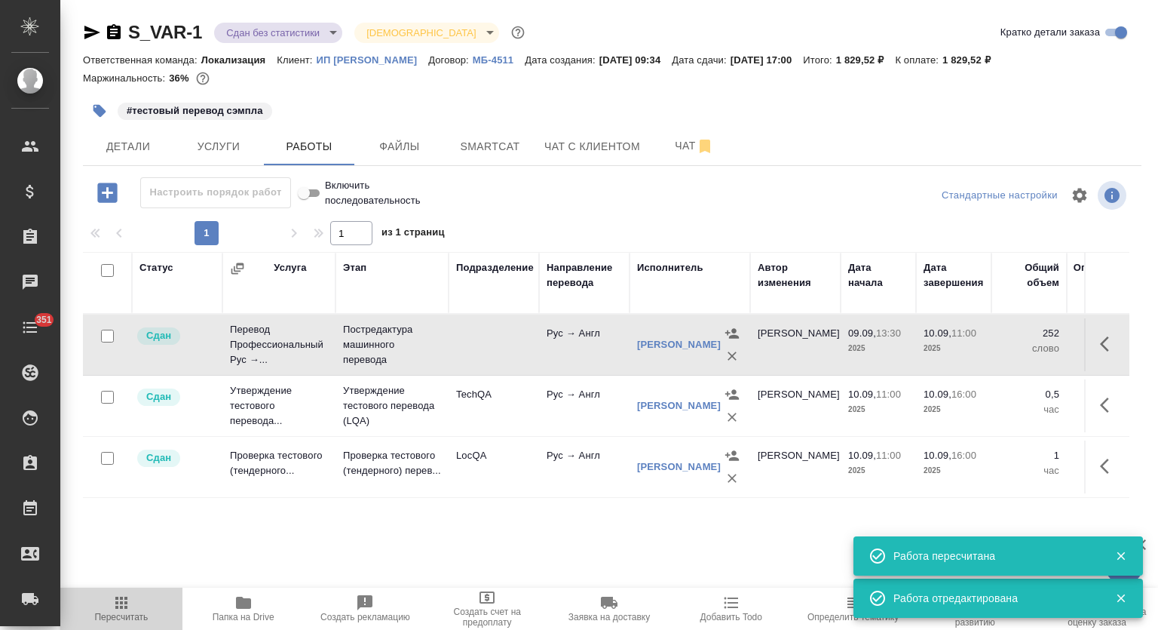
click at [127, 609] on icon "button" at bounding box center [121, 602] width 18 height 18
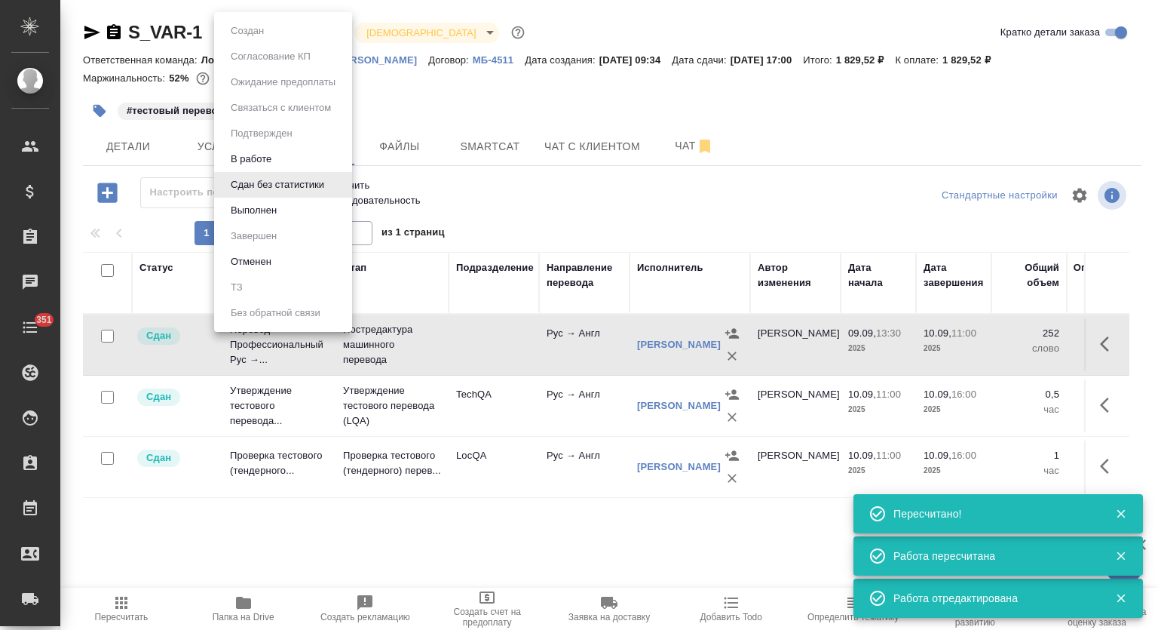
click at [319, 34] on body "🙏 .cls-1 fill:#fff; AWATERA Mutalimov Mark Клиенты Спецификации Заказы 0 Чаты 3…" at bounding box center [579, 315] width 1158 height 630
click at [256, 204] on button "Выполнен" at bounding box center [253, 210] width 55 height 17
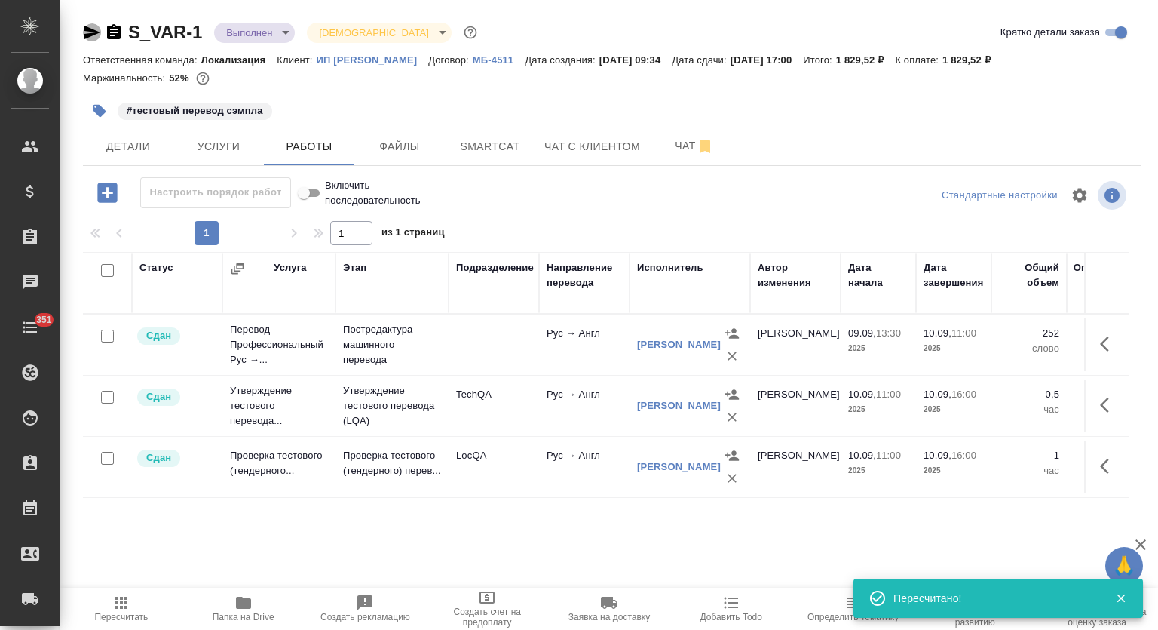
click at [90, 35] on icon "button" at bounding box center [92, 33] width 16 height 14
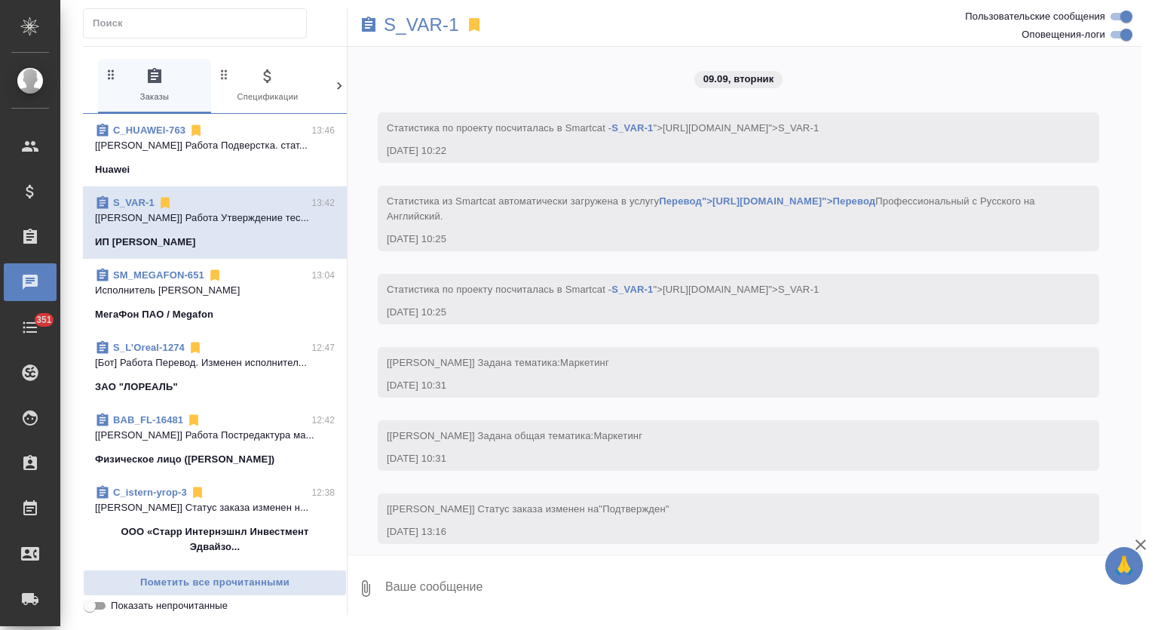
scroll to position [4337, 0]
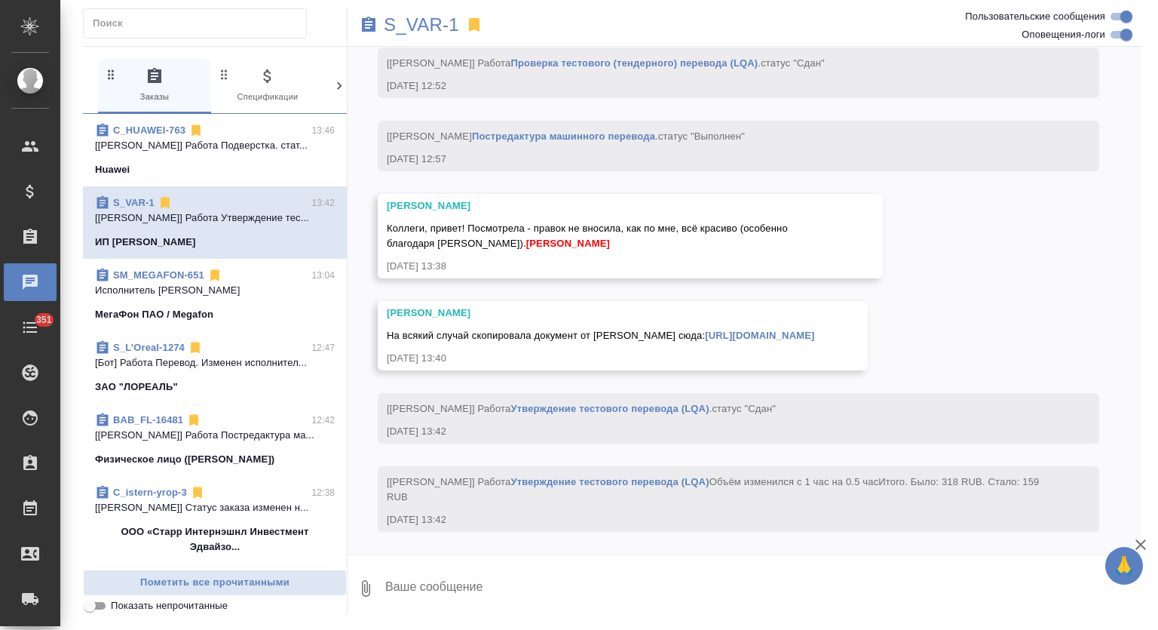
click at [532, 593] on textarea at bounding box center [763, 587] width 758 height 51
type textarea "Привет, [PERSON_NAME], спасибо! Тогда сдаю"
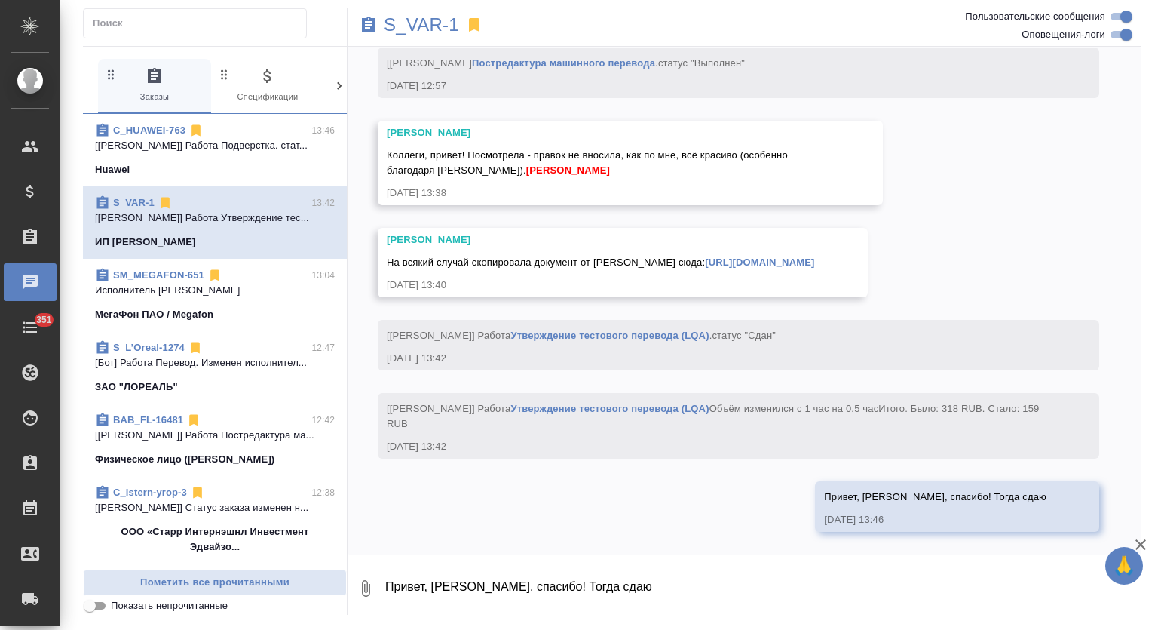
scroll to position [4411, 0]
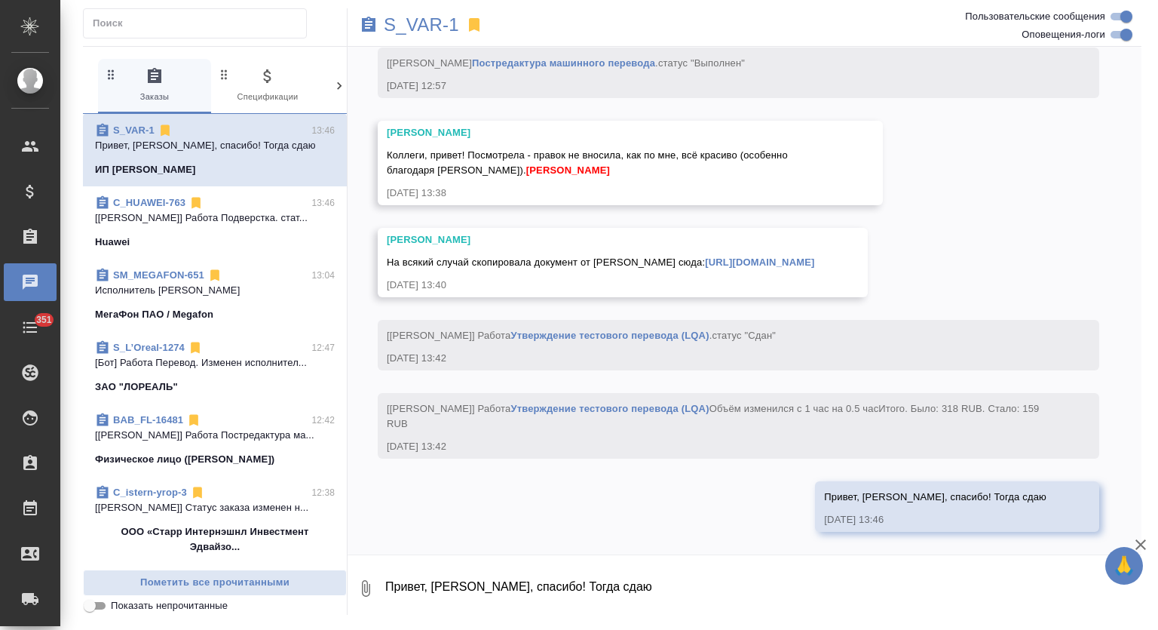
click at [705, 256] on link "[URL][DOMAIN_NAME]" at bounding box center [759, 261] width 109 height 11
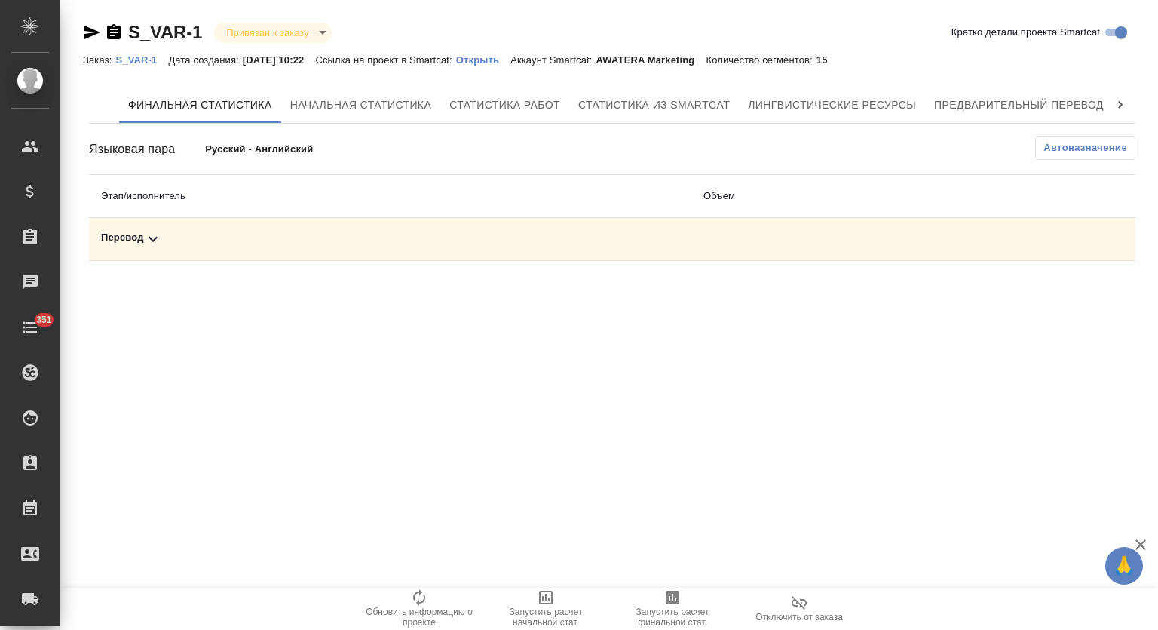
click at [395, 237] on div "Перевод" at bounding box center [390, 239] width 578 height 18
drag, startPoint x: 680, startPoint y: 606, endPoint x: 751, endPoint y: 167, distance: 445.2
click at [679, 604] on span "Запустить расчет финальной стат." at bounding box center [672, 607] width 109 height 39
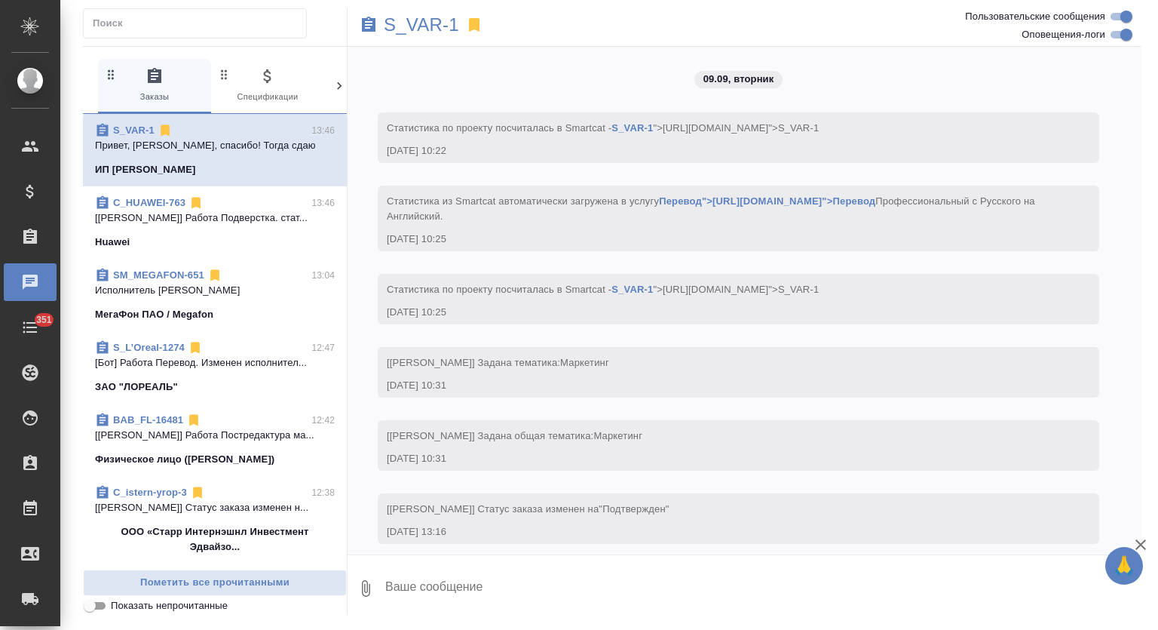
scroll to position [4411, 0]
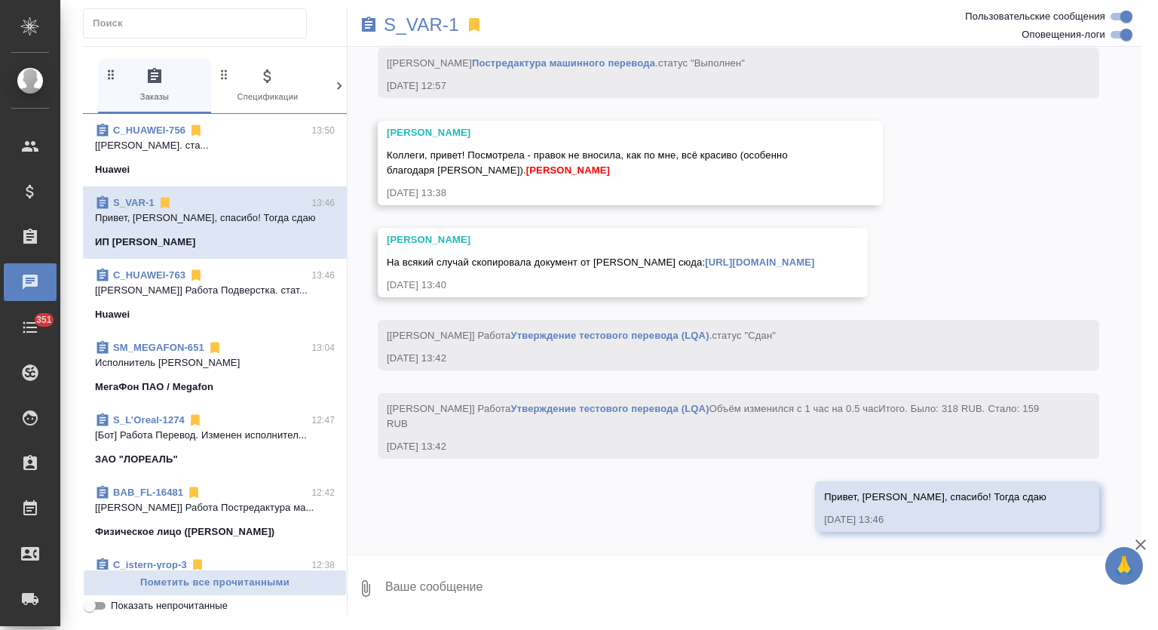
click at [254, 160] on span "C_HUAWEI-756 13:50 [[PERSON_NAME]. ста... [GEOGRAPHIC_DATA]" at bounding box center [215, 150] width 240 height 54
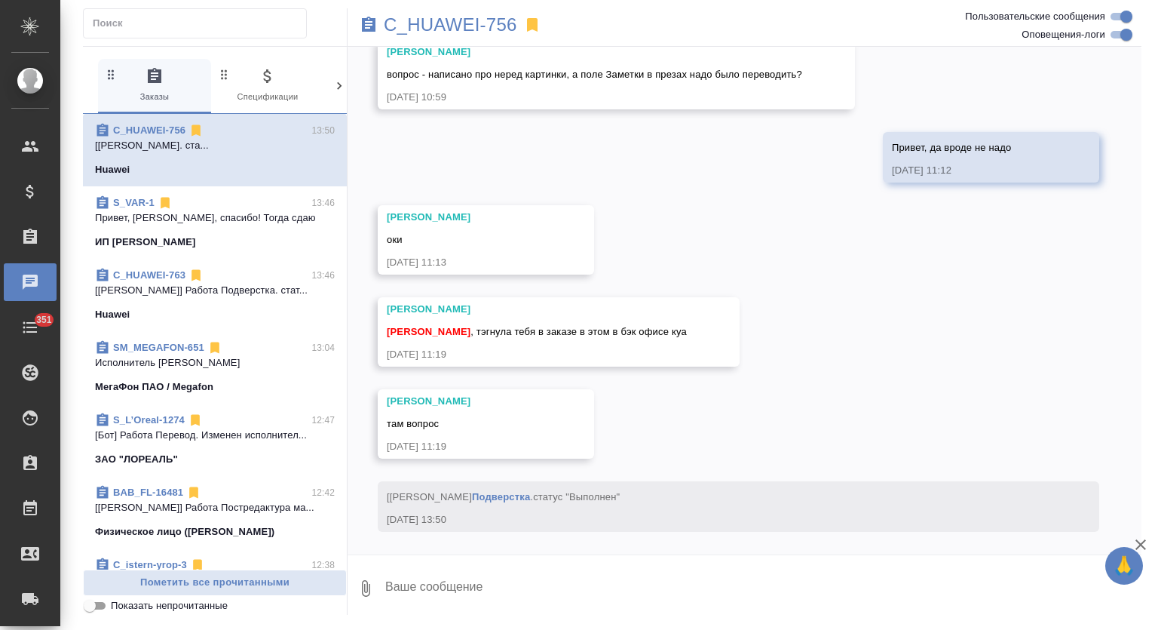
scroll to position [7575, 0]
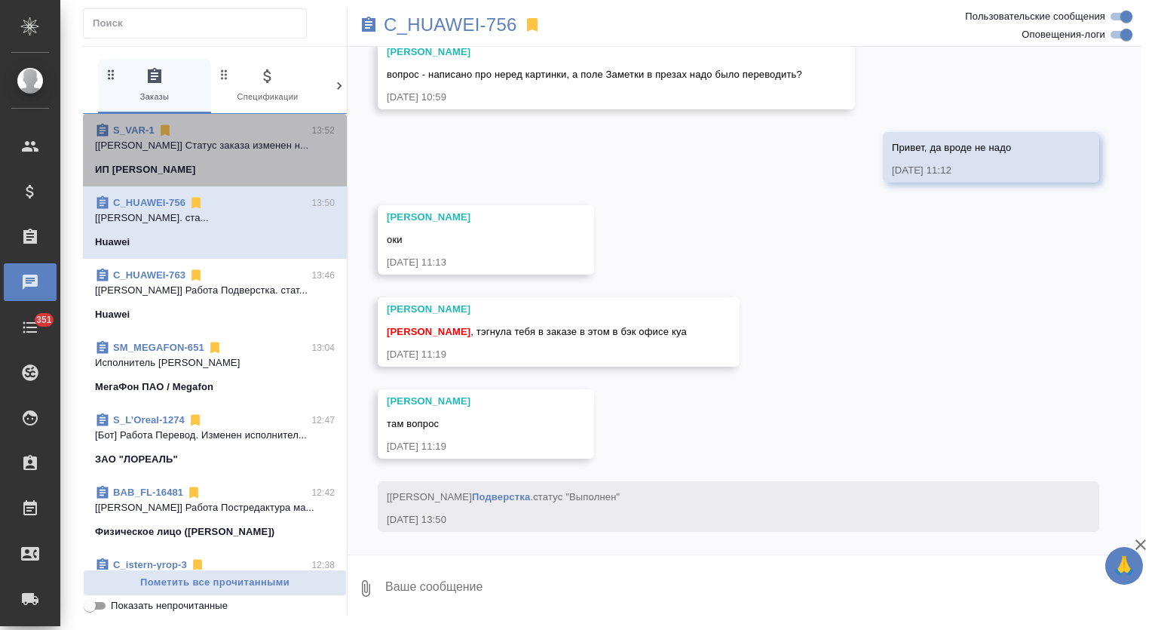
click at [265, 161] on span "S_VAR-1 13:52 [[PERSON_NAME]] Статус заказа изменен н... [PERSON_NAME] [PERSON_…" at bounding box center [215, 150] width 240 height 54
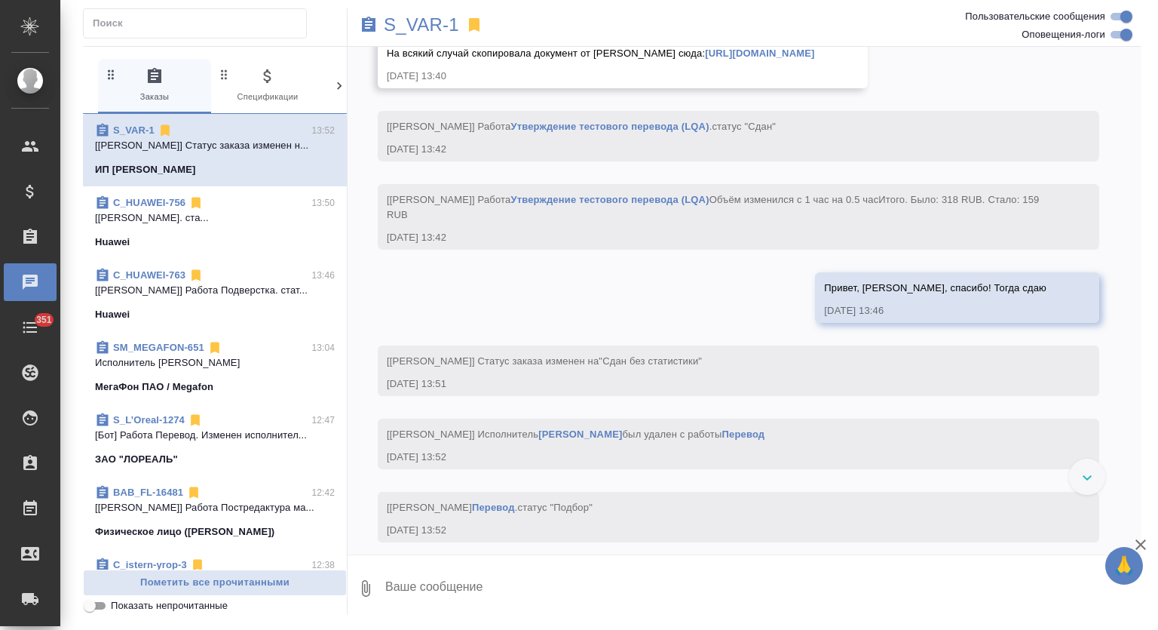
scroll to position [4347, 0]
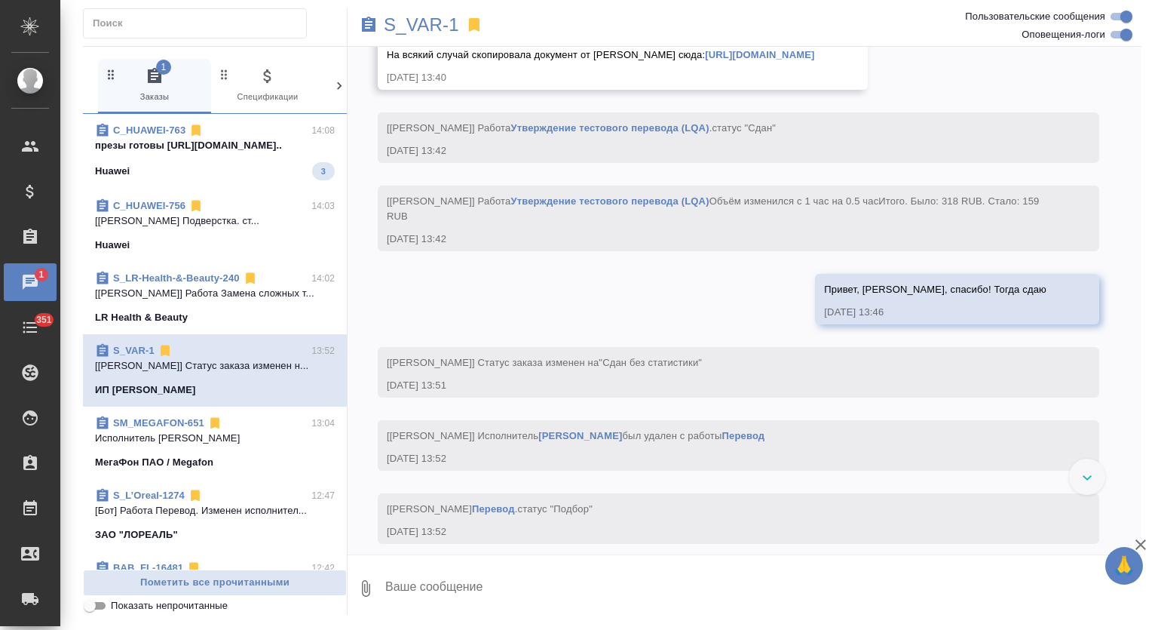
click at [271, 164] on div "Huawei 3" at bounding box center [215, 171] width 240 height 18
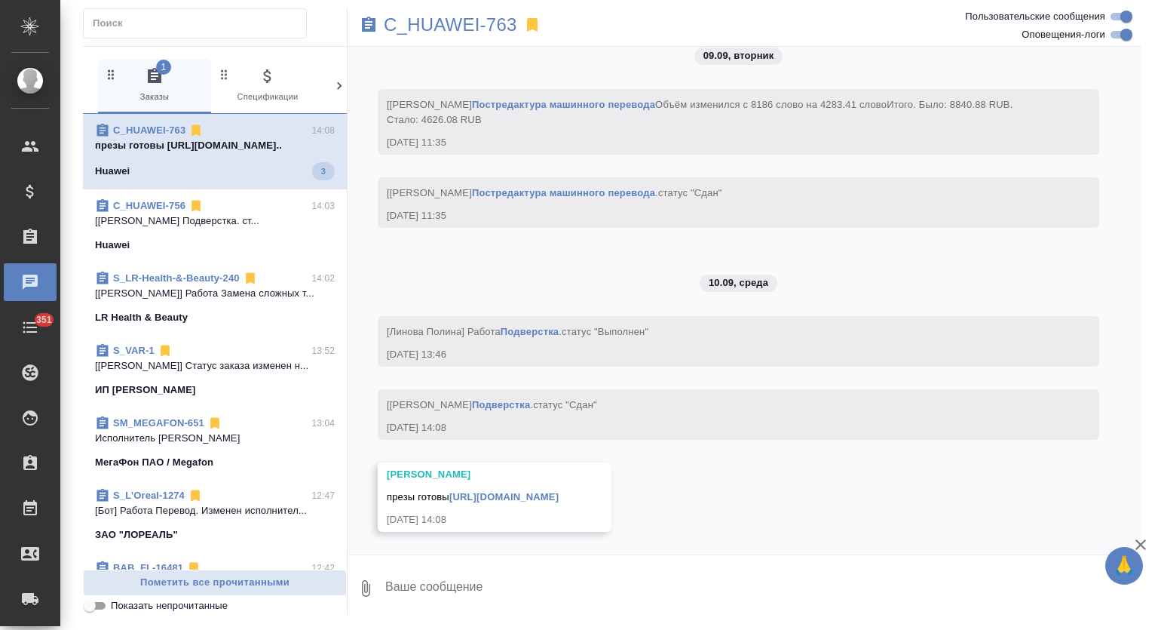
scroll to position [7337, 0]
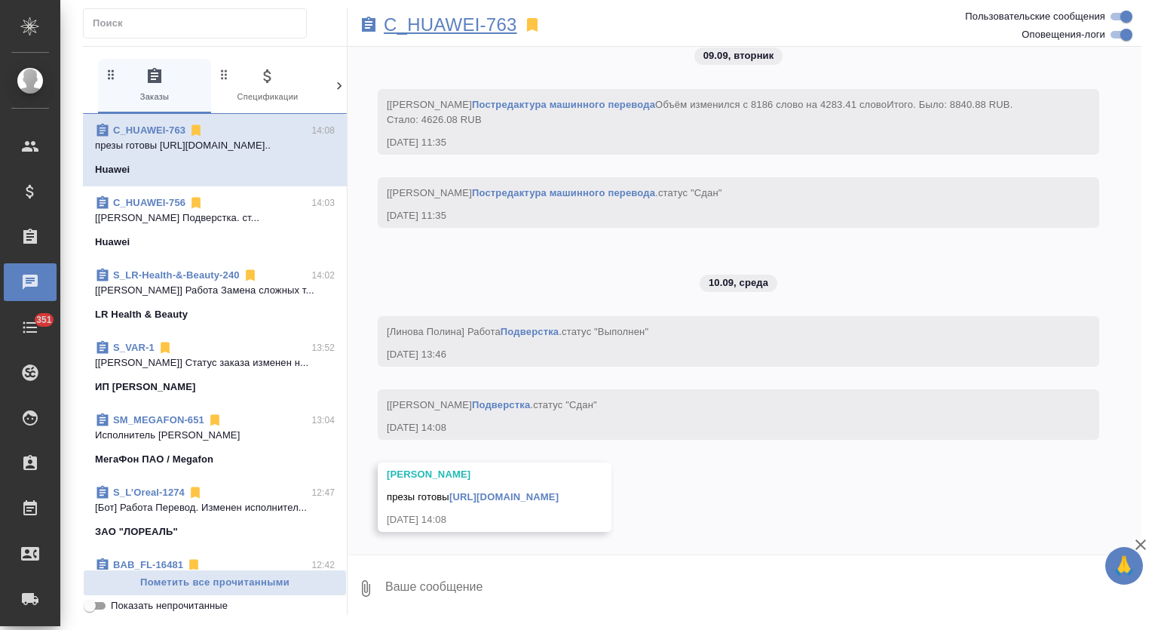
click at [473, 28] on p "C_HUAWEI-763" at bounding box center [450, 24] width 133 height 15
click at [464, 576] on textarea at bounding box center [763, 587] width 758 height 51
type textarea "Спасибо!"
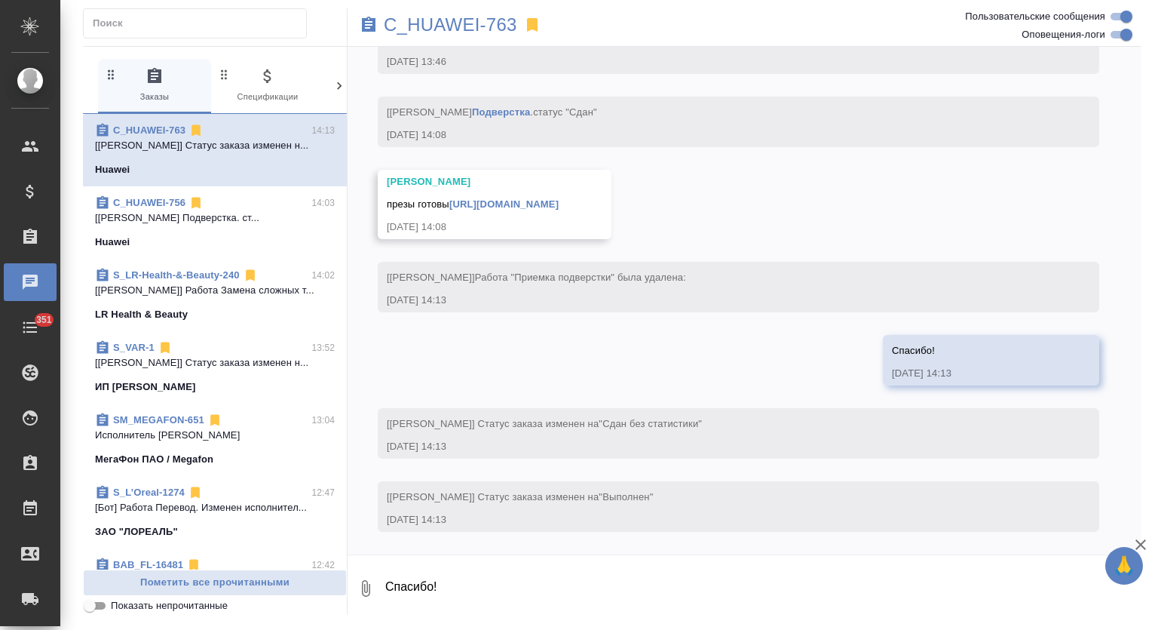
scroll to position [7630, 0]
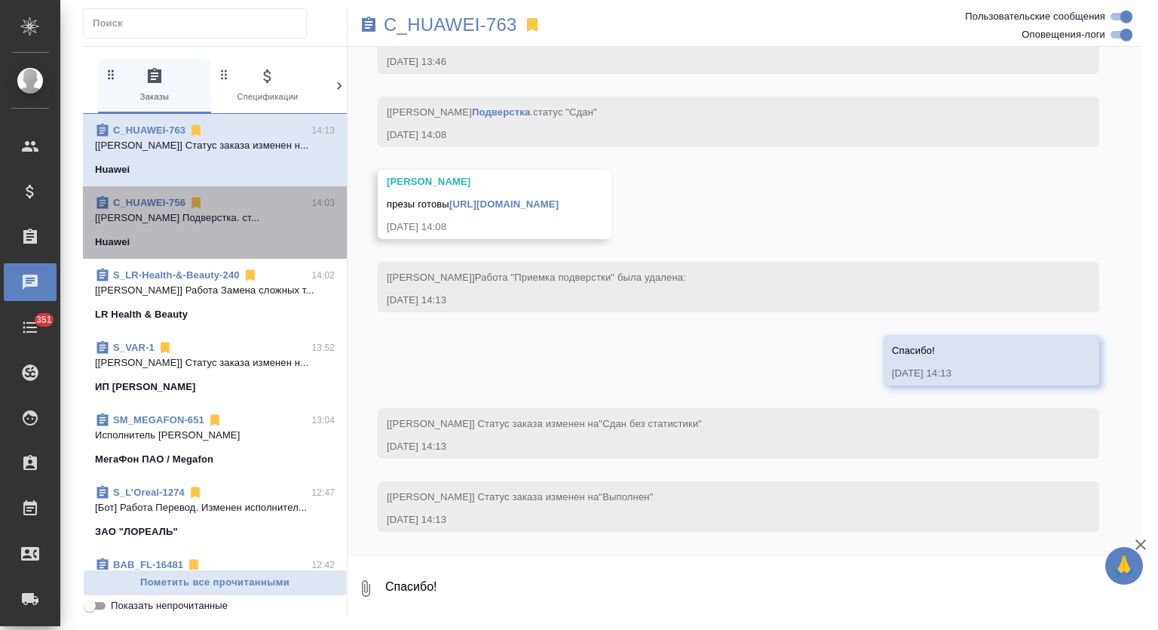
click at [256, 228] on span "C_HUAWEI-756 14:03 [Оксютович Ирина] Работа Подверстка. ст... Huawei" at bounding box center [215, 222] width 240 height 54
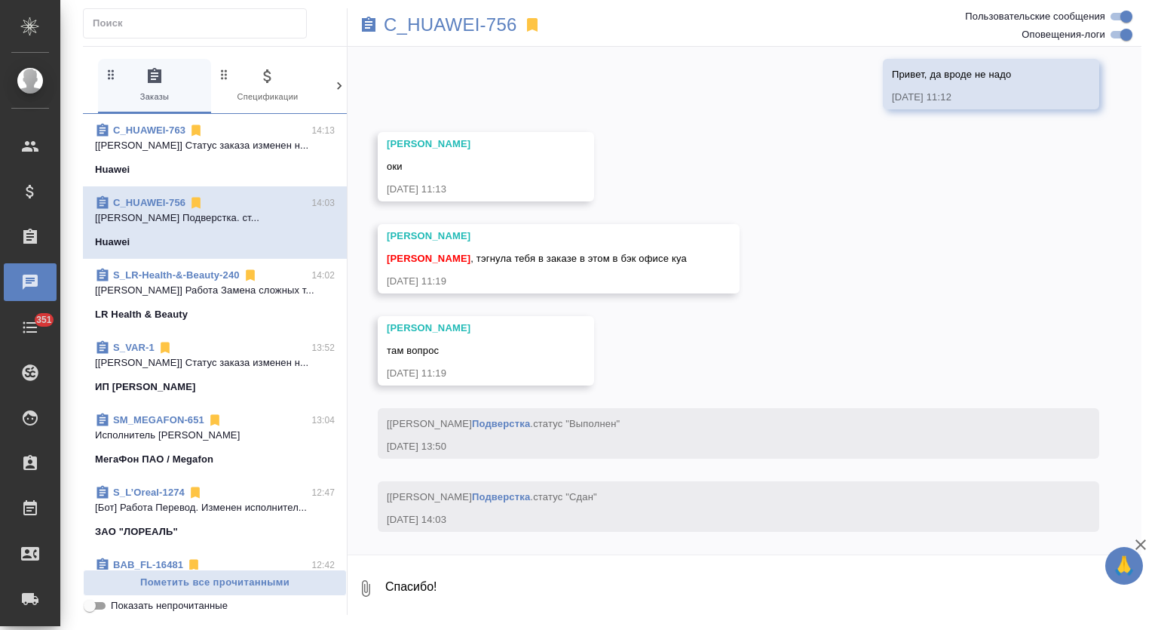
scroll to position [7648, 0]
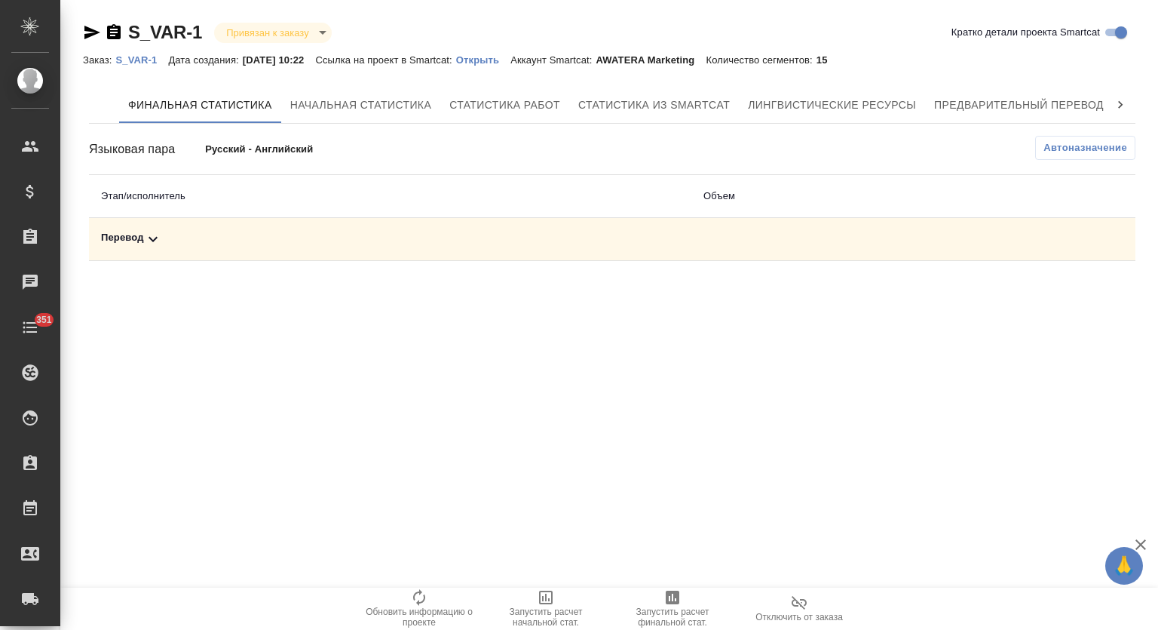
click at [383, 234] on div "Перевод" at bounding box center [390, 239] width 578 height 18
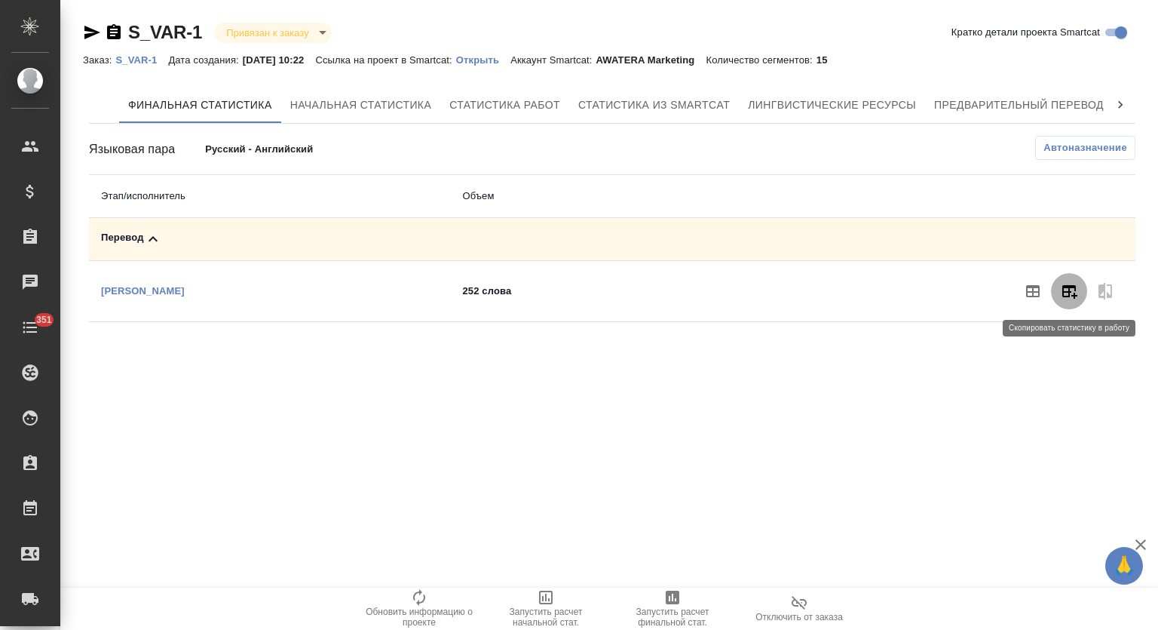
click at [1062, 295] on icon "button" at bounding box center [1069, 292] width 15 height 14
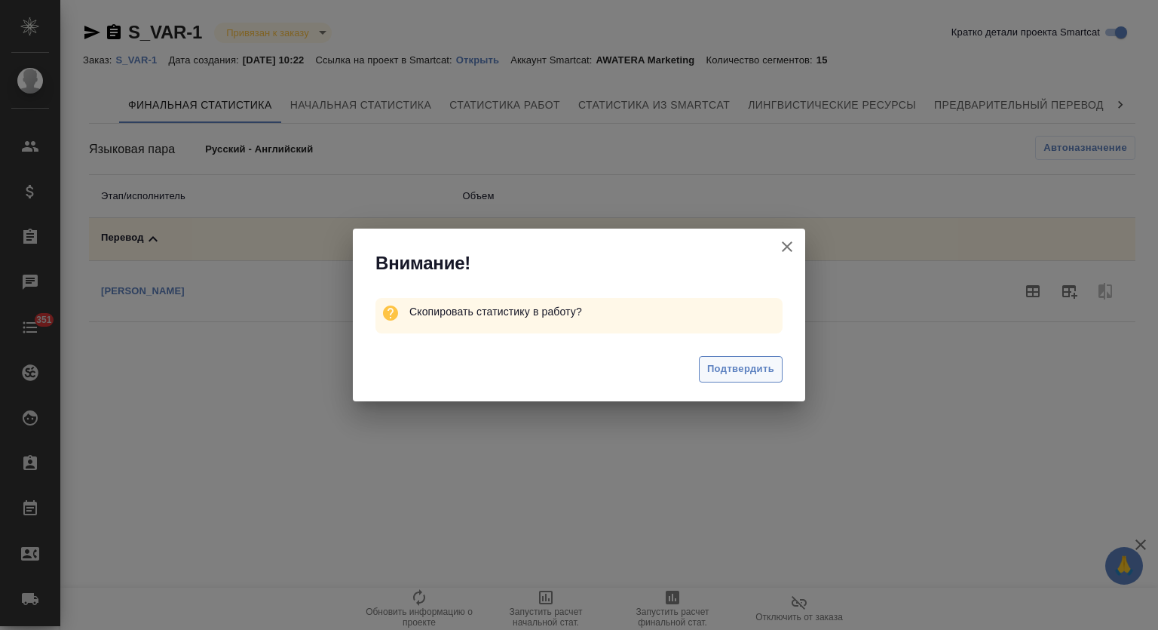
click at [763, 368] on span "Подтвердить" at bounding box center [740, 368] width 67 height 17
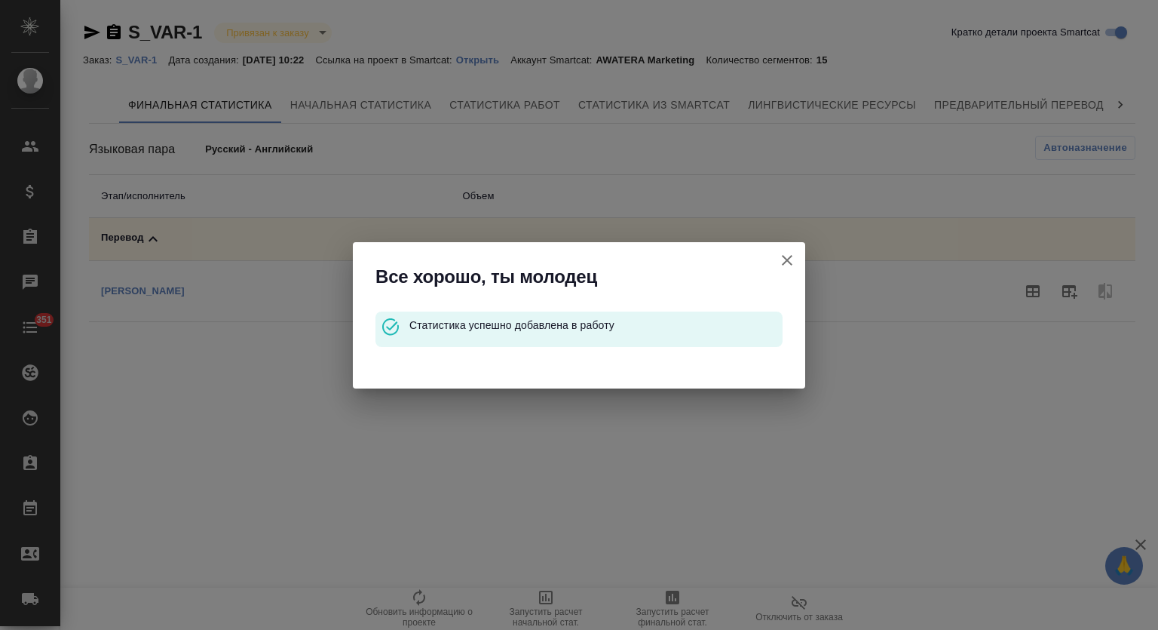
click at [792, 257] on icon "button" at bounding box center [787, 260] width 18 height 18
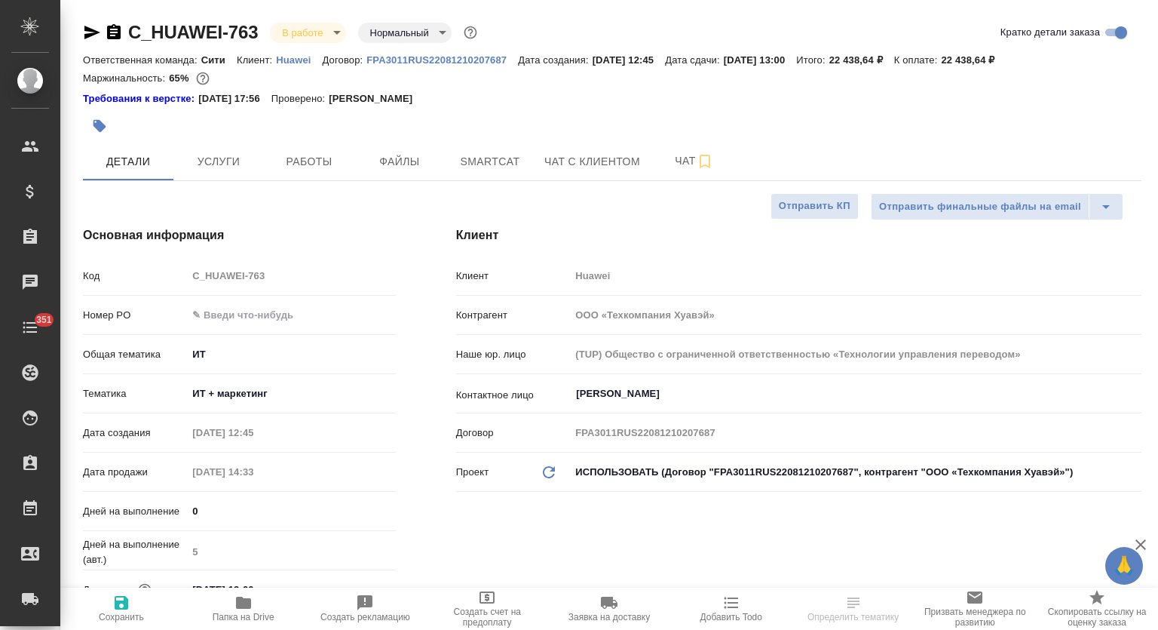
select select "RU"
click at [310, 169] on span "Работы" at bounding box center [309, 161] width 72 height 19
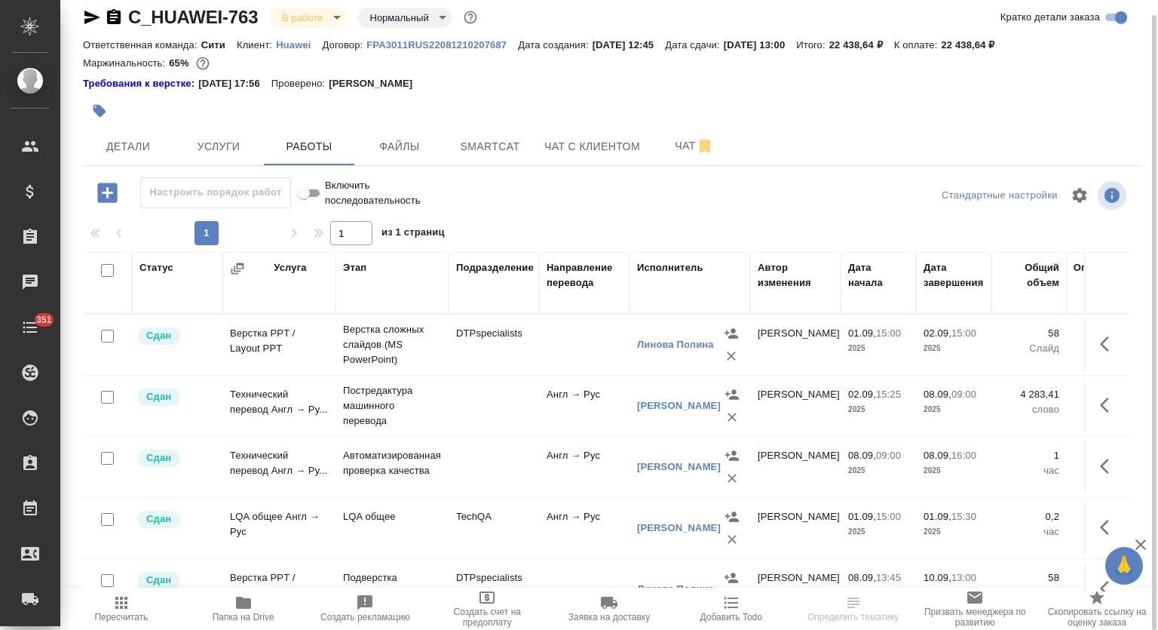
scroll to position [93, 0]
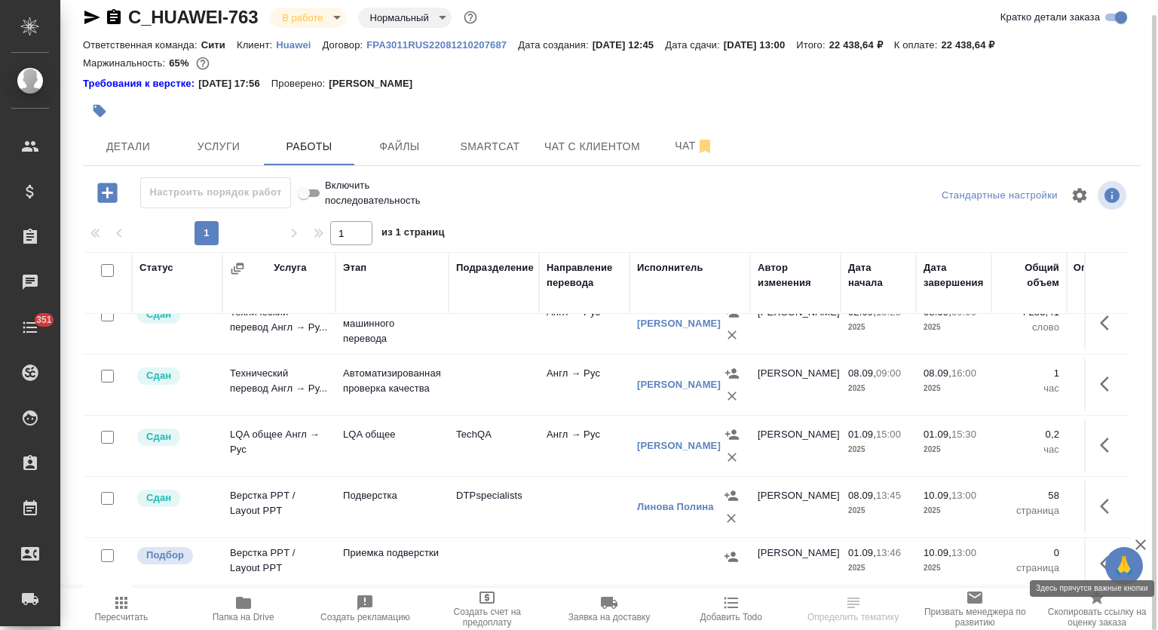
click at [1100, 554] on icon "button" at bounding box center [1109, 563] width 18 height 18
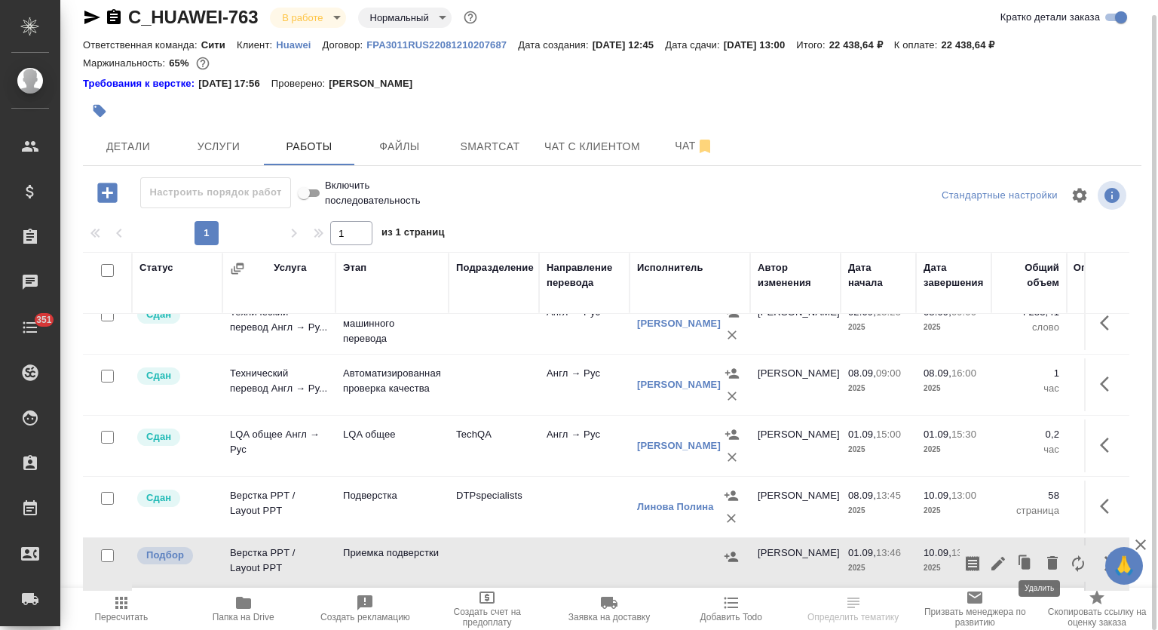
click at [1047, 556] on icon "button" at bounding box center [1052, 563] width 11 height 14
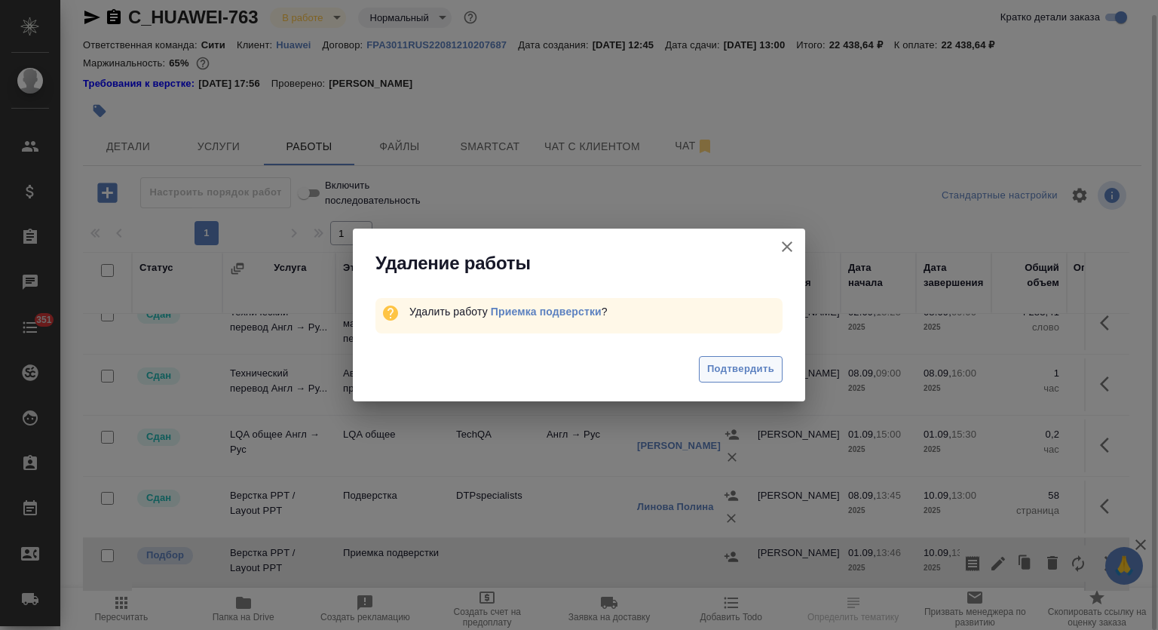
click at [725, 370] on span "Подтвердить" at bounding box center [740, 368] width 67 height 17
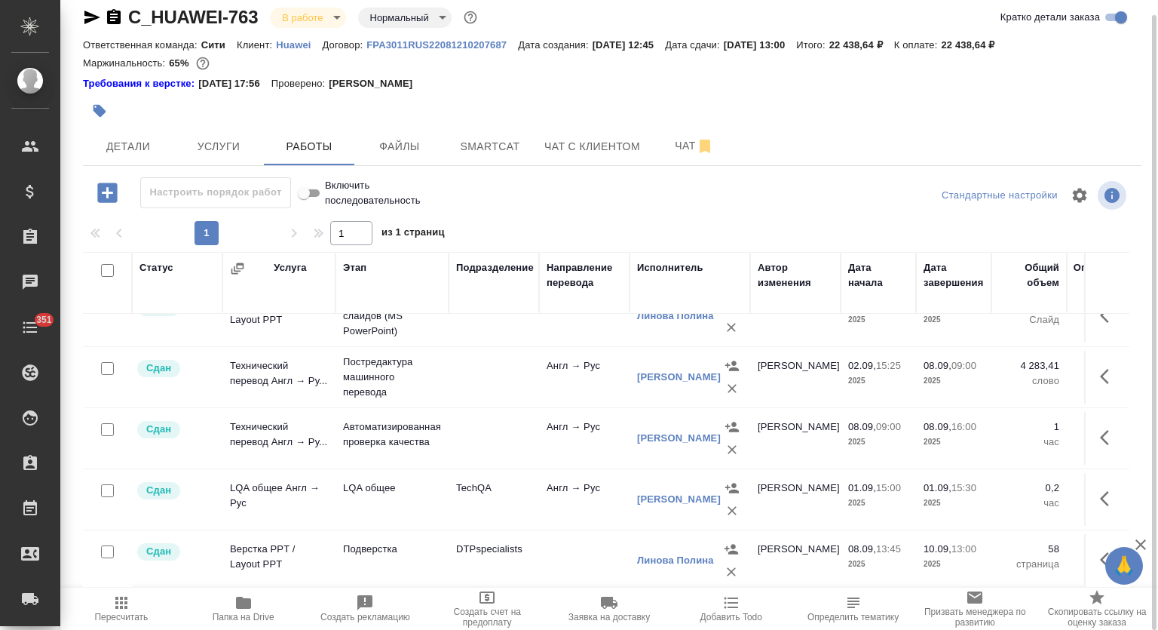
scroll to position [39, 0]
click at [305, 18] on body "🙏 .cls-1 fill:#fff; AWATERA Mutalimov [PERSON_NAME] Спецификации Заказы 0 Чаты …" at bounding box center [579, 315] width 1158 height 630
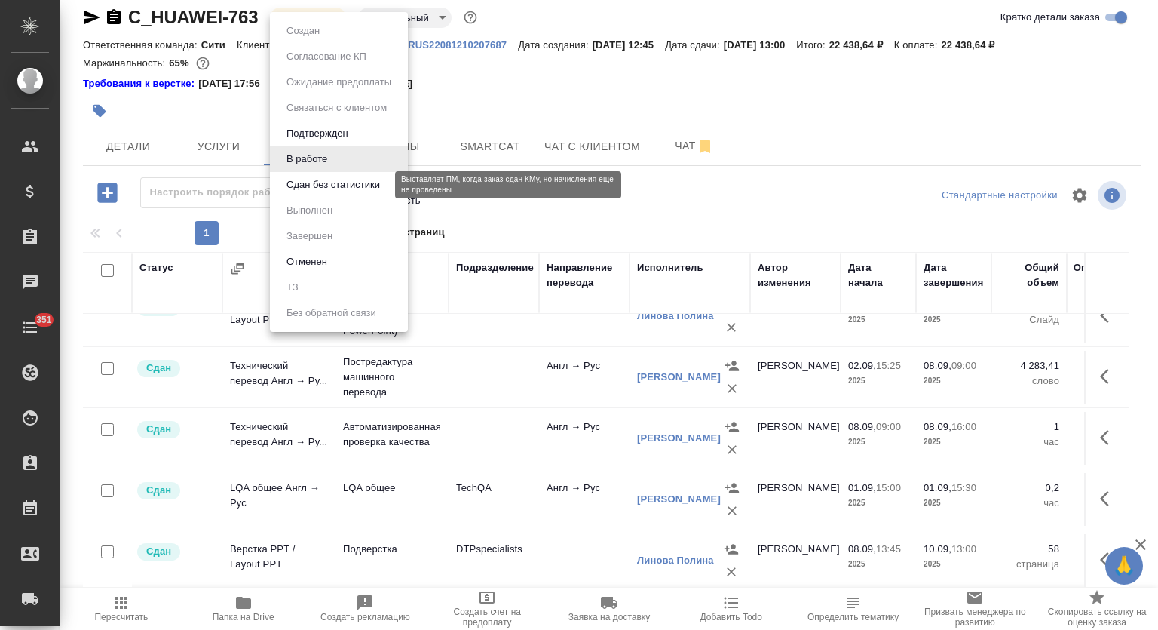
click at [329, 179] on button "Сдан без статистики" at bounding box center [333, 184] width 103 height 17
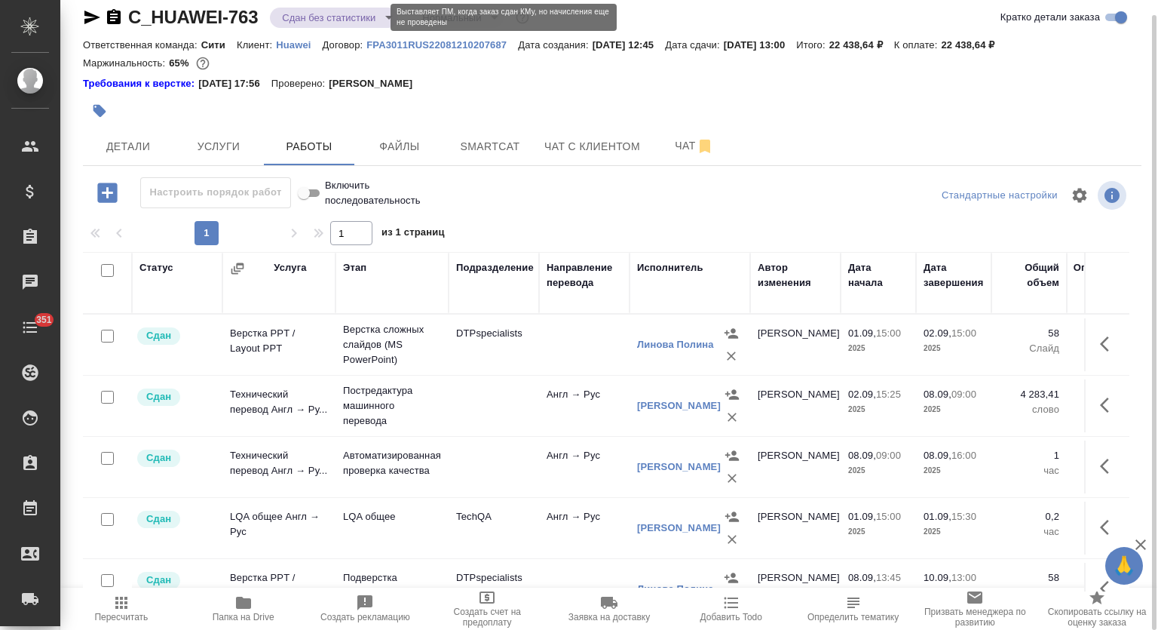
click at [342, 15] on body "🙏 .cls-1 fill:#fff; AWATERA Mutalimov [PERSON_NAME] Спецификации Заказы 0 Чаты …" at bounding box center [579, 315] width 1158 height 630
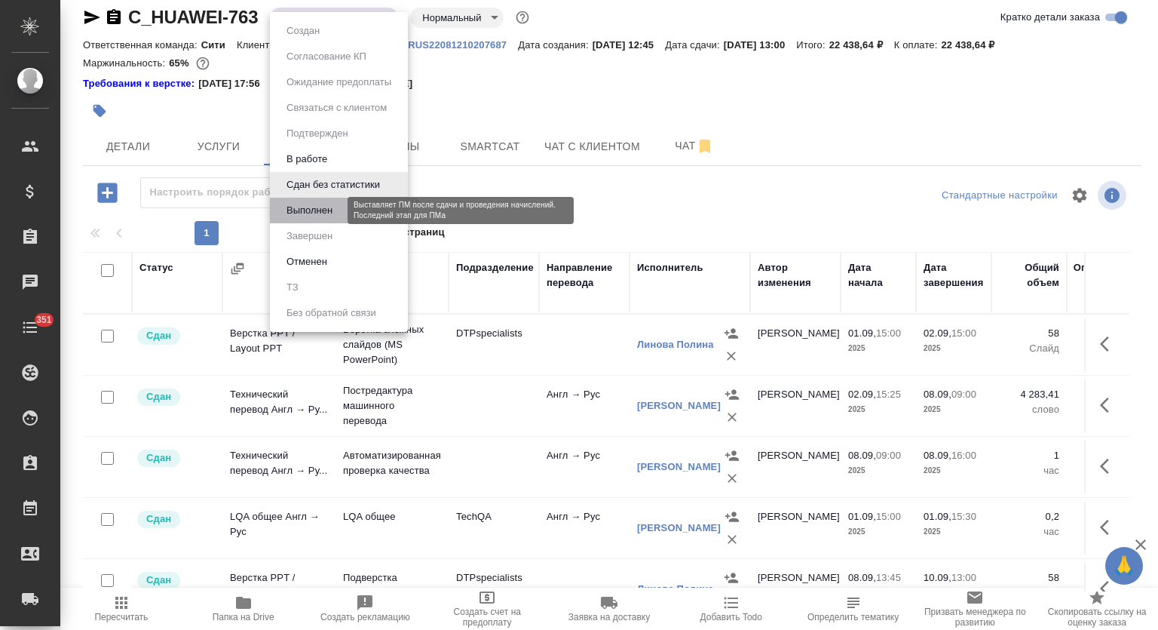
click at [334, 211] on button "Выполнен" at bounding box center [309, 210] width 55 height 17
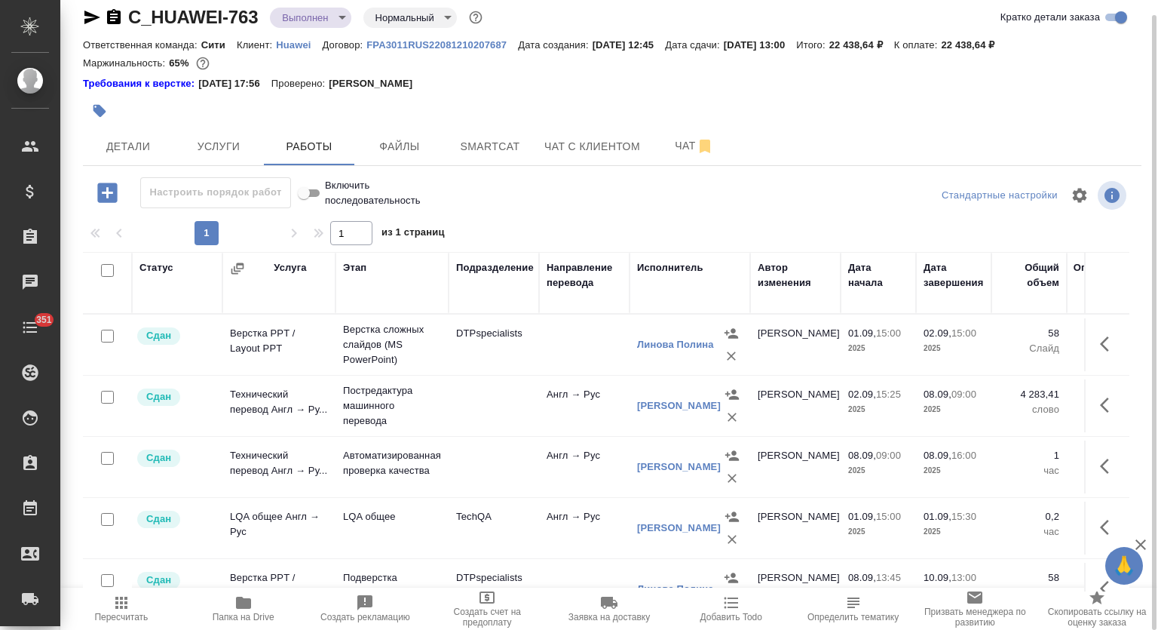
click at [97, 14] on icon "button" at bounding box center [92, 17] width 18 height 18
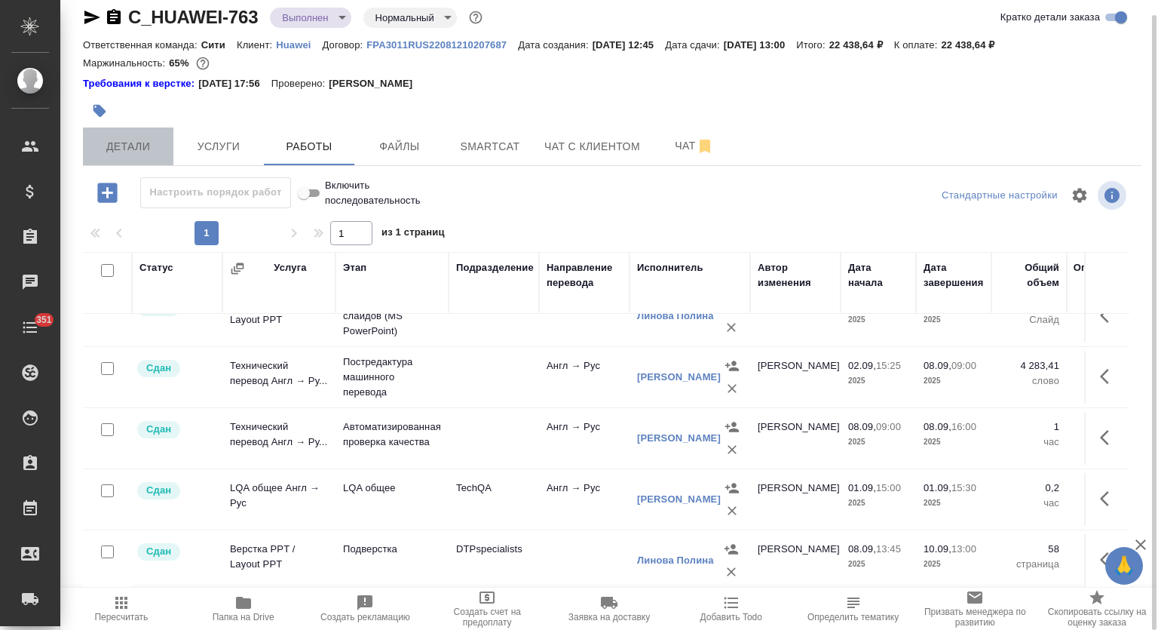
click at [121, 153] on span "Детали" at bounding box center [128, 146] width 72 height 19
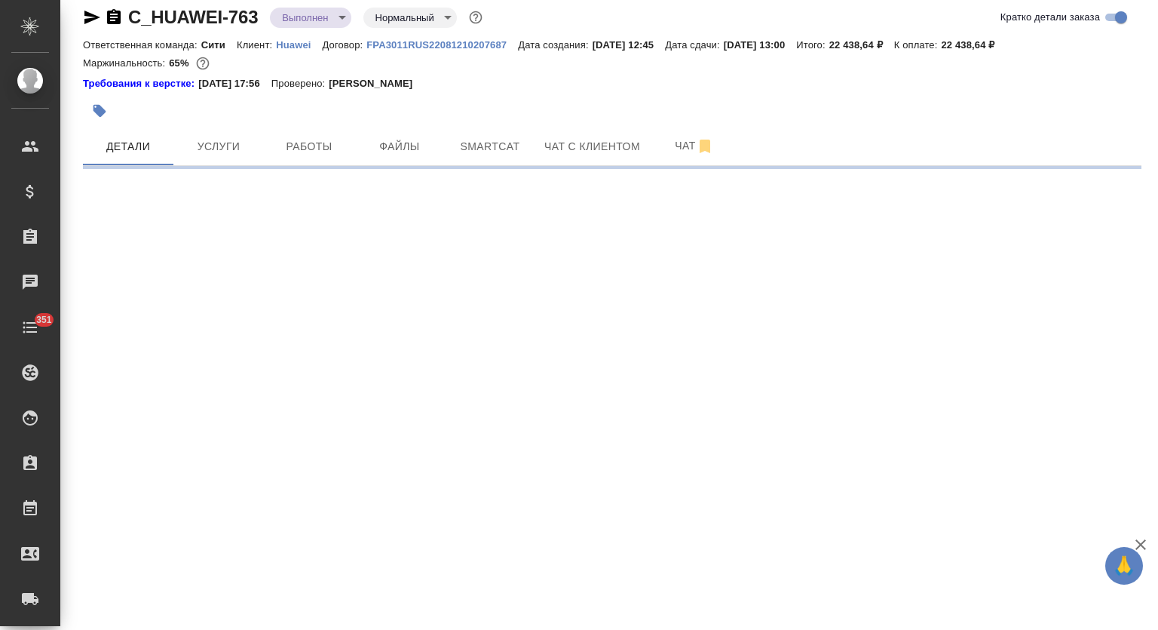
select select "RU"
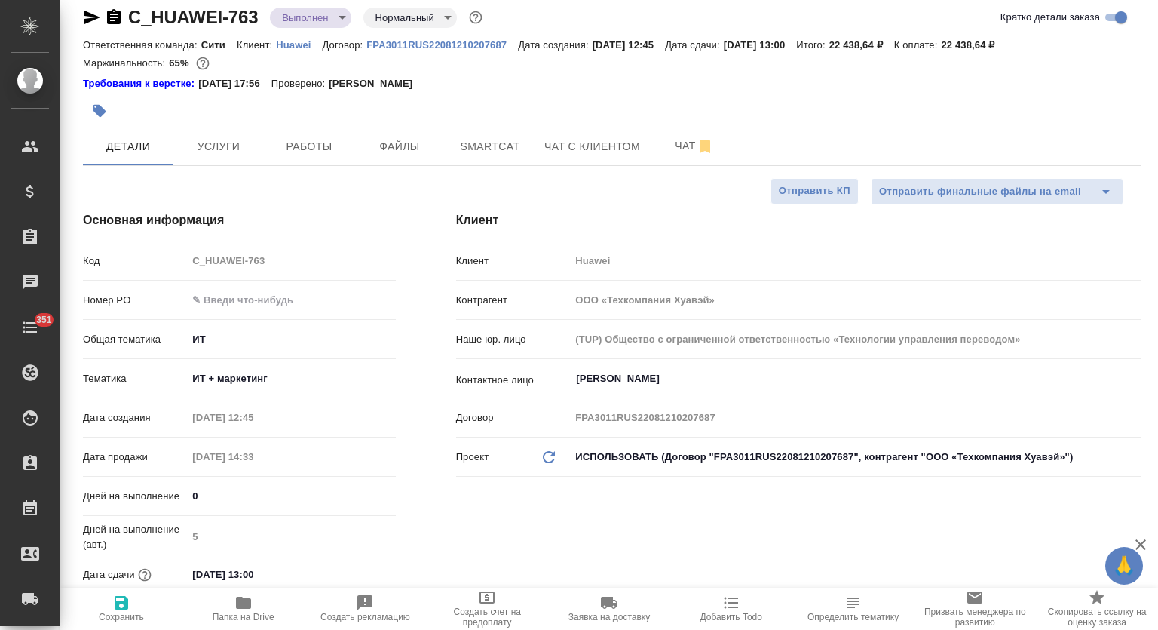
type textarea "x"
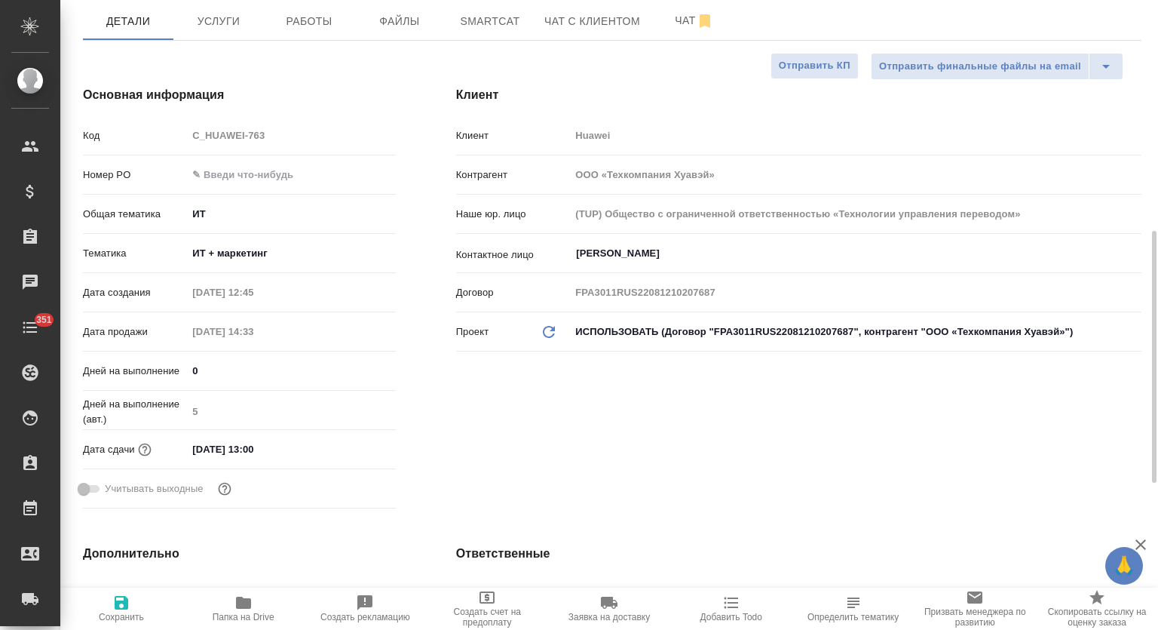
scroll to position [391, 0]
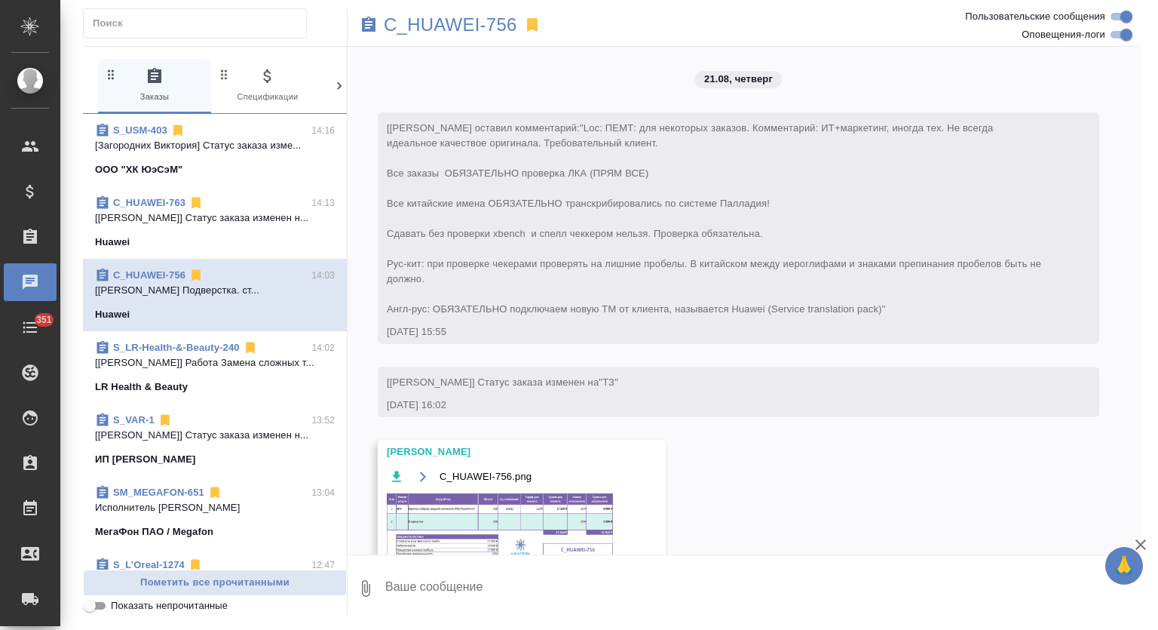
scroll to position [7648, 0]
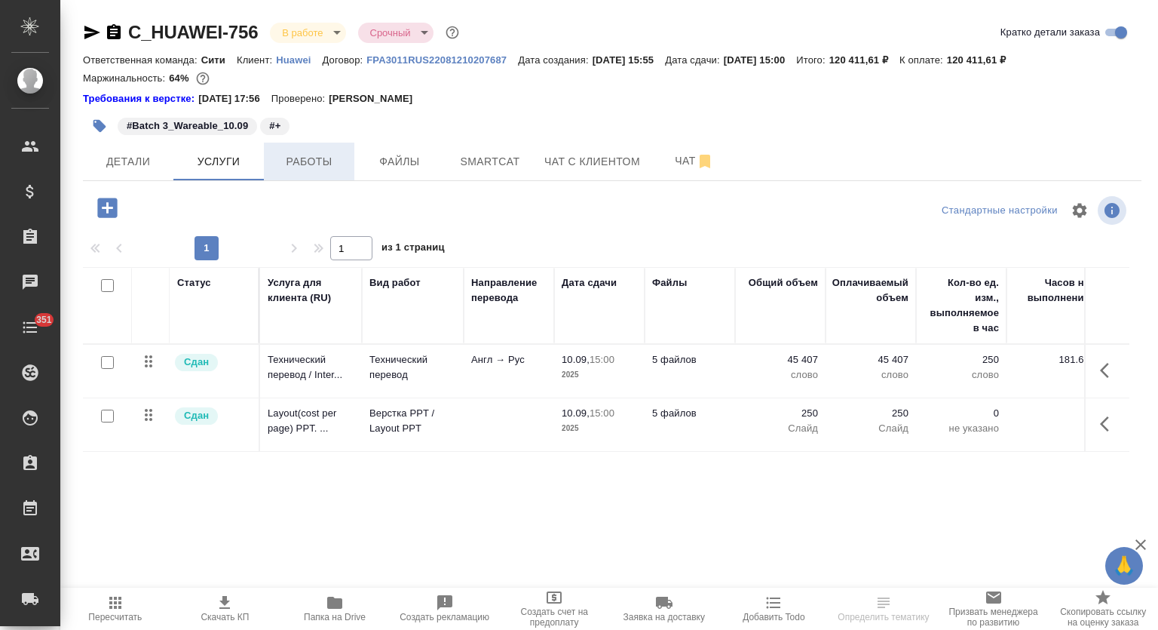
drag, startPoint x: 283, startPoint y: 149, endPoint x: 293, endPoint y: 148, distance: 9.8
click at [283, 148] on button "Работы" at bounding box center [309, 161] width 90 height 38
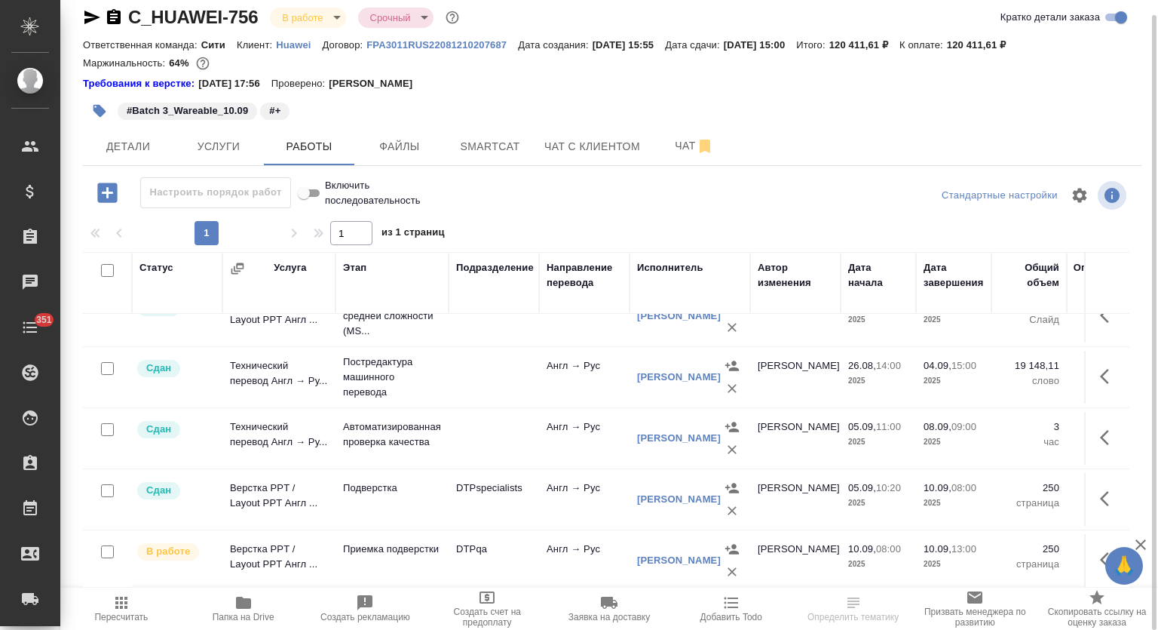
scroll to position [39, 0]
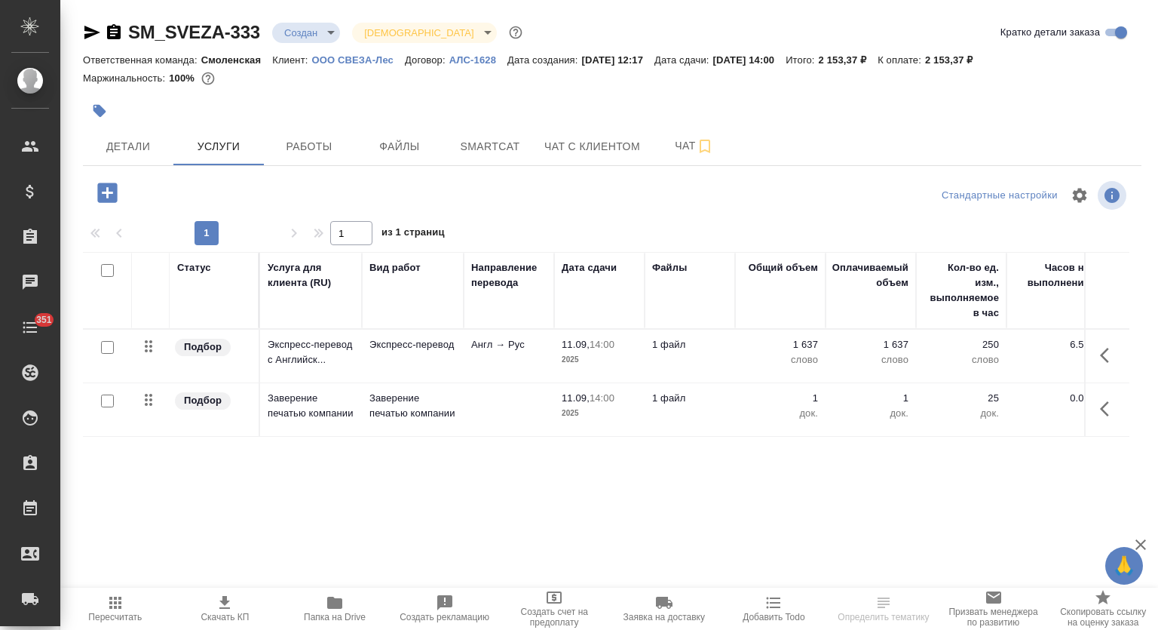
click at [329, 29] on body "🙏 .cls-1 fill:#fff; AWATERA Mutalimov Mark Клиенты Спецификации Заказы Чаты 351…" at bounding box center [579, 315] width 1158 height 630
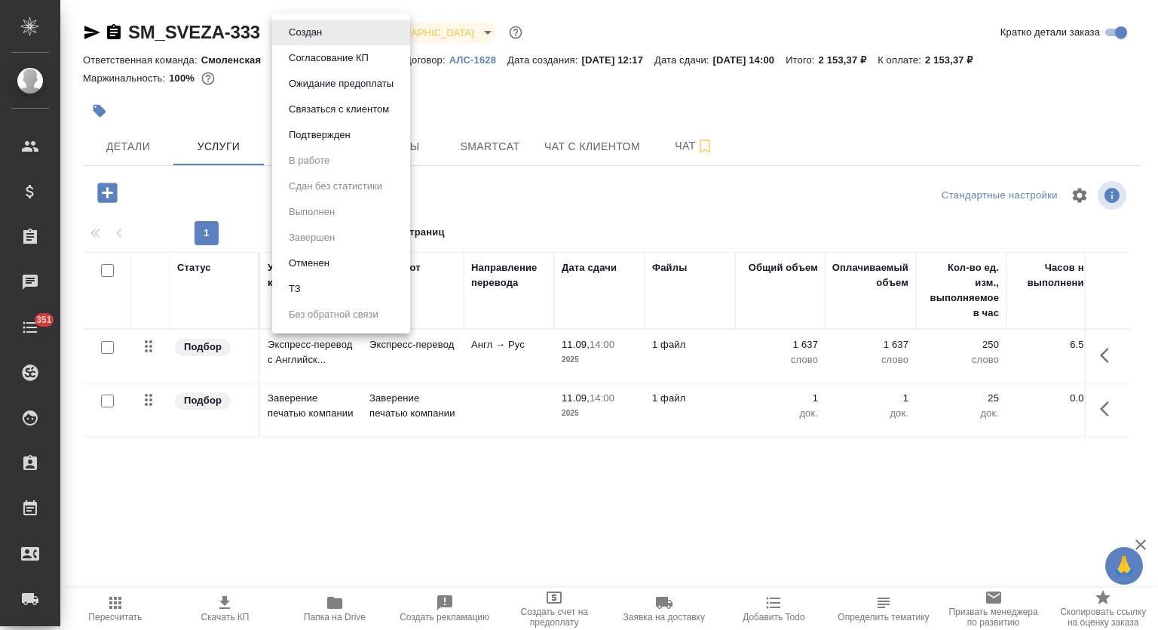
click at [328, 136] on button "Подтвержден" at bounding box center [319, 135] width 71 height 17
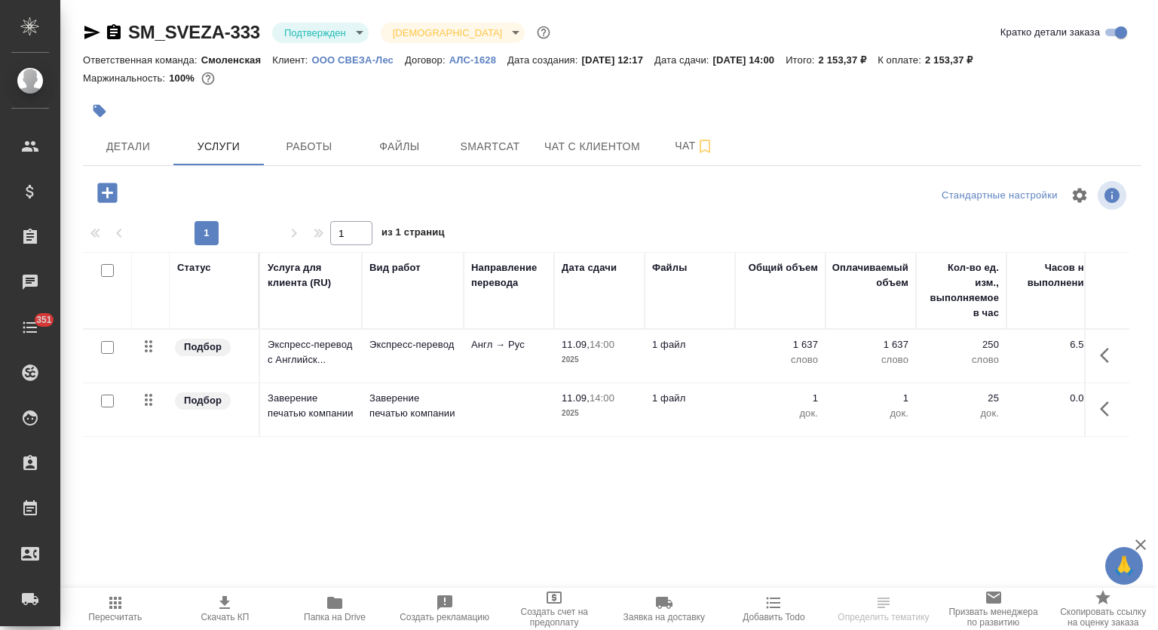
click at [341, 32] on body "🙏 .cls-1 fill:#fff; AWATERA Mutalimov [PERSON_NAME] Спецификации Заказы Чаты 35…" at bounding box center [579, 315] width 1158 height 630
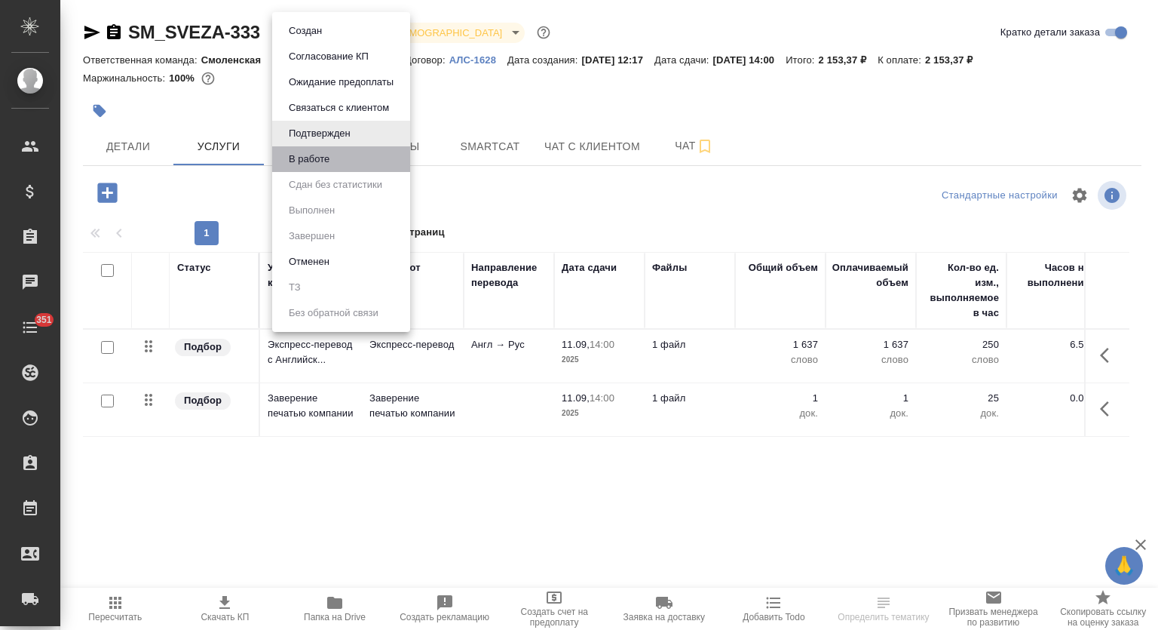
click at [335, 155] on li "В работе" at bounding box center [341, 159] width 138 height 26
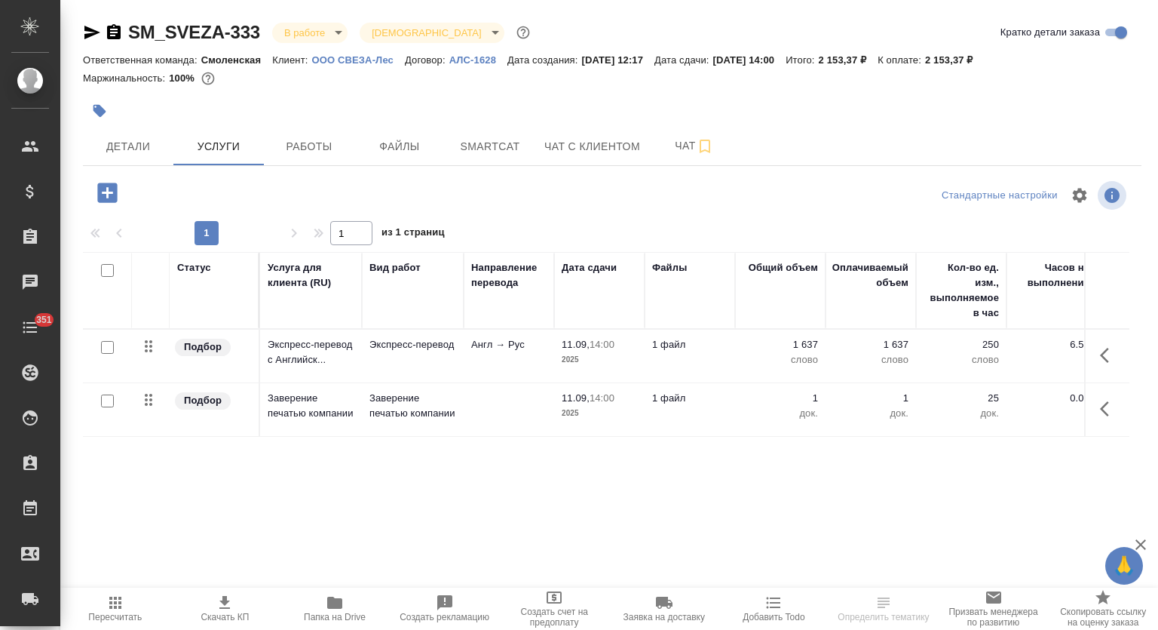
click at [347, 605] on span "Папка на Drive" at bounding box center [335, 607] width 92 height 29
click at [308, 142] on span "Работы" at bounding box center [309, 146] width 72 height 19
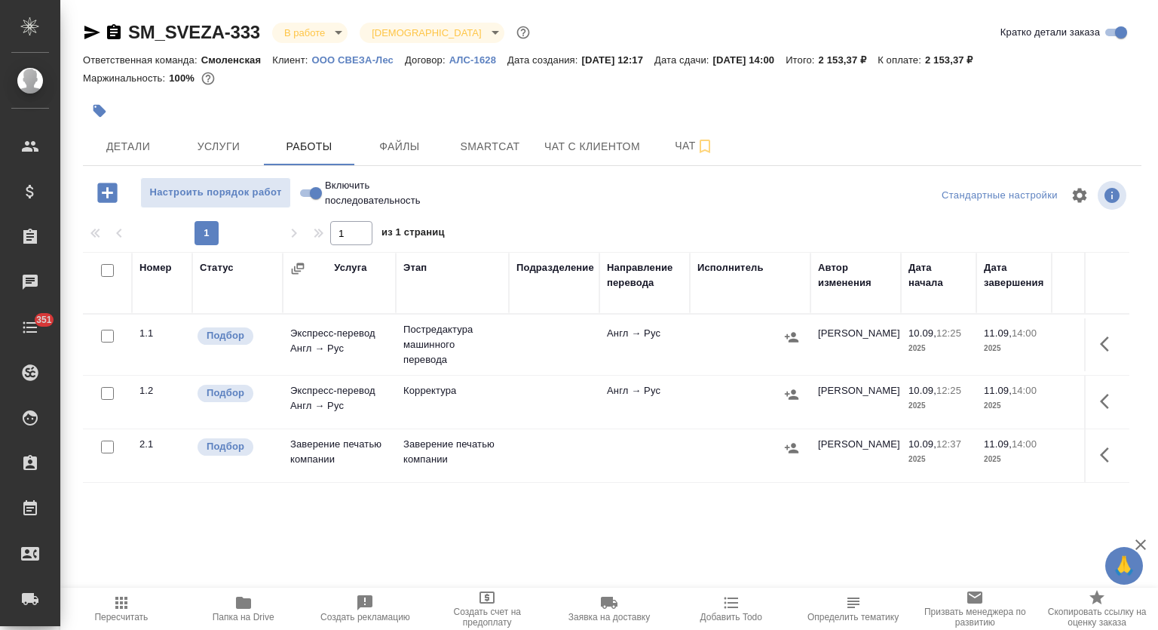
click at [315, 189] on input "Включить последовательность" at bounding box center [316, 193] width 54 height 18
checkbox input "true"
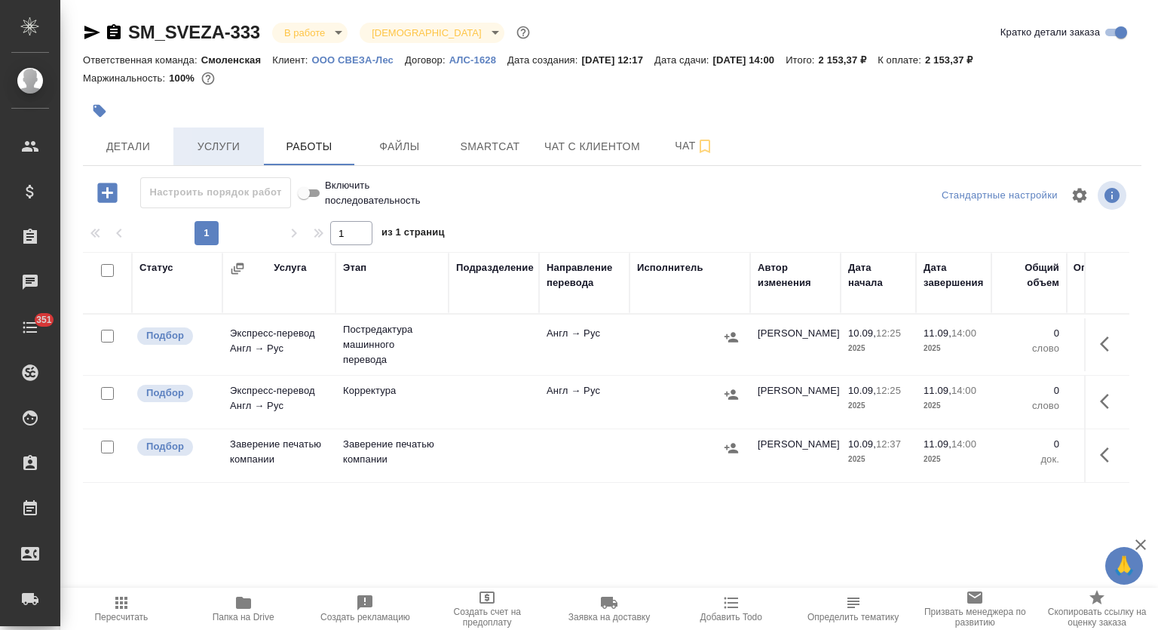
click at [241, 142] on span "Услуги" at bounding box center [218, 146] width 72 height 19
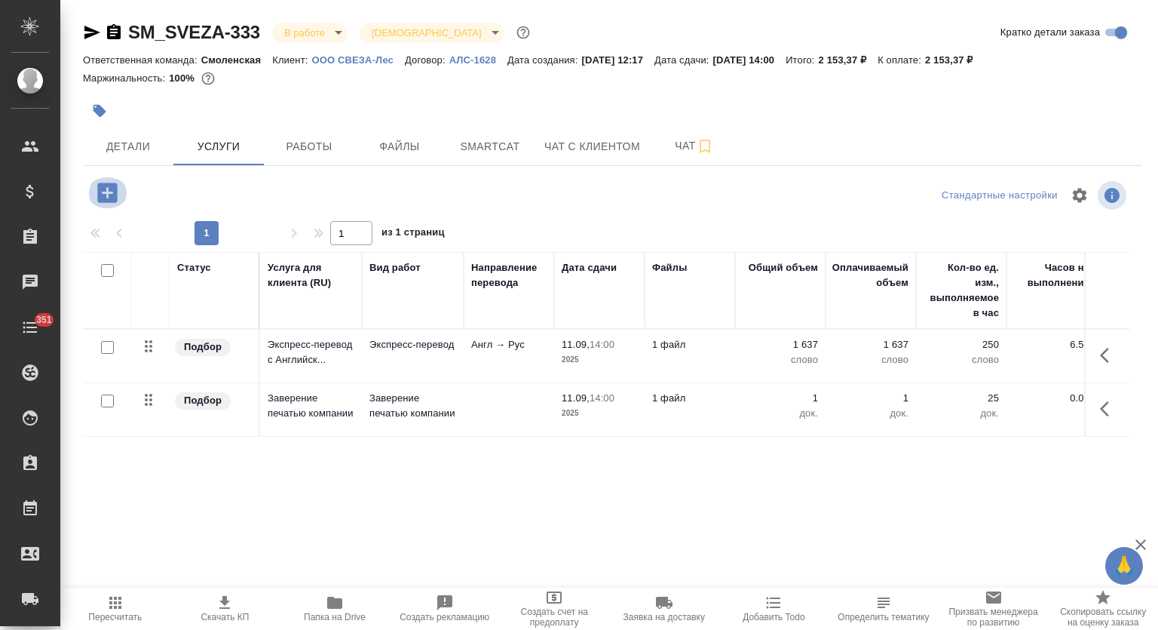
click at [121, 197] on button "button" at bounding box center [107, 192] width 41 height 31
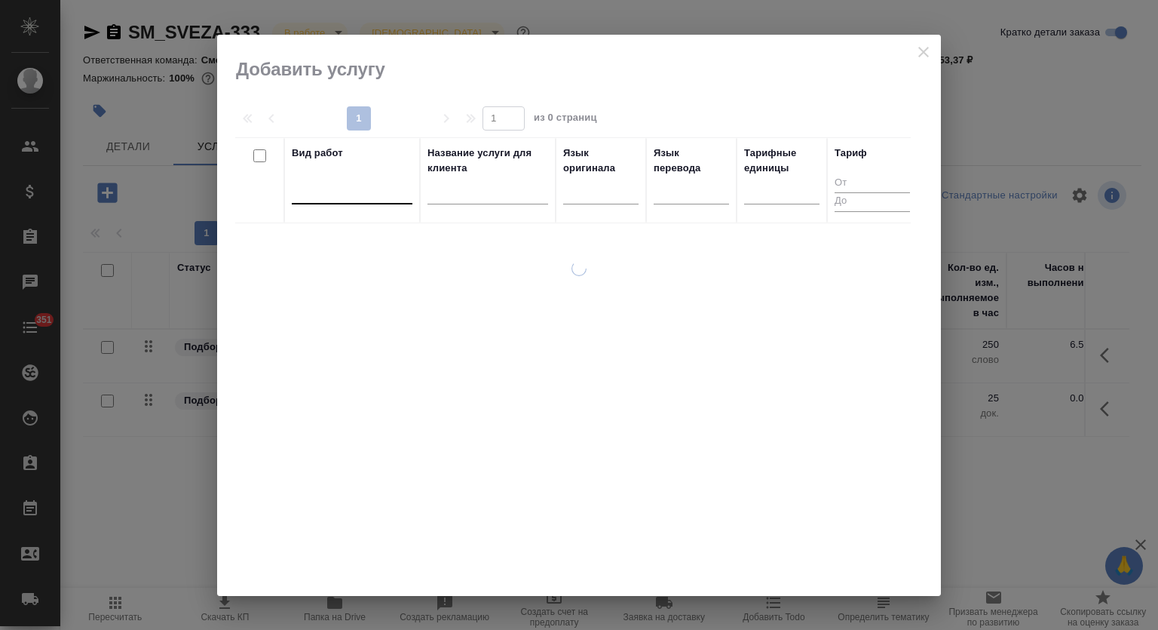
click at [368, 189] on div at bounding box center [352, 189] width 121 height 22
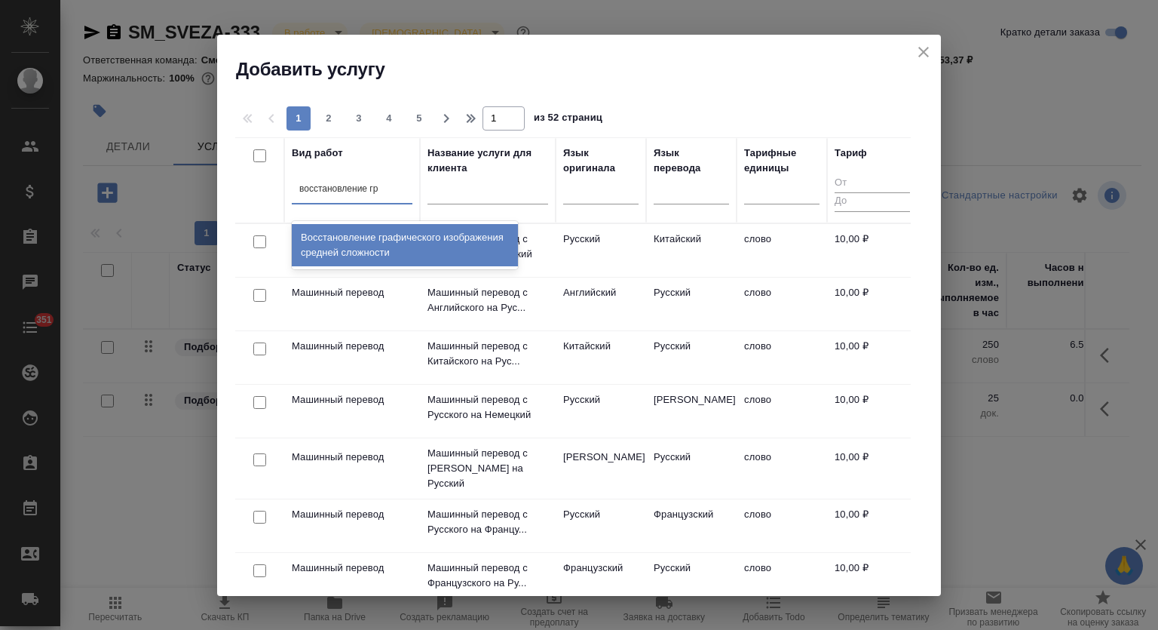
type input "восстановление гра"
click at [381, 245] on div "Восстановление графического изображения средней сложности" at bounding box center [405, 245] width 226 height 42
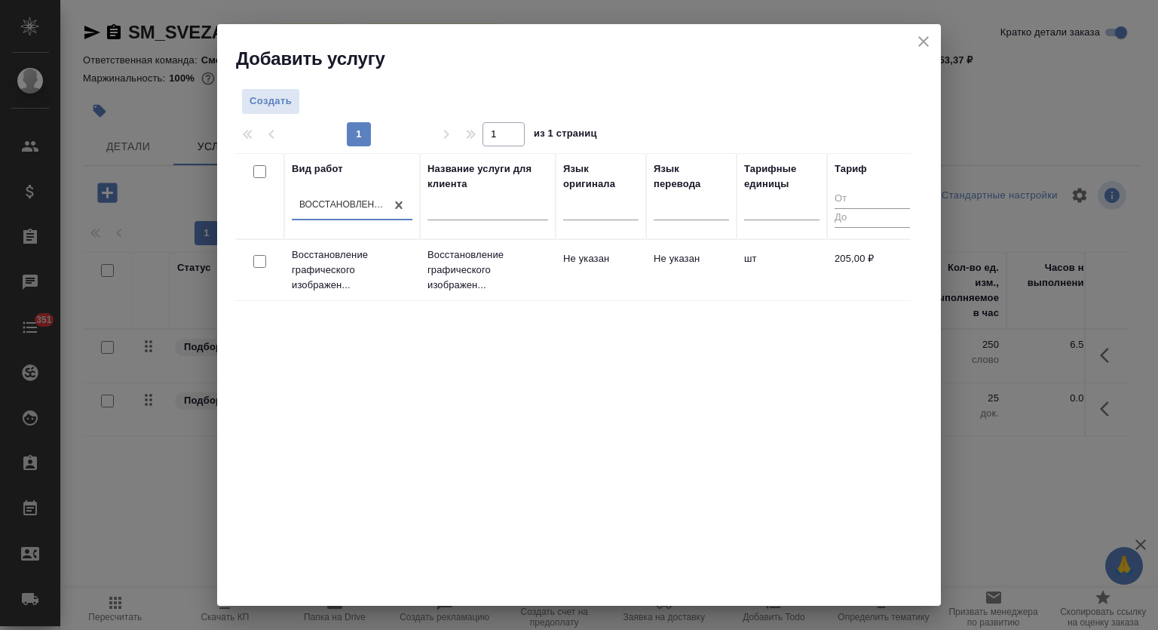
click at [261, 256] on input "checkbox" at bounding box center [259, 261] width 13 height 13
checkbox input "true"
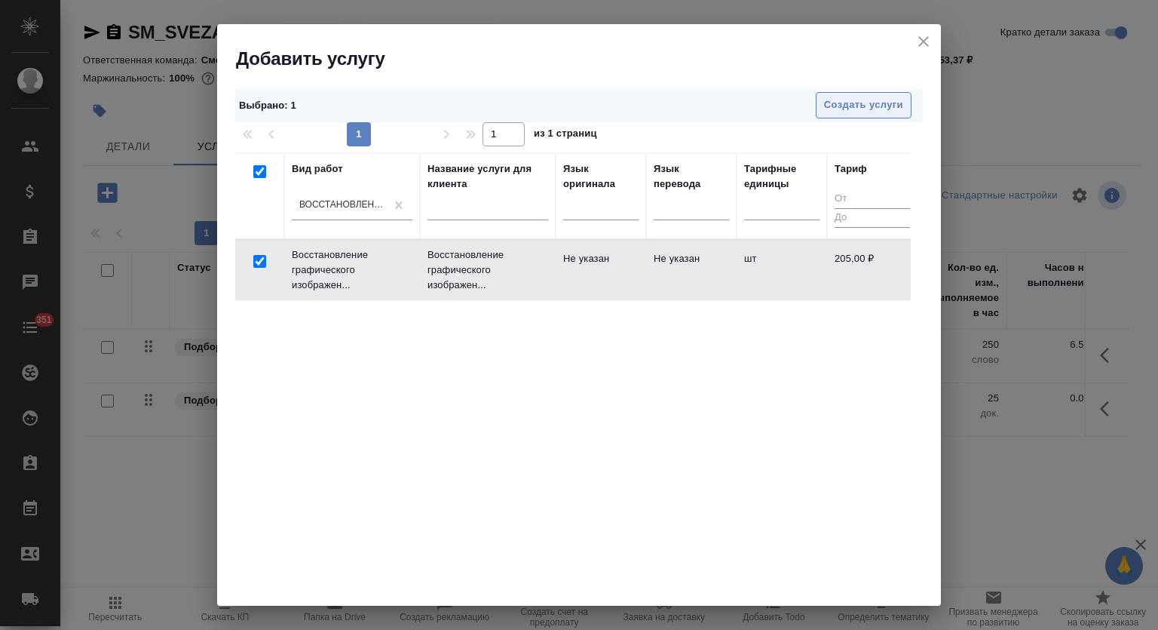
click at [824, 106] on span "Создать услуги" at bounding box center [863, 105] width 79 height 17
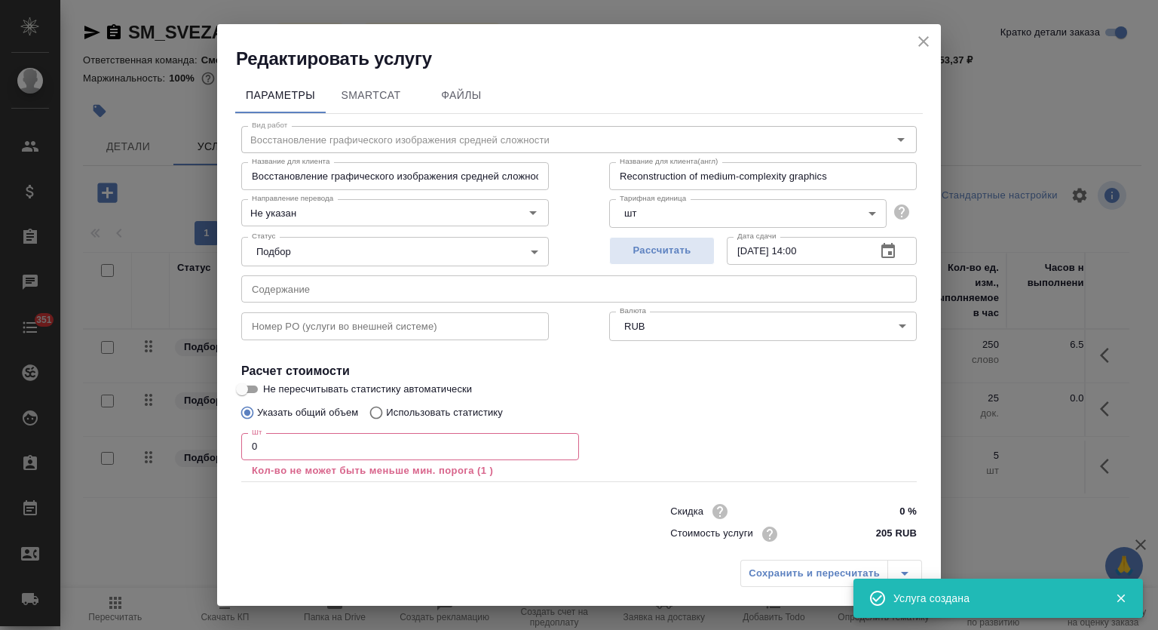
click at [919, 42] on icon "close" at bounding box center [924, 41] width 18 height 18
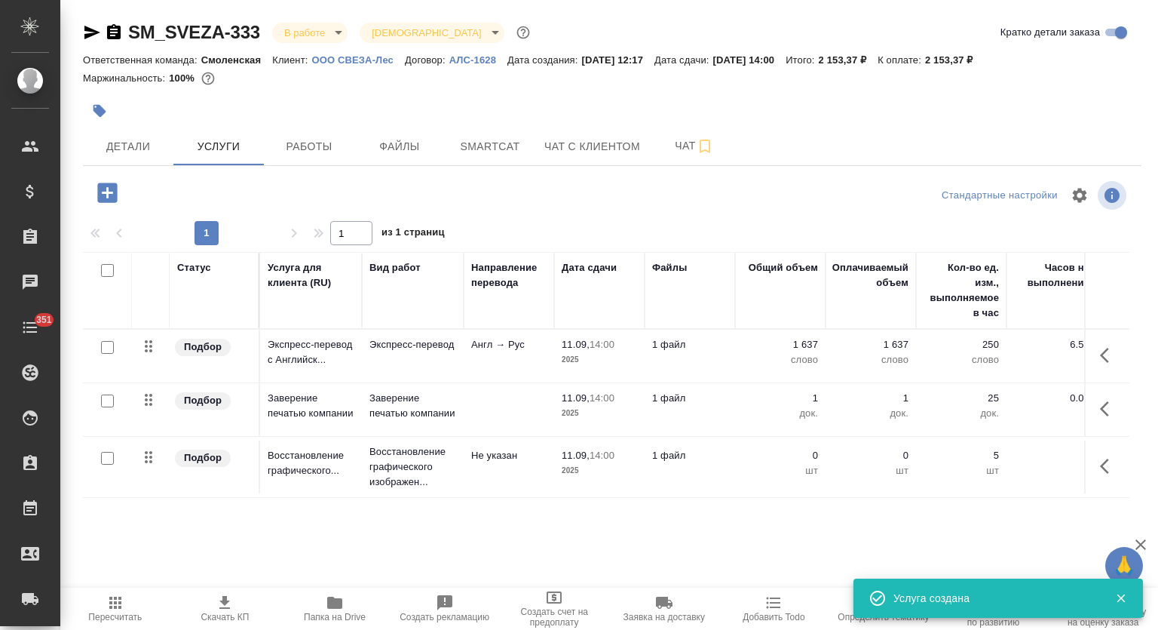
click at [1116, 464] on icon "button" at bounding box center [1109, 466] width 18 height 18
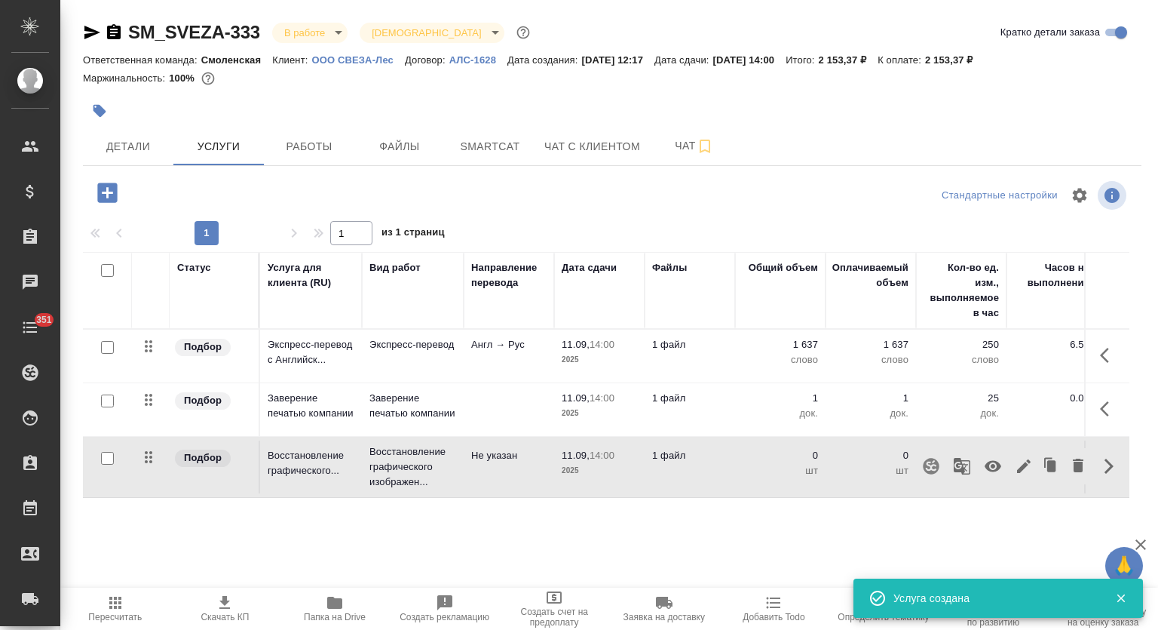
click at [996, 470] on icon "button" at bounding box center [993, 466] width 17 height 11
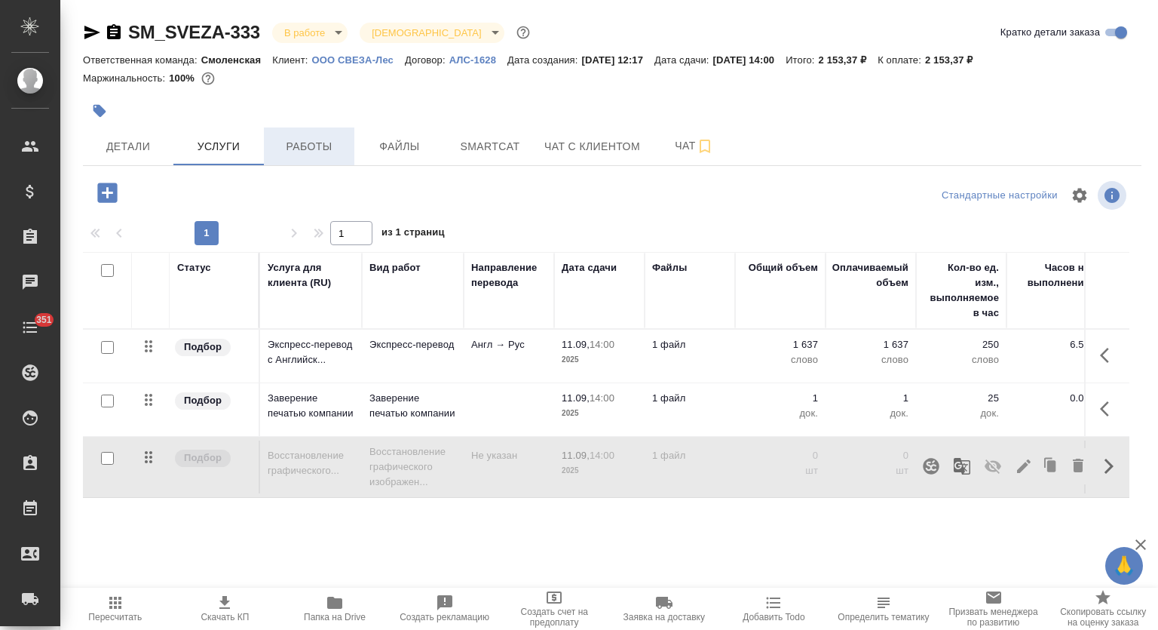
click at [290, 150] on span "Работы" at bounding box center [309, 146] width 72 height 19
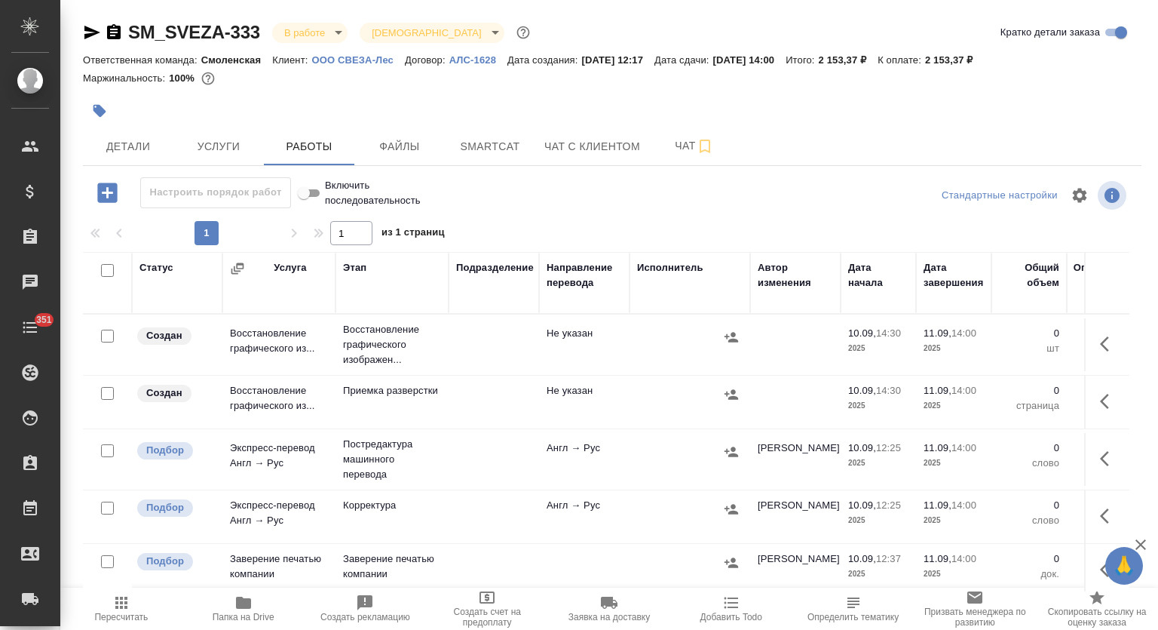
click at [1100, 339] on icon "button" at bounding box center [1109, 344] width 18 height 18
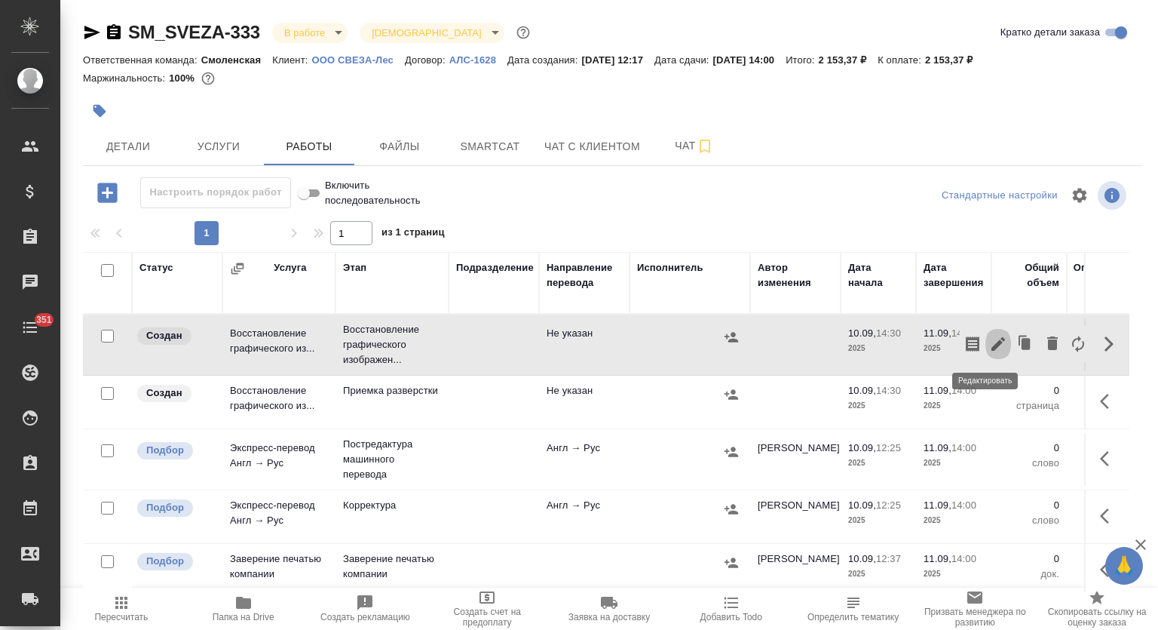
click at [993, 342] on icon "button" at bounding box center [998, 344] width 18 height 18
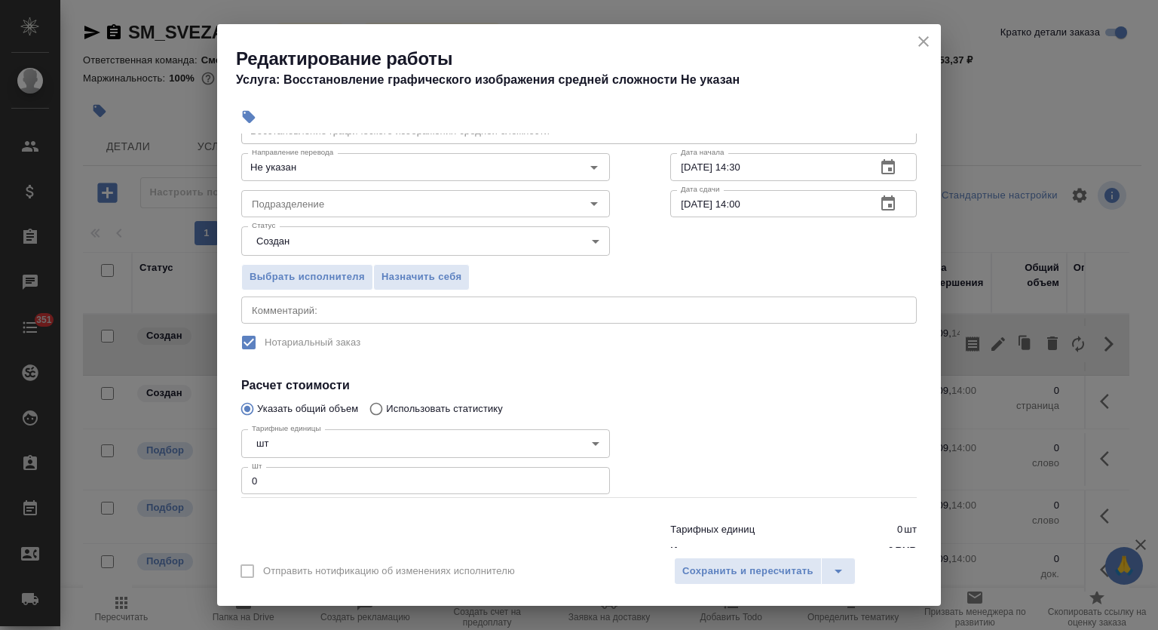
scroll to position [100, 0]
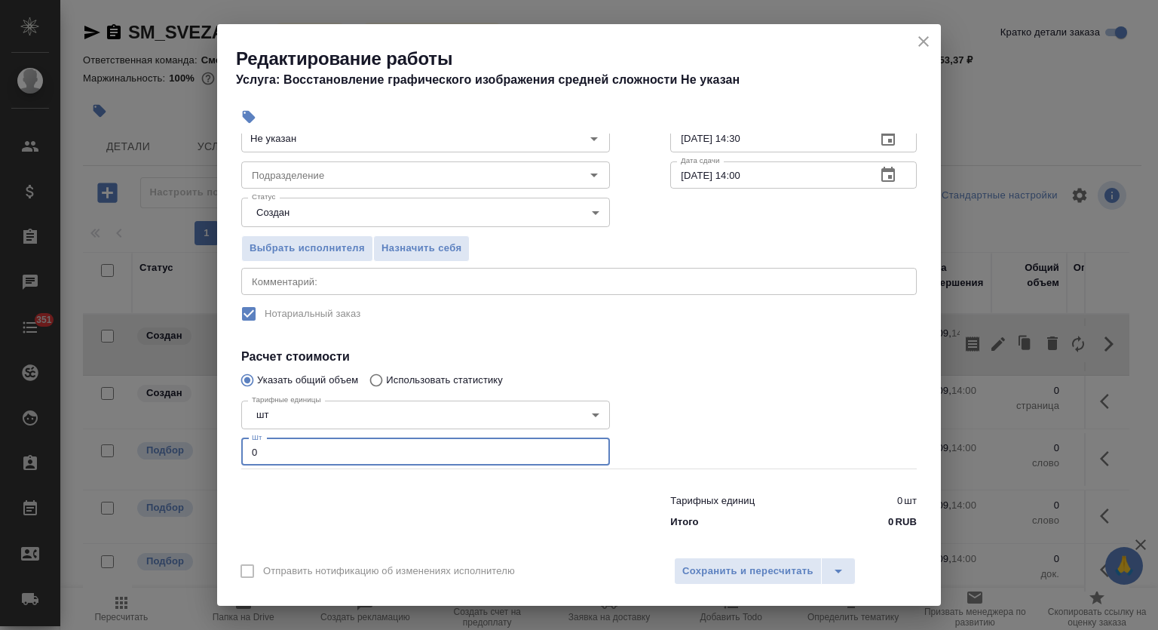
drag, startPoint x: 262, startPoint y: 446, endPoint x: 246, endPoint y: 437, distance: 18.9
click at [246, 438] on input "0" at bounding box center [425, 451] width 369 height 27
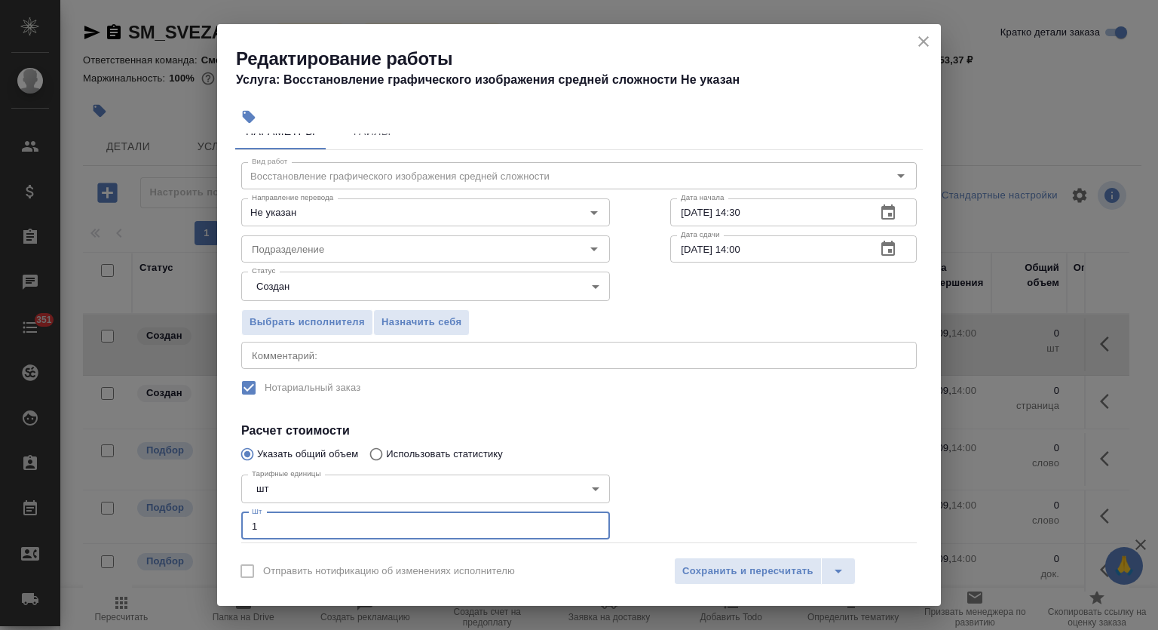
scroll to position [0, 0]
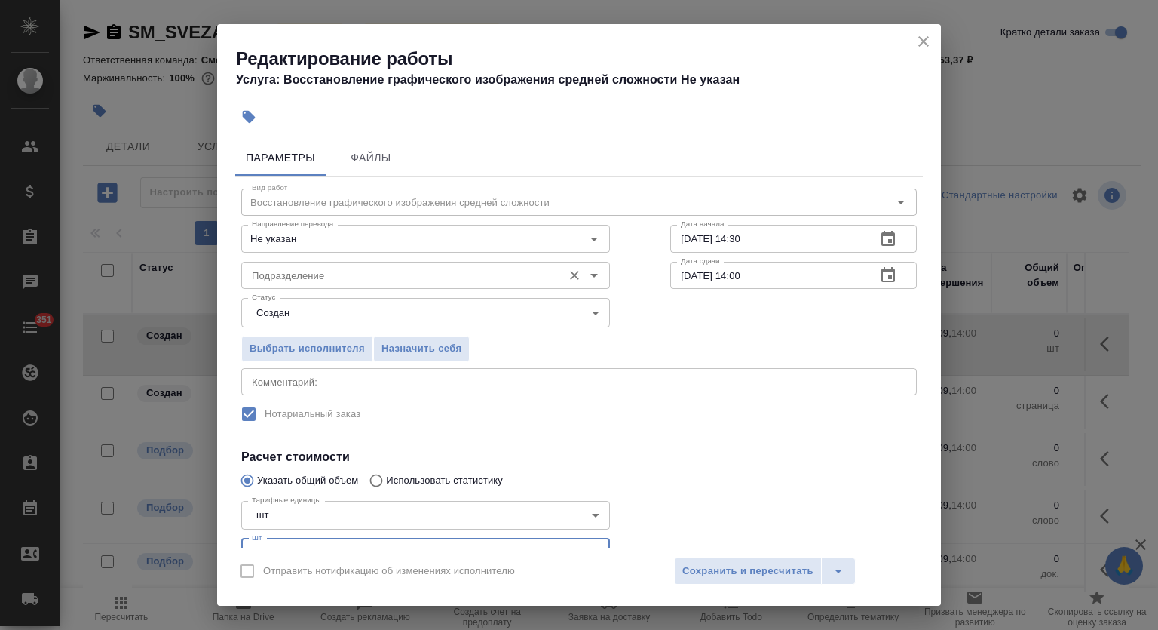
type input "1"
click at [336, 275] on input "Подразделение" at bounding box center [400, 275] width 309 height 18
click at [706, 320] on div "Выбрать исполнителя Назначить себя" at bounding box center [579, 346] width 736 height 92
click at [879, 231] on icon "button" at bounding box center [888, 239] width 18 height 18
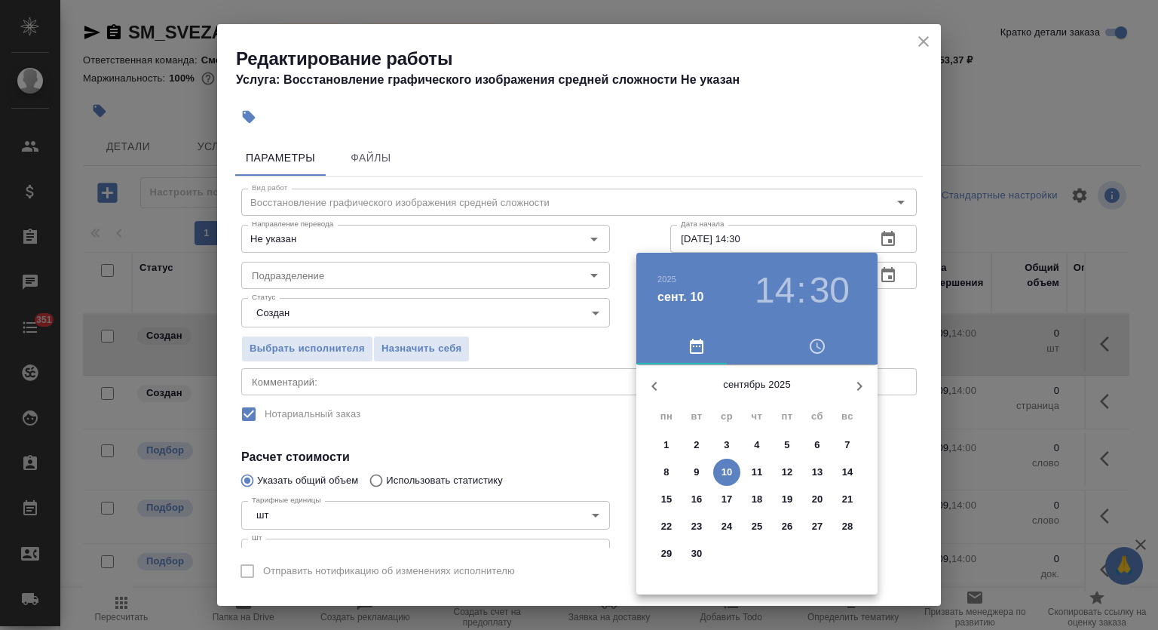
click at [727, 466] on p "10" at bounding box center [727, 471] width 11 height 15
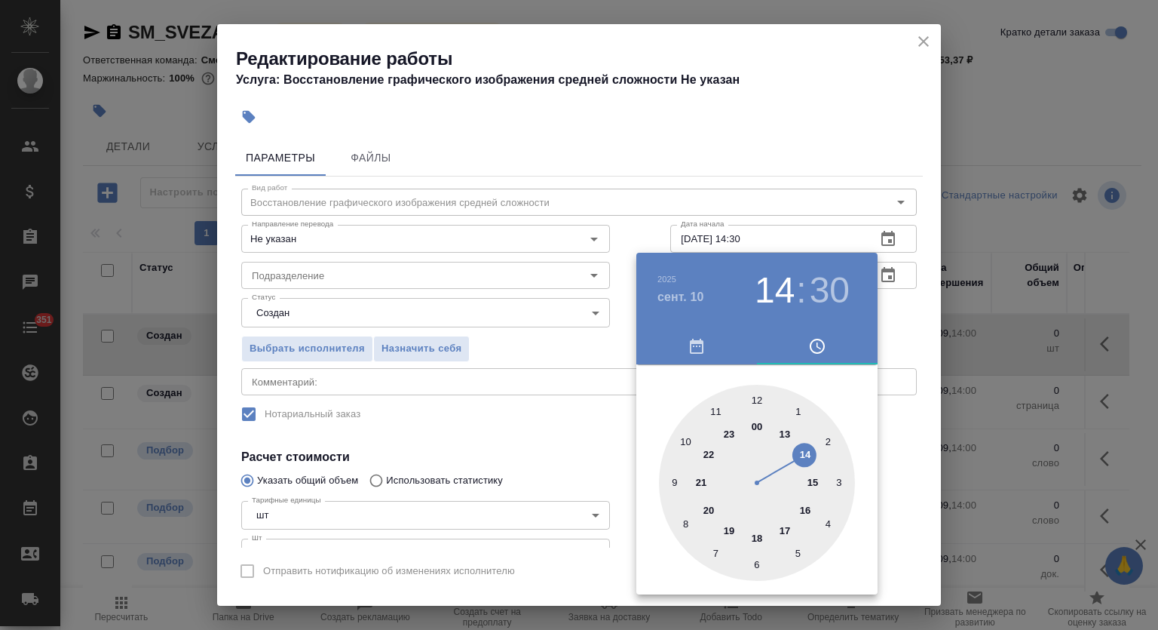
click at [804, 455] on div at bounding box center [757, 483] width 196 height 196
type input "[DATE] 14:35"
click at [714, 553] on div at bounding box center [757, 483] width 196 height 196
click at [828, 168] on div at bounding box center [579, 315] width 1158 height 630
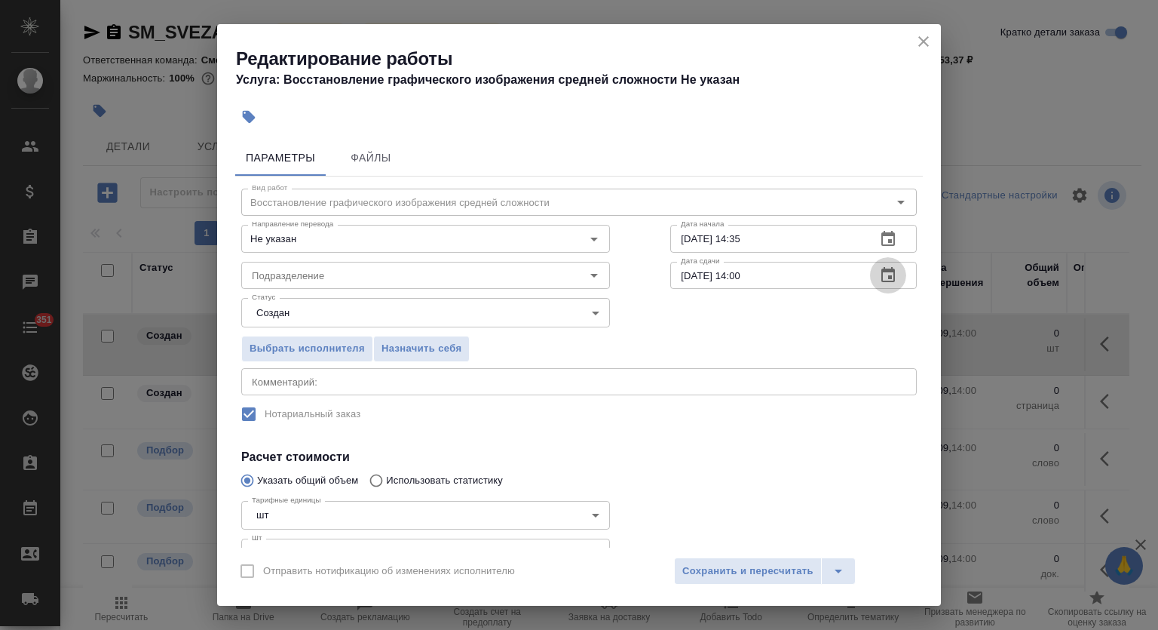
click at [879, 280] on icon "button" at bounding box center [888, 275] width 18 height 18
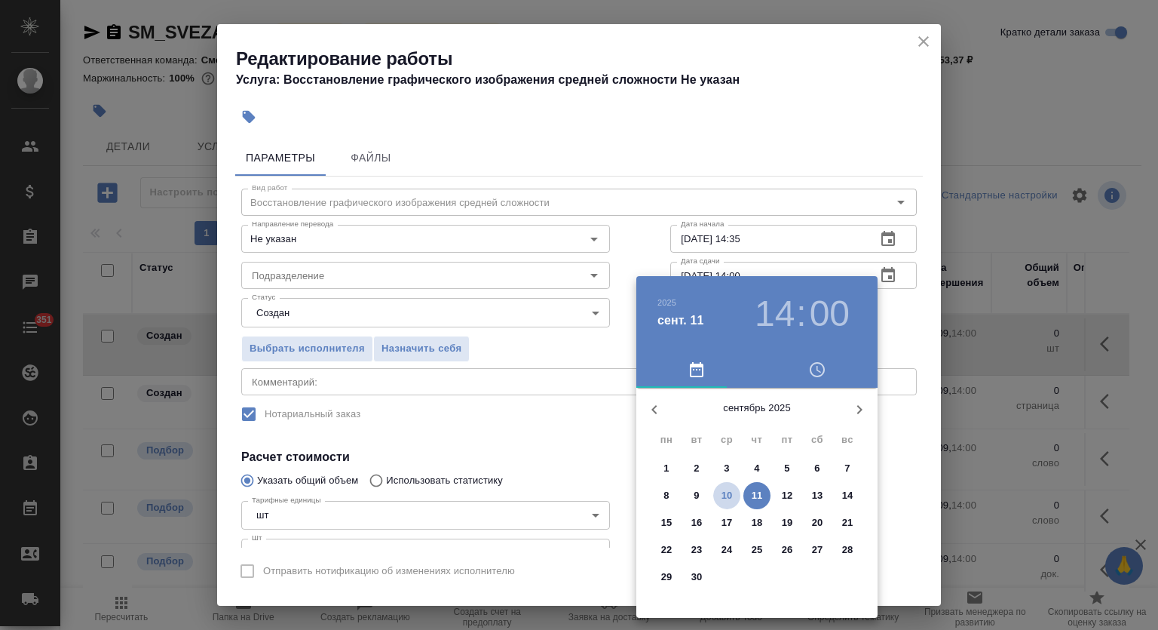
click at [723, 489] on p "10" at bounding box center [727, 495] width 11 height 15
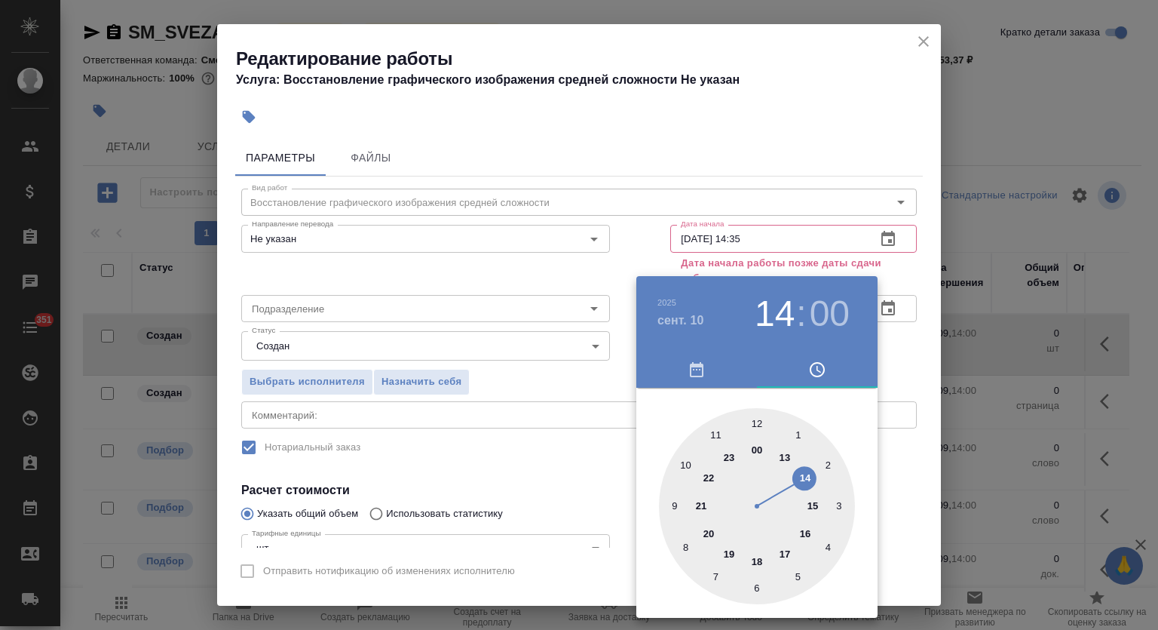
click at [810, 530] on div at bounding box center [757, 506] width 196 height 196
type input "[DATE] 16:00"
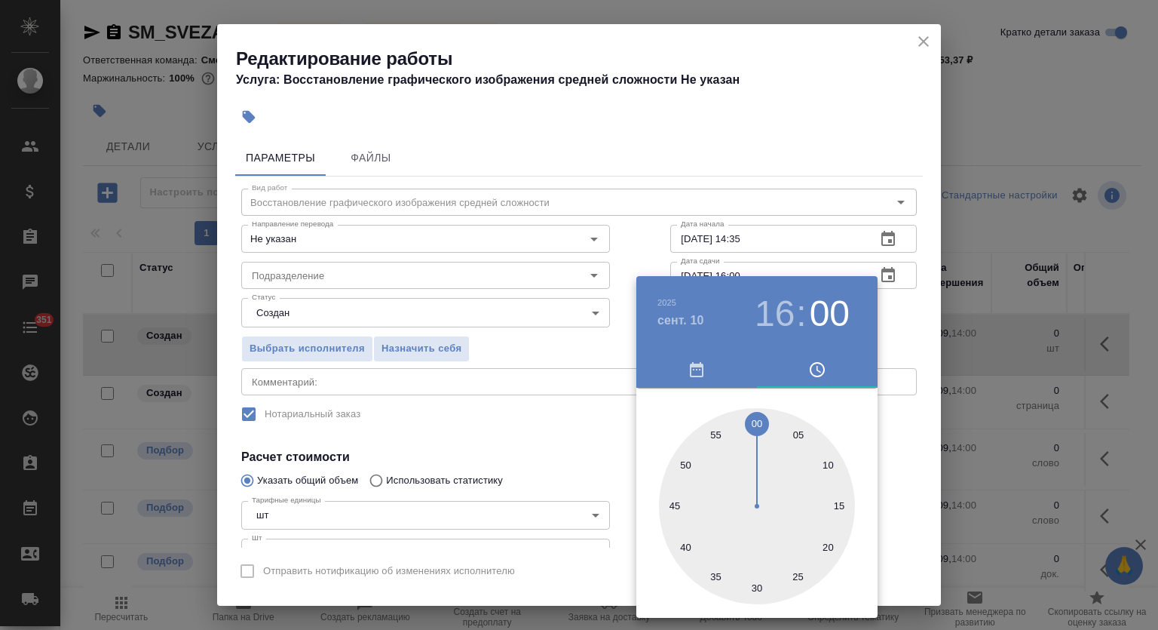
click at [746, 164] on div at bounding box center [579, 315] width 1158 height 630
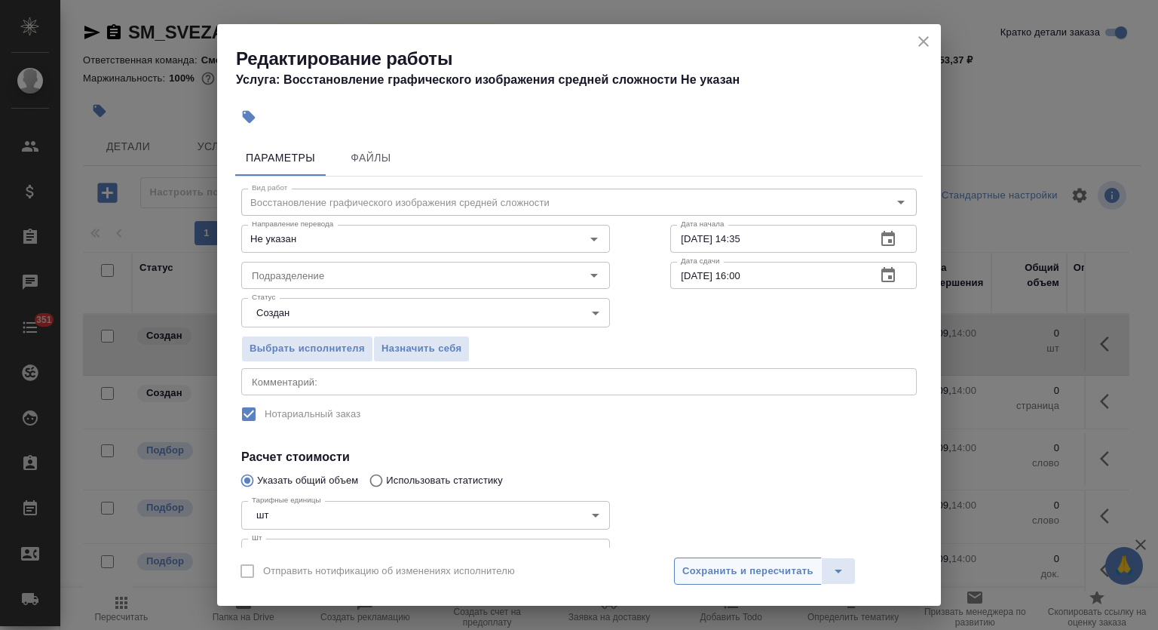
click at [743, 565] on span "Сохранить и пересчитать" at bounding box center [747, 570] width 131 height 17
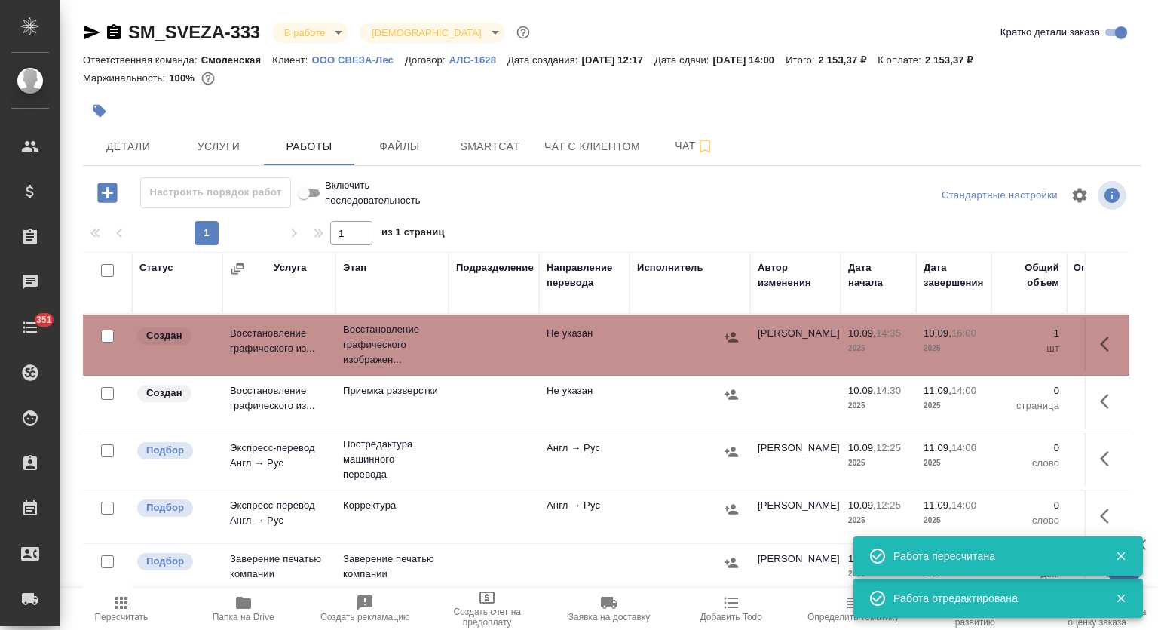
click at [106, 104] on icon "button" at bounding box center [99, 110] width 15 height 15
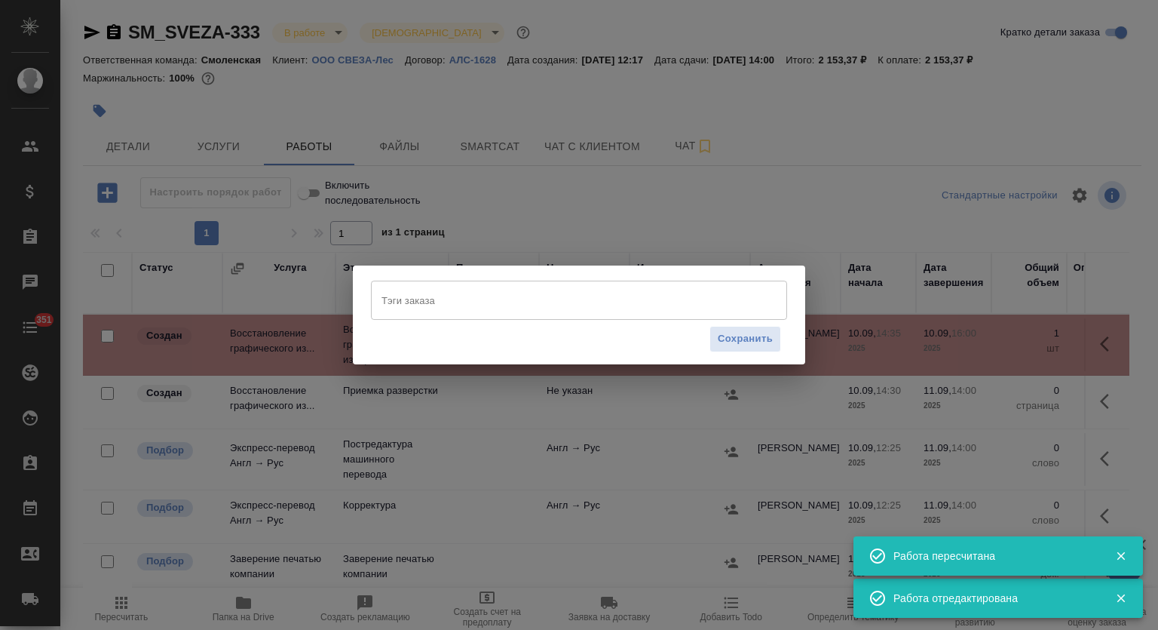
click at [504, 304] on input "Тэги заказа" at bounding box center [565, 300] width 374 height 26
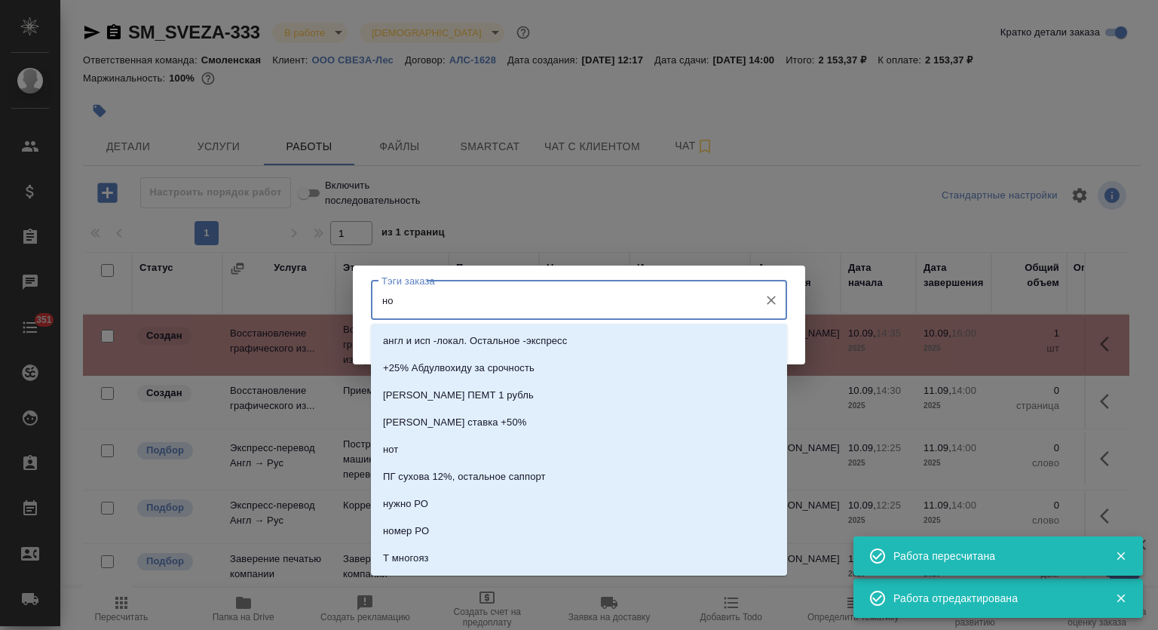
type input "нот"
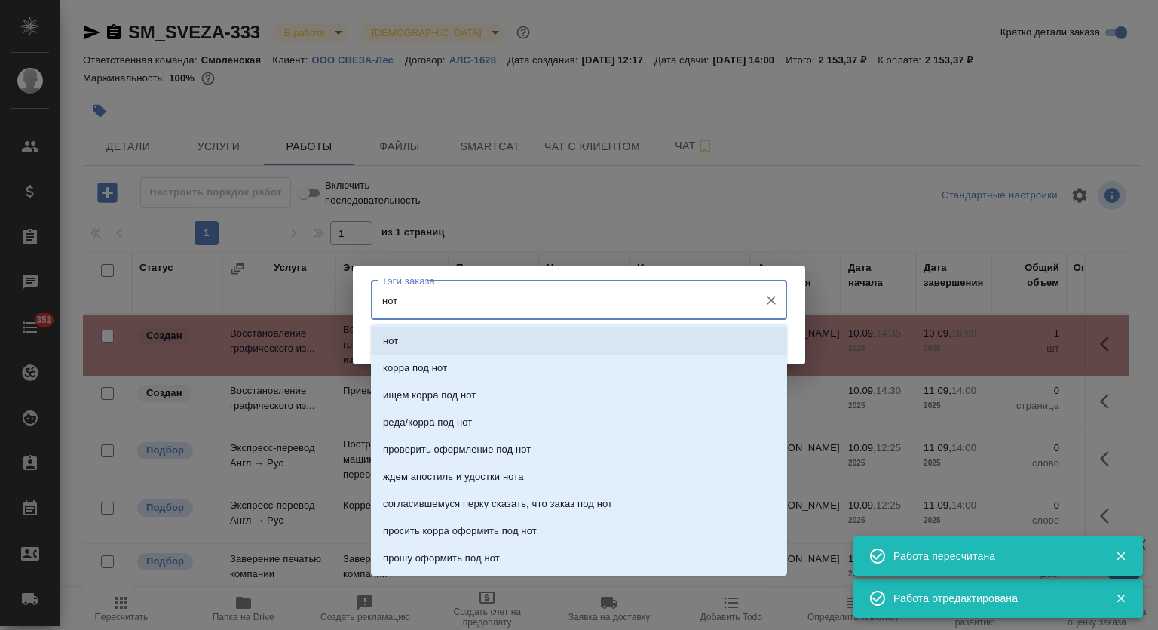
click at [505, 348] on li "нот" at bounding box center [579, 340] width 416 height 27
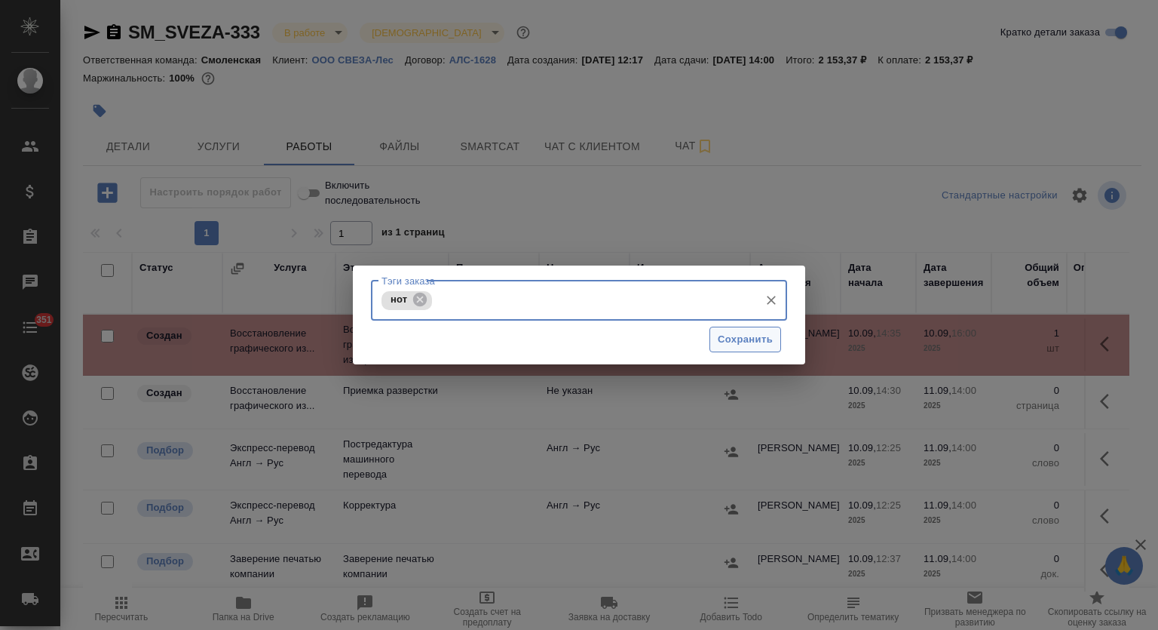
click at [743, 340] on span "Сохранить" at bounding box center [745, 339] width 55 height 17
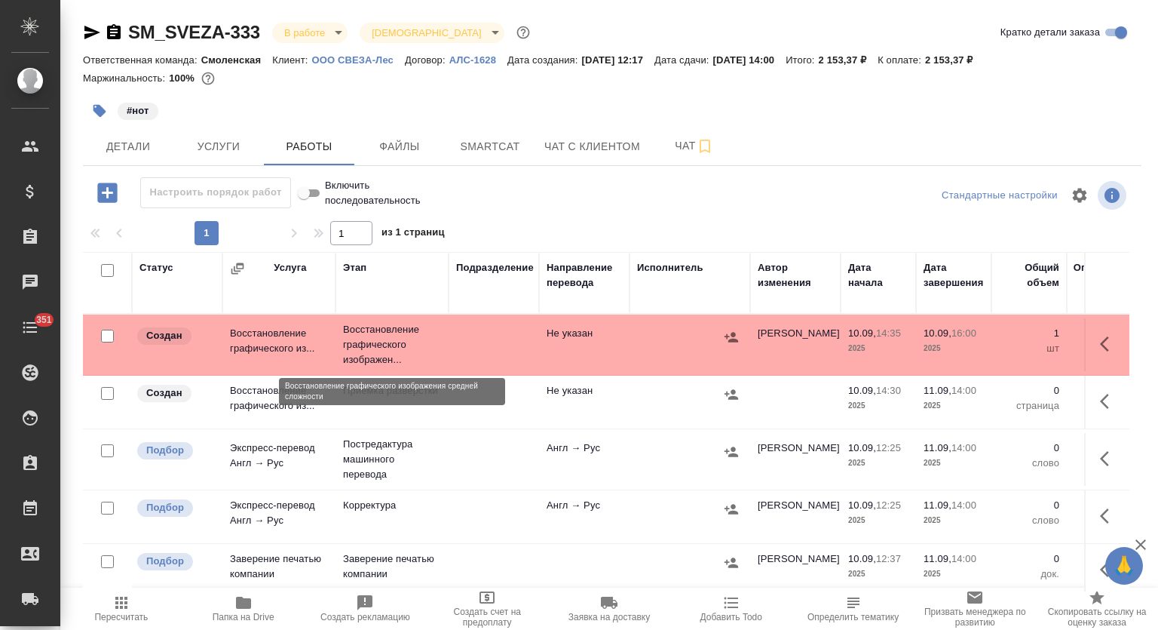
click at [389, 342] on p "Восстановление графического изображен..." at bounding box center [392, 344] width 98 height 45
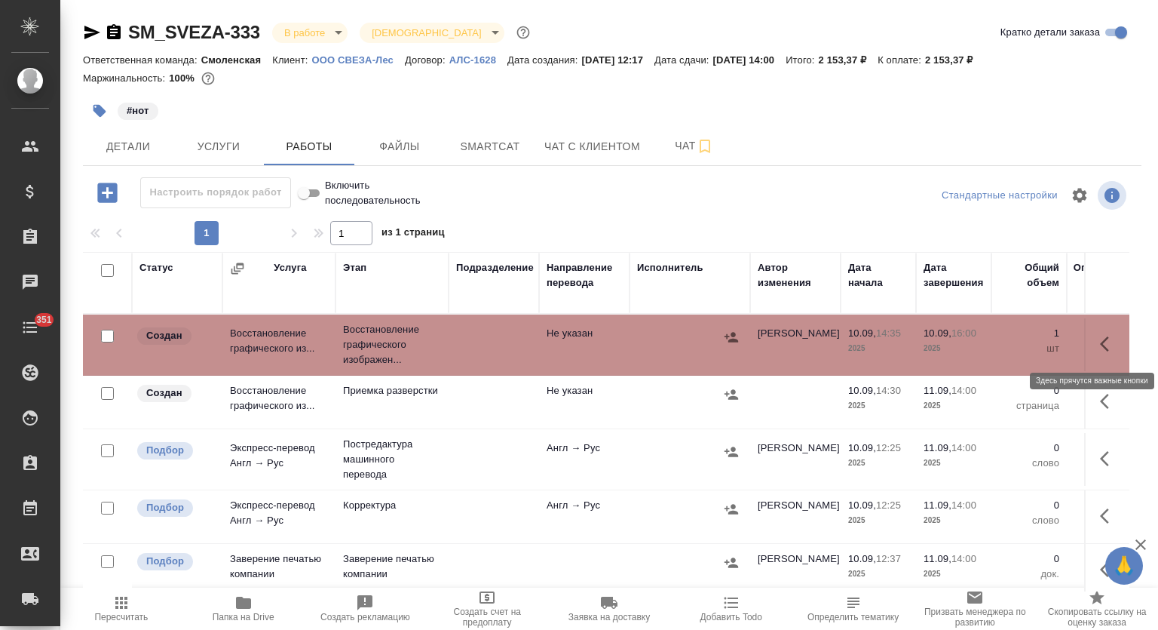
click at [1100, 340] on icon "button" at bounding box center [1109, 344] width 18 height 18
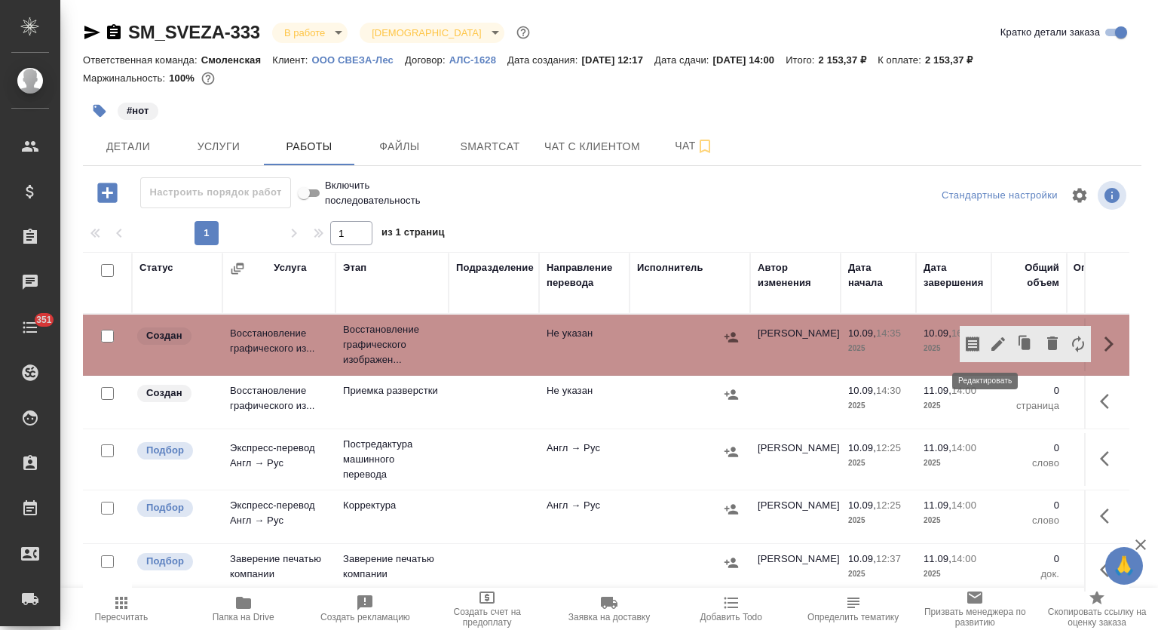
click at [991, 339] on icon "button" at bounding box center [998, 344] width 14 height 14
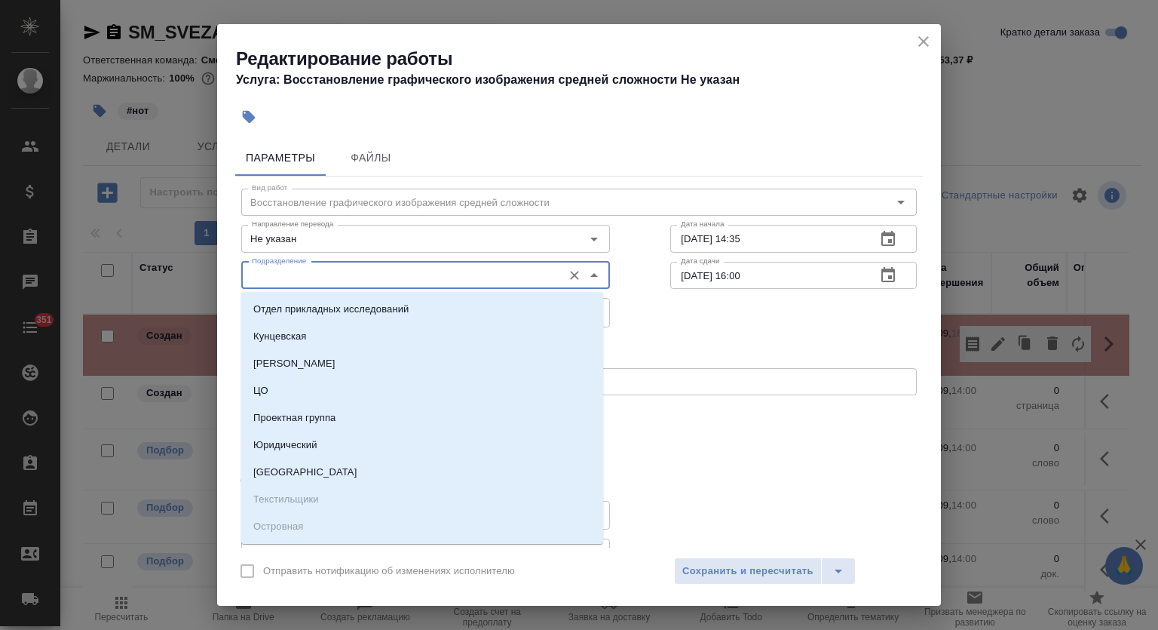
click at [327, 277] on input "Подразделение" at bounding box center [400, 275] width 309 height 18
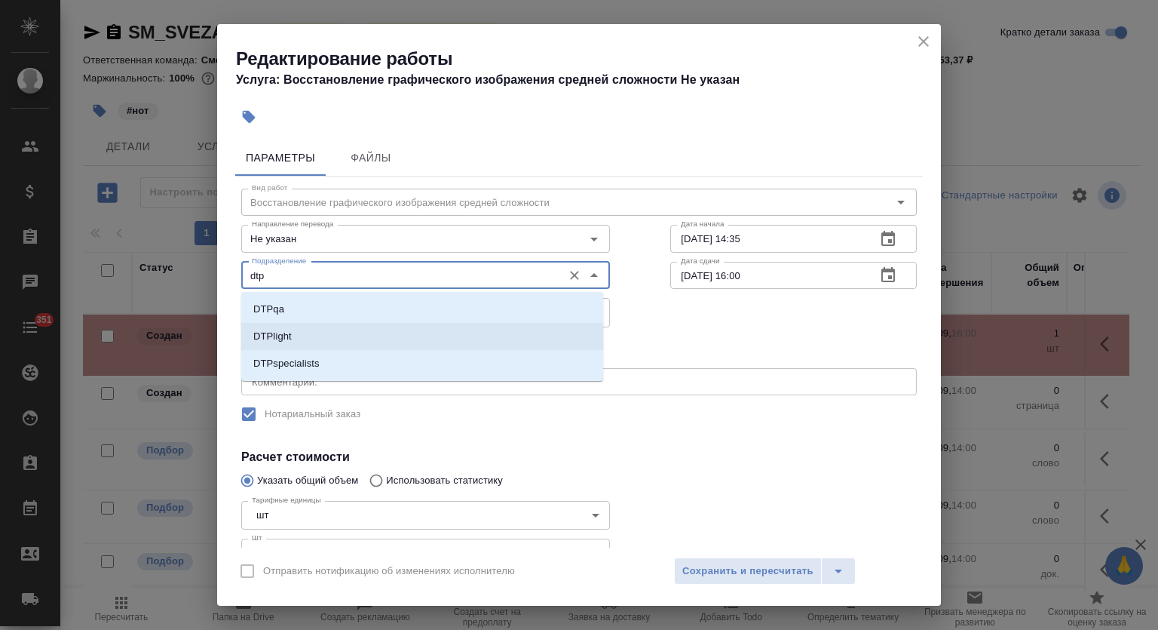
drag, startPoint x: 326, startPoint y: 339, endPoint x: 329, endPoint y: 326, distance: 12.4
click at [326, 338] on li "DTPlight" at bounding box center [422, 336] width 362 height 27
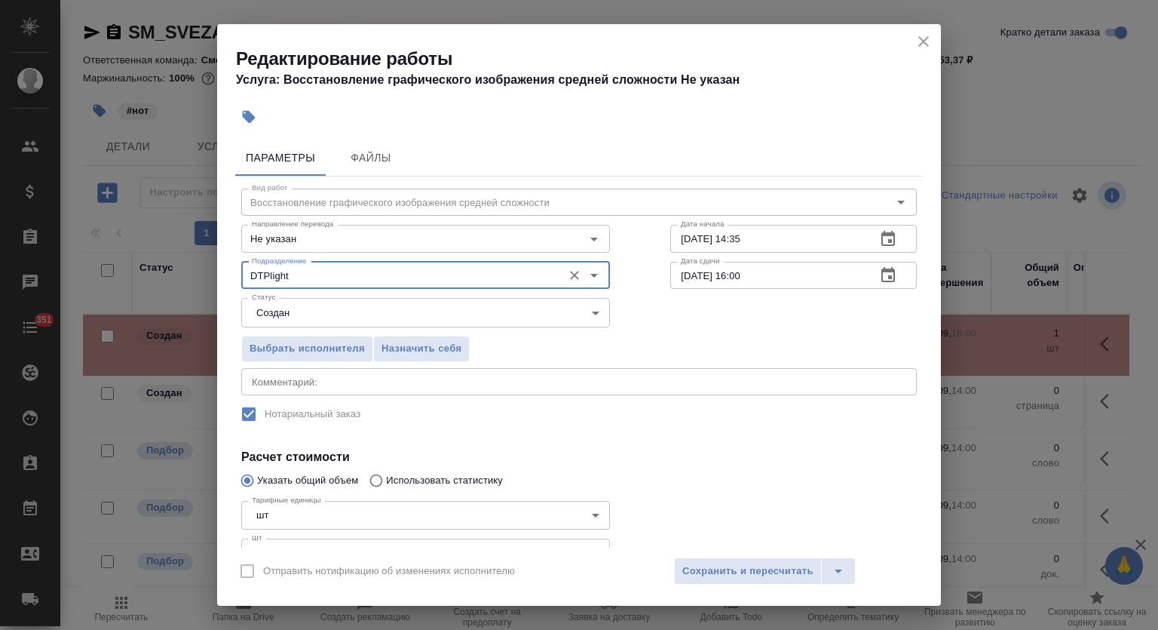
type input "DTPlight"
click at [329, 299] on body "🙏 .cls-1 fill:#fff; AWATERA Mutalimov Mark Клиенты Спецификации Заказы 0 Чаты 3…" at bounding box center [579, 315] width 1158 height 630
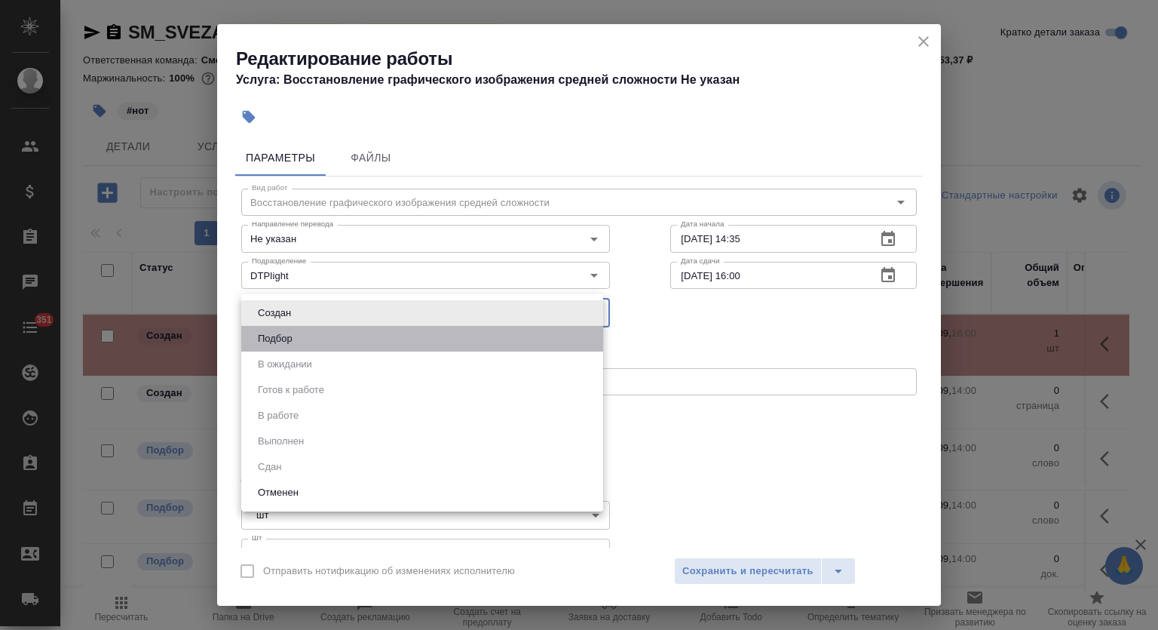
click at [318, 342] on li "Подбор" at bounding box center [422, 339] width 362 height 26
type input "recruiting"
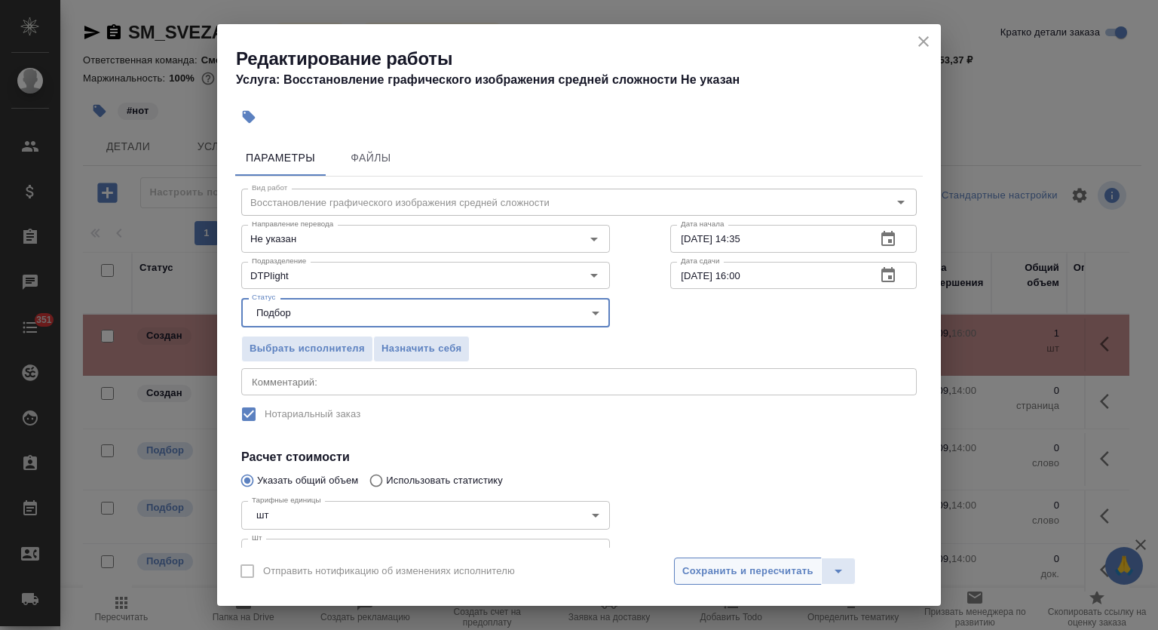
click at [733, 565] on span "Сохранить и пересчитать" at bounding box center [747, 570] width 131 height 17
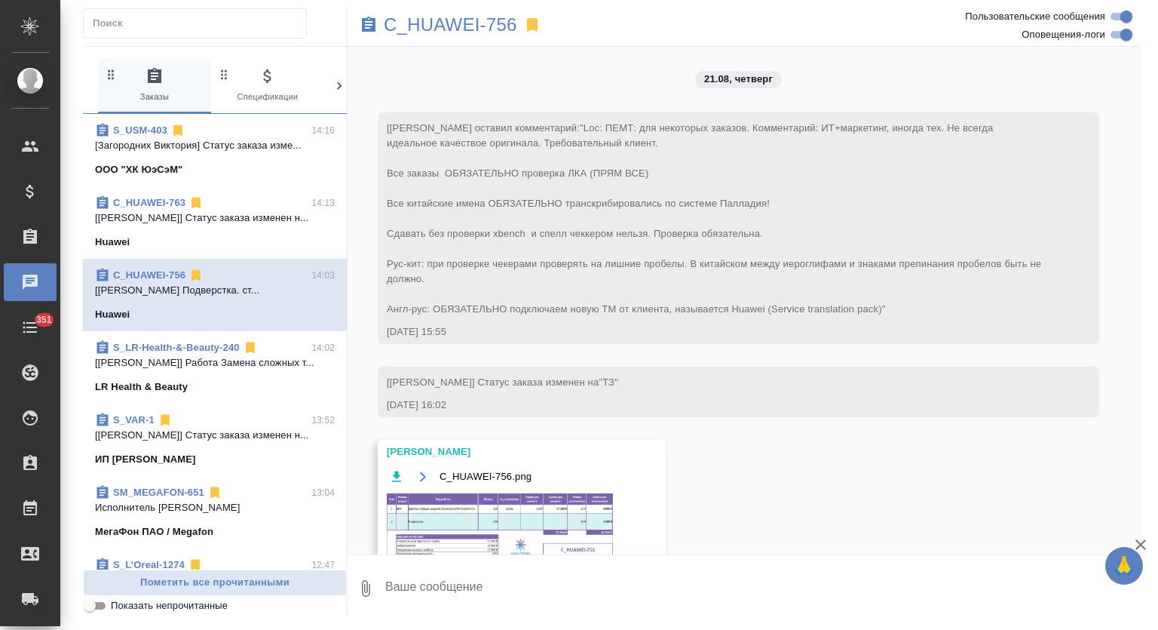
scroll to position [7648, 0]
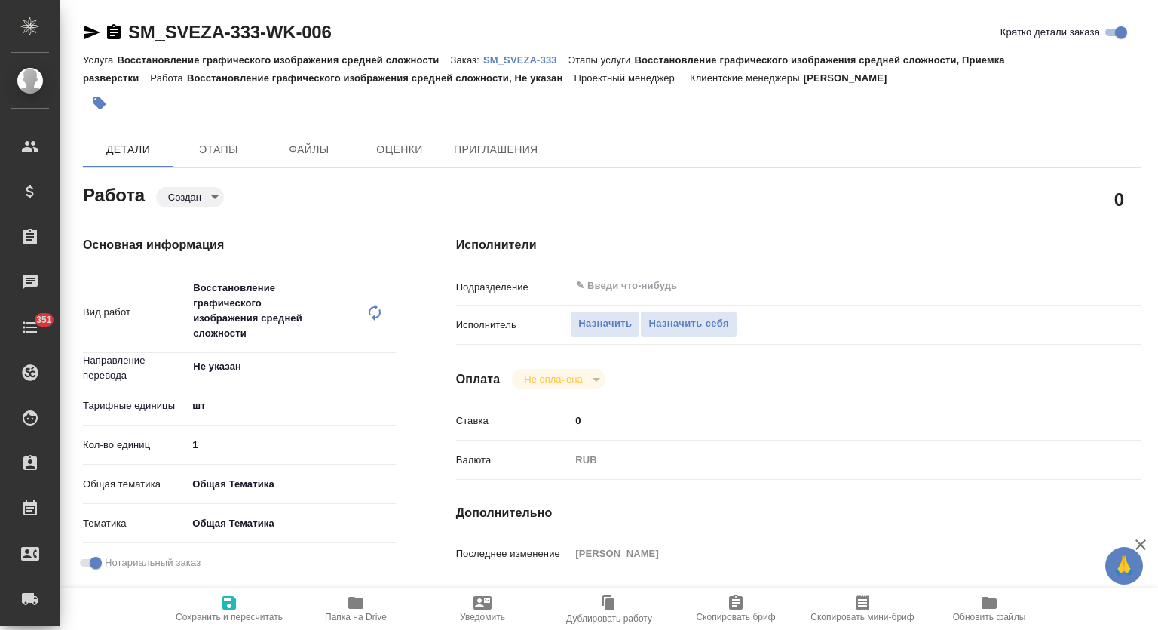
type textarea "x"
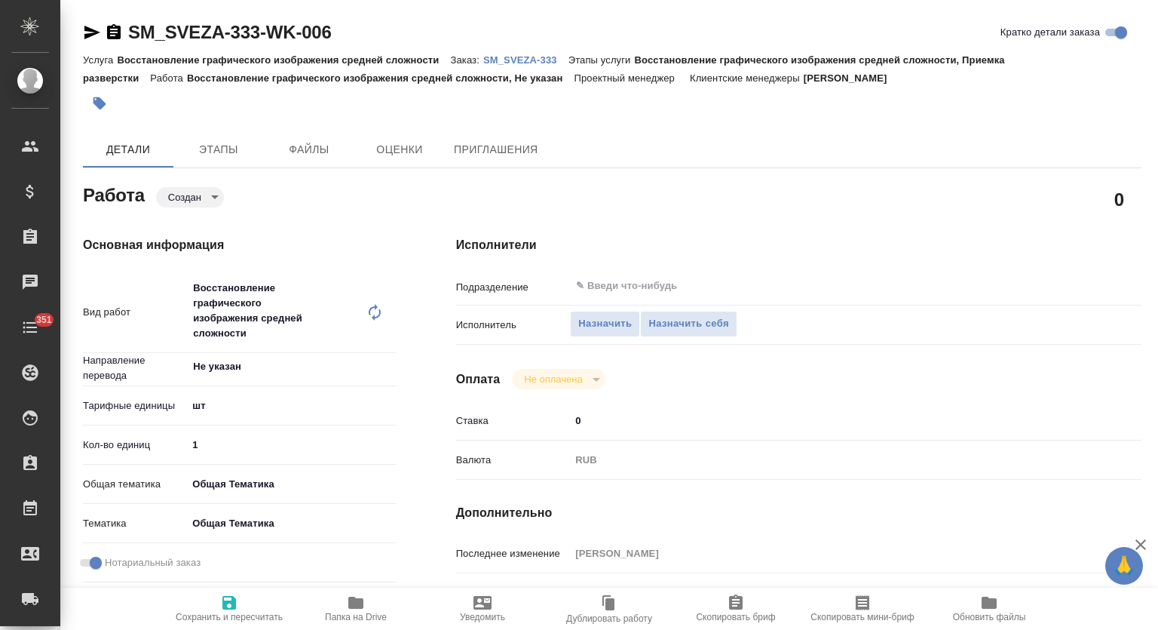
type textarea "x"
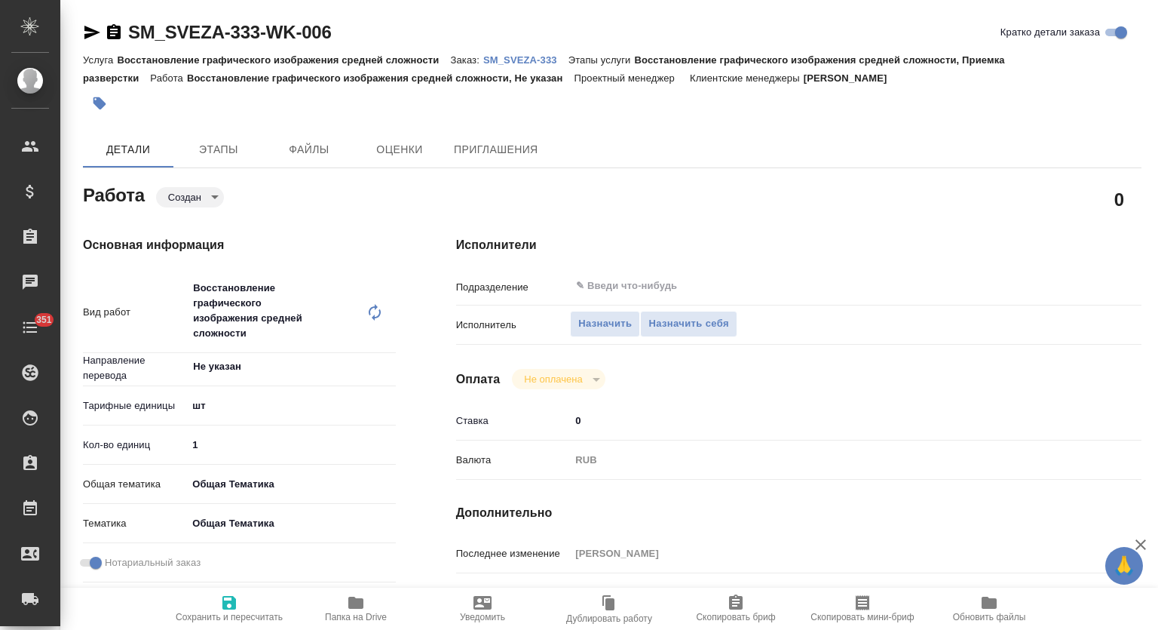
type textarea "x"
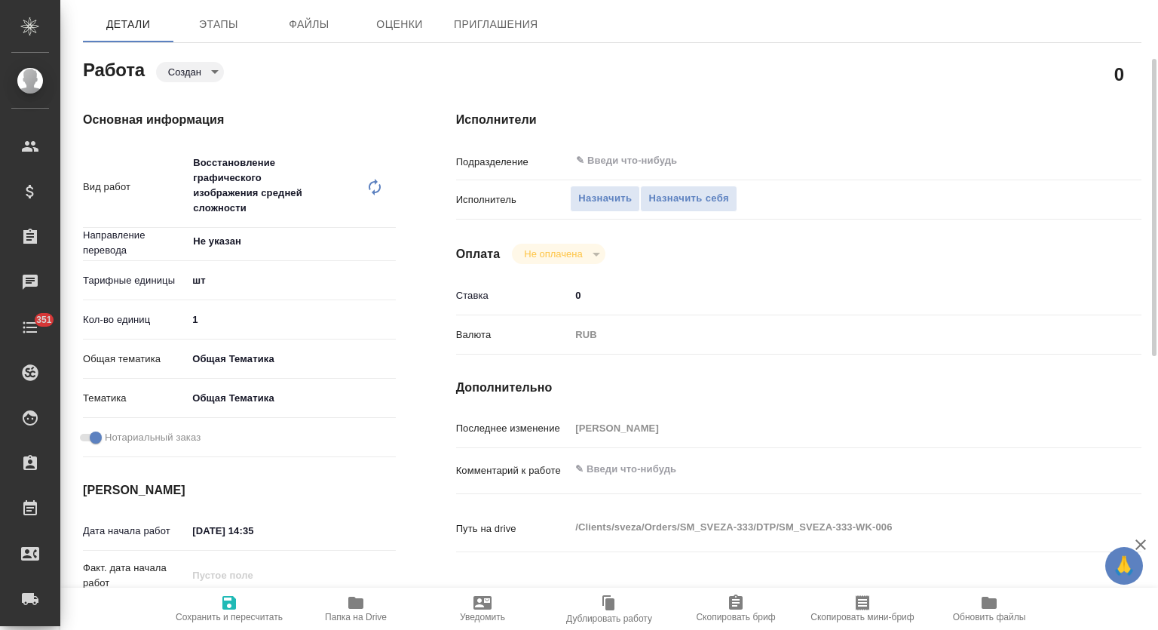
scroll to position [376, 0]
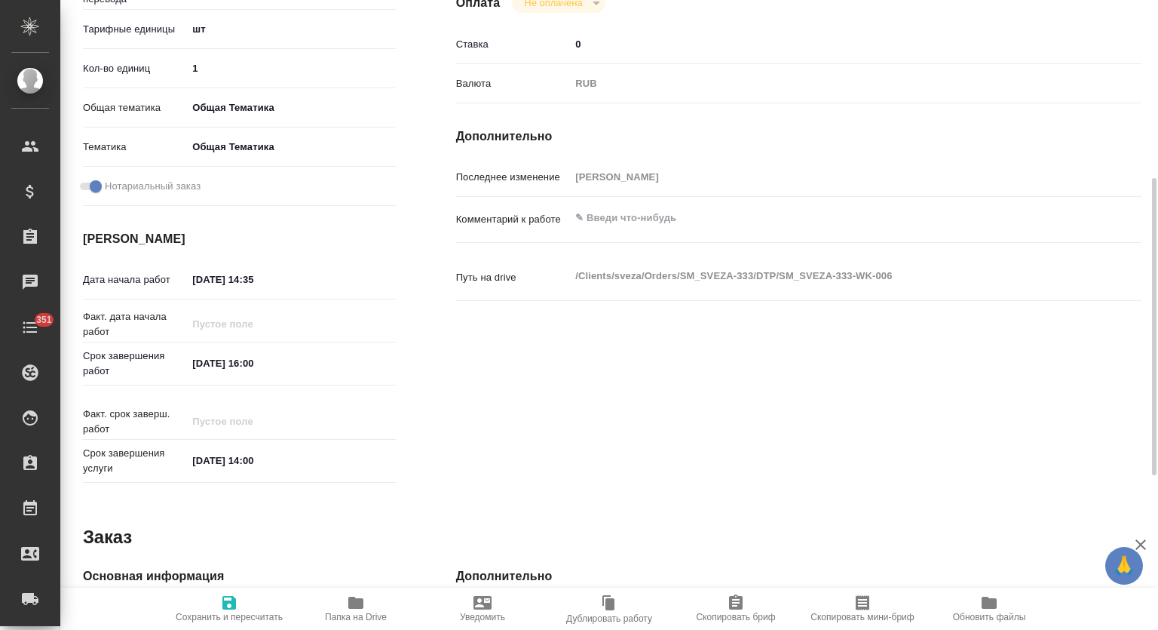
type textarea "x"
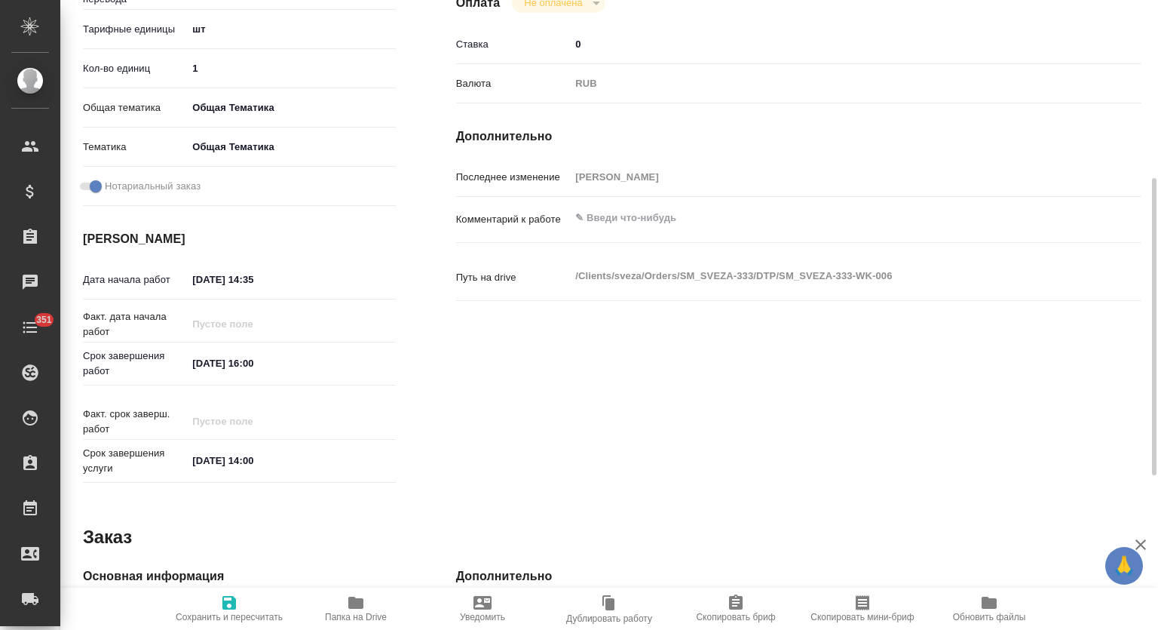
type textarea "x"
click at [676, 229] on textarea at bounding box center [827, 219] width 513 height 26
type textarea "x"
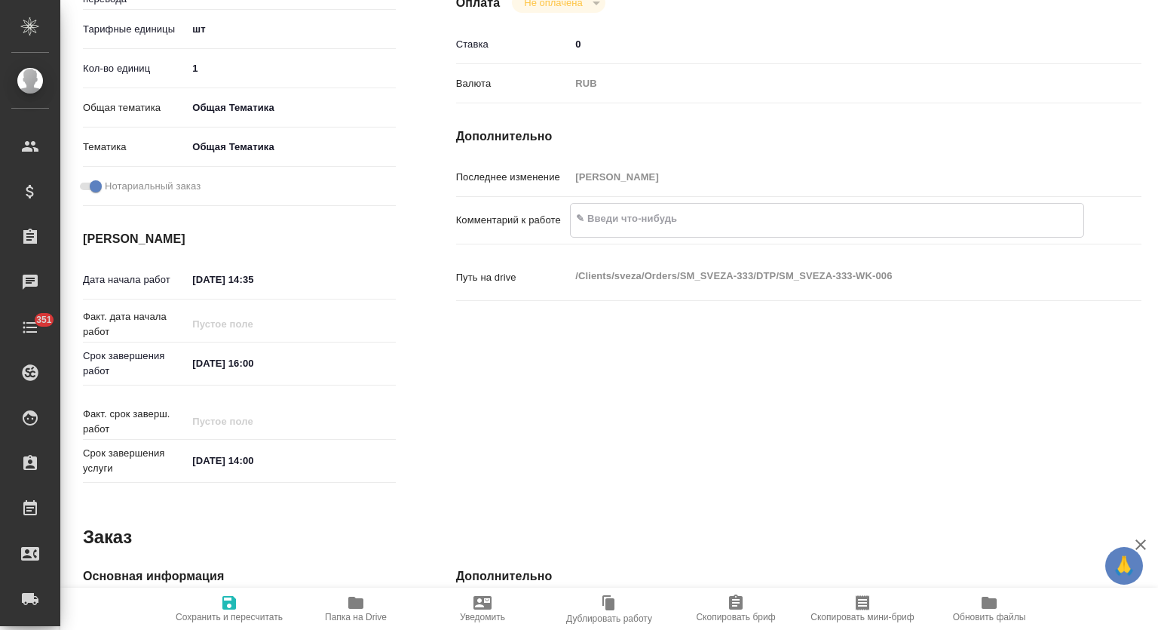
type textarea "x"
type textarea "Р"
type textarea "x"
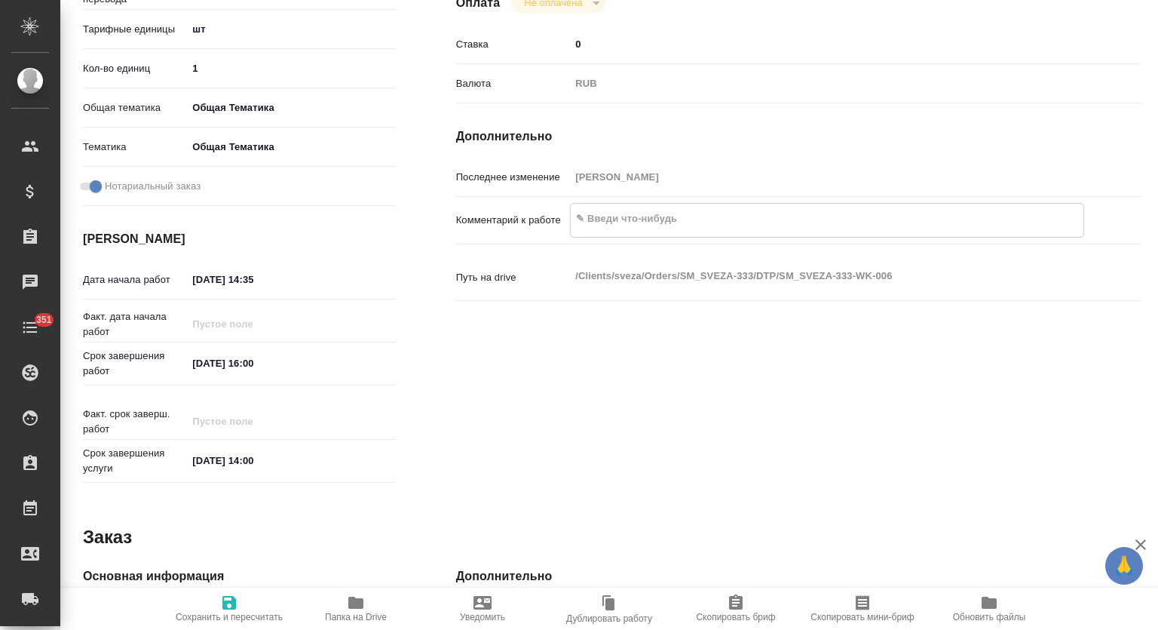
type textarea "x"
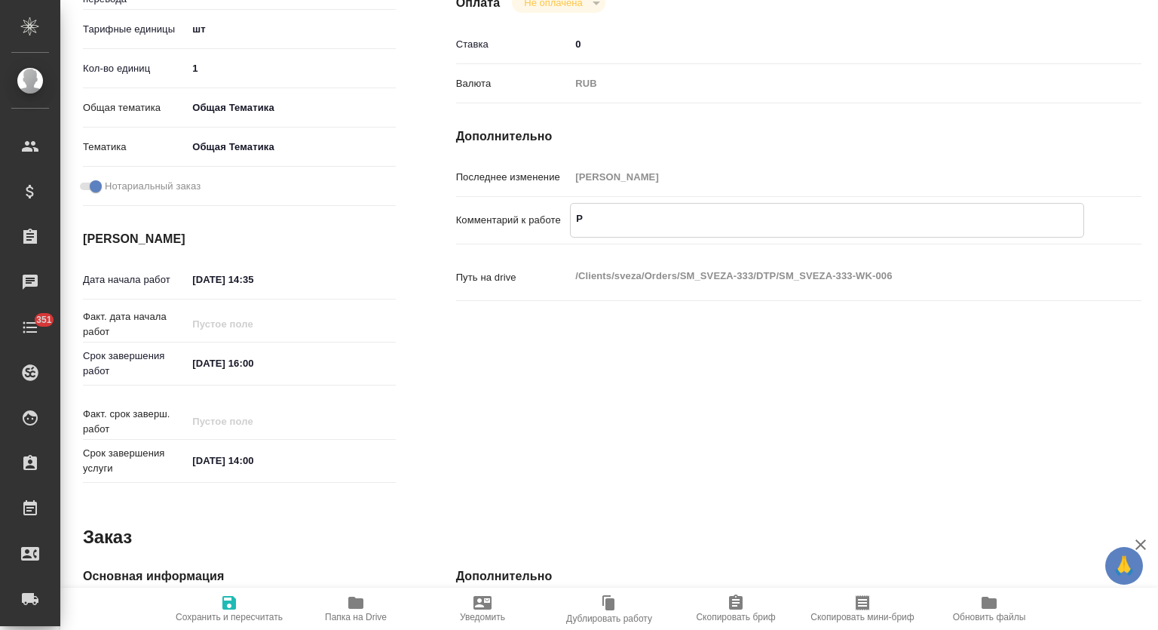
type textarea "x"
type textarea "Н"
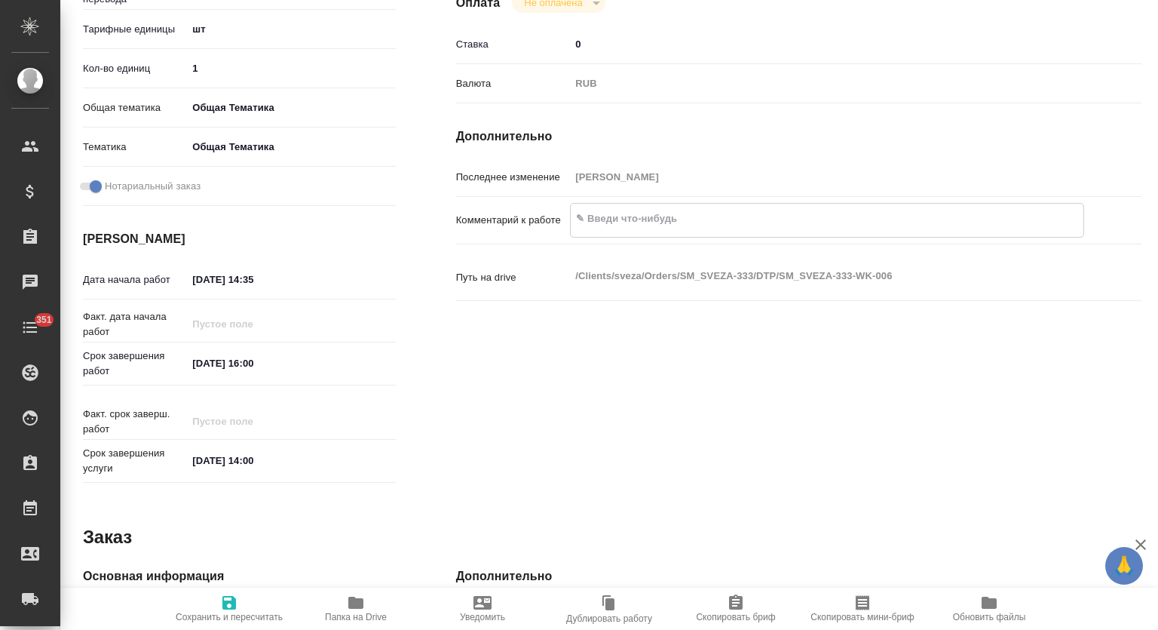
type textarea "x"
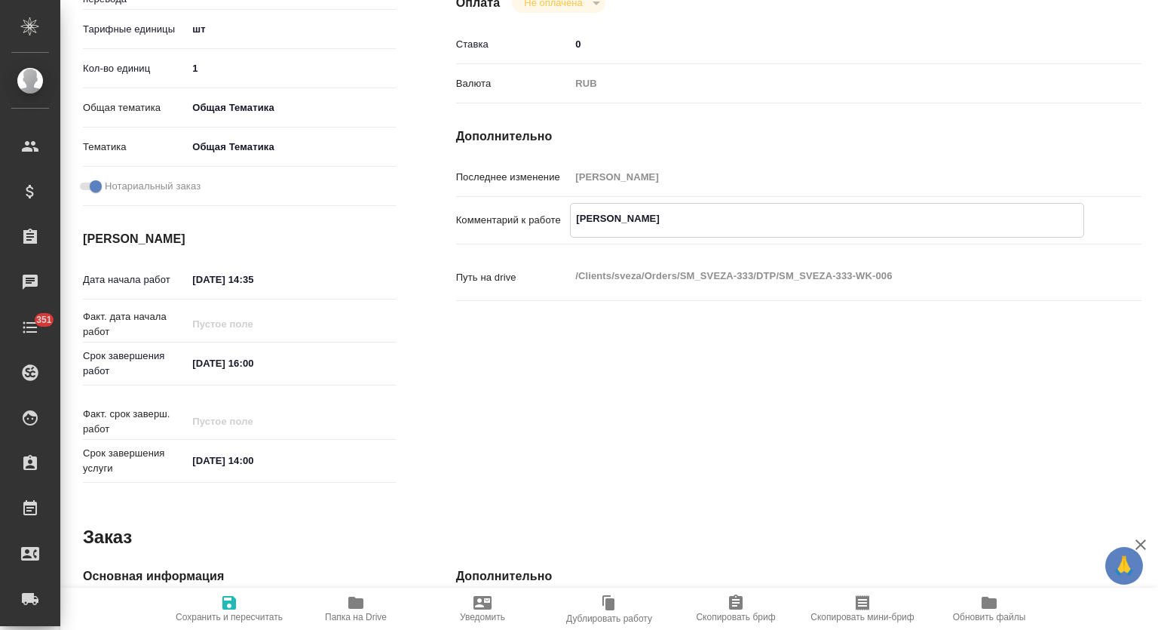
type textarea "Ну"
type textarea "x"
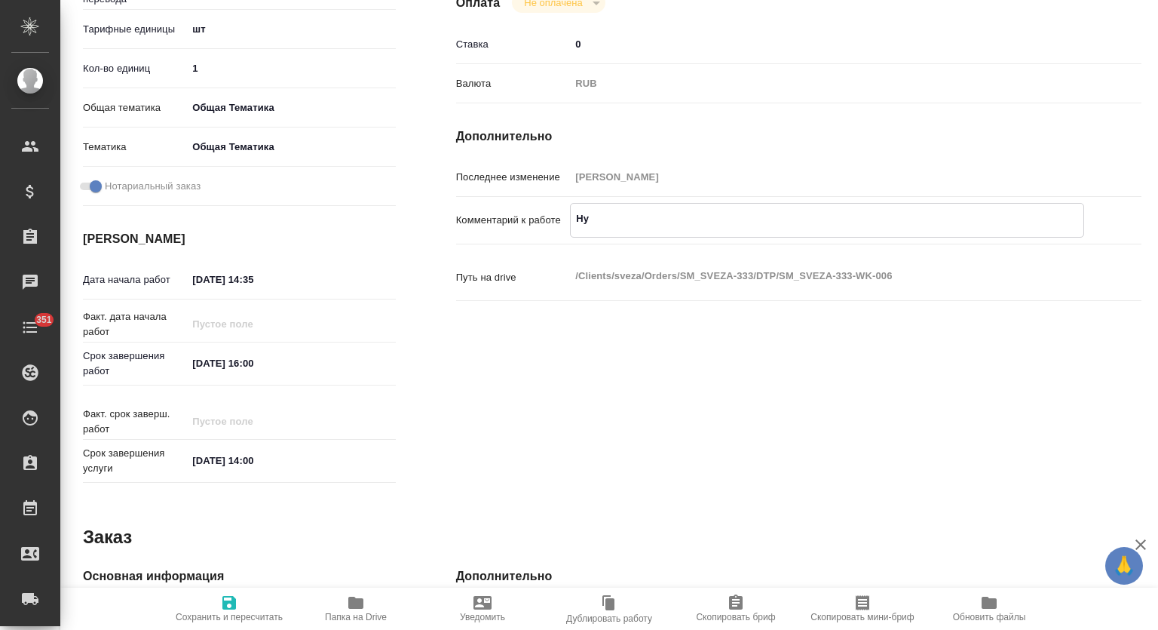
type textarea "x"
type textarea "Нуж"
type textarea "x"
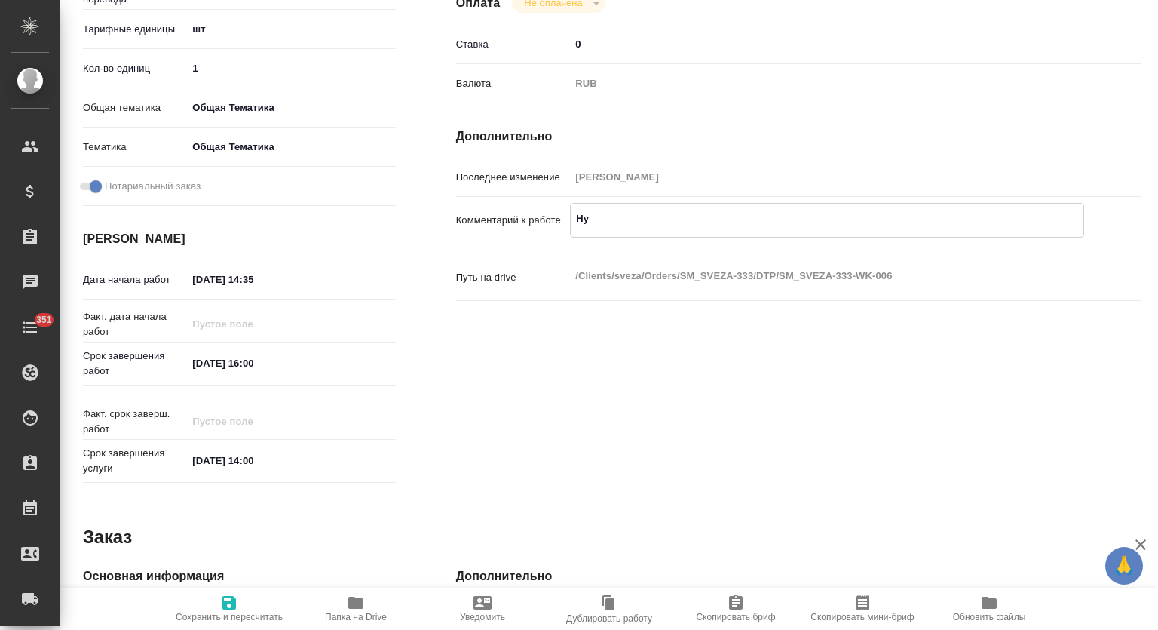
type textarea "x"
type textarea "Нужн"
type textarea "x"
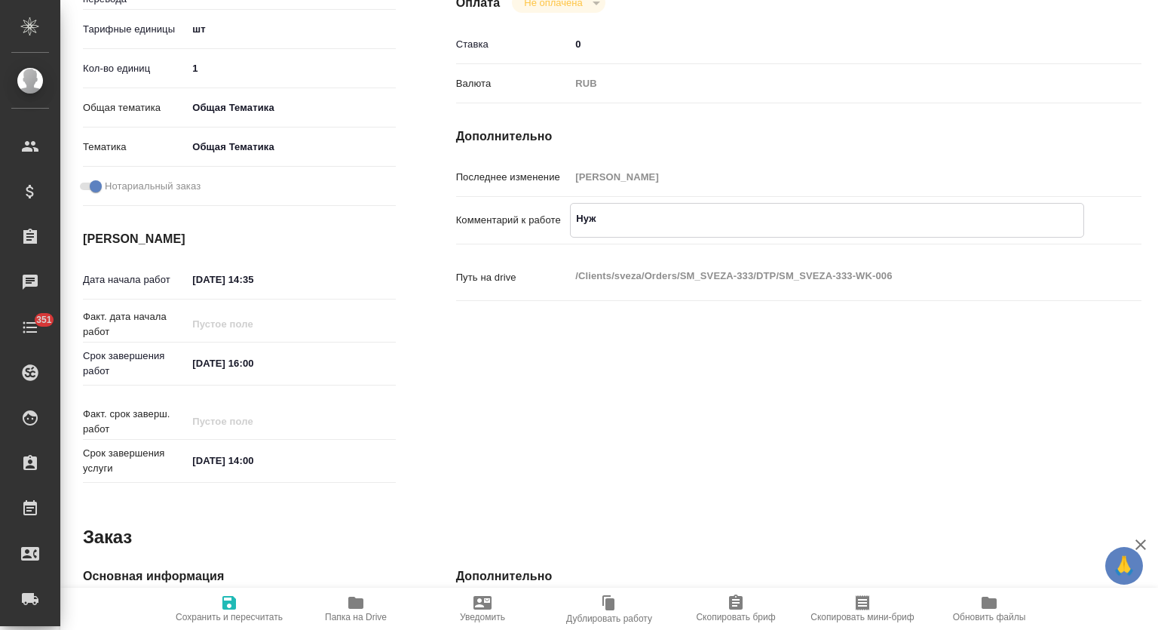
type textarea "x"
type textarea "Нужно"
type textarea "x"
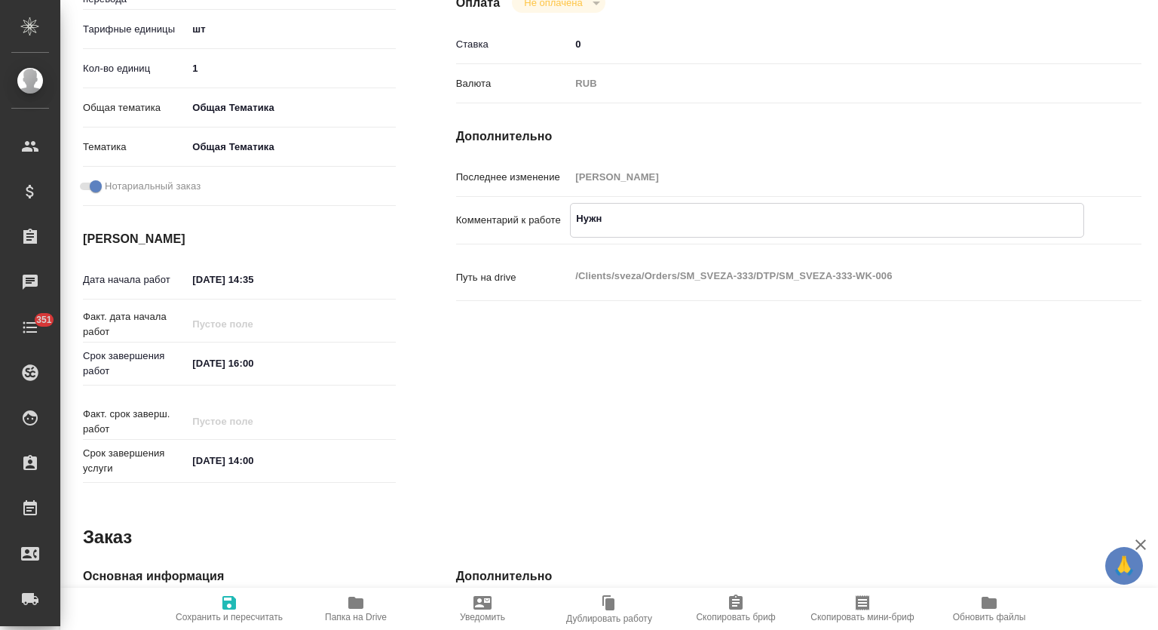
type textarea "x"
type textarea "Нужно"
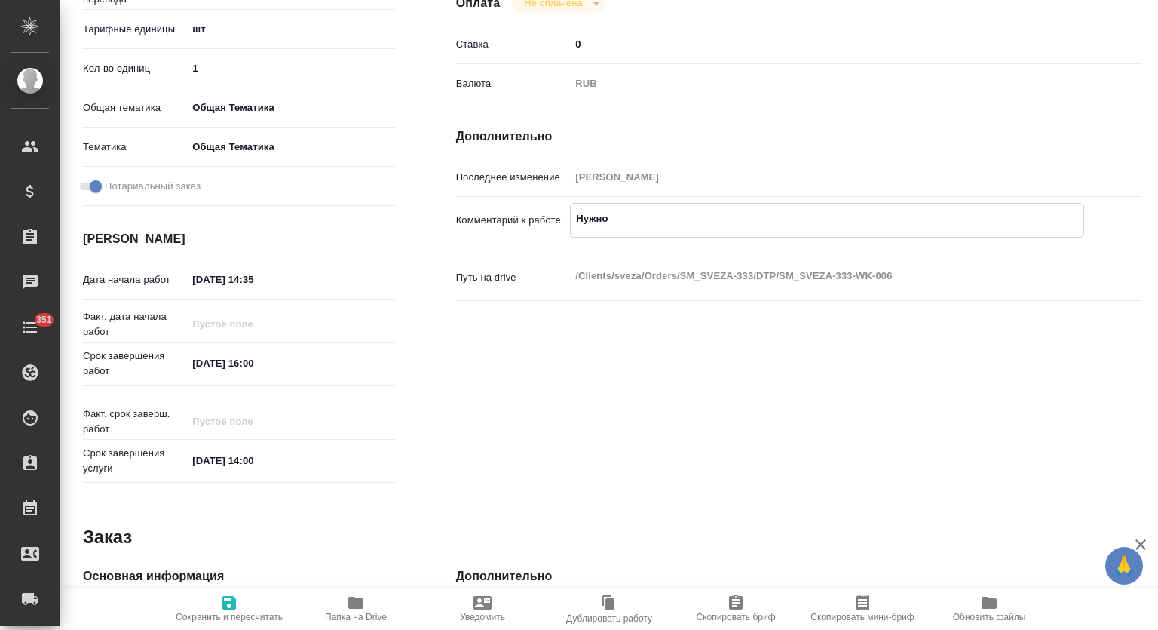
type textarea "x"
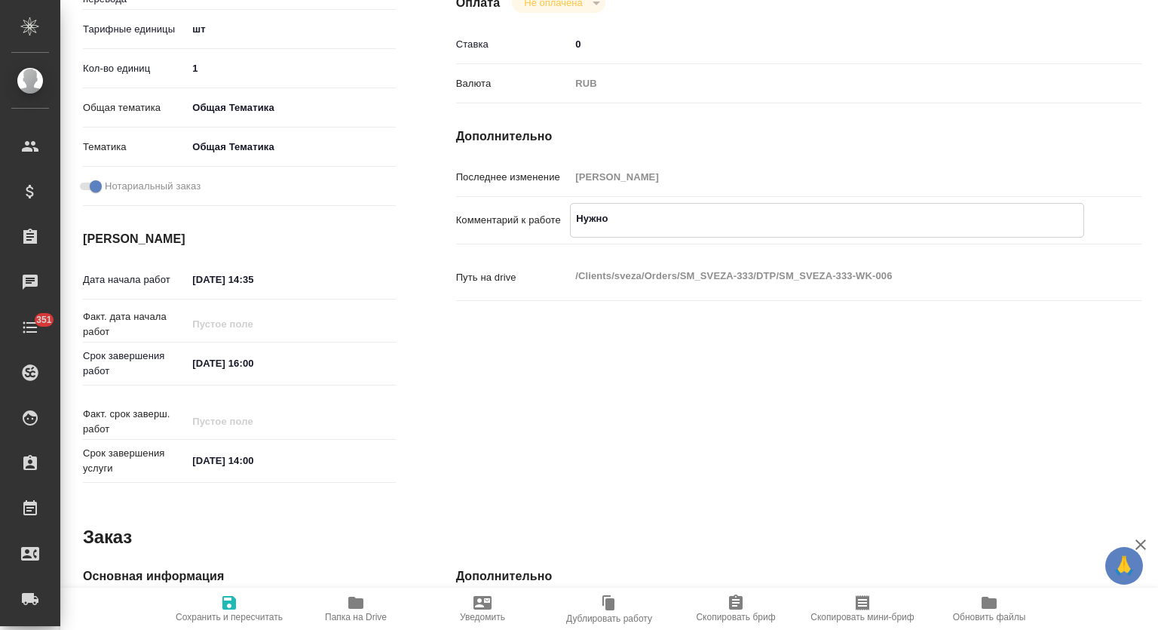
type textarea "Нужно р"
type textarea "x"
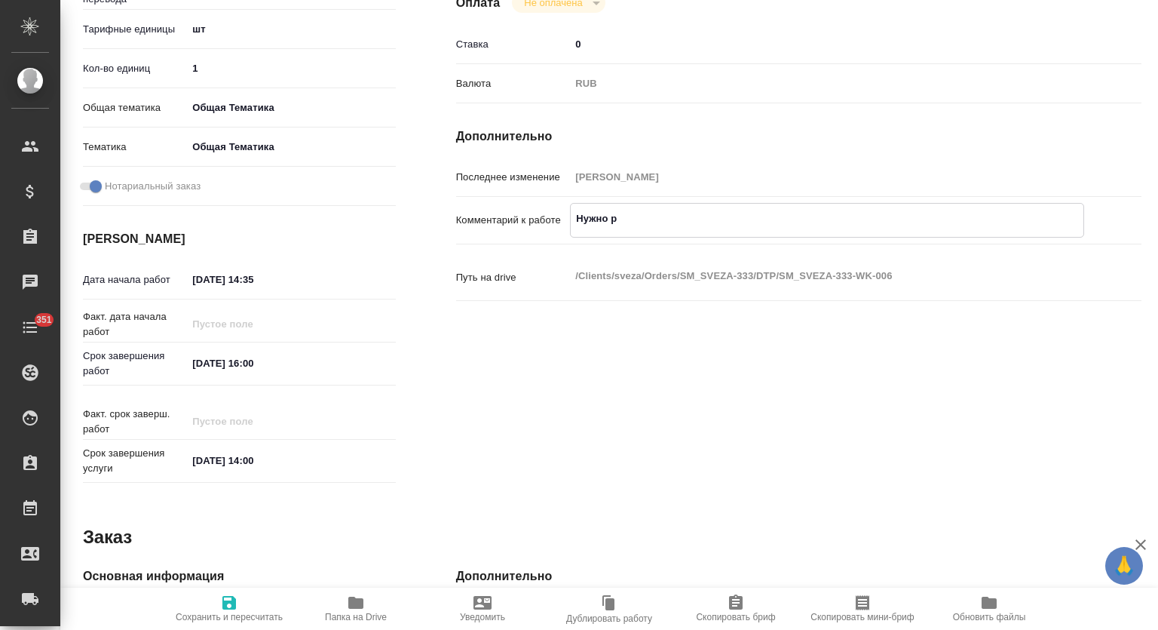
type textarea "x"
type textarea "Нужно ра"
type textarea "x"
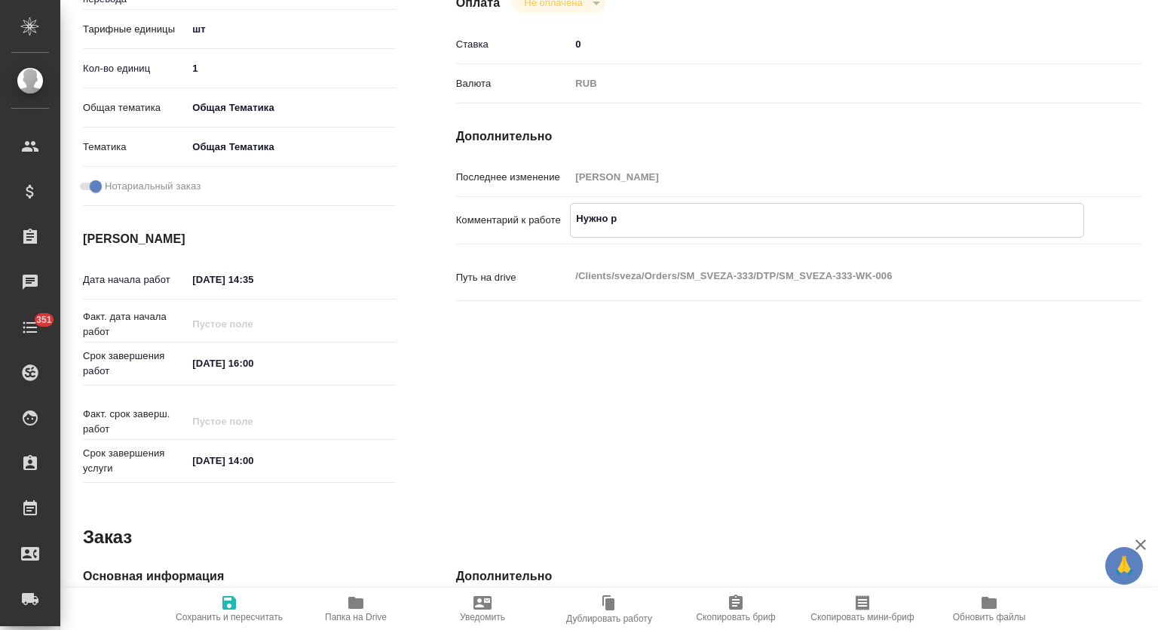
type textarea "x"
type textarea "Нужно раз"
type textarea "x"
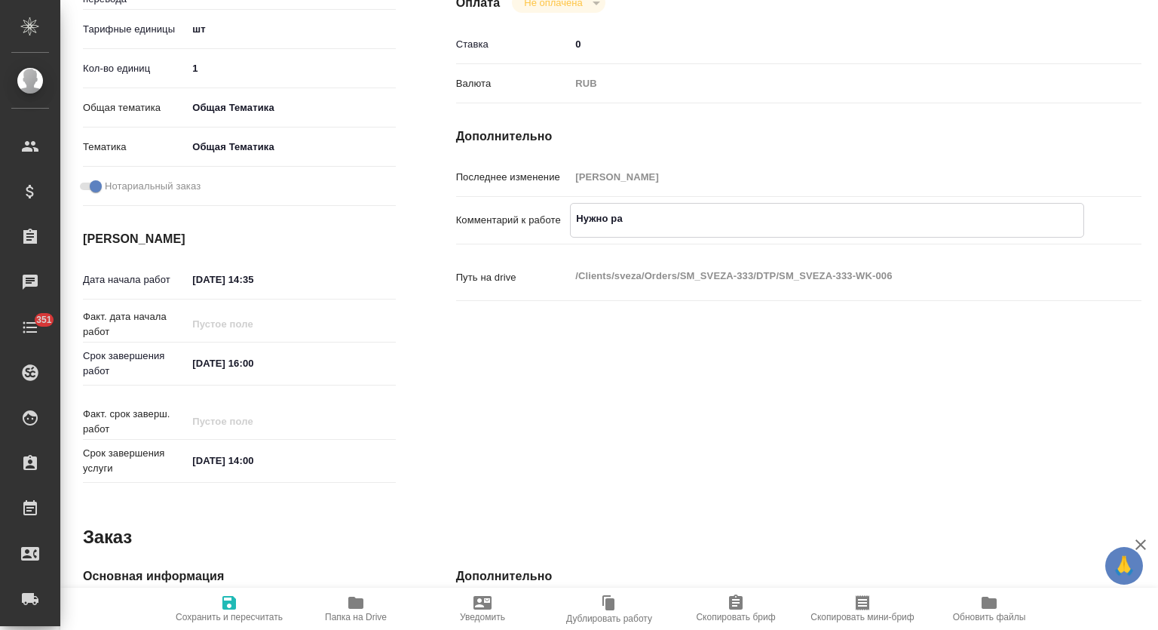
type textarea "x"
type textarea "Нужно разв"
type textarea "x"
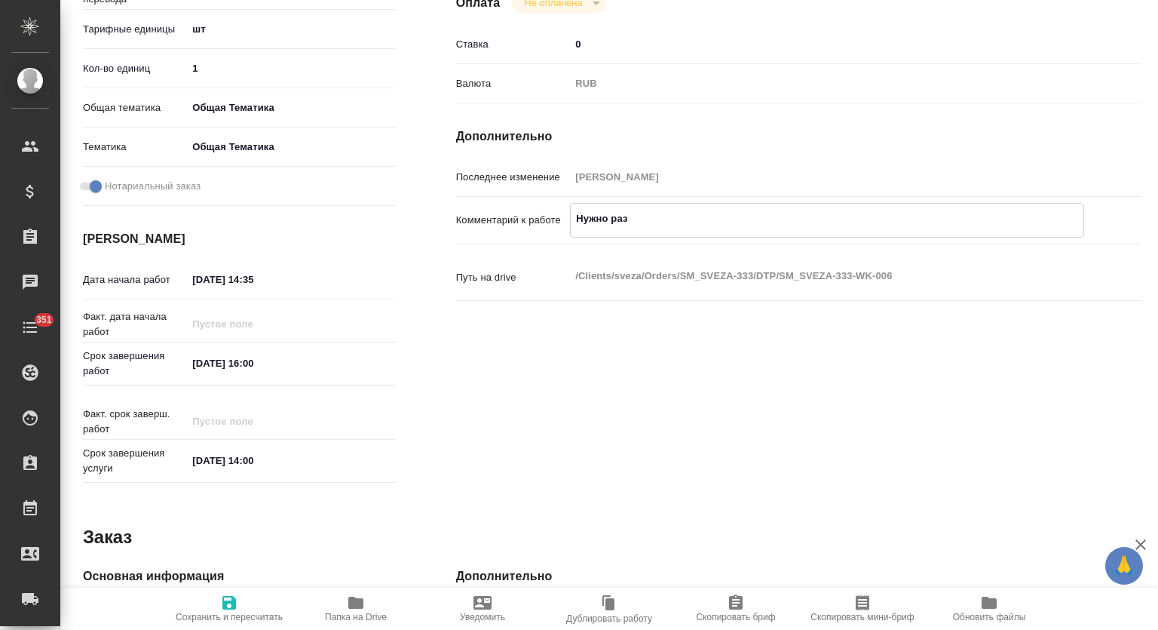
type textarea "x"
type textarea "Нужно разве"
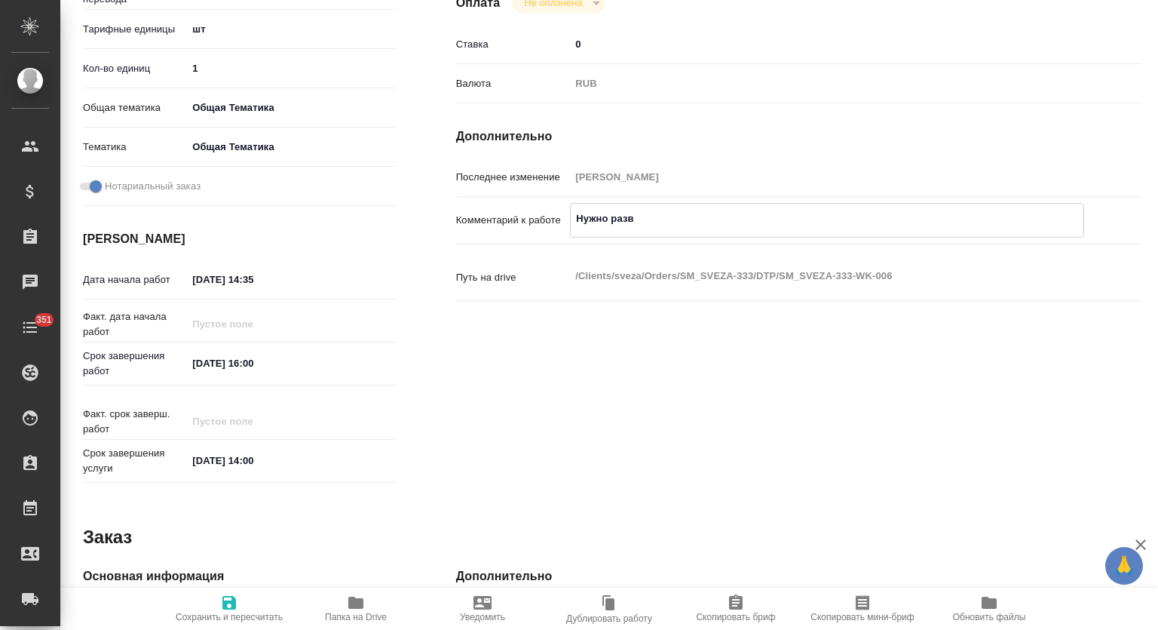
type textarea "x"
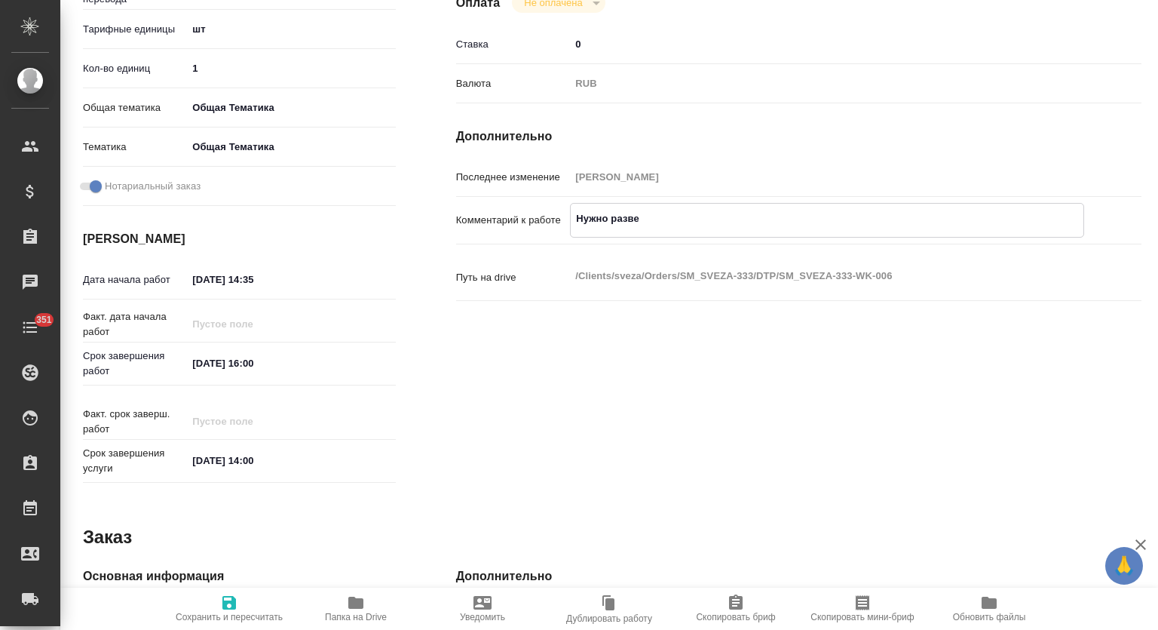
type textarea "Нужно развер"
type textarea "x"
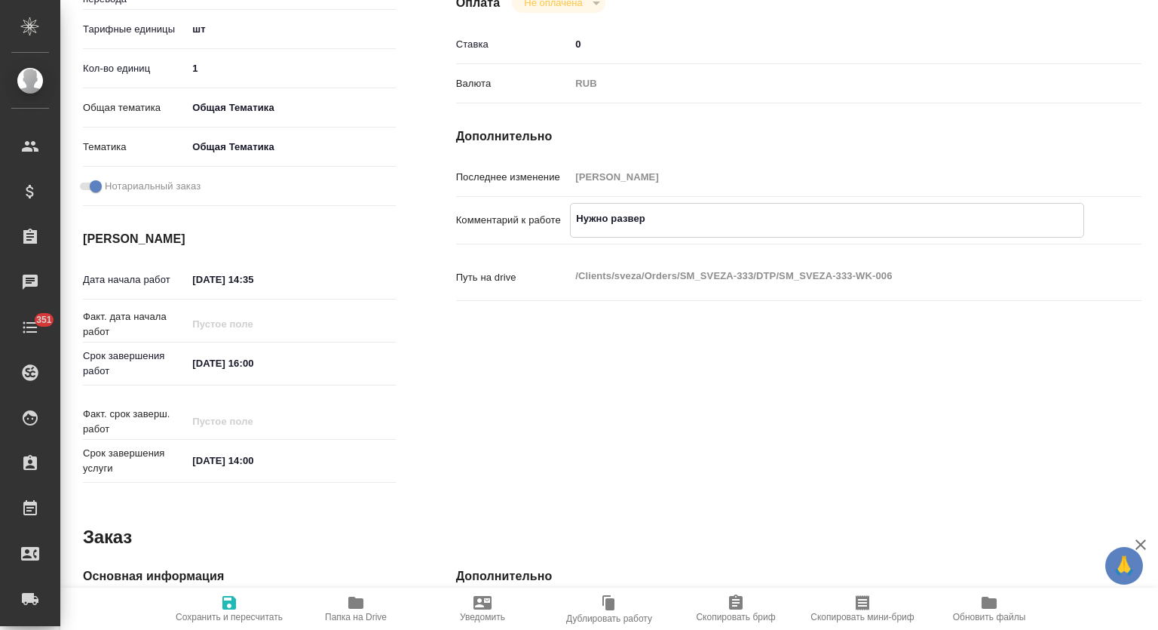
type textarea "x"
type textarea "Нужно разверс"
type textarea "x"
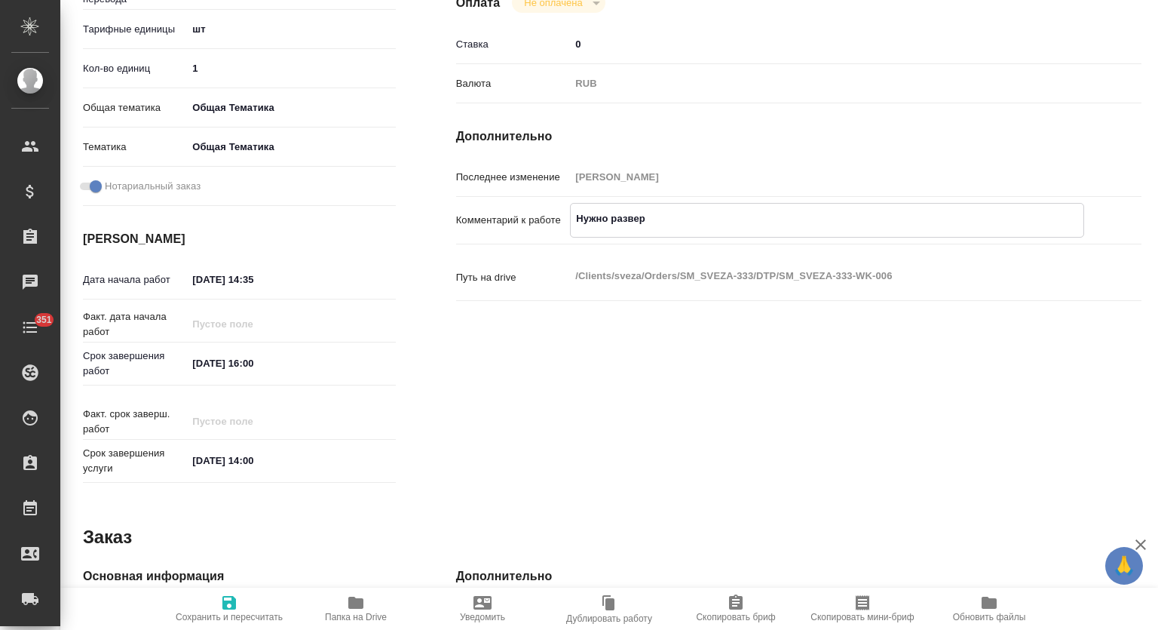
type textarea "x"
type textarea "Нужно разверст"
type textarea "x"
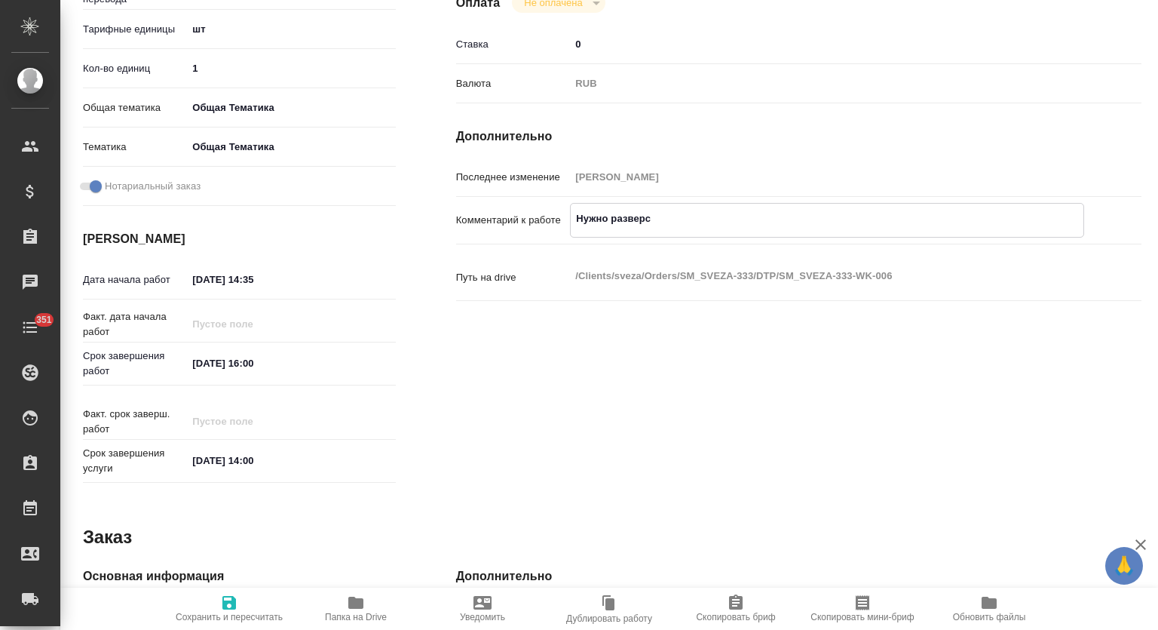
type textarea "x"
type textarea "Нужно разверста"
type textarea "x"
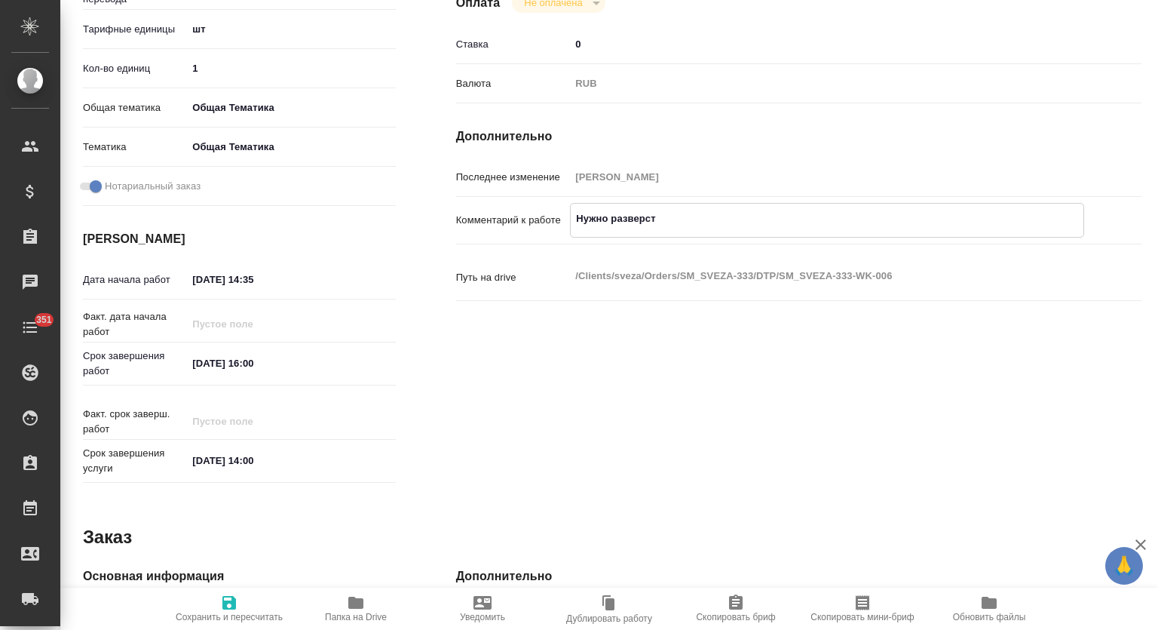
type textarea "x"
type textarea "Нужно разверстат"
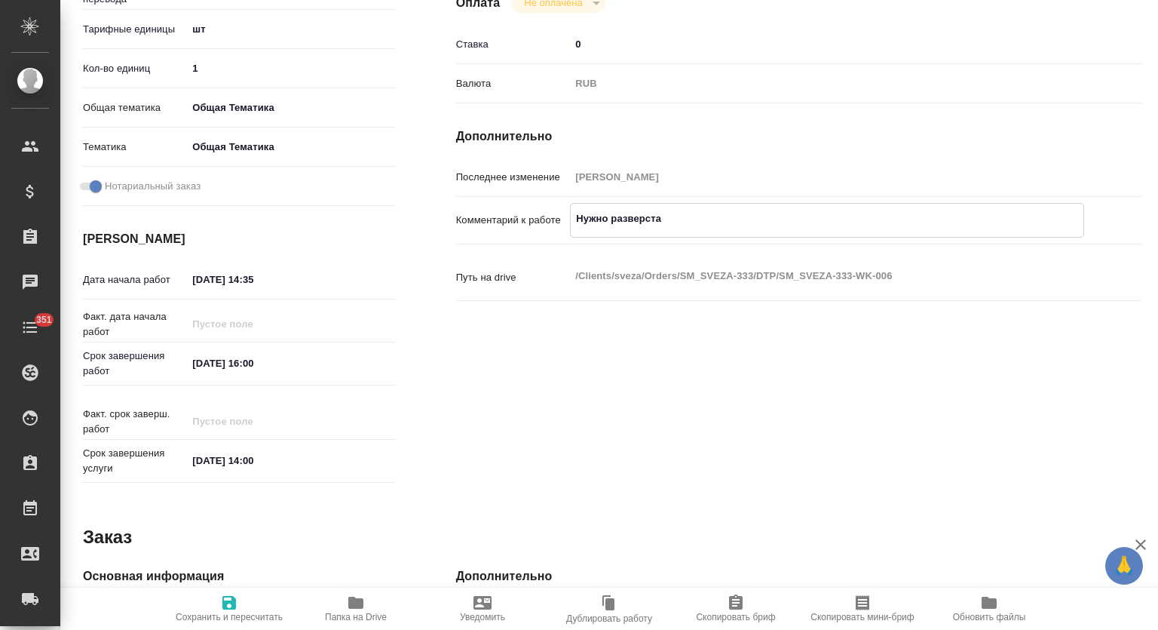
type textarea "x"
type textarea "Нужно разверстать"
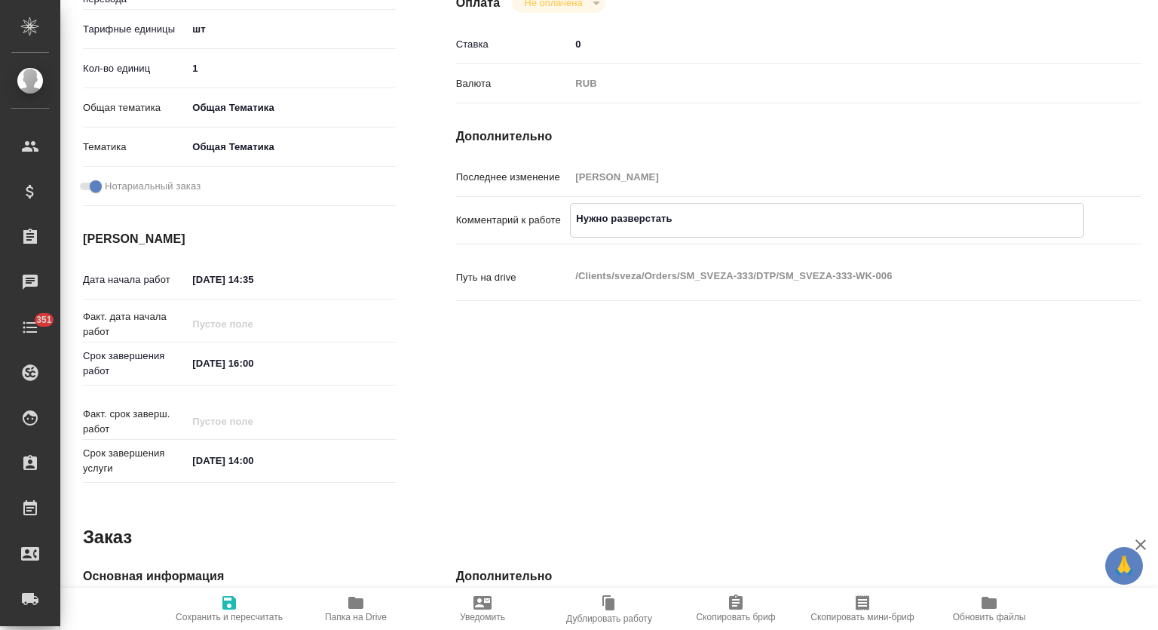
type textarea "x"
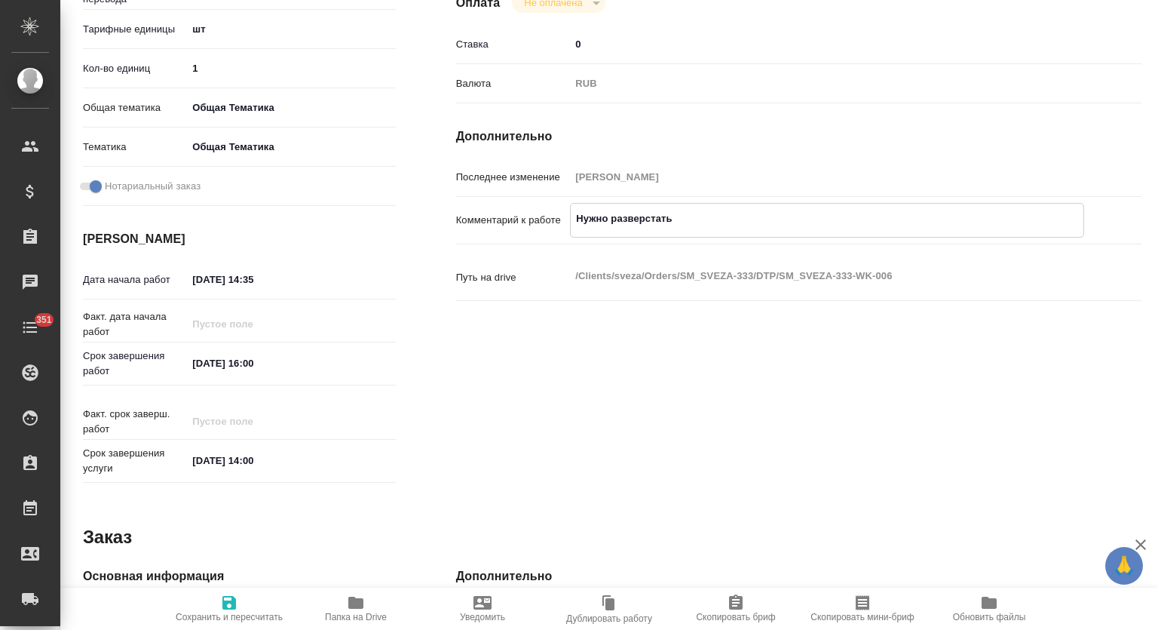
type textarea "x"
type textarea "Нужно разверстать"
type textarea "x"
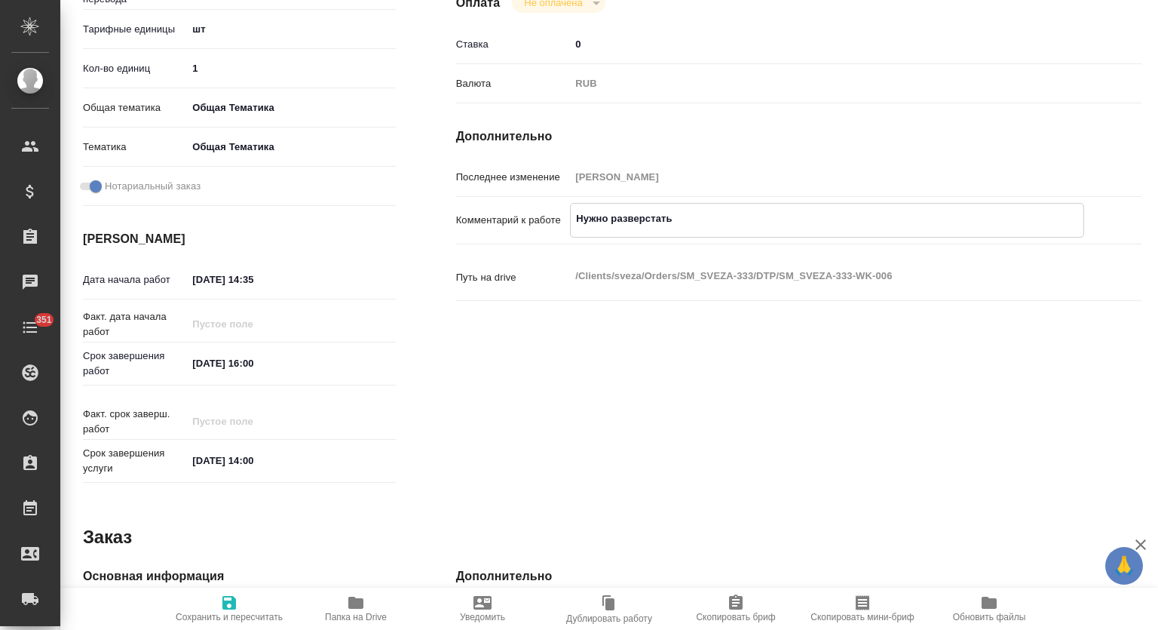
type textarea "x"
type textarea "Нужно разверстать к"
type textarea "x"
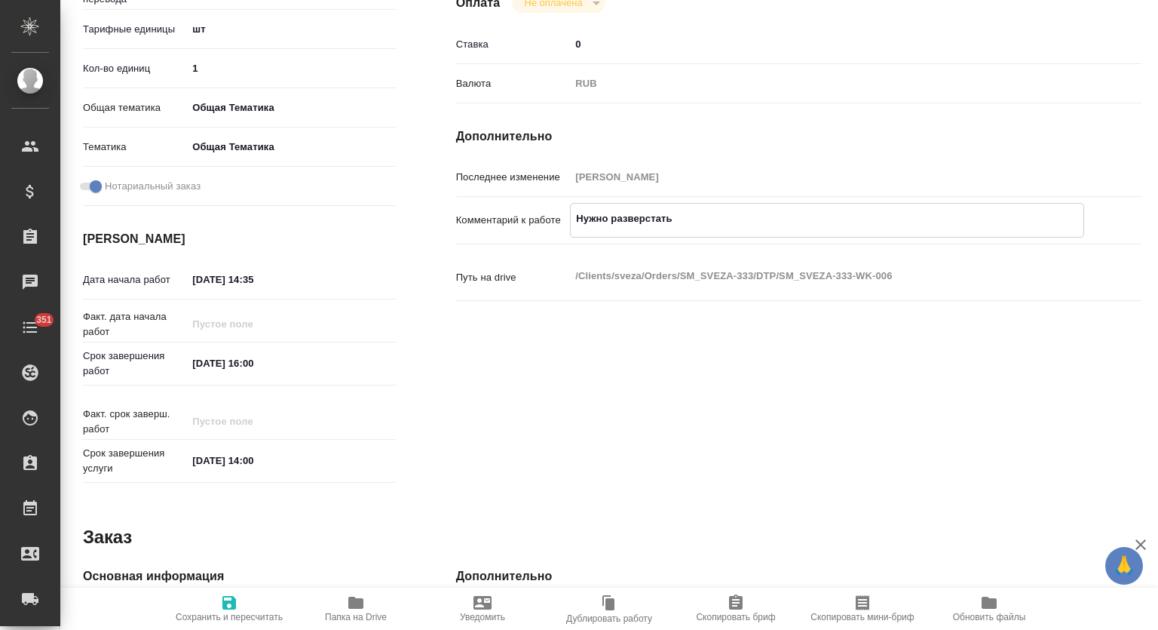
type textarea "x"
type textarea "Нужно разверстать ка"
type textarea "x"
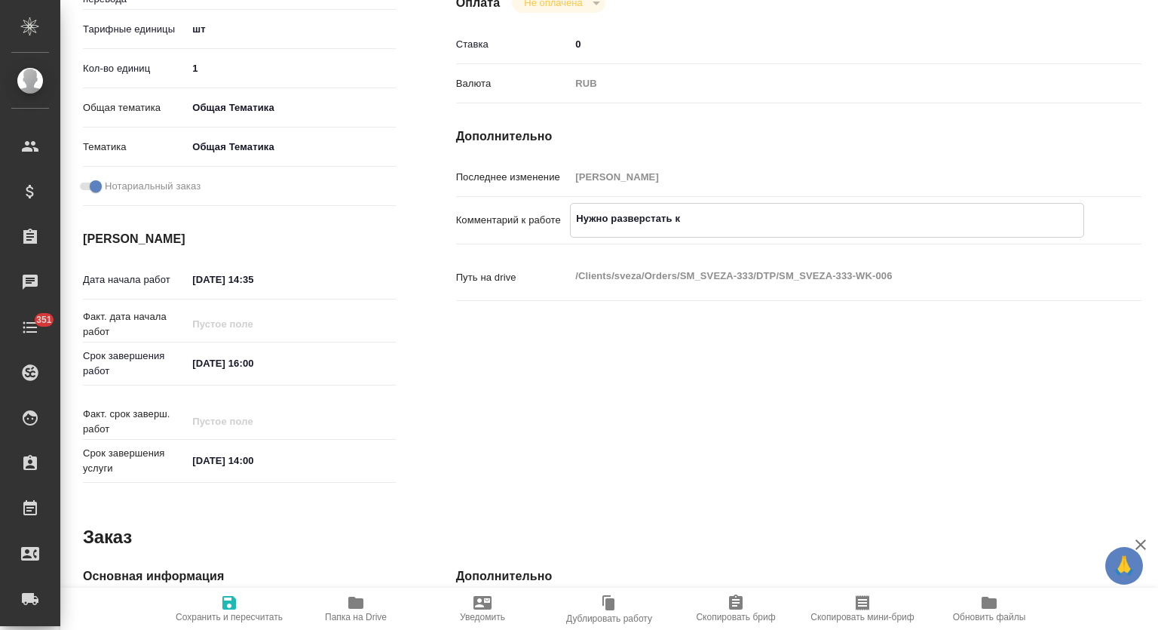
type textarea "x"
type textarea "Нужно разверстать кар"
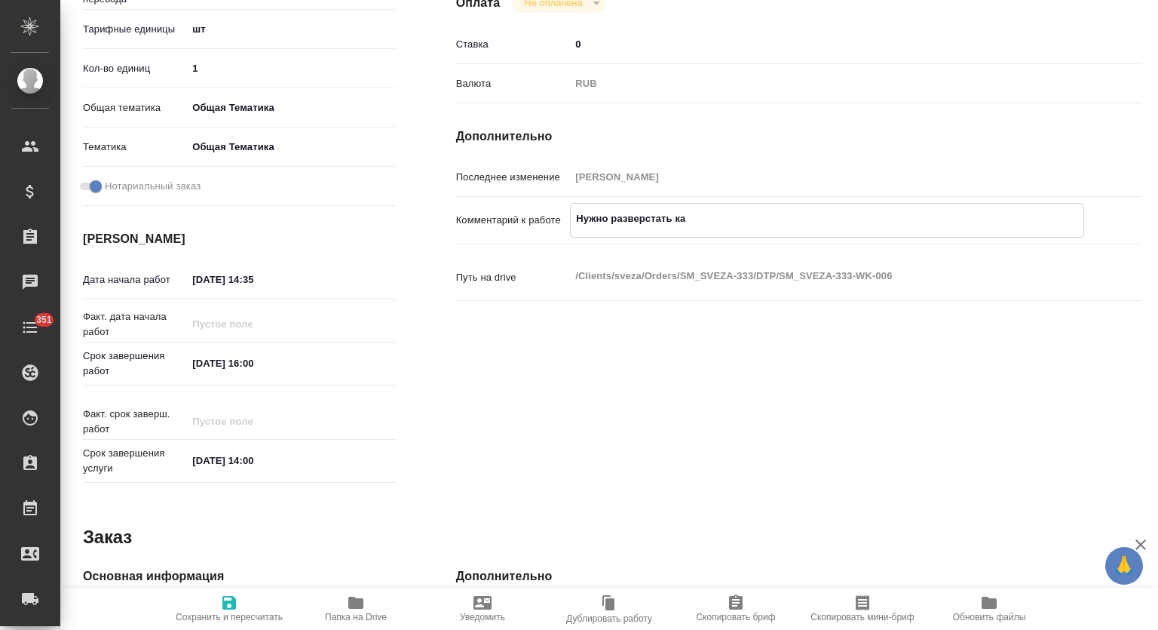
type textarea "x"
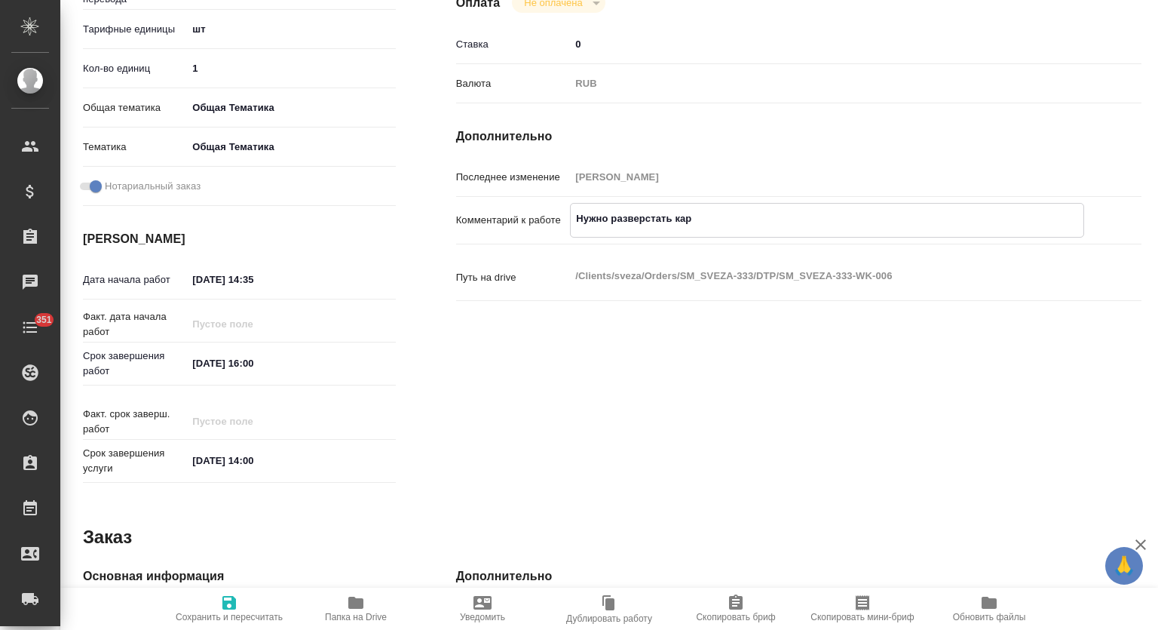
type textarea "Нужно разверстать карт"
type textarea "x"
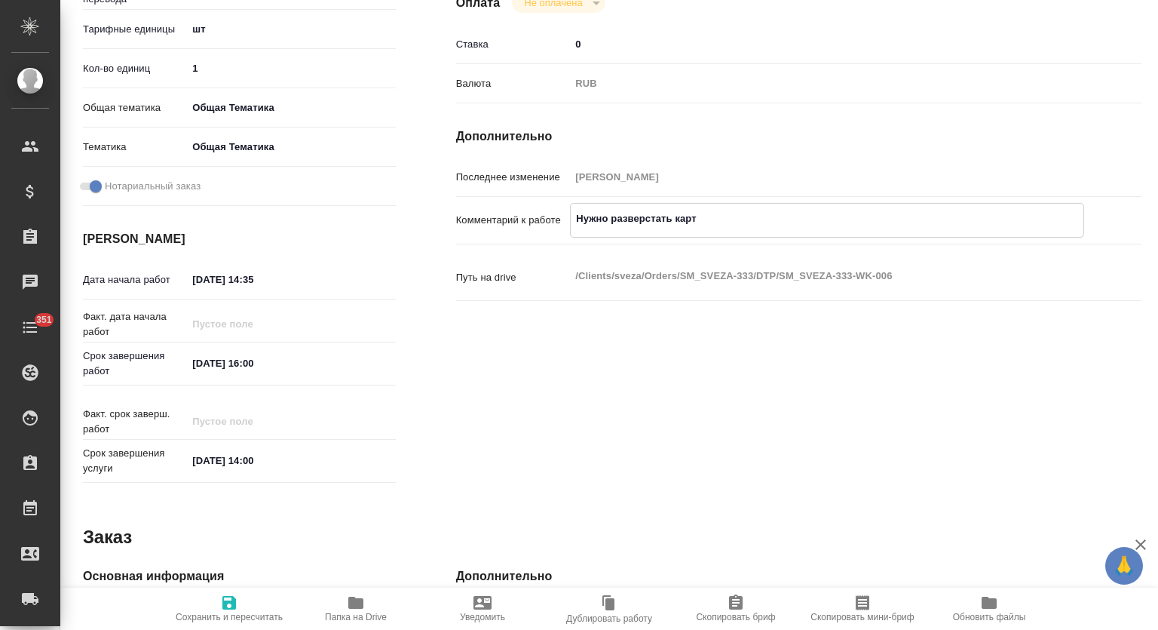
type textarea "x"
type textarea "Нужно разверстать карти"
type textarea "x"
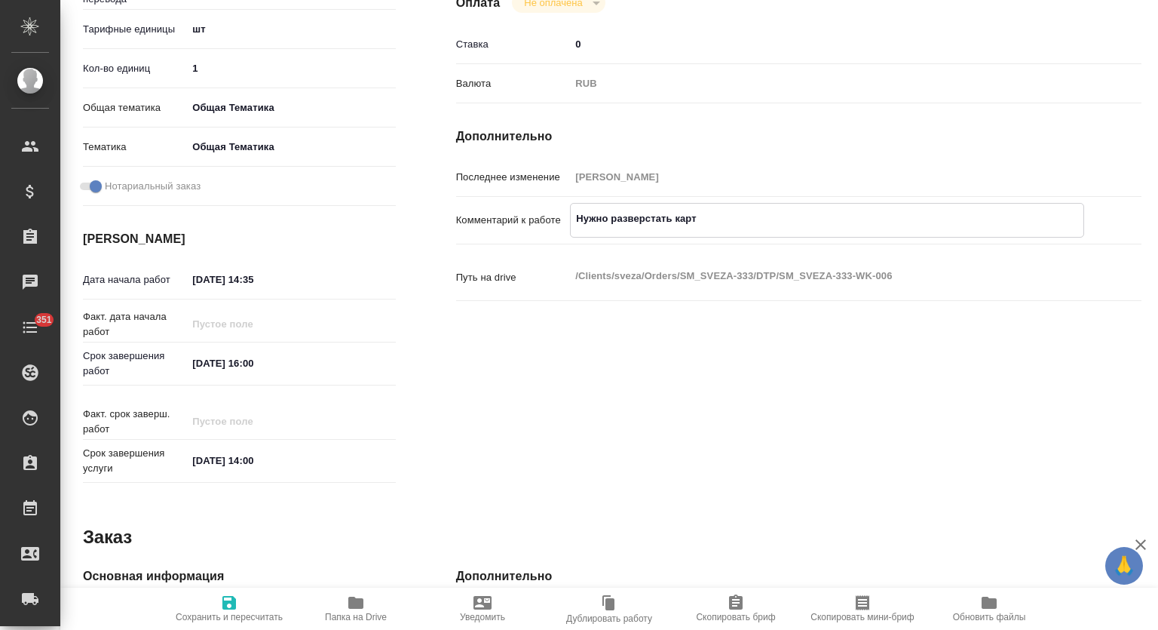
type textarea "x"
type textarea "Нужно разверстать картин"
type textarea "x"
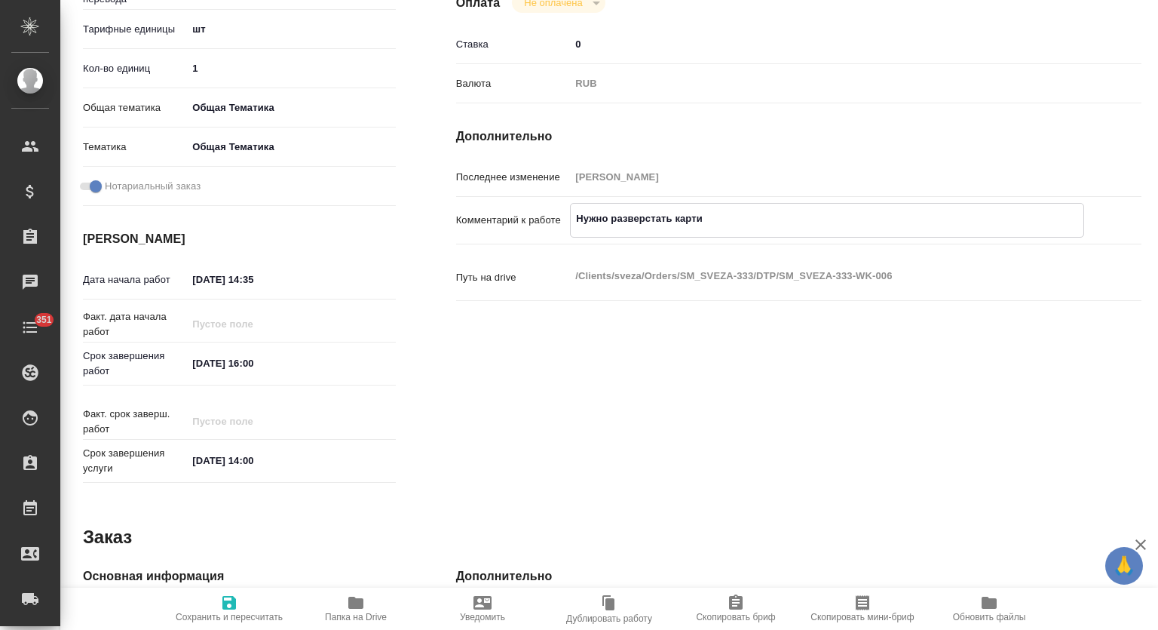
type textarea "x"
type textarea "Нужно разверстать картинк"
type textarea "x"
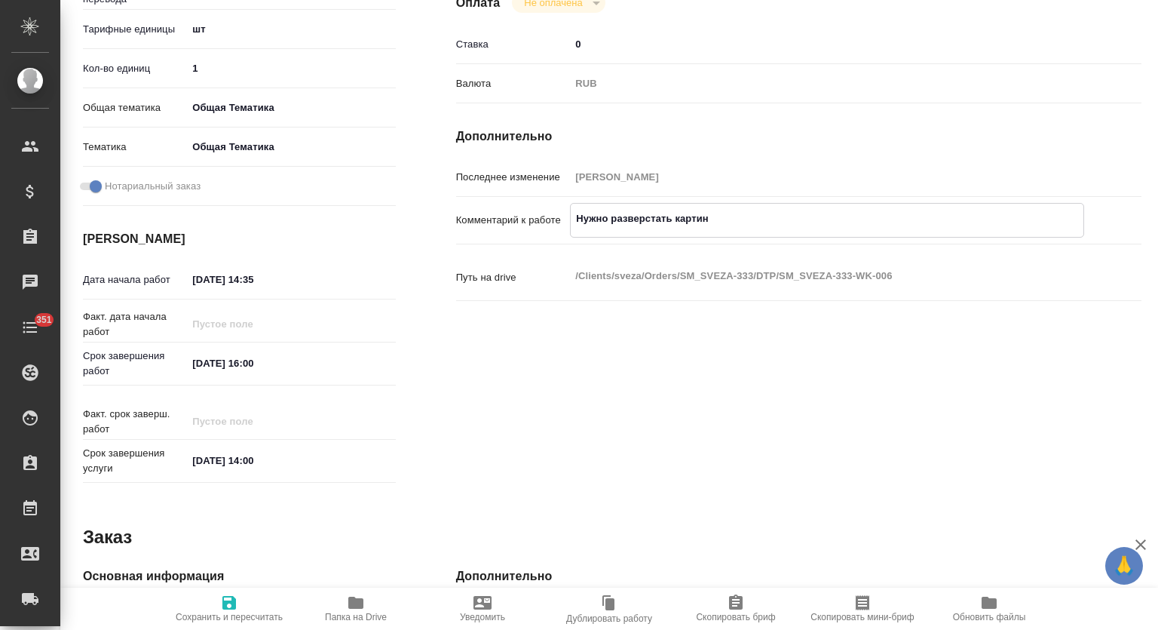
type textarea "x"
type textarea "Нужно разверстать картинку"
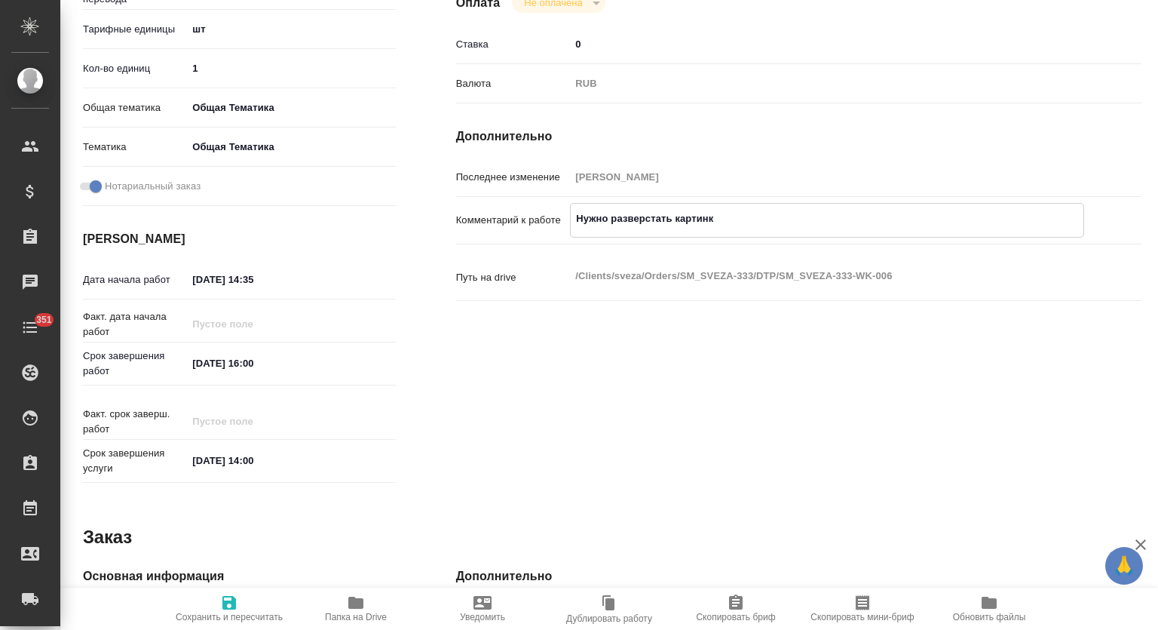
type textarea "x"
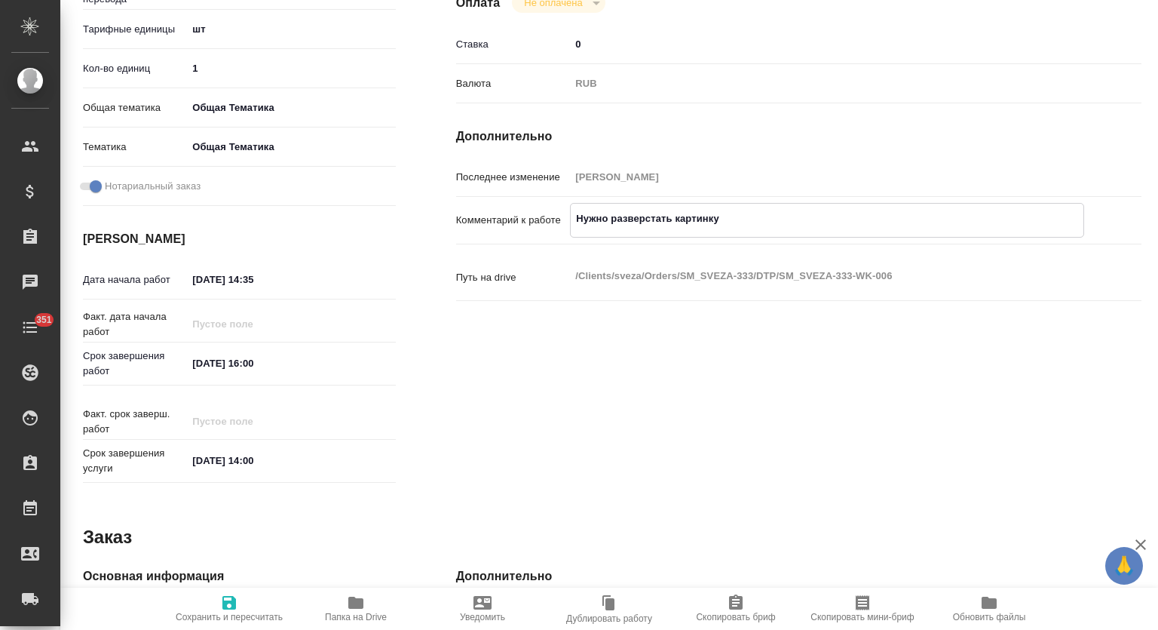
type textarea "Нужно разверстать картинку"
type textarea "x"
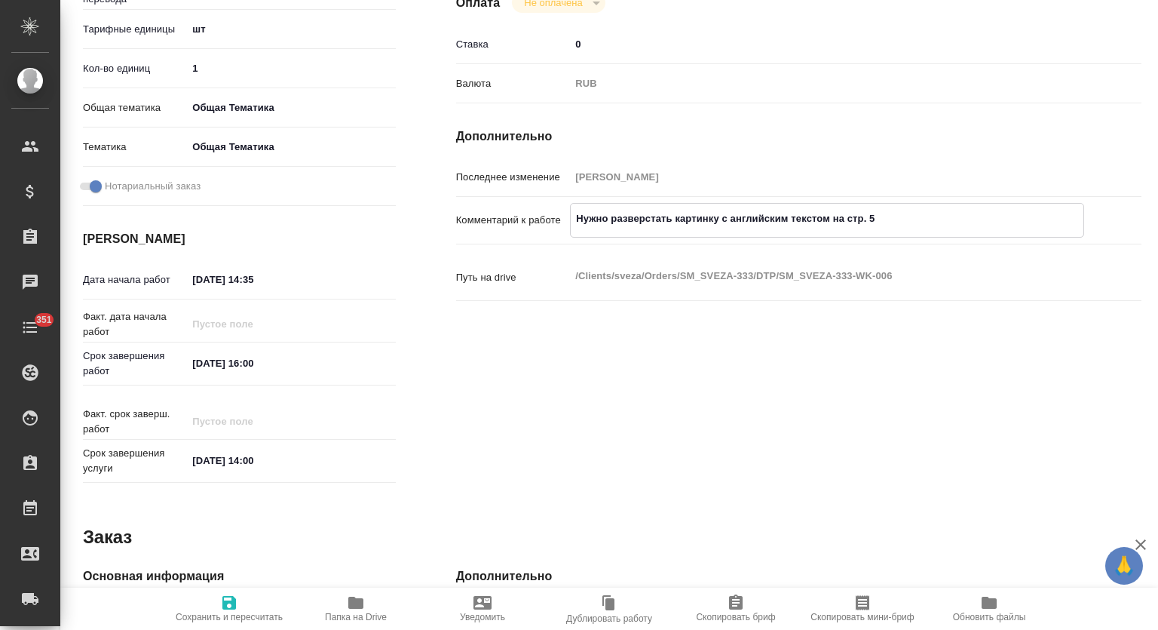
drag, startPoint x: 225, startPoint y: 605, endPoint x: 239, endPoint y: 585, distance: 24.5
click at [226, 605] on icon "button" at bounding box center [229, 603] width 14 height 14
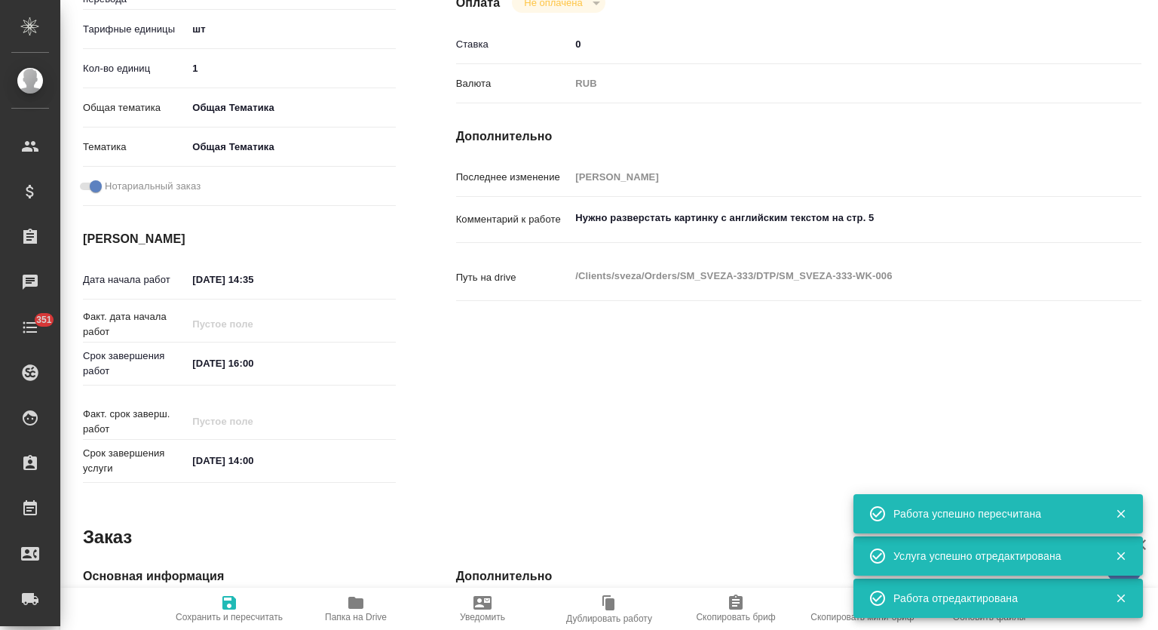
scroll to position [0, 0]
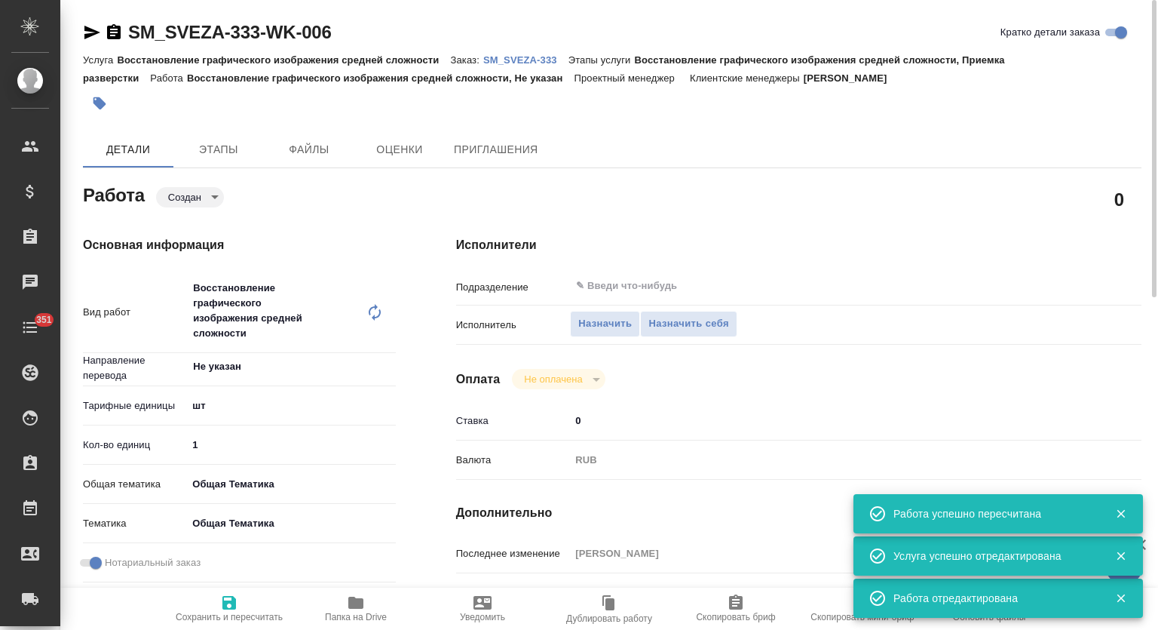
click at [198, 196] on body "🙏 .cls-1 fill:#fff; AWATERA Mutalimov Mark Клиенты Спецификации Заказы 0 Чаты 3…" at bounding box center [579, 315] width 1158 height 630
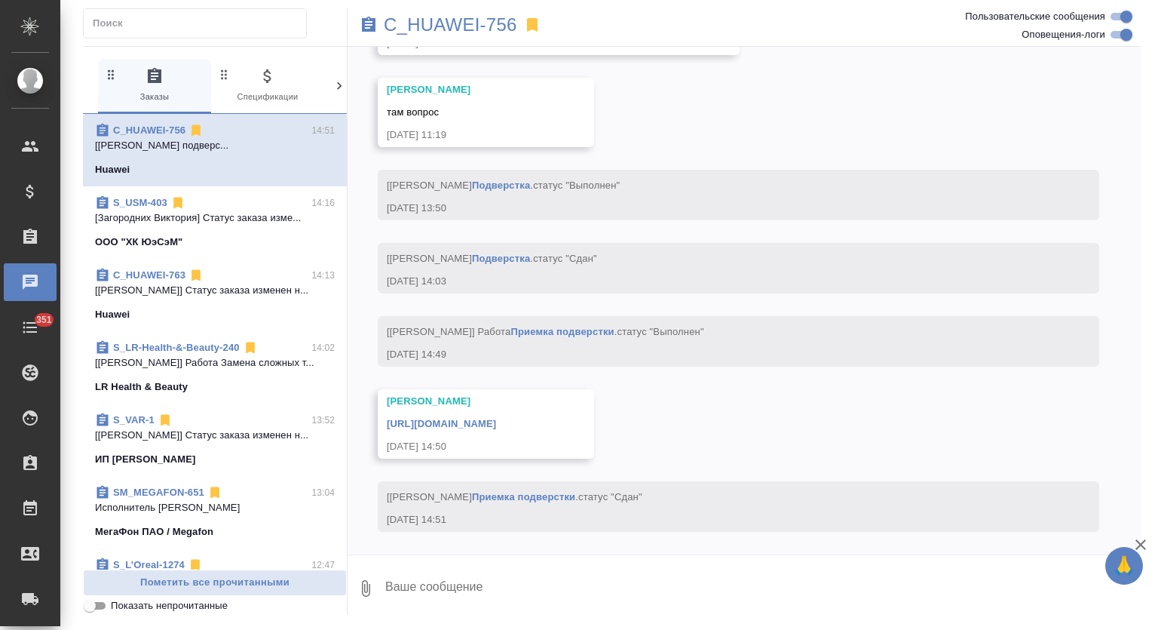
scroll to position [7901, 0]
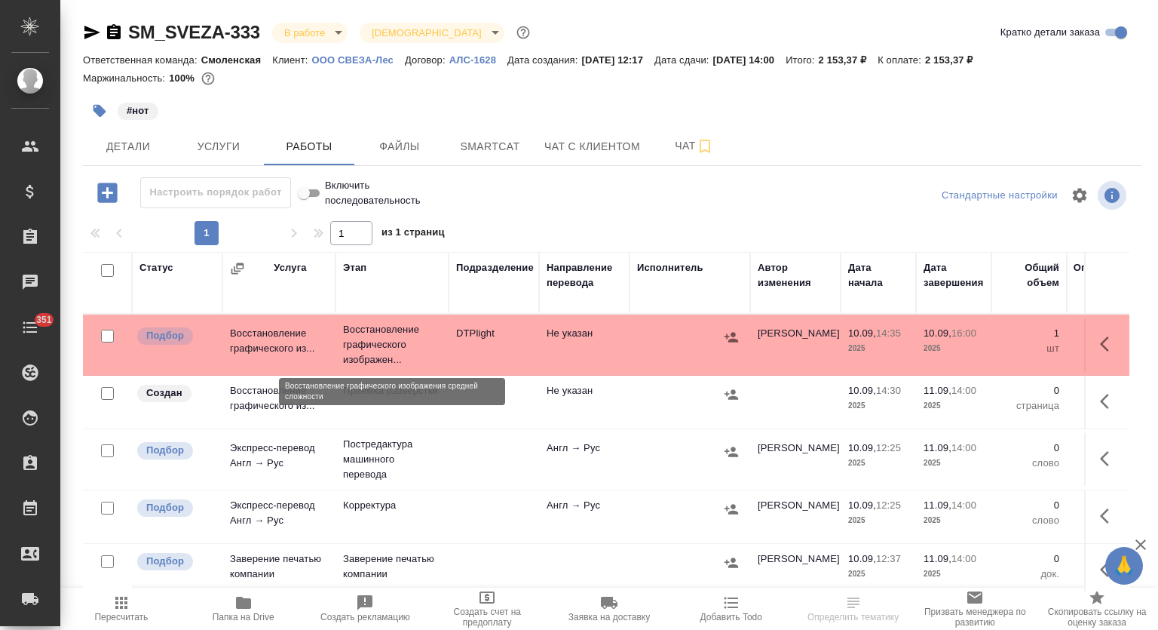
click at [381, 347] on p "Восстановление графического изображен..." at bounding box center [392, 344] width 98 height 45
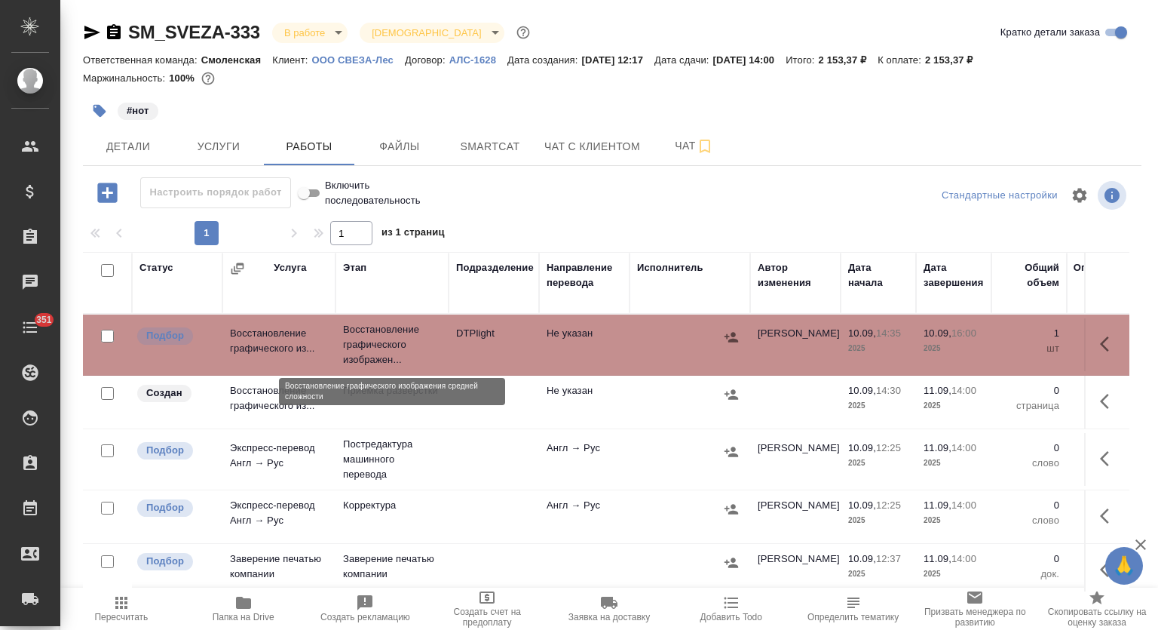
click at [359, 333] on p "Восстановление графического изображен..." at bounding box center [392, 344] width 98 height 45
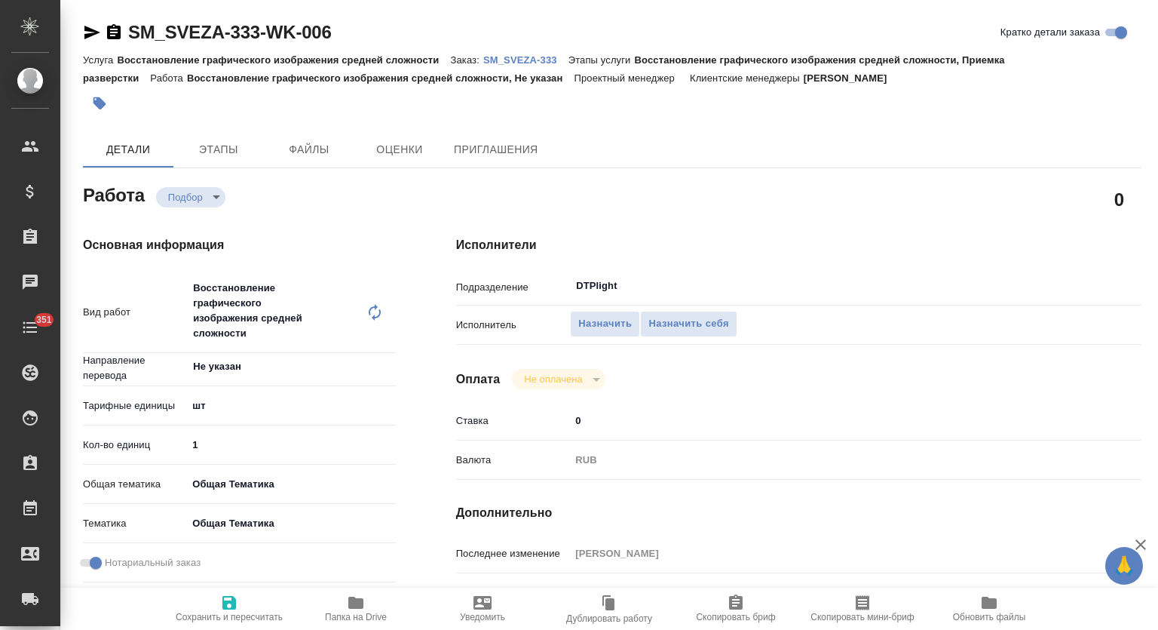
type textarea "x"
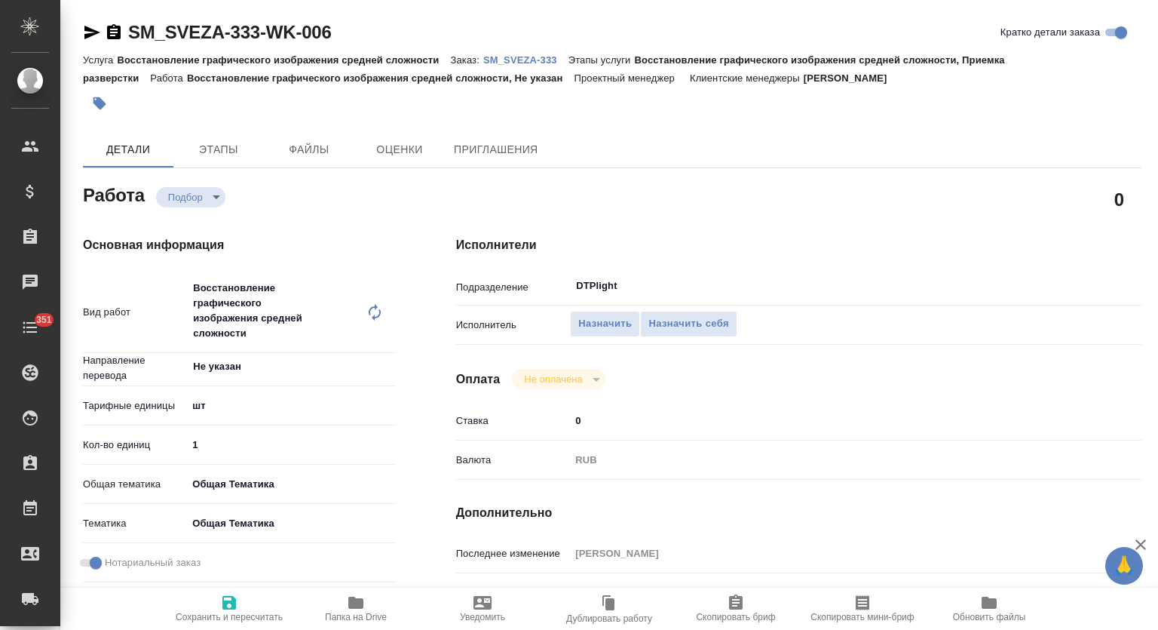
type textarea "x"
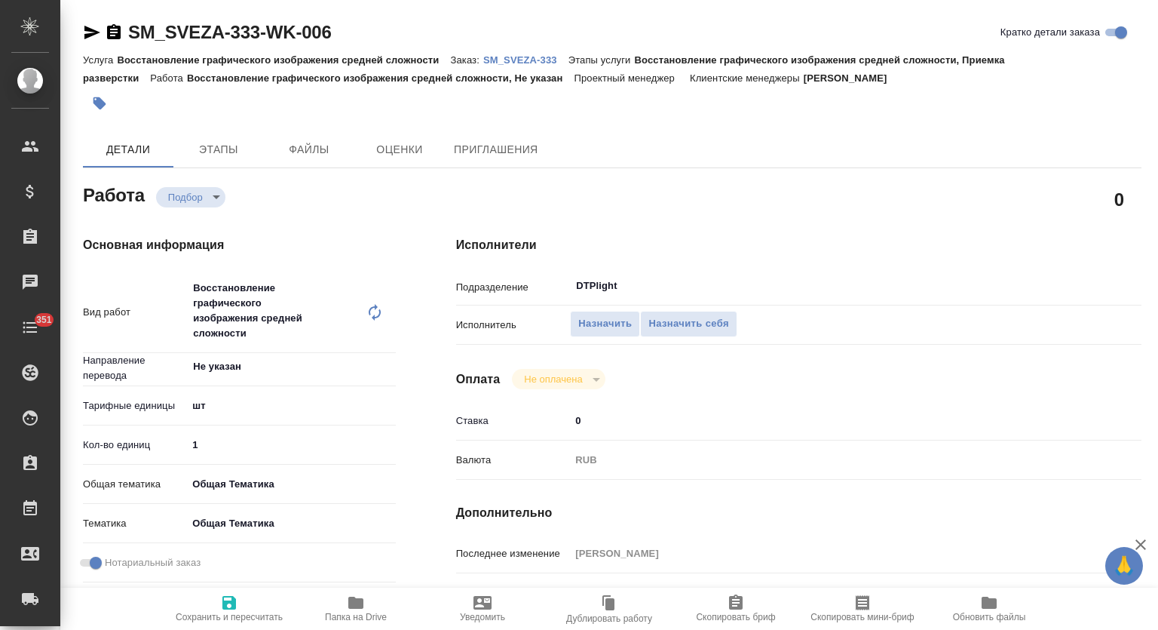
type textarea "x"
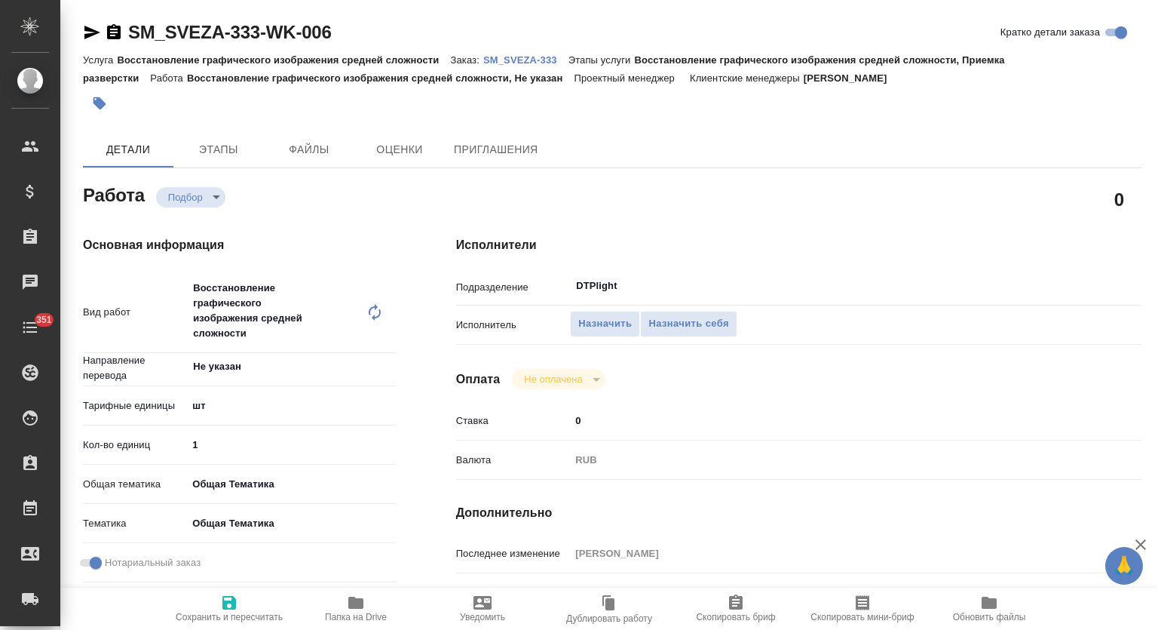
type textarea "x"
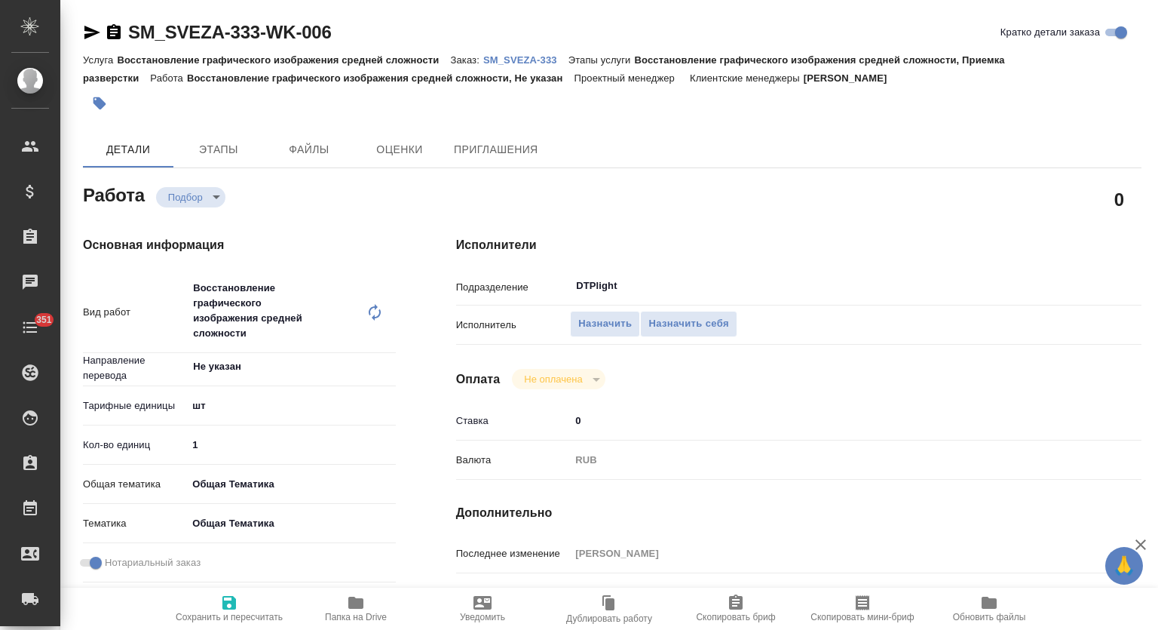
type textarea "x"
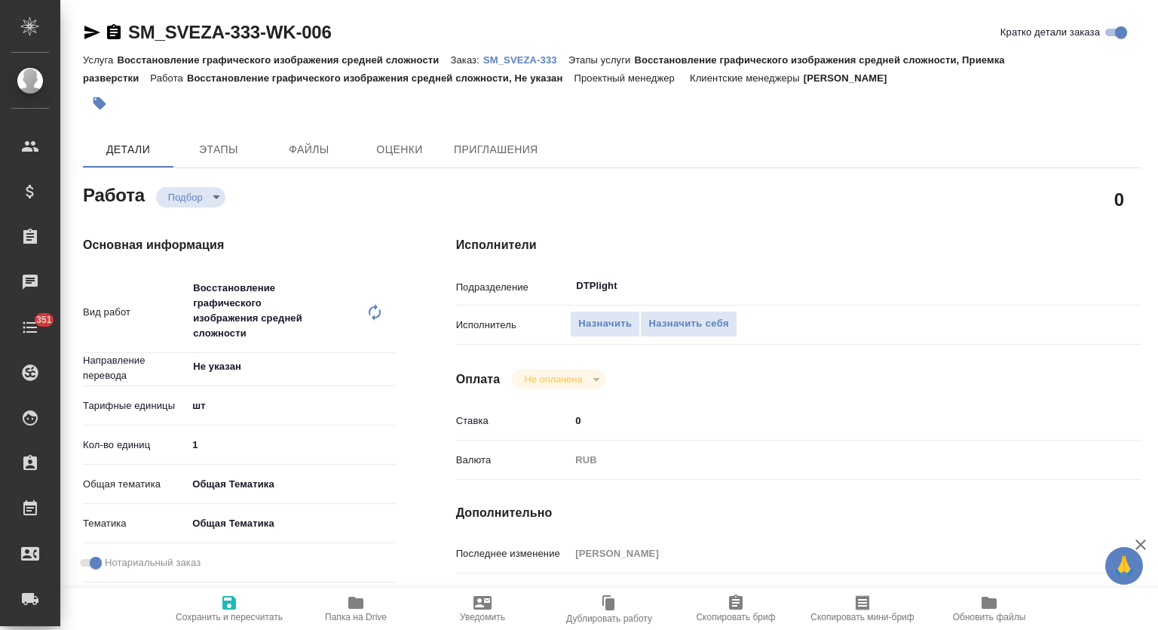
type textarea "x"
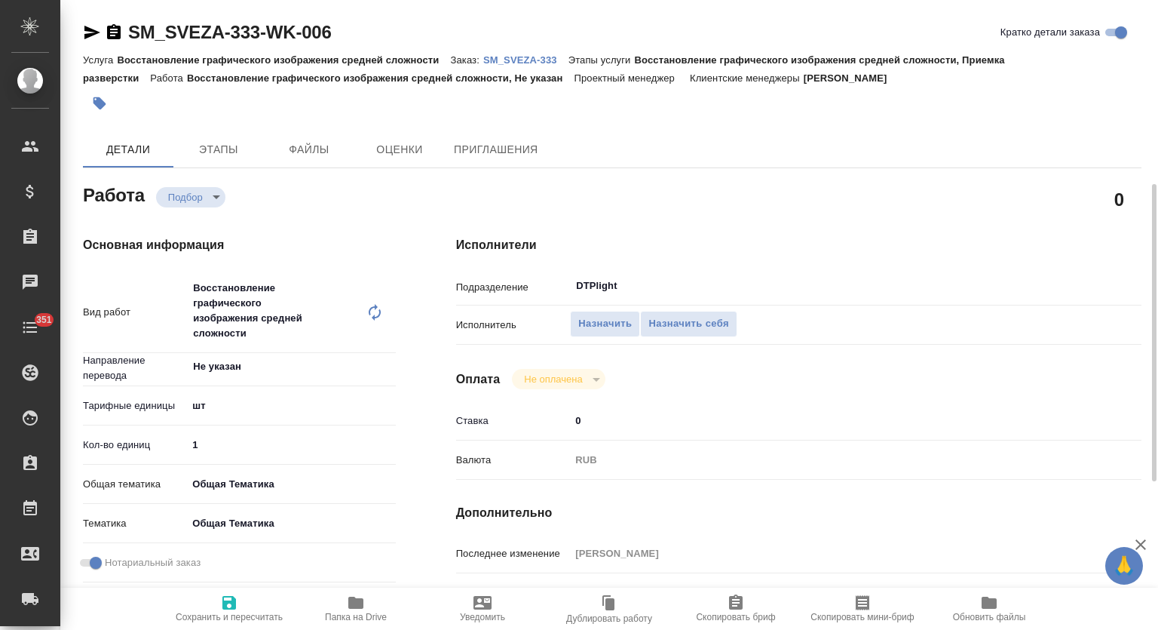
scroll to position [125, 0]
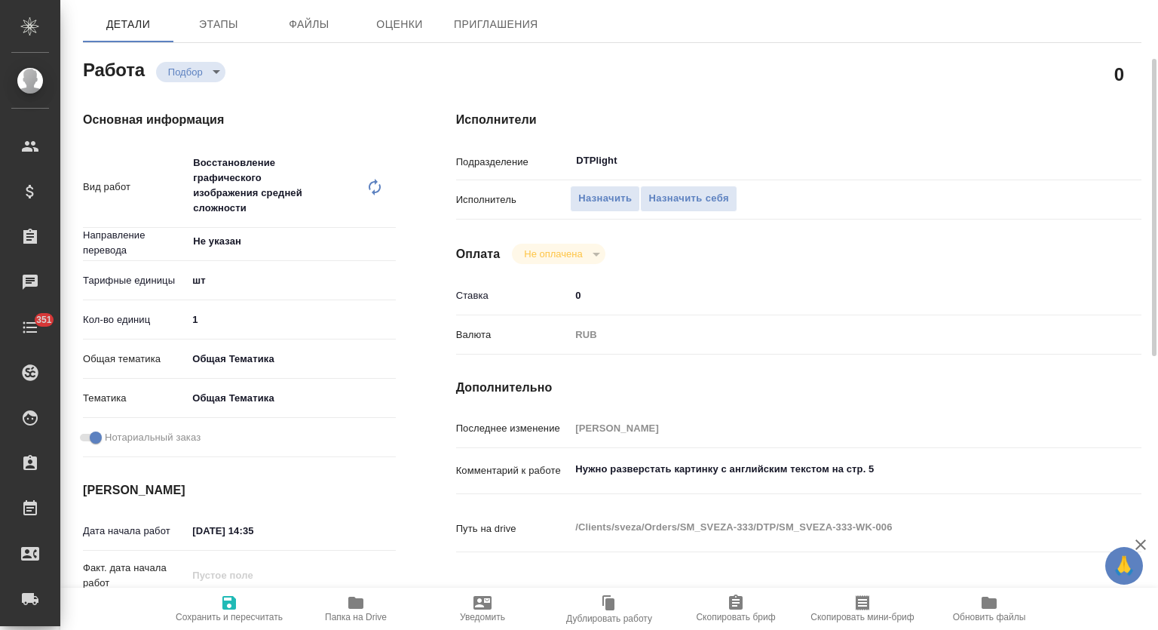
type textarea "x"
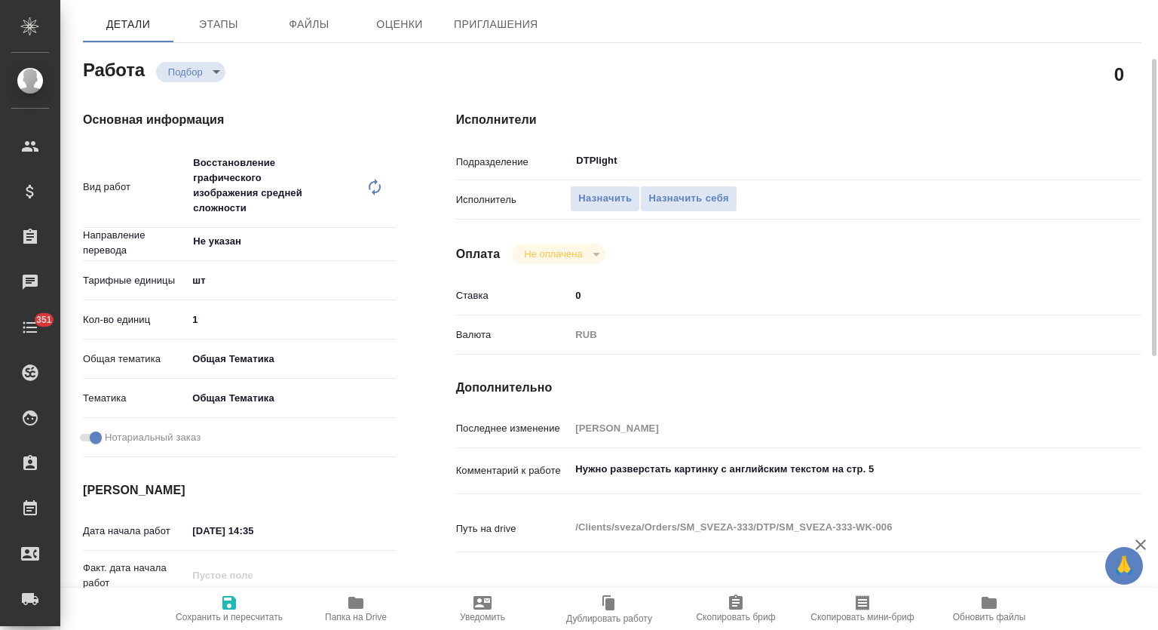
type textarea "x"
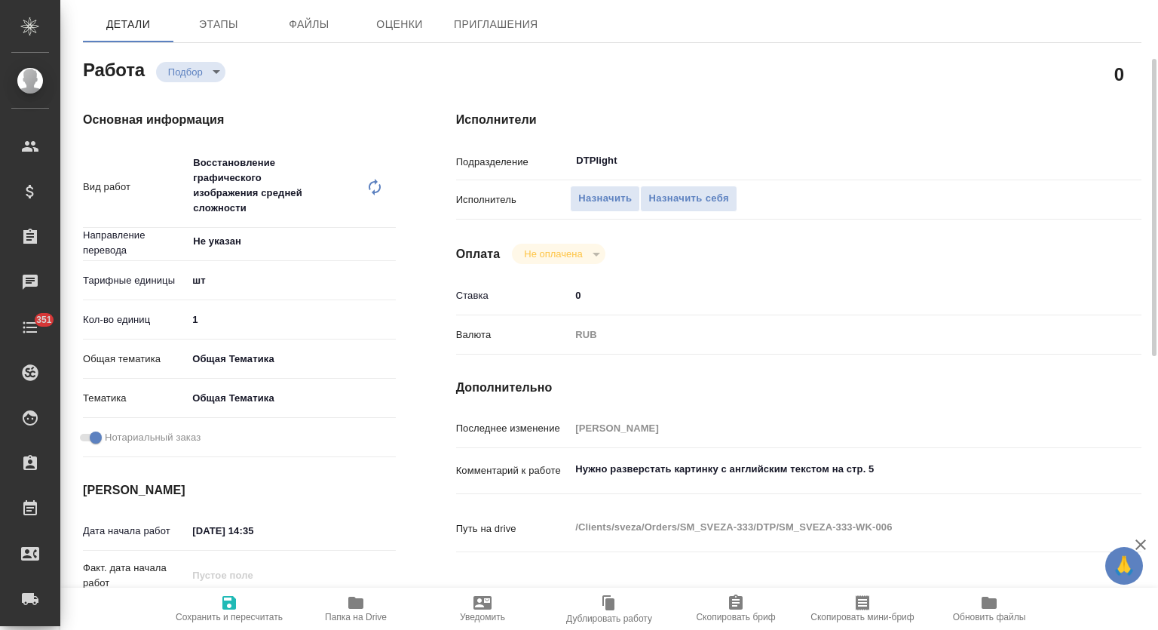
type textarea "x"
click at [893, 458] on textarea "Нужно разверстать картинку с английским текстом на стр. 5" at bounding box center [827, 469] width 514 height 26
type textarea "x"
type textarea "Нужно разверстать картинку с английским текстом на стр. 5"
type textarea "x"
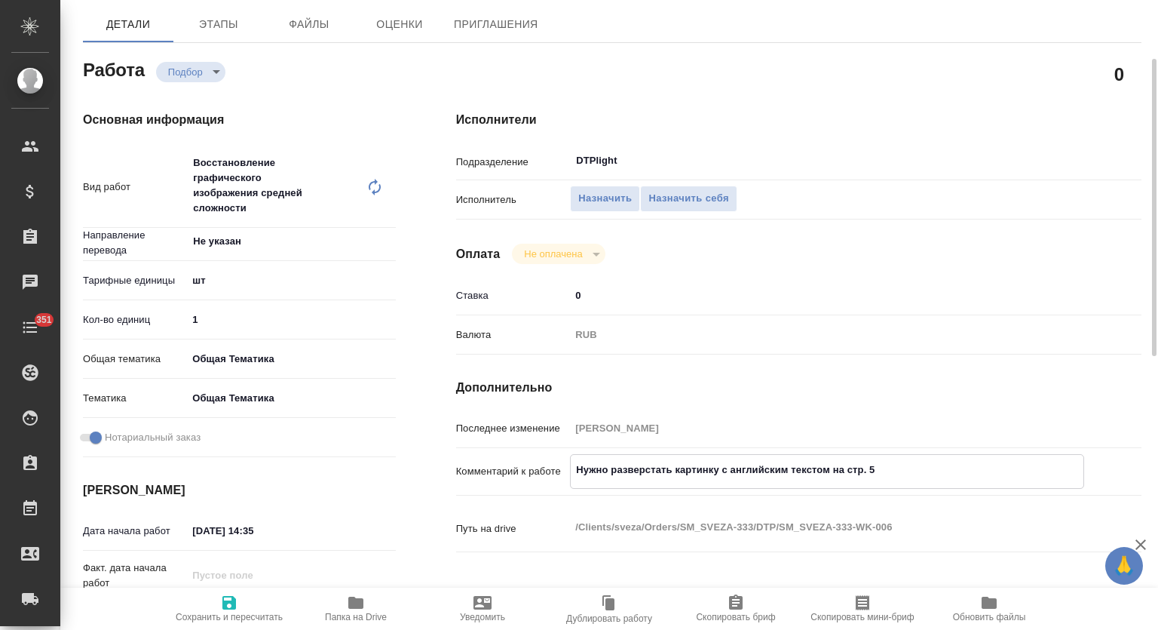
type textarea "x"
paste textarea "[URL][DOMAIN_NAME]"
type textarea "x"
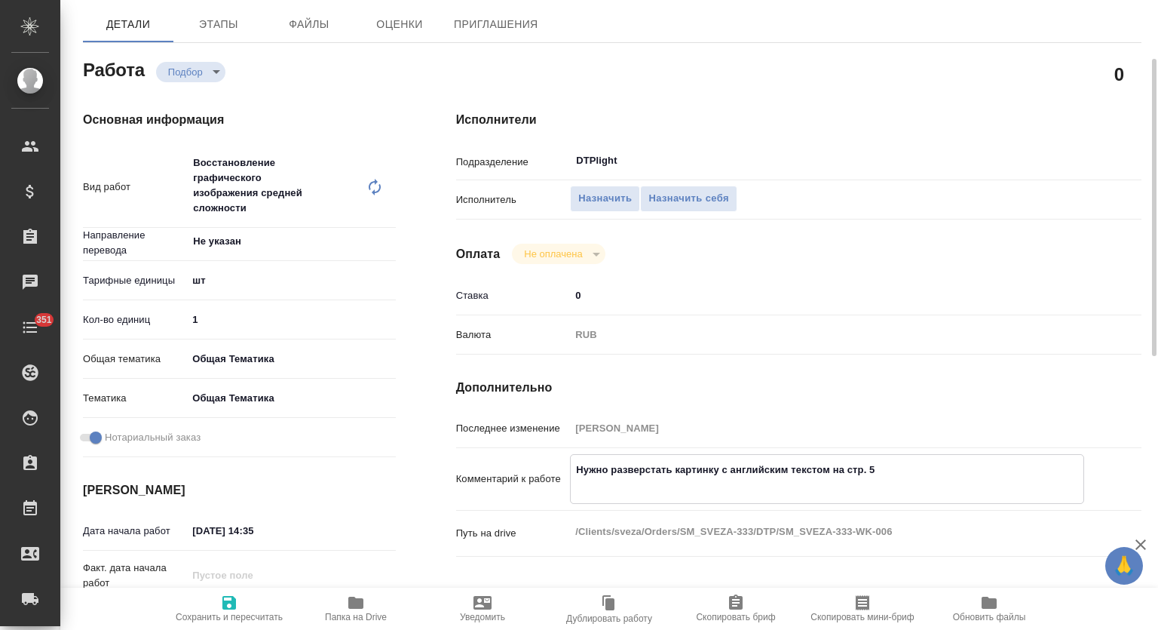
type textarea "Нужно разверстать картинку с английским текстом на стр. 5 [URL][DOMAIN_NAME]"
type textarea "x"
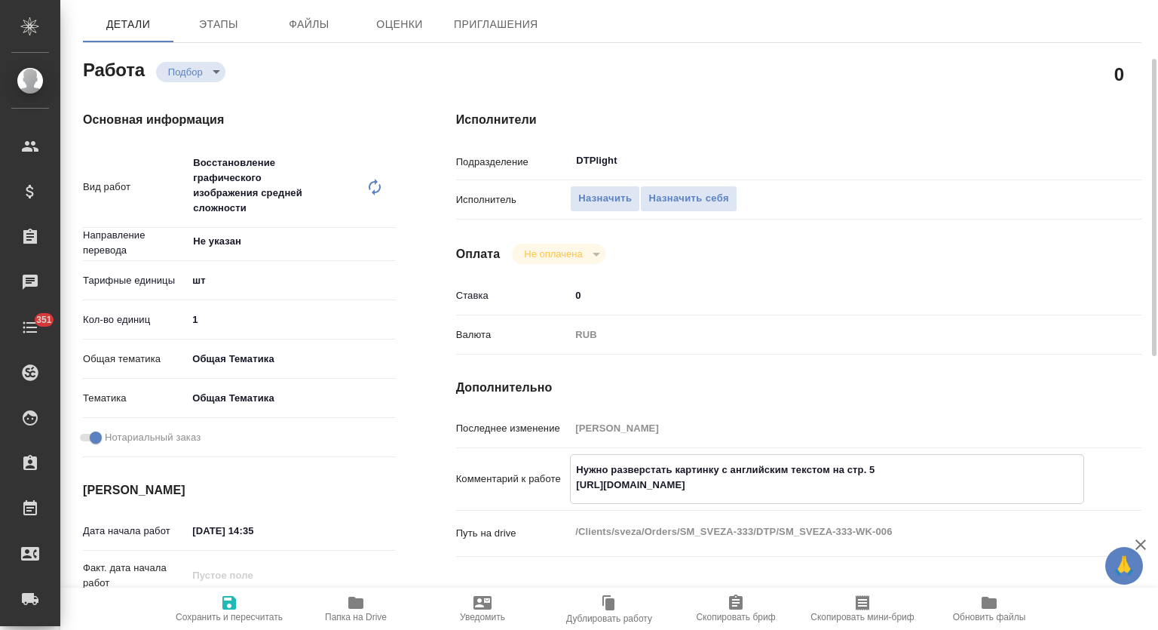
type textarea "Нужно разверстать картинку с английским текстом на стр. 5 [URL][DOMAIN_NAME]"
type textarea "x"
click at [222, 612] on span "Сохранить и пересчитать" at bounding box center [229, 616] width 107 height 11
type textarea "x"
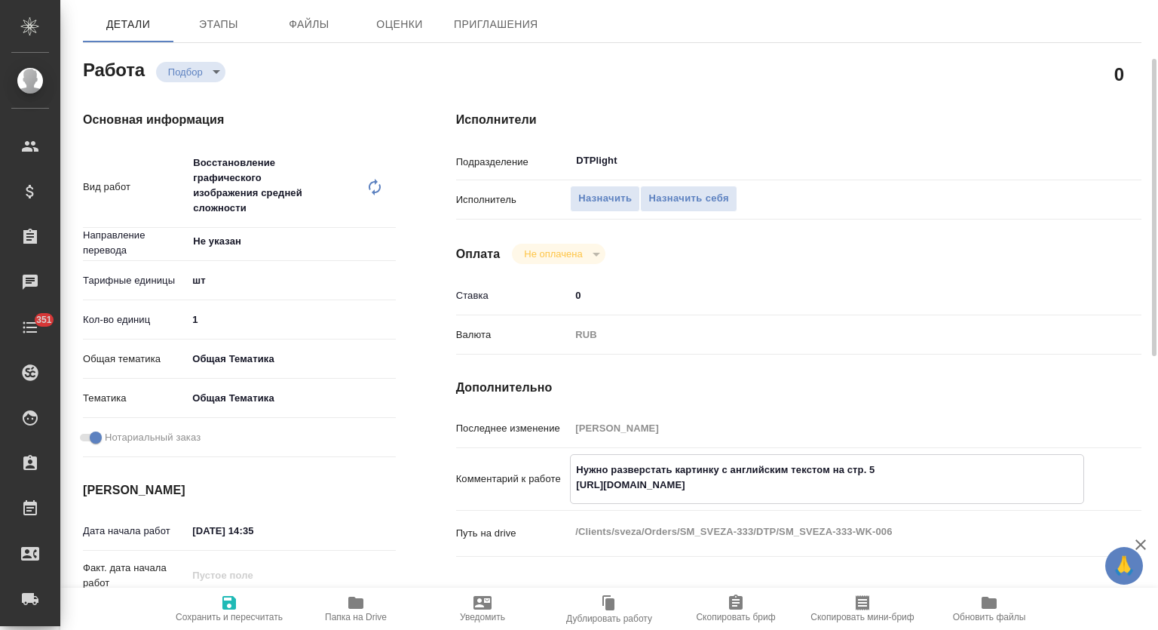
type textarea "x"
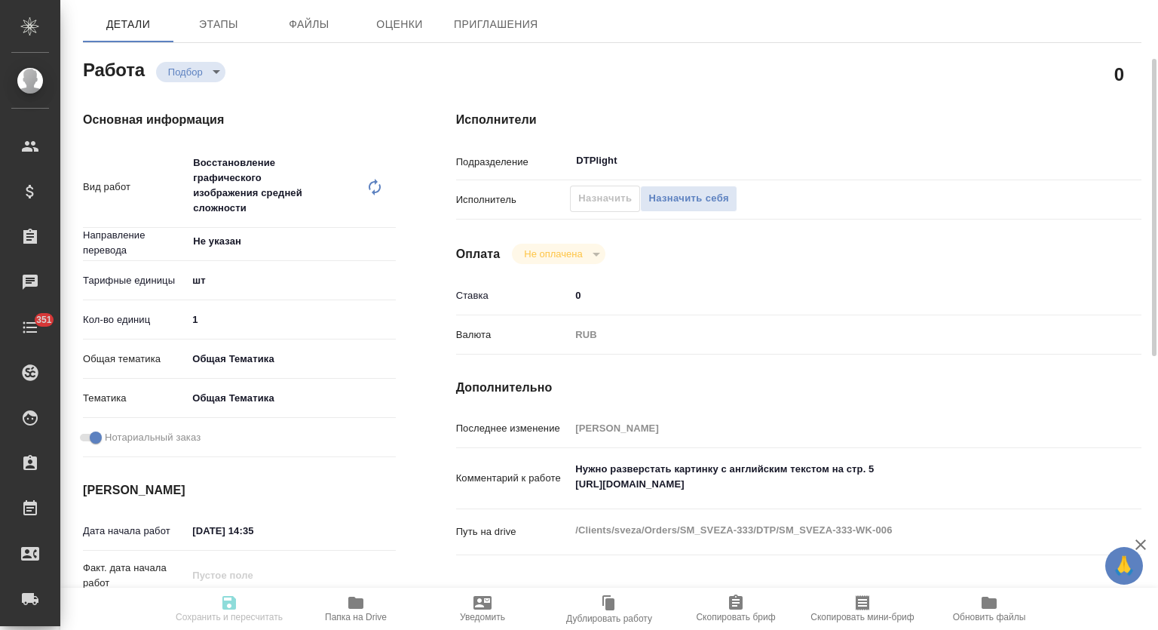
type textarea "x"
type input "recruiting"
type textarea "Восстановление графического изображения средней сложности"
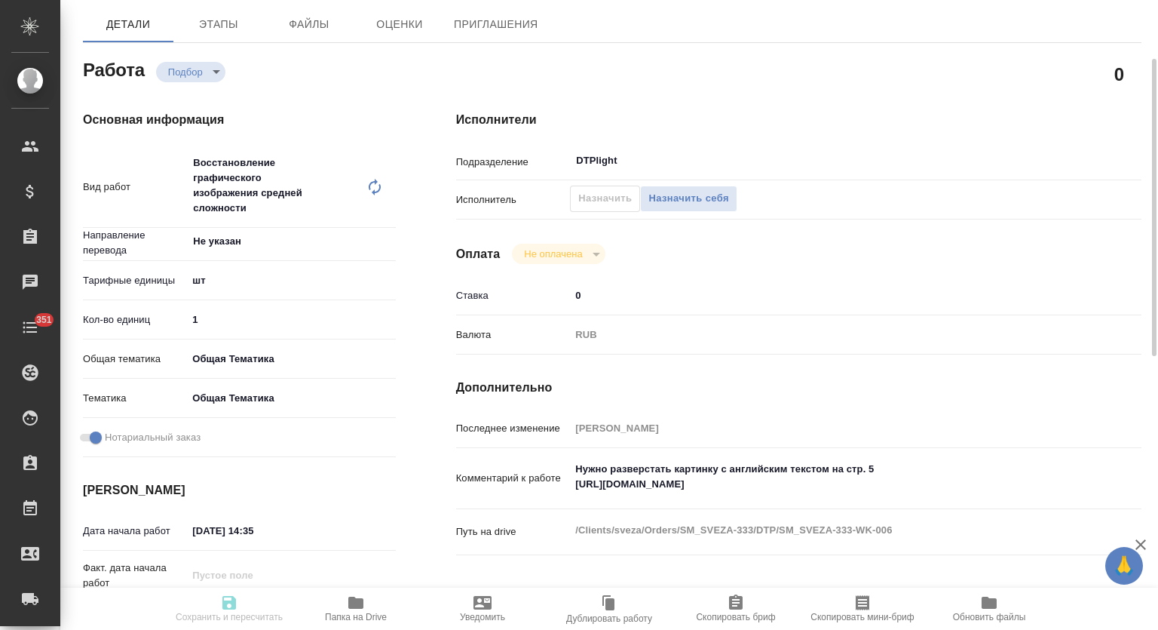
type textarea "x"
type input "Не указан"
type input "5a8b1489cc6b4906c91bfdc1"
type input "1"
type input "obtem"
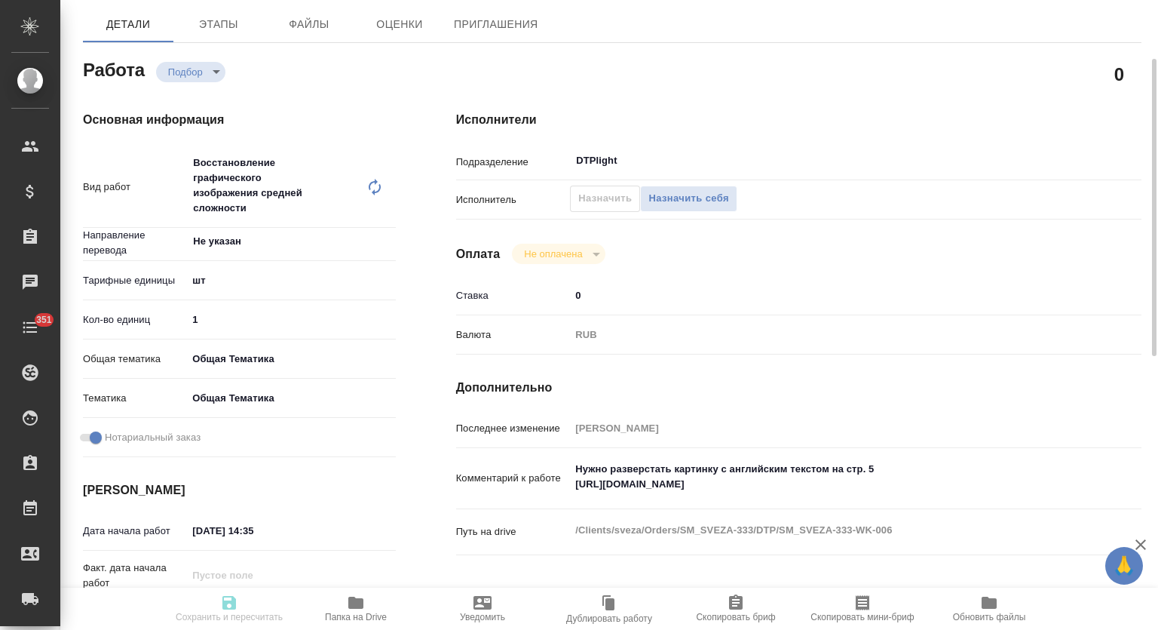
type input "6012b1ca196b0e5c9229a120"
checkbox input "true"
type input "[DATE] 14:35"
type input "[DATE] 16:00"
type input "[DATE] 14:00"
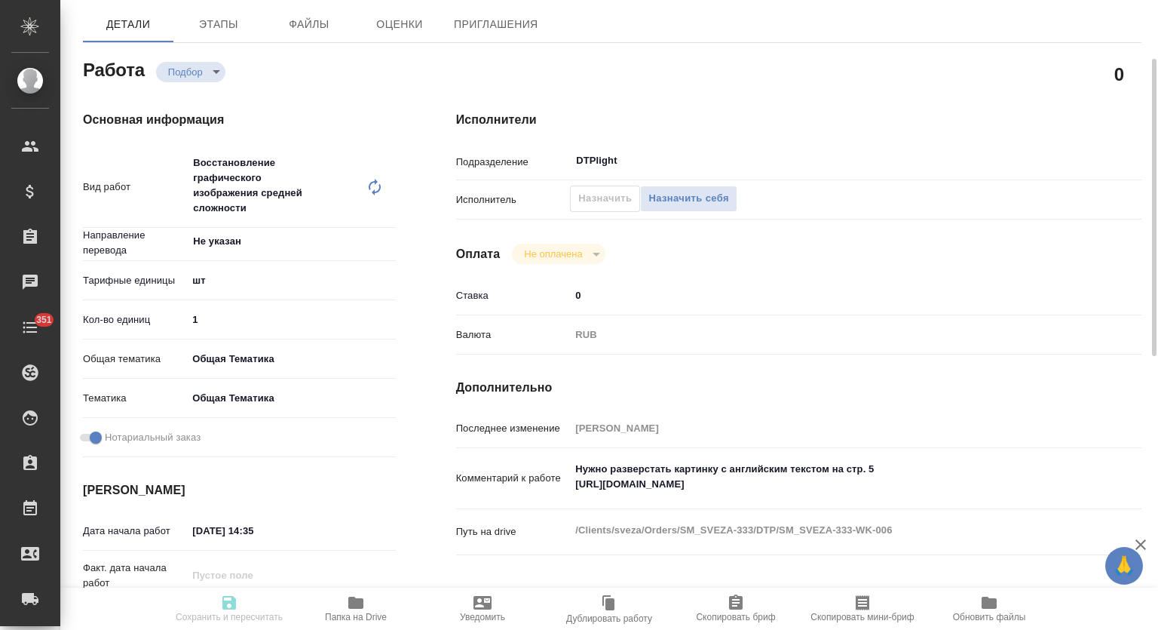
type input "DTPlight"
type input "notPayed"
type input "0"
type input "RUB"
type input "[PERSON_NAME]"
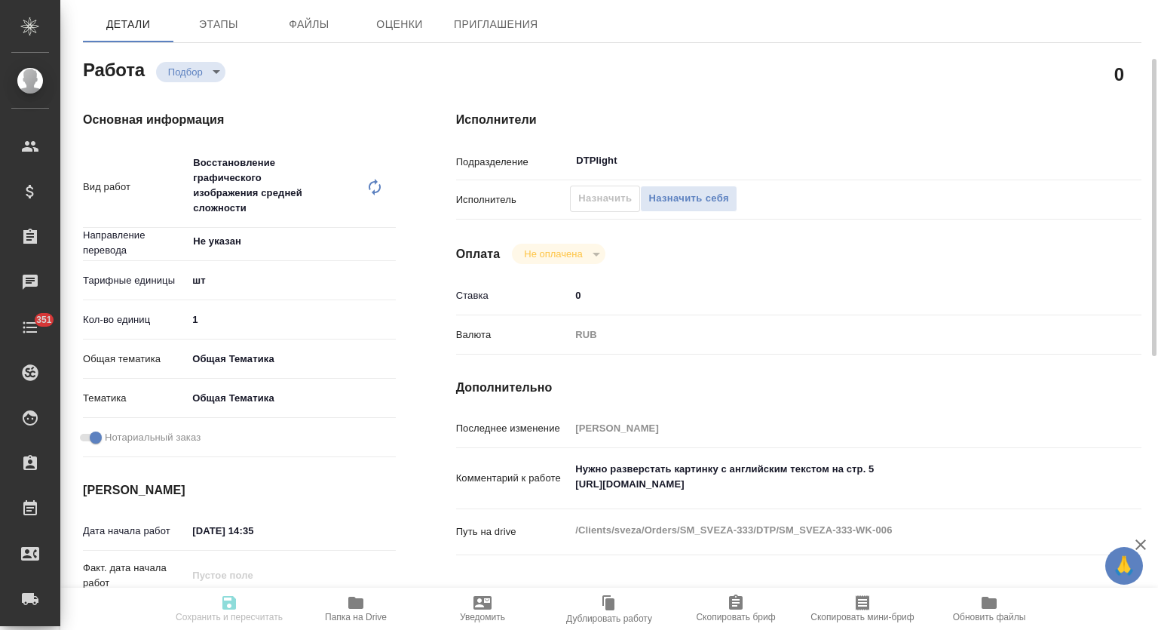
type textarea "Нужно разверстать картинку с английским текстом на стр. 5 [URL][DOMAIN_NAME]"
type textarea "x"
type textarea "/Clients/sveza/Orders/SM_SVEZA-333/DTP/SM_SVEZA-333-WK-006"
type textarea "x"
type input "SM_SVEZA-333"
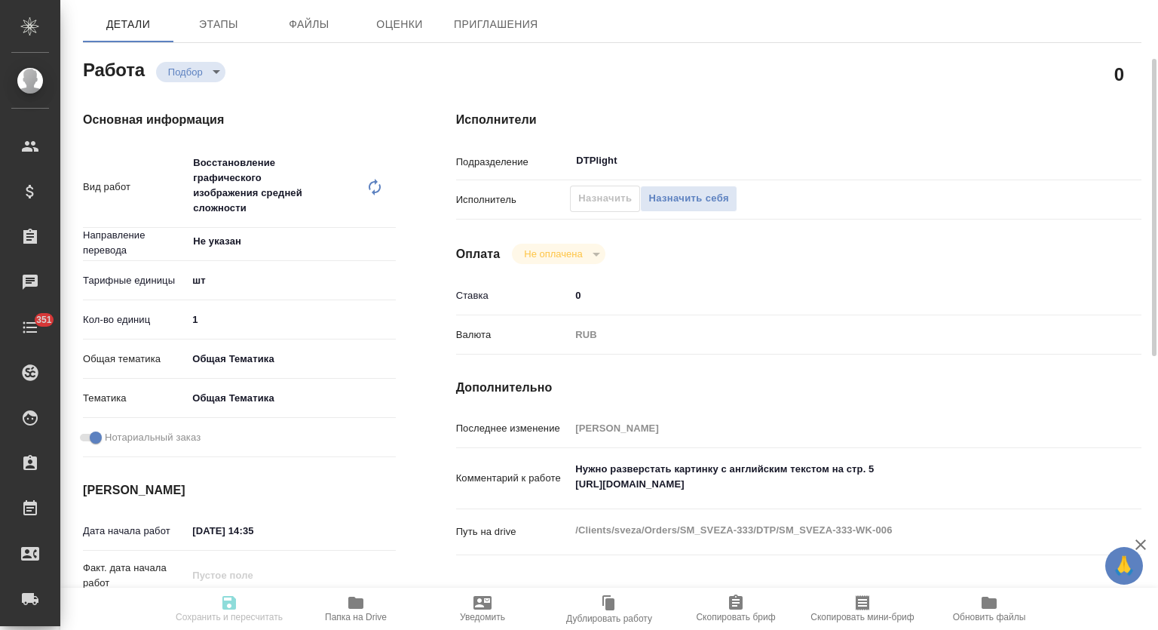
type input "МВЗ 81502806"
type input "Восстановление графического изображения средней сложности"
type input "Восстановление графического изображения средней сложности, Приемка разверстки"
type input "[PERSON_NAME]"
type input "/Clients/sveza/Orders/SM_SVEZA-333"
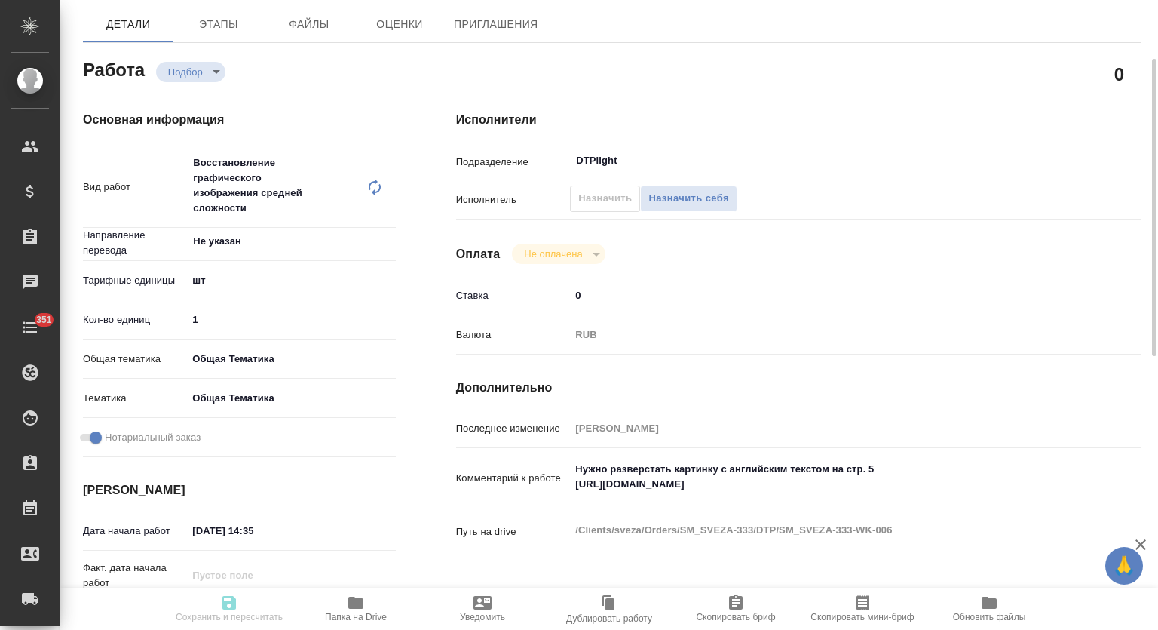
type textarea "x"
type textarea "переписка с почты с только АНГЛ на ру под текстом на китайском указать, что это…"
type textarea "x"
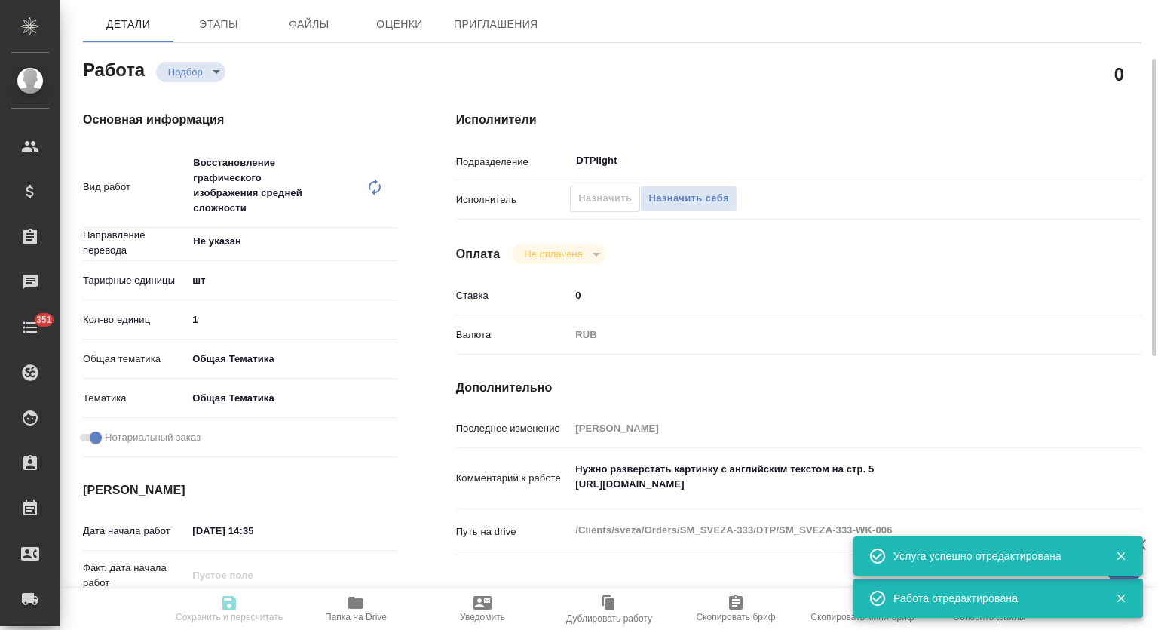
type textarea "x"
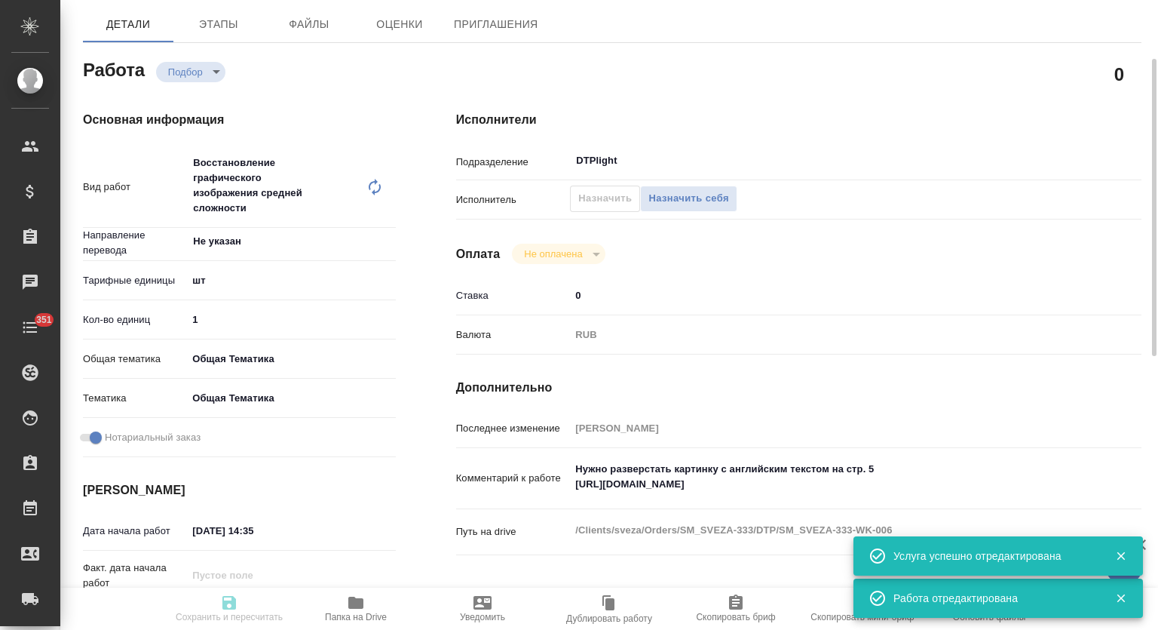
type textarea "x"
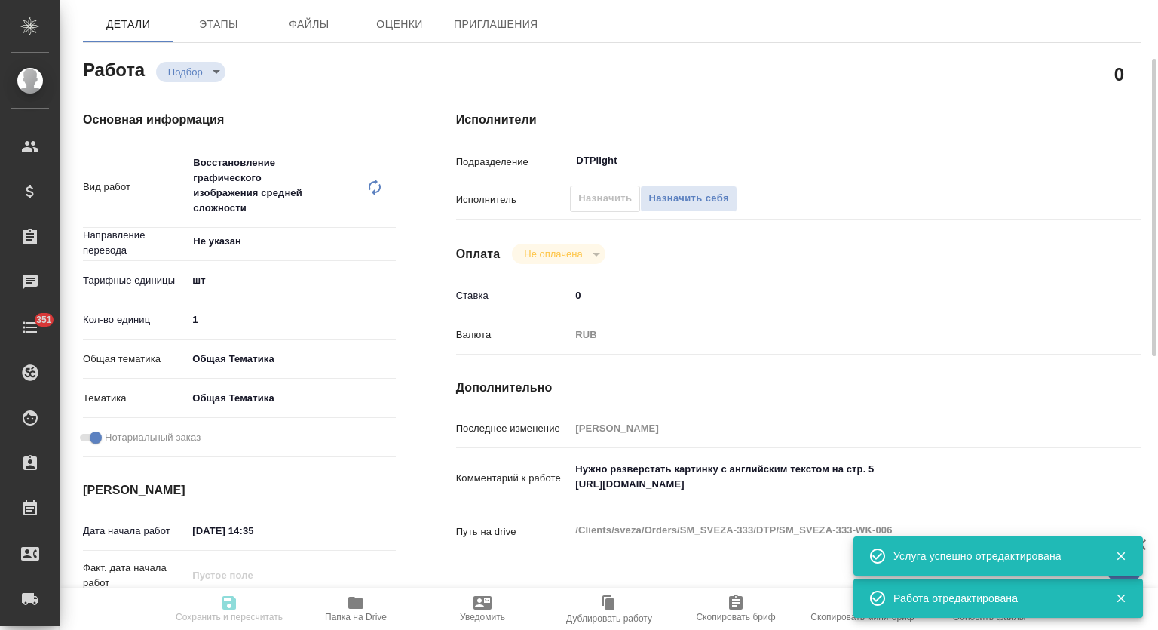
type textarea "x"
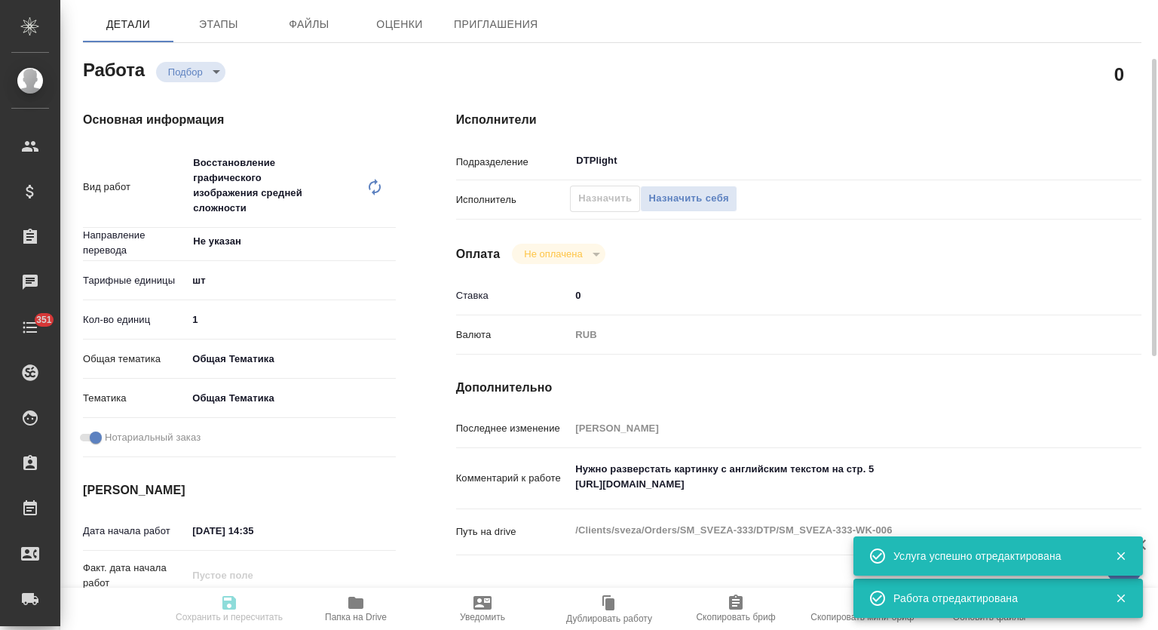
type textarea "x"
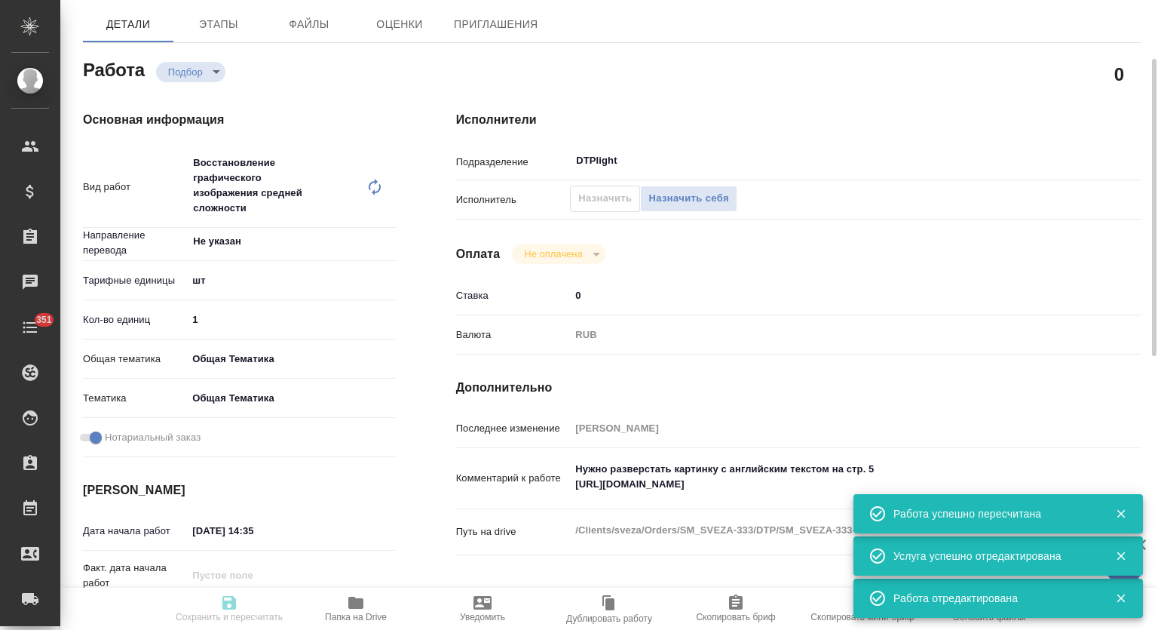
type input "recruiting"
type textarea "Восстановление графического изображения средней сложности"
type textarea "x"
type input "Не указан"
type input "5a8b1489cc6b4906c91bfdc1"
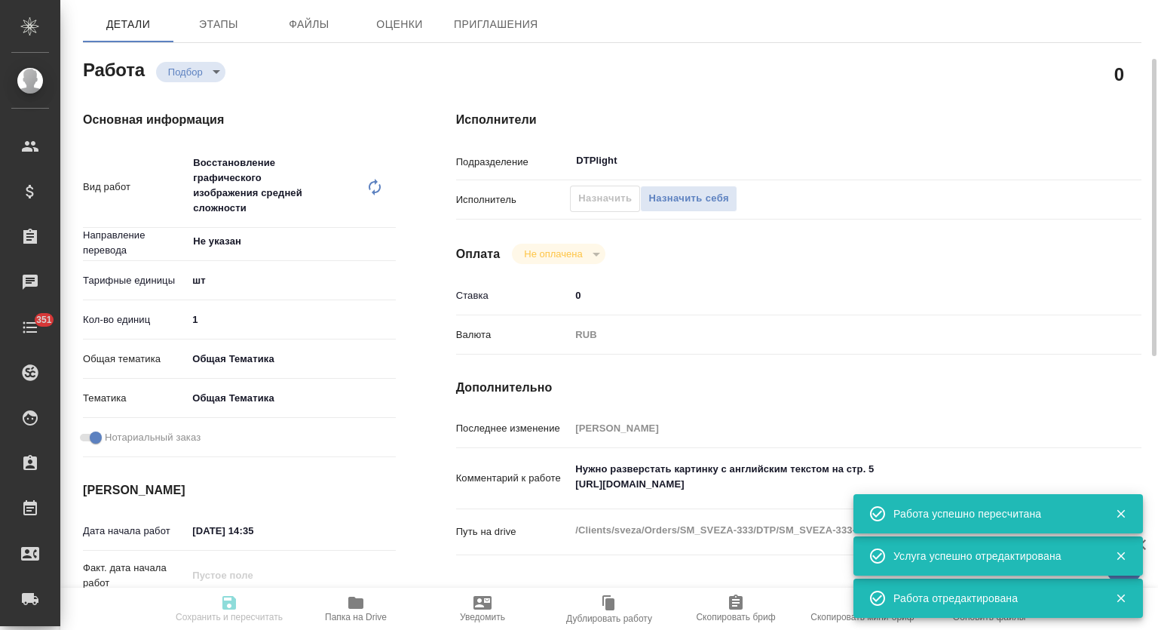
type input "1"
type input "obtem"
type input "6012b1ca196b0e5c9229a120"
checkbox input "true"
type input "10.09.2025 14:35"
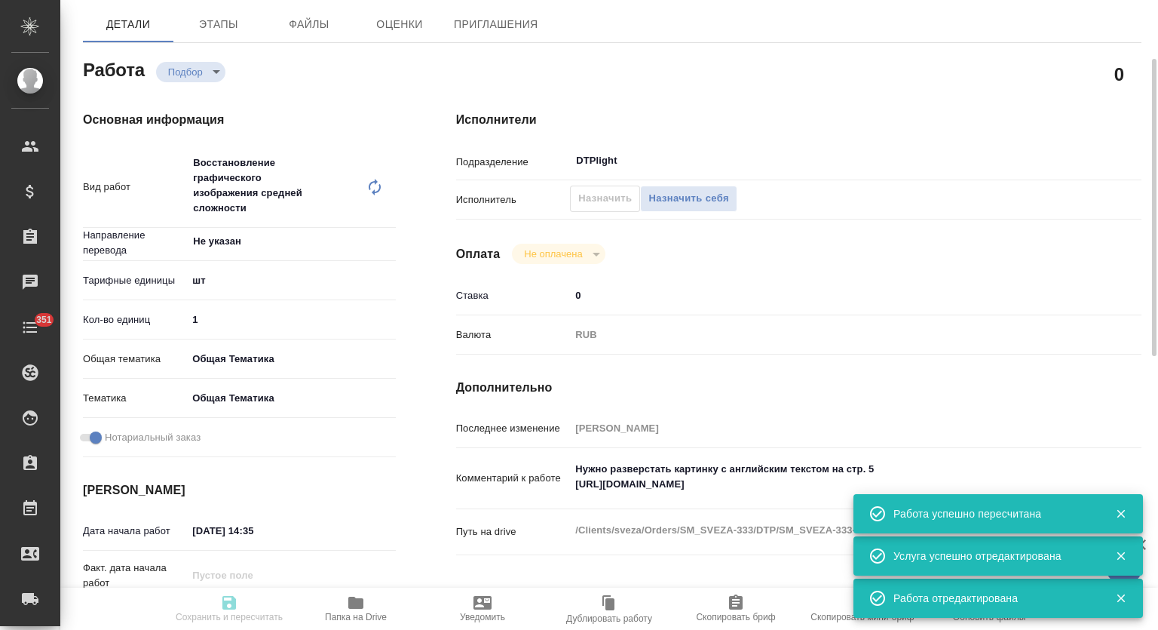
type input "10.09.2025 16:00"
type input "11.09.2025 14:00"
type input "DTPlight"
type input "notPayed"
type input "0"
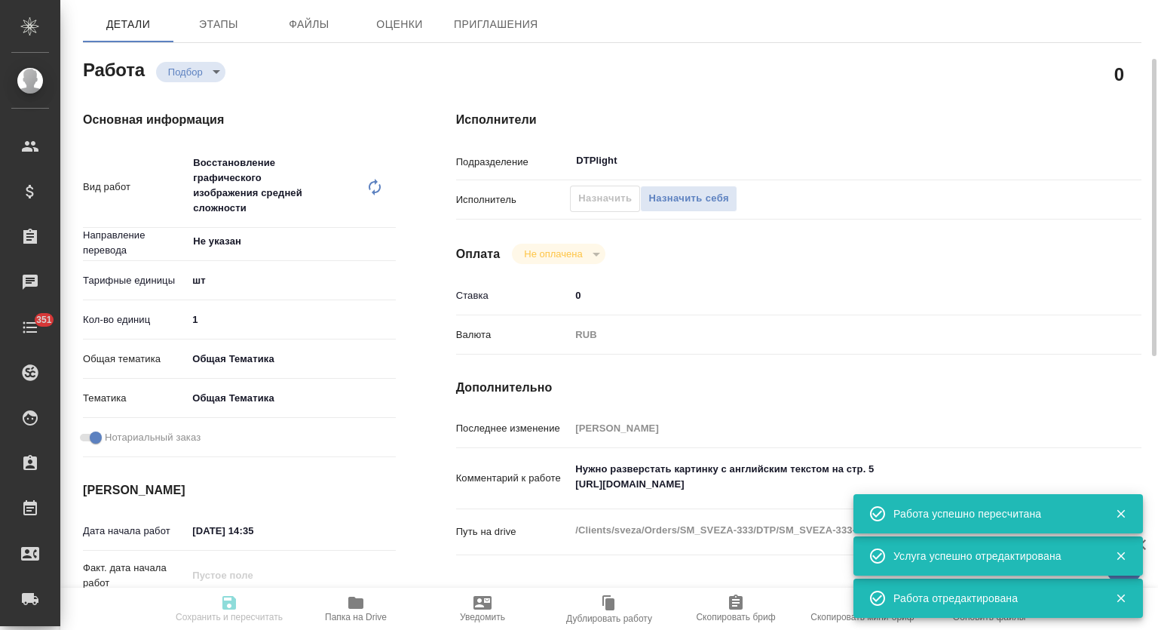
type input "RUB"
type input "[PERSON_NAME]"
type textarea "Нужно разверстать картинку с английским текстом на стр. 5 https://drive.awatera…"
type textarea "x"
type textarea "/Clients/sveza/Orders/SM_SVEZA-333/DTP/SM_SVEZA-333-WK-006"
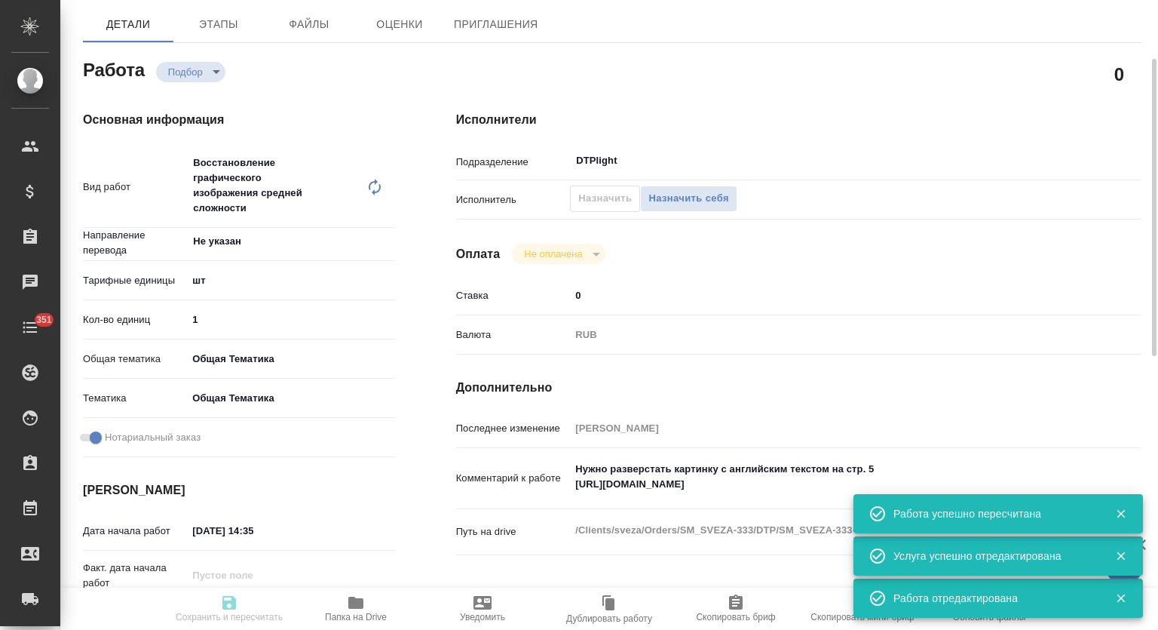
type textarea "x"
type input "SM_SVEZA-333"
type input "МВЗ 81502806"
type input "Восстановление графического изображения средней сложности"
type input "Восстановление графического изображения средней сложности, Приемка разверстки"
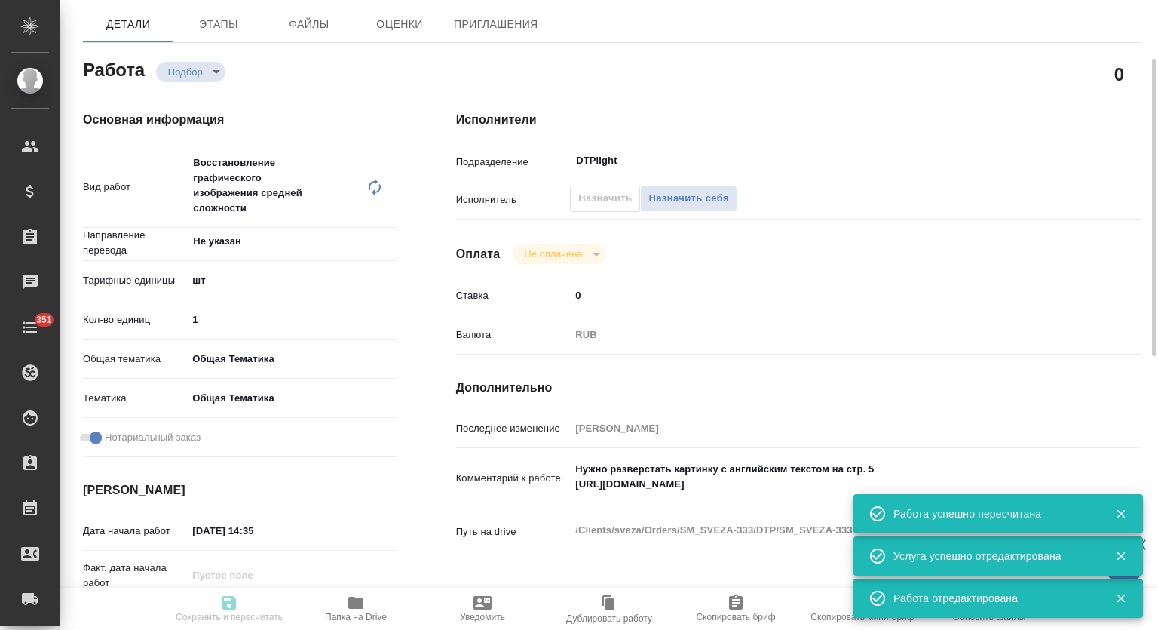
type input "Козлова Мария"
type input "/Clients/sveza/Orders/SM_SVEZA-333"
type textarea "x"
type textarea "переписка с почты с только АНГЛ на ру под текстом на китайском указать, что это…"
type textarea "x"
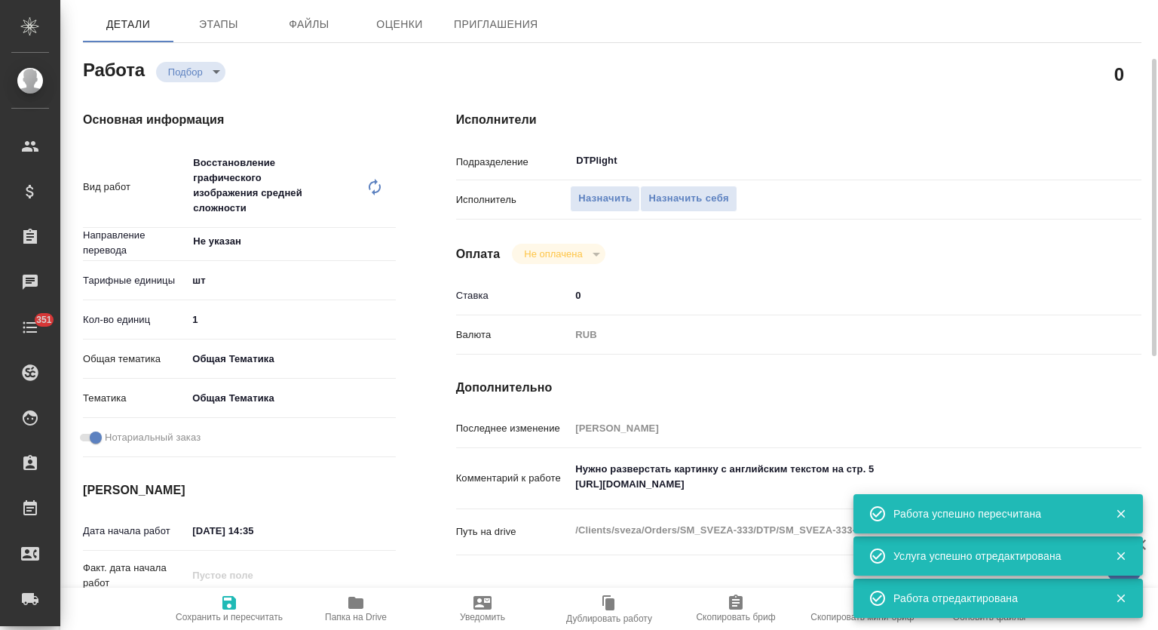
type textarea "x"
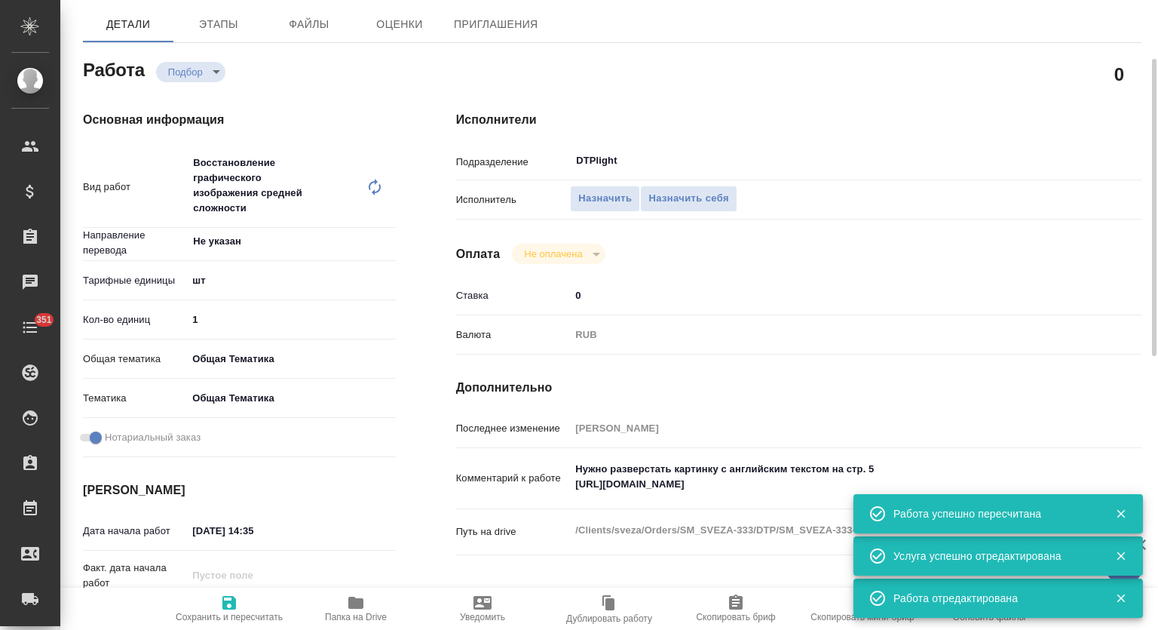
type textarea "x"
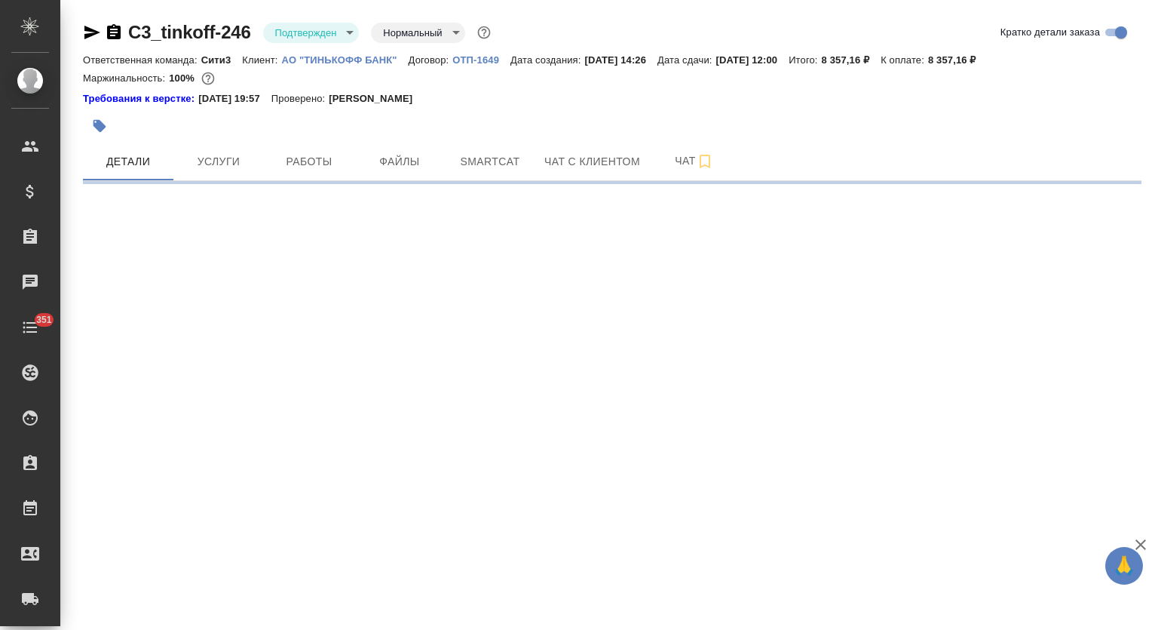
select select "RU"
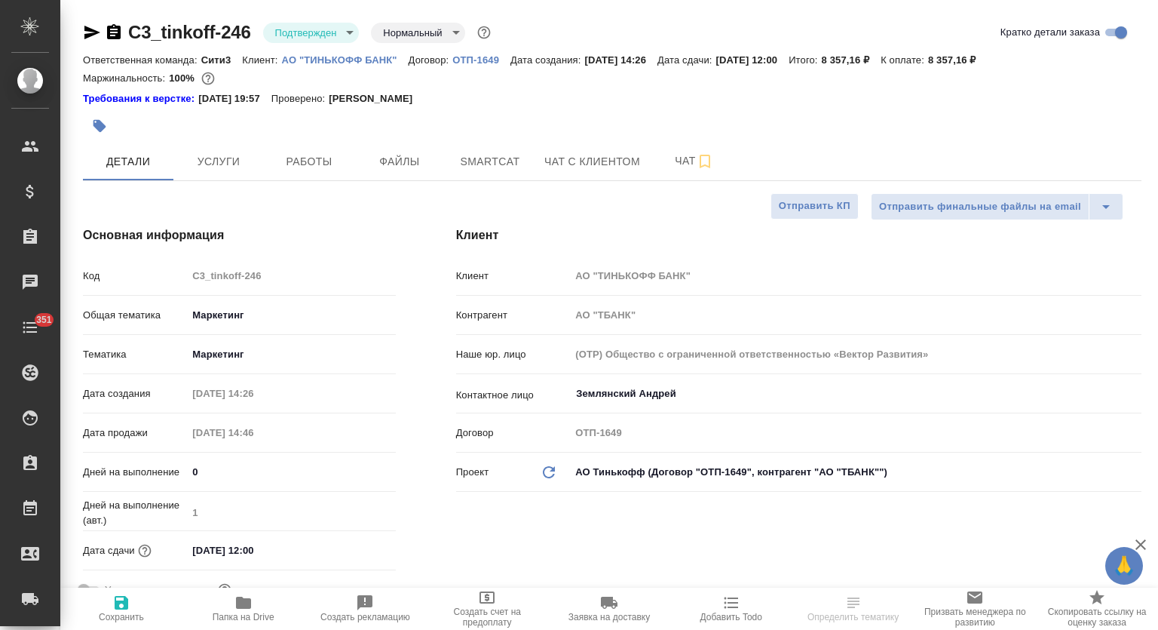
type textarea "x"
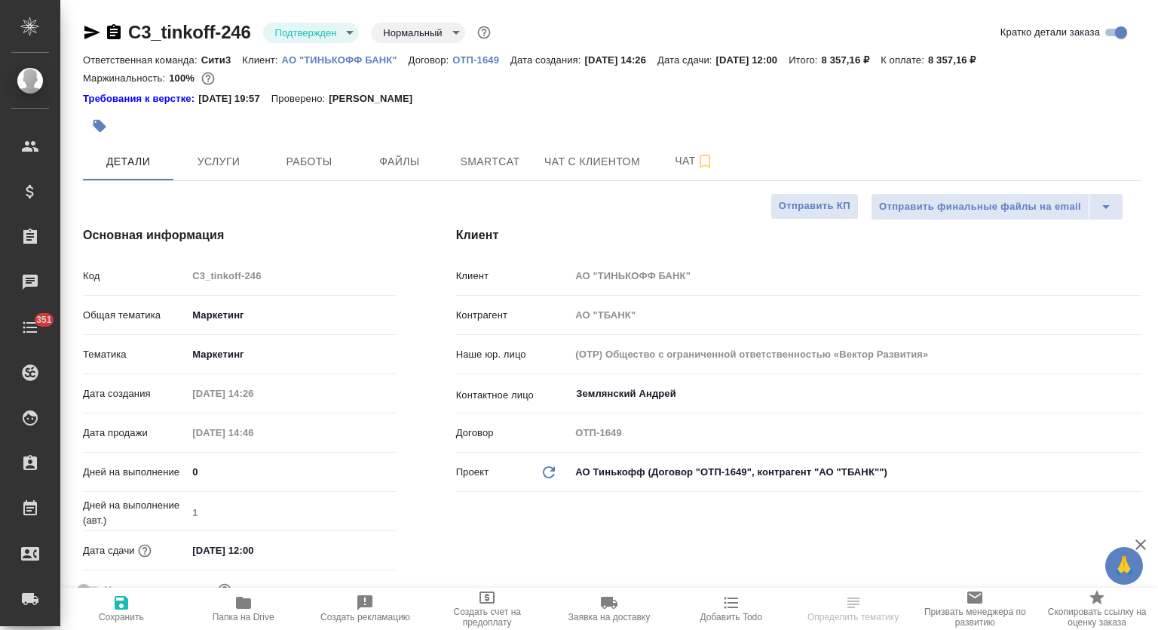
type textarea "x"
type input "[PERSON_NAME]"
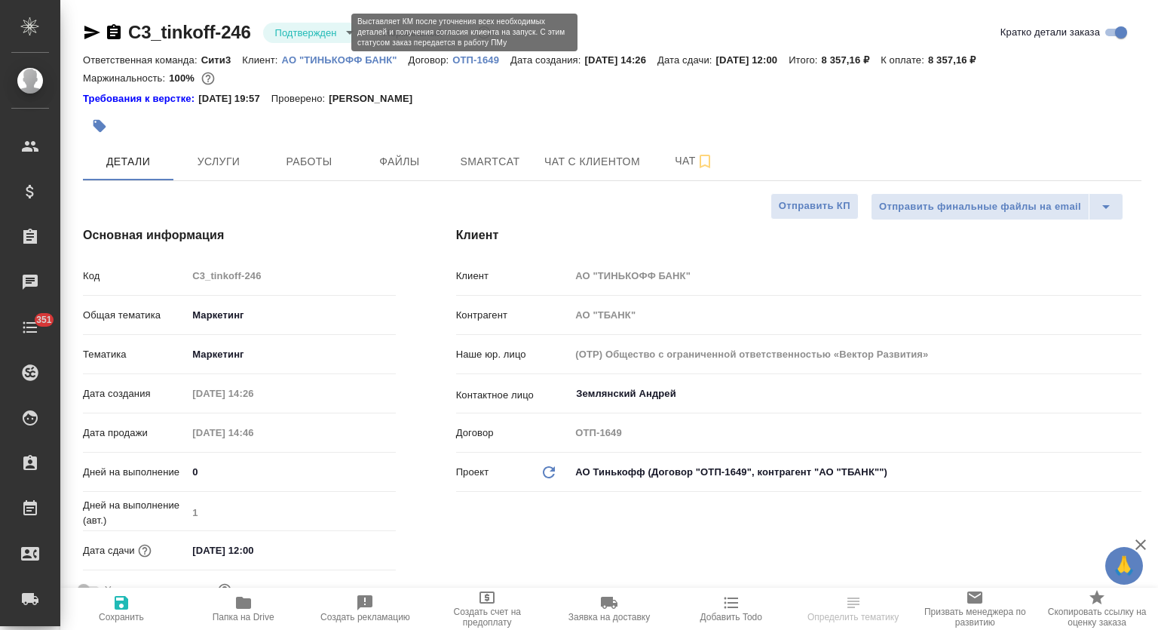
click at [319, 29] on body "🙏 .cls-1 fill:#fff; AWATERA Mutalimov [PERSON_NAME] Спецификации Заказы Чаты 35…" at bounding box center [579, 315] width 1158 height 630
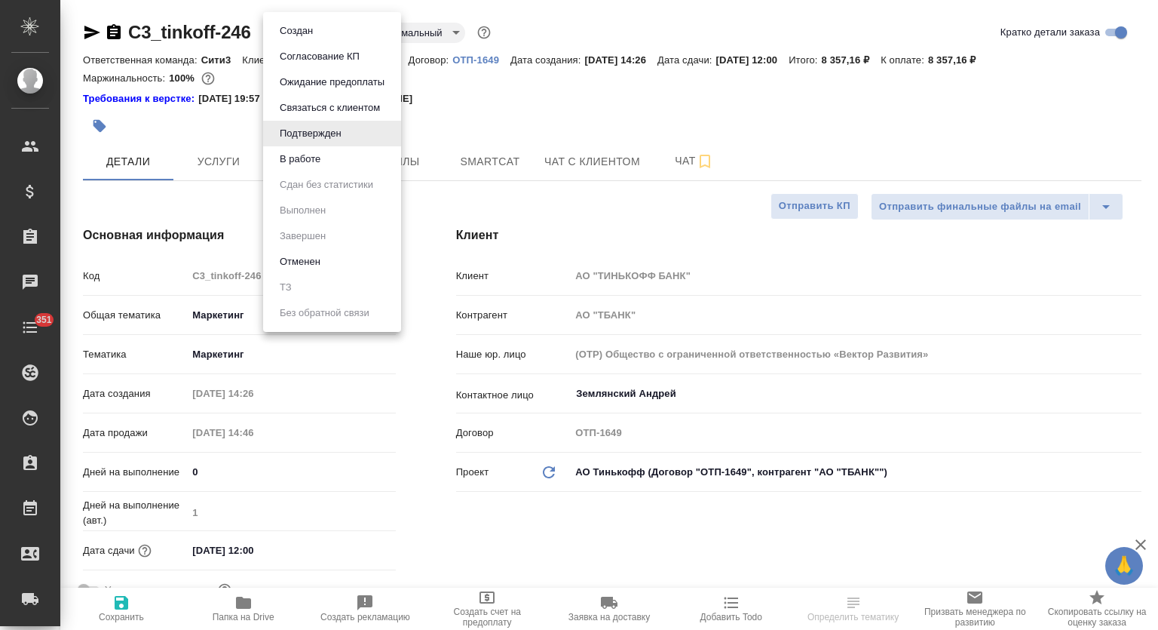
click at [350, 157] on li "В работе" at bounding box center [332, 159] width 138 height 26
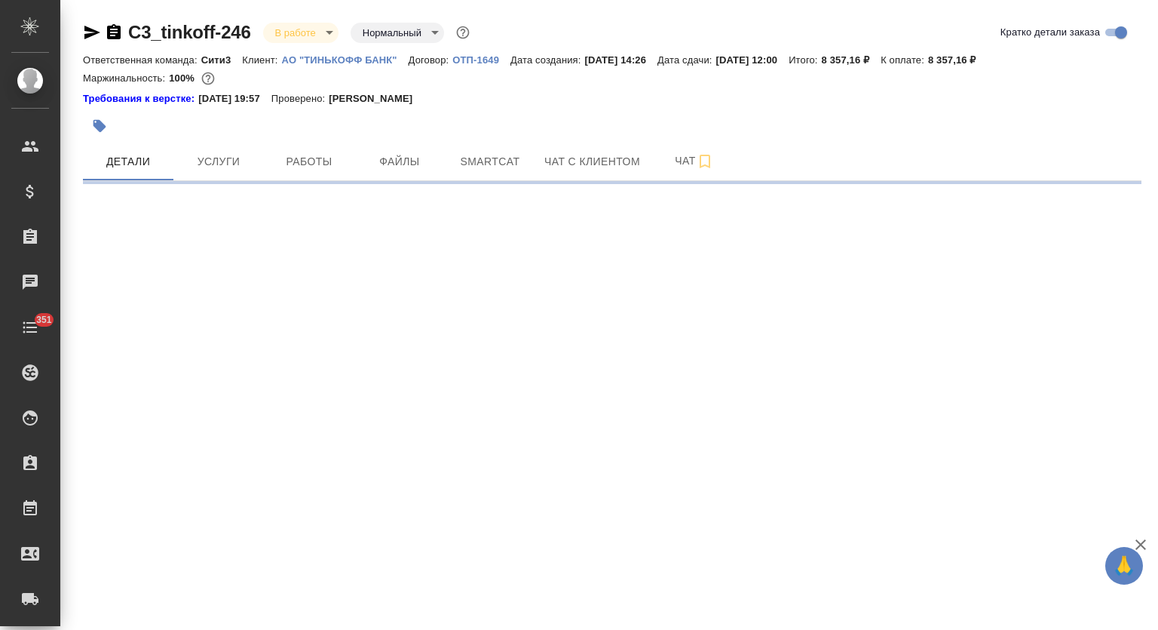
select select "RU"
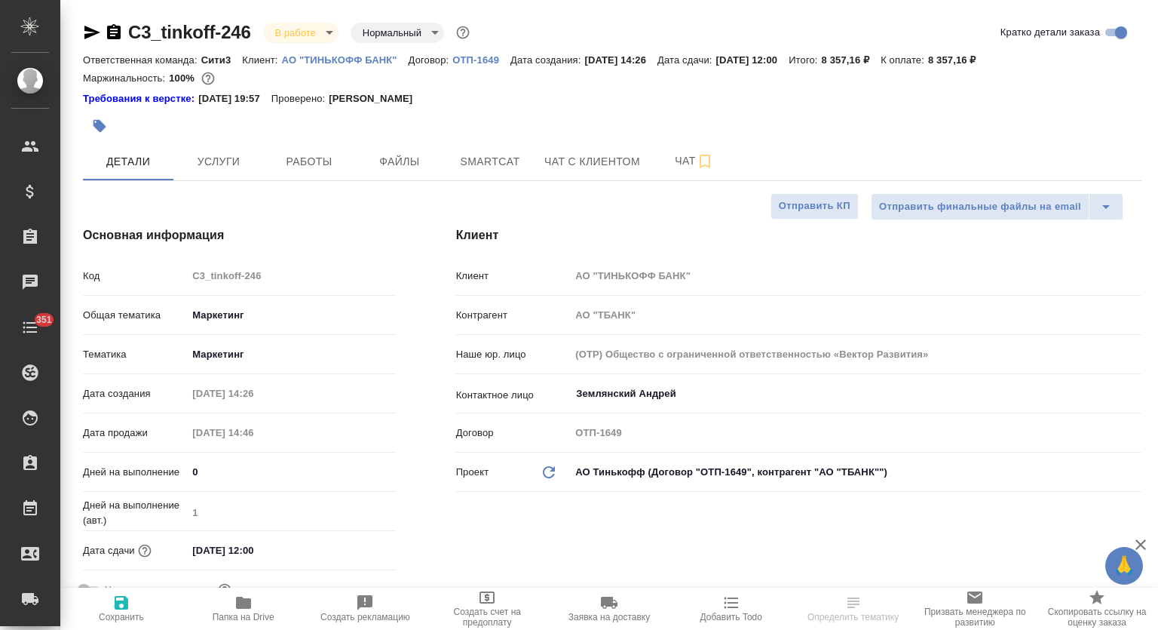
type textarea "x"
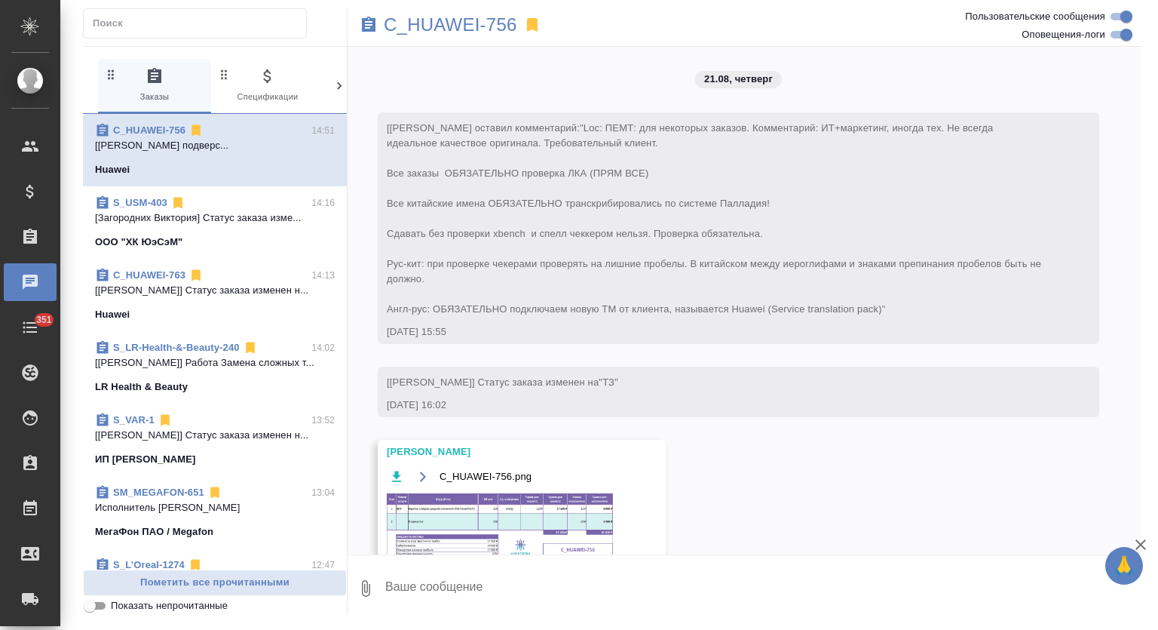
scroll to position [7901, 0]
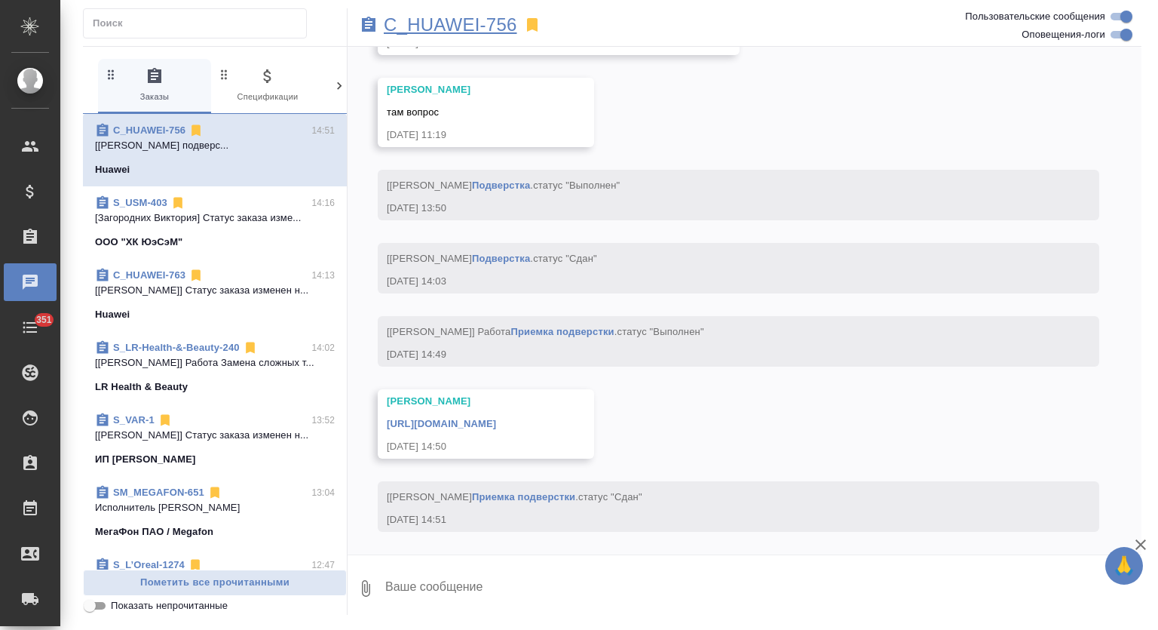
click at [498, 17] on p "C_HUAWEI-756" at bounding box center [450, 24] width 133 height 15
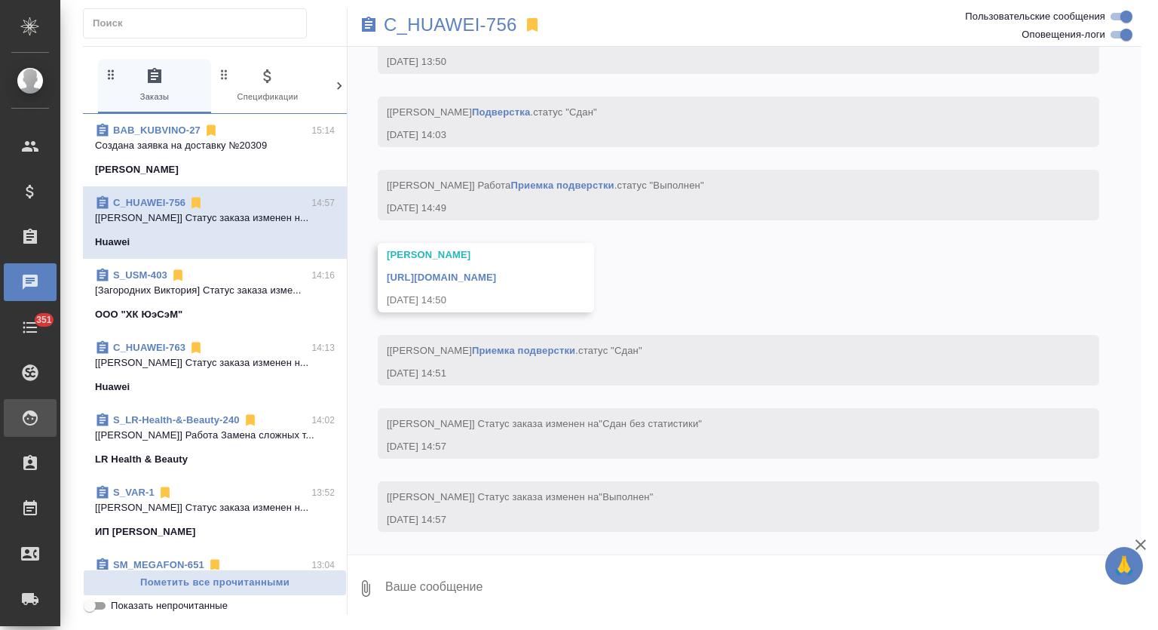
scroll to position [8047, 0]
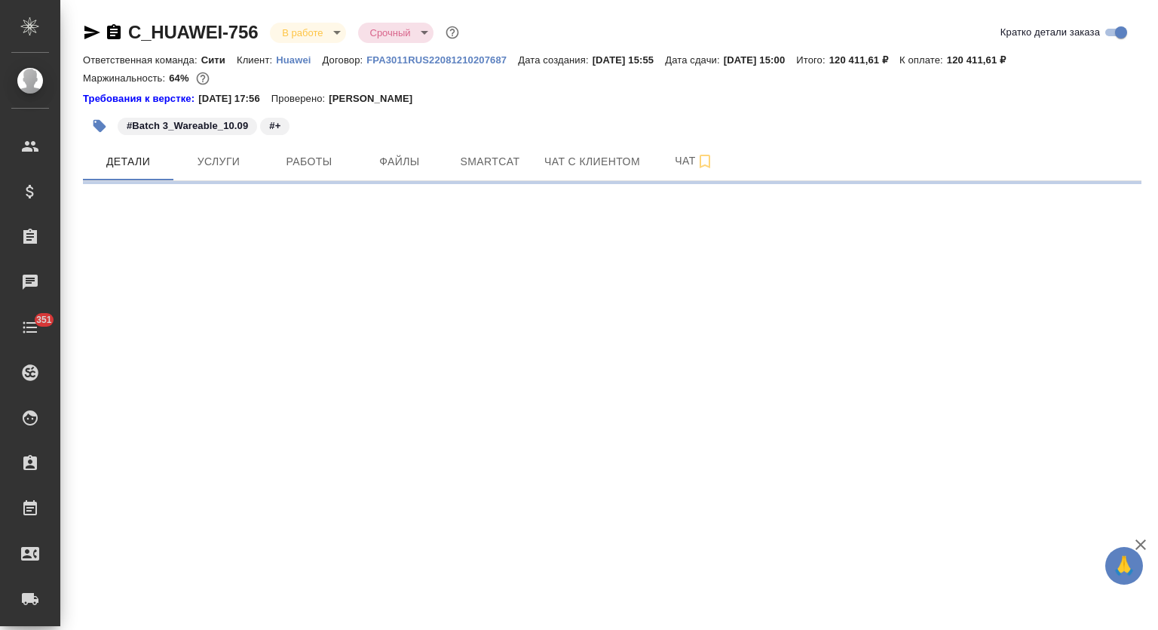
select select "RU"
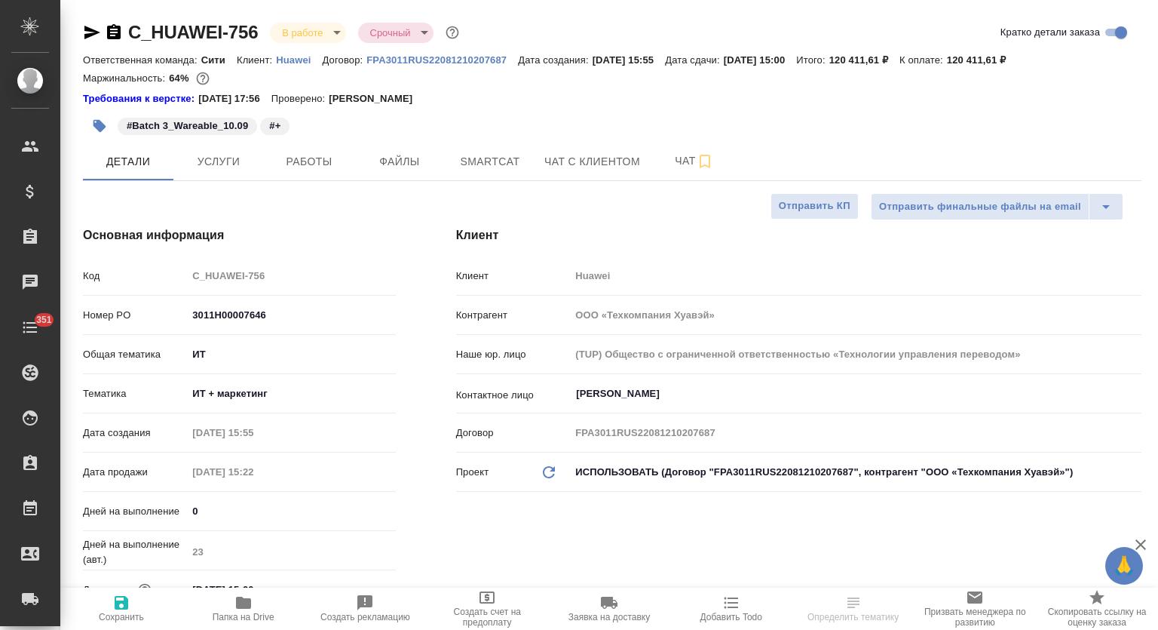
type textarea "x"
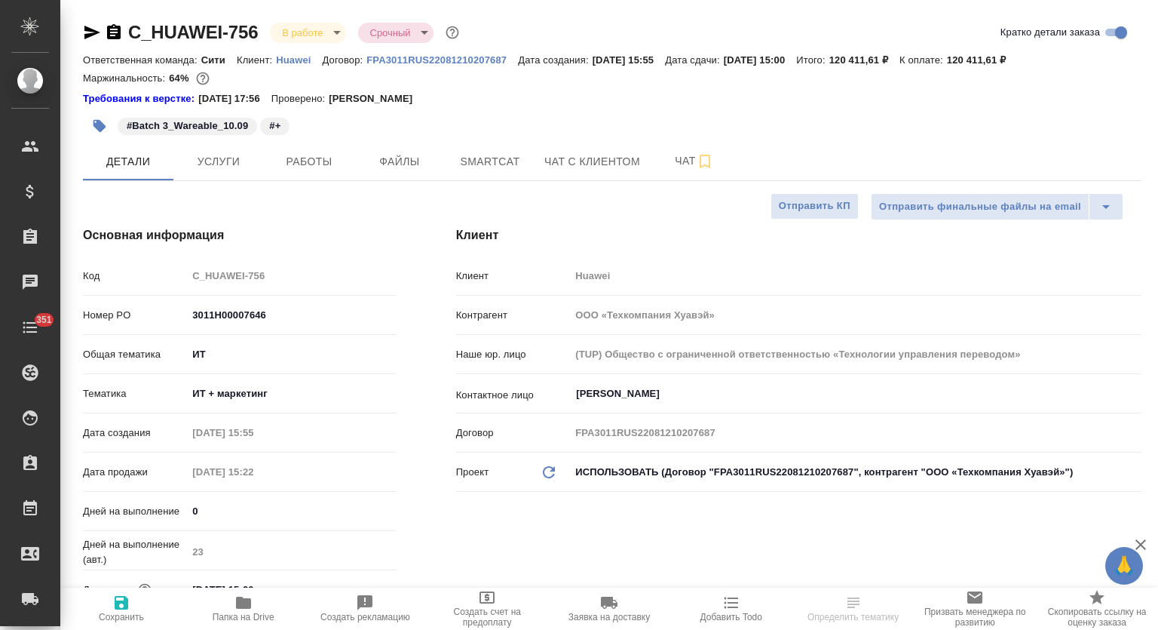
type textarea "x"
click at [295, 173] on button "Работы" at bounding box center [309, 161] width 90 height 38
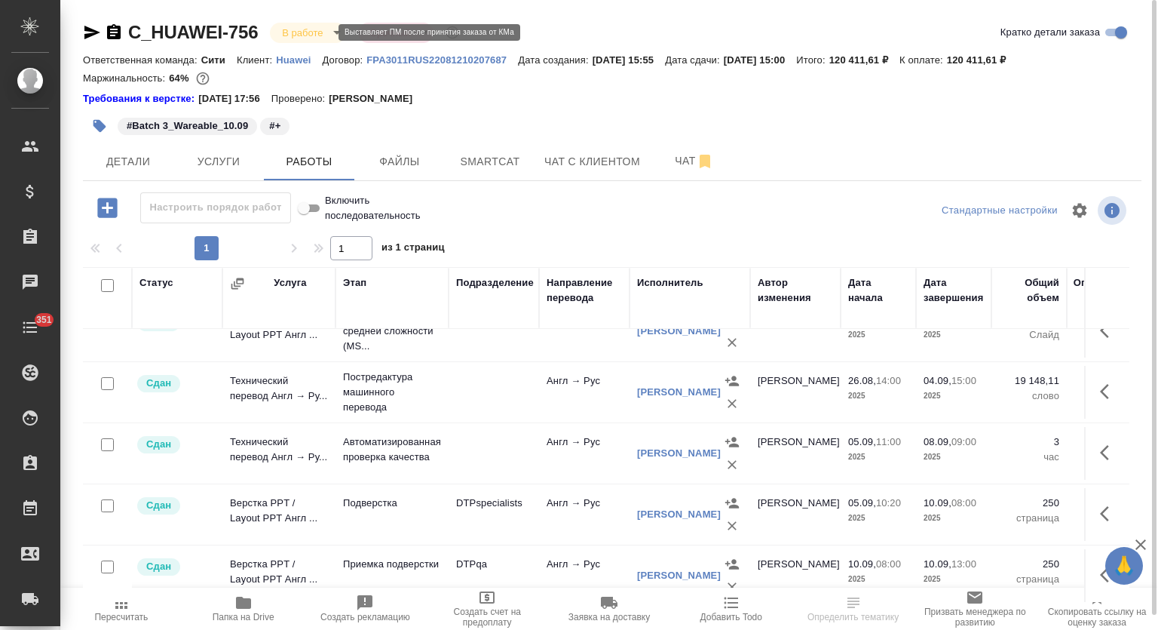
click at [304, 29] on body "🙏 .cls-1 fill:#fff; AWATERA Mutalimov Mark Клиенты Спецификации Заказы 0 Чаты 3…" at bounding box center [579, 315] width 1158 height 630
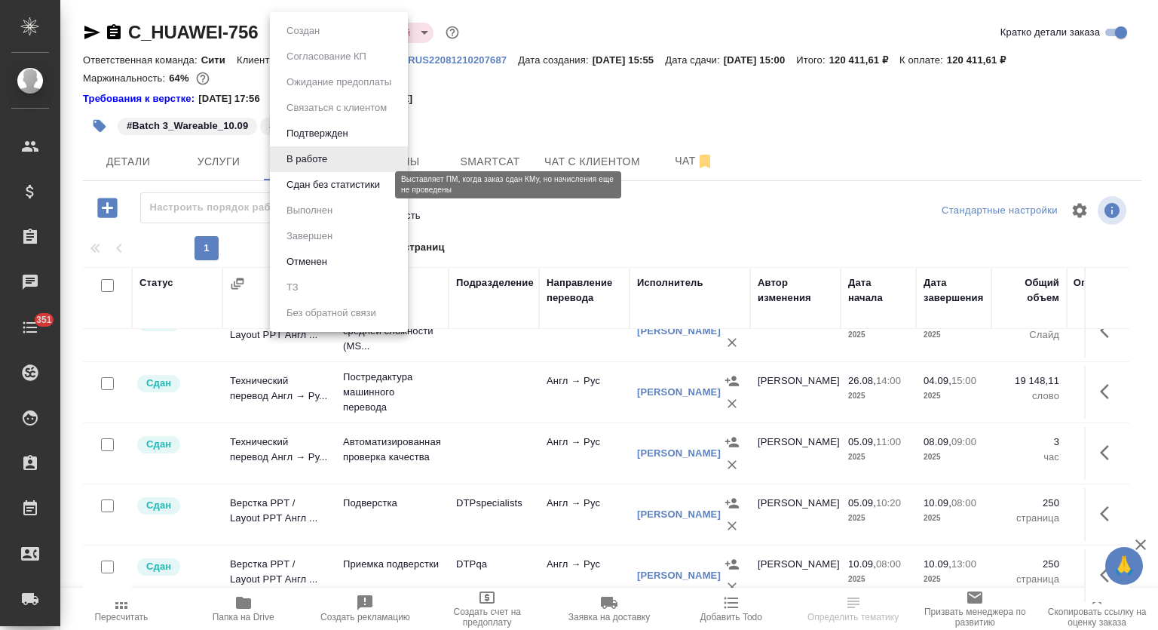
click at [326, 186] on button "Сдан без статистики" at bounding box center [333, 184] width 103 height 17
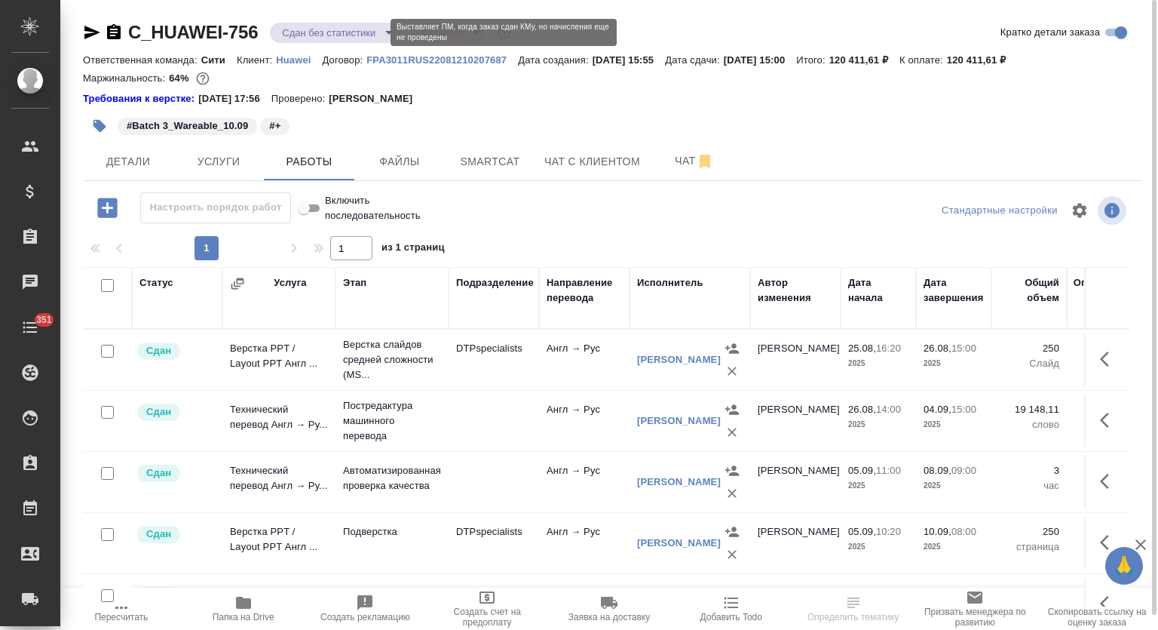
click at [336, 33] on body "🙏 .cls-1 fill:#fff; AWATERA Mutalimov Mark Клиенты Спецификации Заказы 0 Чаты 3…" at bounding box center [579, 315] width 1158 height 630
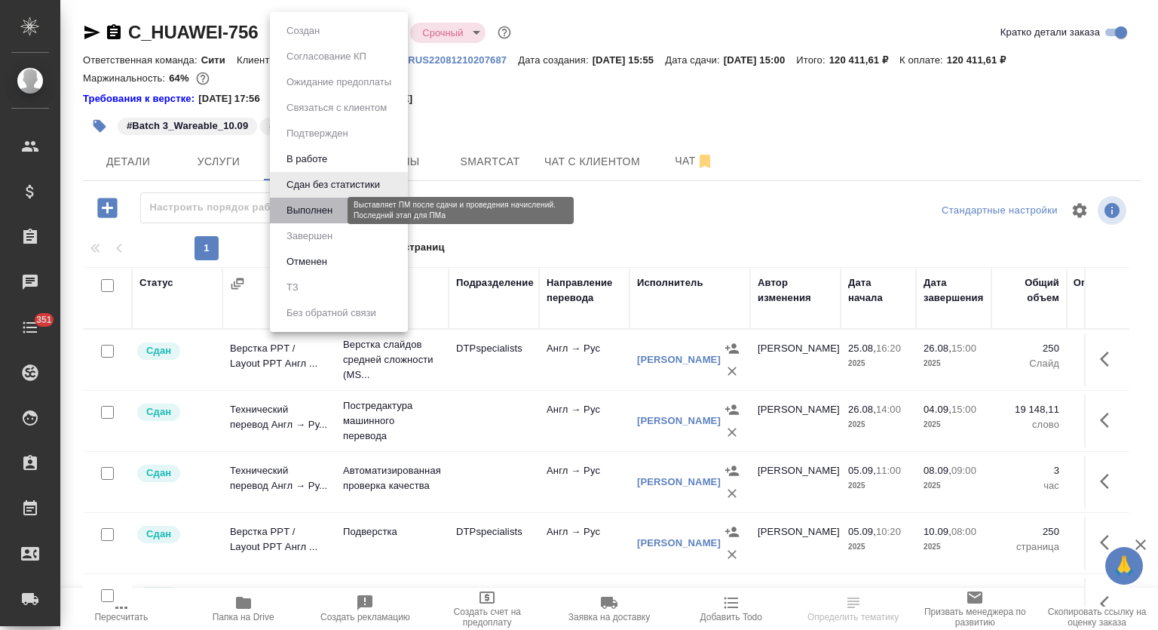
click at [328, 216] on button "Выполнен" at bounding box center [309, 210] width 55 height 17
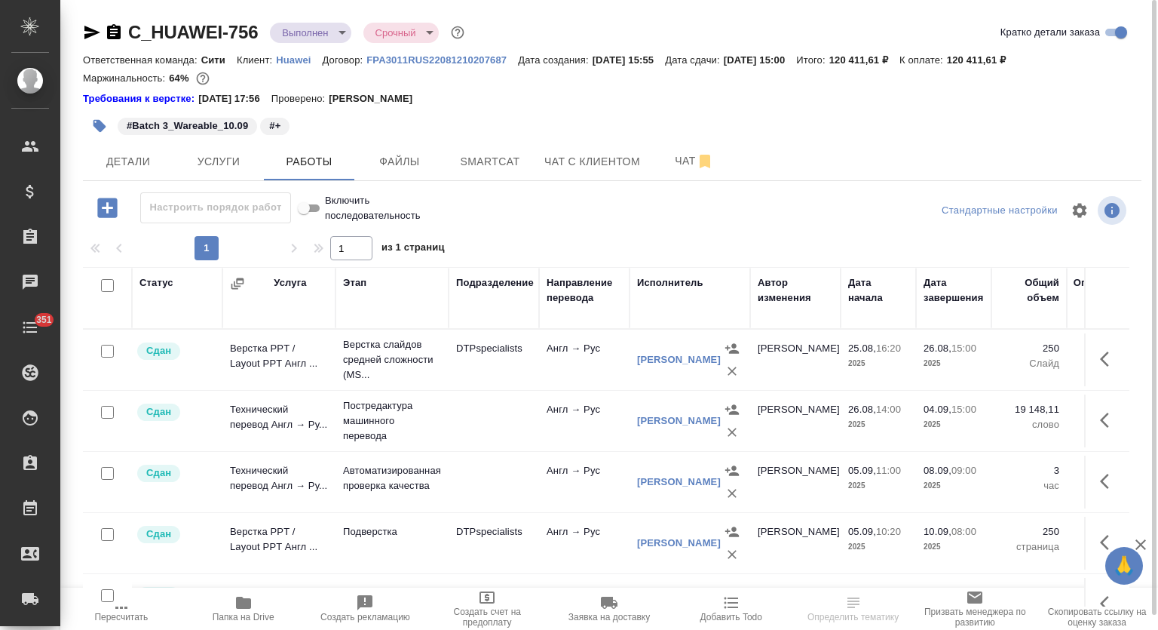
click at [90, 32] on icon "button" at bounding box center [92, 32] width 18 height 18
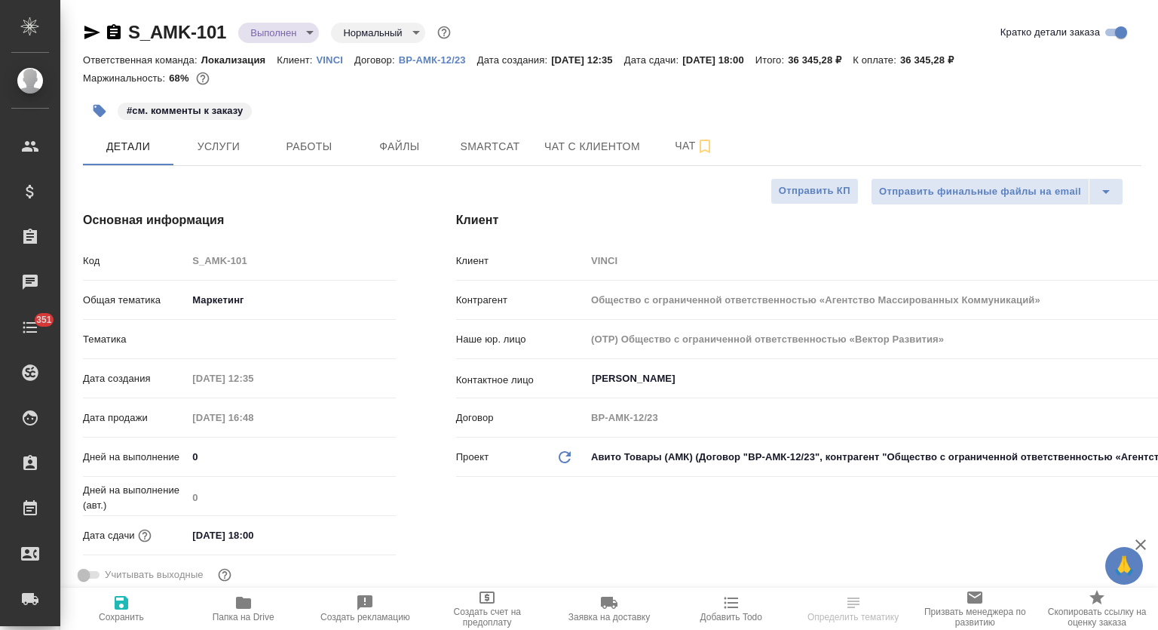
select select "RU"
type input "Локализация"
click at [326, 138] on span "Работы" at bounding box center [309, 146] width 72 height 19
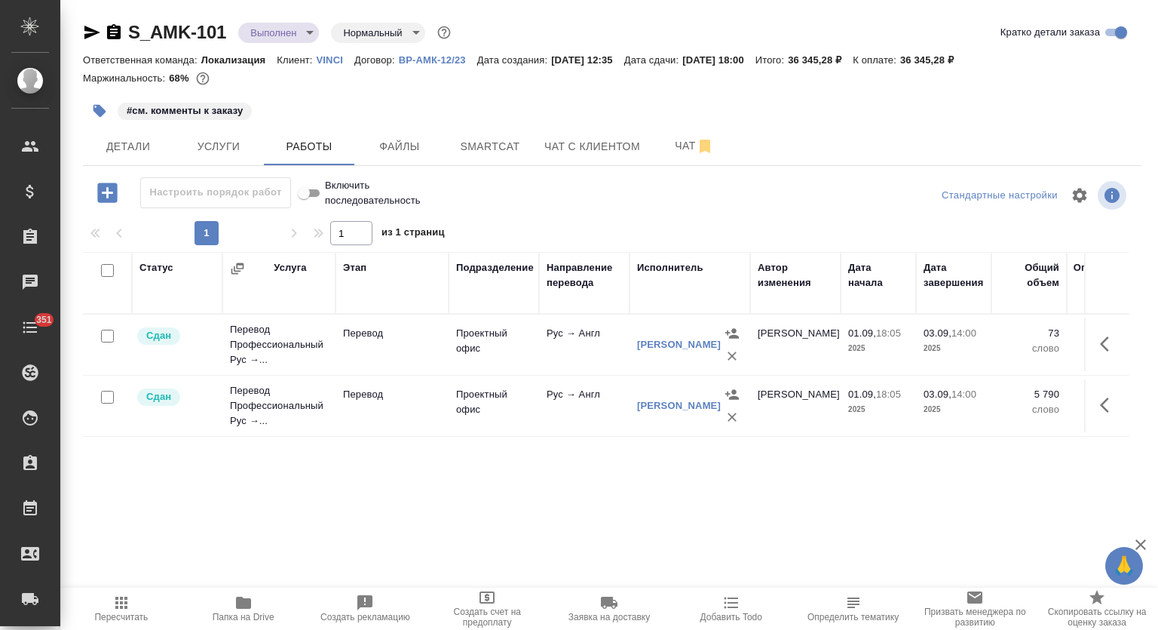
drag, startPoint x: 90, startPoint y: 38, endPoint x: 157, endPoint y: 114, distance: 101.0
click at [91, 38] on icon "button" at bounding box center [92, 32] width 18 height 18
click at [1103, 336] on icon "button" at bounding box center [1109, 344] width 18 height 18
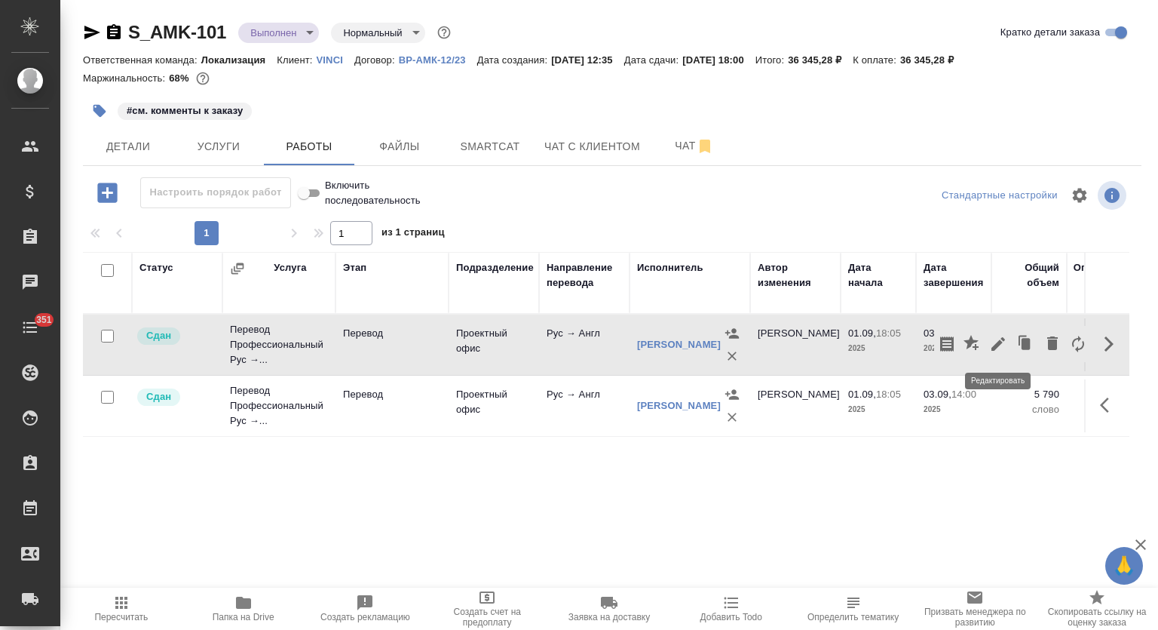
click at [998, 340] on icon "button" at bounding box center [998, 344] width 14 height 14
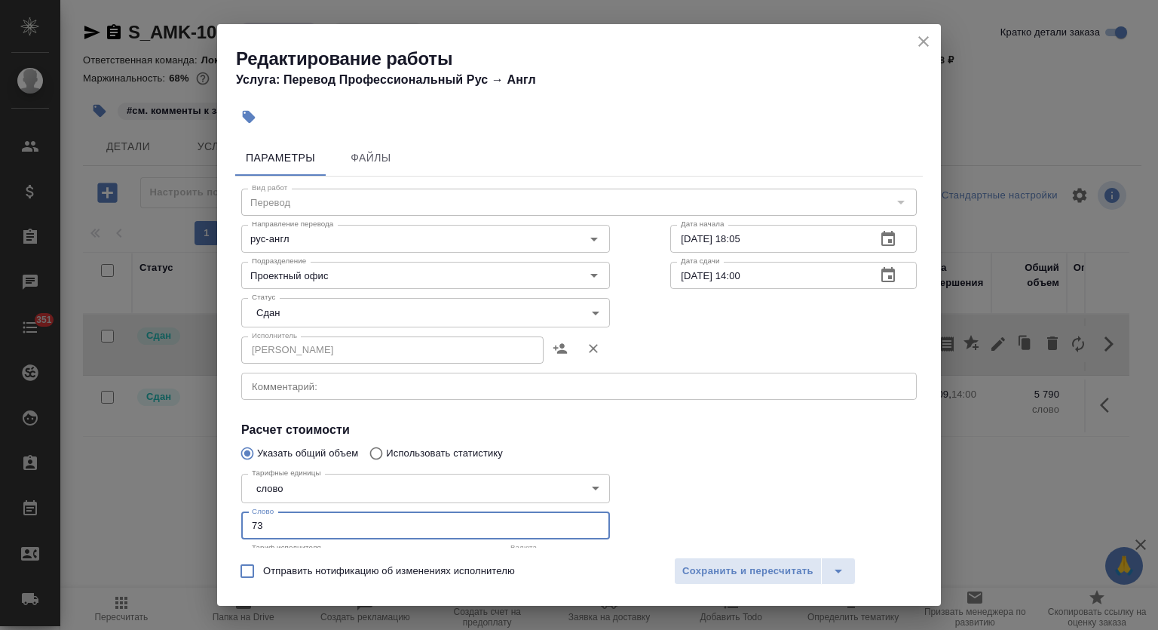
drag, startPoint x: 262, startPoint y: 524, endPoint x: 220, endPoint y: 515, distance: 43.2
click at [217, 519] on div "Параметры Файлы Вид работ Перевод Вид работ Направление перевода рус-англ Напра…" at bounding box center [579, 340] width 724 height 414
type input "113"
click at [724, 571] on span "Сохранить и пересчитать" at bounding box center [747, 570] width 131 height 17
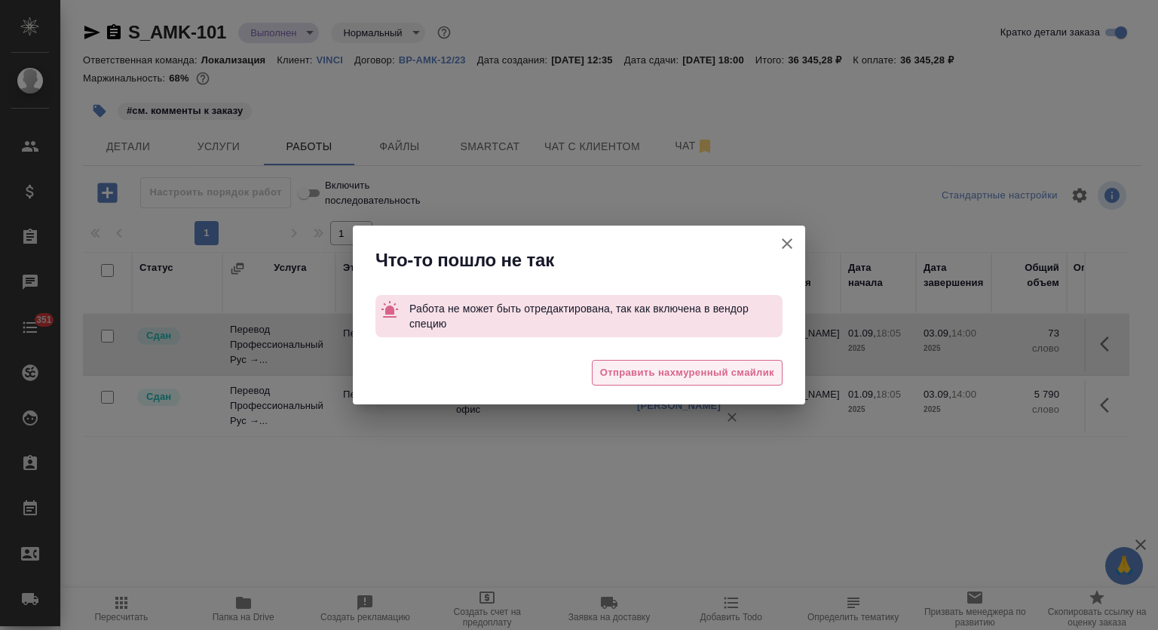
click at [679, 366] on span "Отправить нахмуренный смайлик" at bounding box center [687, 372] width 174 height 17
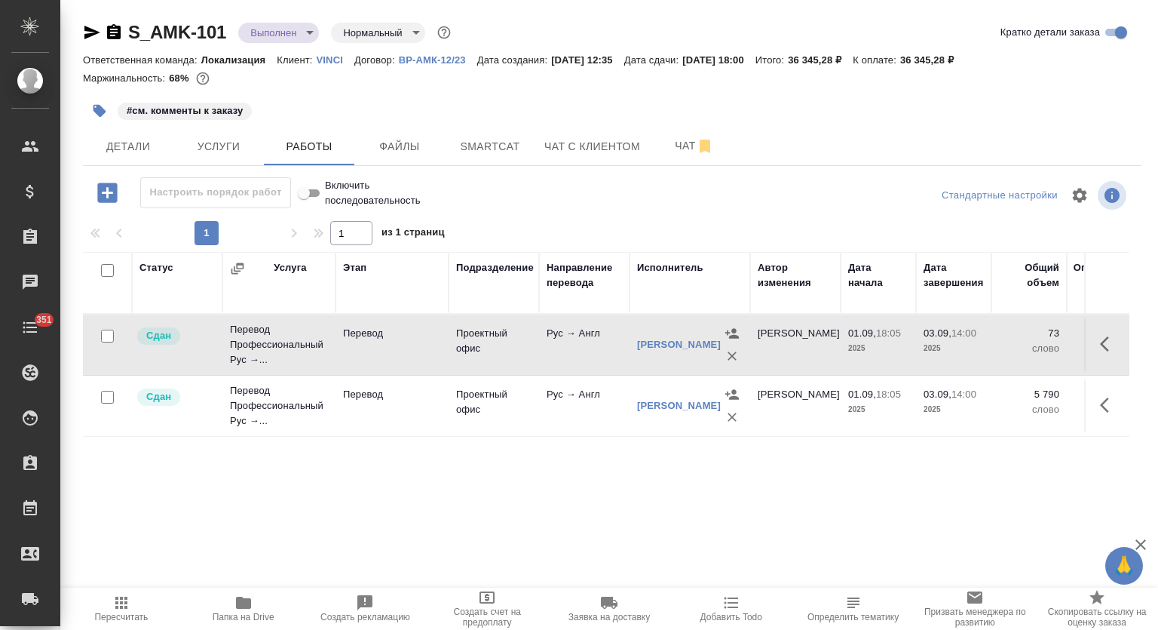
click at [1111, 350] on icon "button" at bounding box center [1109, 344] width 18 height 18
click at [1022, 350] on icon "button" at bounding box center [1025, 343] width 21 height 21
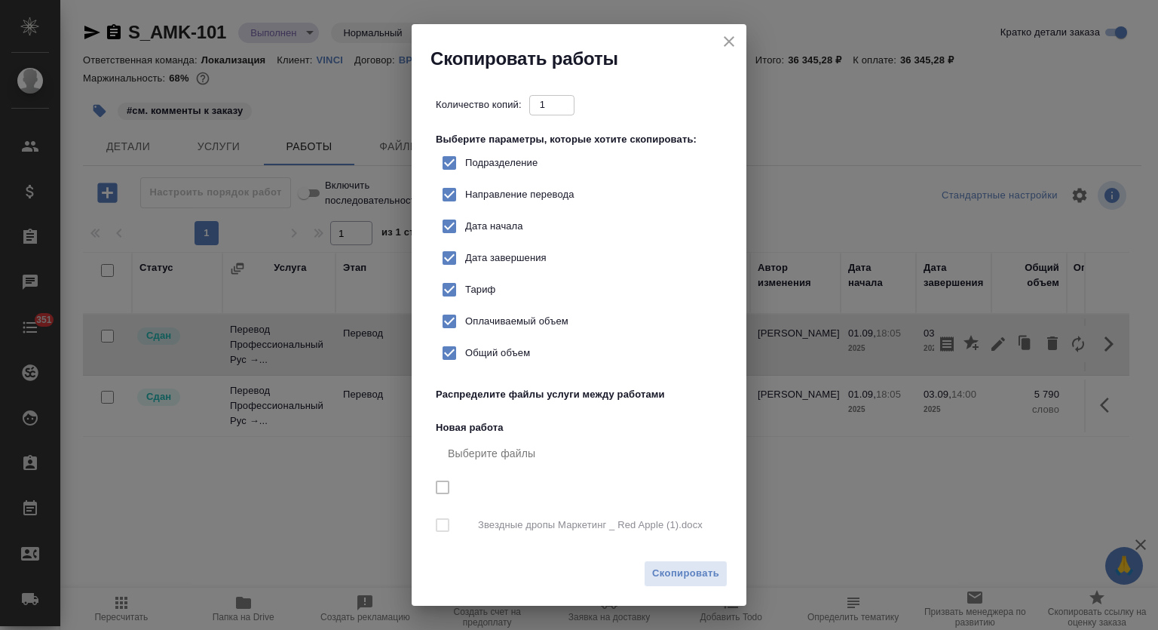
checkbox input "true"
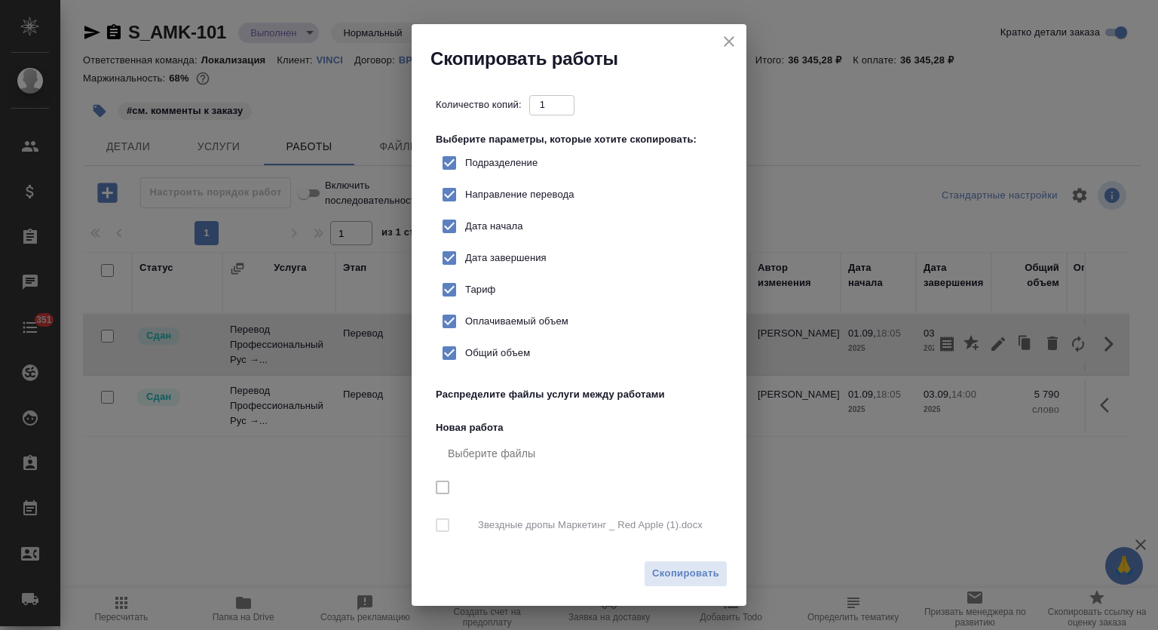
checkbox input "true"
click at [666, 574] on span "Скопировать" at bounding box center [685, 573] width 67 height 17
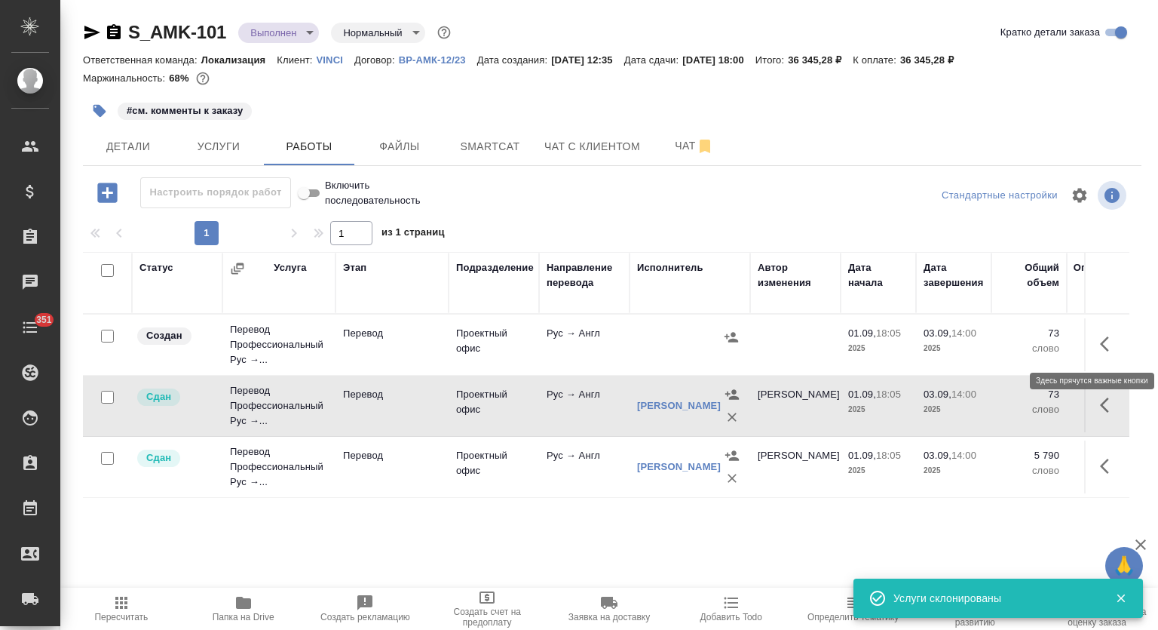
click at [1104, 342] on icon "button" at bounding box center [1104, 343] width 9 height 15
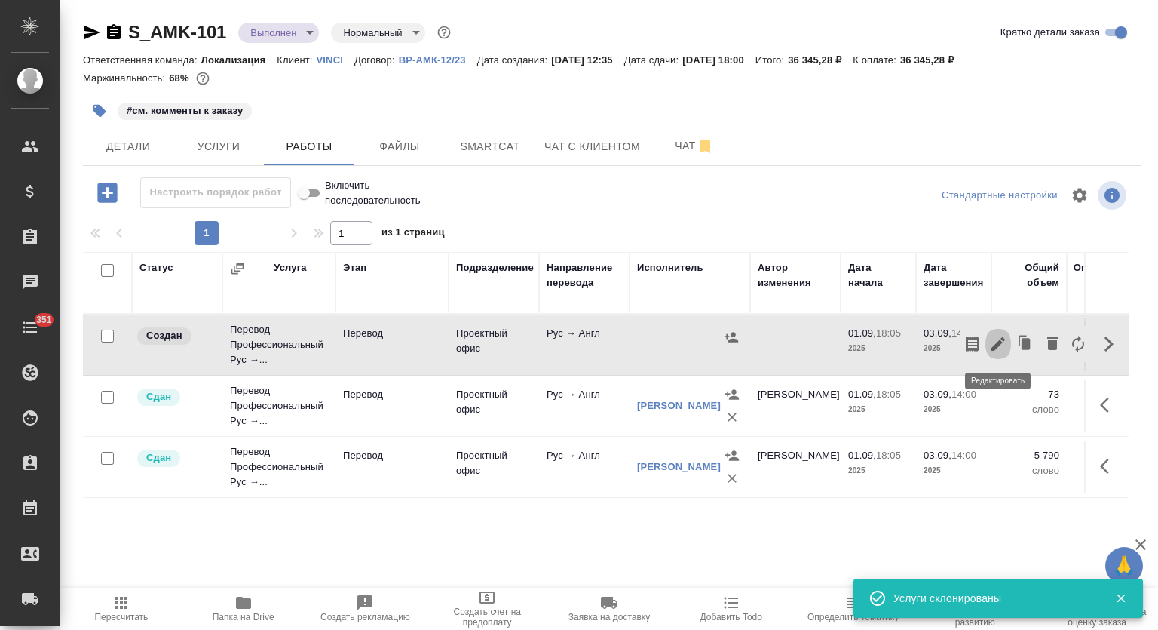
click at [994, 343] on icon "button" at bounding box center [998, 344] width 18 height 18
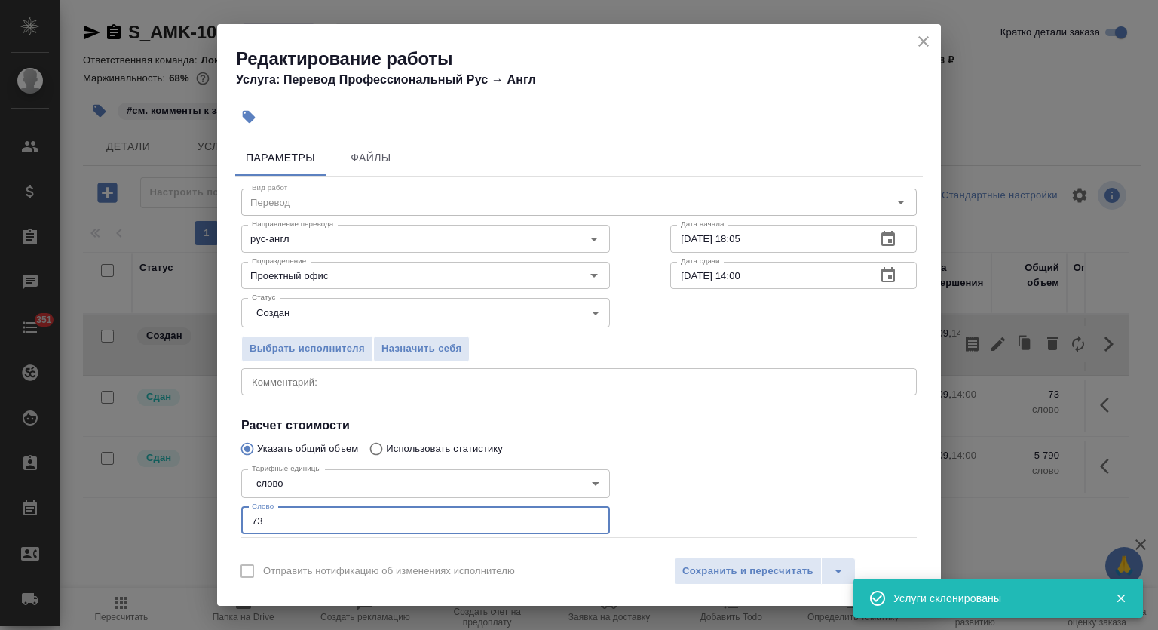
drag, startPoint x: 271, startPoint y: 525, endPoint x: 220, endPoint y: 508, distance: 53.9
click at [225, 508] on div "Параметры Файлы Вид работ Перевод Вид работ Направление перевода рус-англ Напра…" at bounding box center [579, 340] width 724 height 414
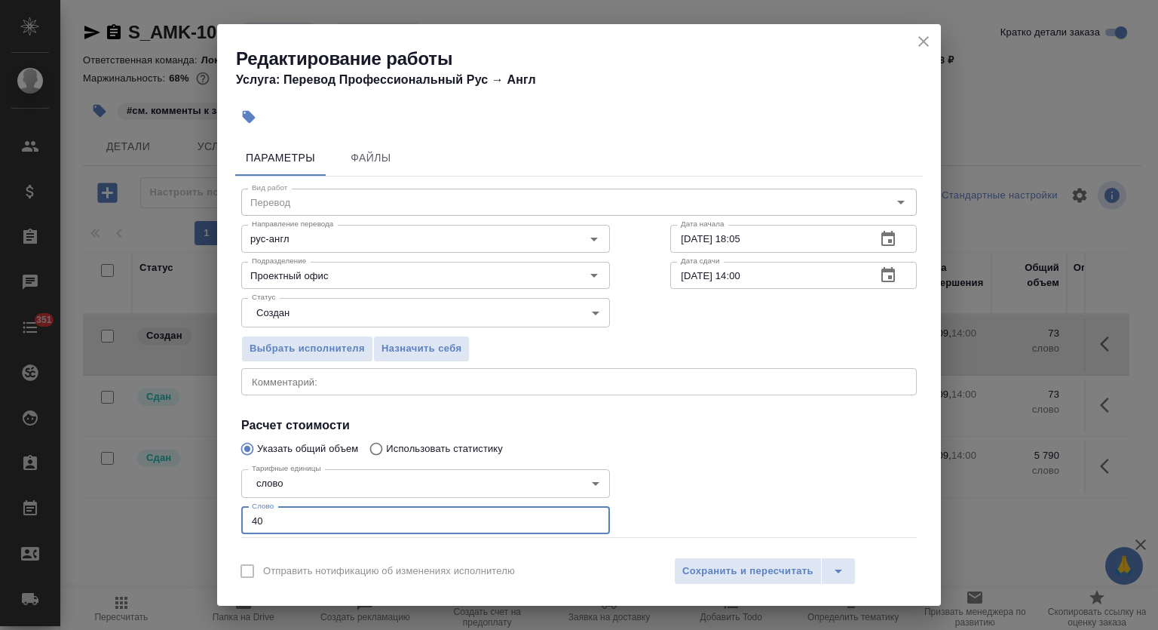
type input "40"
click at [316, 305] on body "🙏 .cls-1 fill:#fff; AWATERA Mutalimov Mark Клиенты Спецификации Заказы 0 Чаты 3…" at bounding box center [579, 315] width 1158 height 630
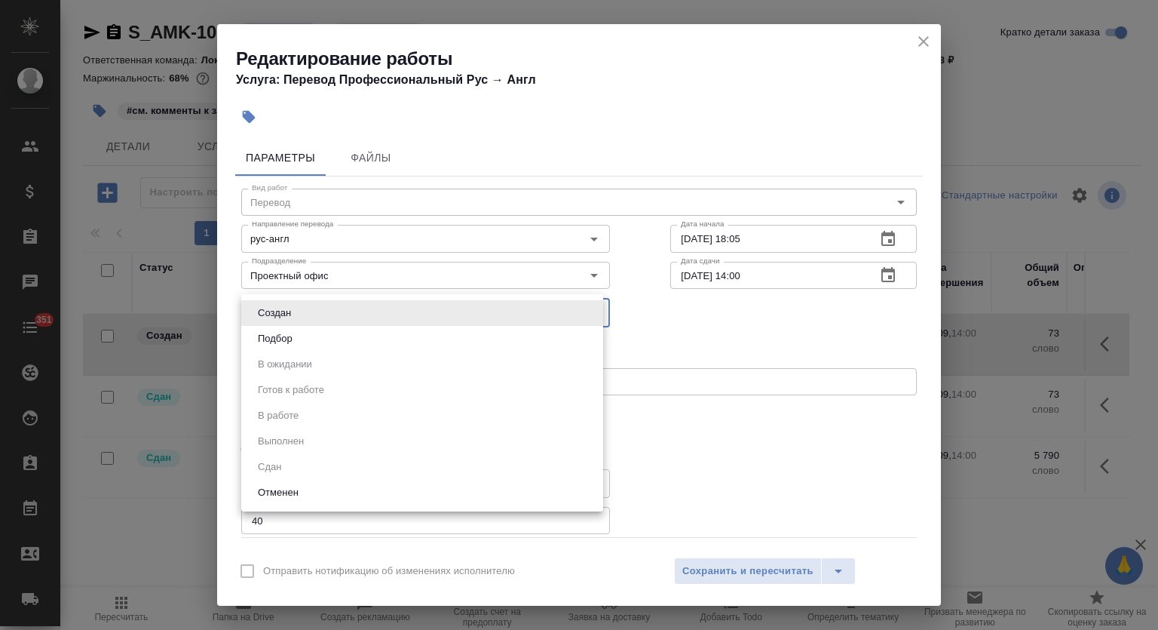
click at [718, 464] on div at bounding box center [579, 315] width 1158 height 630
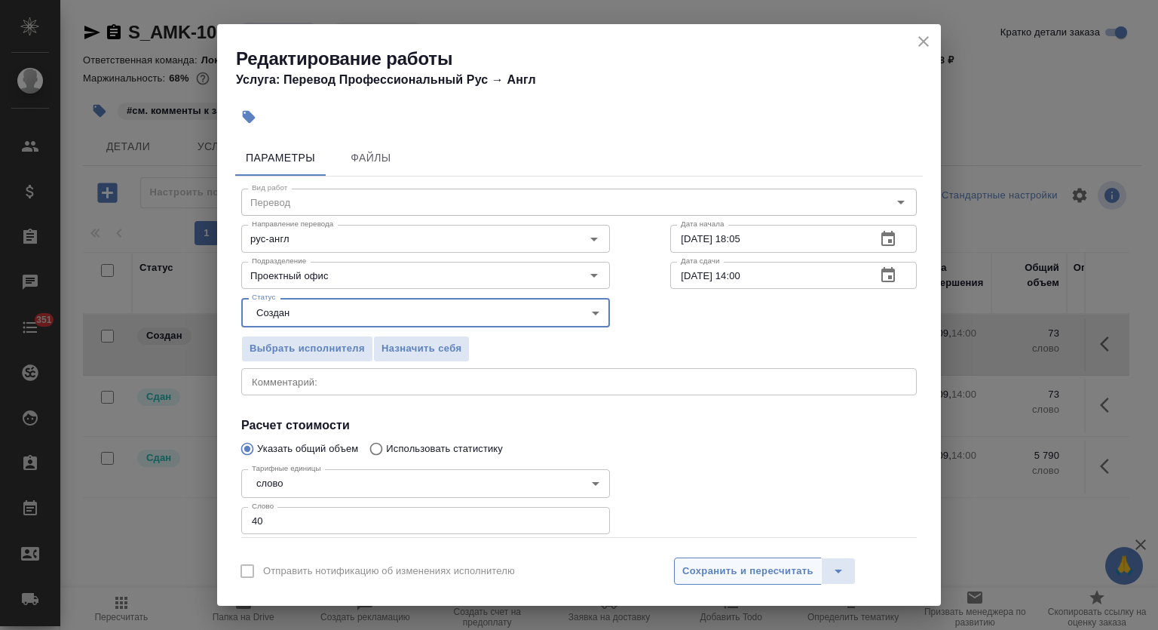
click at [726, 573] on span "Сохранить и пересчитать" at bounding box center [747, 570] width 131 height 17
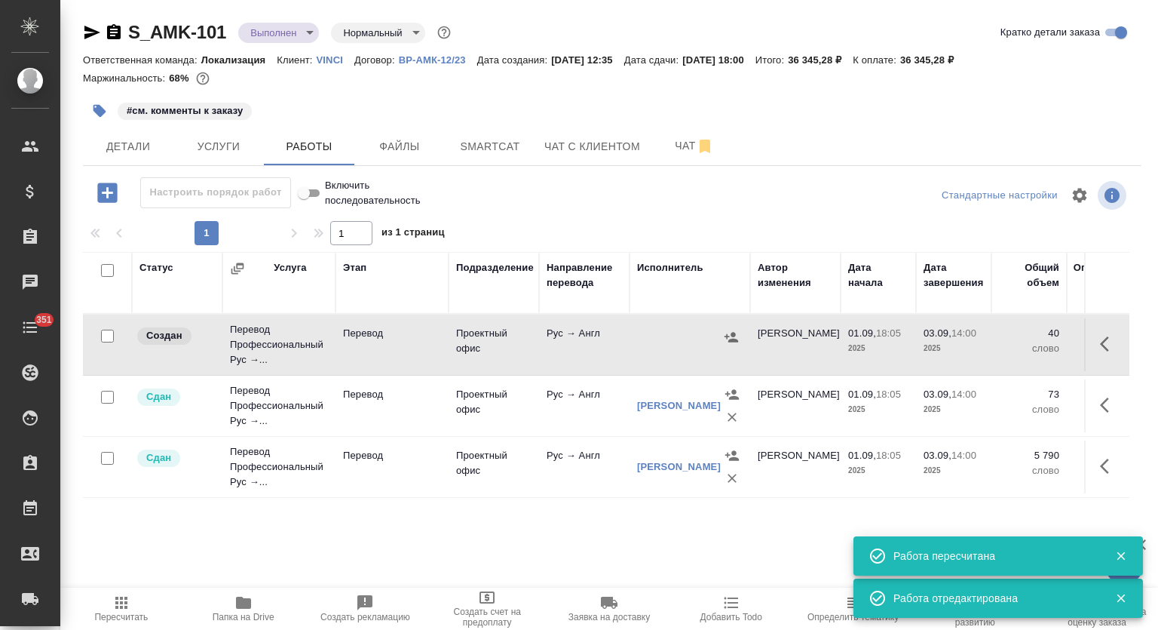
click at [736, 333] on icon "button" at bounding box center [731, 336] width 15 height 15
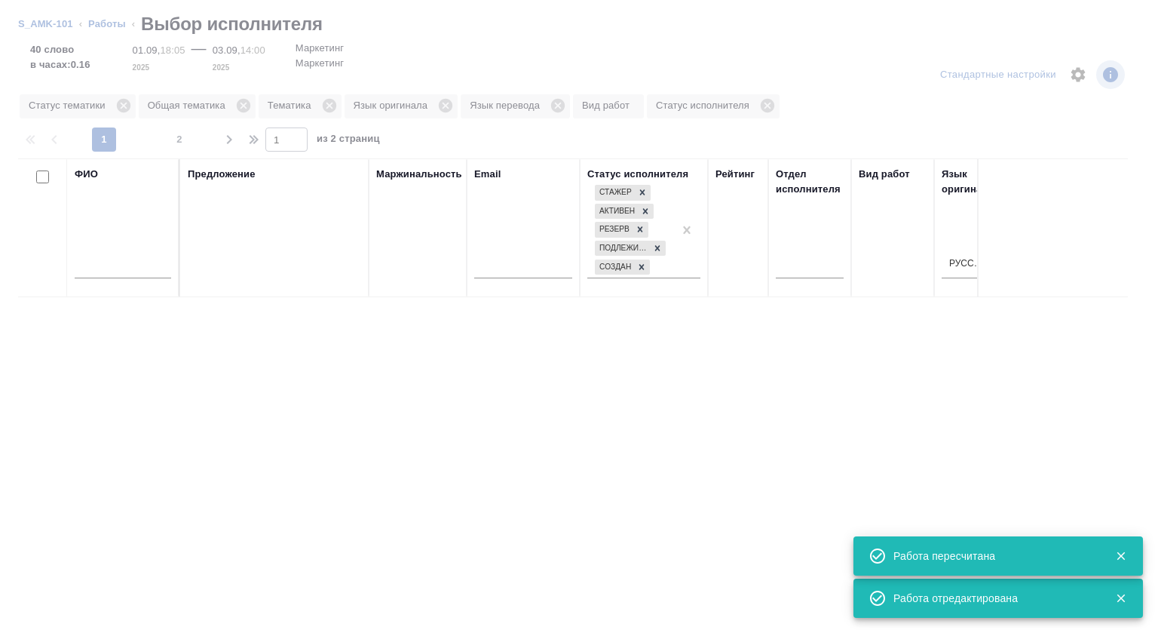
click at [124, 268] on input "text" at bounding box center [123, 268] width 97 height 19
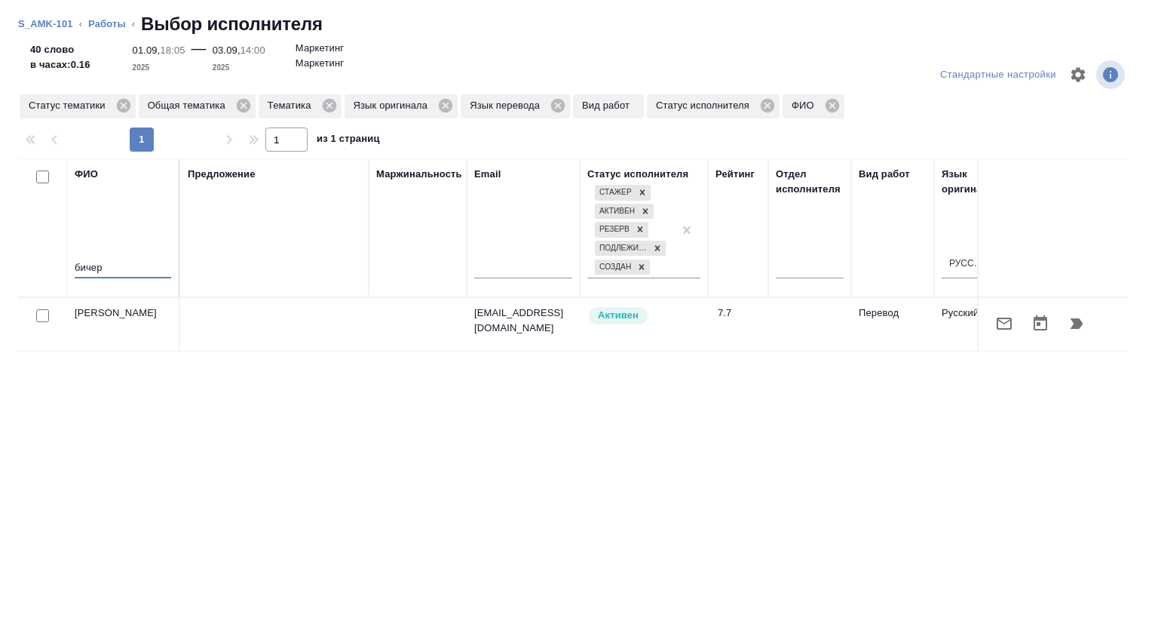
type input "бичер"
click at [1071, 319] on icon "button" at bounding box center [1077, 323] width 13 height 11
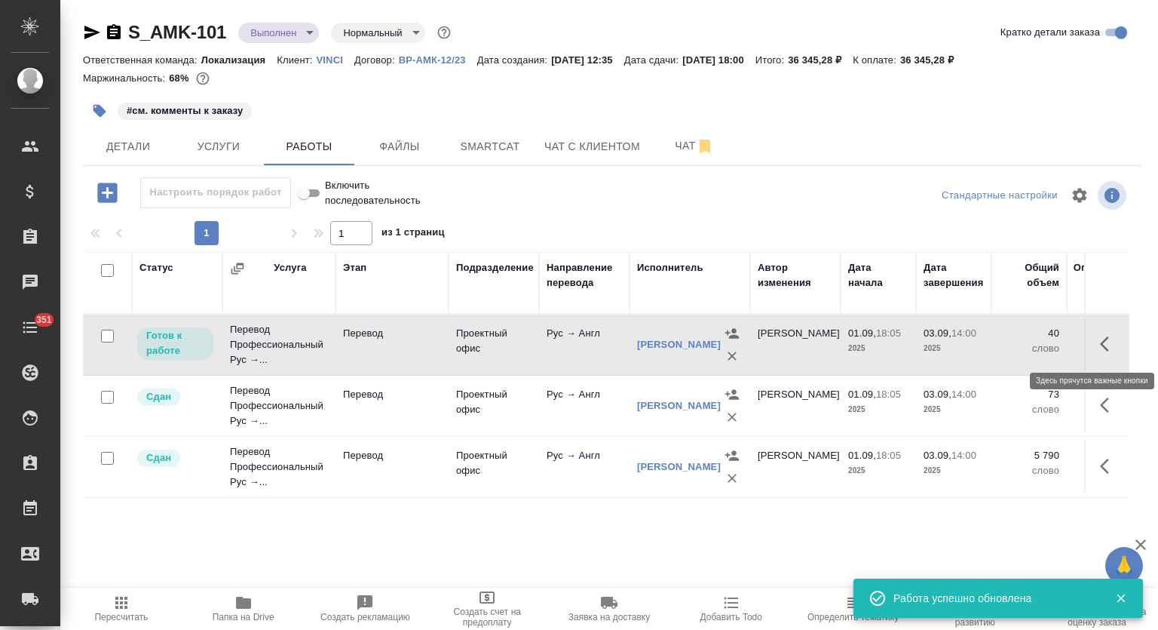
click at [1110, 344] on icon "button" at bounding box center [1109, 344] width 18 height 18
click at [995, 342] on icon "button" at bounding box center [998, 344] width 18 height 18
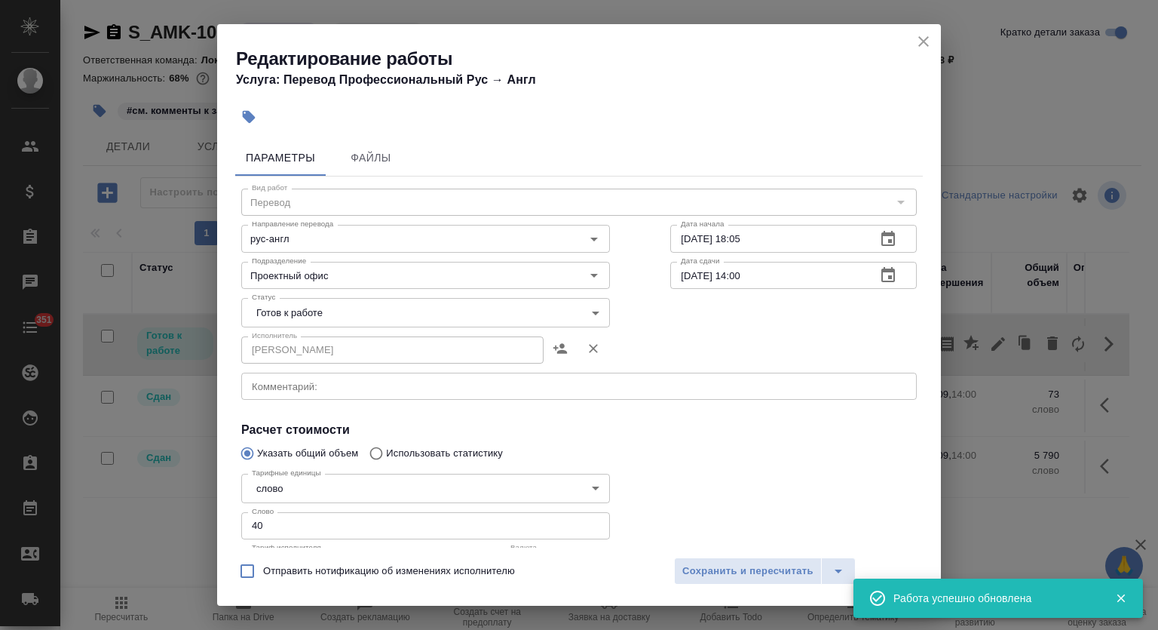
click at [265, 313] on body "🙏 .cls-1 fill:#fff; AWATERA Mutalimov Mark Клиенты Спецификации Заказы 0 Чаты 3…" at bounding box center [579, 315] width 1158 height 630
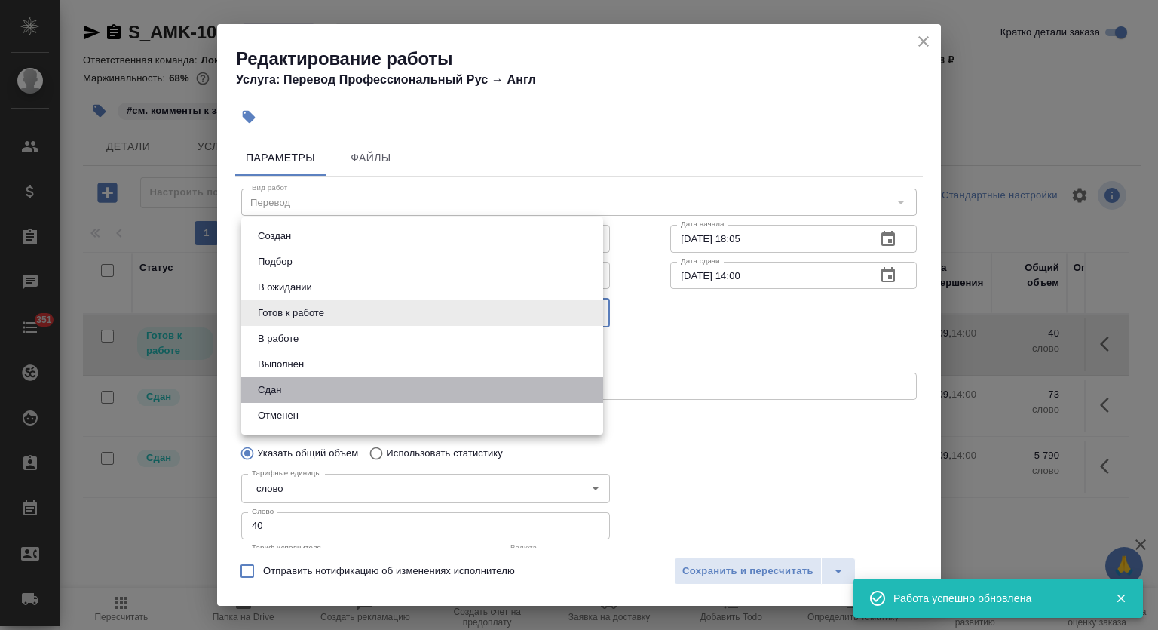
click at [320, 380] on li "Сдан" at bounding box center [422, 390] width 362 height 26
type input "closed"
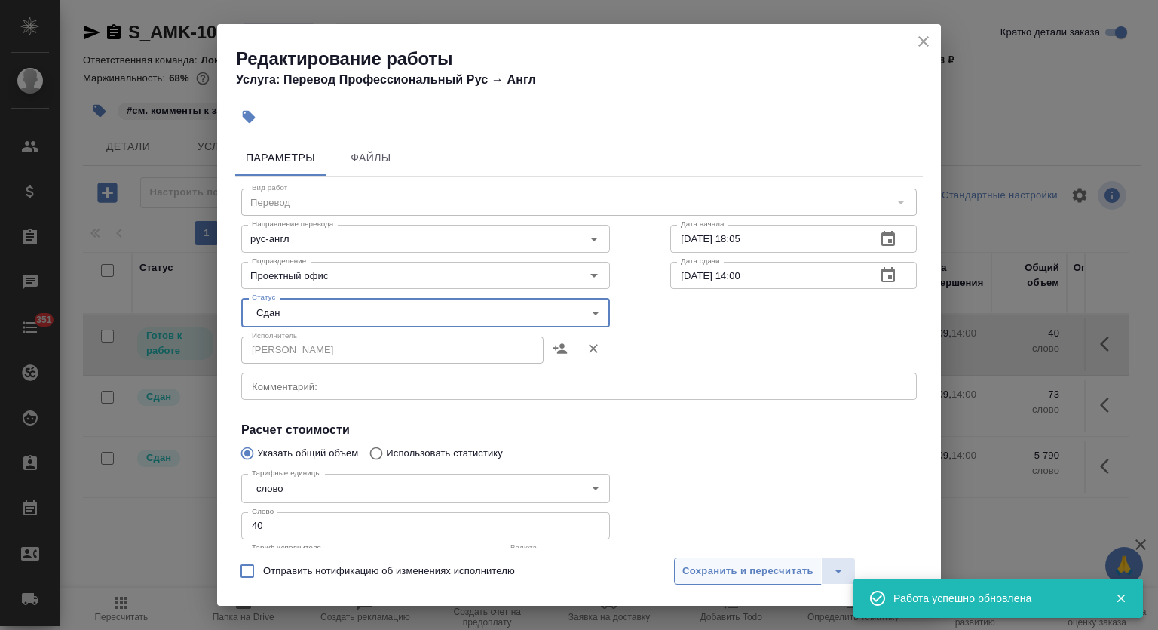
click at [733, 566] on span "Сохранить и пересчитать" at bounding box center [747, 570] width 131 height 17
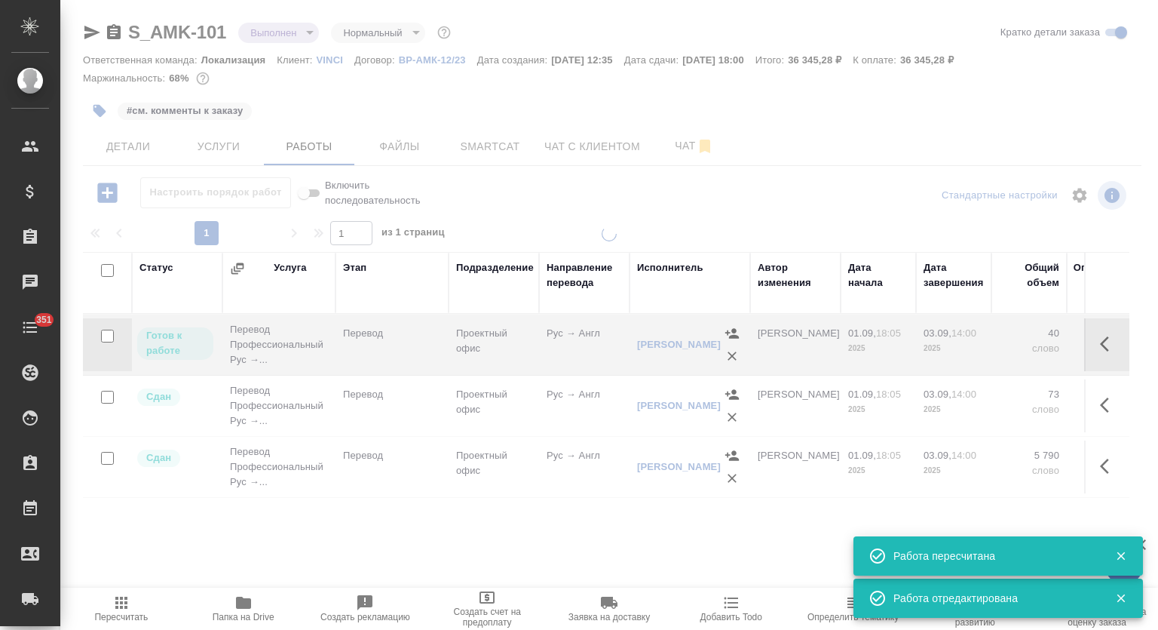
click at [112, 612] on span "Пересчитать" at bounding box center [121, 616] width 54 height 11
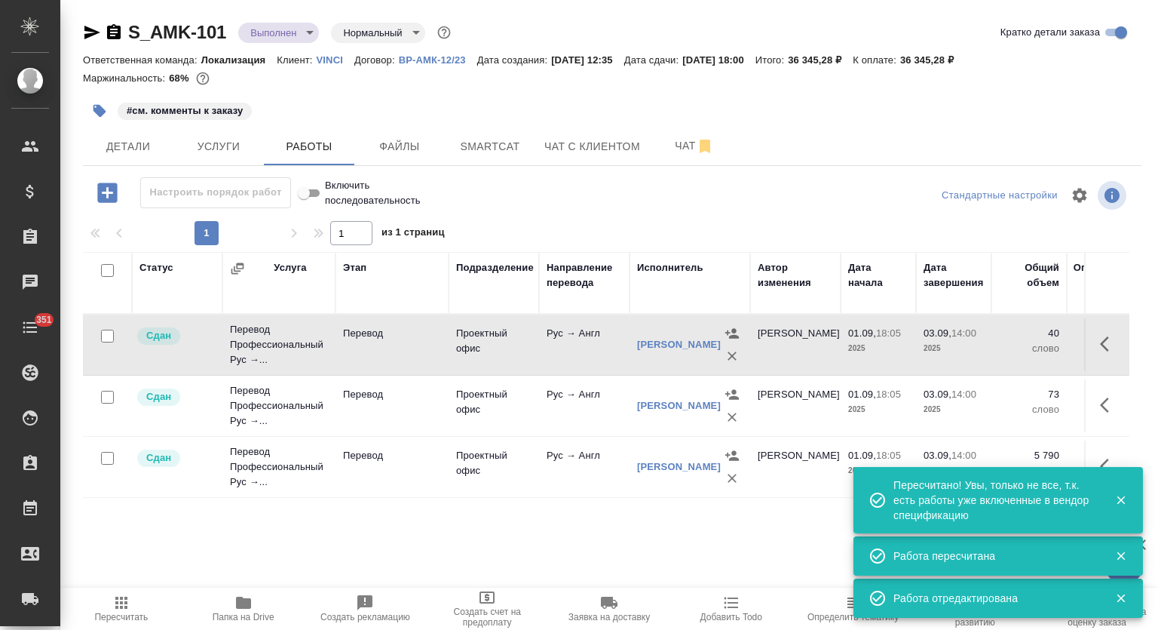
click at [245, 606] on icon "button" at bounding box center [243, 602] width 15 height 12
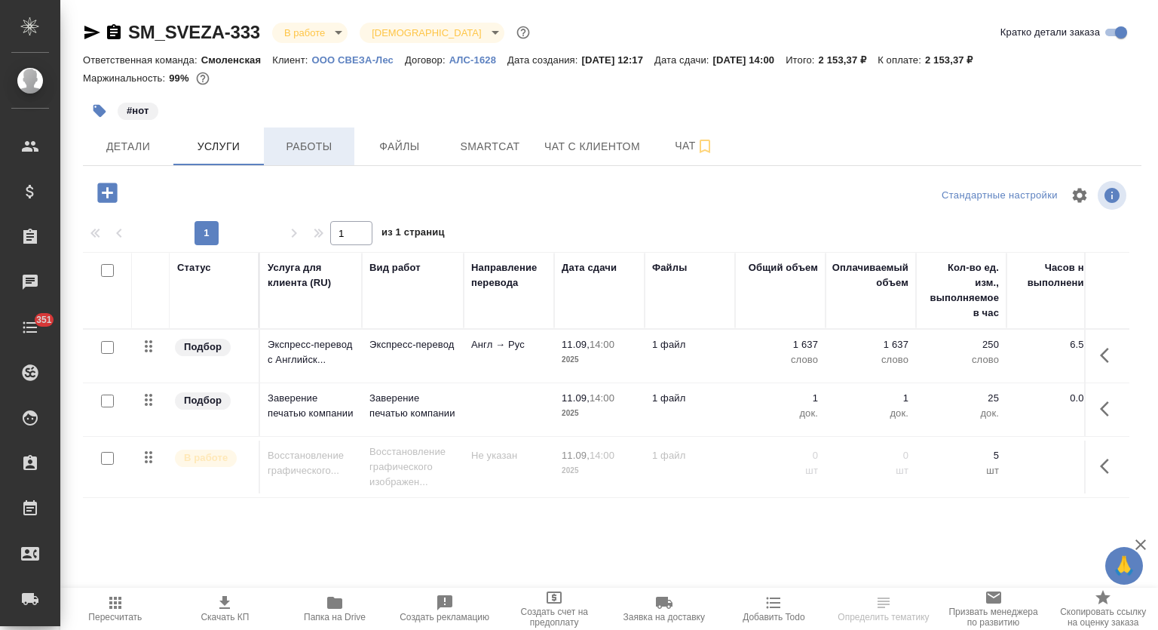
click at [328, 152] on span "Работы" at bounding box center [309, 146] width 72 height 19
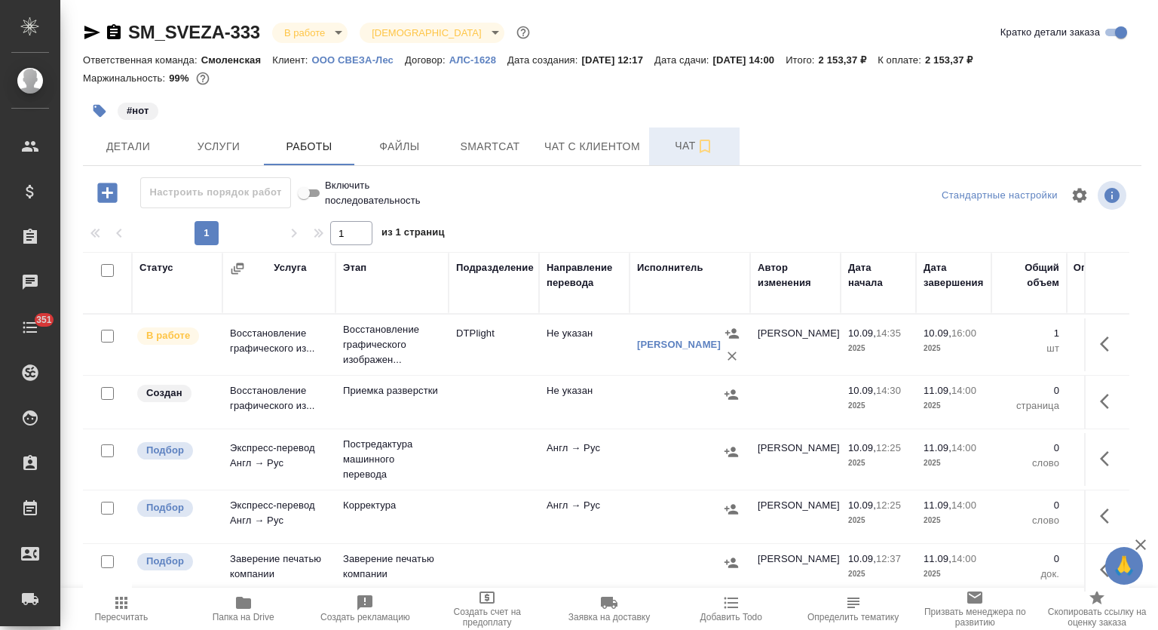
click at [660, 141] on span "Чат" at bounding box center [694, 145] width 72 height 19
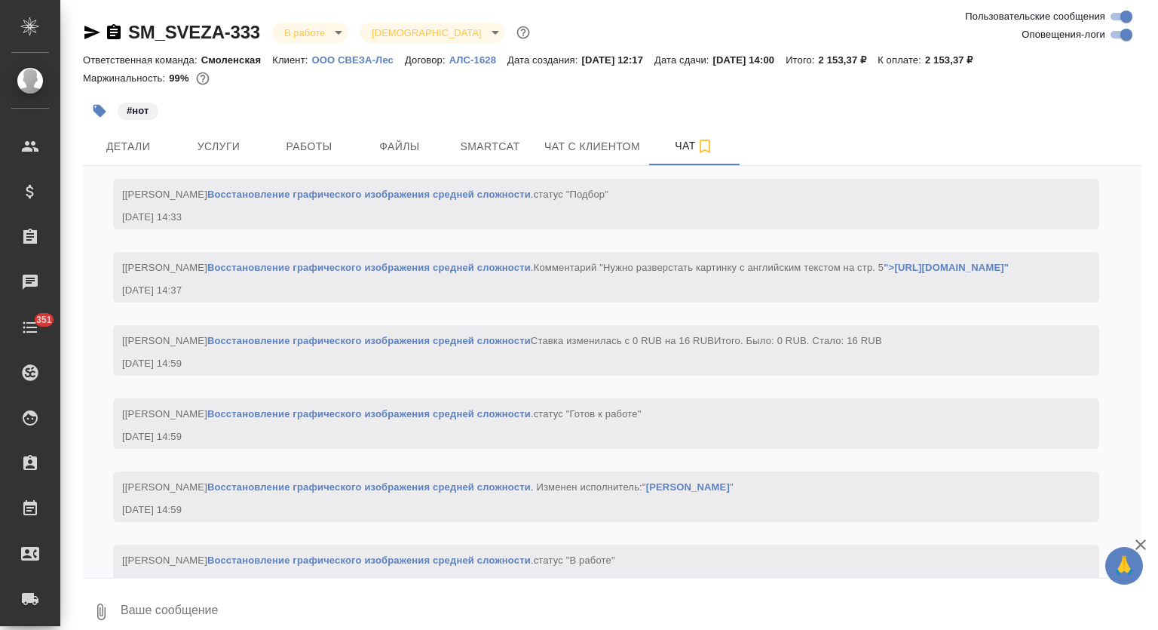
click at [332, 608] on textarea at bounding box center [630, 611] width 1022 height 51
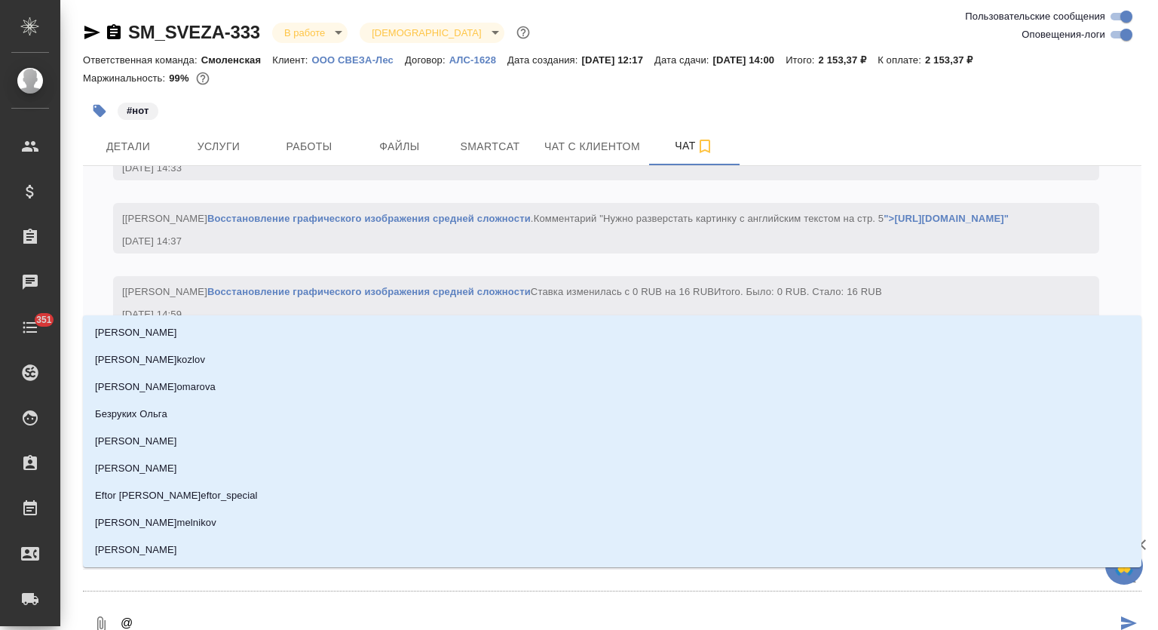
type textarea "@м"
type input "м"
type textarea "@му"
type input "му"
type textarea "@мут"
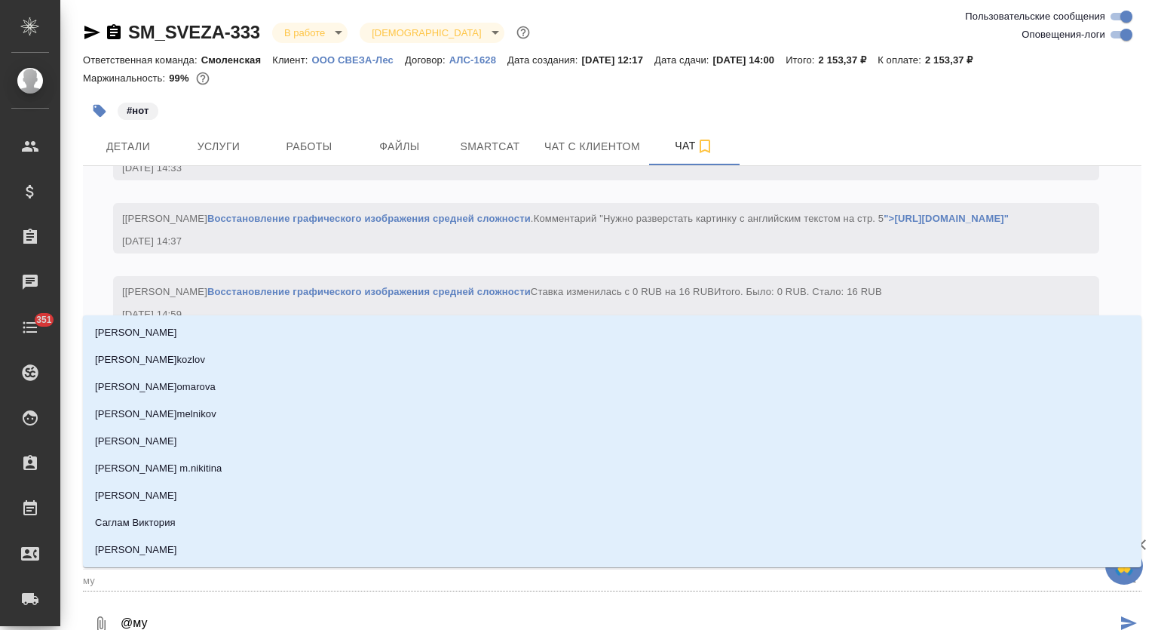
type input "мут"
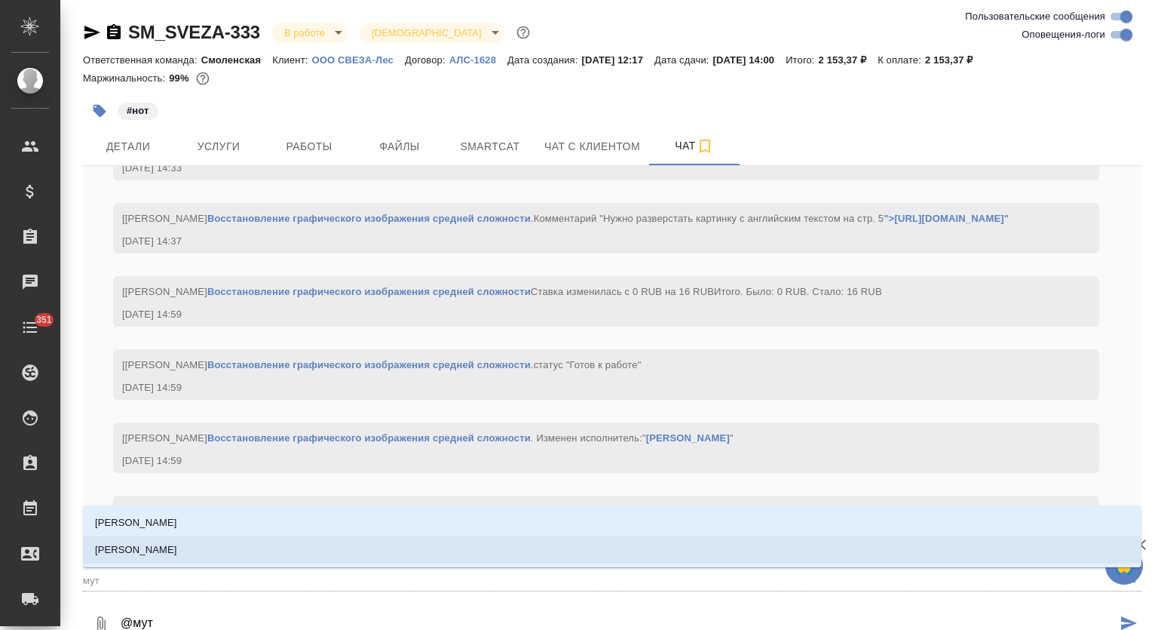
click at [416, 539] on li "[PERSON_NAME]" at bounding box center [612, 549] width 1059 height 27
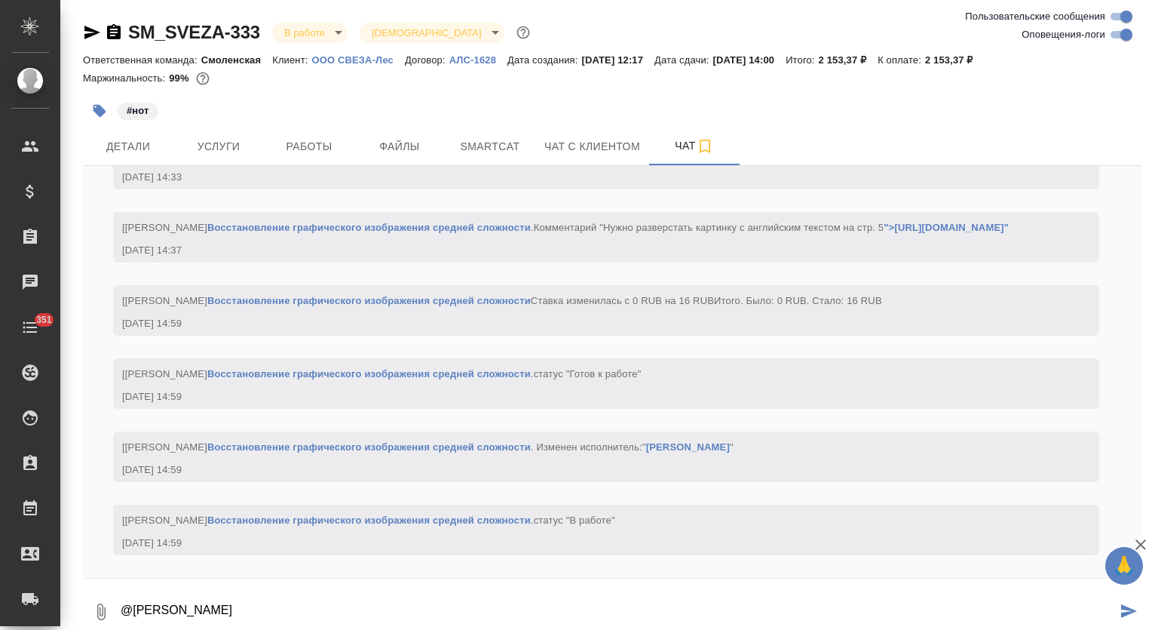
type textarea "@[PERSON_NAME]"
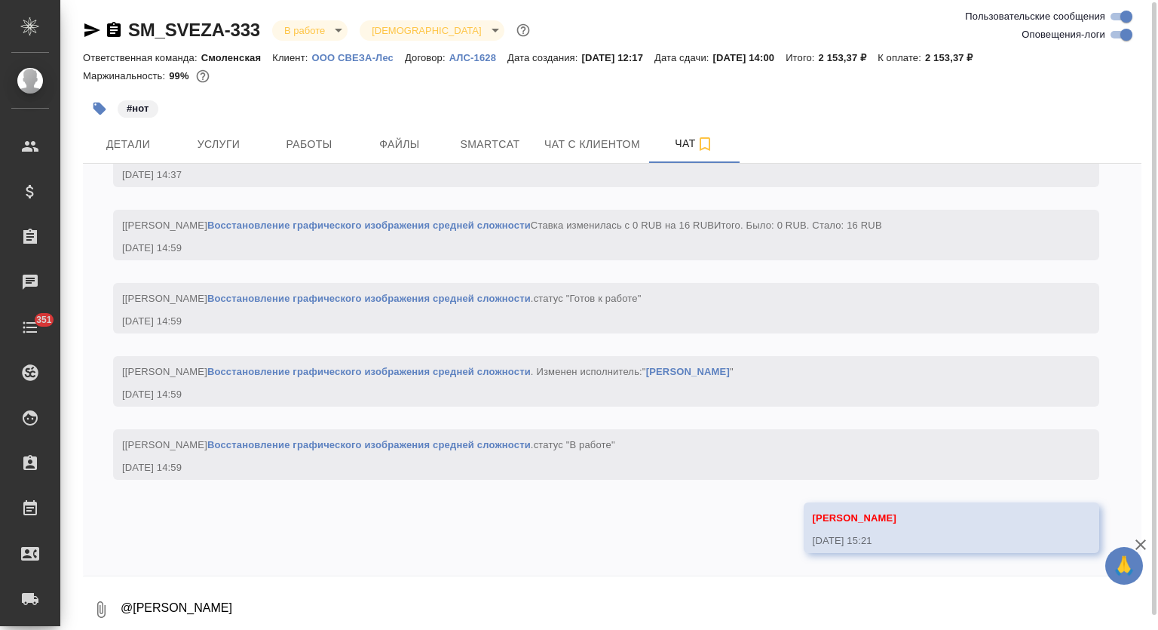
scroll to position [1572, 0]
click at [330, 147] on span "Работы" at bounding box center [309, 144] width 72 height 19
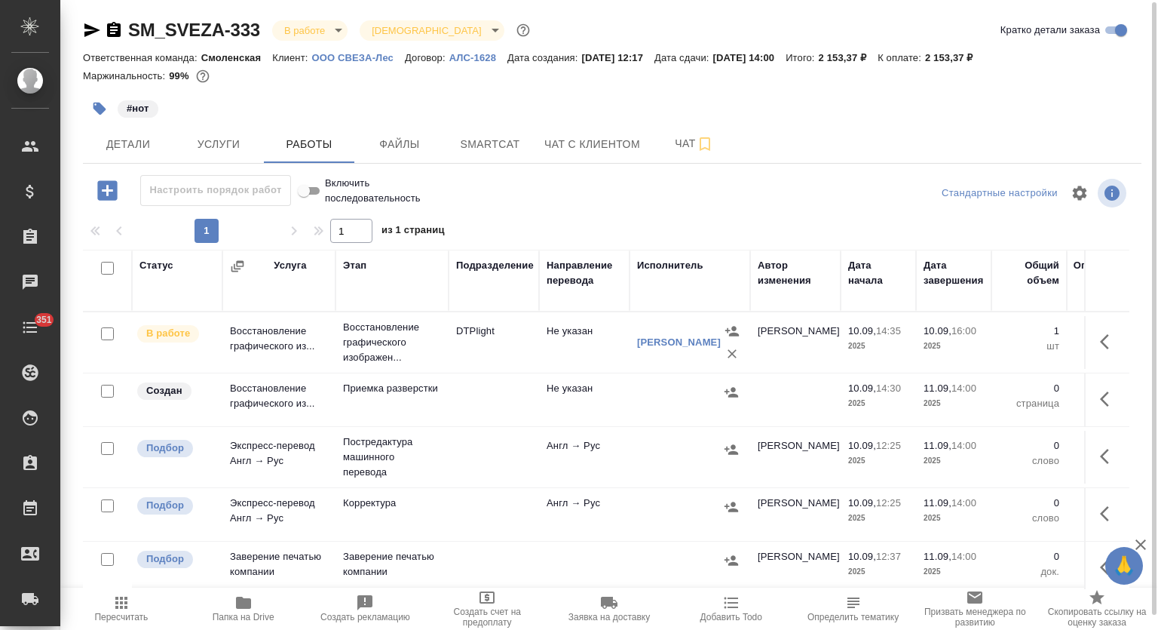
click at [236, 608] on icon "button" at bounding box center [243, 602] width 15 height 12
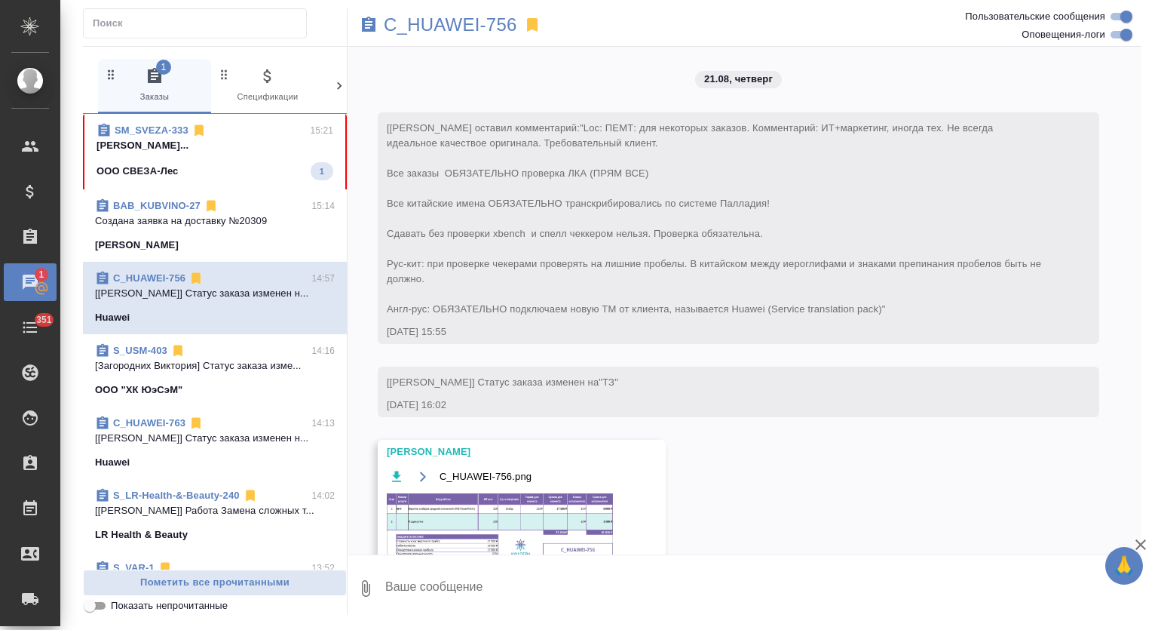
scroll to position [8047, 0]
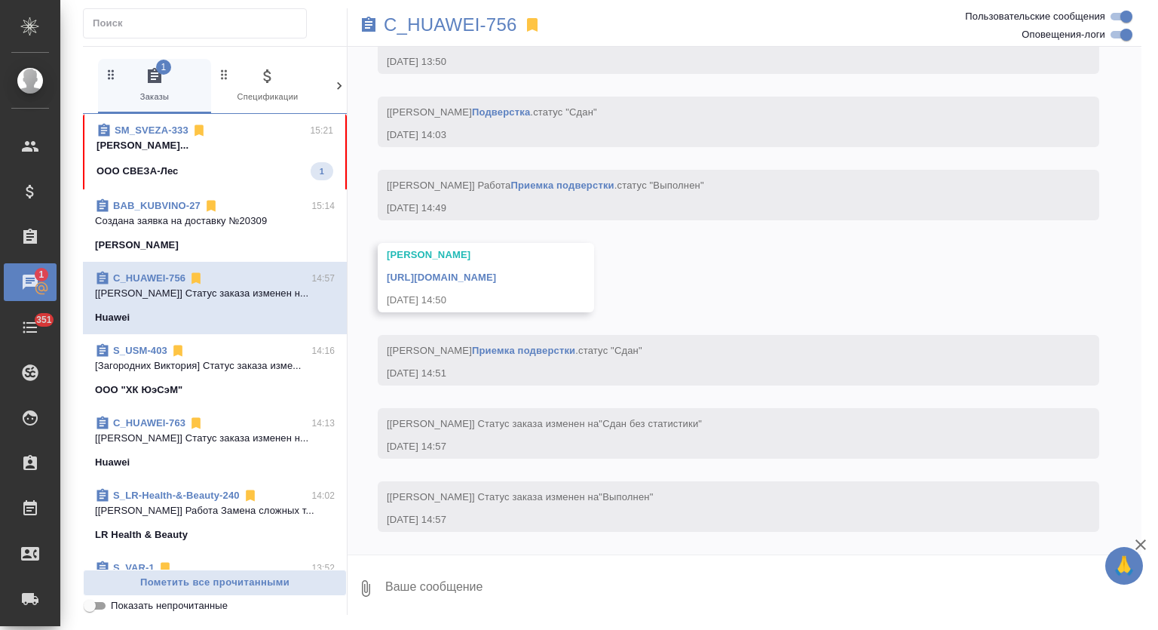
click at [210, 144] on p "[PERSON_NAME]..." at bounding box center [215, 145] width 237 height 15
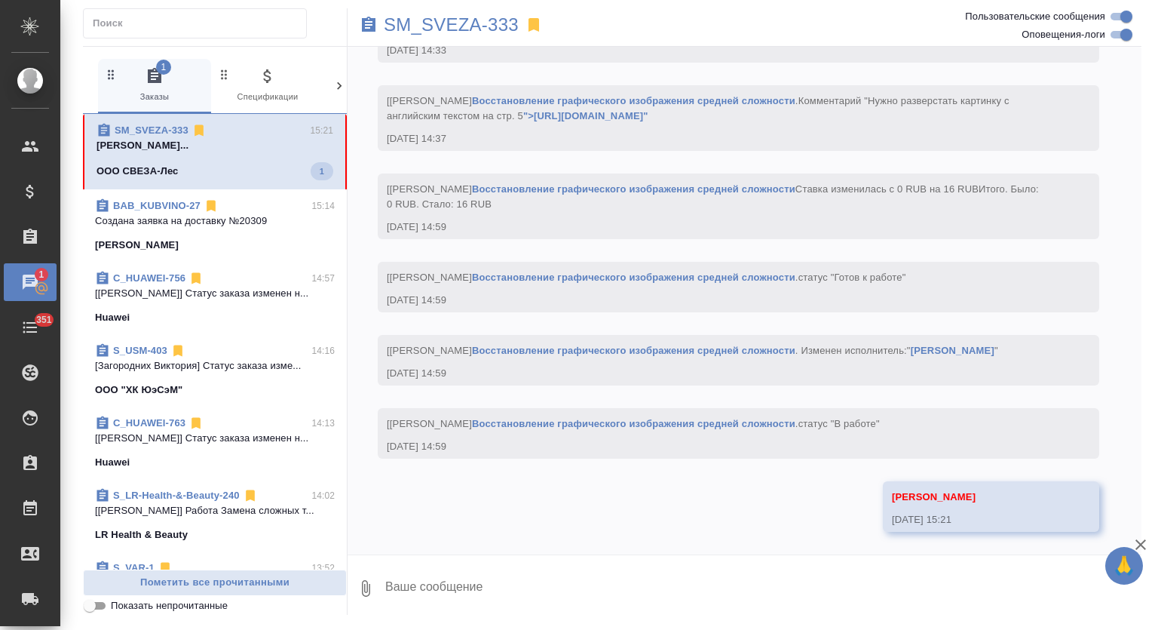
scroll to position [1597, 0]
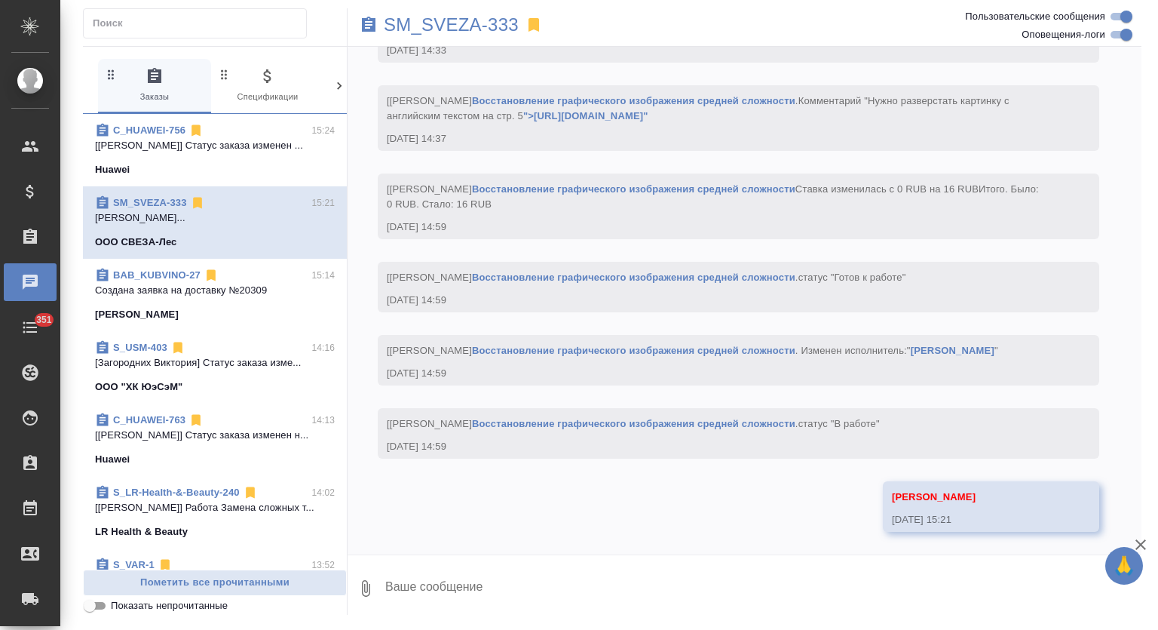
click at [302, 158] on span "C_HUAWEI-756 15:24 [[PERSON_NAME]] Статус заказа изменен ... [GEOGRAPHIC_DATA]" at bounding box center [215, 150] width 240 height 54
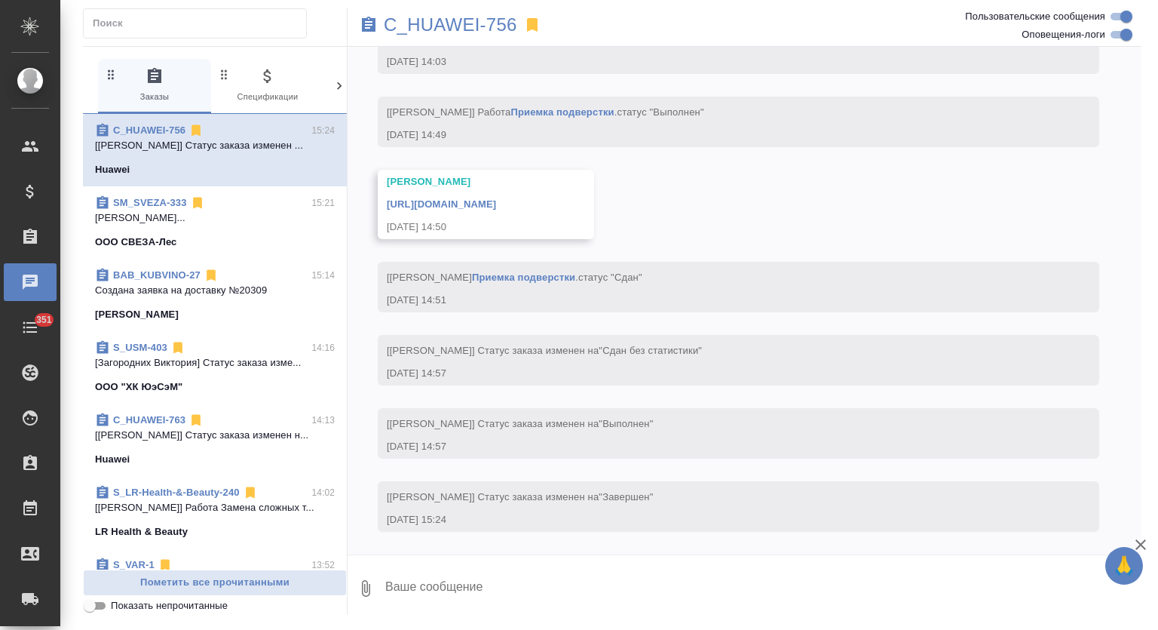
scroll to position [8121, 0]
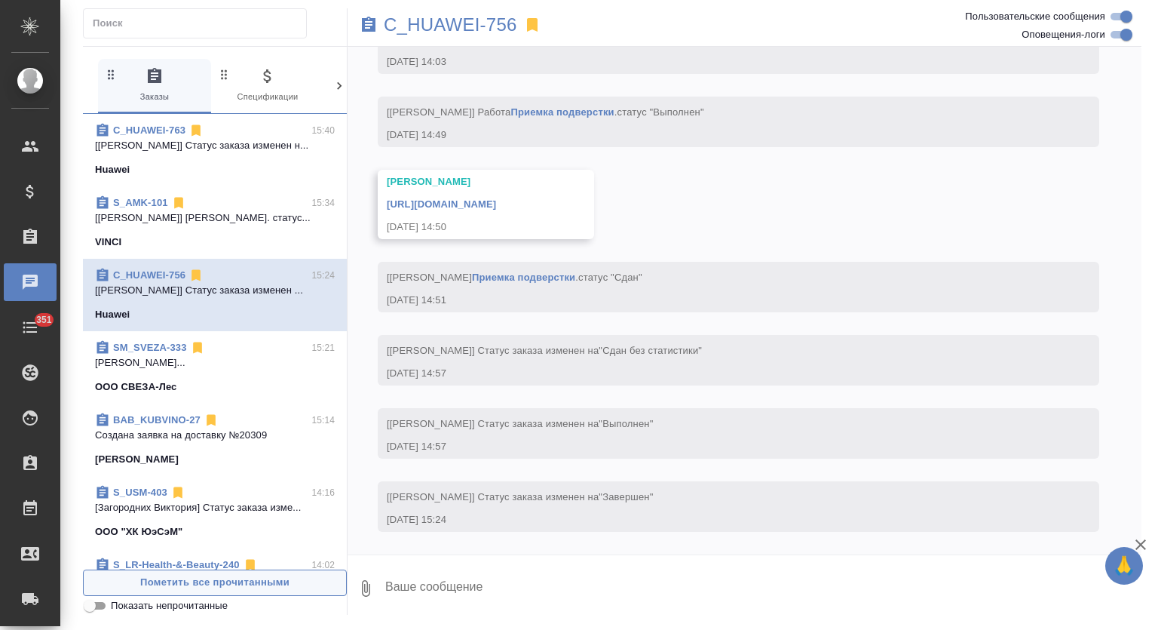
scroll to position [8121, 0]
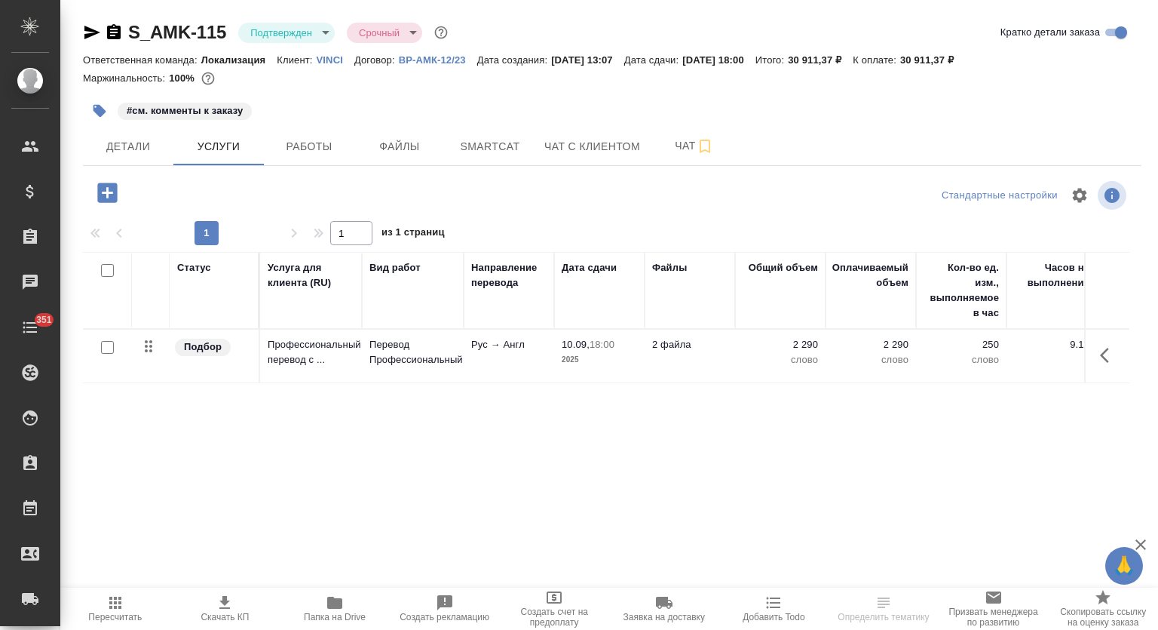
click at [127, 170] on div "S_AMK-115 Подтвержден confirmed Срочный urgent Кратко детали заказа Ответственн…" at bounding box center [612, 307] width 1075 height 614
click at [128, 164] on button "Детали" at bounding box center [128, 146] width 90 height 38
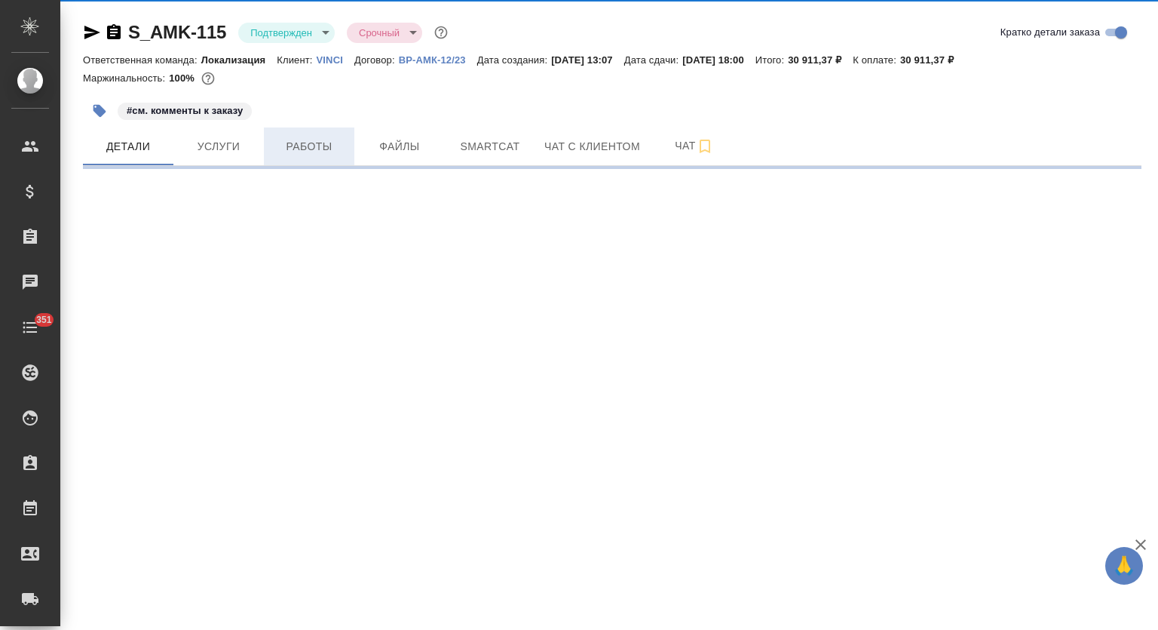
select select "RU"
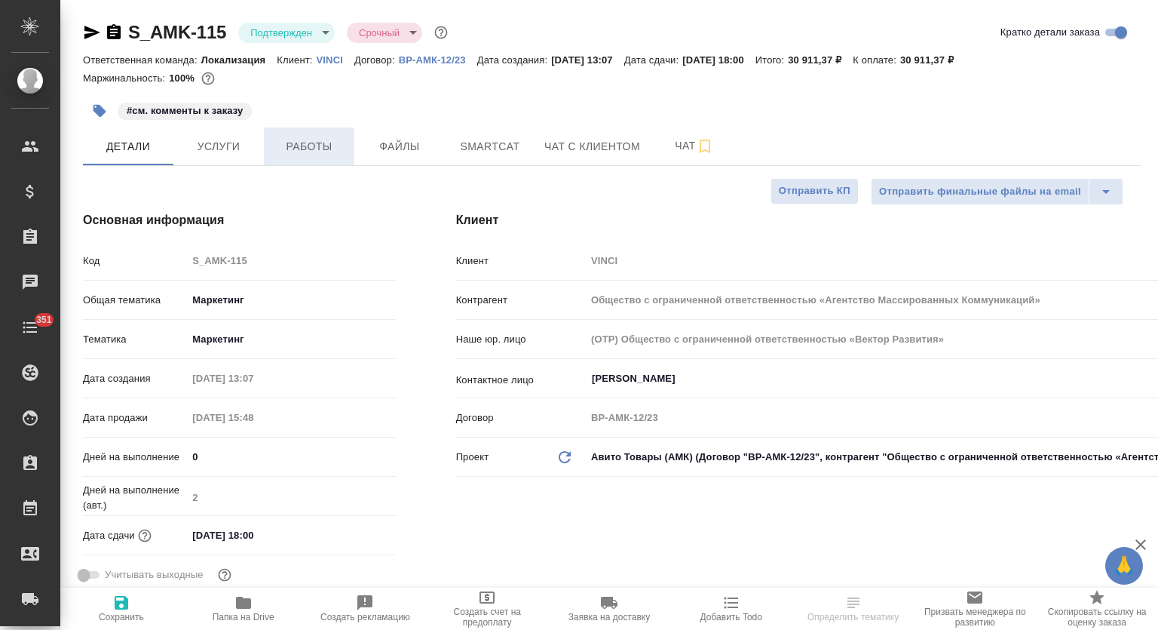
type textarea "x"
click at [220, 142] on span "Услуги" at bounding box center [218, 146] width 72 height 19
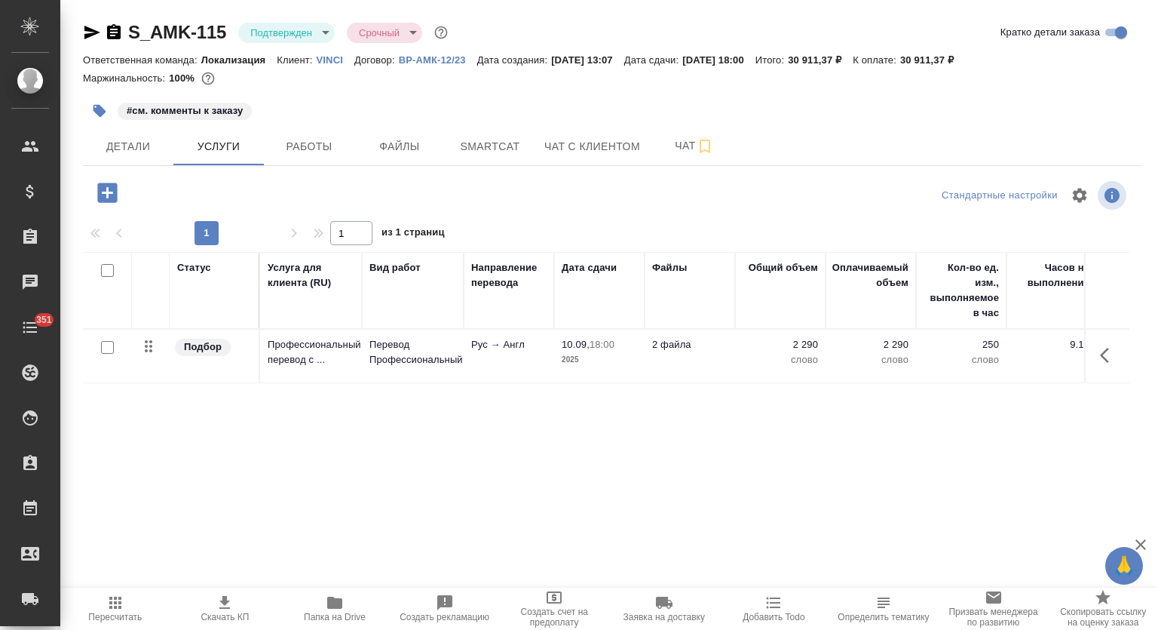
click at [323, 34] on body "🙏 .cls-1 fill:#fff; AWATERA Mutalimov [PERSON_NAME] Спецификации Заказы 0 Чаты …" at bounding box center [579, 315] width 1158 height 630
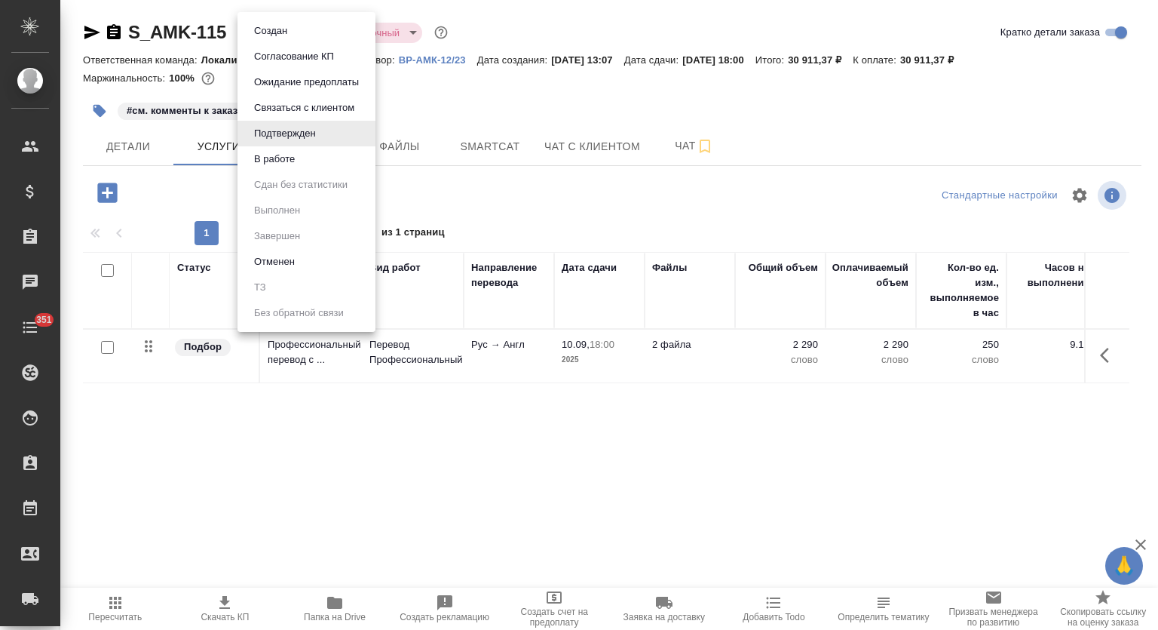
click at [309, 165] on li "В работе" at bounding box center [306, 159] width 138 height 26
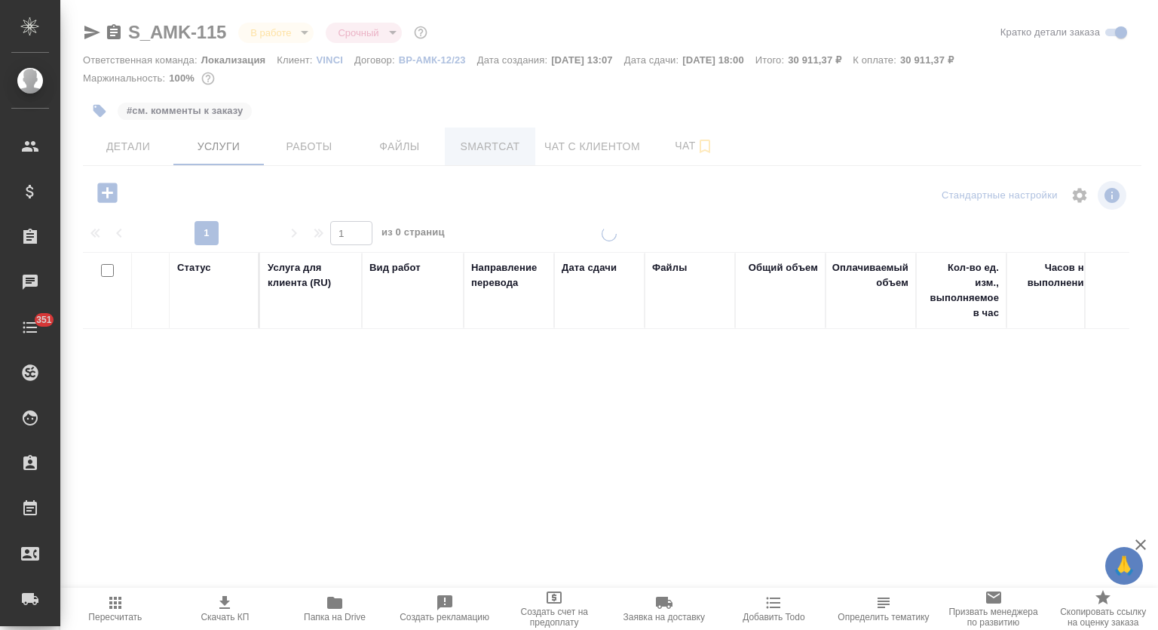
click at [492, 152] on span "Smartcat" at bounding box center [490, 146] width 72 height 19
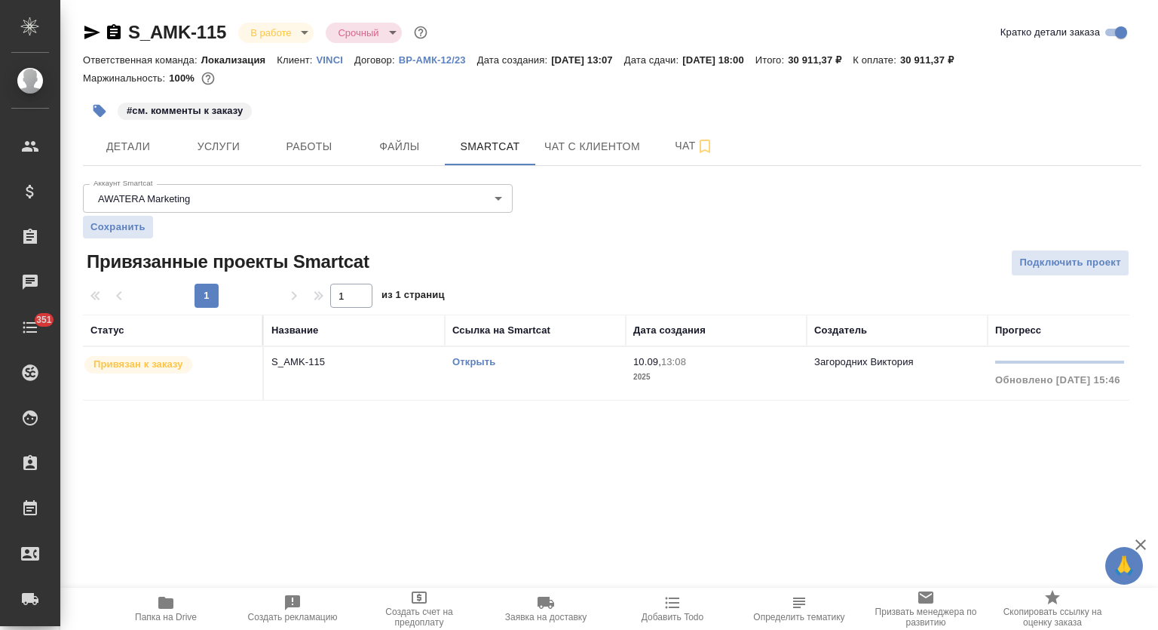
click at [454, 364] on link "Открыть" at bounding box center [473, 361] width 43 height 11
click at [347, 143] on button "Работы" at bounding box center [309, 146] width 90 height 38
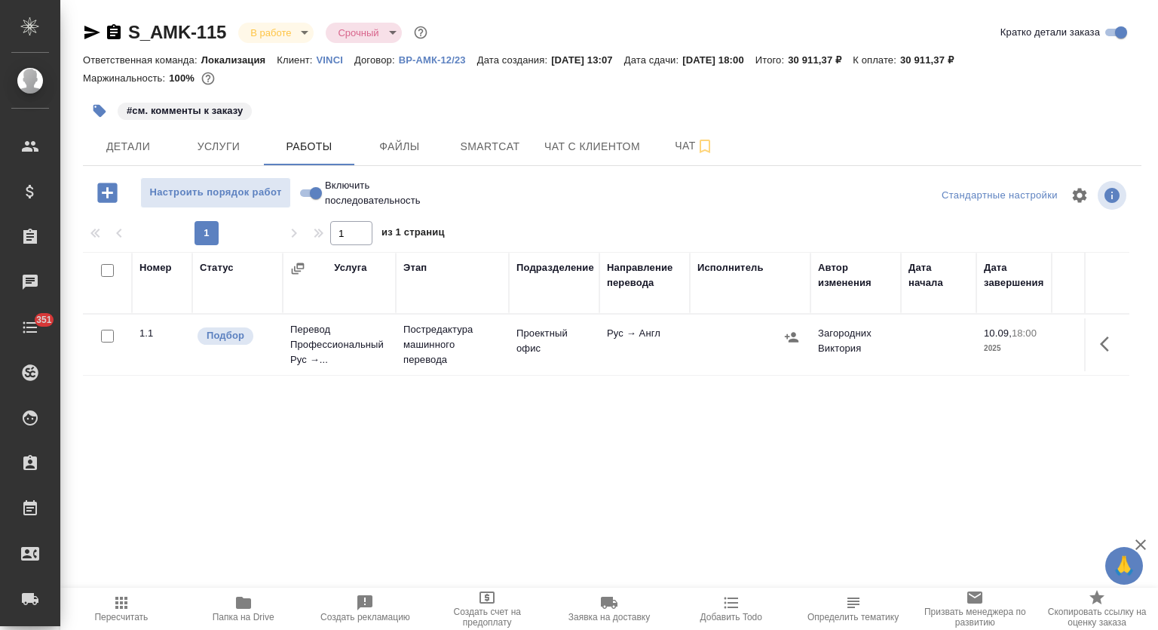
click at [317, 192] on input "Включить последовательность" at bounding box center [316, 193] width 54 height 18
checkbox input "true"
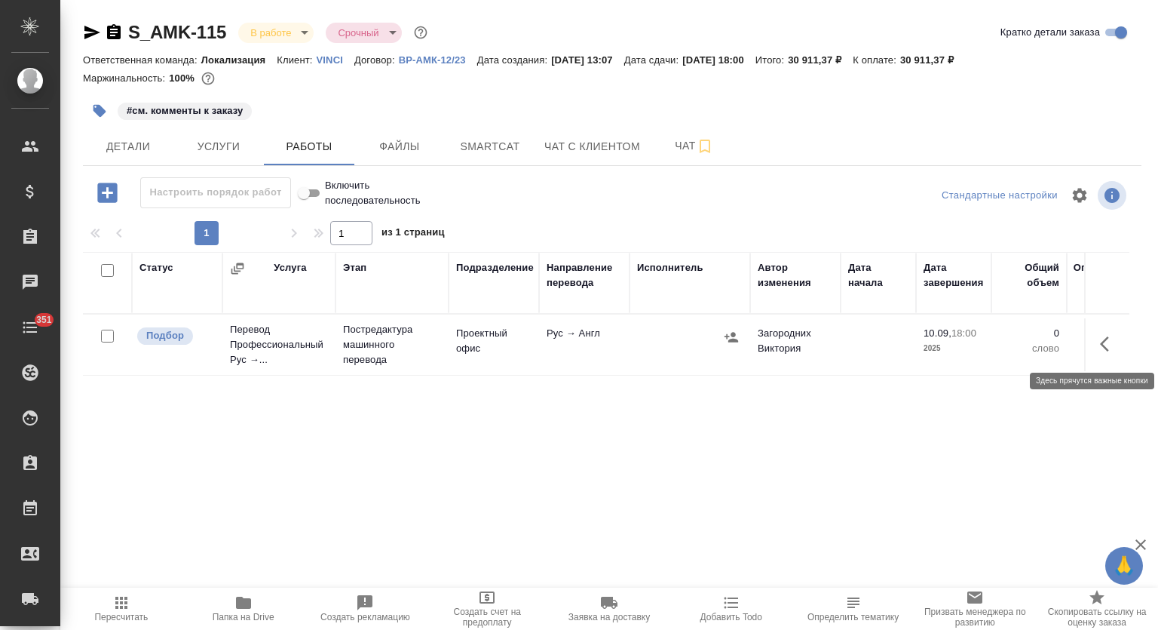
click at [1101, 345] on icon "button" at bounding box center [1109, 344] width 18 height 18
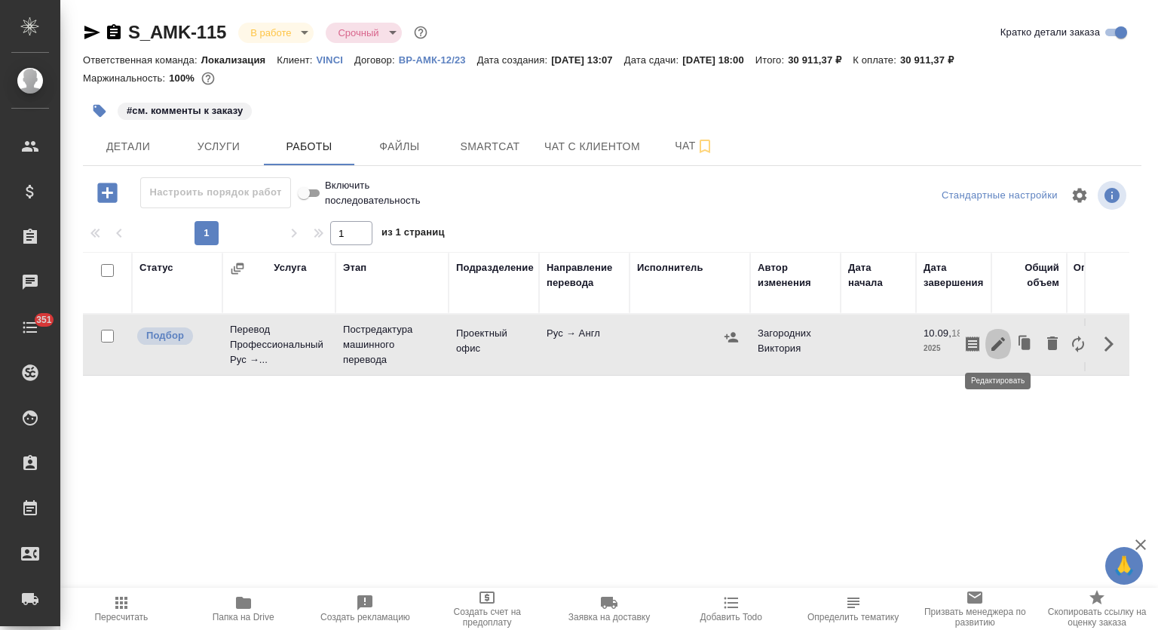
click at [1004, 339] on icon "button" at bounding box center [998, 344] width 18 height 18
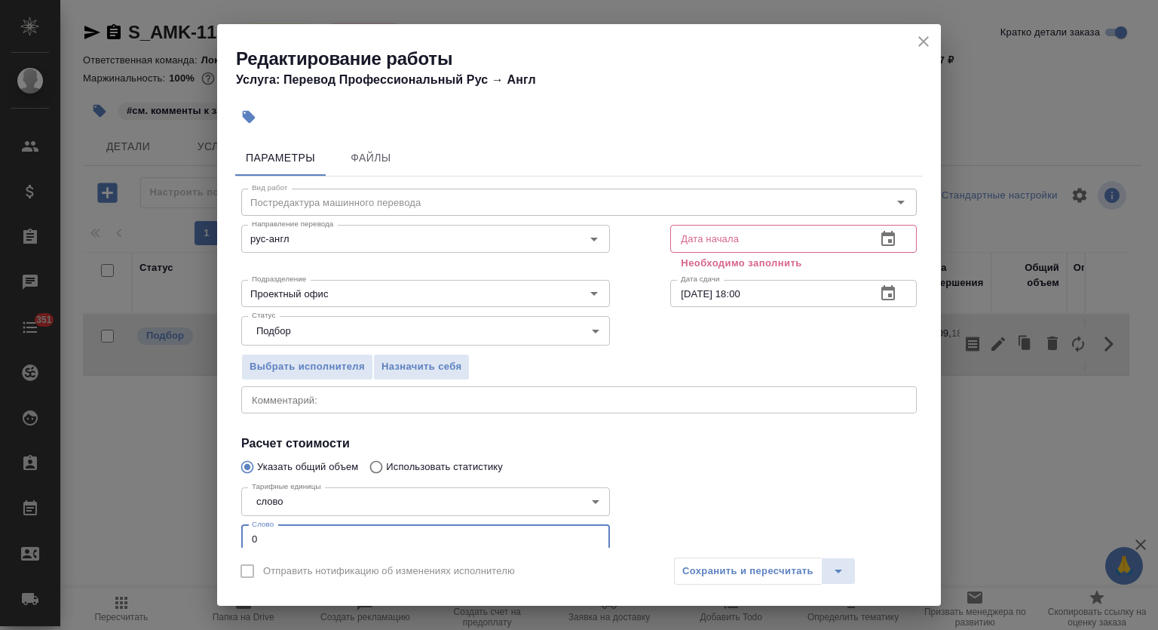
drag, startPoint x: 268, startPoint y: 527, endPoint x: 230, endPoint y: 527, distance: 38.5
click at [230, 527] on div "Параметры Файлы Вид работ Постредактура машинного перевода Вид работ Направлени…" at bounding box center [579, 340] width 724 height 414
type input "2290"
click at [881, 241] on icon "button" at bounding box center [888, 238] width 14 height 15
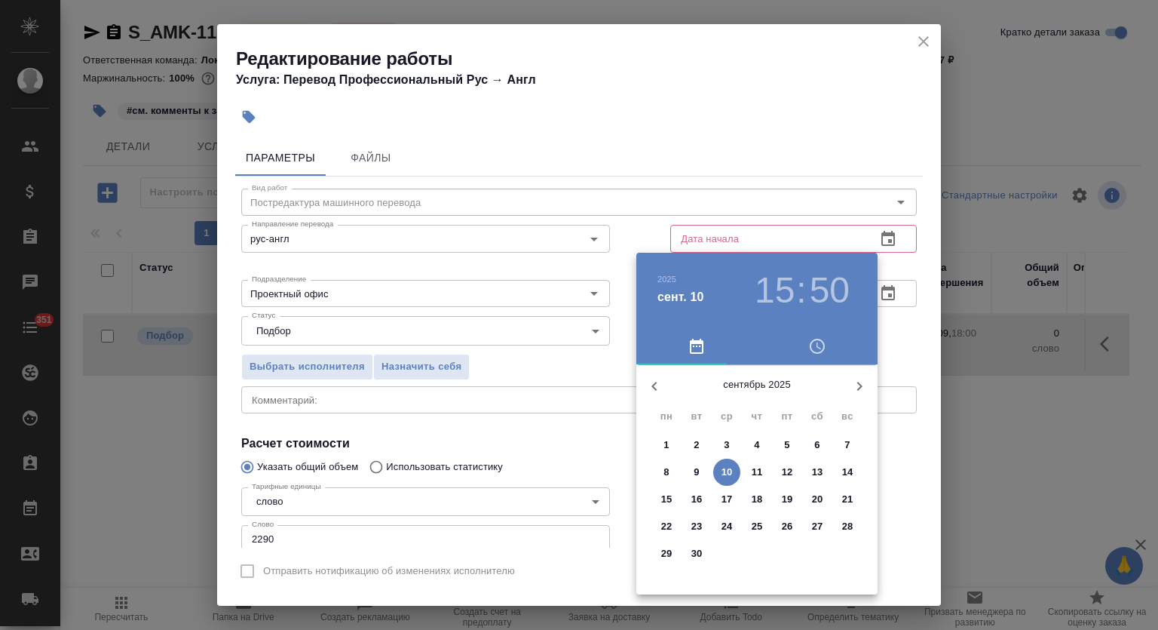
click at [733, 459] on button "10" at bounding box center [726, 471] width 27 height 27
type input "[DATE] 15:50"
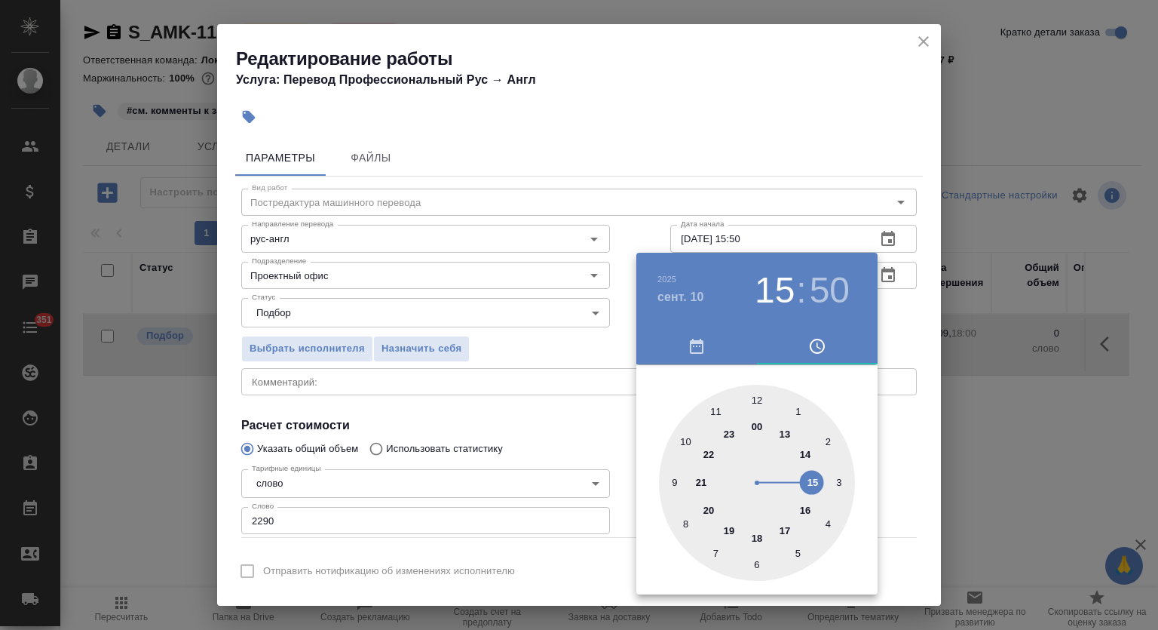
click at [820, 113] on div at bounding box center [579, 315] width 1158 height 630
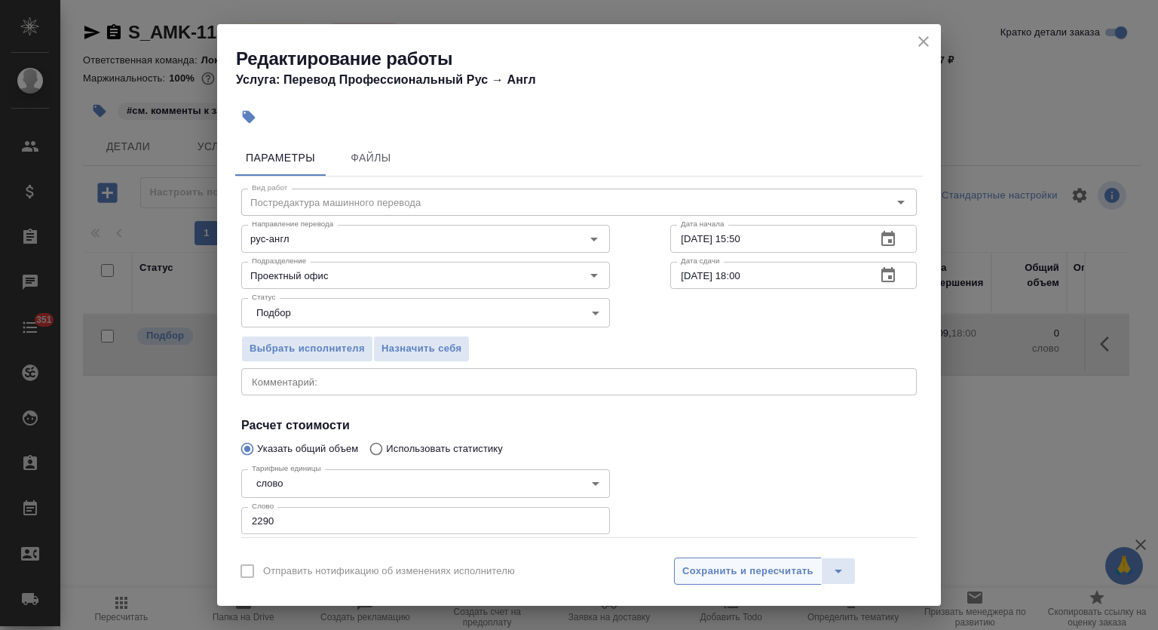
click at [752, 567] on span "Сохранить и пересчитать" at bounding box center [747, 570] width 131 height 17
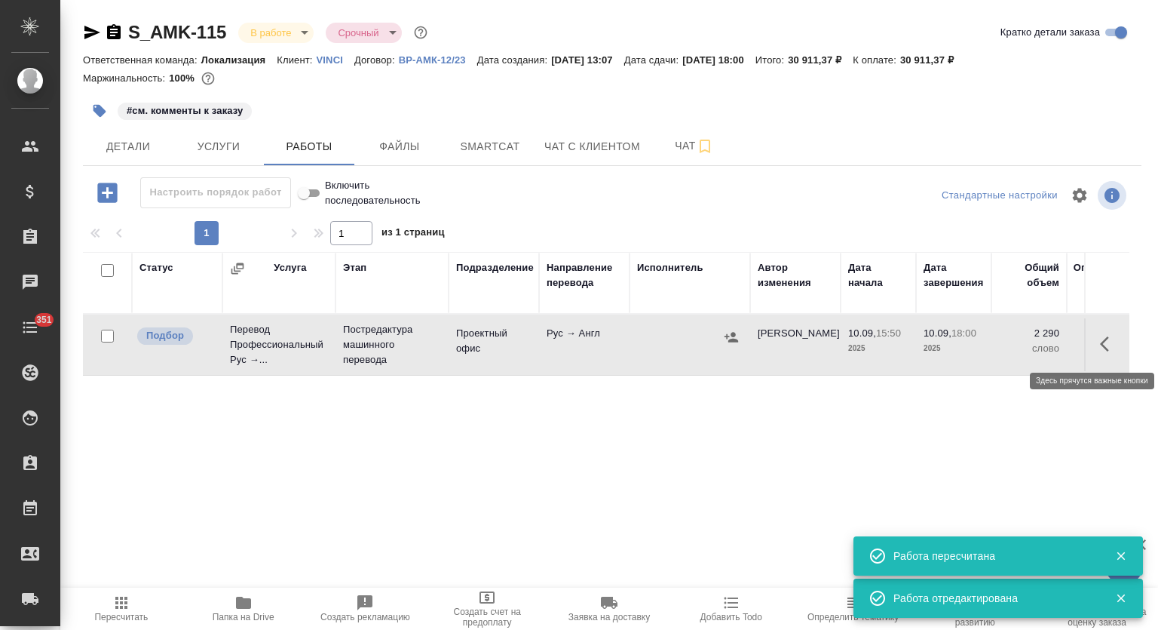
click at [1120, 346] on button "button" at bounding box center [1109, 344] width 36 height 36
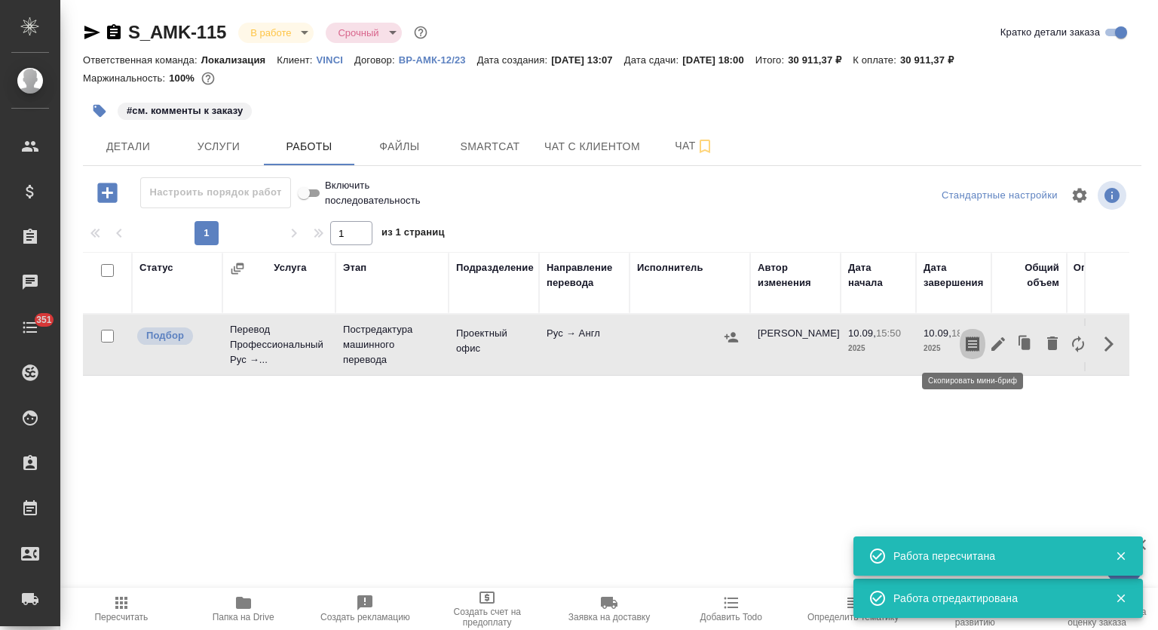
click at [982, 341] on button "button" at bounding box center [973, 344] width 26 height 36
click at [737, 333] on icon "button" at bounding box center [731, 336] width 15 height 15
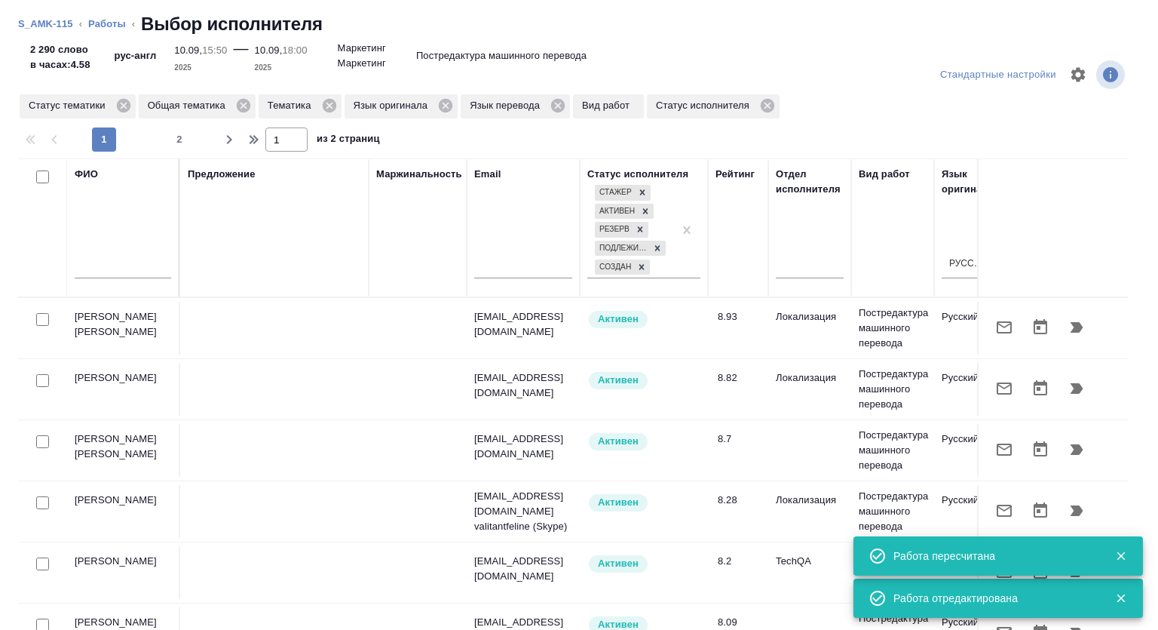
click at [117, 265] on input "text" at bounding box center [123, 268] width 97 height 19
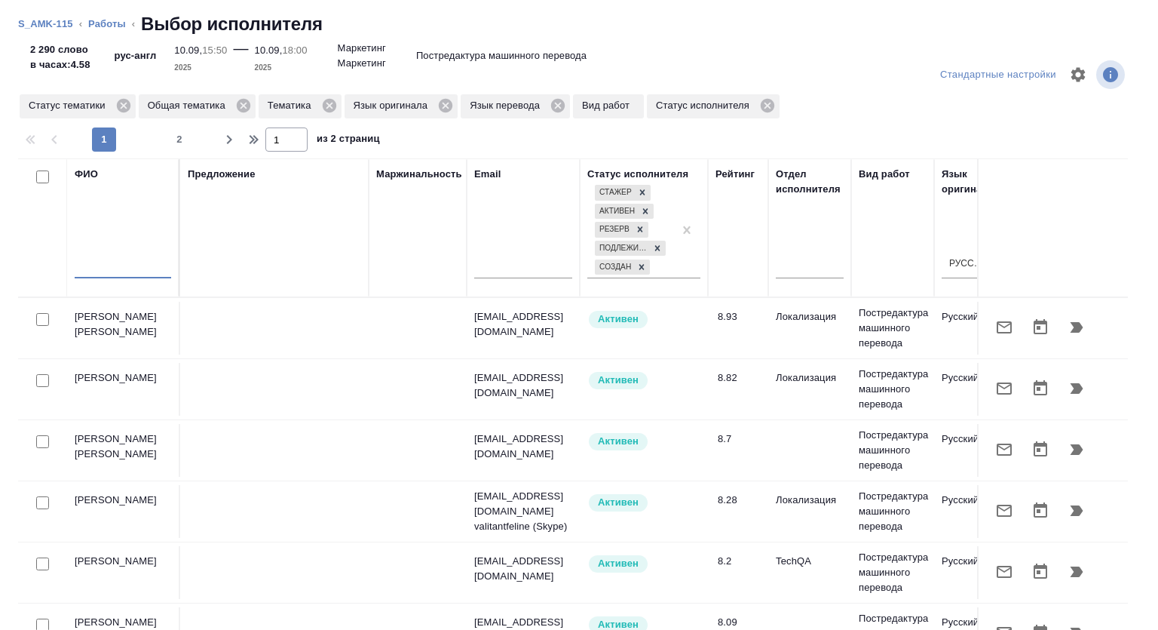
type input ","
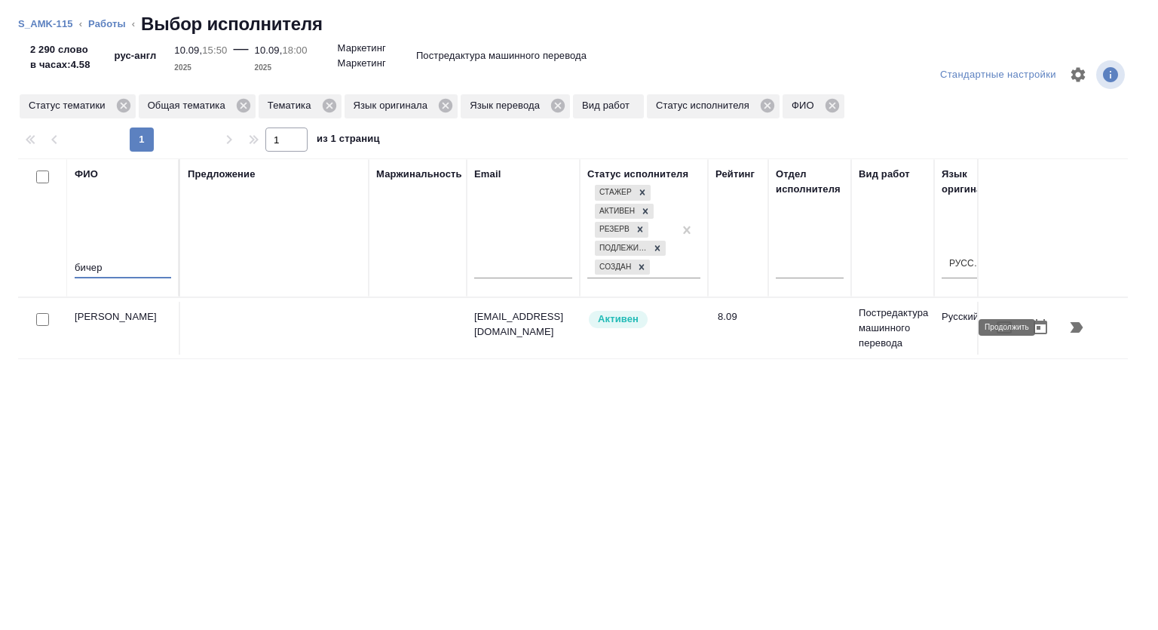
type input "бичер"
click at [1074, 325] on button "button" at bounding box center [1077, 327] width 36 height 36
